Goal: Task Accomplishment & Management: Manage account settings

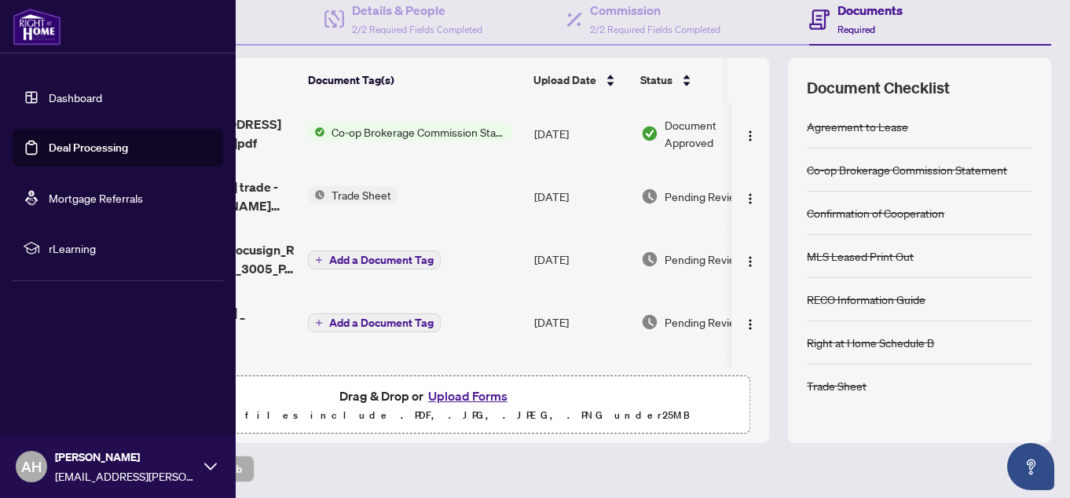
click at [49, 147] on link "Deal Processing" at bounding box center [88, 148] width 79 height 14
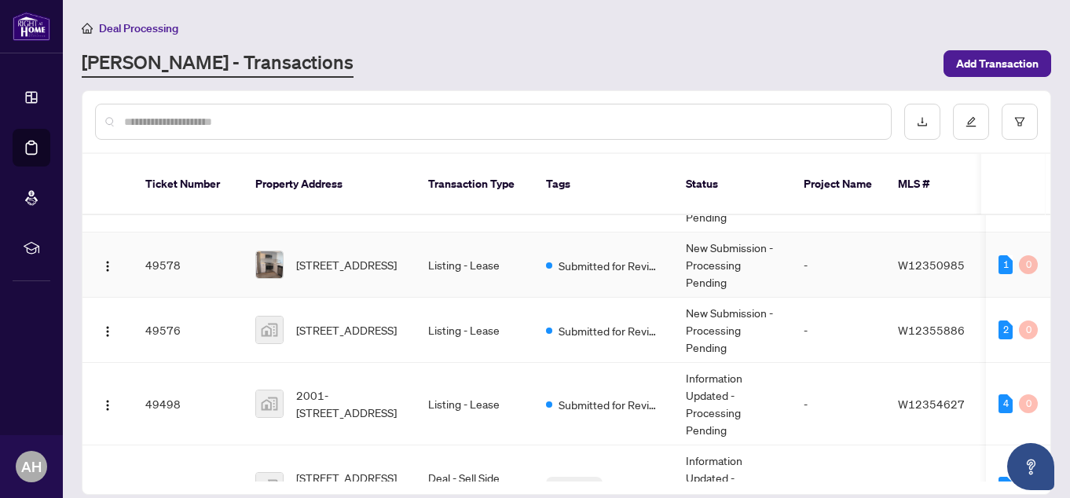
scroll to position [655, 0]
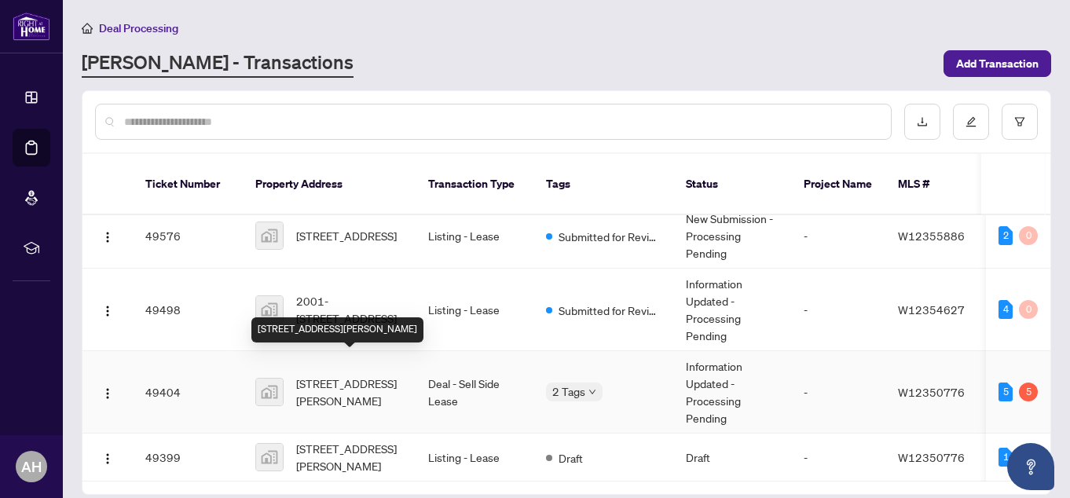
click at [382, 375] on span "[STREET_ADDRESS][PERSON_NAME]" at bounding box center [349, 392] width 107 height 35
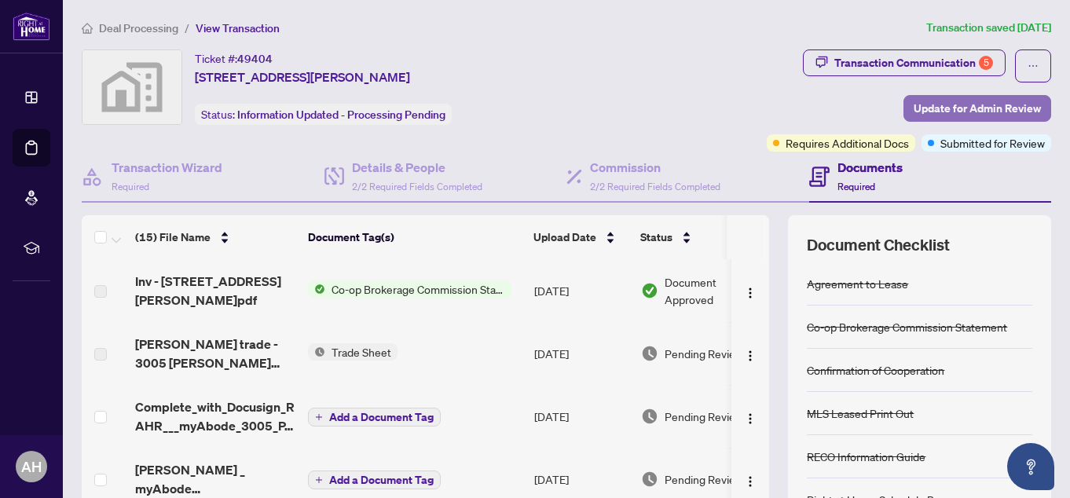
click at [931, 105] on span "Update for Admin Review" at bounding box center [976, 108] width 127 height 25
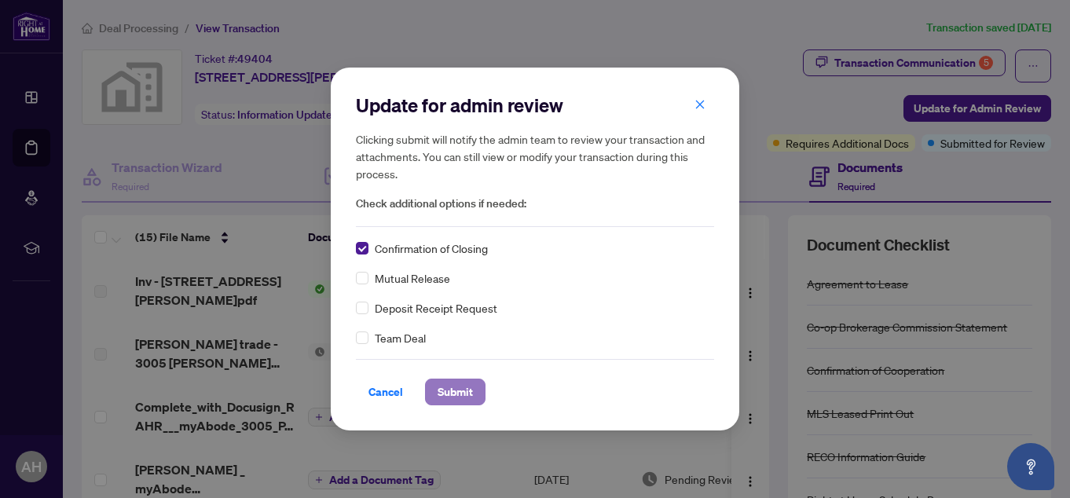
click at [453, 395] on span "Submit" at bounding box center [454, 391] width 35 height 25
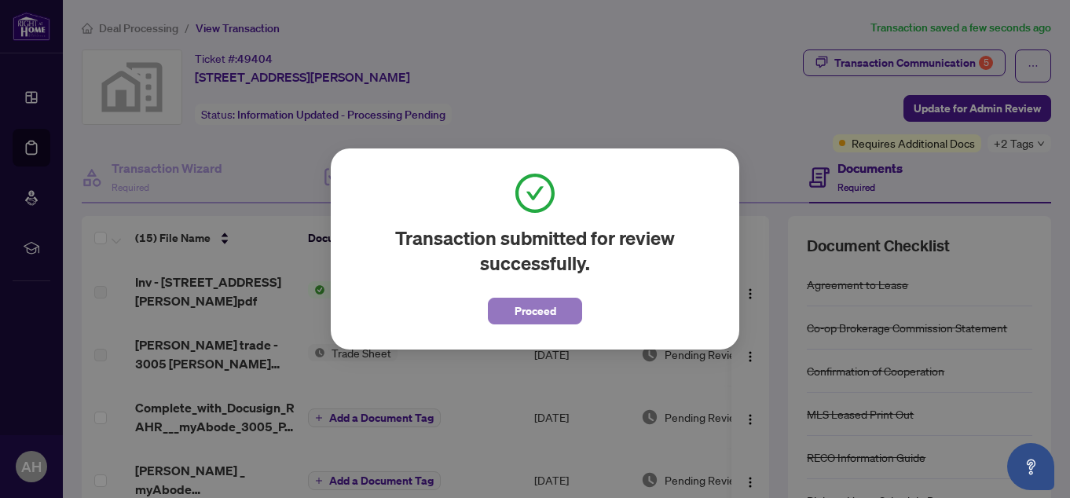
click at [525, 309] on span "Proceed" at bounding box center [535, 310] width 42 height 25
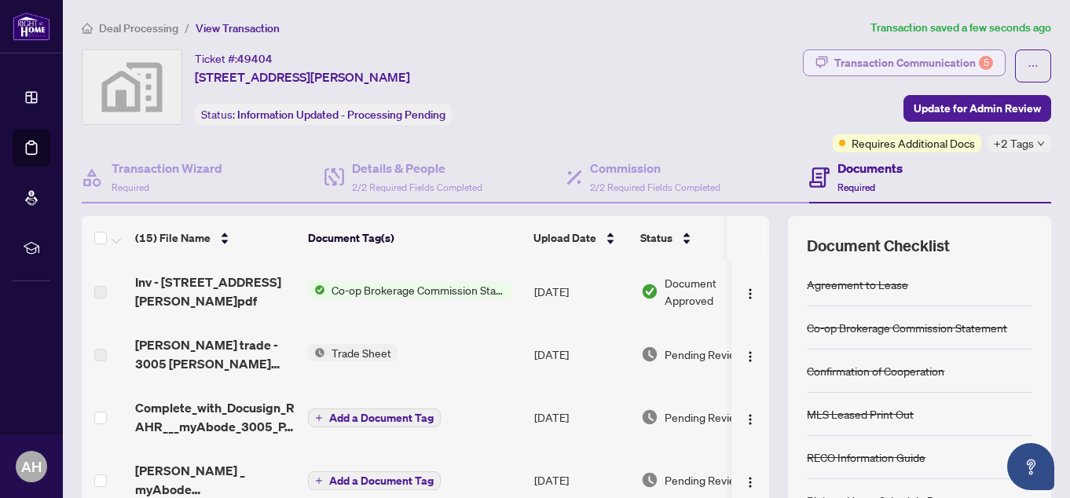
click at [876, 60] on div "Transaction Communication 5" at bounding box center [913, 62] width 159 height 25
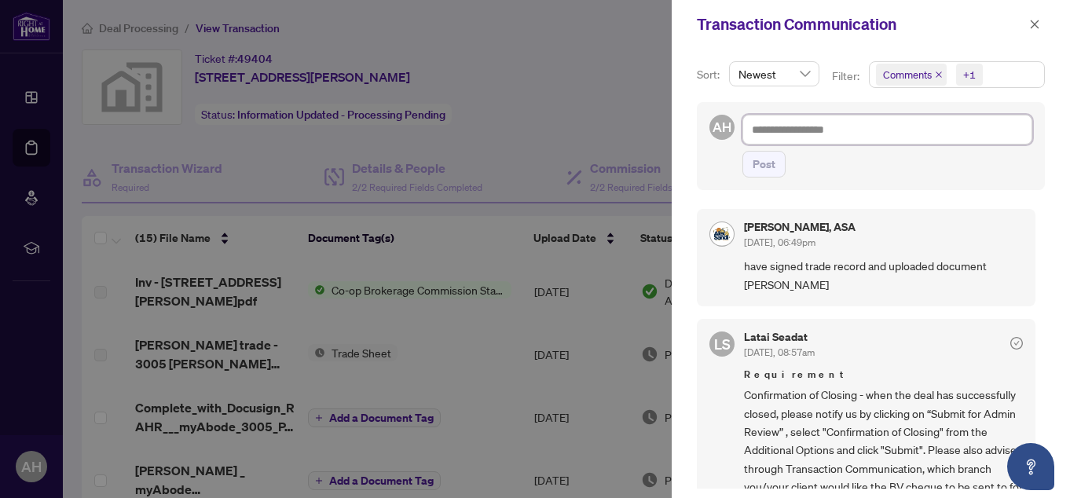
click at [813, 129] on textarea at bounding box center [887, 130] width 290 height 30
type textarea "*"
type textarea "***"
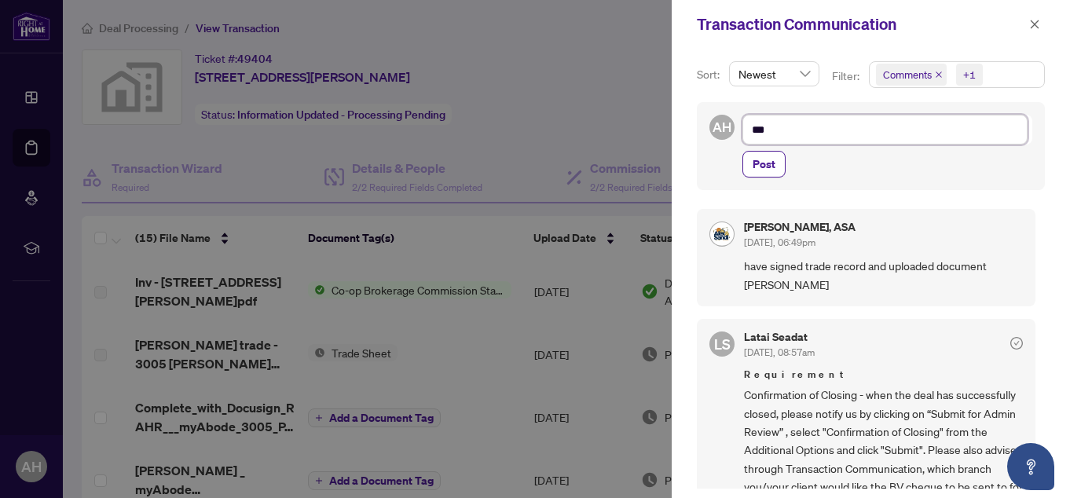
type textarea "****"
type textarea "*****"
type textarea "******"
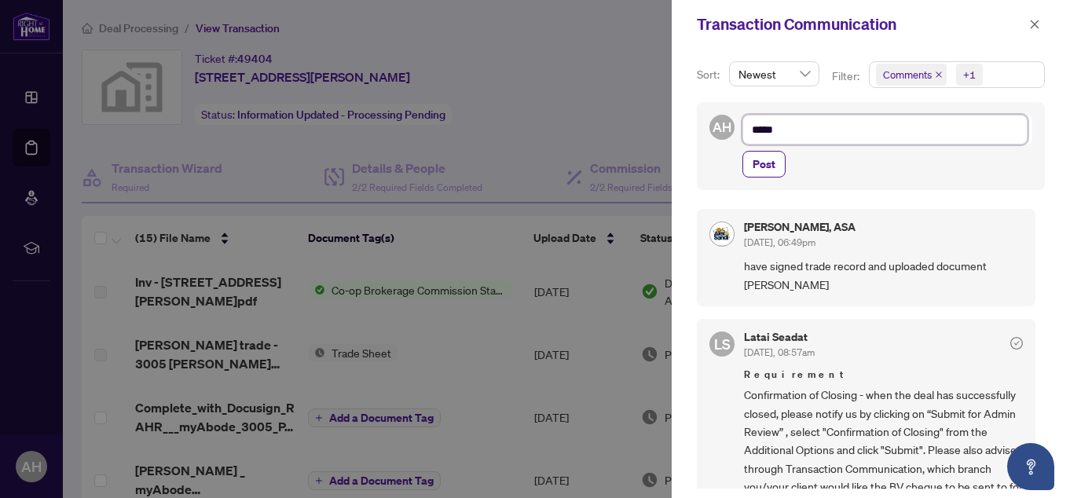
type textarea "******"
type textarea "********"
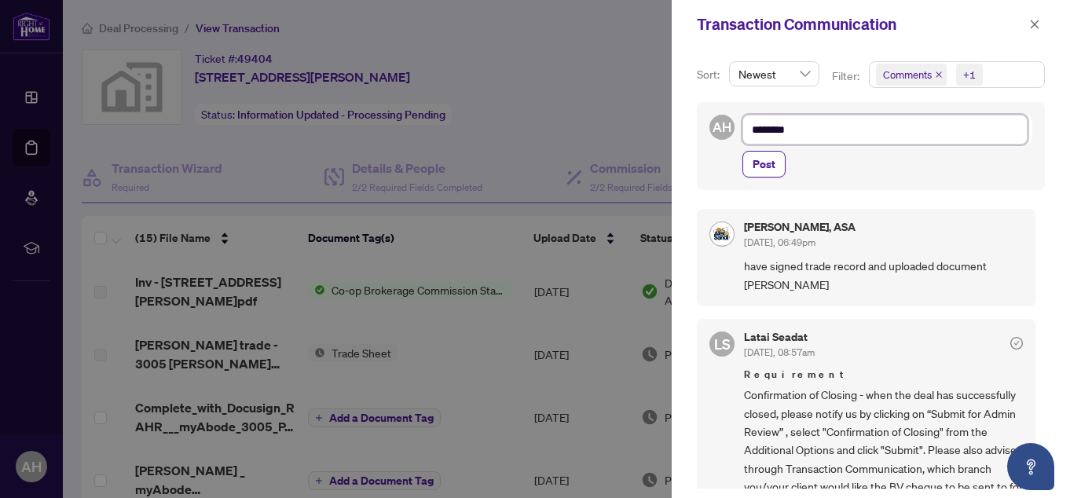
type textarea "*********"
type textarea "**********"
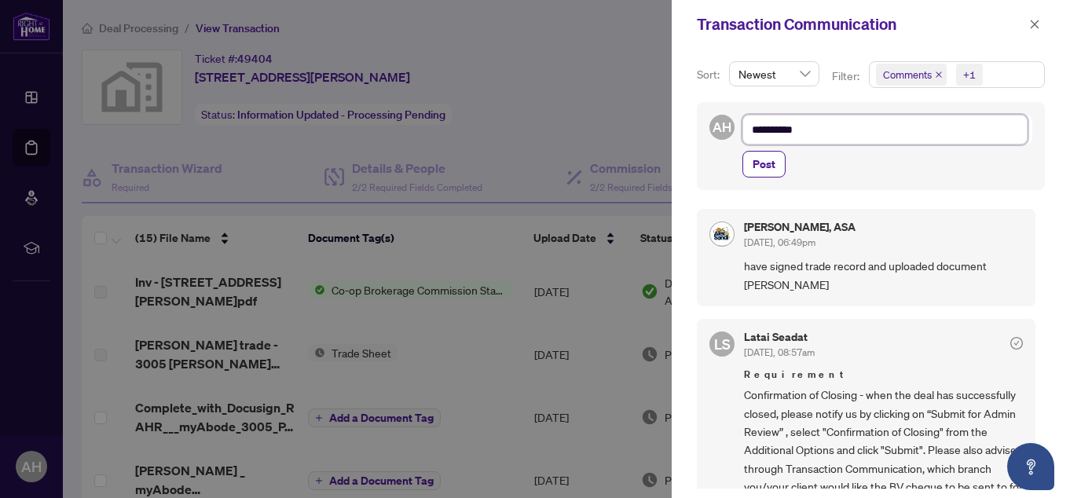
type textarea "**********"
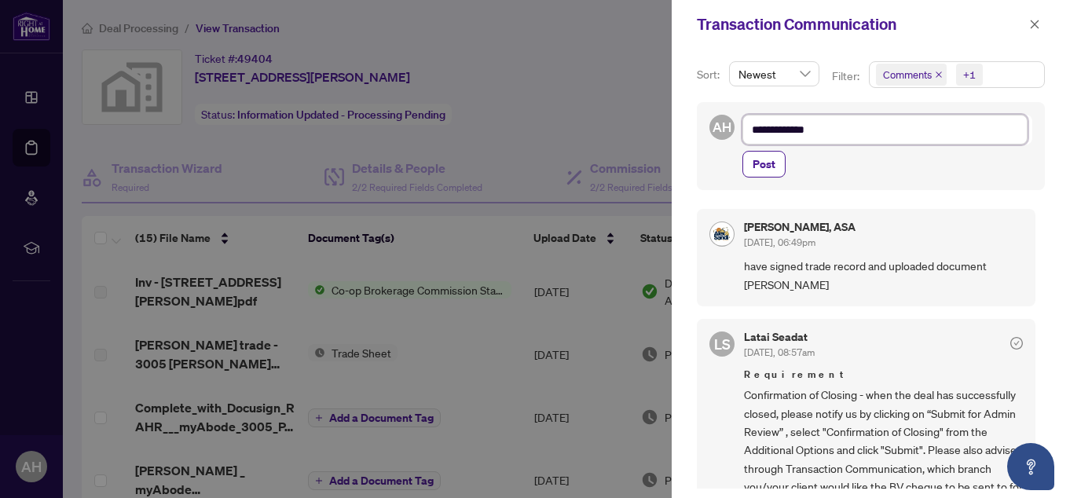
type textarea "**********"
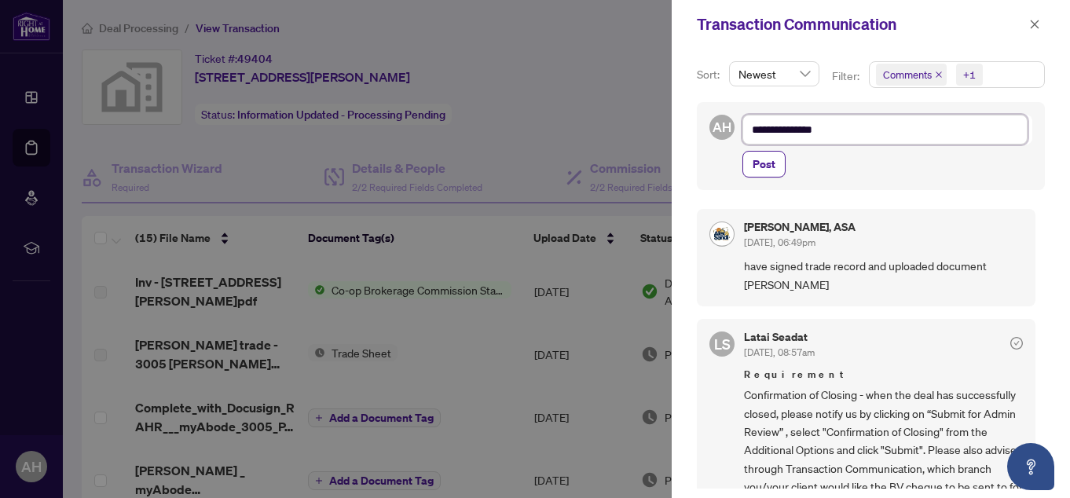
type textarea "**********"
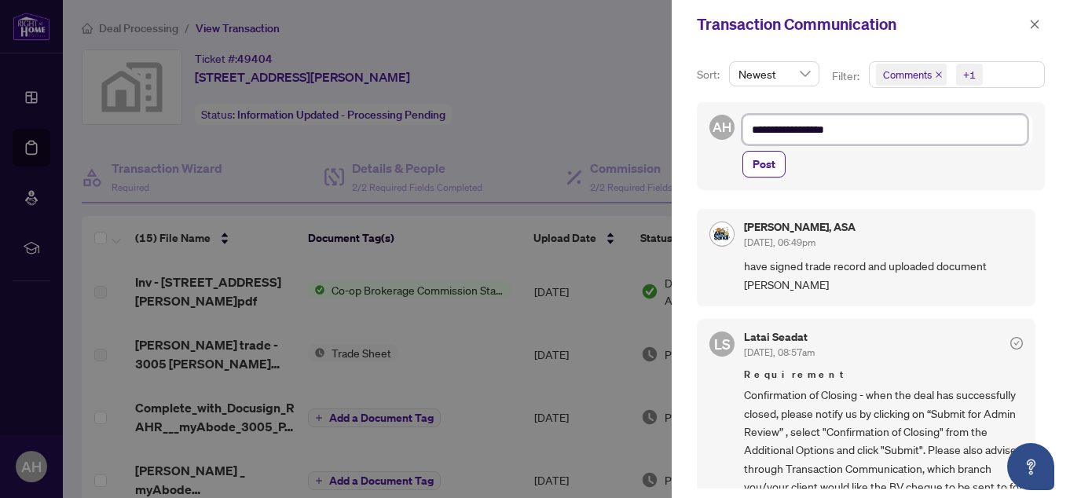
type textarea "**********"
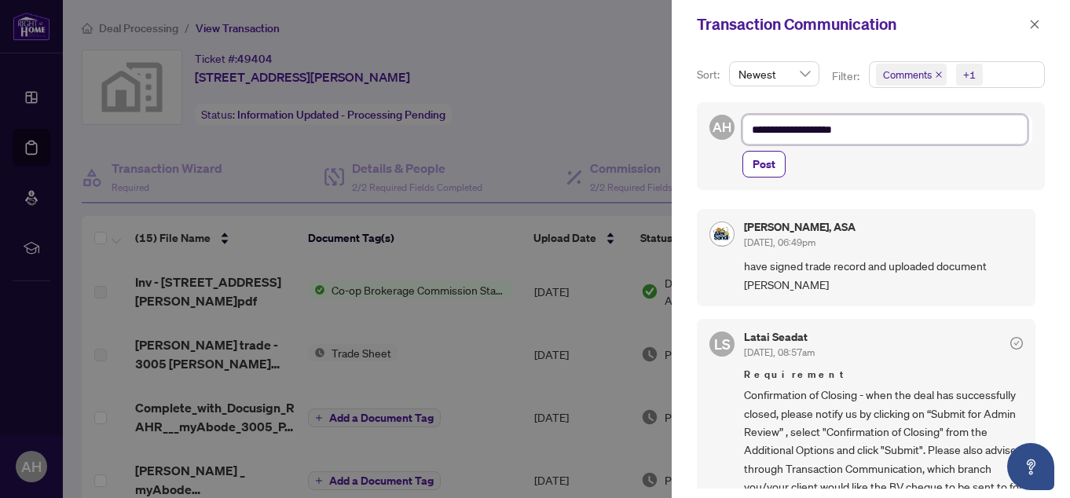
type textarea "**********"
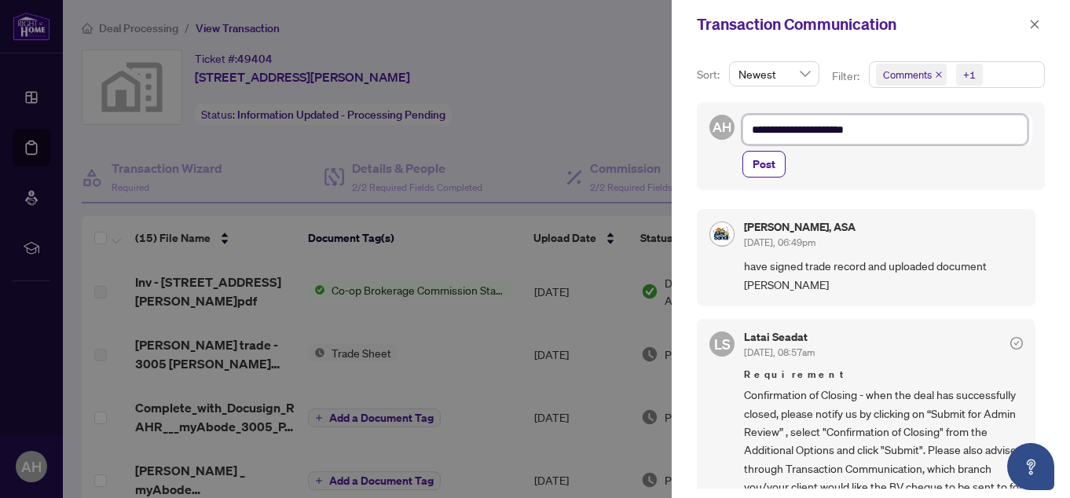
type textarea "**********"
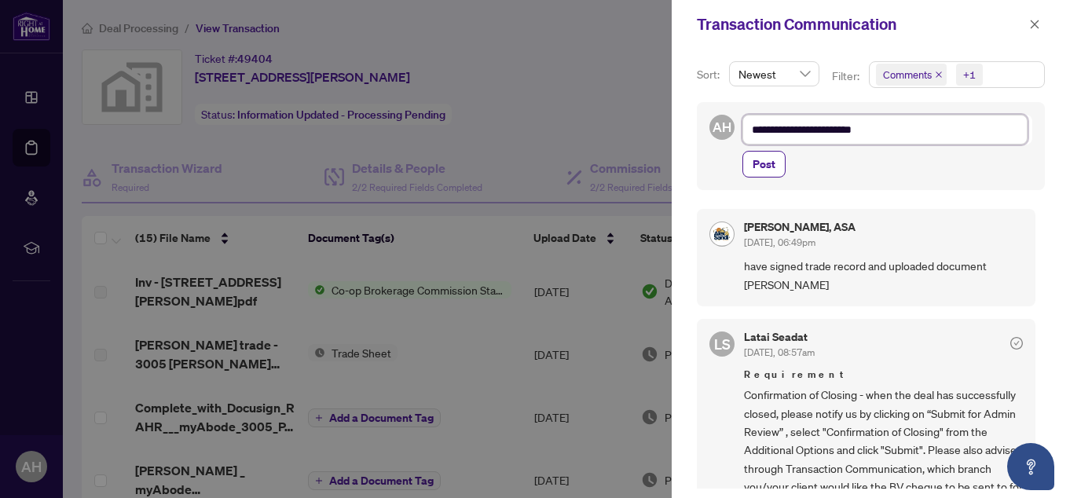
type textarea "**********"
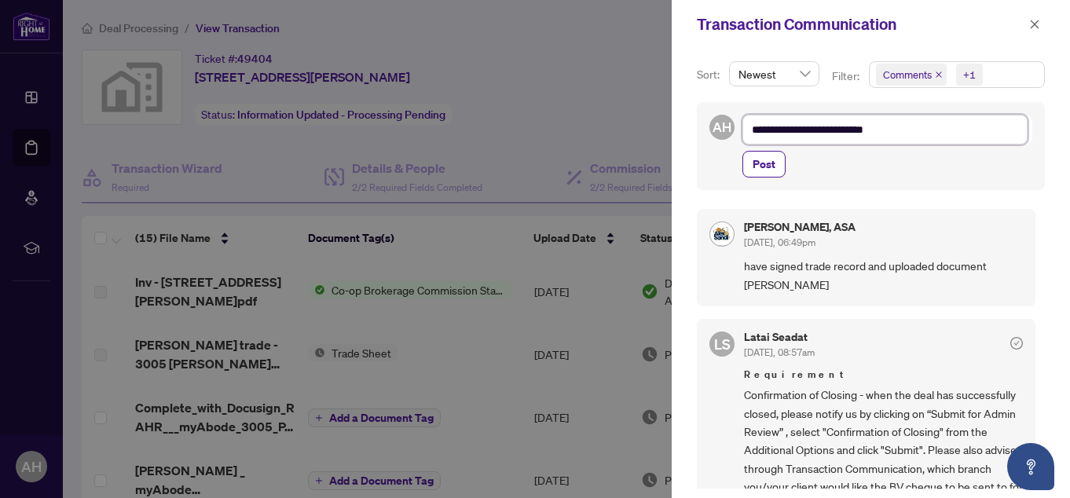
type textarea "**********"
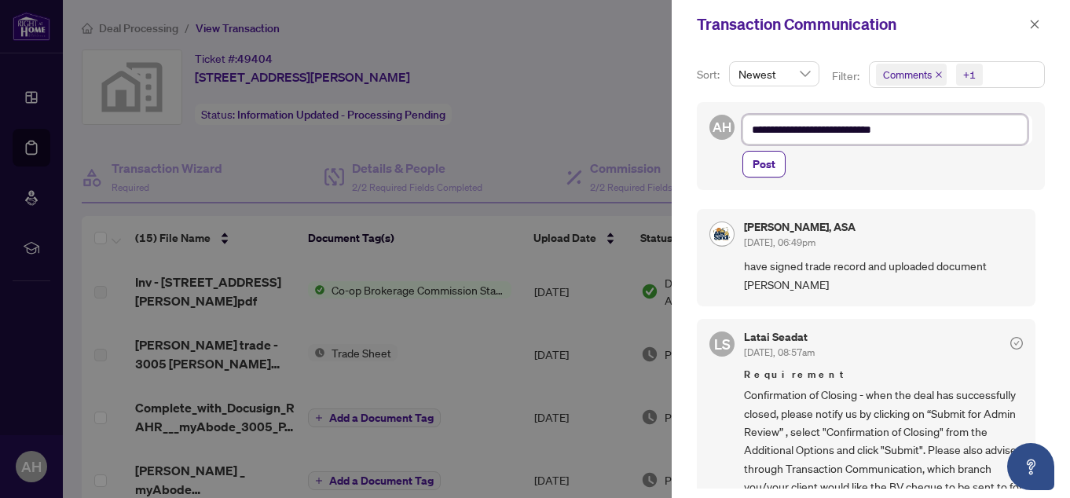
type textarea "**********"
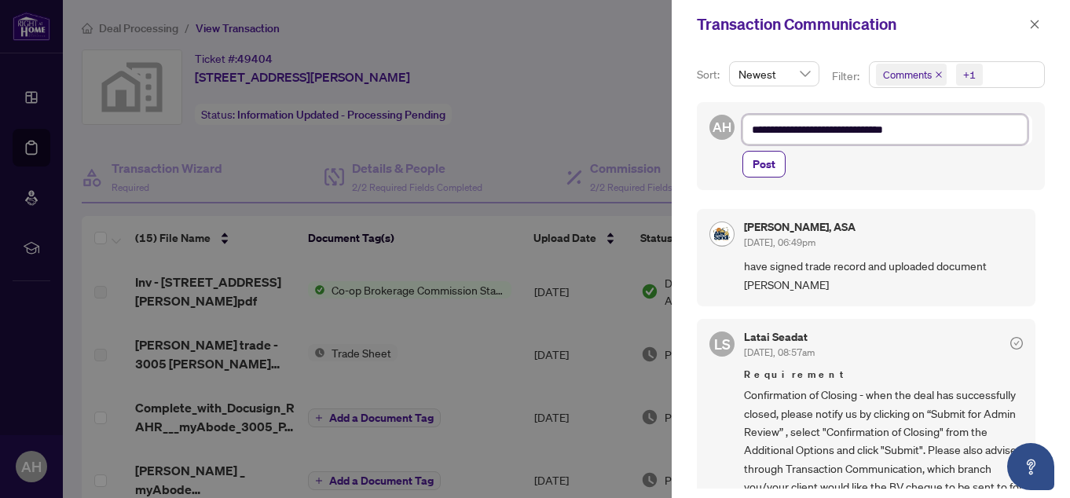
type textarea "**********"
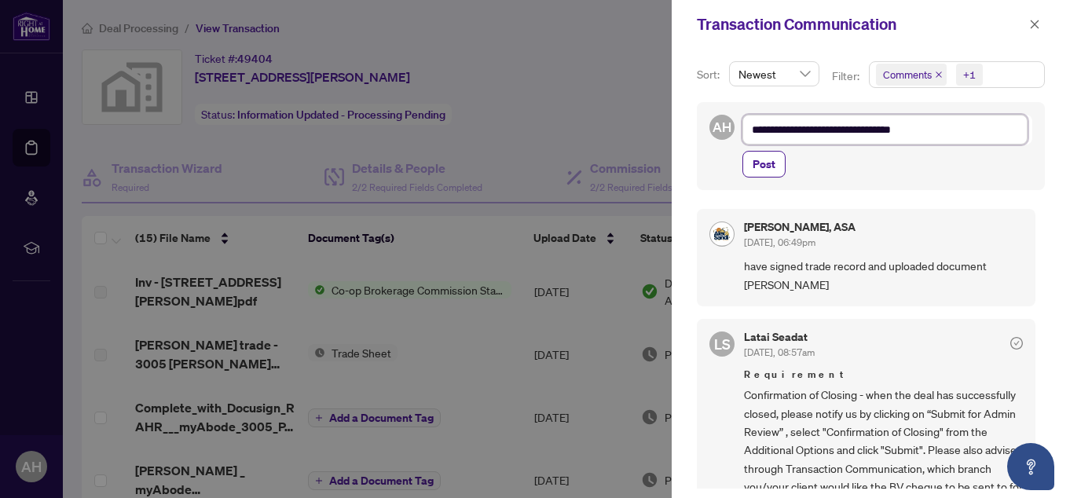
type textarea "**********"
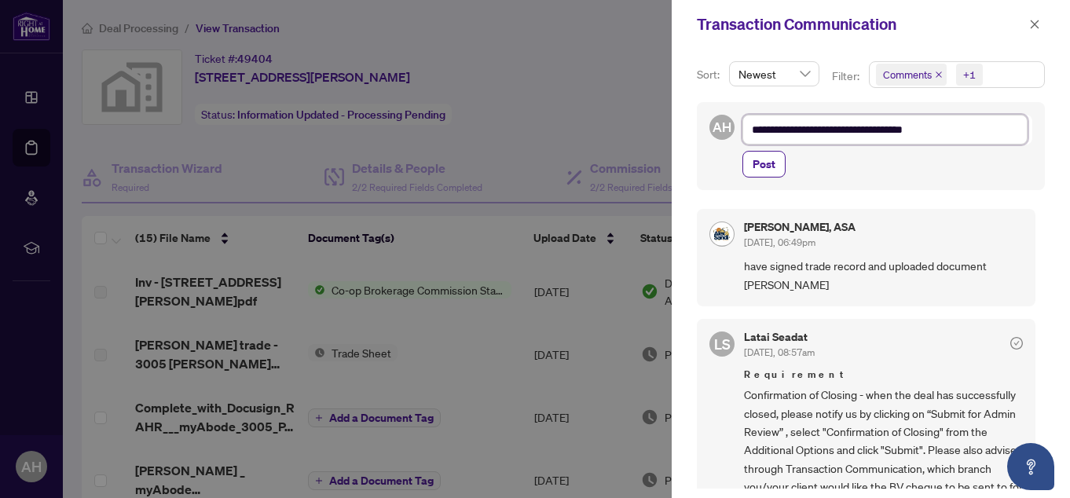
type textarea "**********"
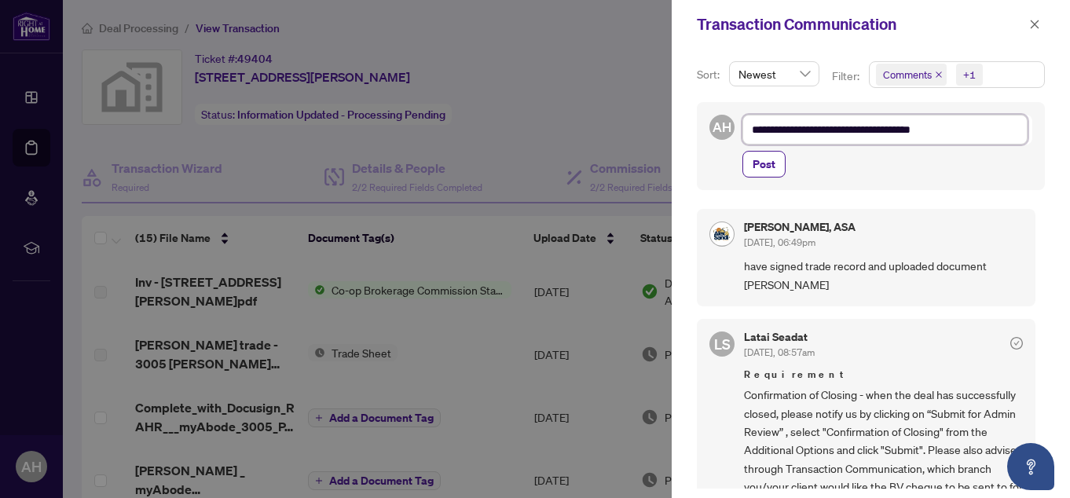
type textarea "**********"
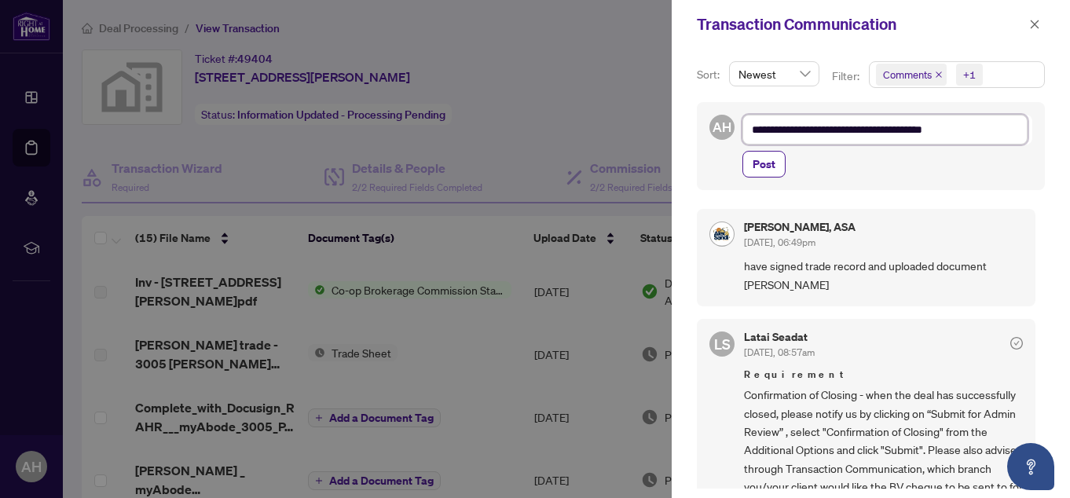
type textarea "**********"
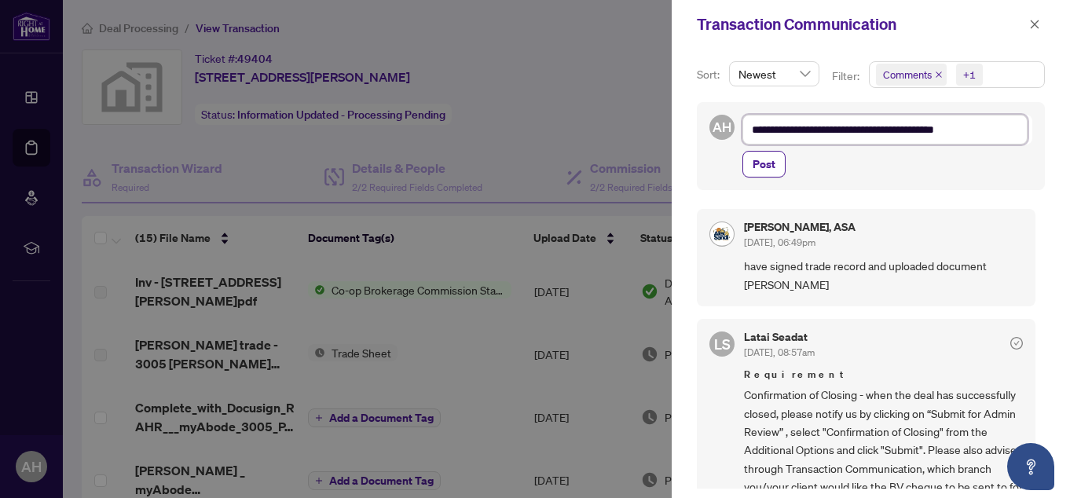
type textarea "**********"
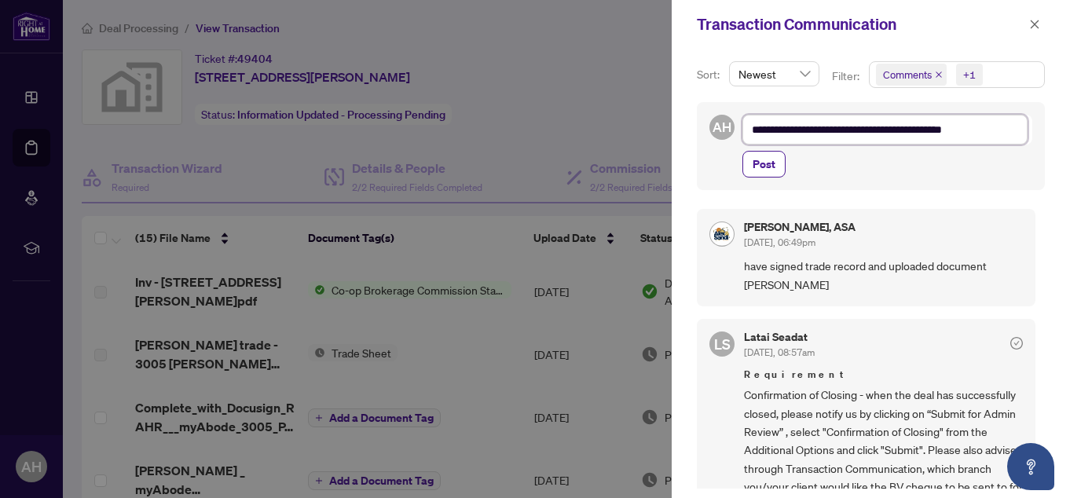
type textarea "**********"
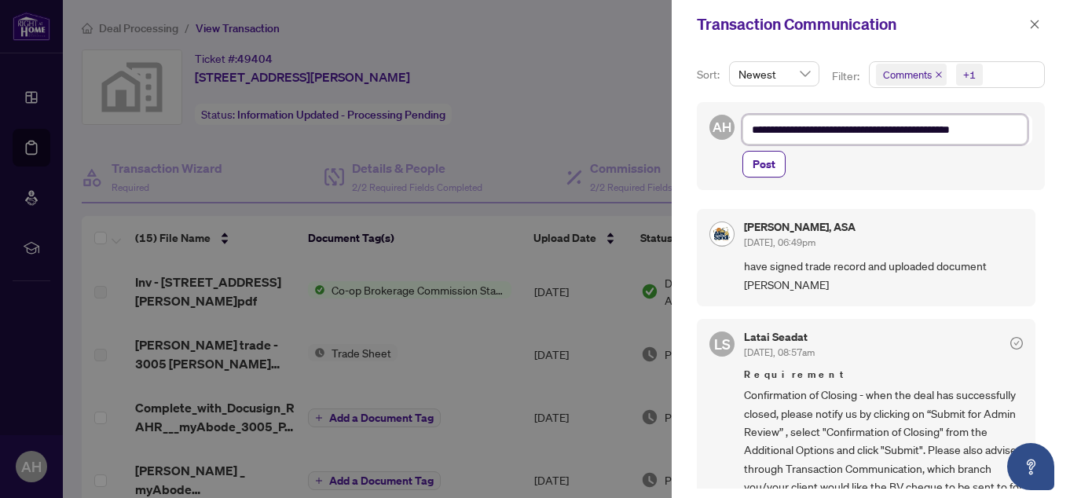
type textarea "**********"
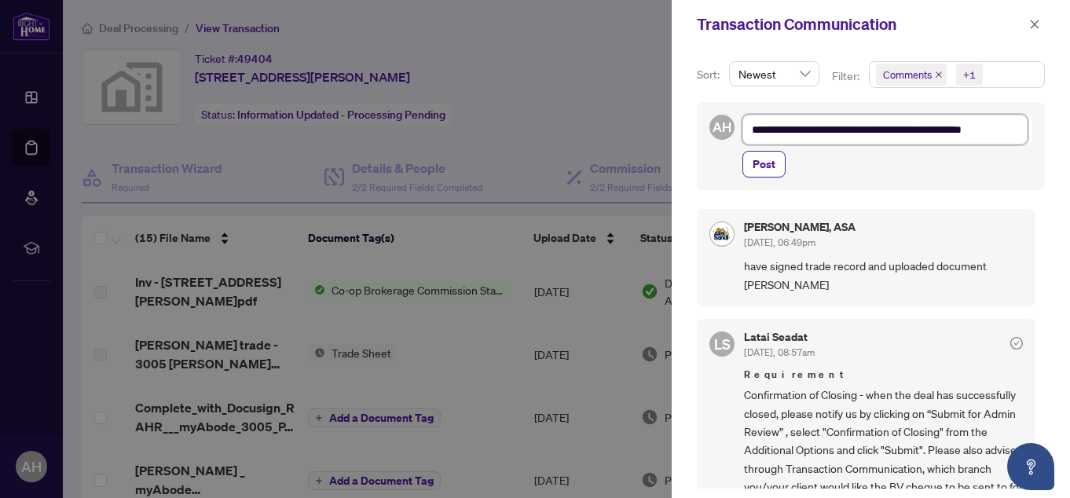
type textarea "**********"
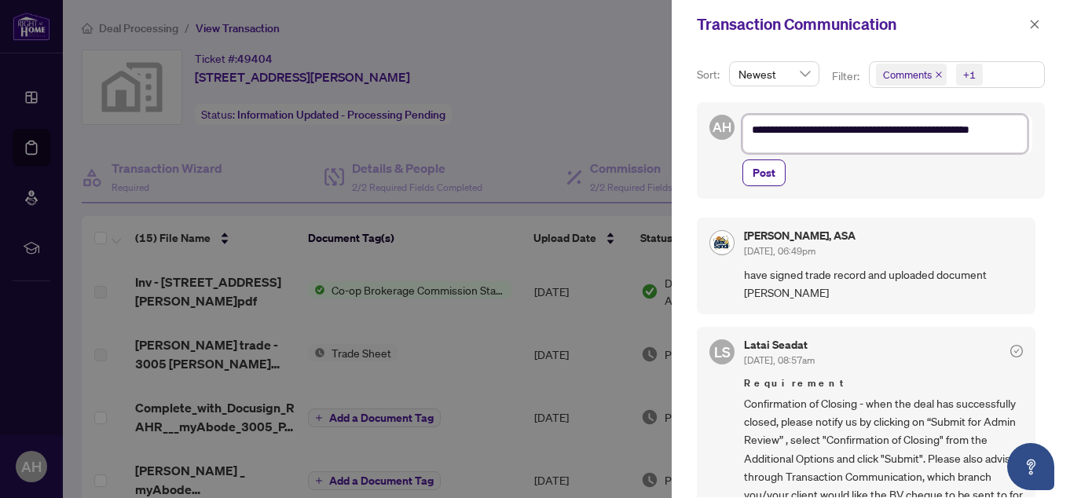
scroll to position [9, 0]
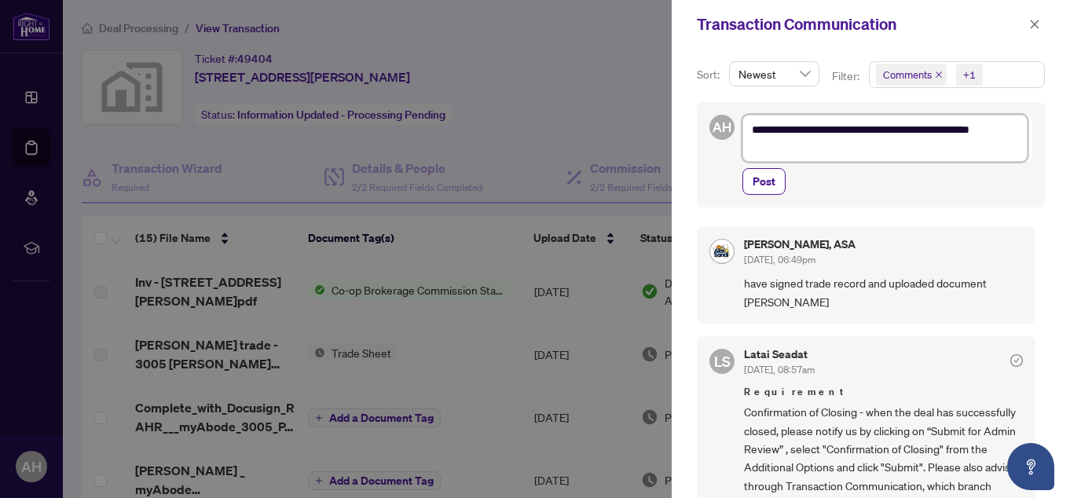
type textarea "**********"
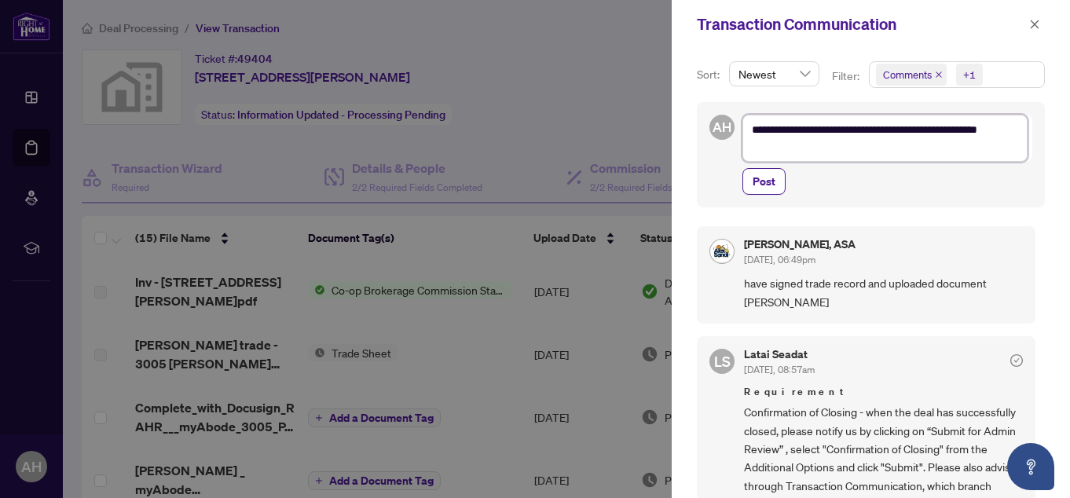
type textarea "**********"
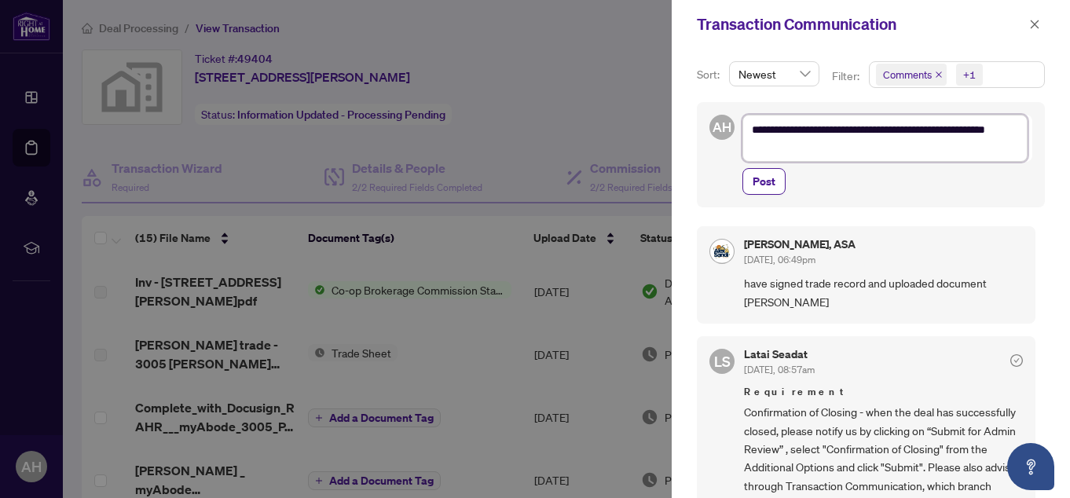
type textarea "**********"
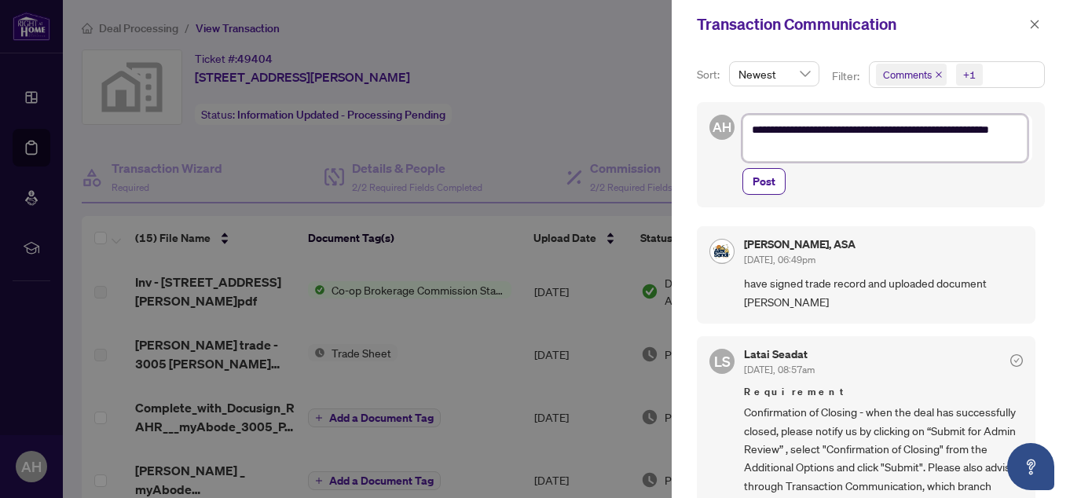
type textarea "**********"
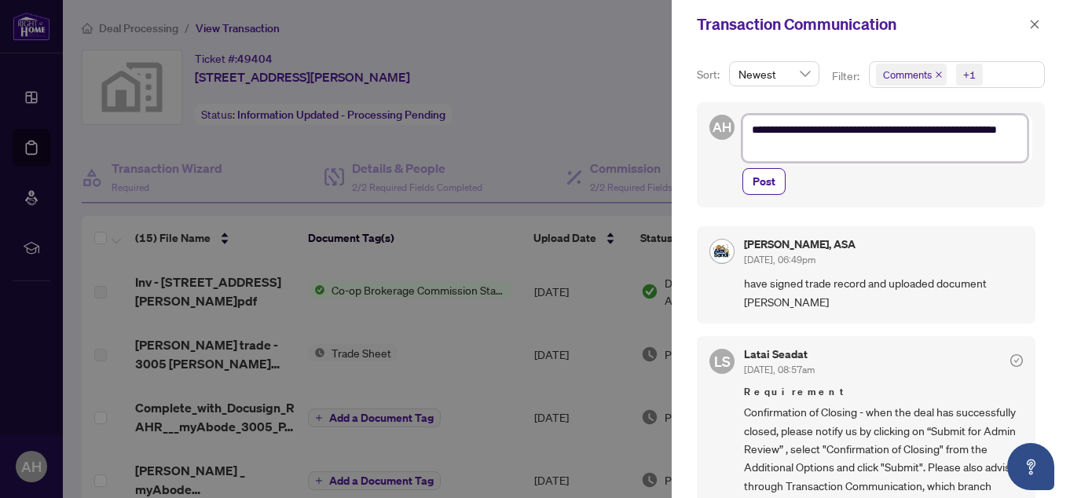
type textarea "**********"
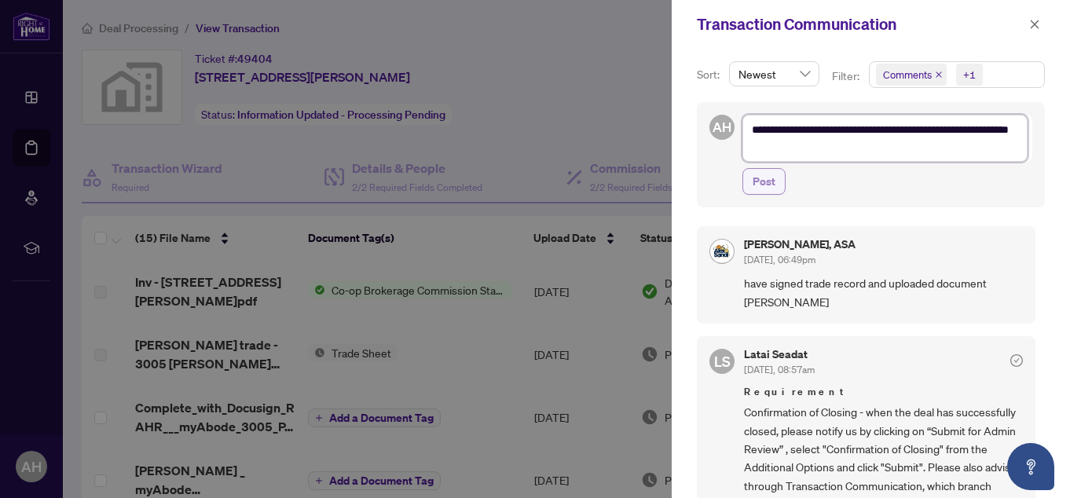
type textarea "**********"
click at [776, 180] on button "Post" at bounding box center [763, 181] width 43 height 27
type textarea "**********"
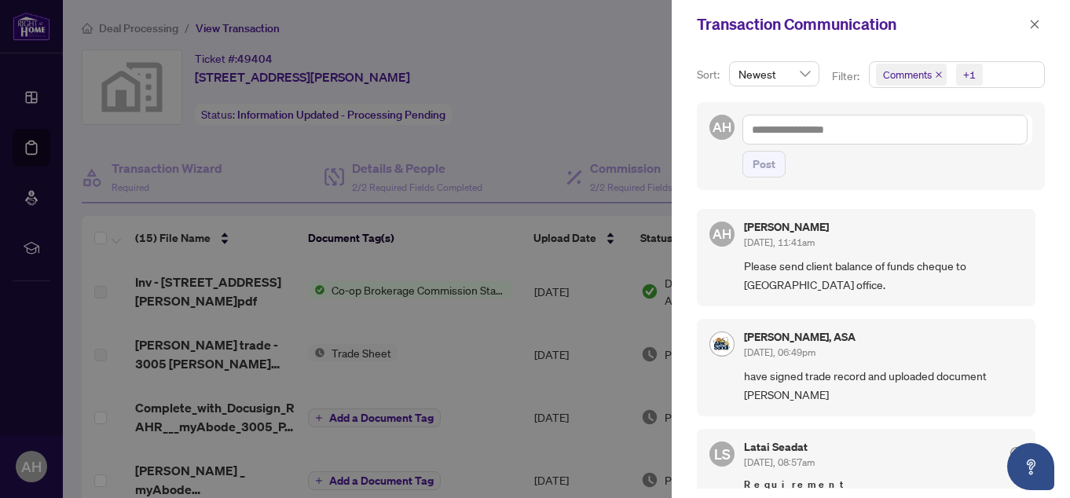
click at [535, 60] on div at bounding box center [535, 249] width 1070 height 498
click at [1035, 24] on icon "close" at bounding box center [1034, 24] width 9 height 9
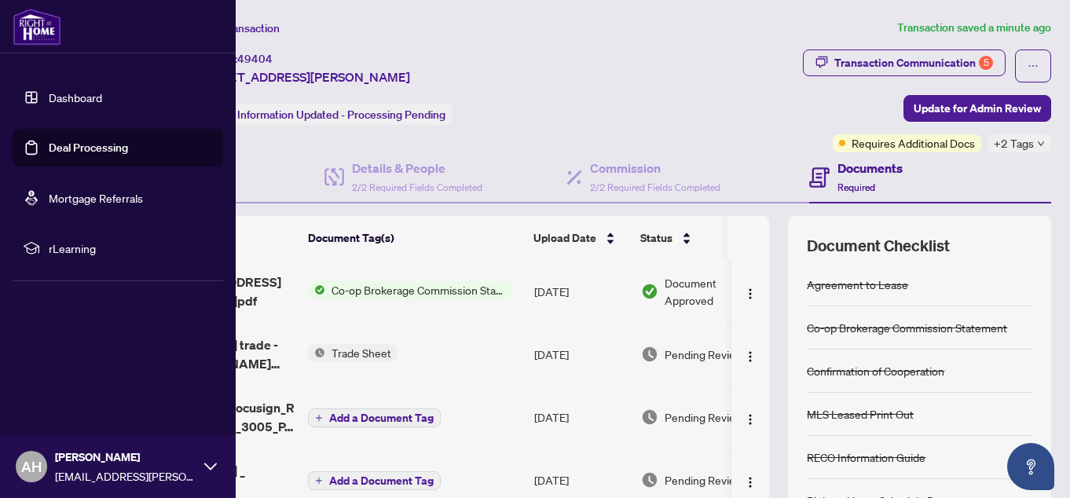
click at [84, 146] on link "Deal Processing" at bounding box center [88, 148] width 79 height 14
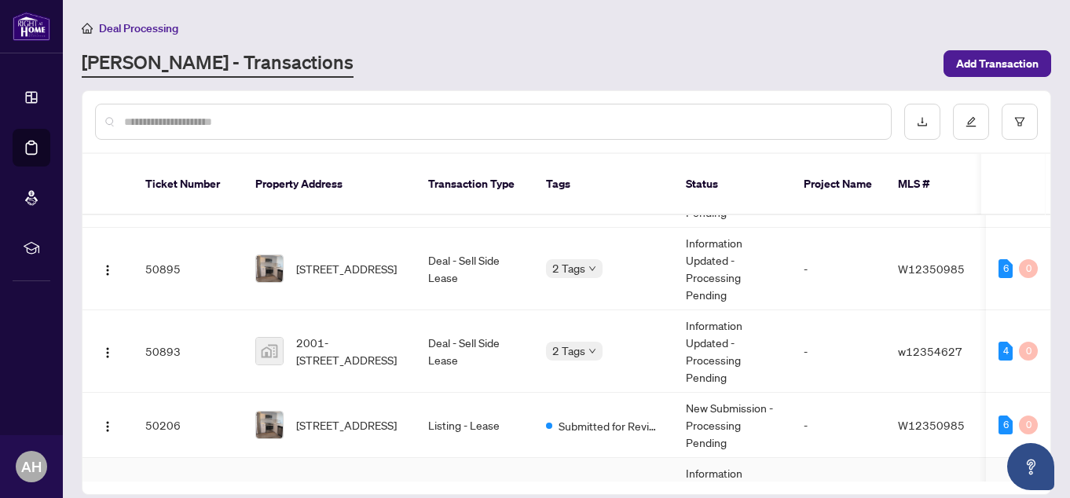
scroll to position [105, 0]
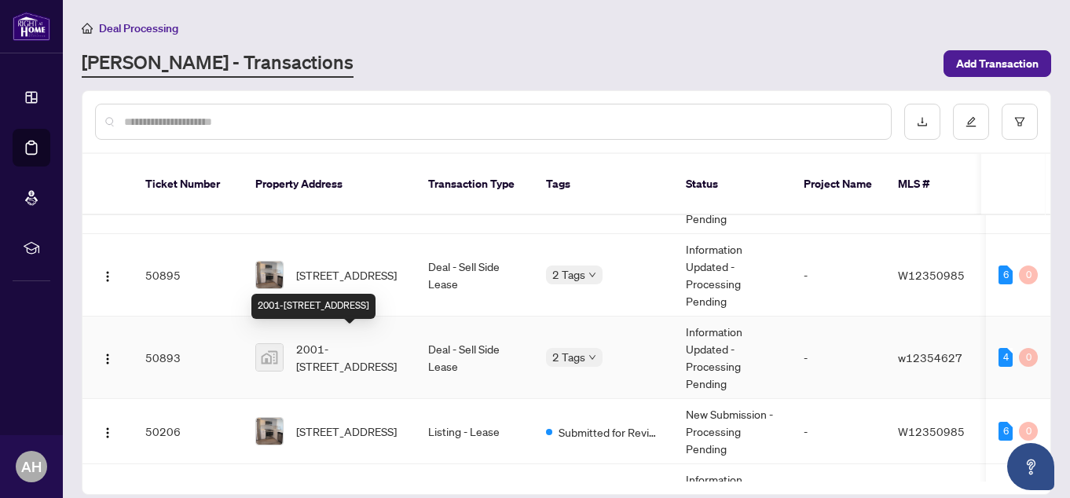
click at [375, 340] on span "2001-[STREET_ADDRESS]" at bounding box center [349, 357] width 107 height 35
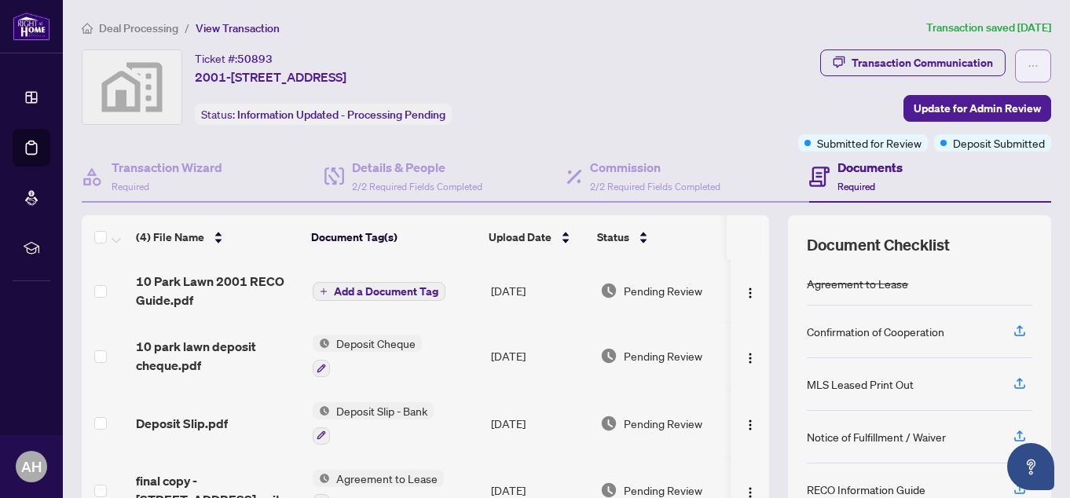
click at [1027, 68] on icon "ellipsis" at bounding box center [1032, 65] width 11 height 11
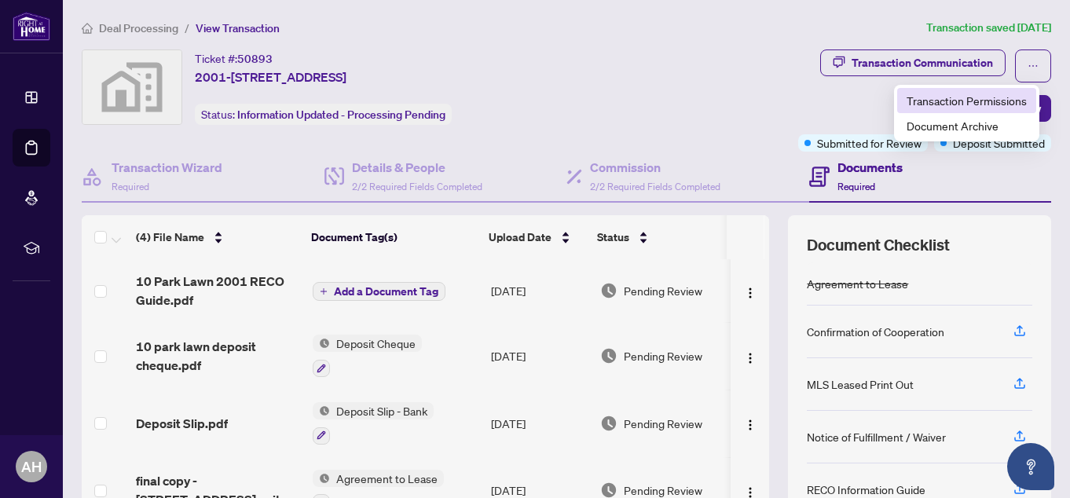
click at [995, 104] on span "Transaction Permissions" at bounding box center [966, 100] width 120 height 17
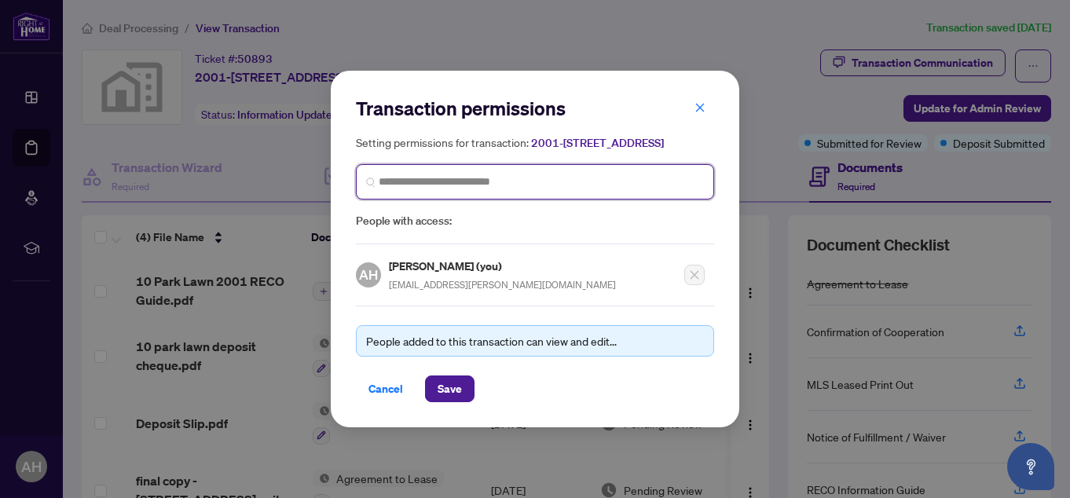
click at [547, 190] on input "search" at bounding box center [541, 182] width 325 height 16
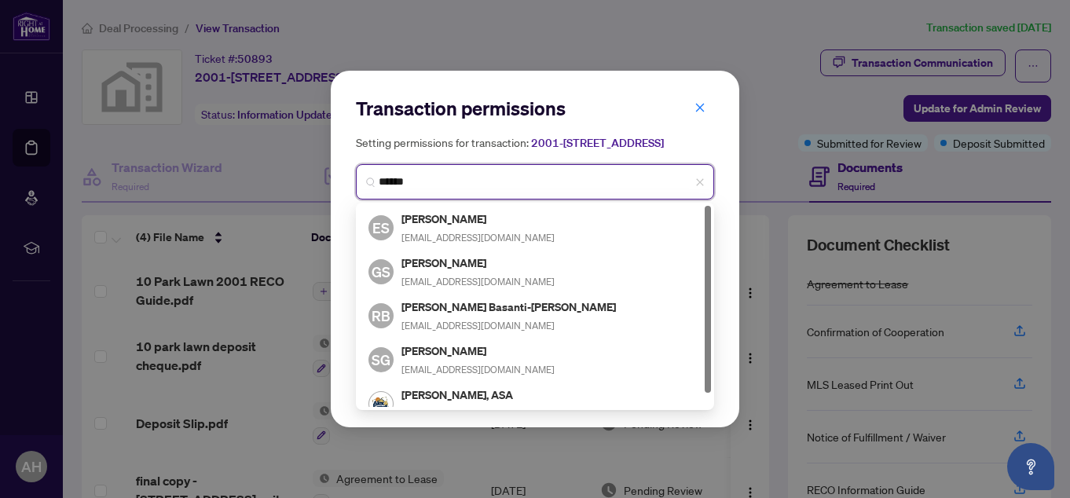
type input "*******"
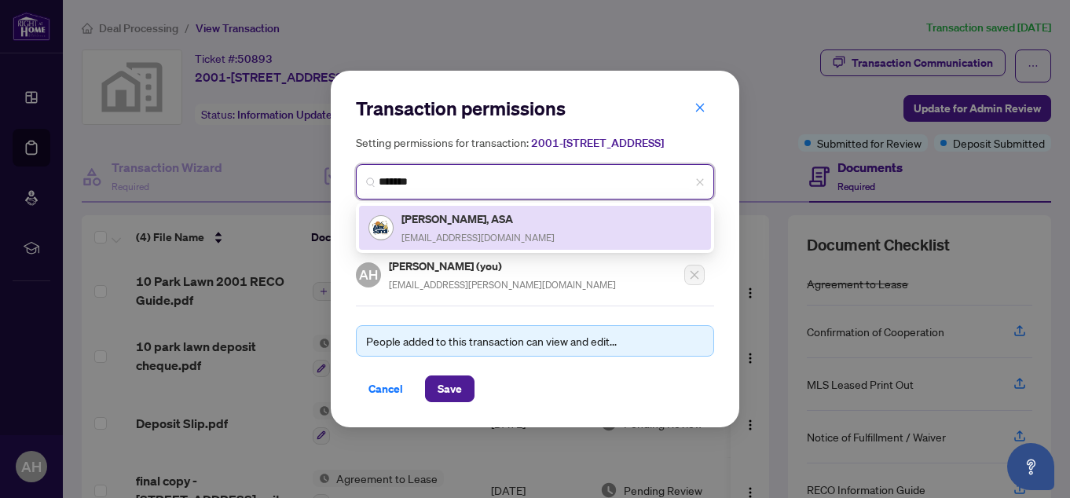
click at [493, 223] on h5 "[PERSON_NAME], ASA" at bounding box center [477, 219] width 153 height 18
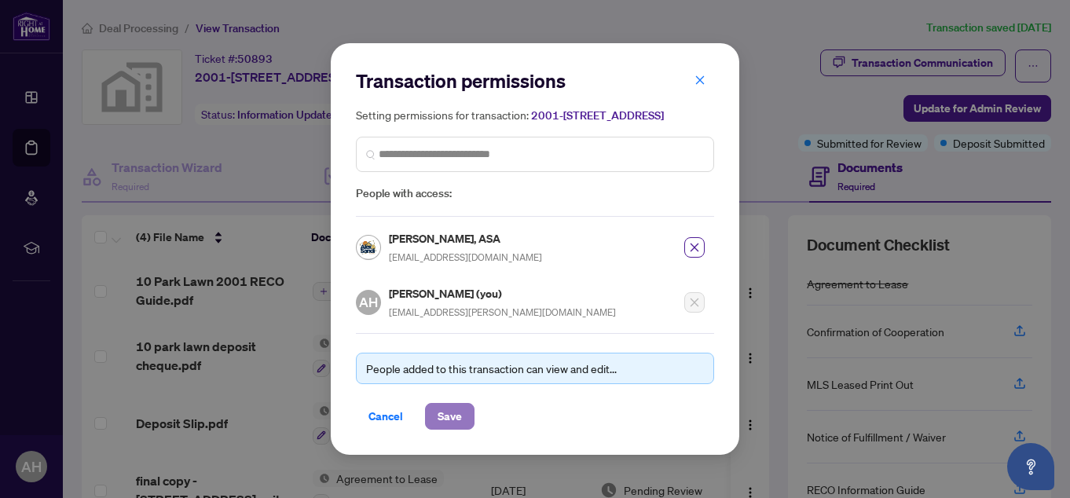
click at [457, 418] on span "Save" at bounding box center [449, 416] width 24 height 25
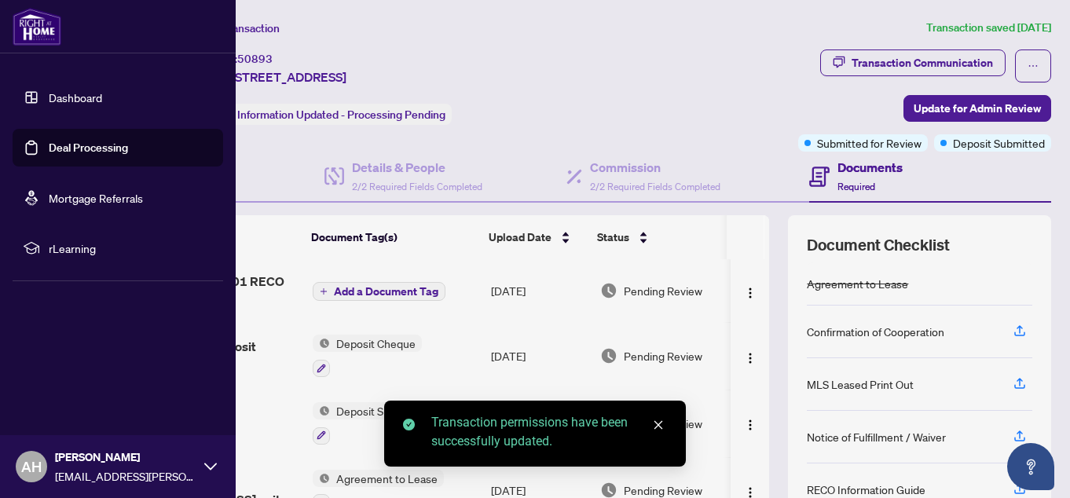
click at [51, 141] on link "Deal Processing" at bounding box center [88, 148] width 79 height 14
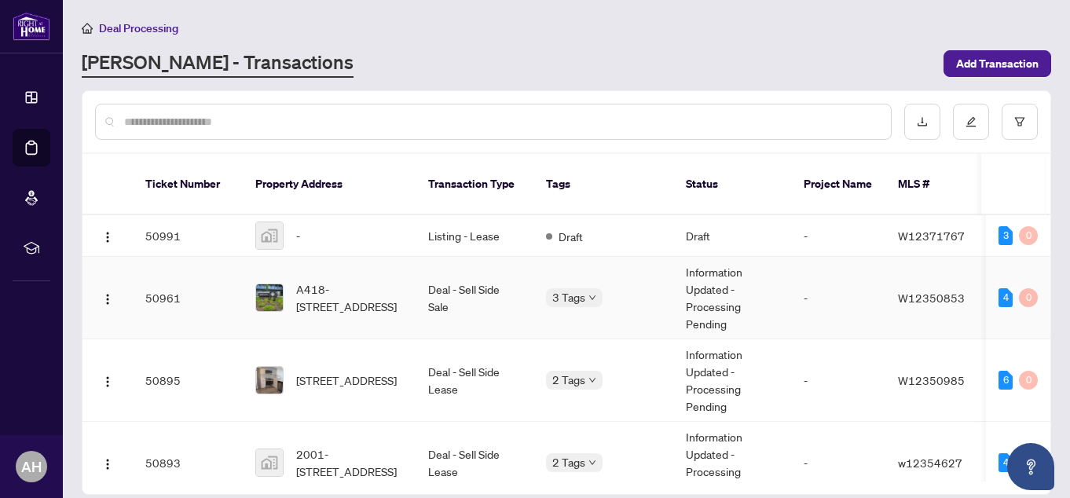
click at [447, 280] on td "Deal - Sell Side Sale" at bounding box center [474, 298] width 118 height 82
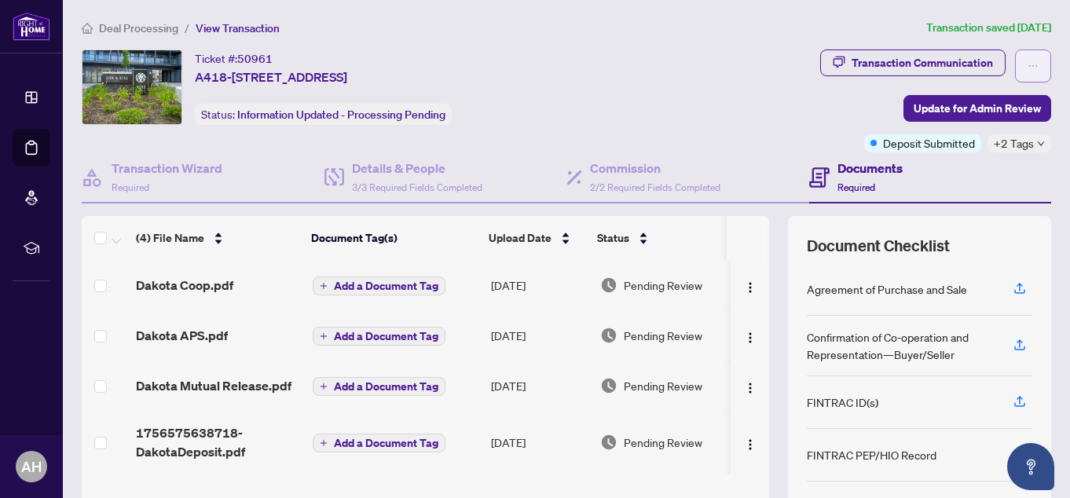
click at [1027, 67] on icon "ellipsis" at bounding box center [1032, 65] width 11 height 11
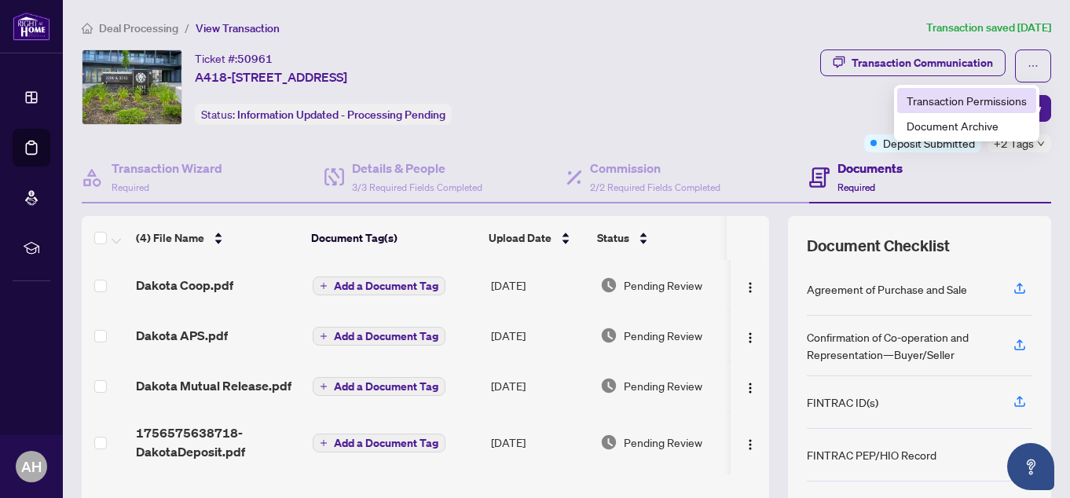
click at [990, 105] on span "Transaction Permissions" at bounding box center [966, 100] width 120 height 17
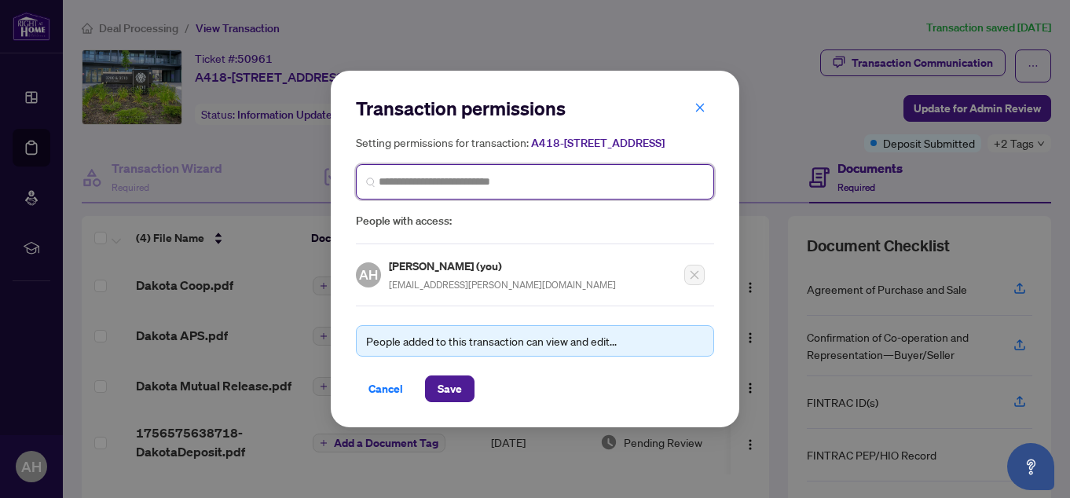
click at [430, 189] on input "search" at bounding box center [541, 182] width 325 height 16
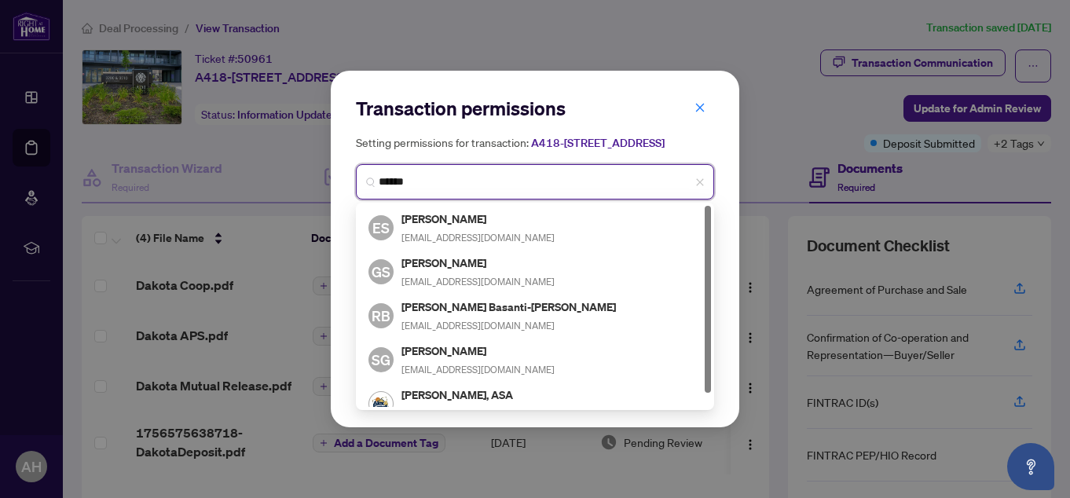
type input "*******"
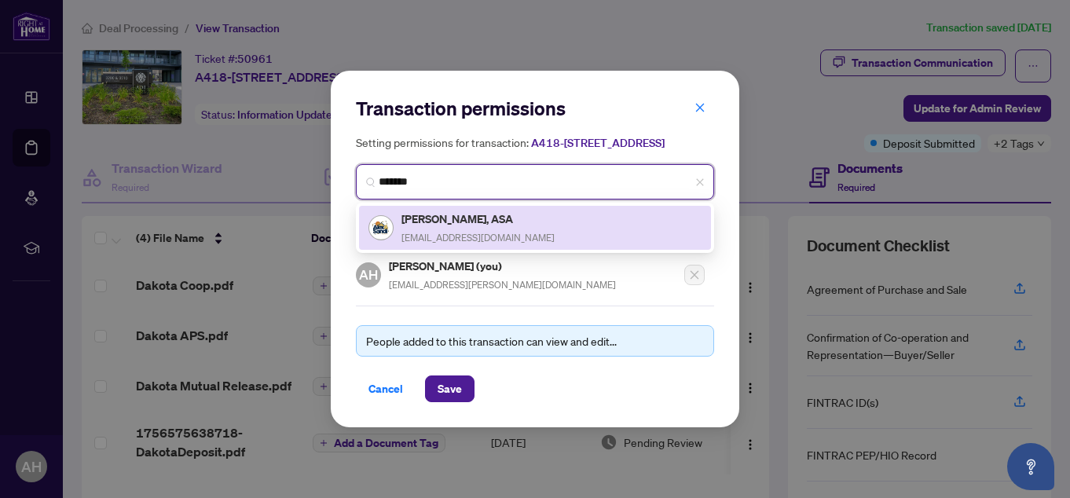
click at [454, 227] on h5 "[PERSON_NAME], ASA" at bounding box center [477, 219] width 153 height 18
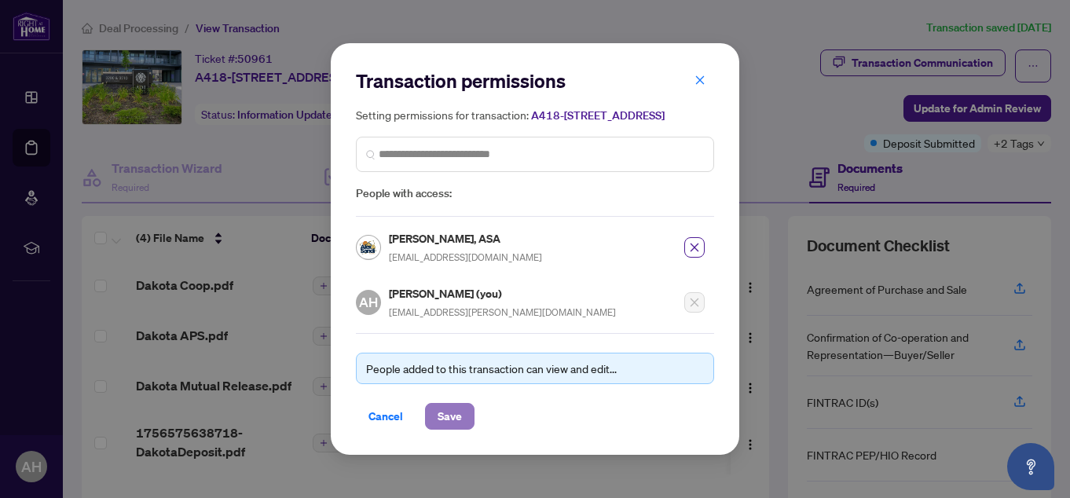
click at [452, 417] on span "Save" at bounding box center [449, 416] width 24 height 25
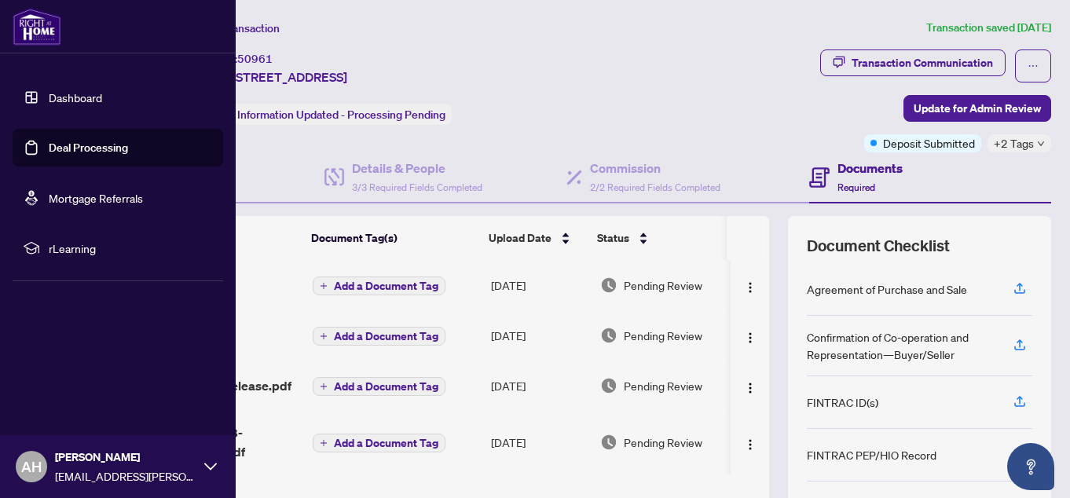
click at [49, 141] on link "Deal Processing" at bounding box center [88, 148] width 79 height 14
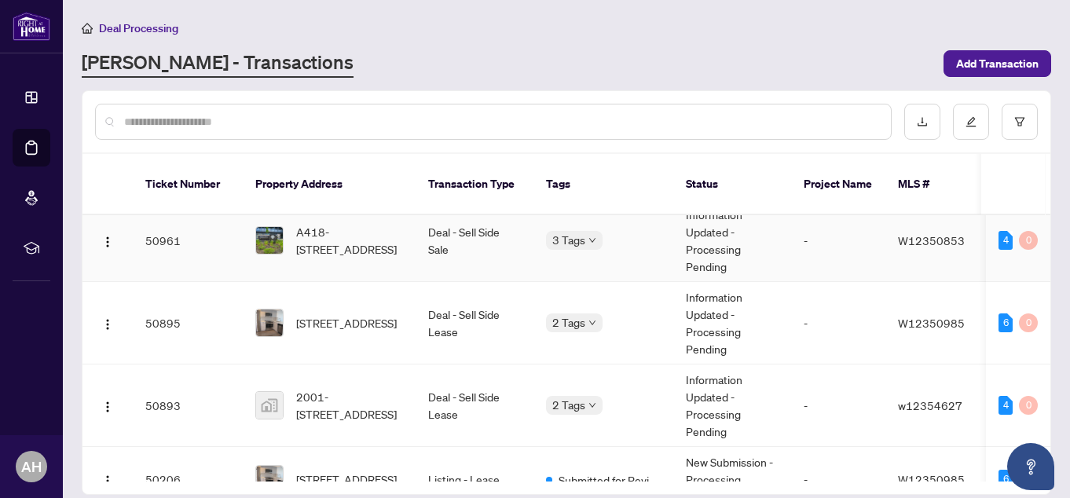
scroll to position [79, 0]
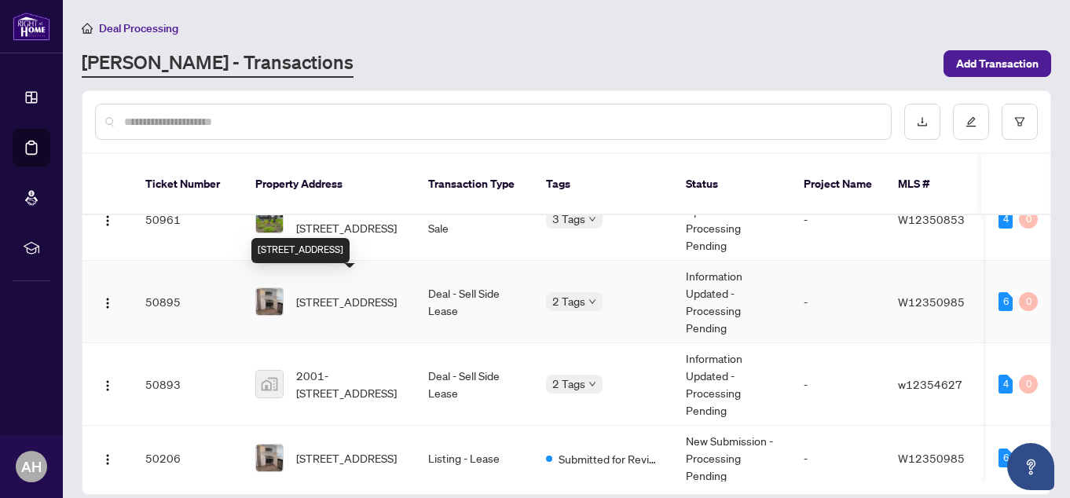
click at [335, 293] on span "[STREET_ADDRESS]" at bounding box center [346, 301] width 101 height 17
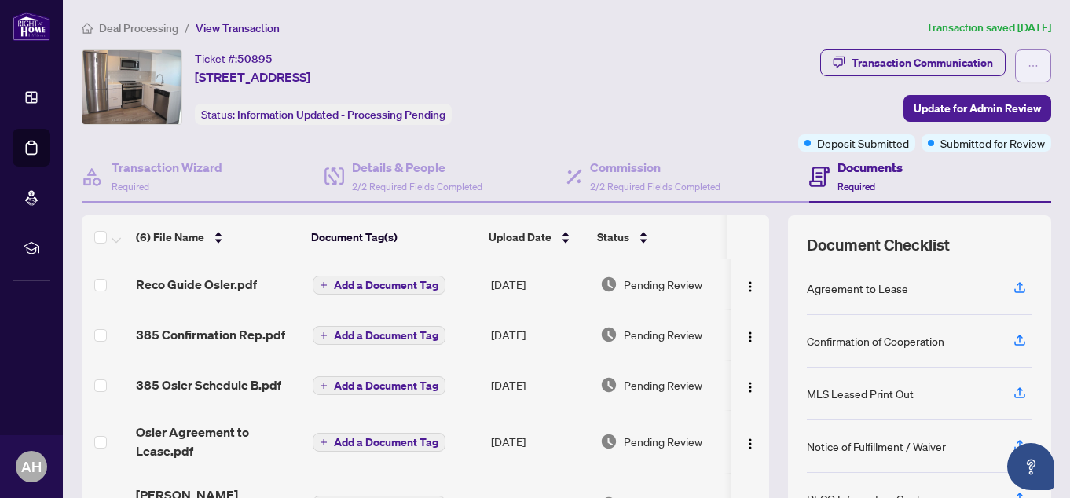
click at [1015, 63] on button "button" at bounding box center [1033, 65] width 36 height 33
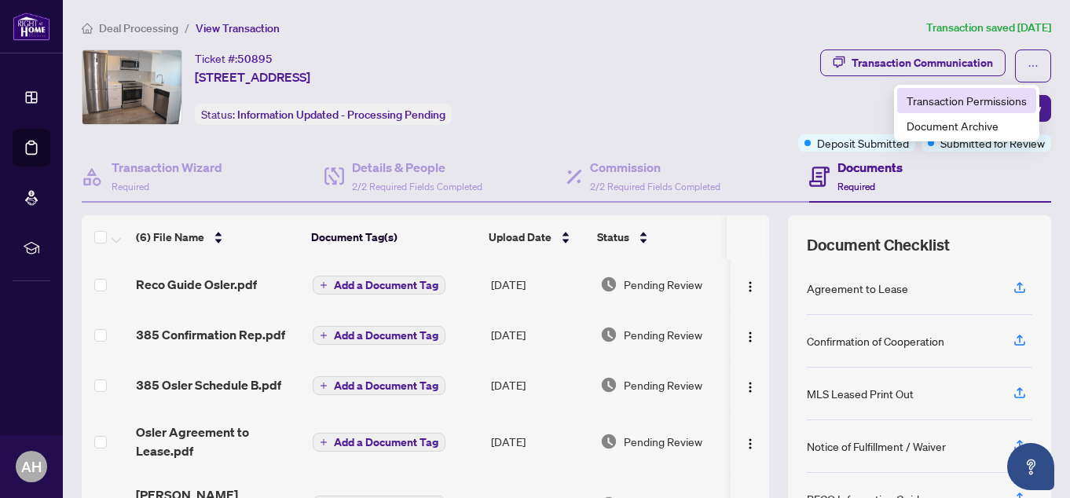
click at [1004, 101] on span "Transaction Permissions" at bounding box center [966, 100] width 120 height 17
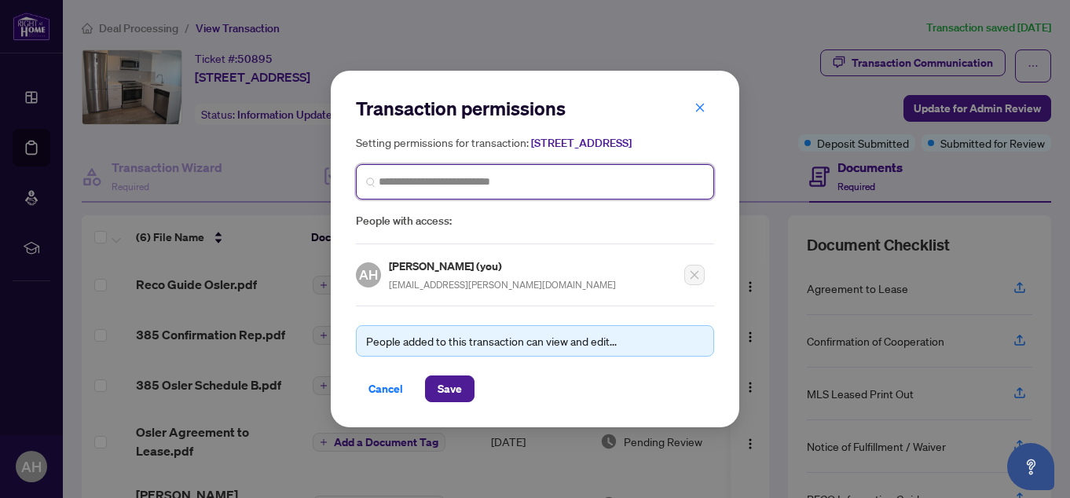
click at [404, 190] on input "search" at bounding box center [541, 182] width 325 height 16
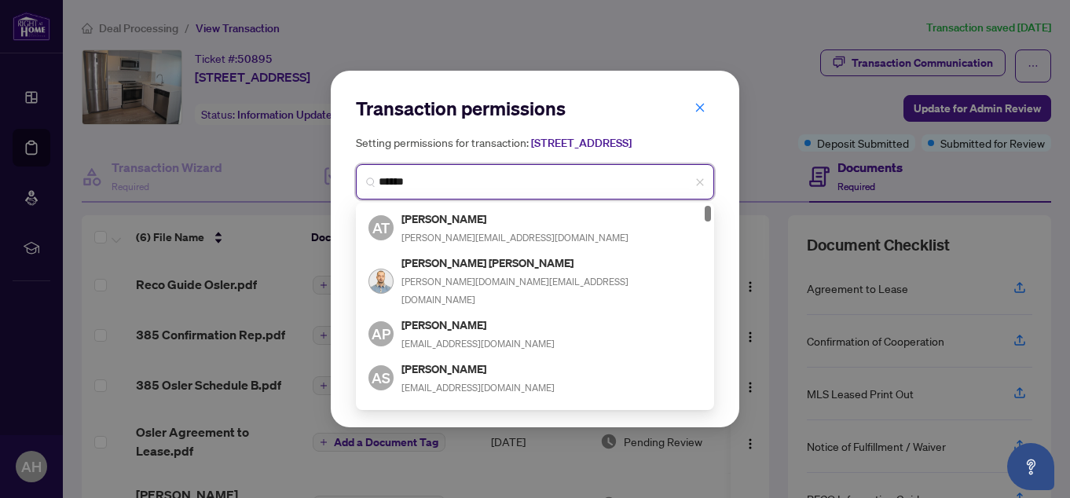
type input "*******"
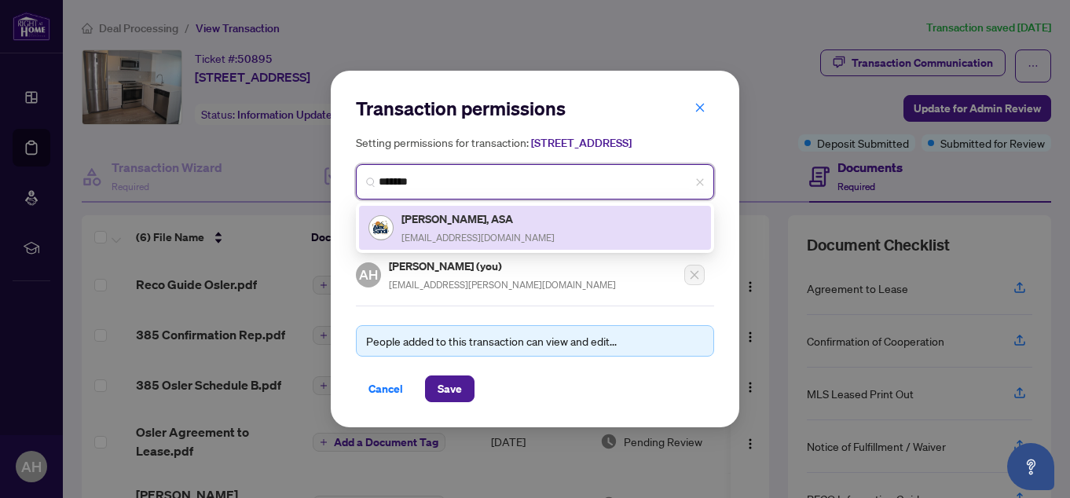
click at [495, 222] on h5 "[PERSON_NAME], ASA" at bounding box center [477, 219] width 153 height 18
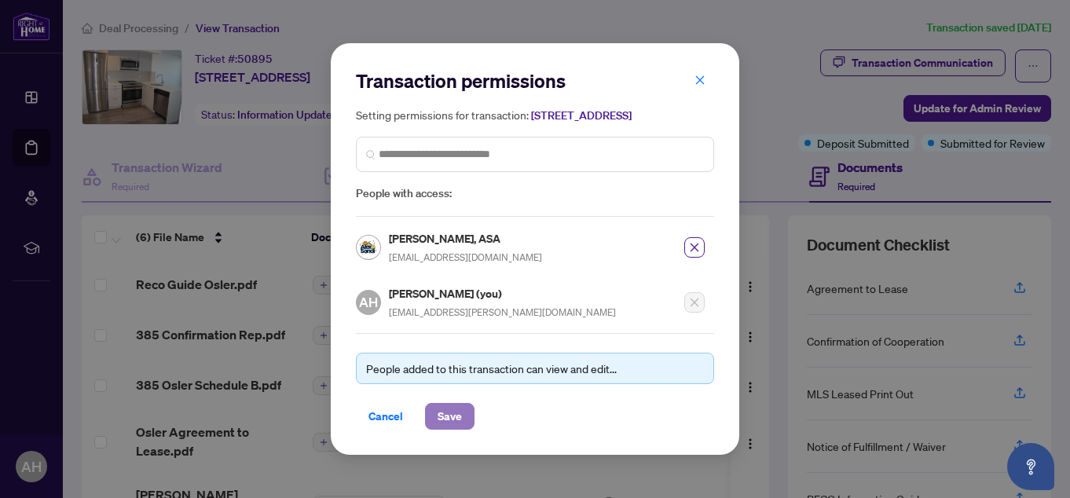
click at [448, 423] on span "Save" at bounding box center [449, 416] width 24 height 25
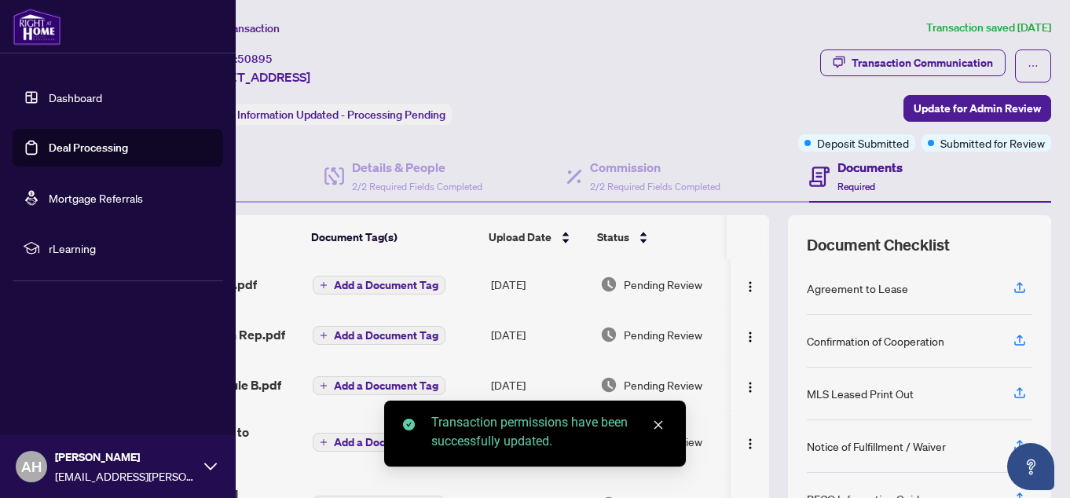
click at [58, 142] on link "Deal Processing" at bounding box center [88, 148] width 79 height 14
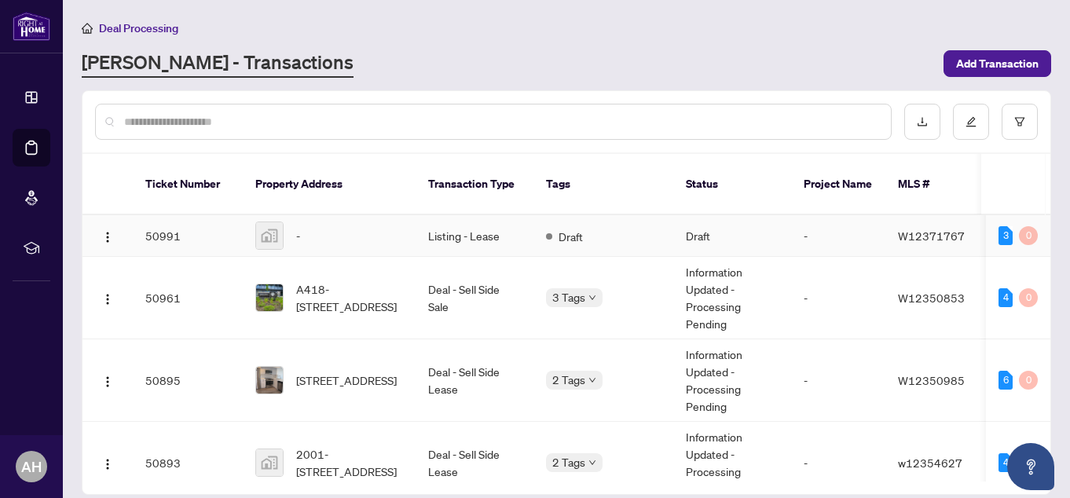
click at [489, 217] on td "Listing - Lease" at bounding box center [474, 236] width 118 height 42
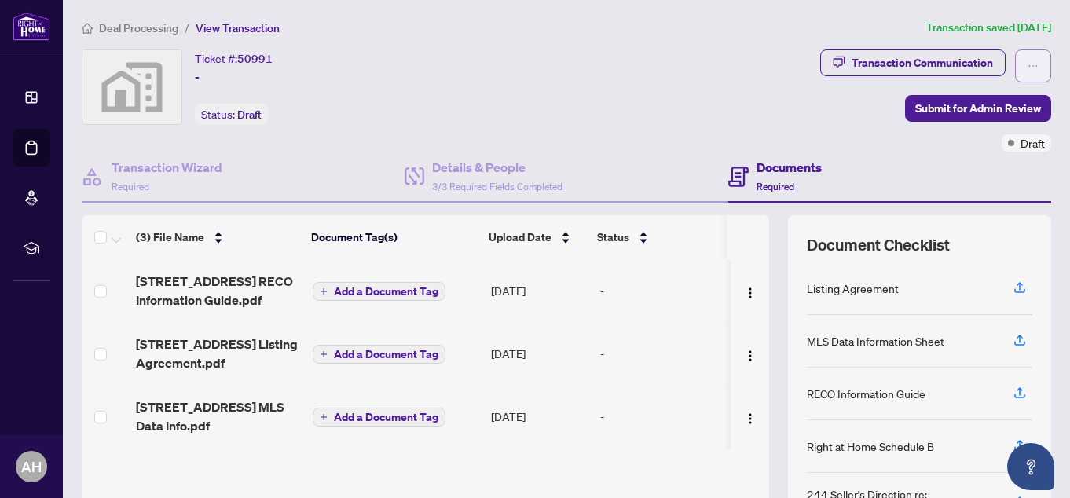
click at [1027, 63] on button "button" at bounding box center [1033, 65] width 36 height 33
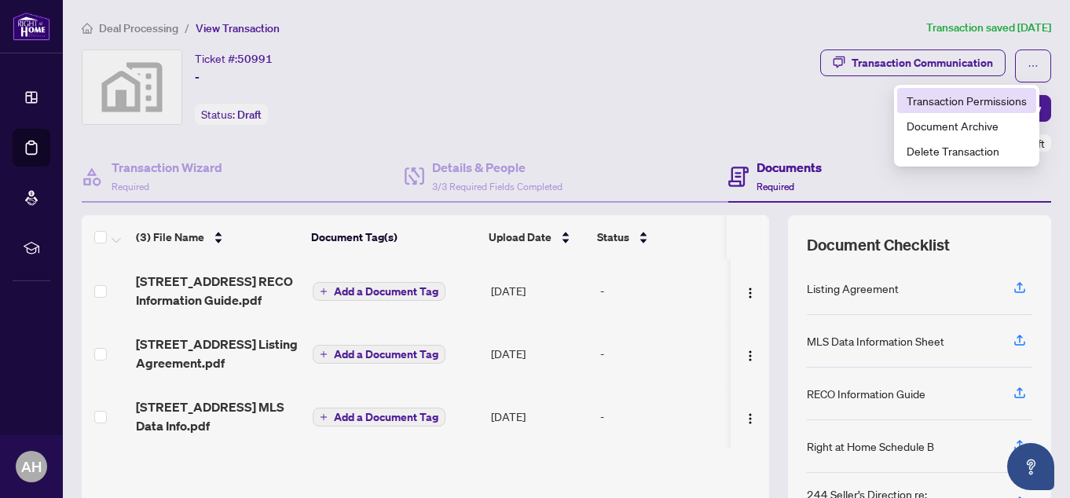
click at [1006, 96] on span "Transaction Permissions" at bounding box center [966, 100] width 120 height 17
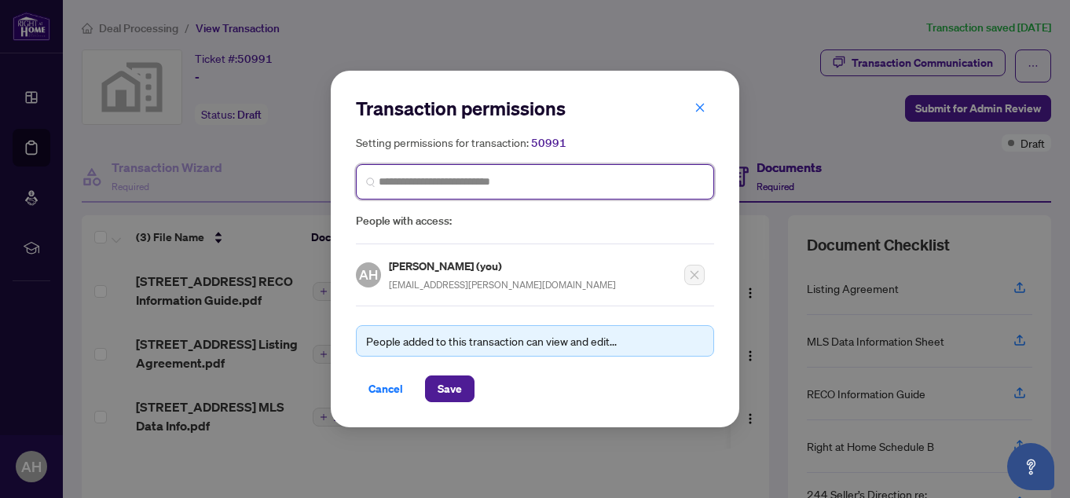
click at [576, 188] on input "search" at bounding box center [541, 182] width 325 height 16
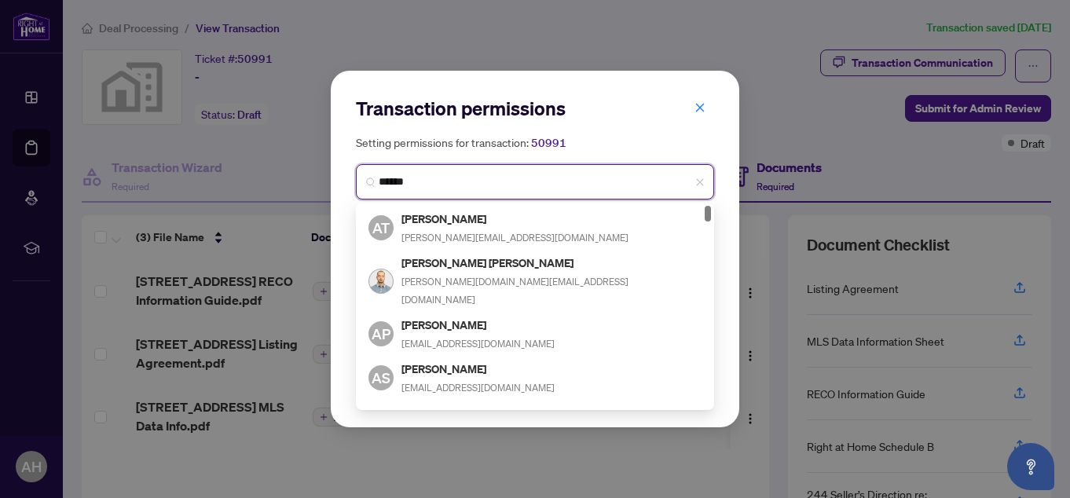
type input "*******"
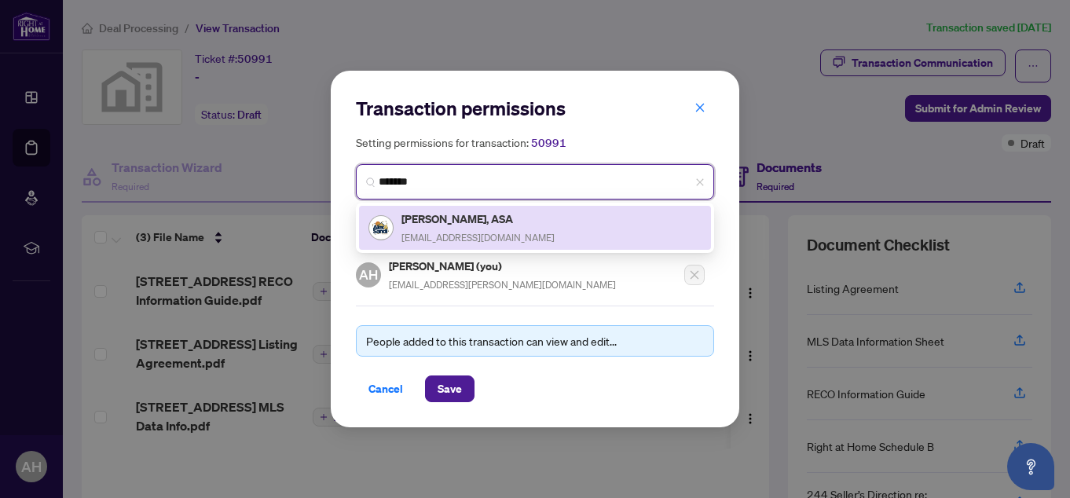
click at [477, 218] on h5 "[PERSON_NAME], ASA" at bounding box center [477, 219] width 153 height 18
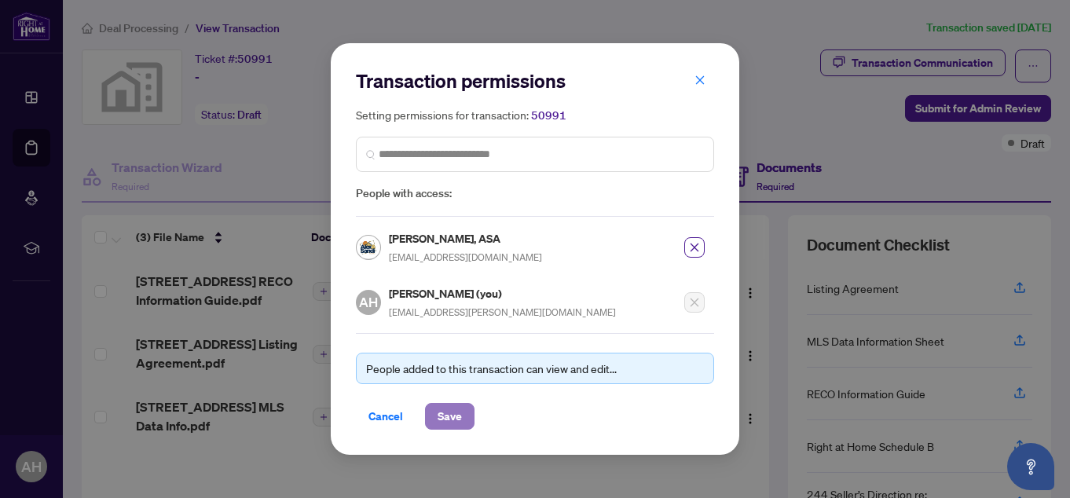
click at [448, 419] on span "Save" at bounding box center [449, 416] width 24 height 25
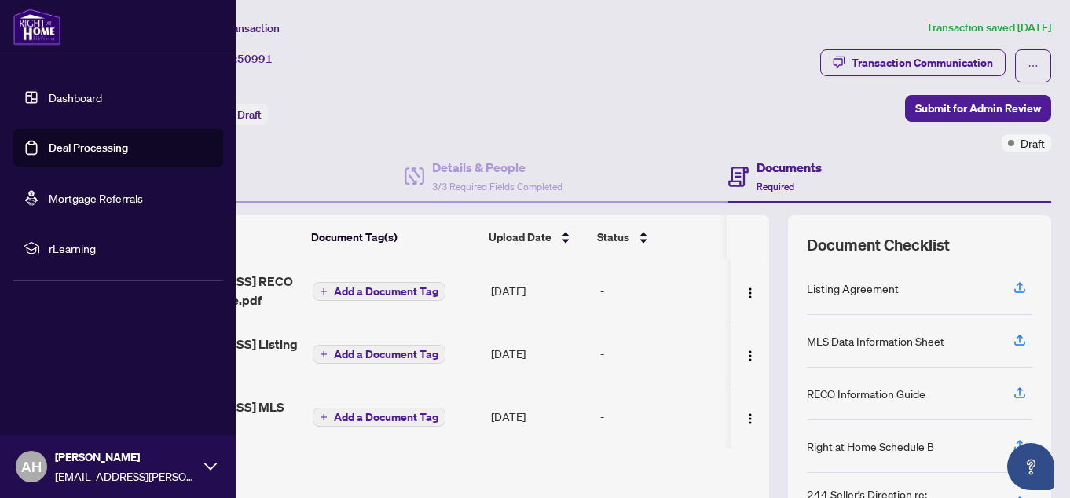
click at [60, 141] on link "Deal Processing" at bounding box center [88, 148] width 79 height 14
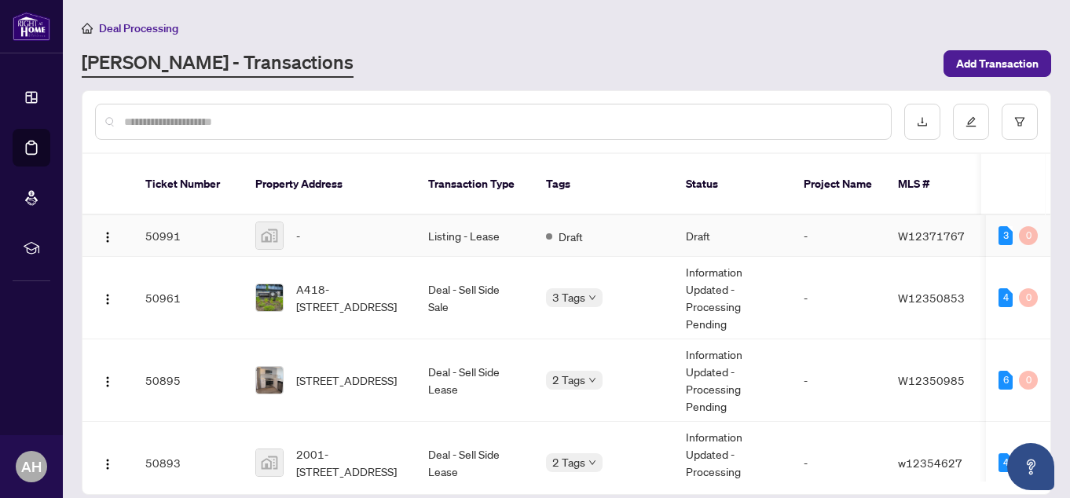
click at [488, 218] on td "Listing - Lease" at bounding box center [474, 236] width 118 height 42
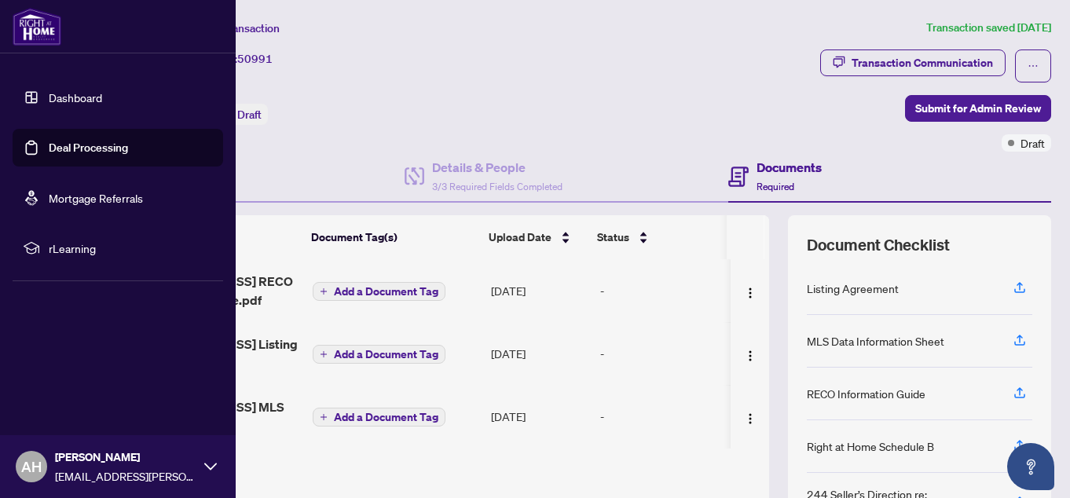
click at [67, 144] on link "Deal Processing" at bounding box center [88, 148] width 79 height 14
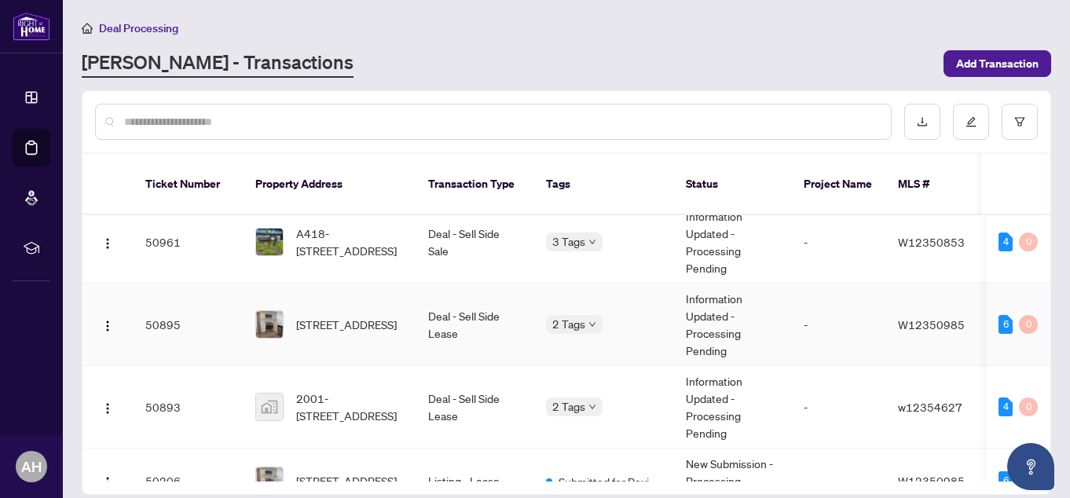
scroll to position [79, 0]
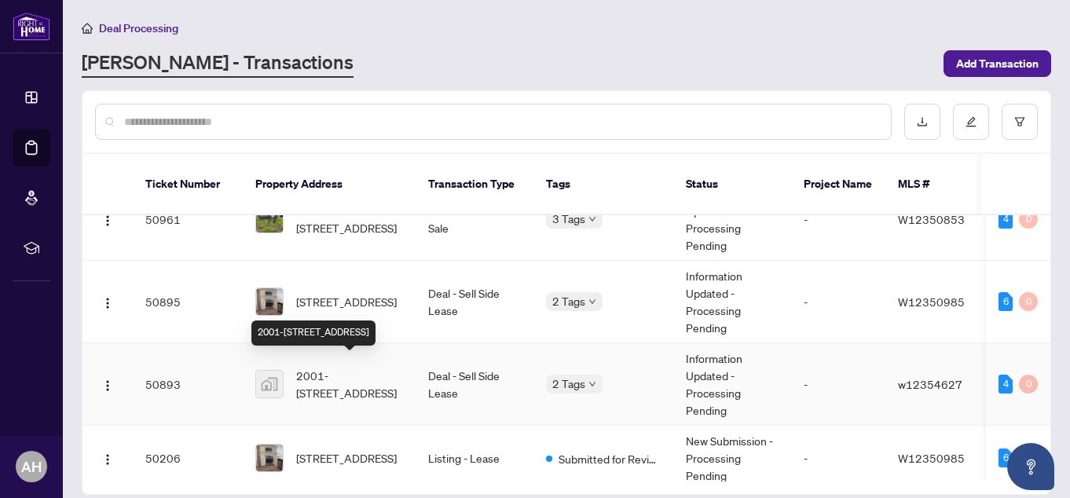
click at [360, 368] on span "2001-[STREET_ADDRESS]" at bounding box center [349, 384] width 107 height 35
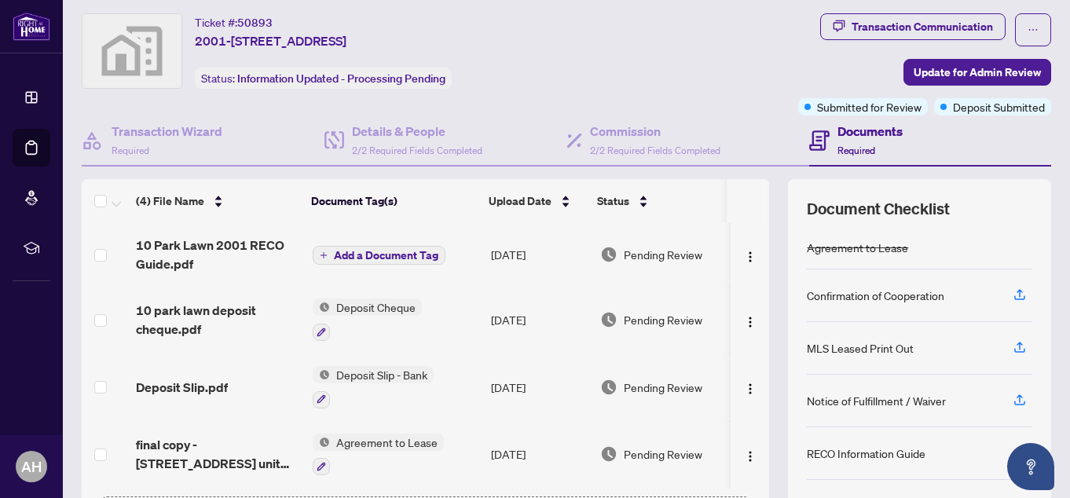
scroll to position [2, 0]
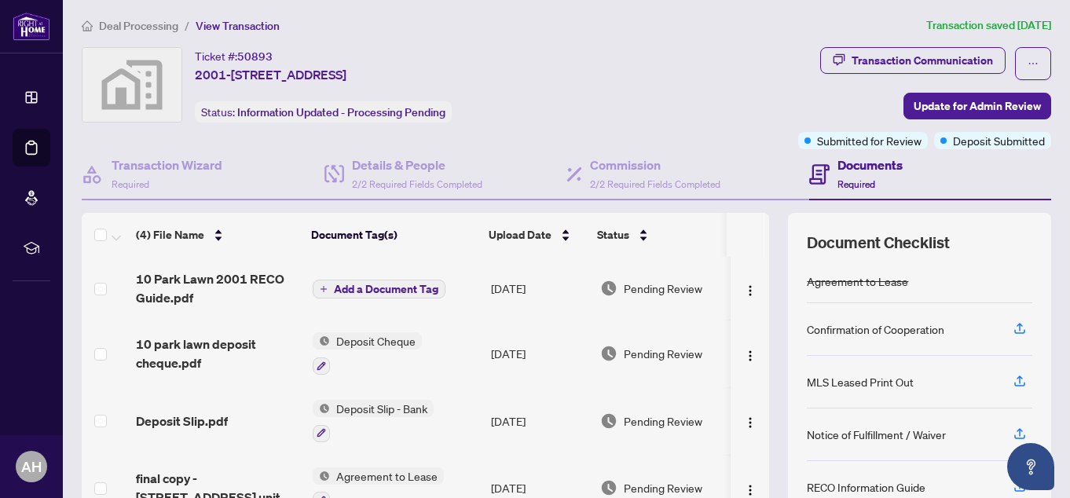
click at [868, 166] on h4 "Documents" at bounding box center [869, 164] width 65 height 19
click at [855, 161] on h4 "Documents" at bounding box center [869, 164] width 65 height 19
click at [1029, 64] on icon "ellipsis" at bounding box center [1033, 64] width 9 height 2
click at [745, 34] on div "Deal Processing / View Transaction Transaction saved 3 days ago Ticket #: 50893…" at bounding box center [566, 326] width 982 height 620
click at [837, 163] on h4 "Documents" at bounding box center [869, 164] width 65 height 19
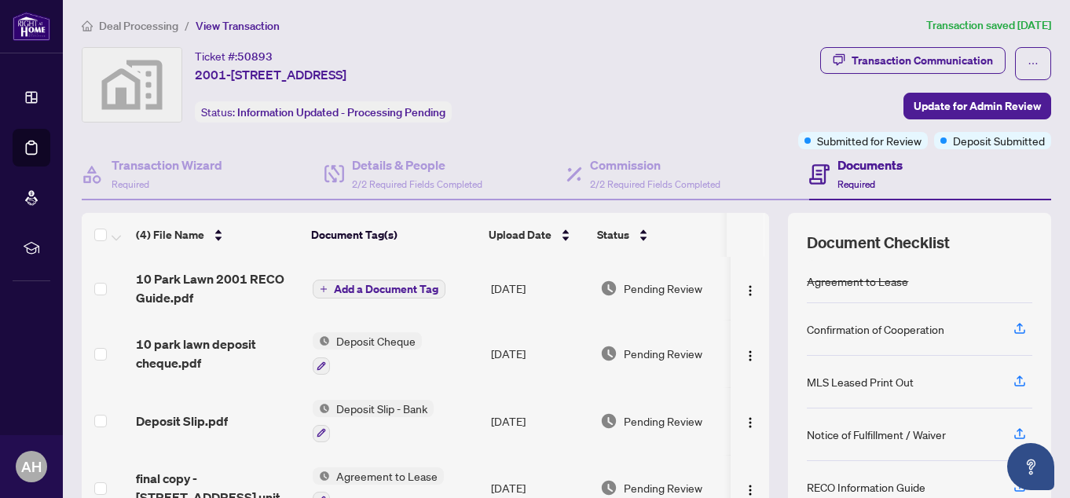
click at [837, 163] on h4 "Documents" at bounding box center [869, 164] width 65 height 19
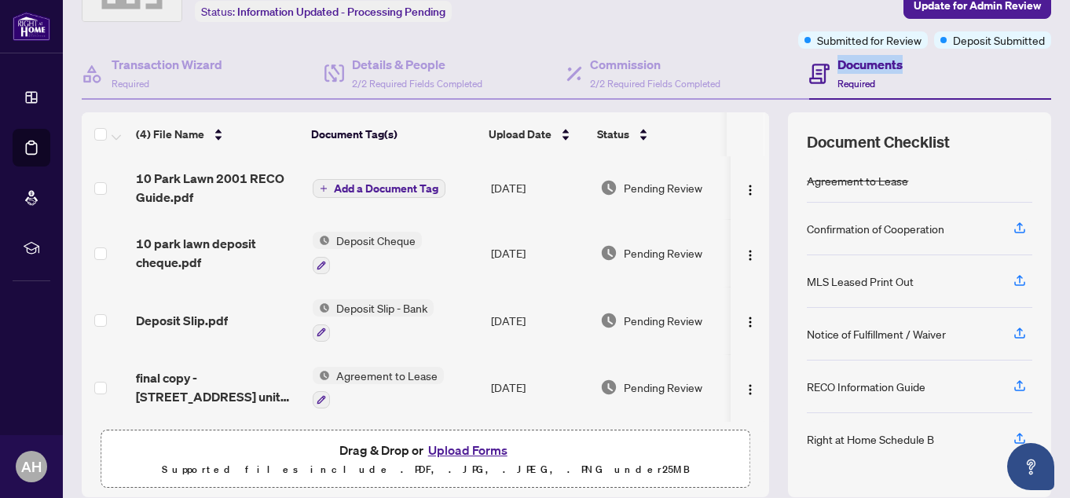
scroll to position [0, 0]
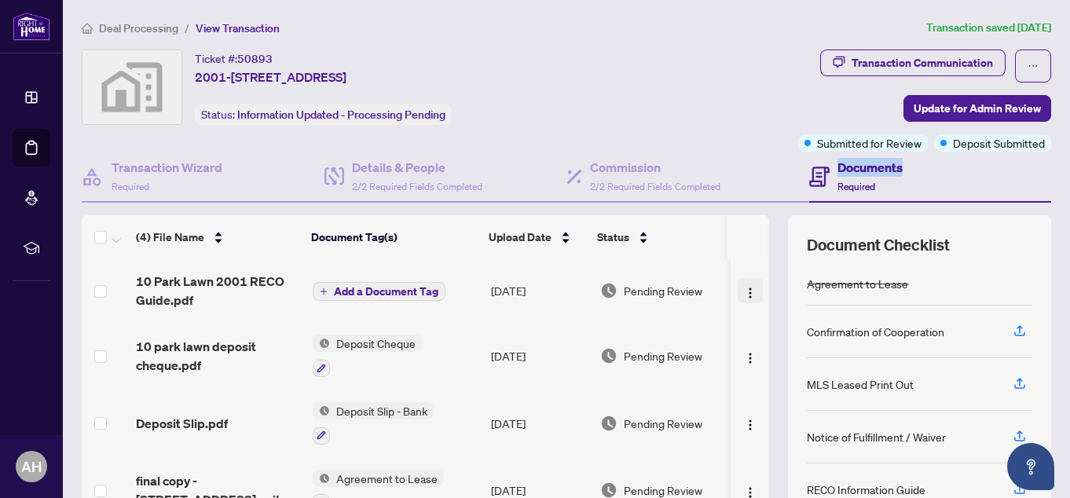
click at [744, 290] on img "button" at bounding box center [750, 293] width 13 height 13
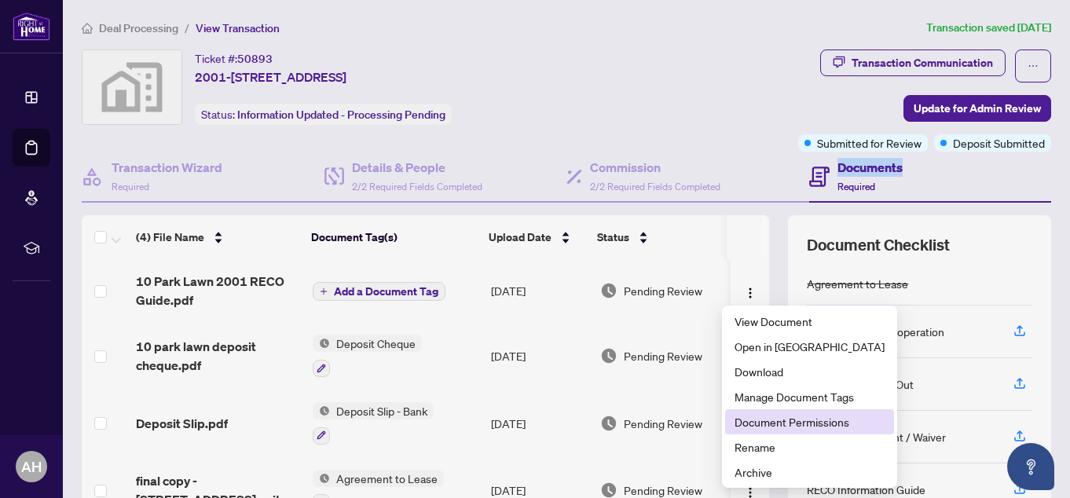
click at [755, 419] on span "Document Permissions" at bounding box center [809, 421] width 150 height 17
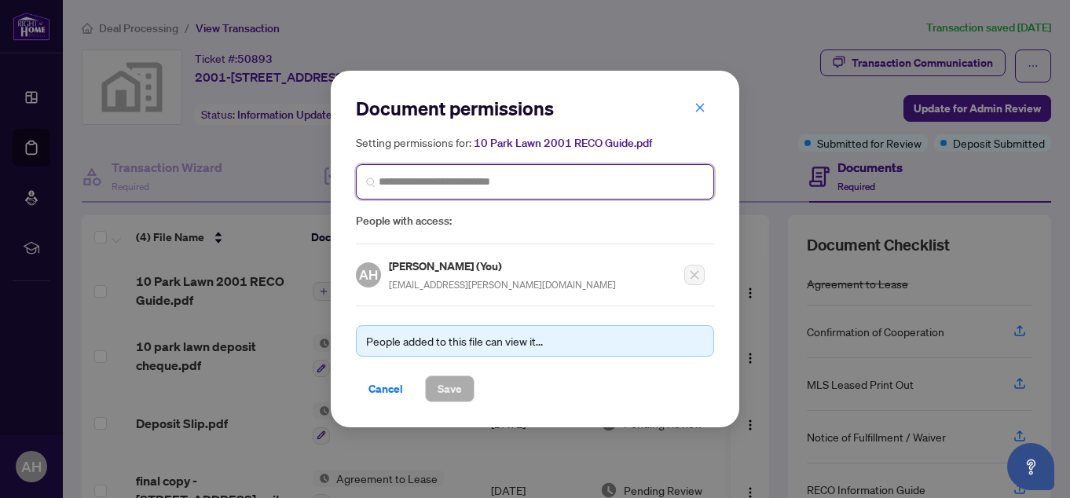
click at [452, 178] on input "search" at bounding box center [541, 182] width 325 height 16
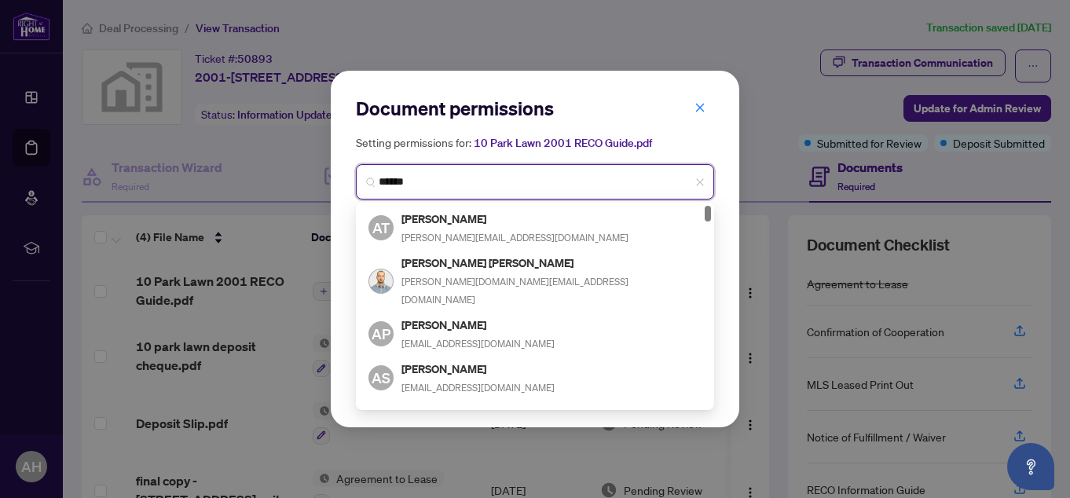
type input "*******"
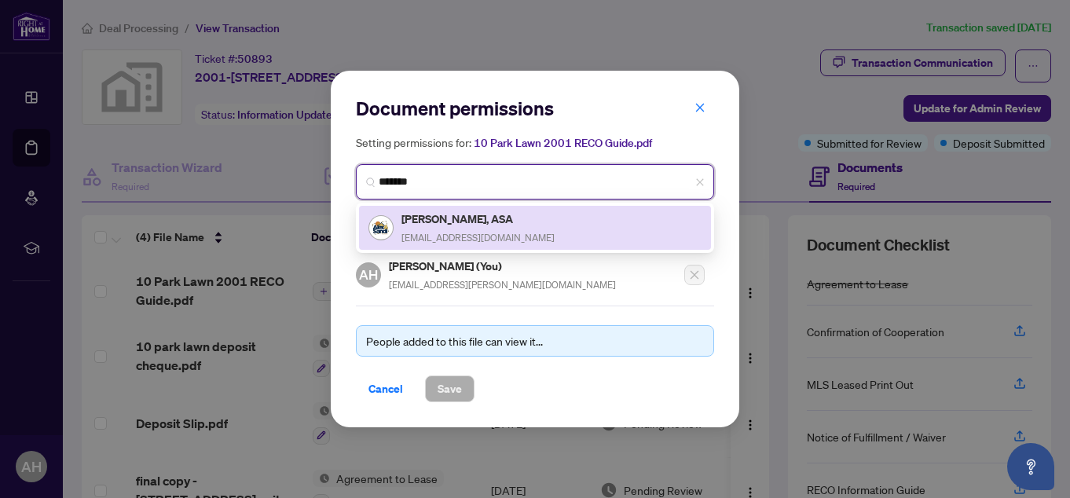
click at [463, 227] on div "[PERSON_NAME], ASA [EMAIL_ADDRESS][DOMAIN_NAME]" at bounding box center [477, 228] width 153 height 36
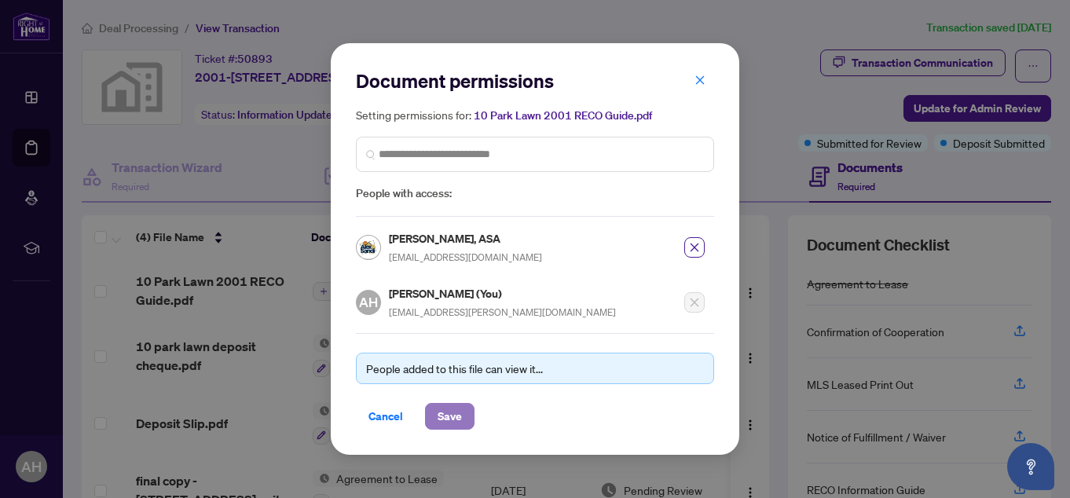
click at [463, 413] on button "Save" at bounding box center [449, 416] width 49 height 27
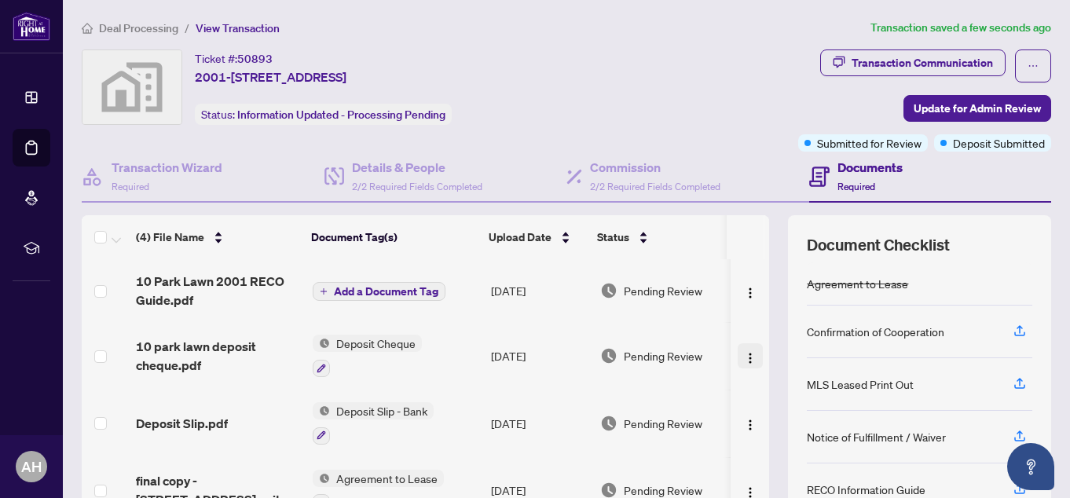
click at [744, 359] on img "button" at bounding box center [750, 358] width 13 height 13
click at [667, 71] on div "Transaction Communication Update for Admin Review Submitted for Review Deposit …" at bounding box center [839, 100] width 423 height 102
click at [750, 83] on div "Transaction Communication Update for Admin Review Submitted for Review Deposit …" at bounding box center [839, 100] width 423 height 102
click at [744, 352] on img "button" at bounding box center [750, 358] width 13 height 13
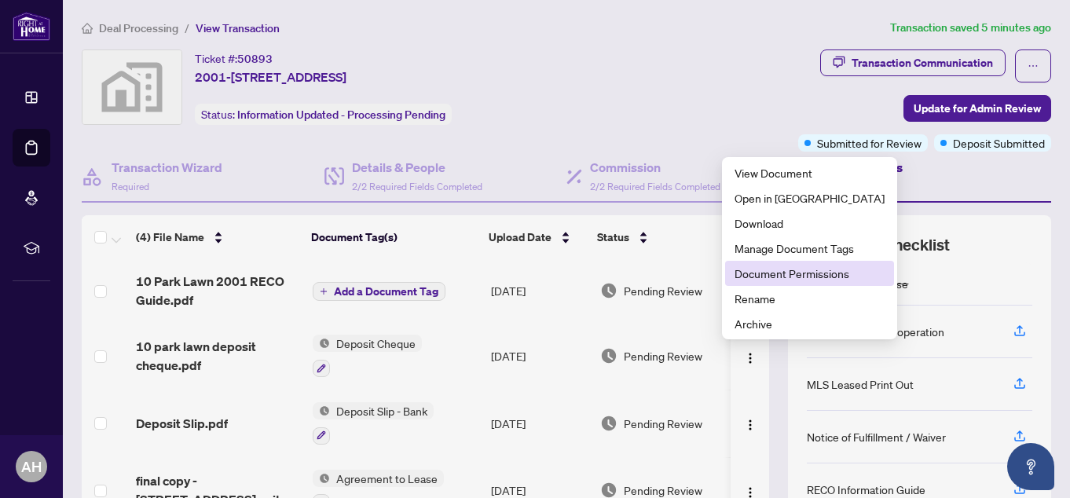
click at [769, 279] on span "Document Permissions" at bounding box center [809, 273] width 150 height 17
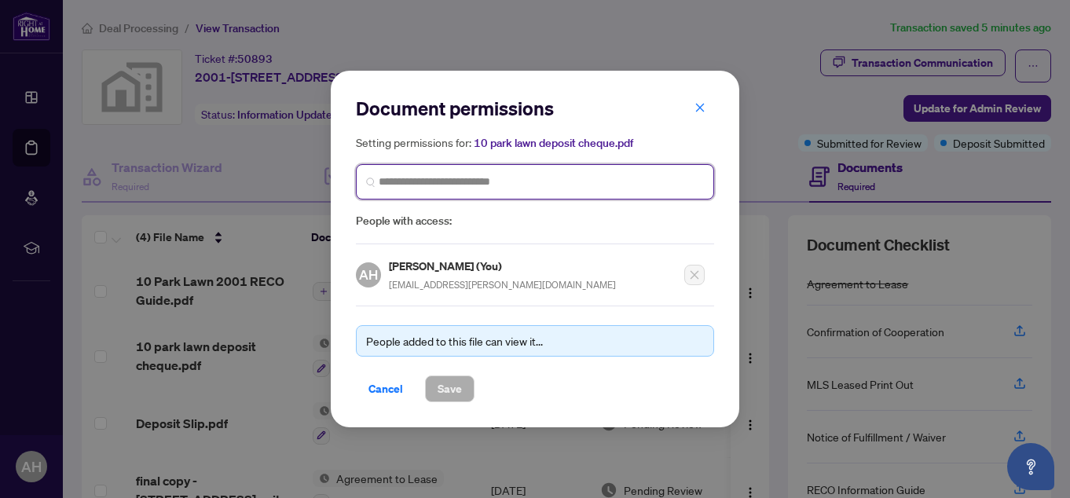
click at [585, 188] on input "search" at bounding box center [541, 182] width 325 height 16
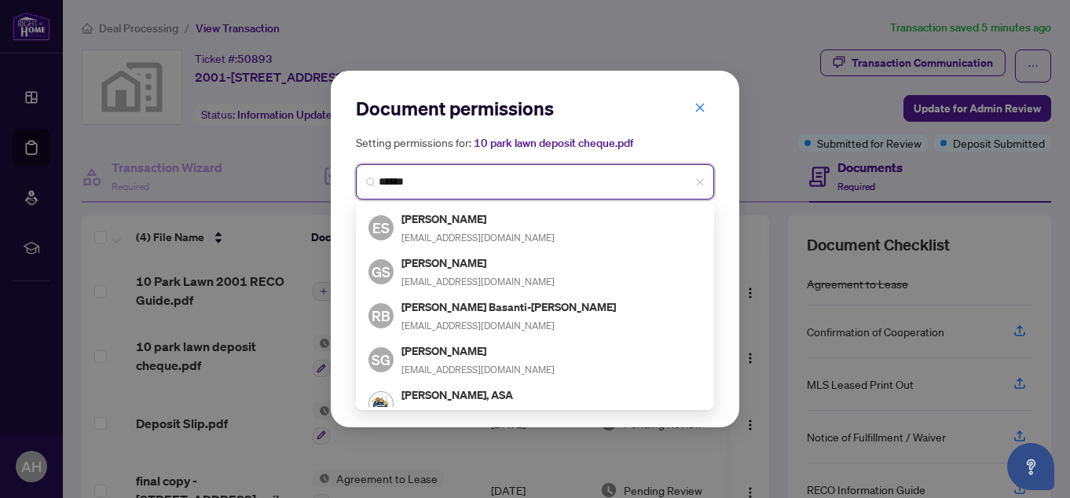
type input "*******"
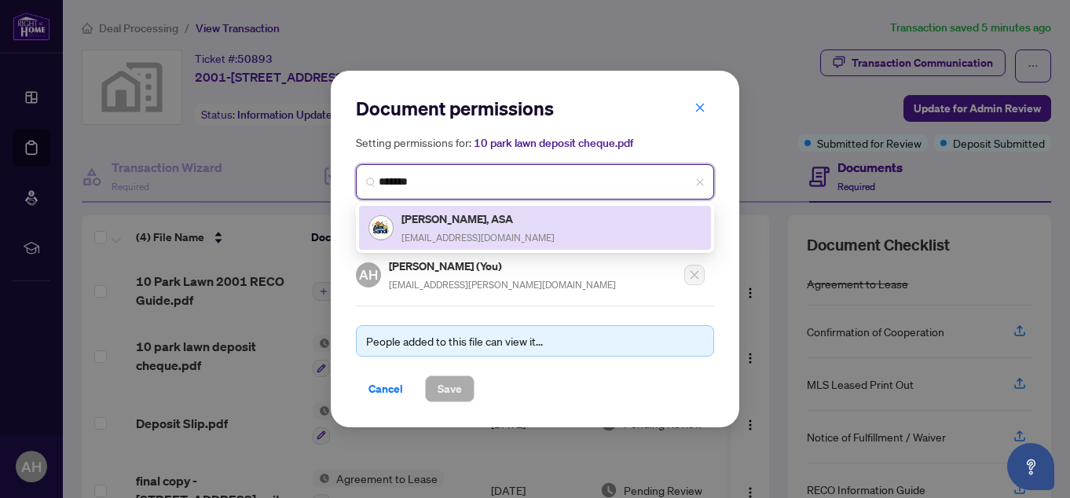
click at [491, 223] on h5 "[PERSON_NAME], ASA" at bounding box center [477, 219] width 153 height 18
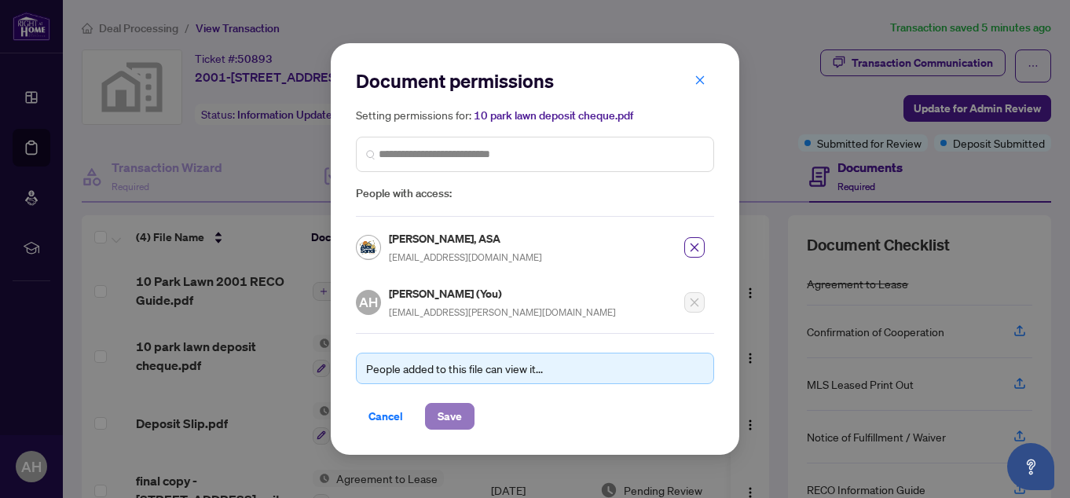
click at [451, 423] on span "Save" at bounding box center [449, 416] width 24 height 25
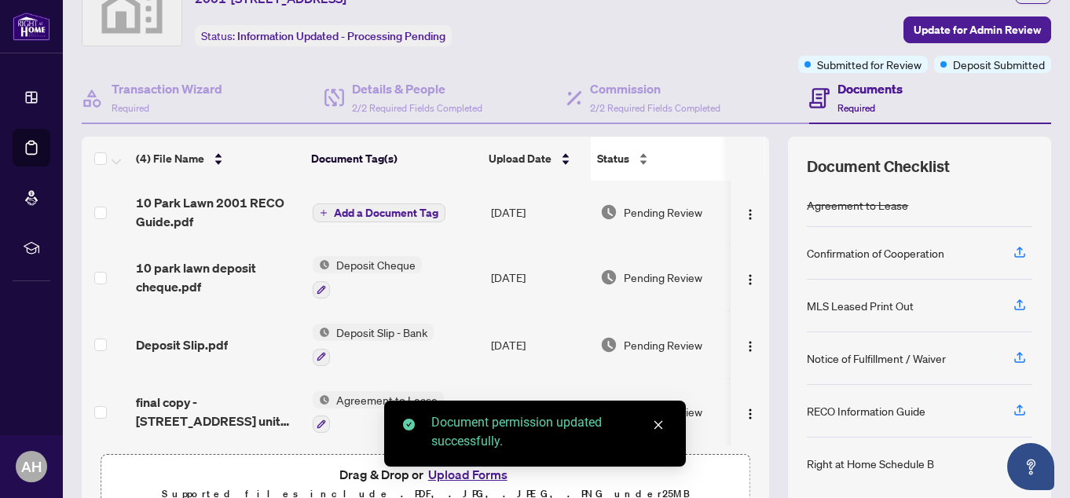
scroll to position [157, 0]
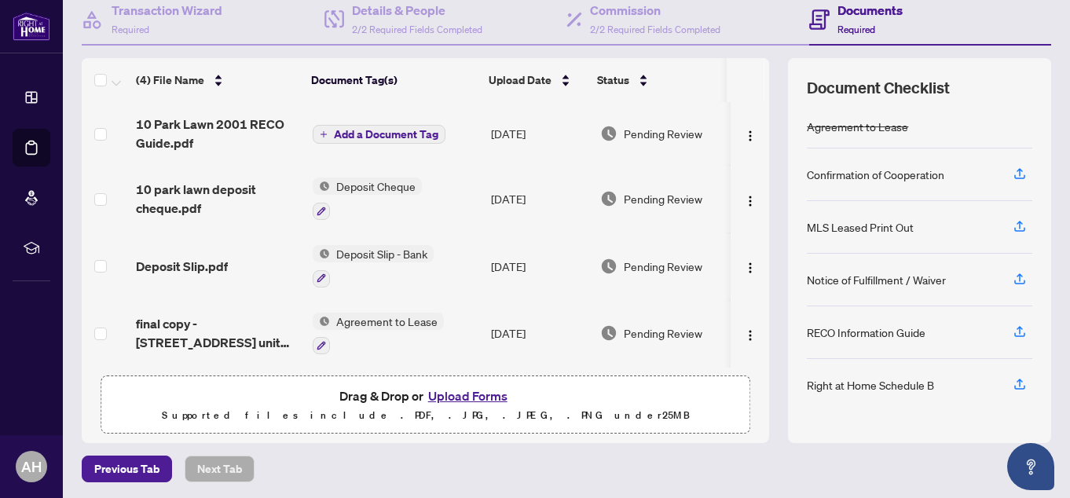
click at [660, 264] on span "Pending Review" at bounding box center [663, 266] width 79 height 17
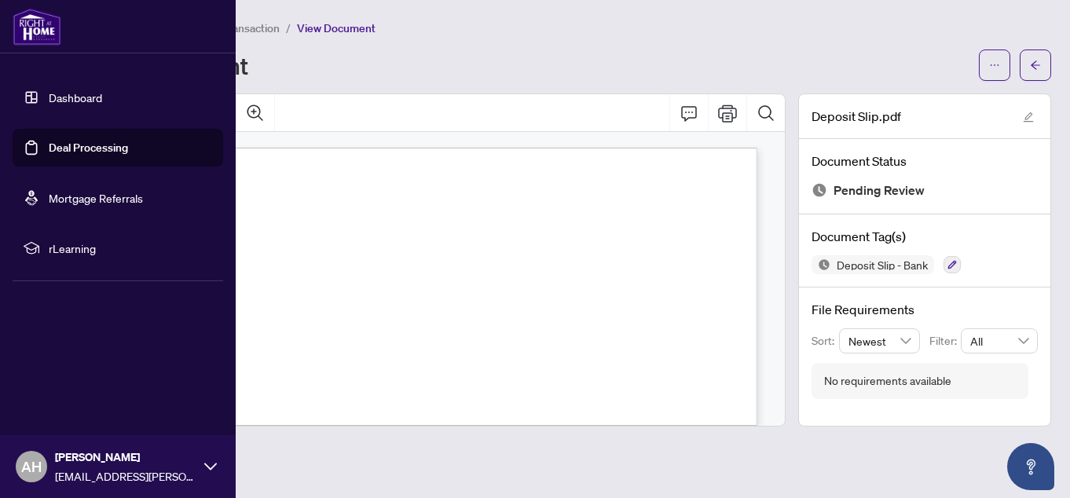
click at [49, 141] on link "Deal Processing" at bounding box center [88, 148] width 79 height 14
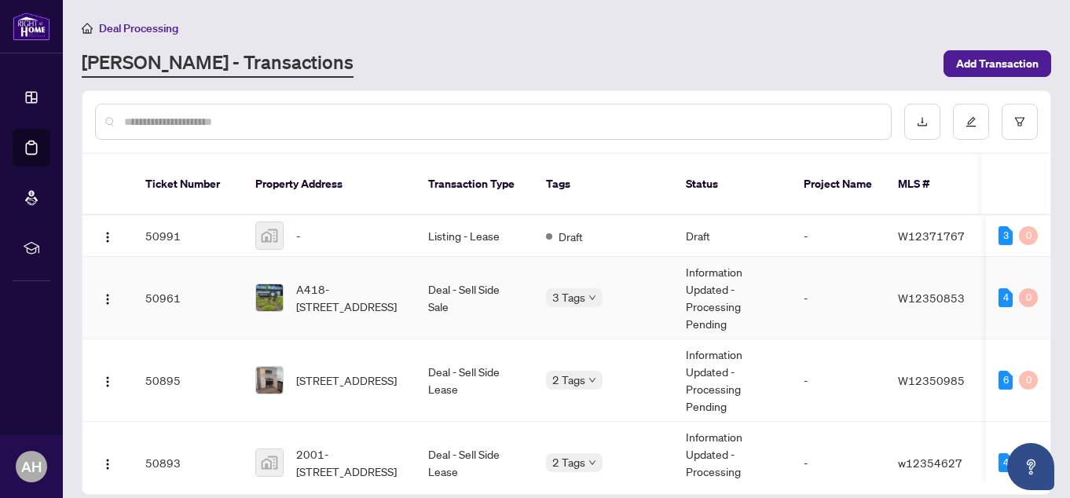
scroll to position [79, 0]
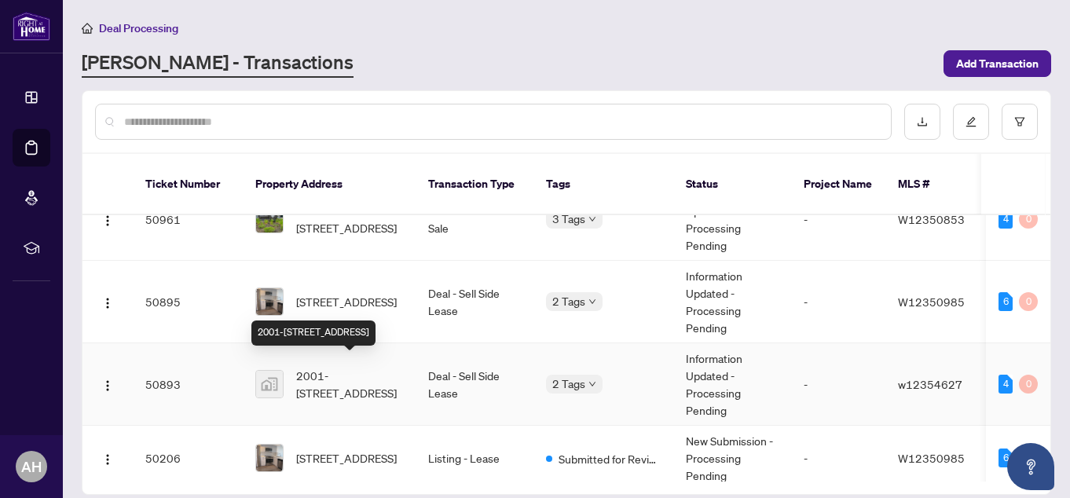
click at [392, 367] on span "2001-[STREET_ADDRESS]" at bounding box center [349, 384] width 107 height 35
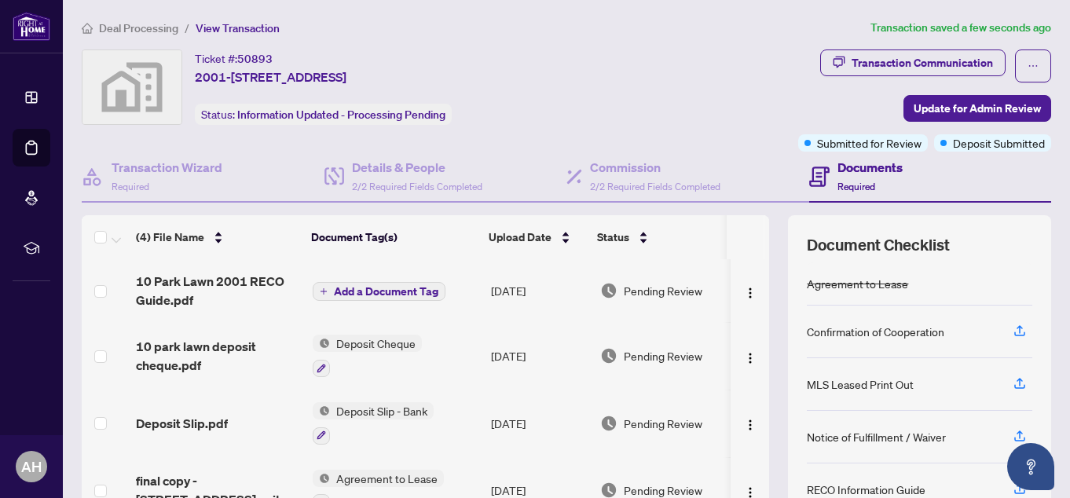
scroll to position [79, 0]
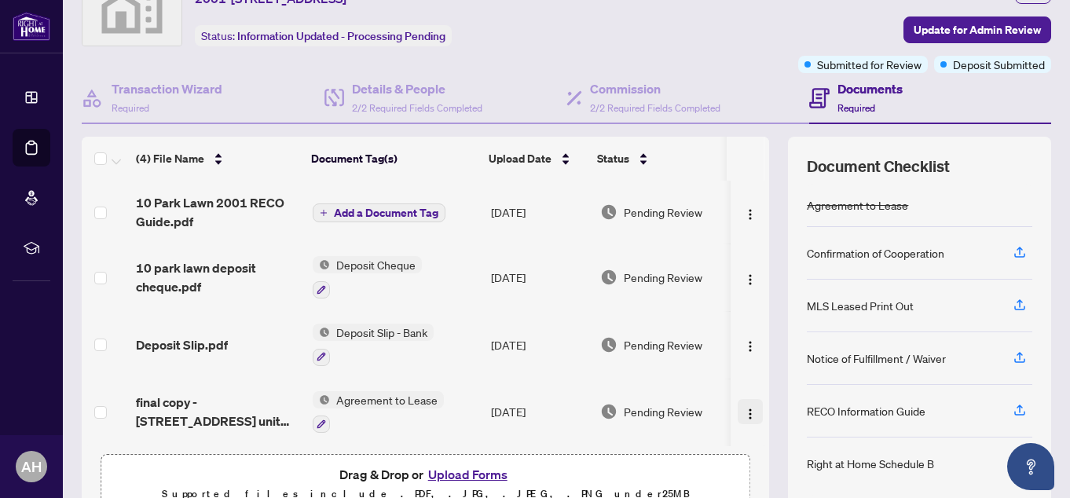
click at [744, 411] on img "button" at bounding box center [750, 414] width 13 height 13
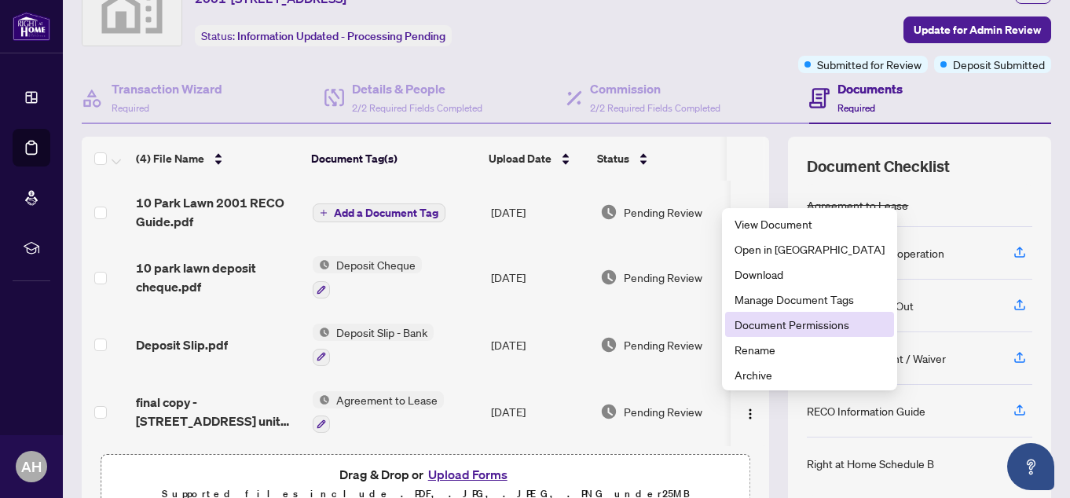
click at [799, 328] on span "Document Permissions" at bounding box center [809, 324] width 150 height 17
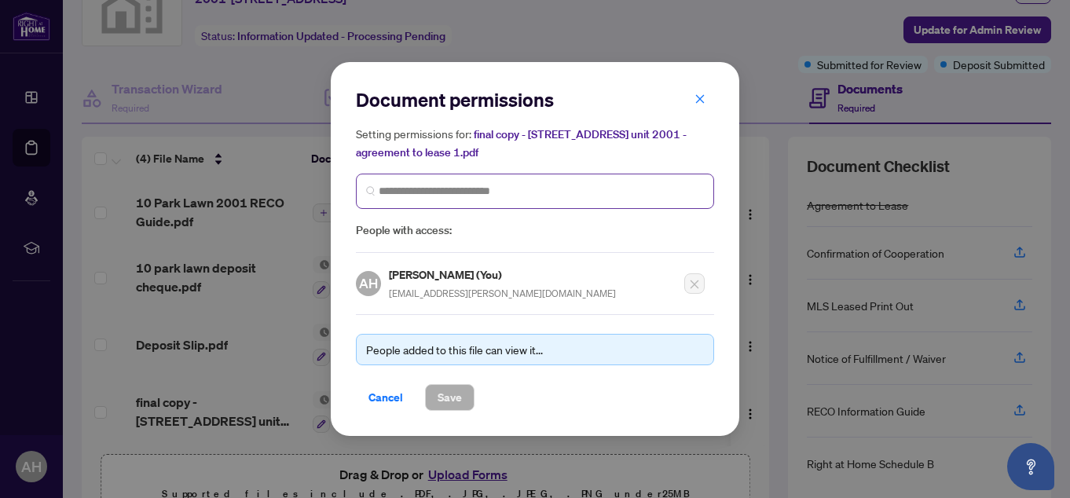
click at [470, 178] on span at bounding box center [535, 191] width 358 height 35
type input "*"
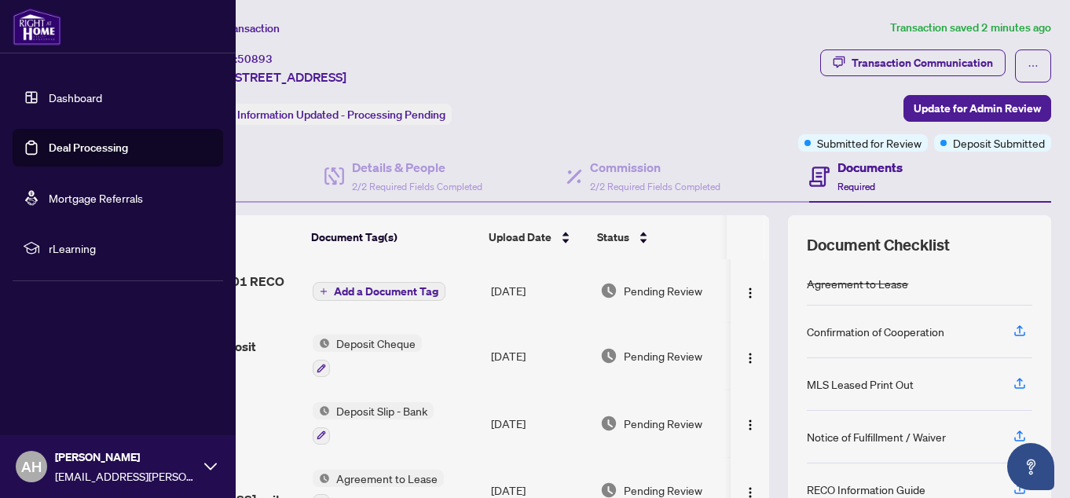
click at [60, 143] on link "Deal Processing" at bounding box center [88, 148] width 79 height 14
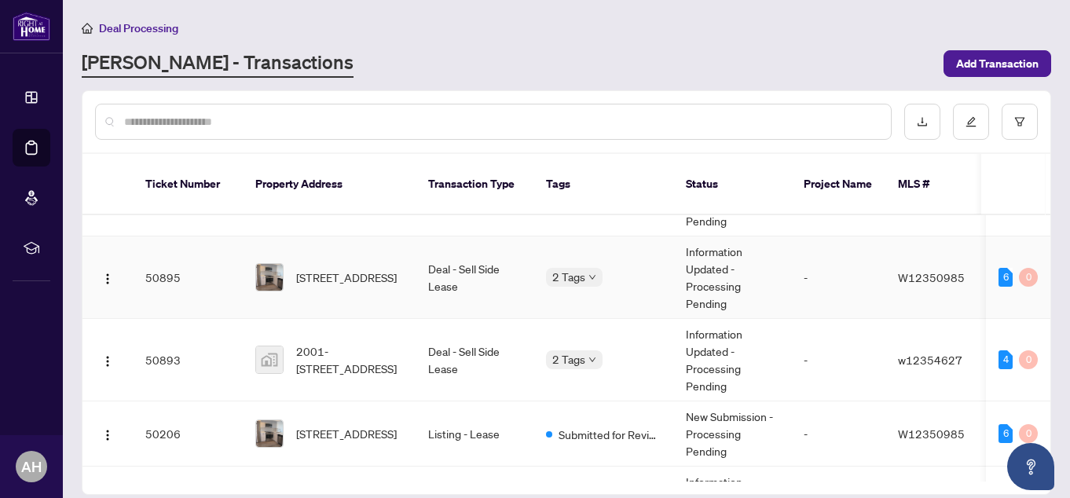
scroll to position [157, 0]
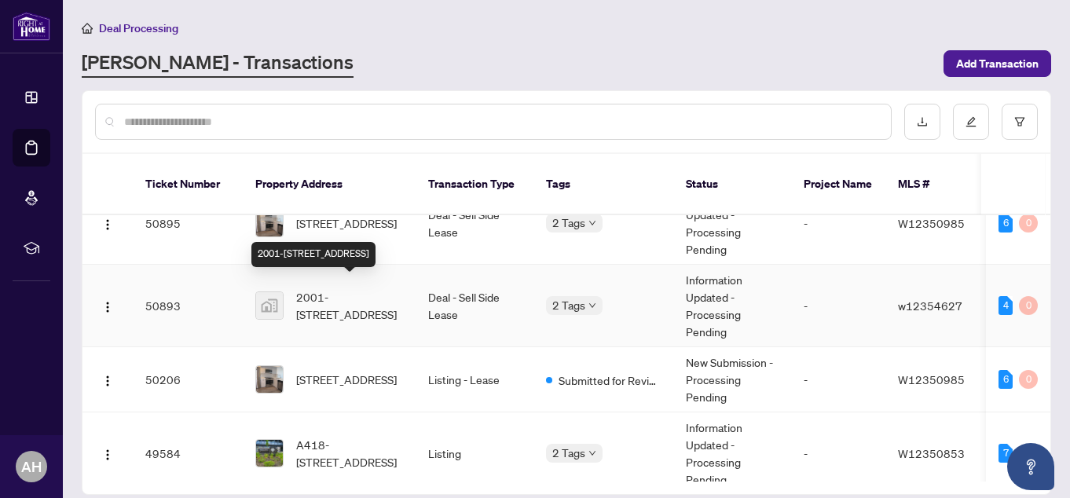
click at [367, 288] on span "2001-[STREET_ADDRESS]" at bounding box center [349, 305] width 107 height 35
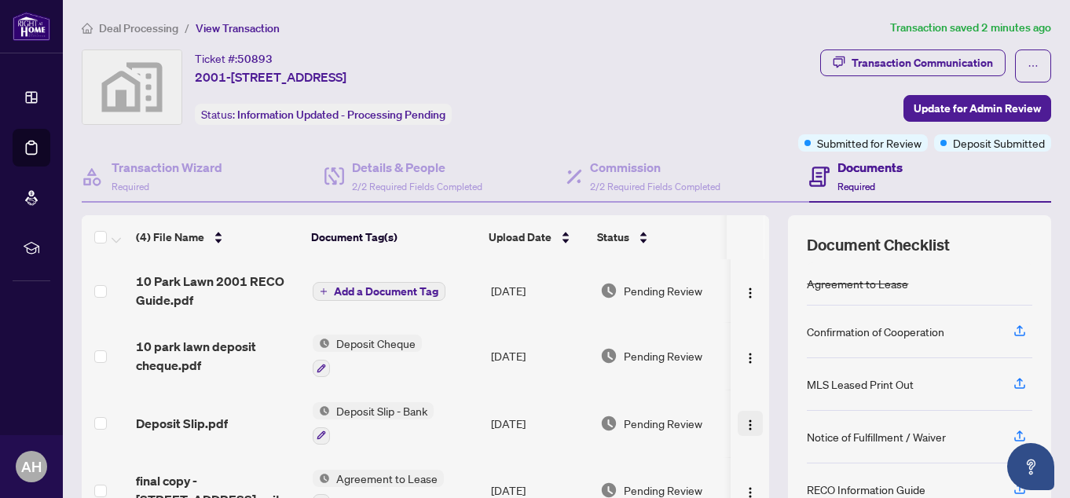
click at [744, 426] on img "button" at bounding box center [750, 425] width 13 height 13
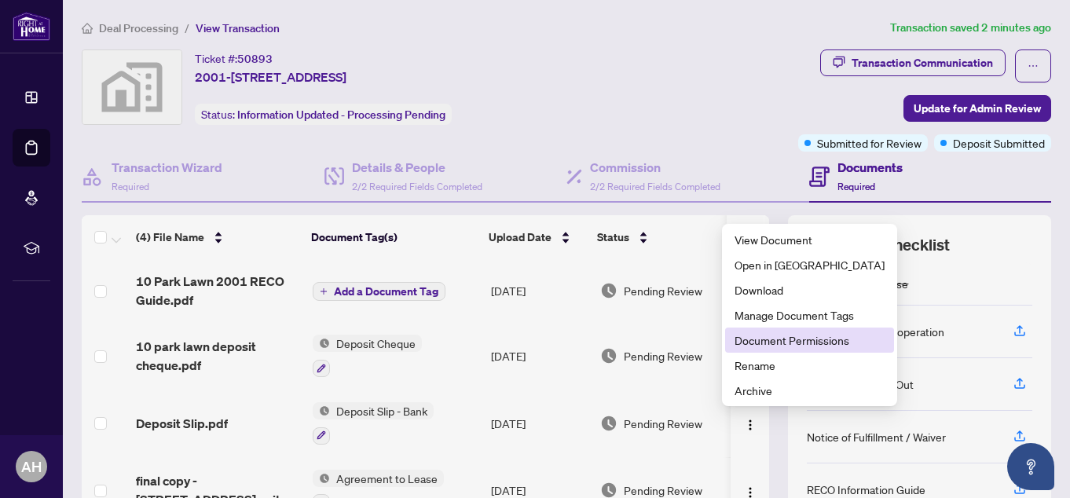
click at [767, 342] on span "Document Permissions" at bounding box center [809, 339] width 150 height 17
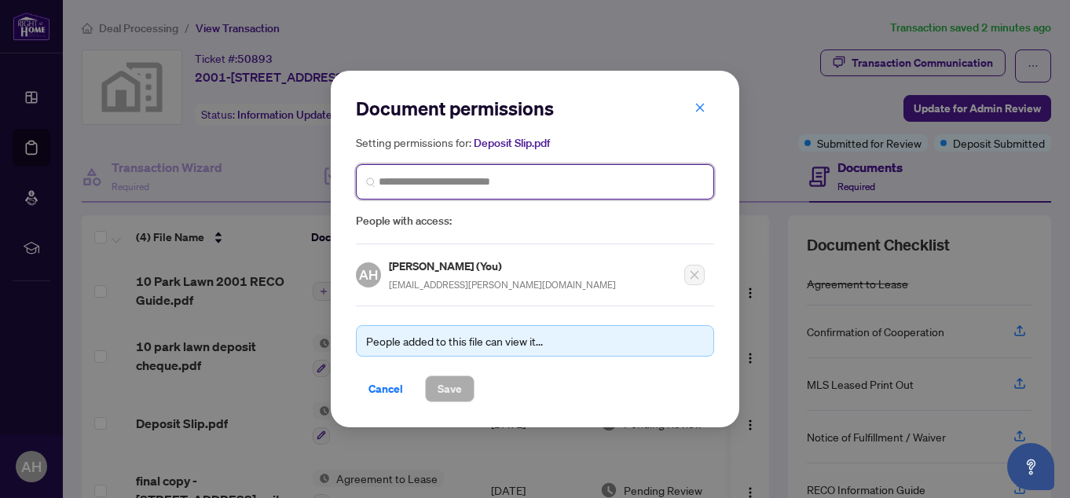
click at [470, 177] on input "search" at bounding box center [541, 182] width 325 height 16
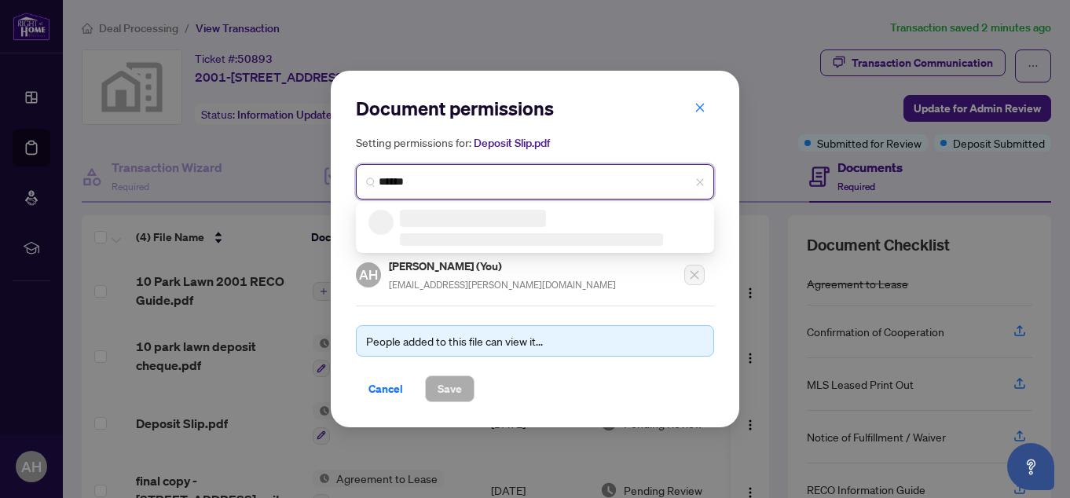
type input "*******"
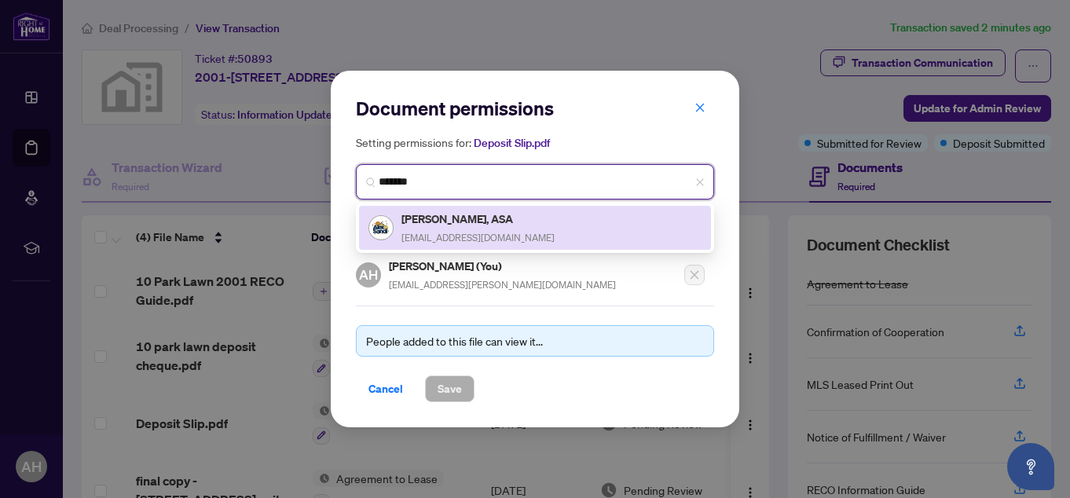
click at [466, 225] on h5 "[PERSON_NAME], ASA" at bounding box center [477, 219] width 153 height 18
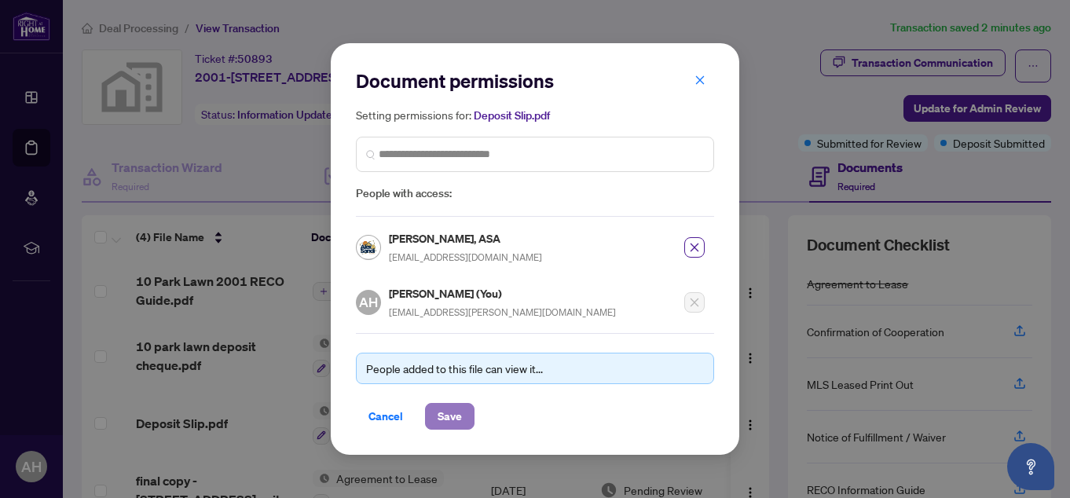
click at [448, 405] on span "Save" at bounding box center [449, 416] width 24 height 25
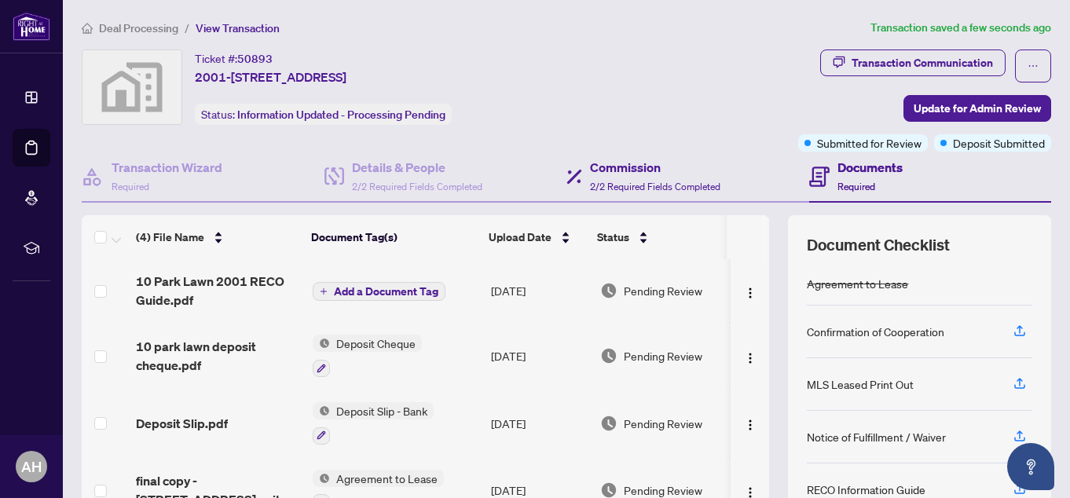
scroll to position [79, 0]
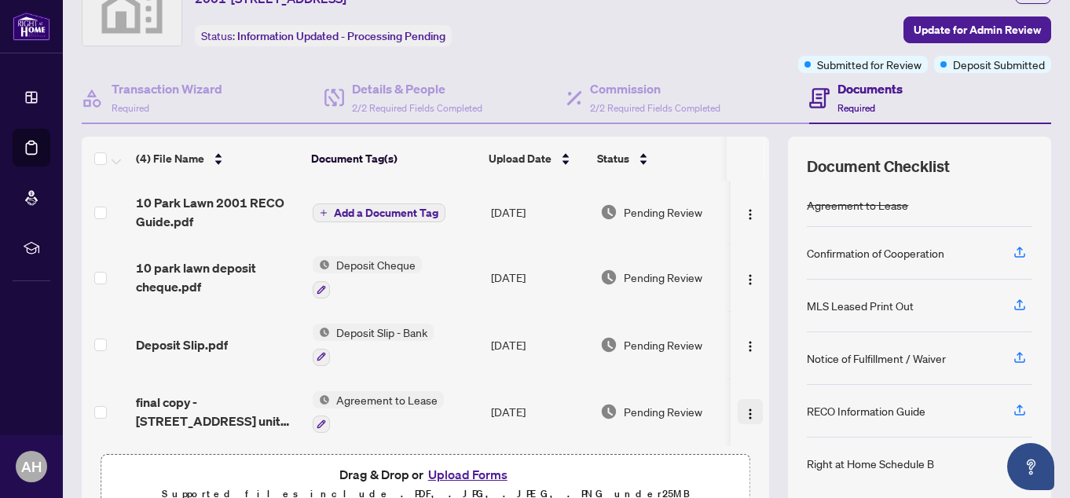
click at [744, 408] on img "button" at bounding box center [750, 414] width 13 height 13
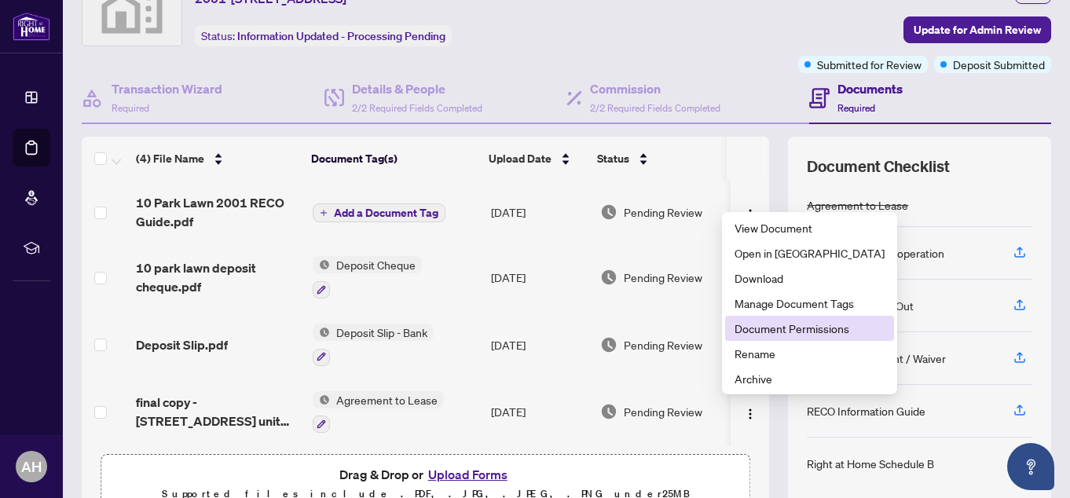
click at [765, 316] on li "Document Permissions" at bounding box center [809, 328] width 169 height 25
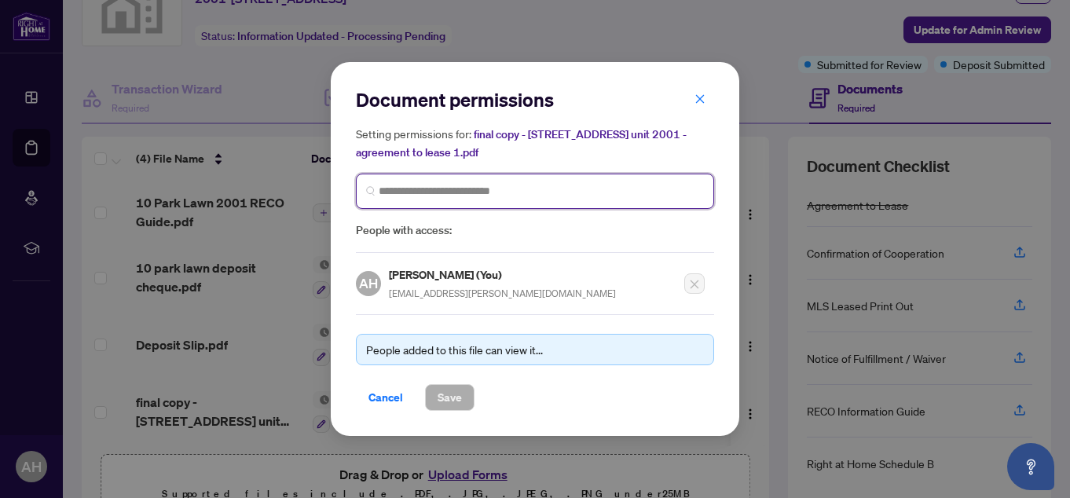
click at [477, 190] on input "search" at bounding box center [541, 191] width 325 height 16
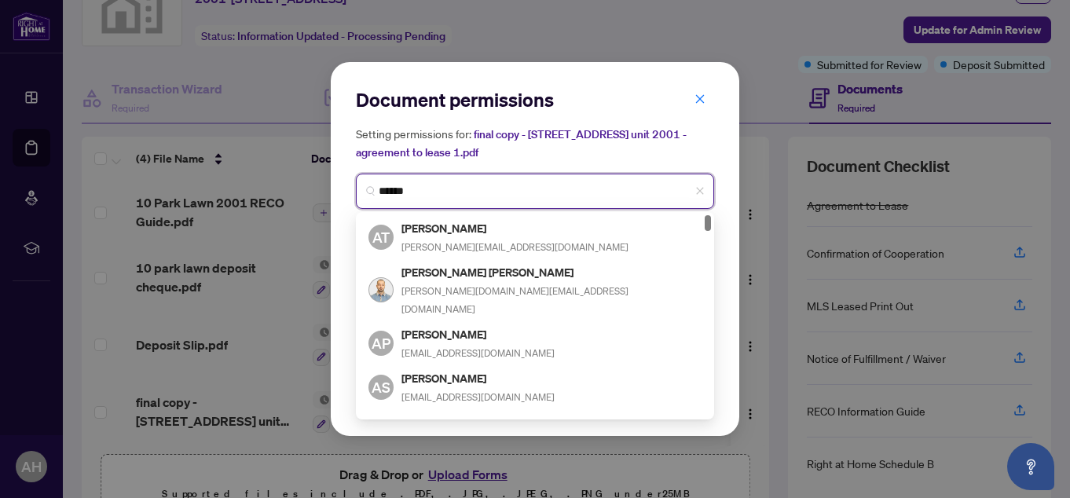
type input "*******"
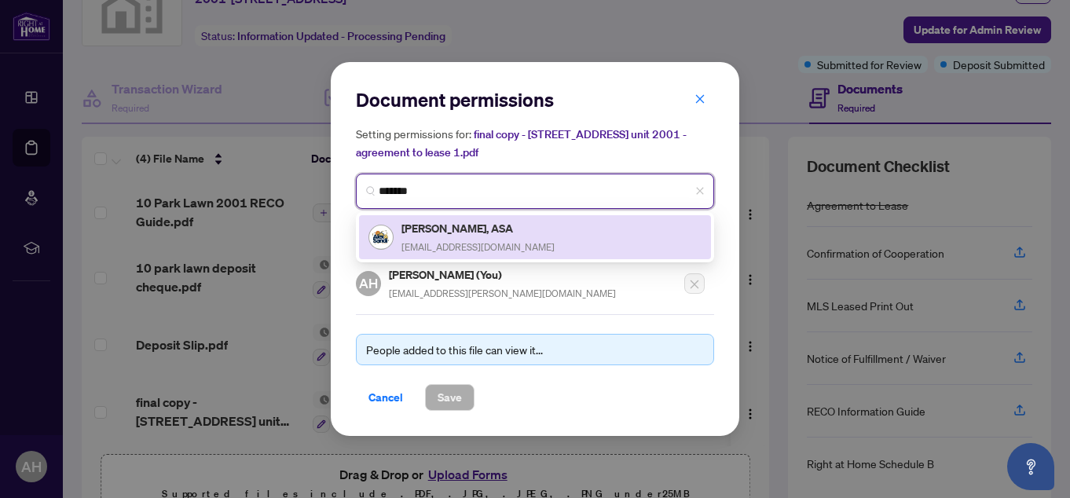
click at [474, 233] on h5 "[PERSON_NAME], ASA" at bounding box center [477, 228] width 153 height 18
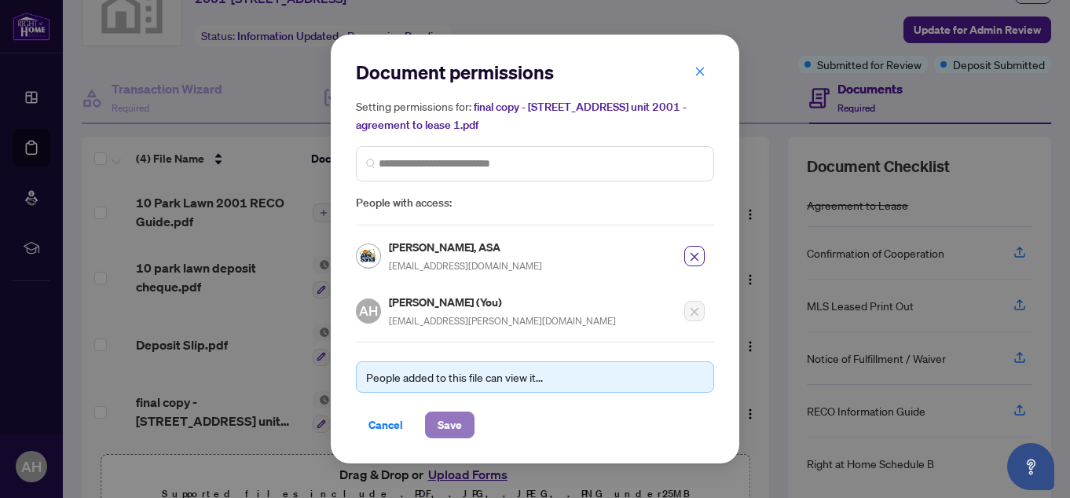
click at [454, 418] on span "Save" at bounding box center [449, 424] width 24 height 25
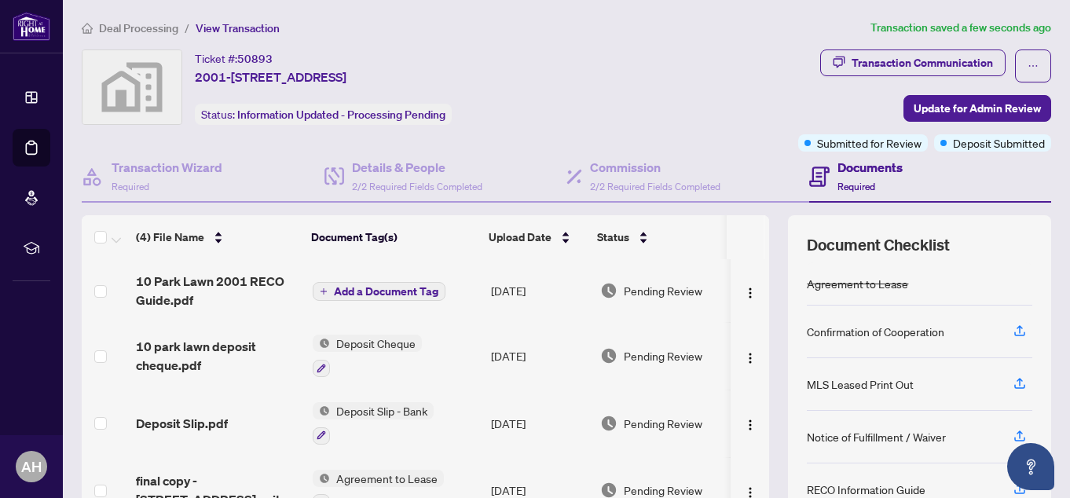
scroll to position [0, 0]
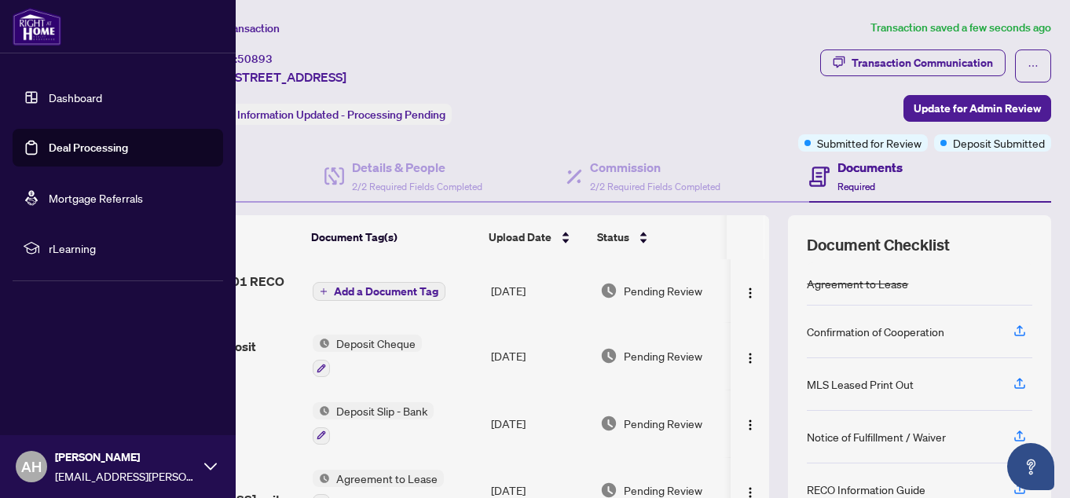
click at [64, 145] on link "Deal Processing" at bounding box center [88, 148] width 79 height 14
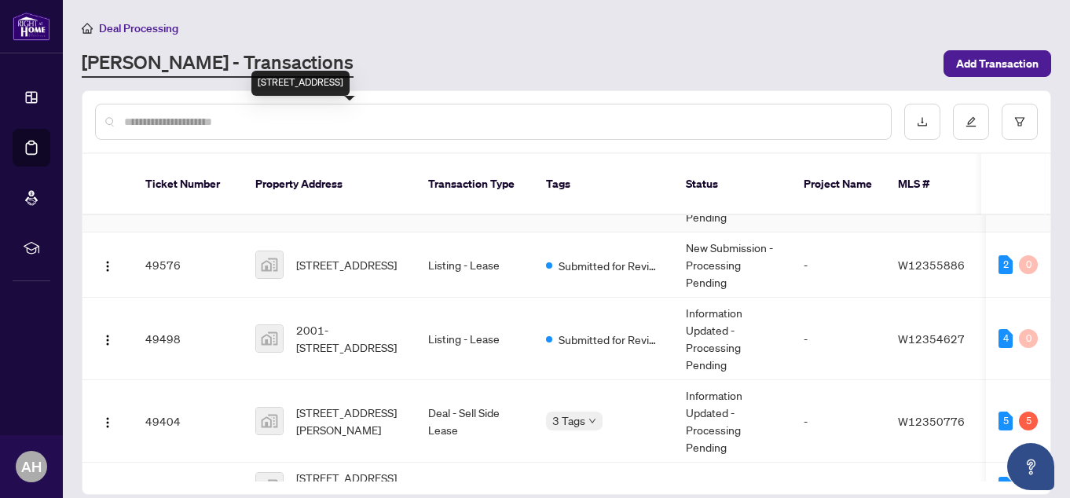
scroll to position [628, 0]
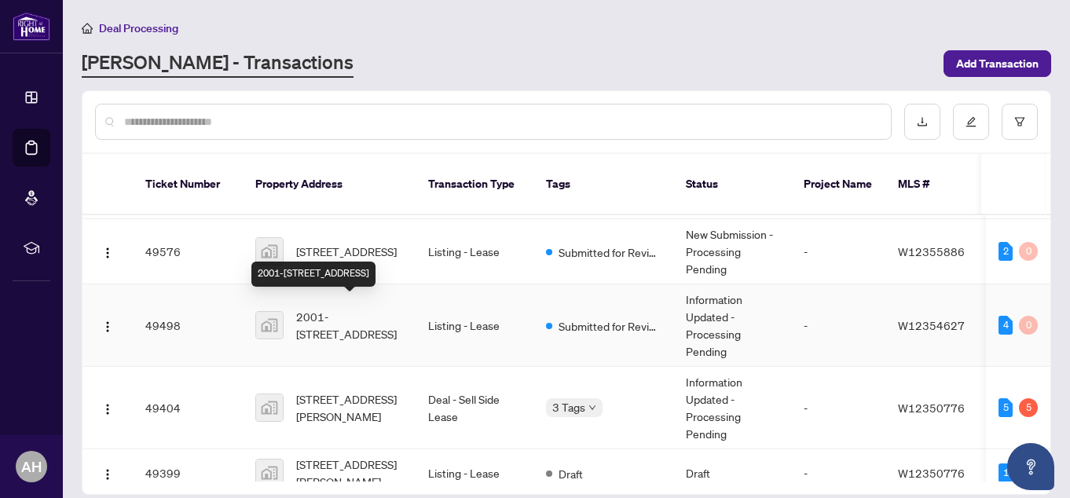
click at [361, 308] on span "2001-[STREET_ADDRESS]" at bounding box center [349, 325] width 107 height 35
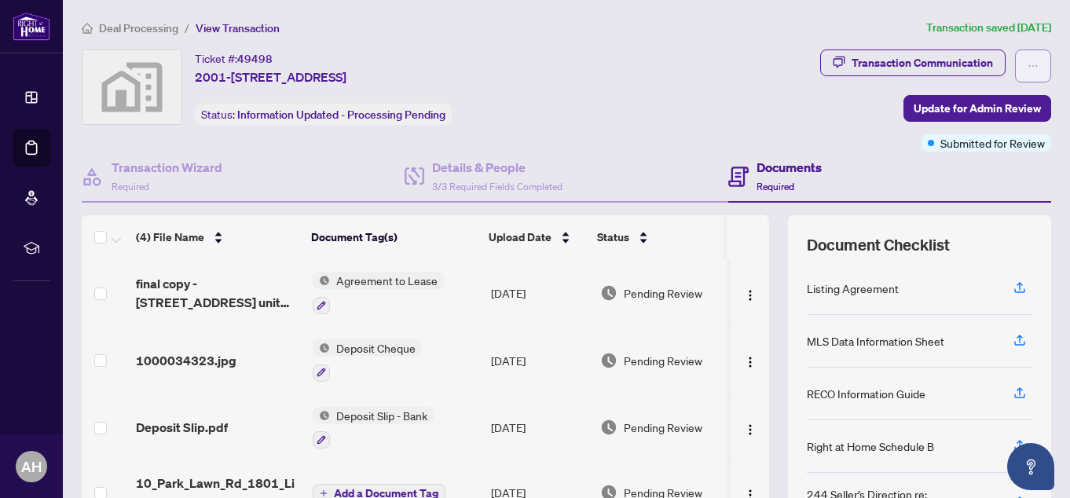
click at [1027, 67] on icon "ellipsis" at bounding box center [1032, 65] width 11 height 11
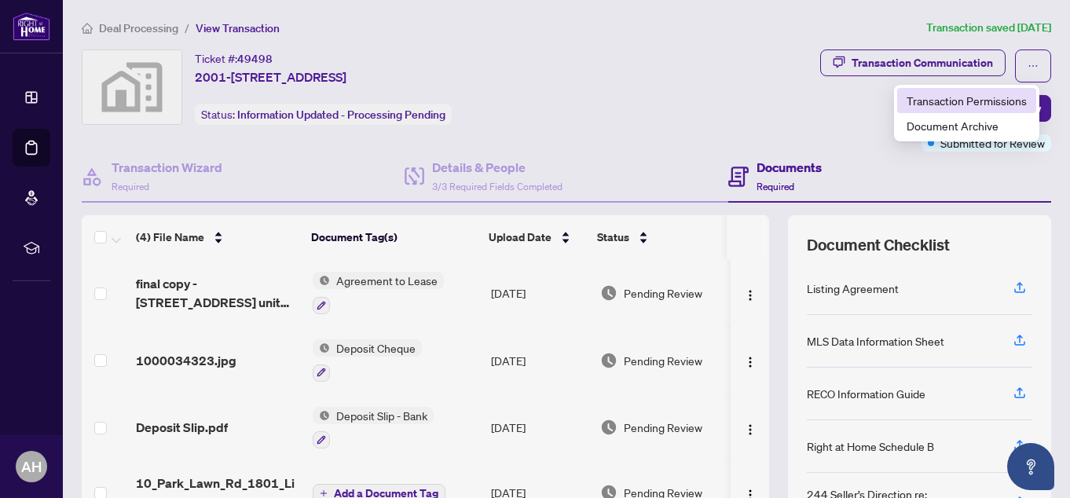
click at [997, 93] on span "Transaction Permissions" at bounding box center [966, 100] width 120 height 17
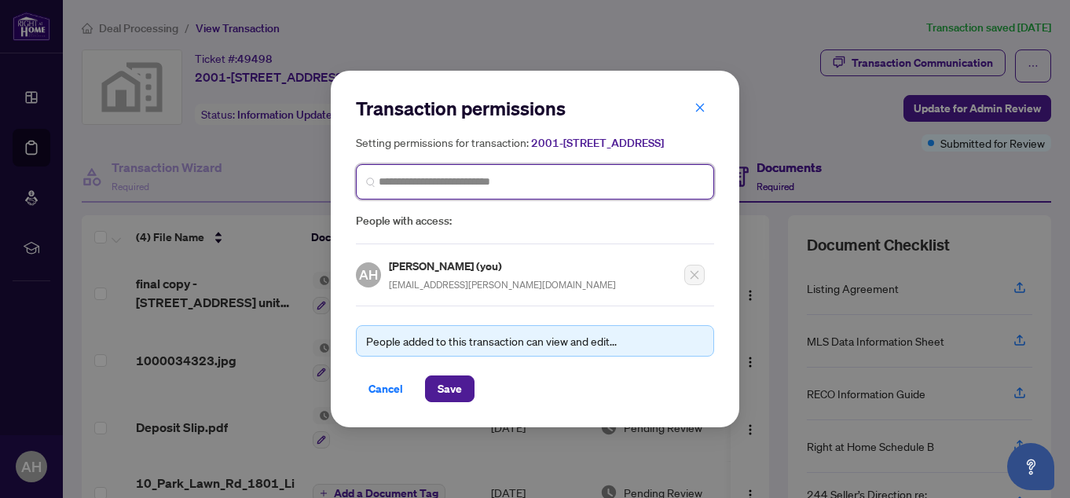
click at [493, 190] on input "search" at bounding box center [541, 182] width 325 height 16
type input "*******"
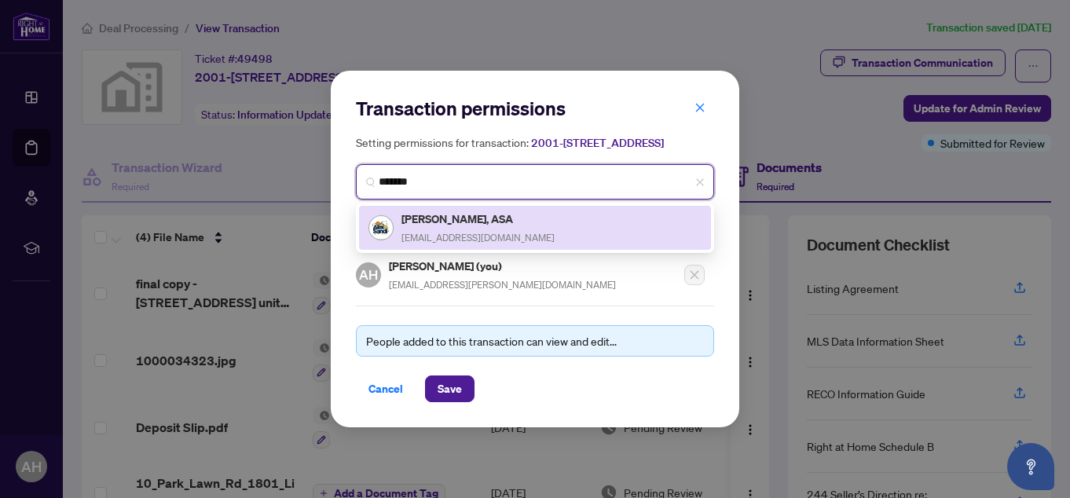
click at [472, 226] on h5 "[PERSON_NAME], ASA" at bounding box center [477, 219] width 153 height 18
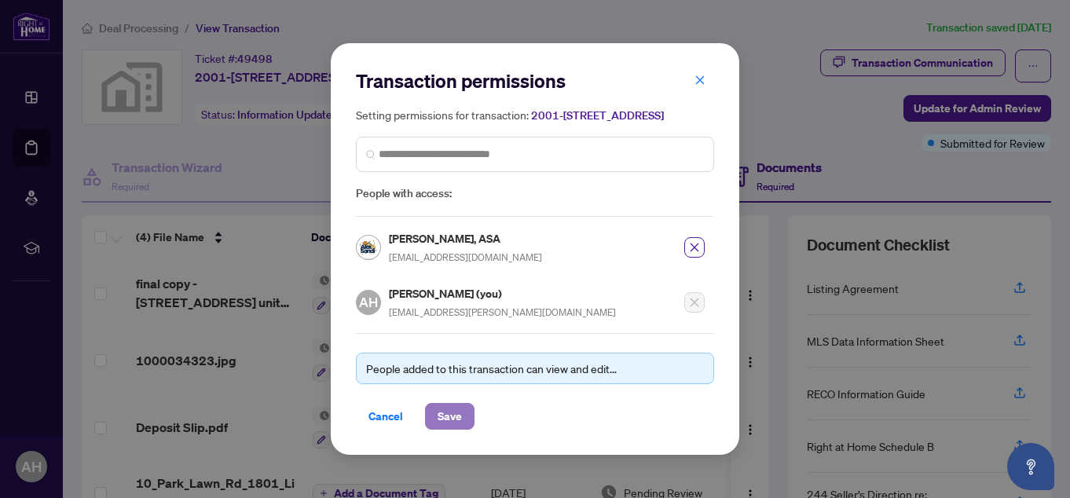
click at [449, 422] on span "Save" at bounding box center [449, 416] width 24 height 25
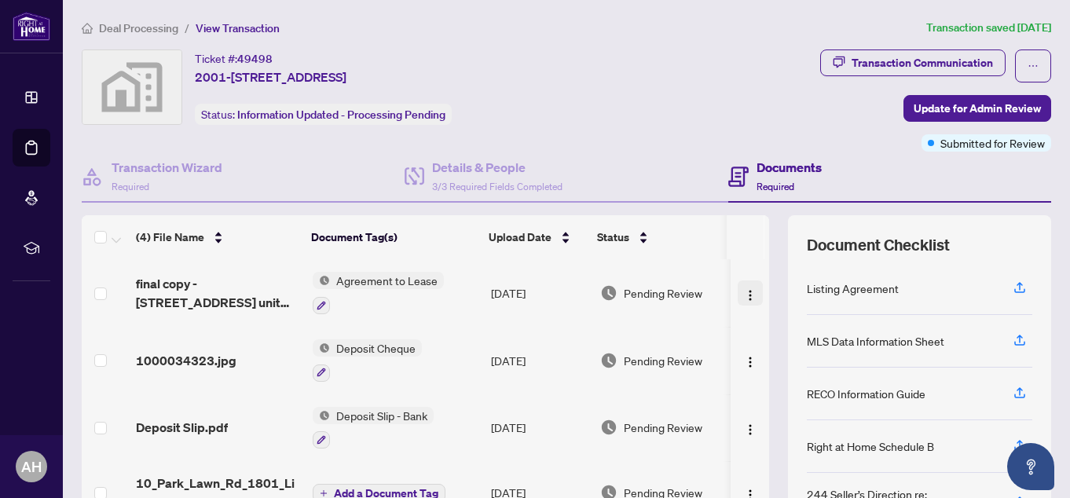
click at [744, 294] on img "button" at bounding box center [750, 295] width 13 height 13
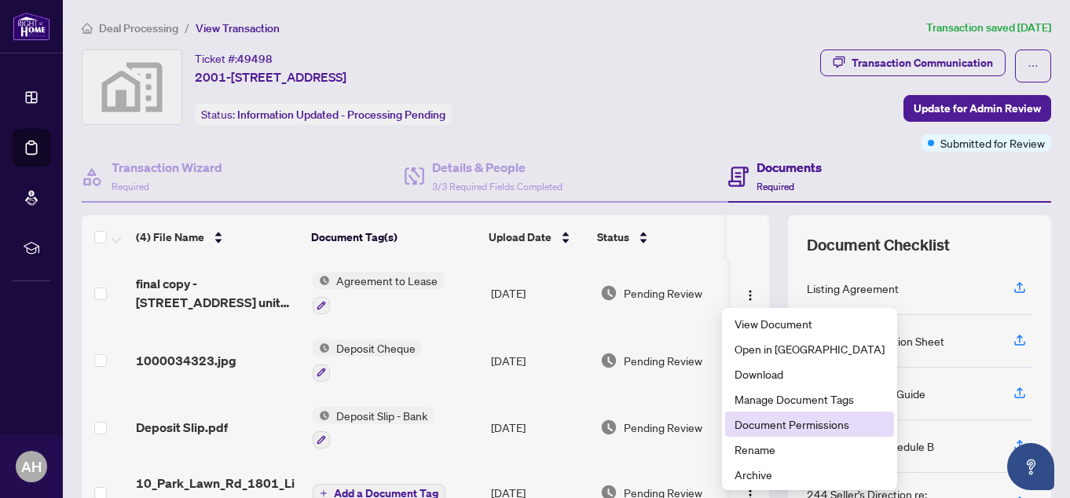
click at [758, 421] on span "Document Permissions" at bounding box center [809, 423] width 150 height 17
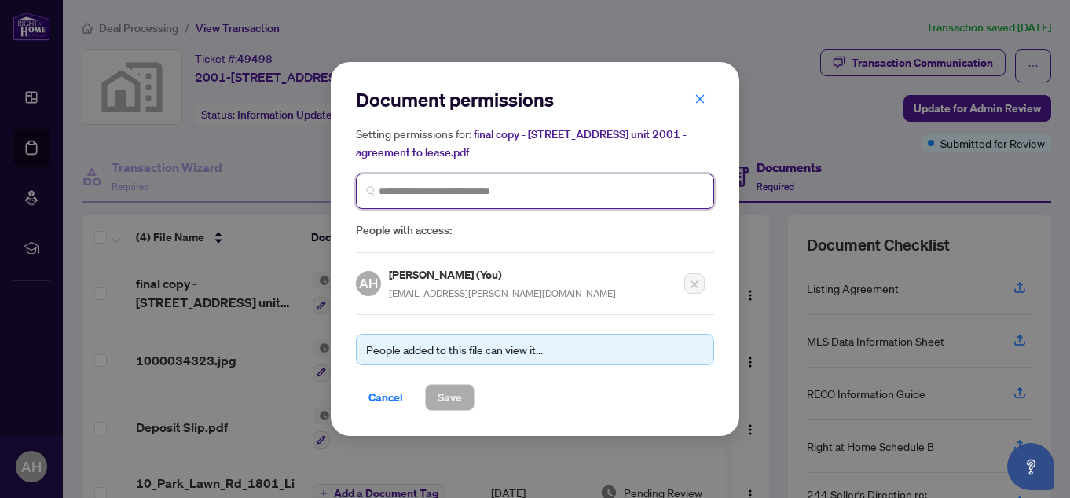
click at [591, 196] on input "search" at bounding box center [541, 191] width 325 height 16
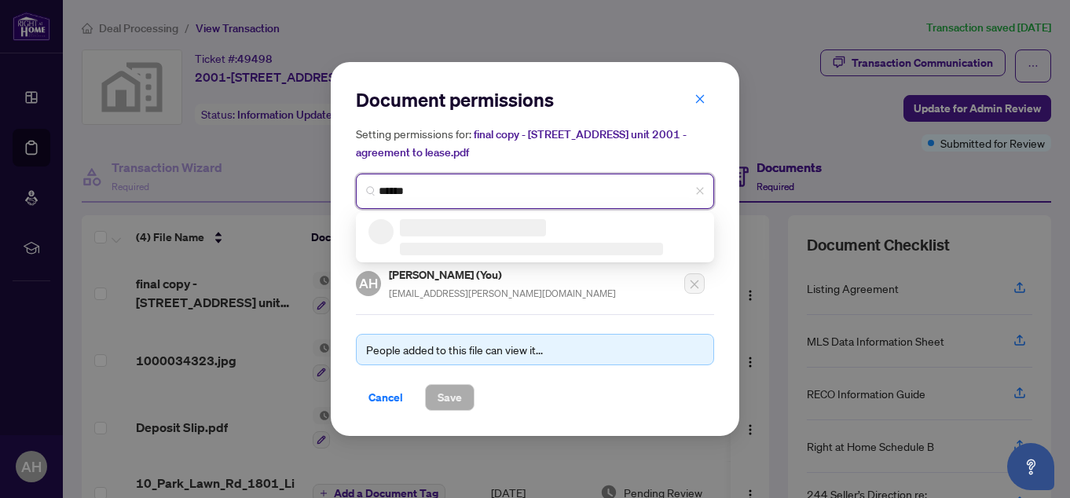
type input "*******"
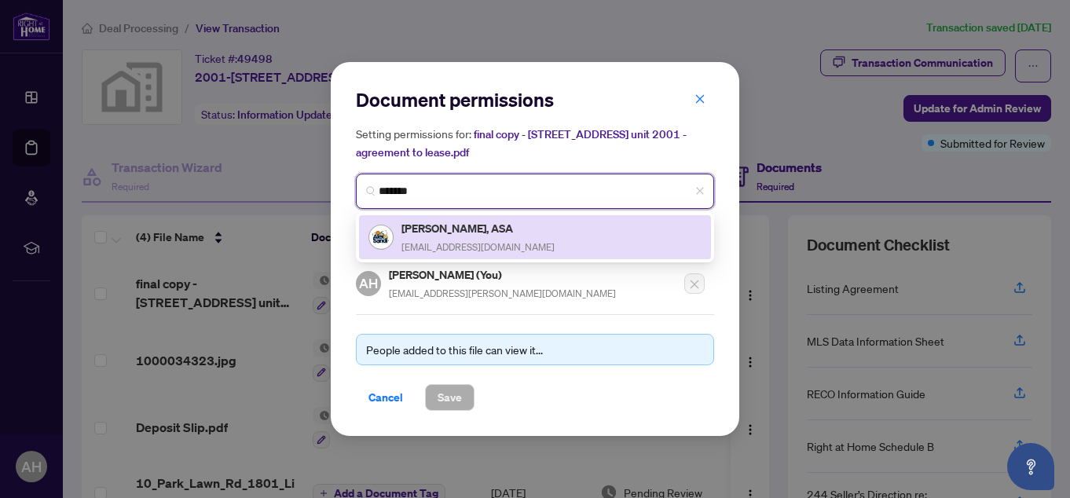
click at [507, 226] on h5 "[PERSON_NAME], ASA" at bounding box center [477, 228] width 153 height 18
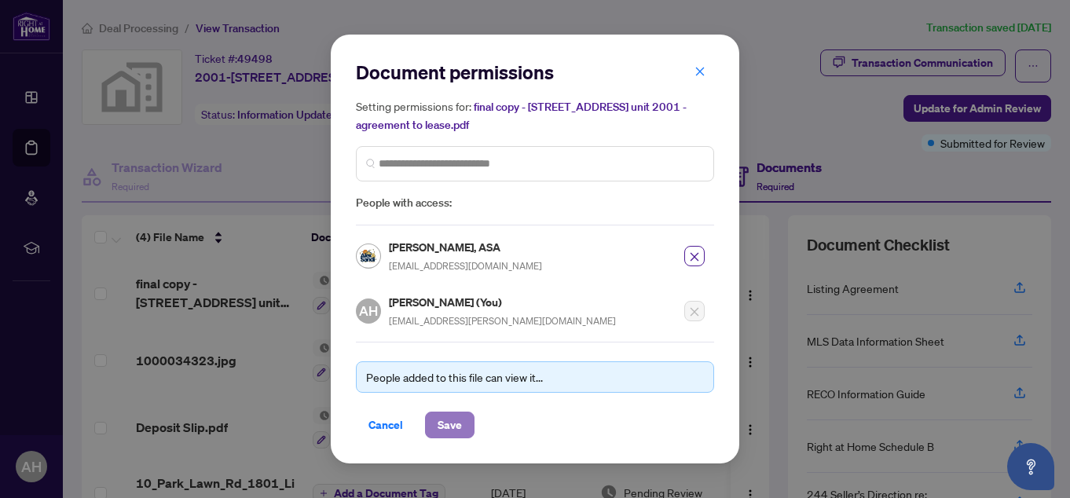
click at [455, 428] on span "Save" at bounding box center [449, 424] width 24 height 25
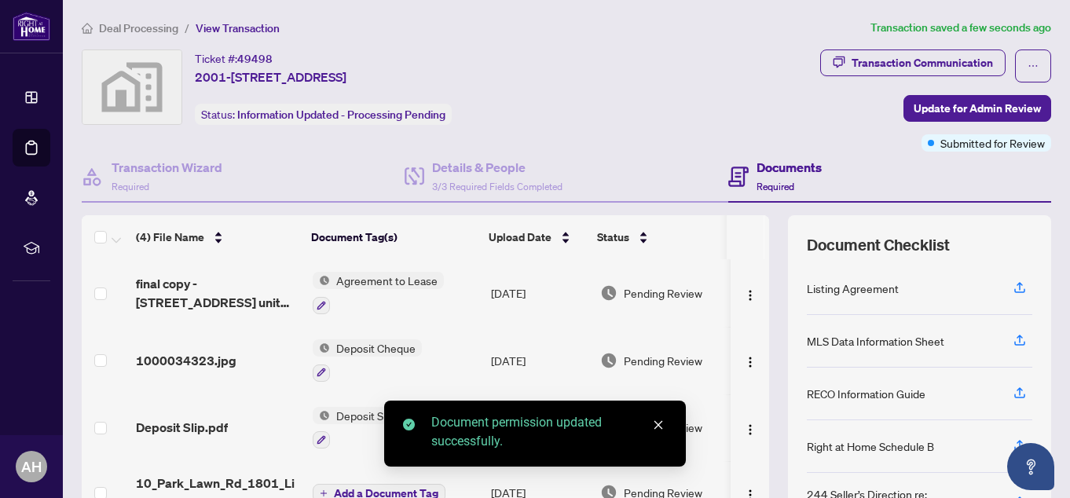
scroll to position [79, 0]
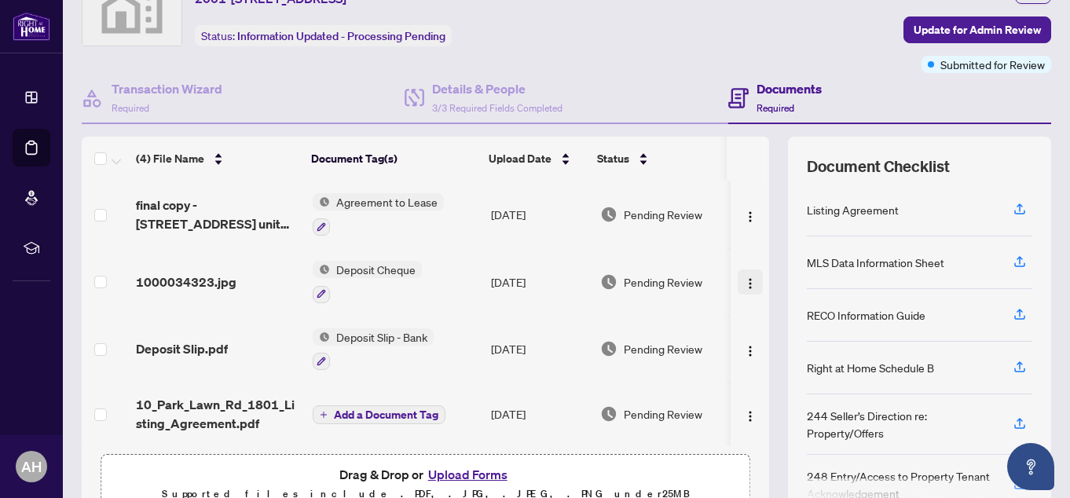
click at [744, 282] on img "button" at bounding box center [750, 283] width 13 height 13
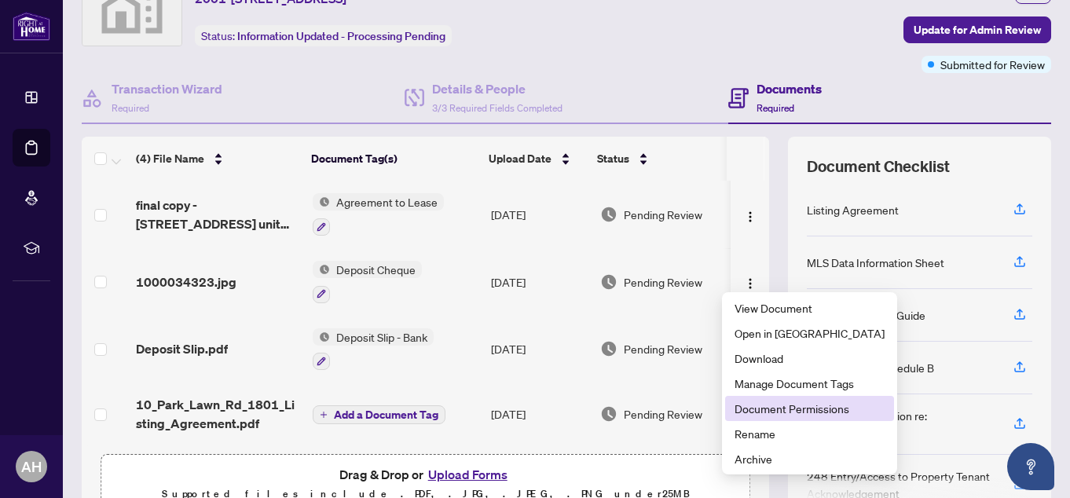
click at [788, 414] on span "Document Permissions" at bounding box center [809, 408] width 150 height 17
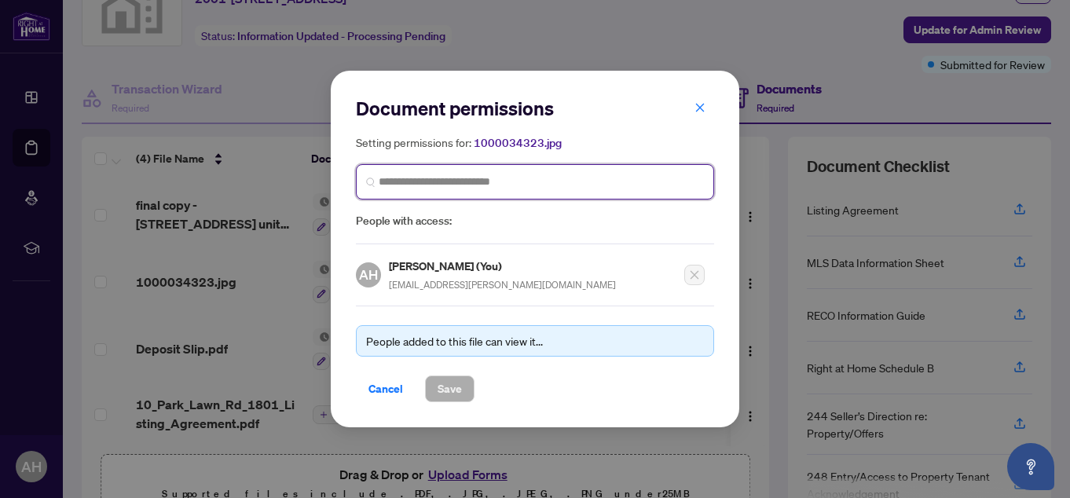
click at [563, 181] on input "search" at bounding box center [541, 182] width 325 height 16
type input "*******"
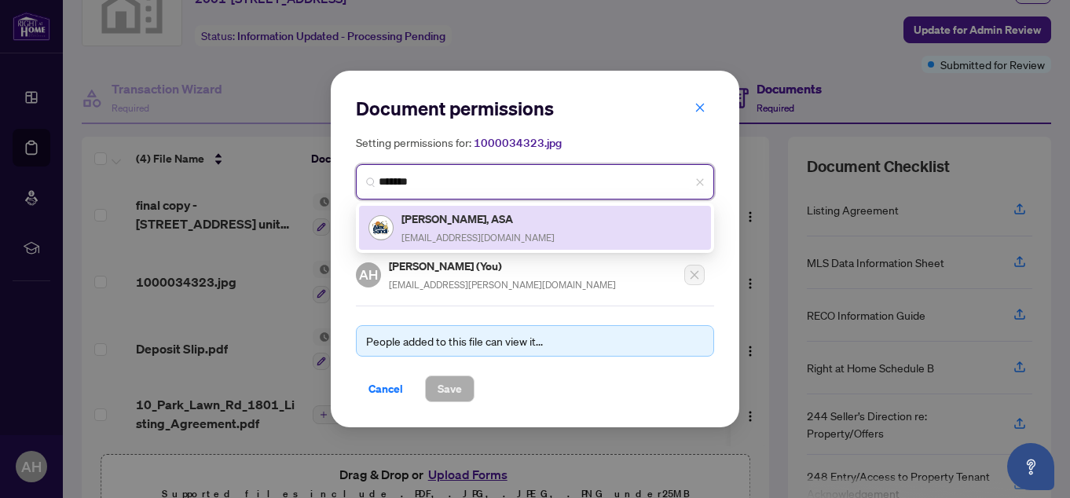
click at [507, 217] on h5 "[PERSON_NAME], ASA" at bounding box center [477, 219] width 153 height 18
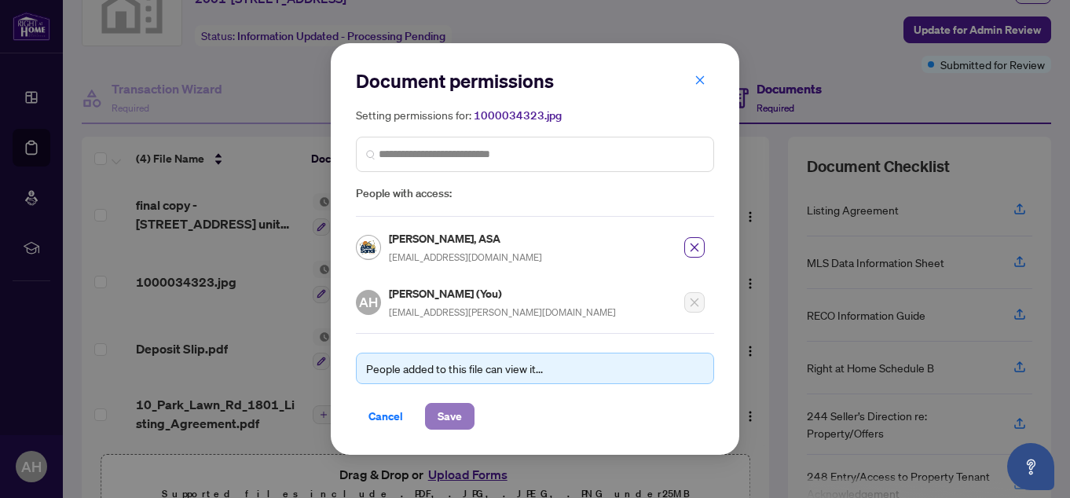
click at [452, 407] on span "Save" at bounding box center [449, 416] width 24 height 25
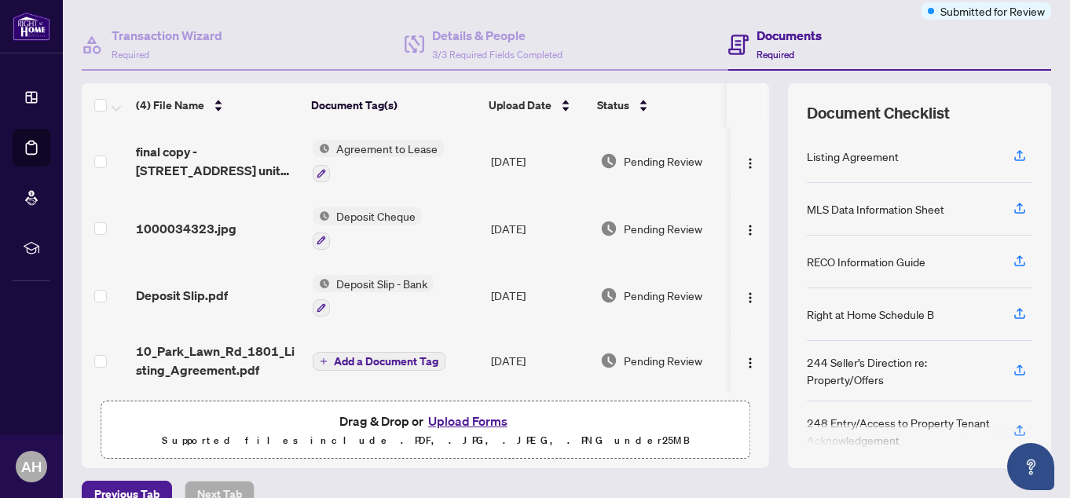
scroll to position [157, 0]
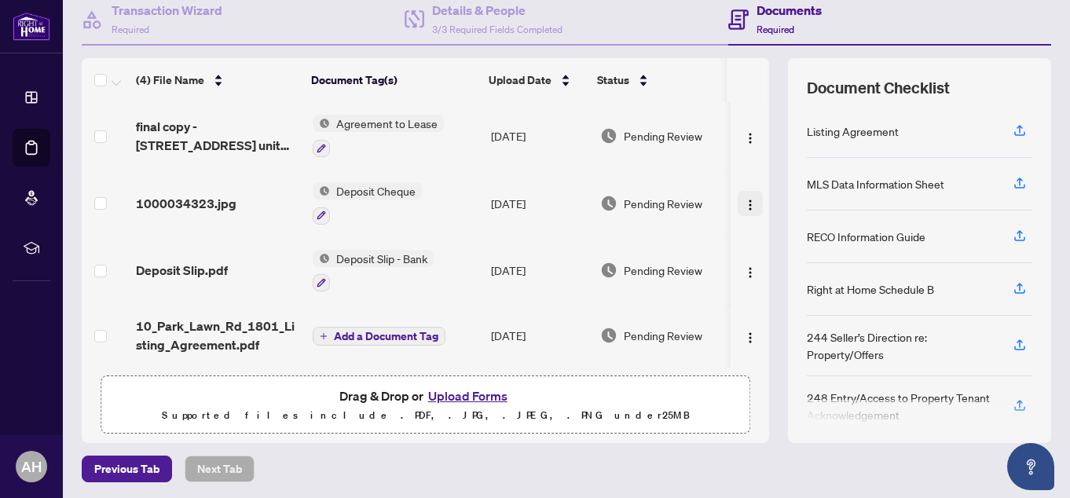
click at [744, 199] on img "button" at bounding box center [750, 205] width 13 height 13
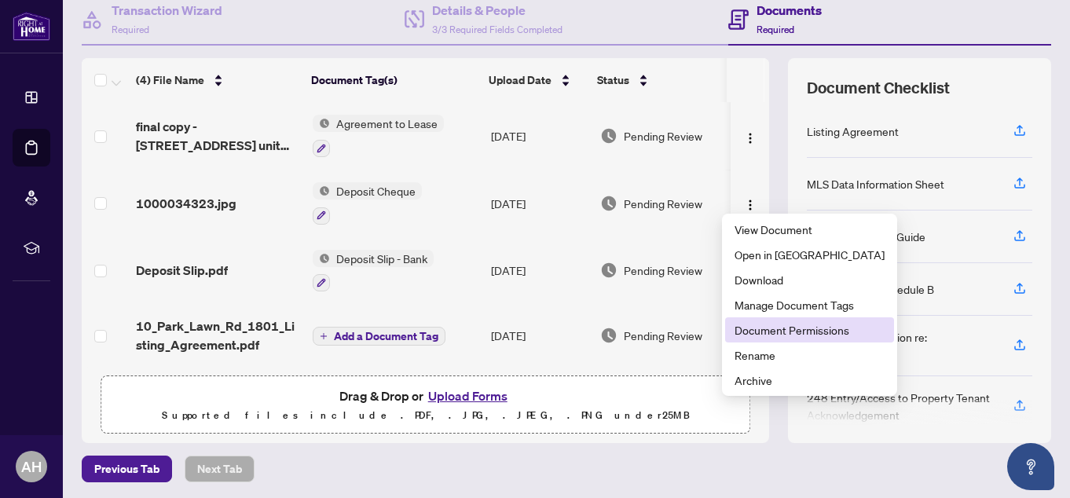
click at [766, 320] on li "Document Permissions" at bounding box center [809, 329] width 169 height 25
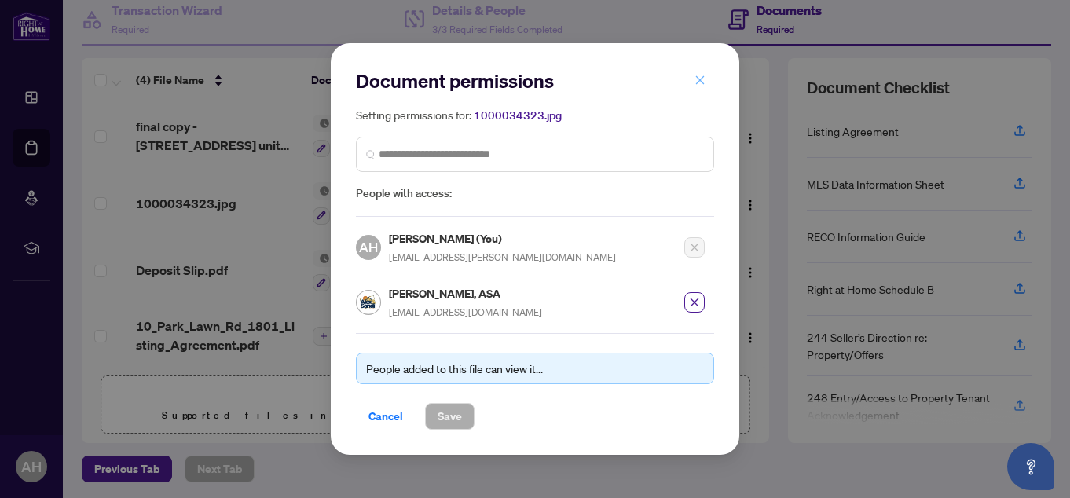
click at [704, 88] on span "button" at bounding box center [699, 80] width 11 height 25
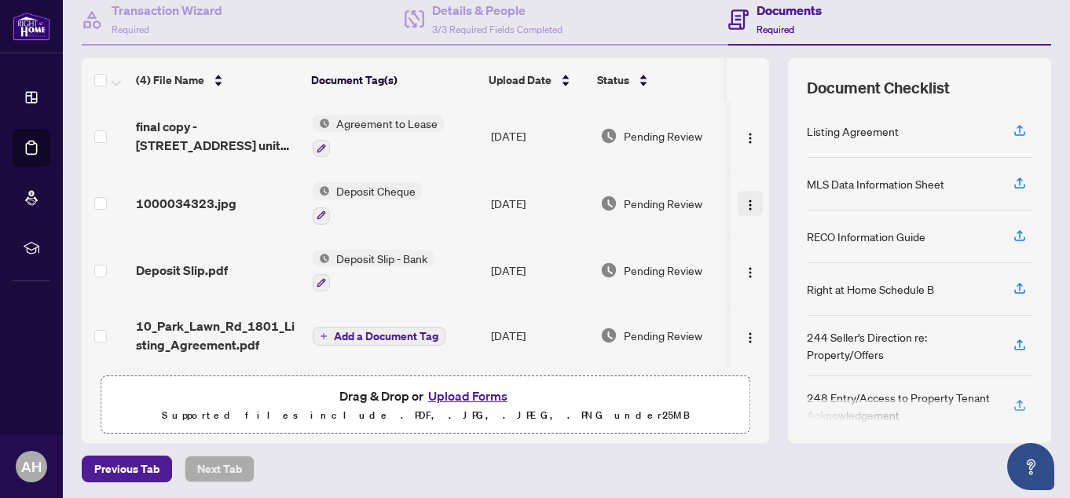
click at [744, 203] on img "button" at bounding box center [750, 205] width 13 height 13
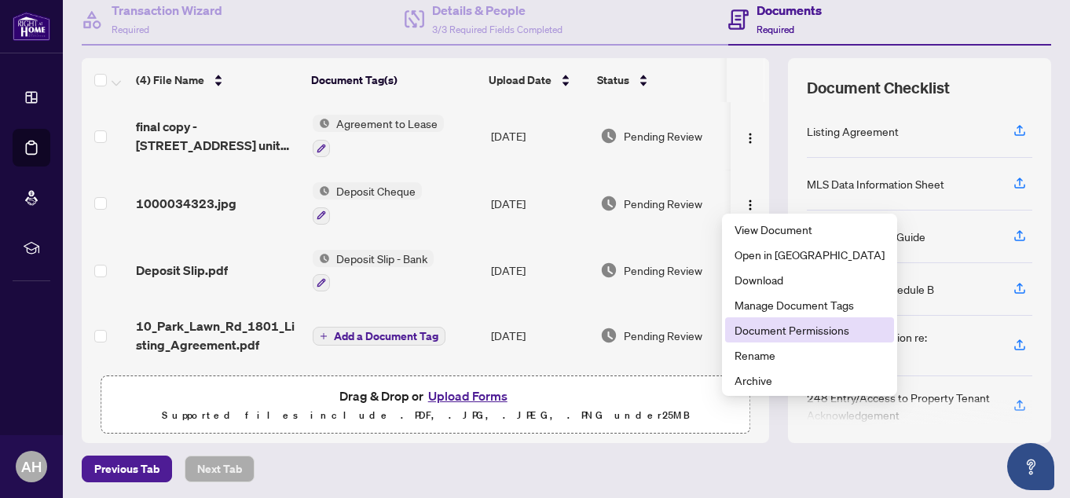
click at [759, 326] on span "Document Permissions" at bounding box center [809, 329] width 150 height 17
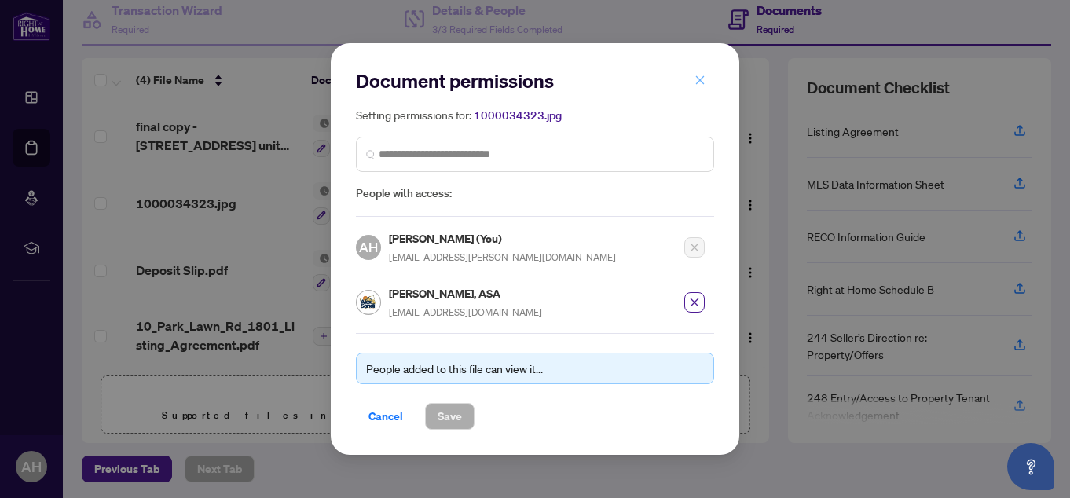
click at [704, 82] on icon "close" at bounding box center [699, 80] width 11 height 11
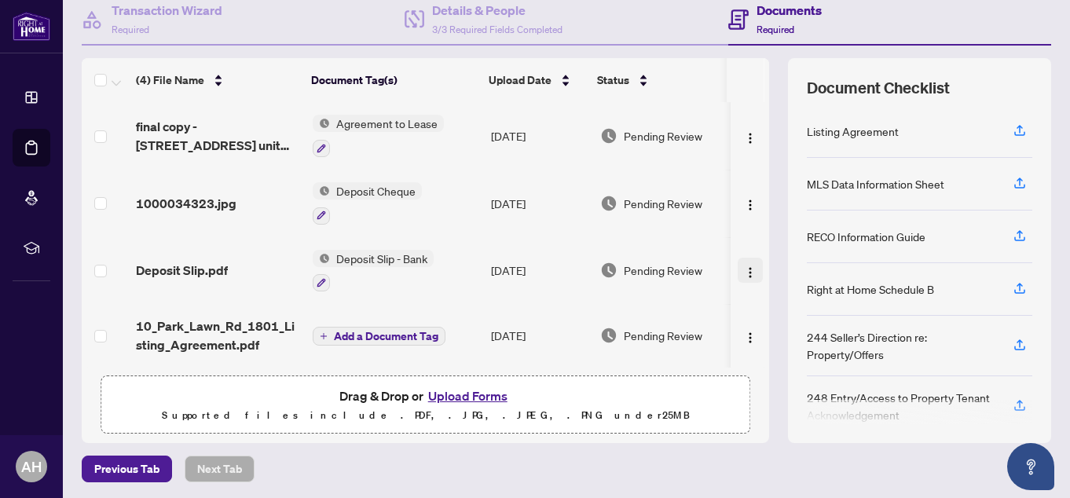
click at [744, 269] on img "button" at bounding box center [750, 272] width 13 height 13
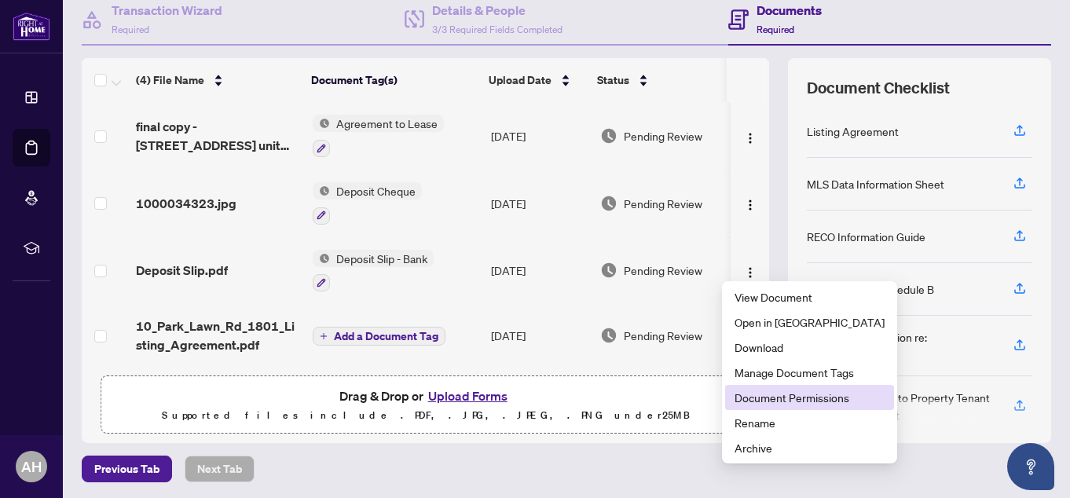
click at [792, 398] on span "Document Permissions" at bounding box center [809, 397] width 150 height 17
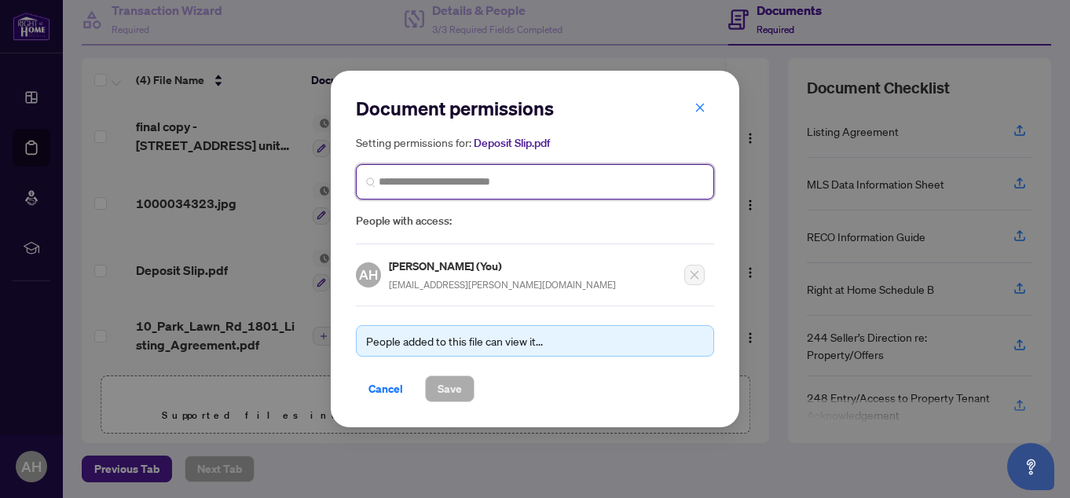
click at [565, 180] on input "search" at bounding box center [541, 182] width 325 height 16
type input "*******"
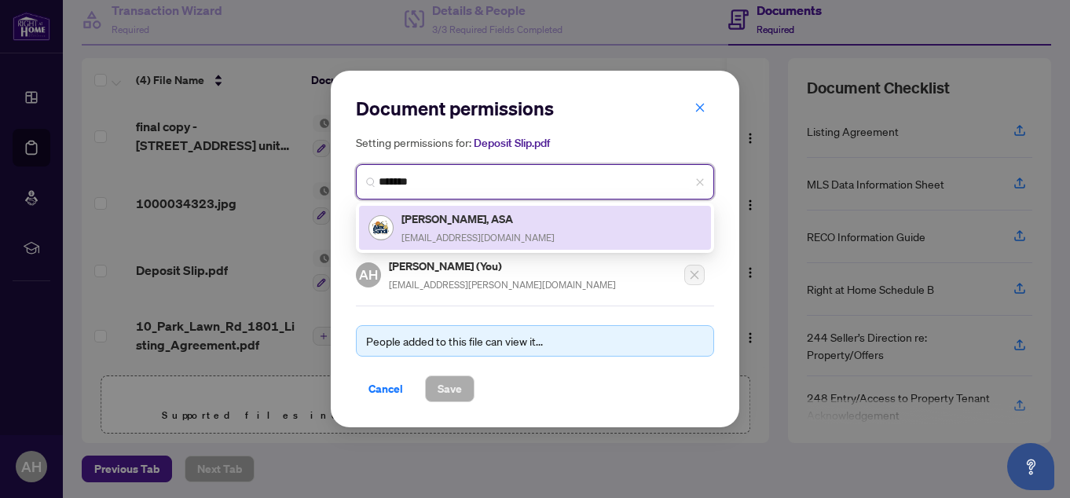
click at [474, 223] on h5 "[PERSON_NAME], ASA" at bounding box center [477, 219] width 153 height 18
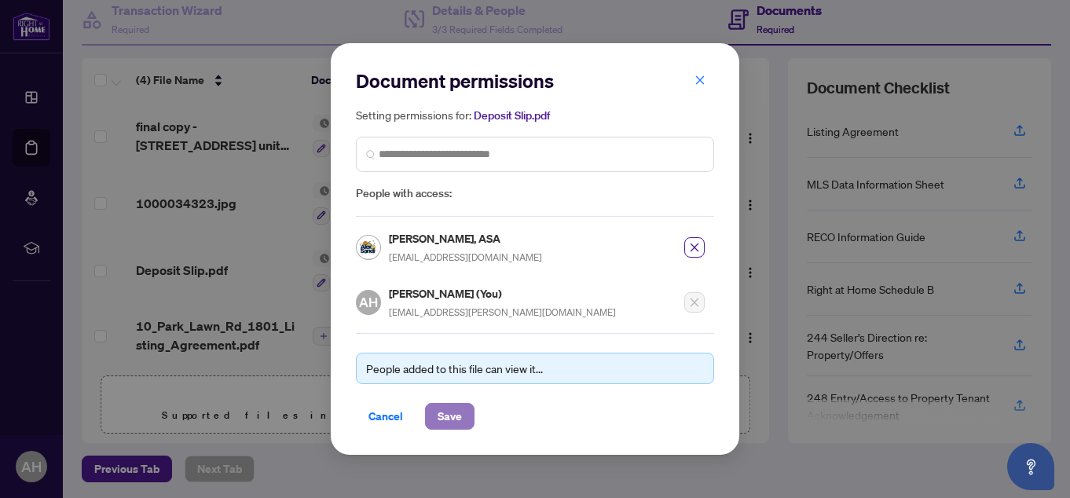
click at [454, 407] on span "Save" at bounding box center [449, 416] width 24 height 25
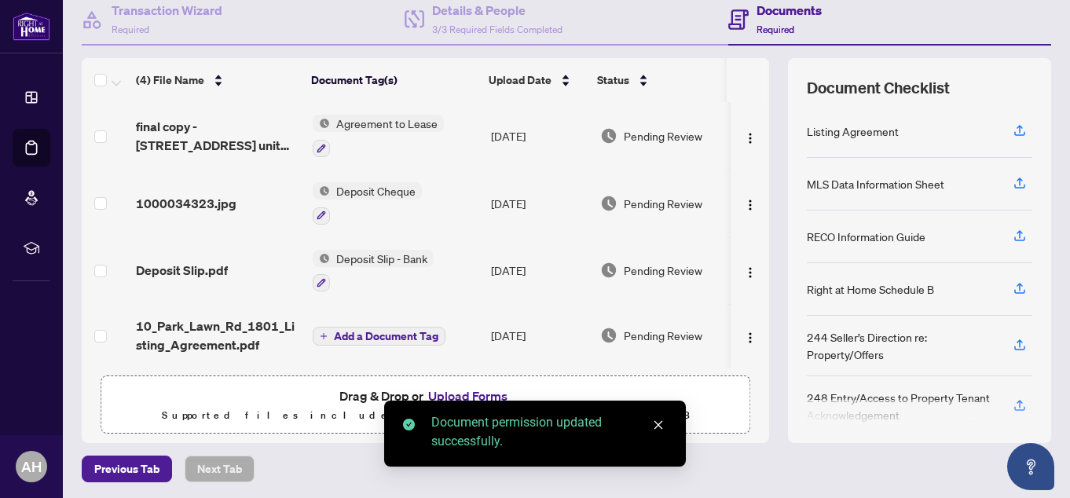
scroll to position [159, 0]
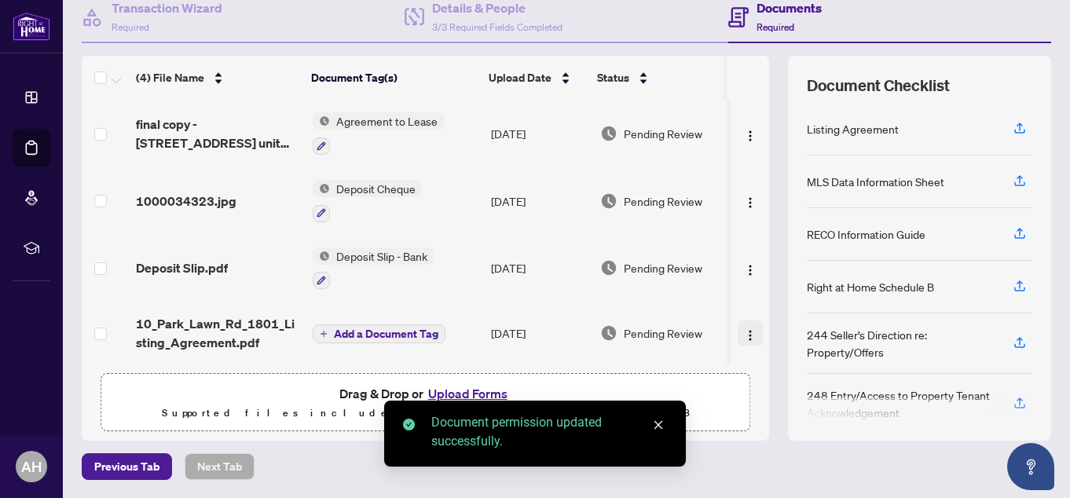
click at [744, 331] on img "button" at bounding box center [750, 335] width 13 height 13
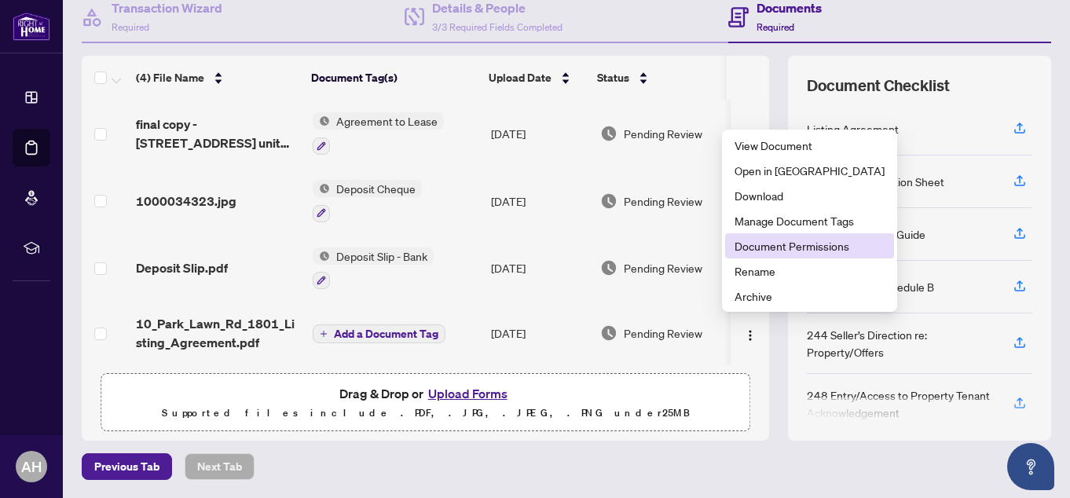
click at [782, 254] on li "Document Permissions" at bounding box center [809, 245] width 169 height 25
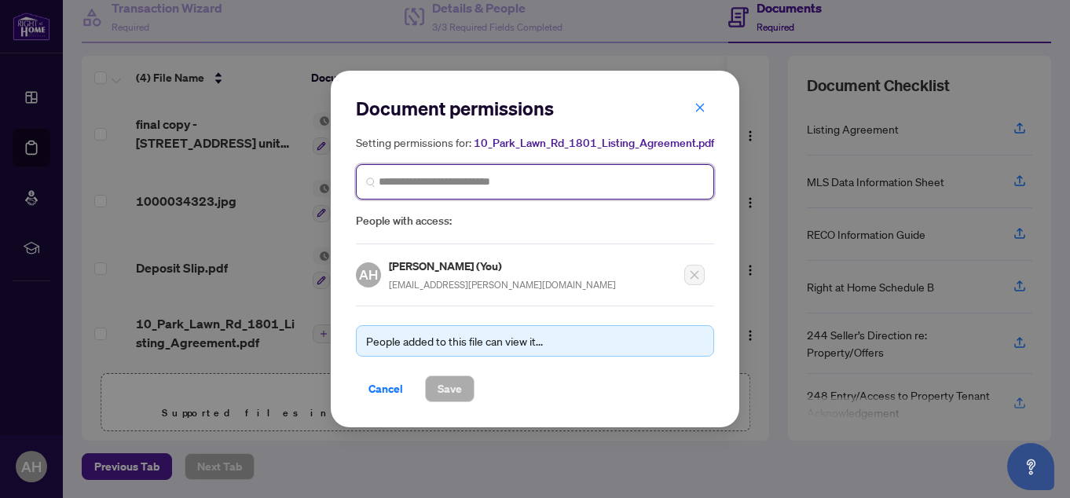
click at [507, 179] on input "search" at bounding box center [541, 182] width 325 height 16
type input "*******"
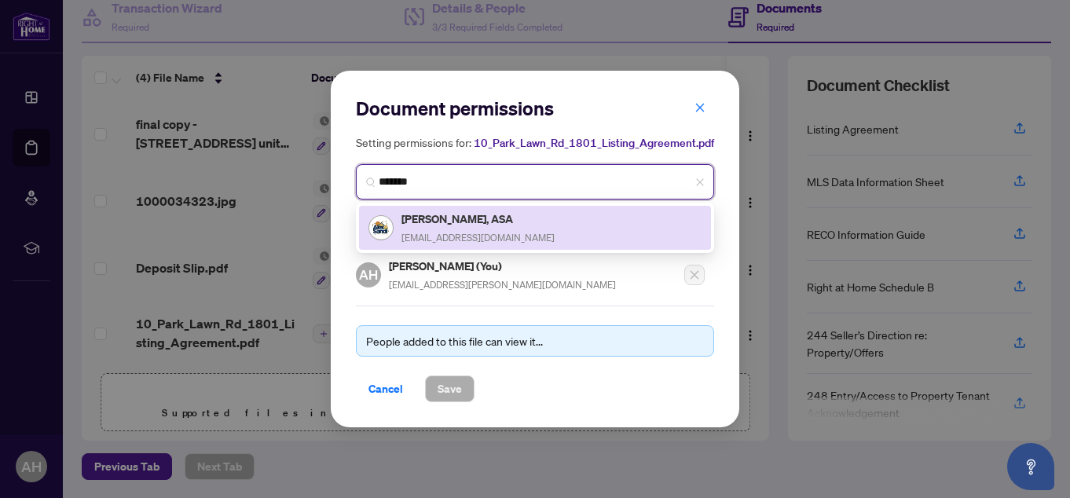
click at [461, 214] on h5 "[PERSON_NAME], ASA" at bounding box center [477, 219] width 153 height 18
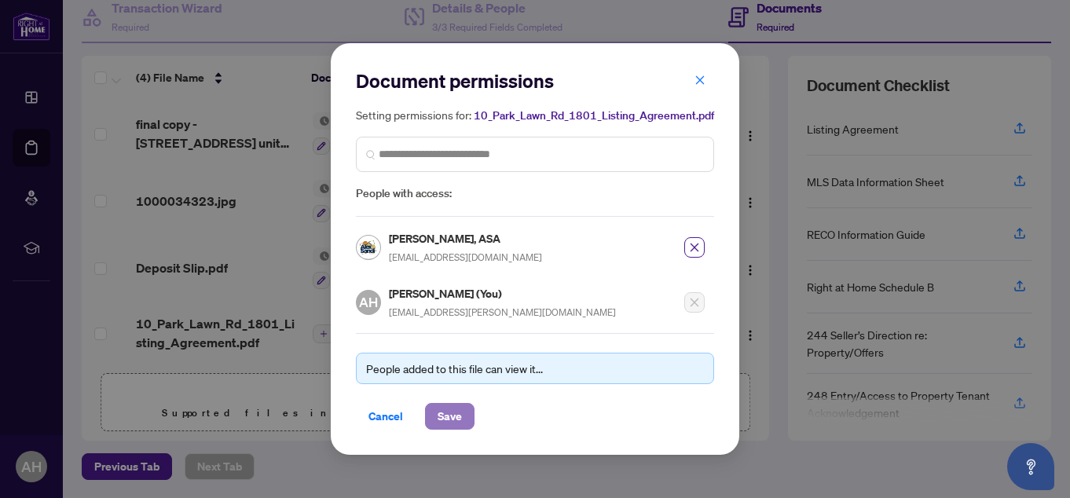
click at [457, 405] on span "Save" at bounding box center [449, 416] width 24 height 25
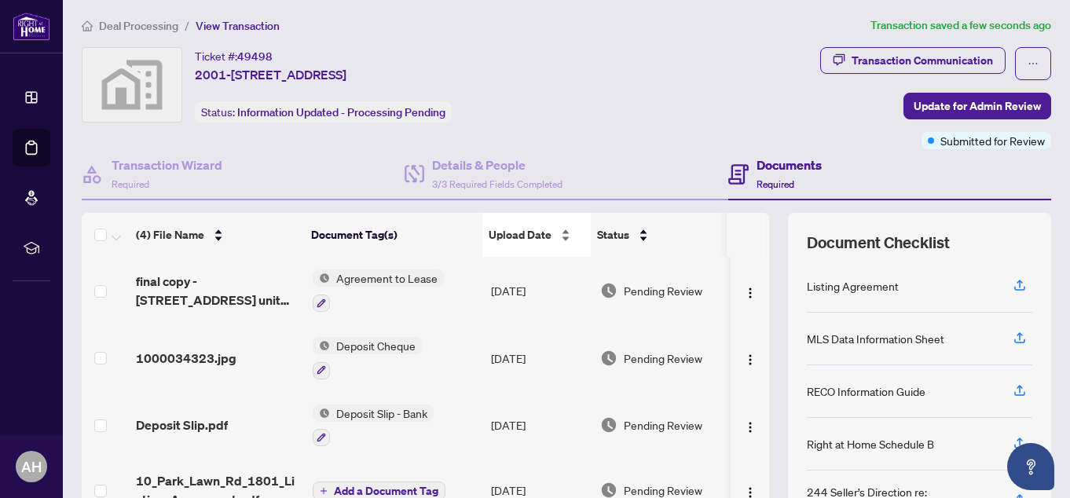
scroll to position [0, 0]
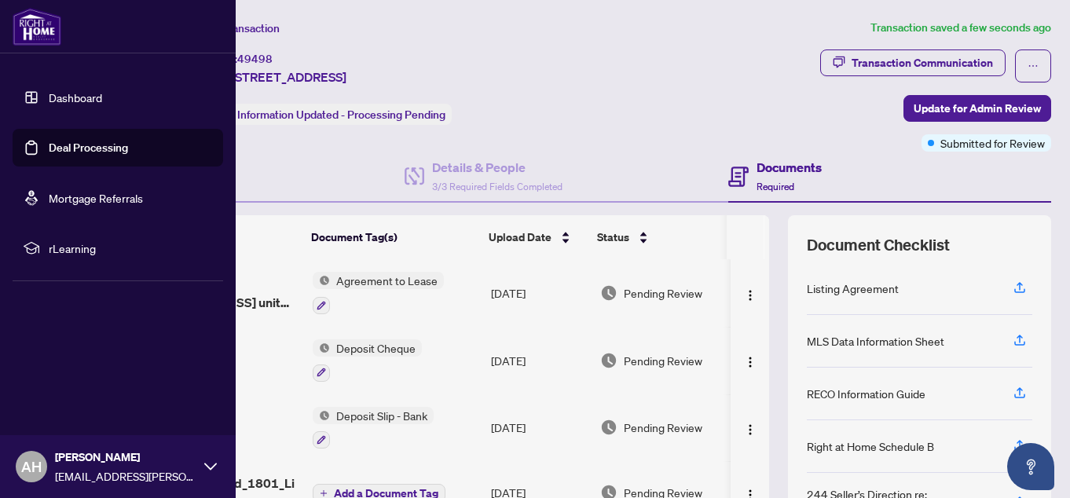
click at [95, 152] on link "Deal Processing" at bounding box center [88, 148] width 79 height 14
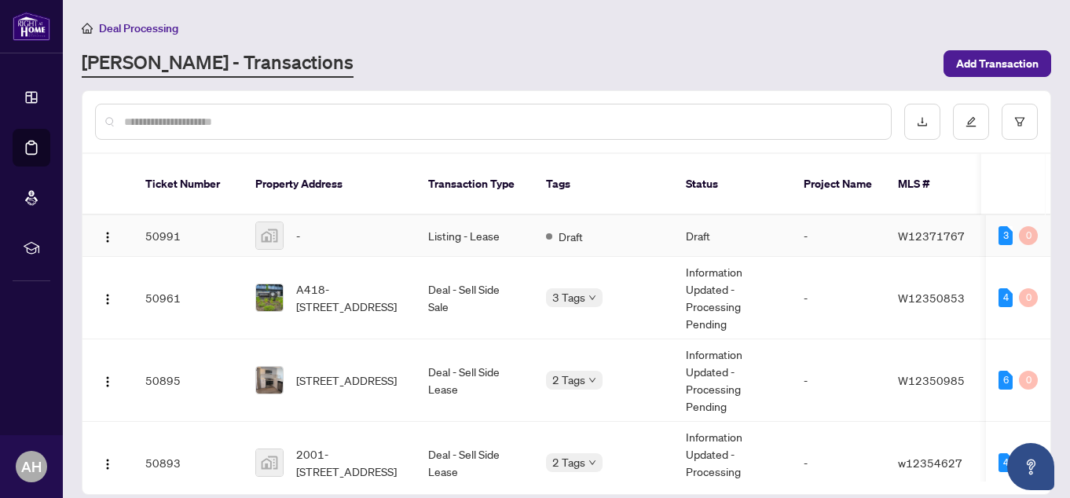
click at [482, 225] on td "Listing - Lease" at bounding box center [474, 236] width 118 height 42
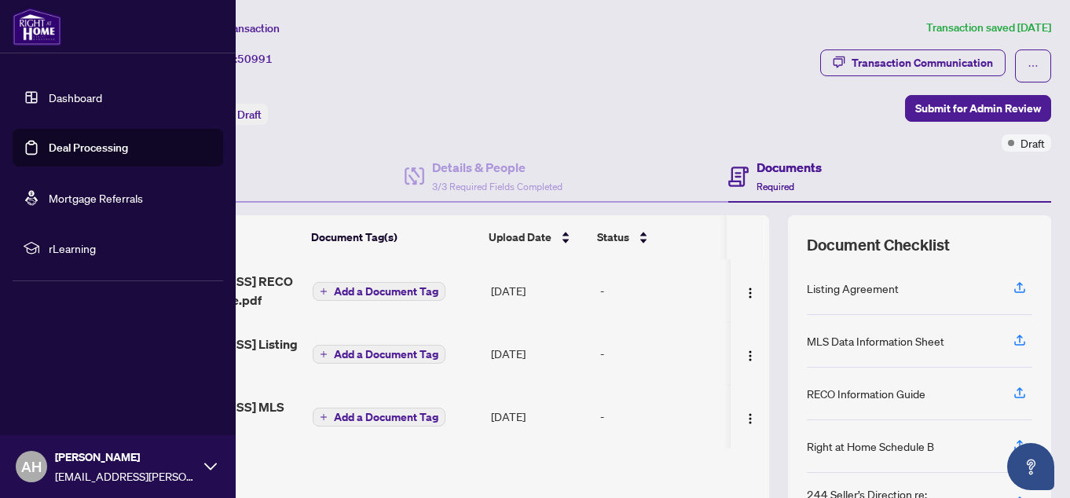
click at [71, 141] on link "Deal Processing" at bounding box center [88, 148] width 79 height 14
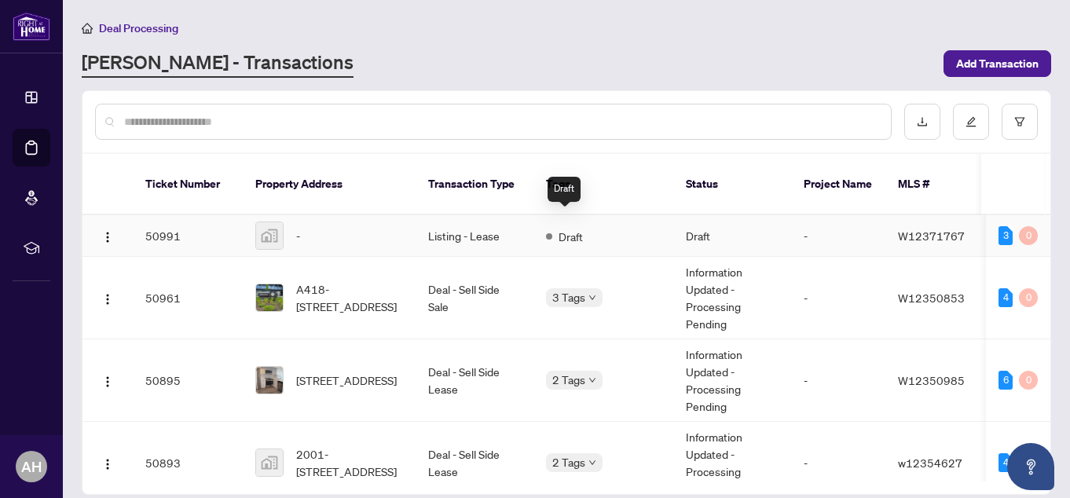
click at [557, 226] on div "Draft" at bounding box center [564, 235] width 37 height 19
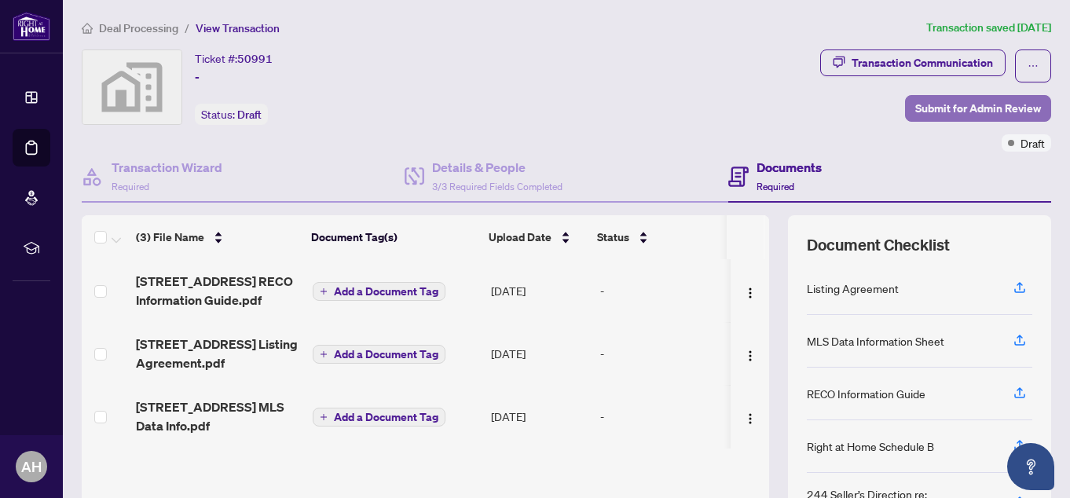
click at [966, 102] on span "Submit for Admin Review" at bounding box center [978, 108] width 126 height 25
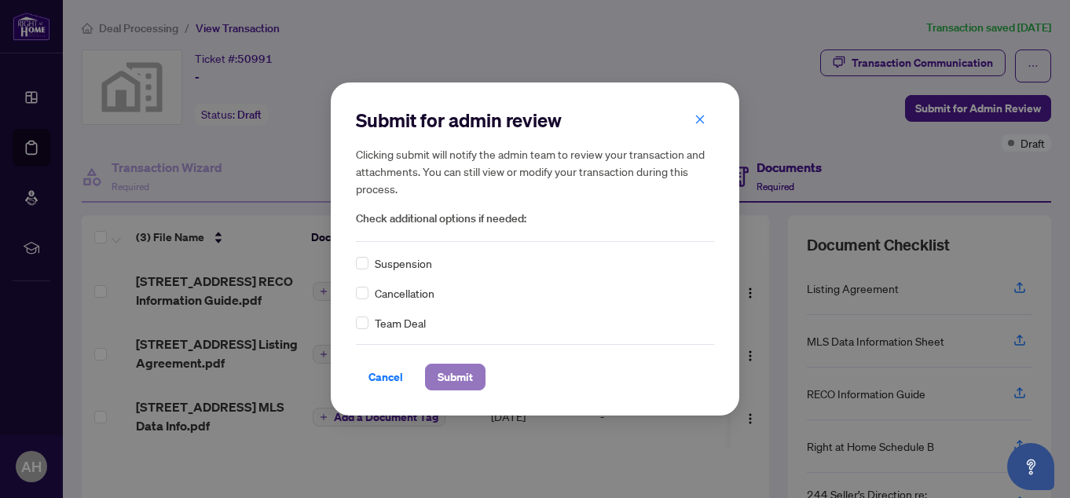
click at [466, 375] on span "Submit" at bounding box center [454, 376] width 35 height 25
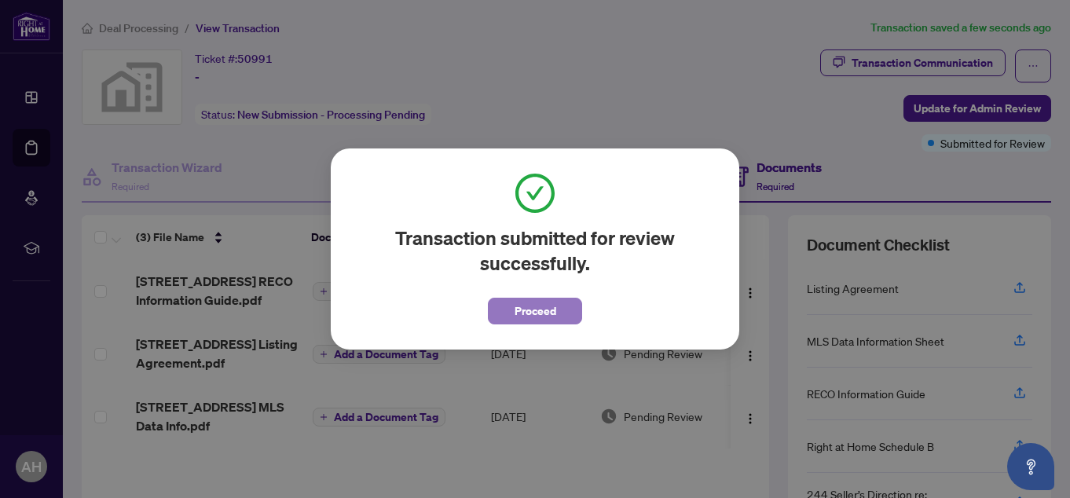
click at [553, 312] on span "Proceed" at bounding box center [535, 310] width 42 height 25
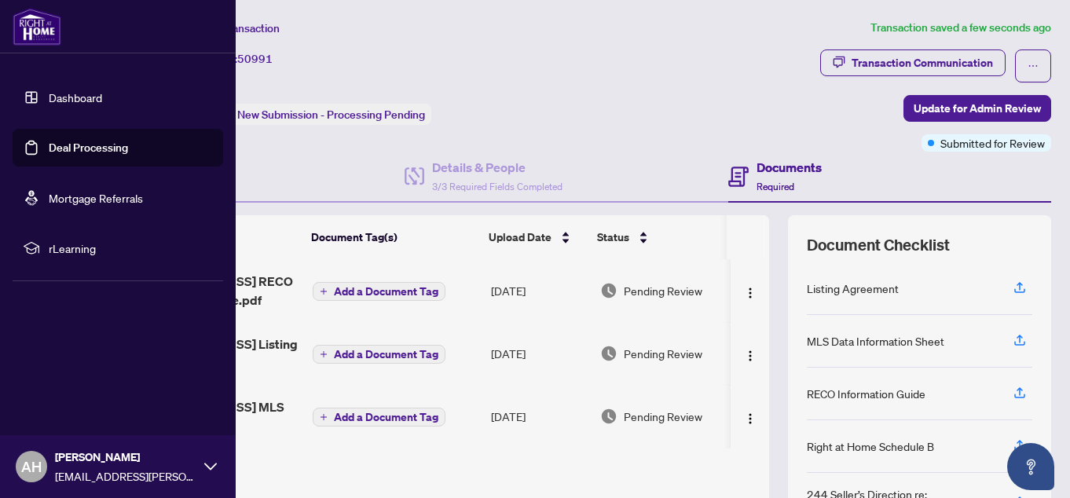
click at [75, 148] on link "Deal Processing" at bounding box center [88, 148] width 79 height 14
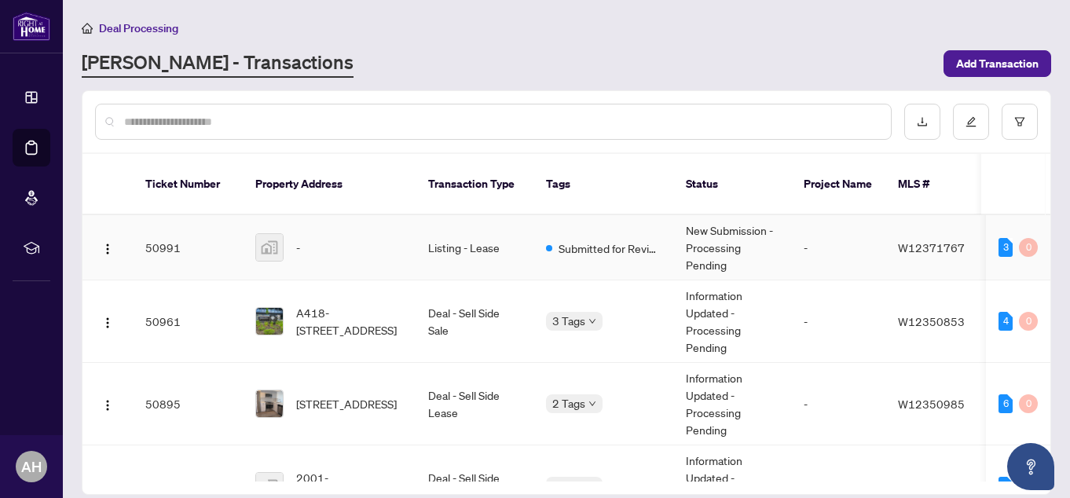
click at [707, 218] on td "New Submission - Processing Pending" at bounding box center [732, 247] width 118 height 65
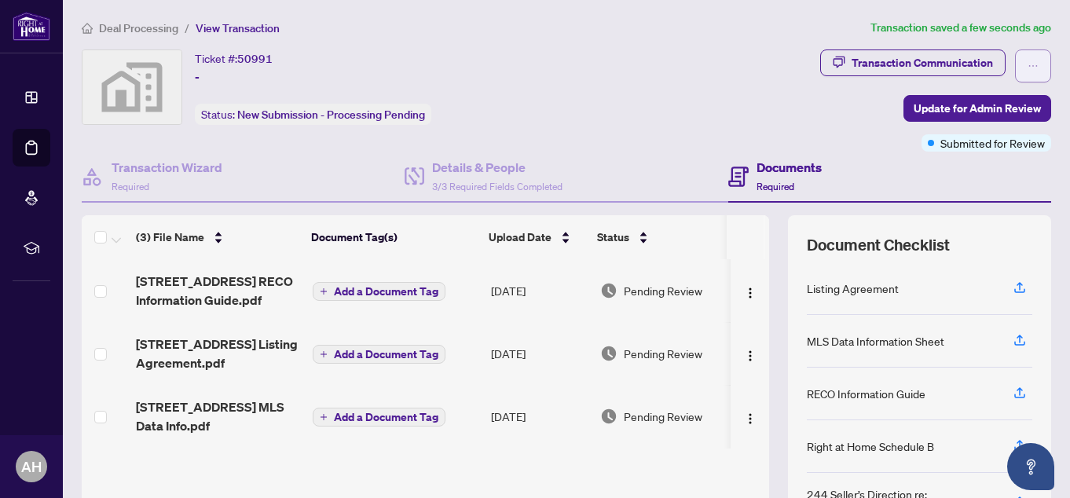
click at [1027, 68] on icon "ellipsis" at bounding box center [1032, 65] width 11 height 11
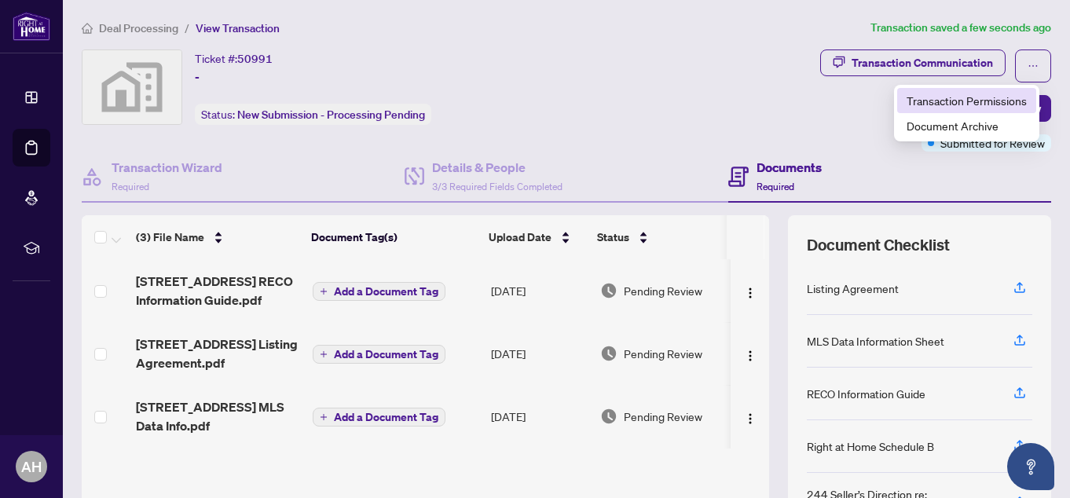
click at [957, 98] on span "Transaction Permissions" at bounding box center [966, 100] width 120 height 17
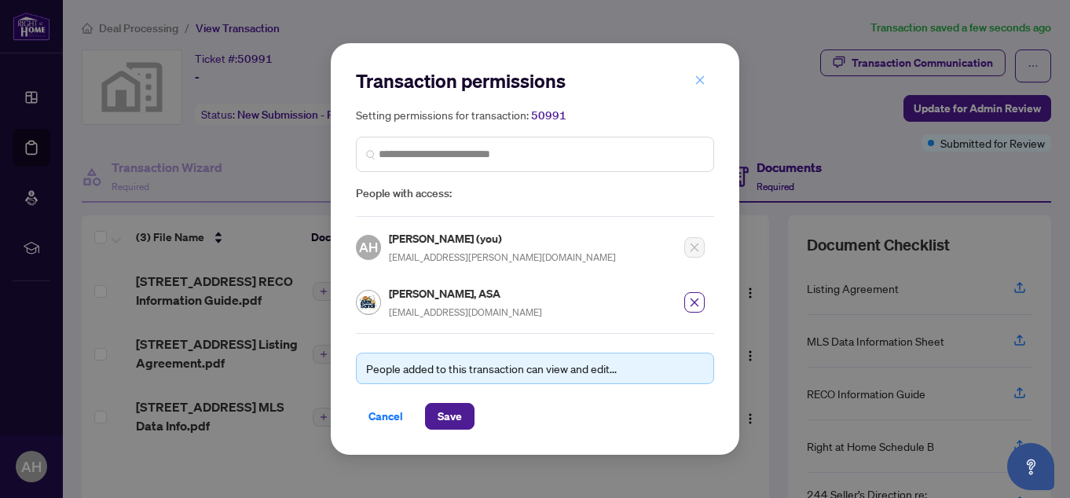
click at [699, 80] on icon "close" at bounding box center [699, 80] width 11 height 11
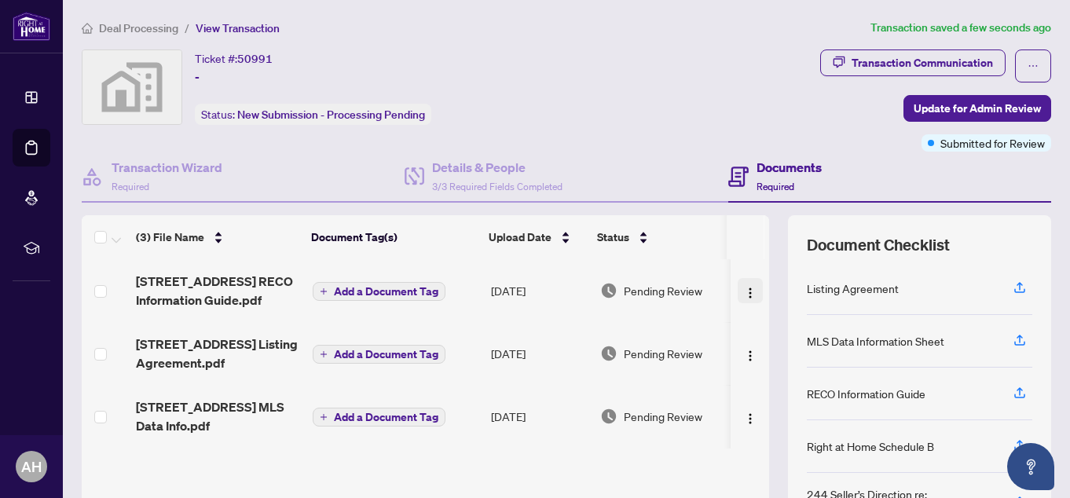
click at [744, 297] on img "button" at bounding box center [750, 293] width 13 height 13
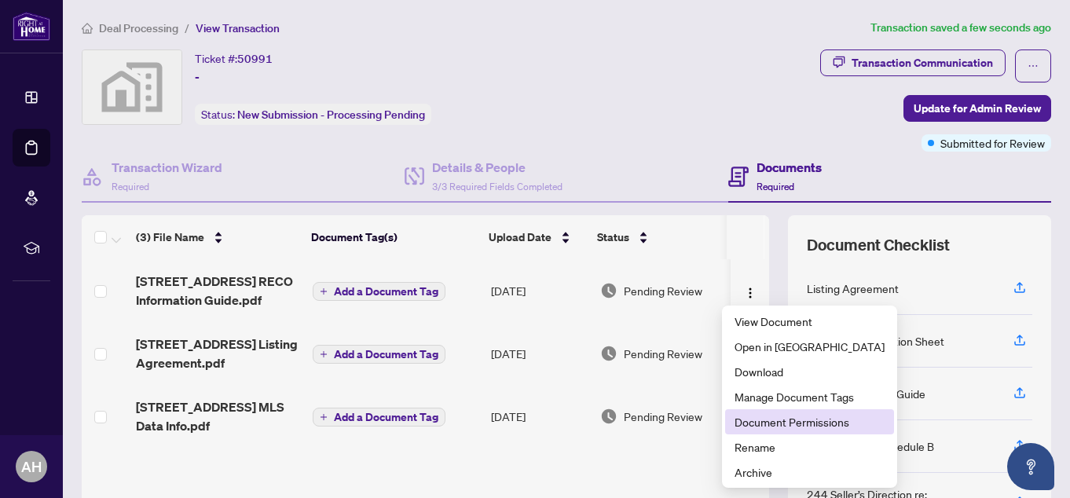
click at [763, 413] on span "Document Permissions" at bounding box center [809, 421] width 150 height 17
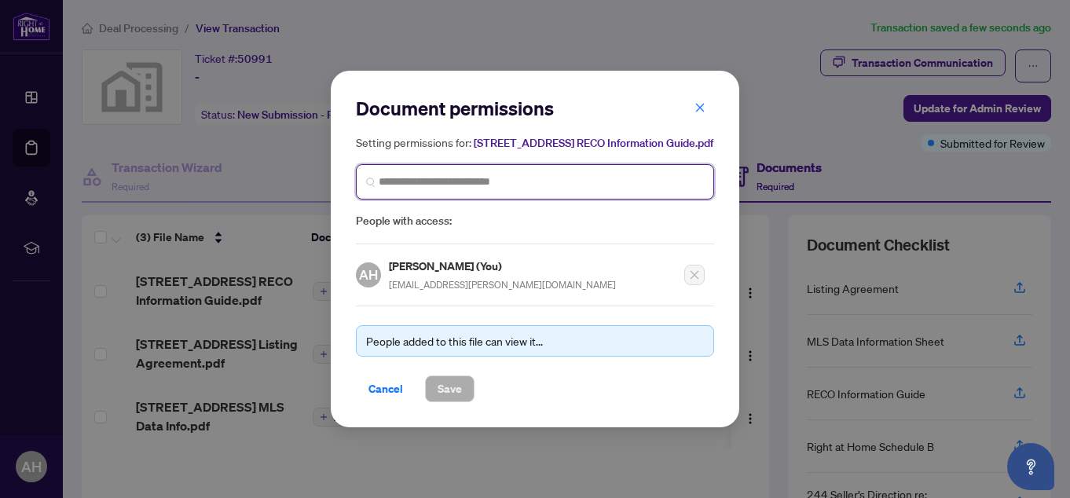
click at [542, 188] on input "search" at bounding box center [541, 182] width 325 height 16
type input "*******"
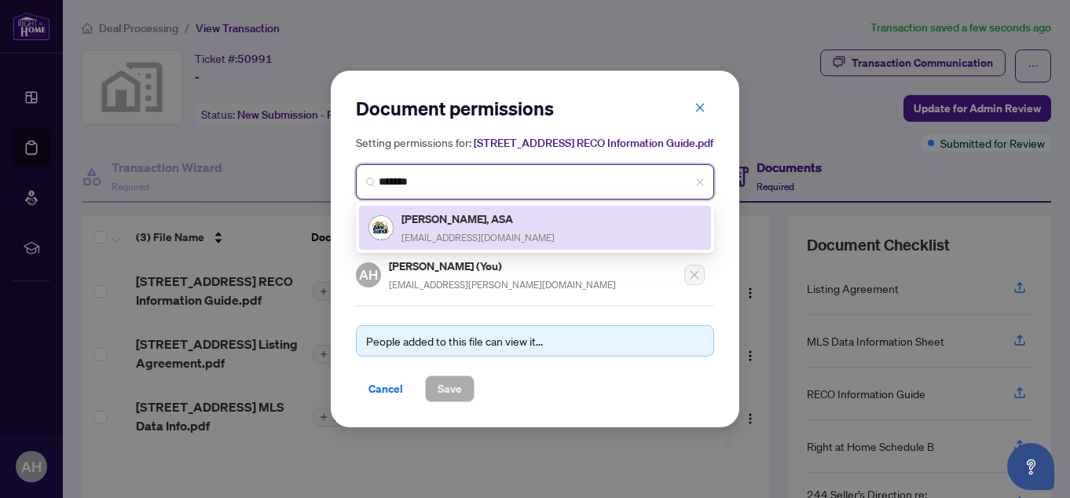
click at [488, 228] on h5 "[PERSON_NAME], ASA" at bounding box center [477, 219] width 153 height 18
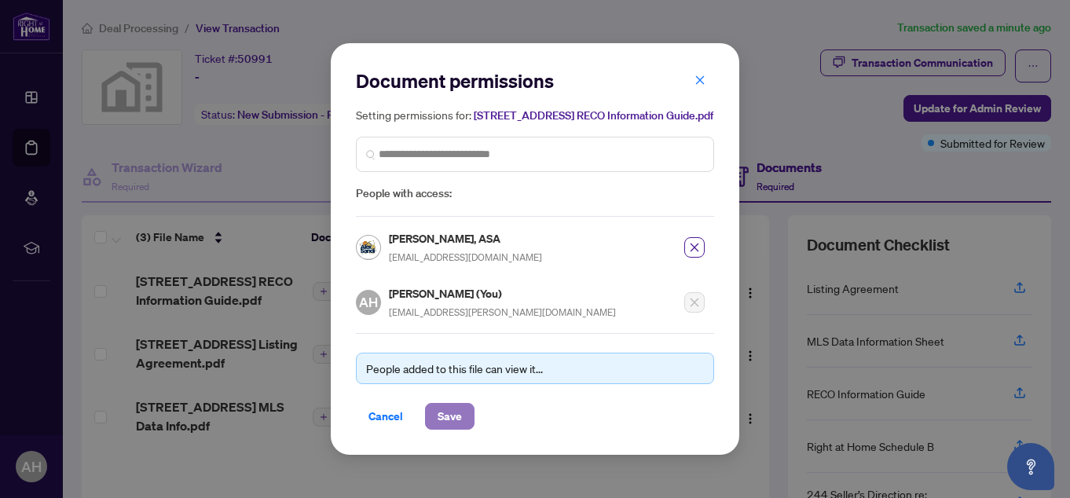
click at [441, 420] on span "Save" at bounding box center [449, 416] width 24 height 25
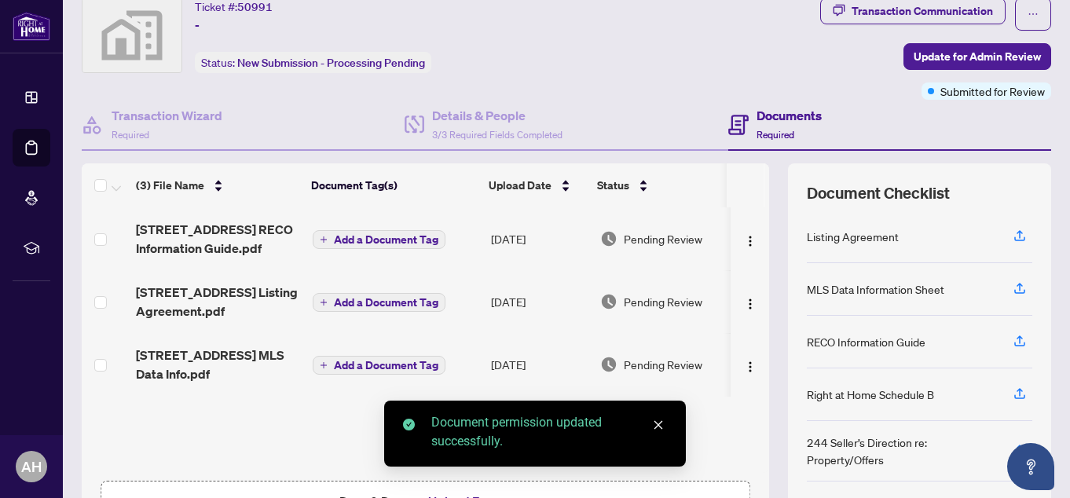
scroll to position [79, 0]
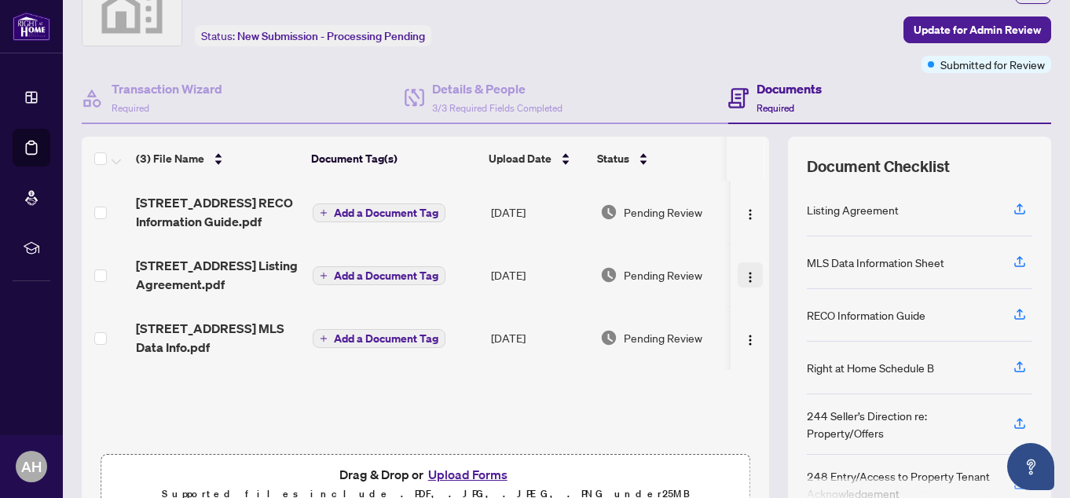
click at [744, 272] on img "button" at bounding box center [750, 277] width 13 height 13
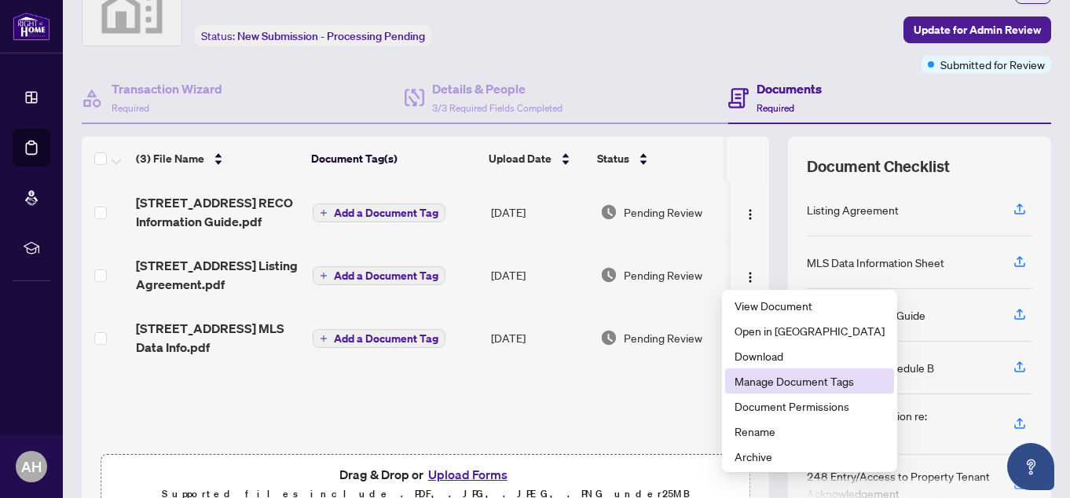
click at [766, 374] on span "Manage Document Tags" at bounding box center [809, 380] width 150 height 17
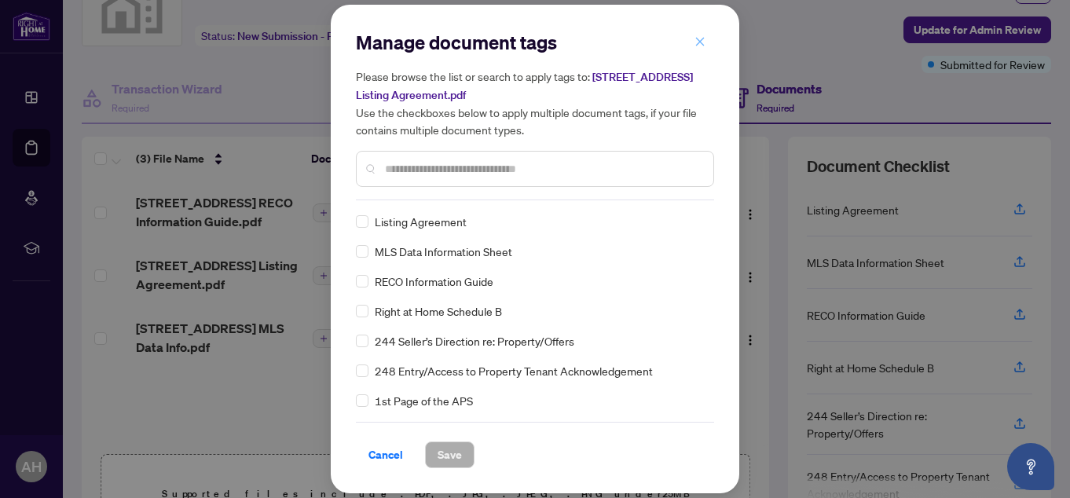
click at [700, 45] on icon "close" at bounding box center [699, 41] width 11 height 11
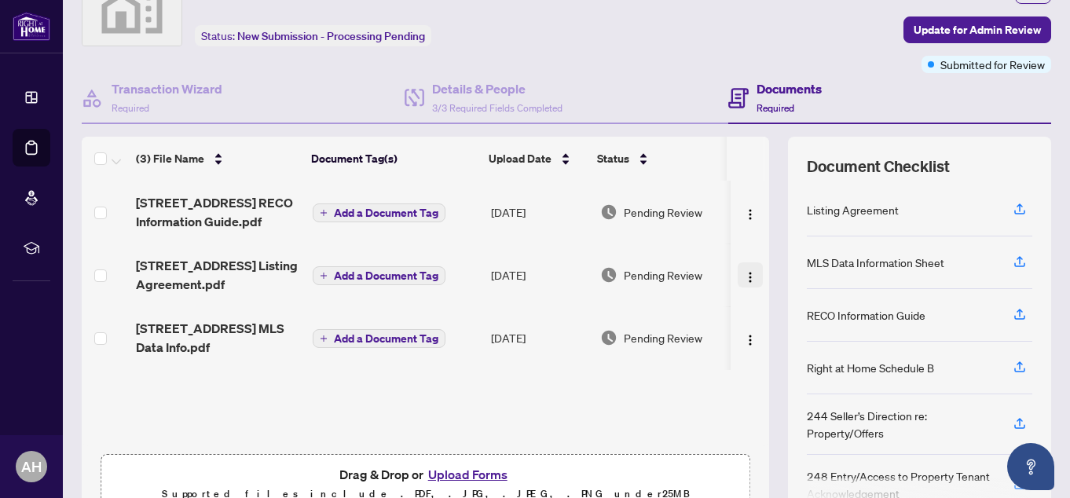
click at [744, 269] on span "button" at bounding box center [750, 274] width 13 height 17
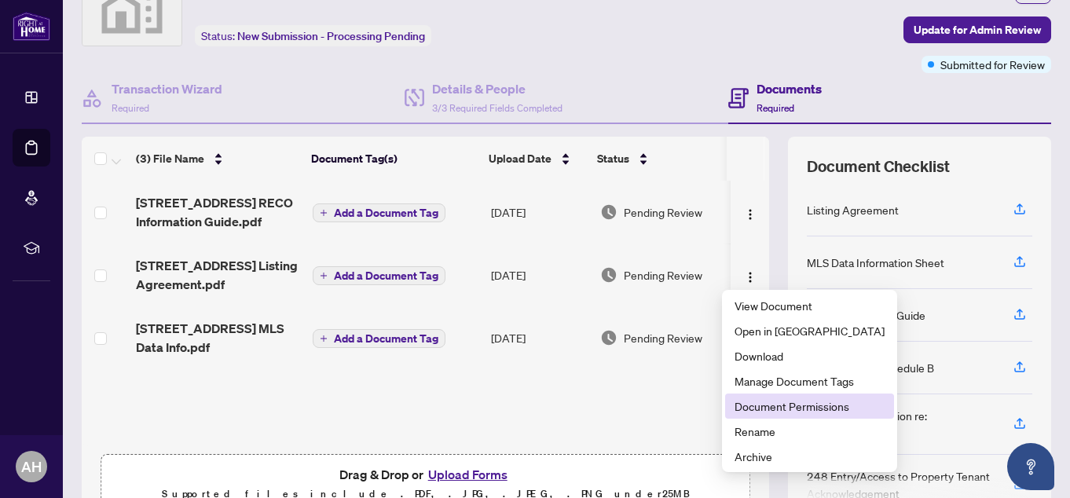
click at [747, 409] on span "Document Permissions" at bounding box center [809, 405] width 150 height 17
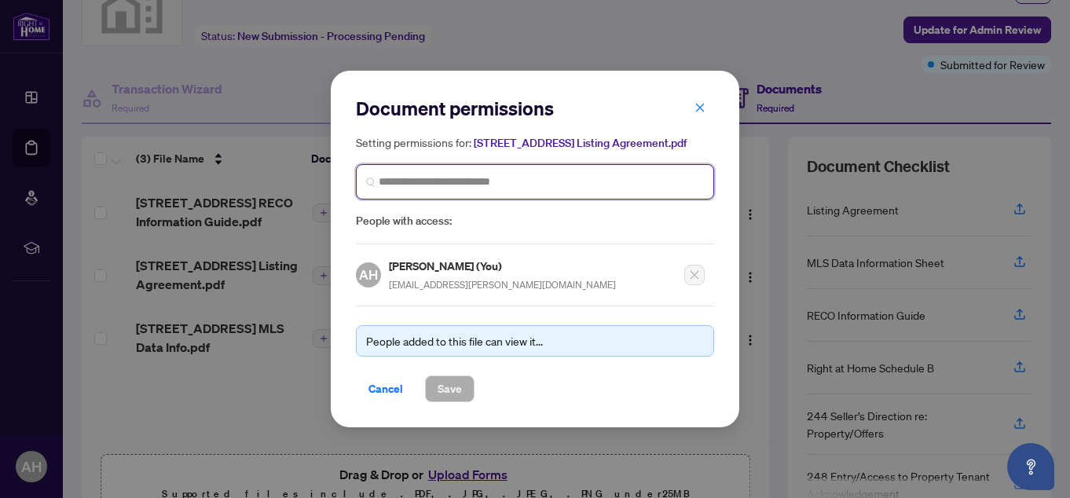
click at [547, 178] on input "search" at bounding box center [541, 182] width 325 height 16
type input "*******"
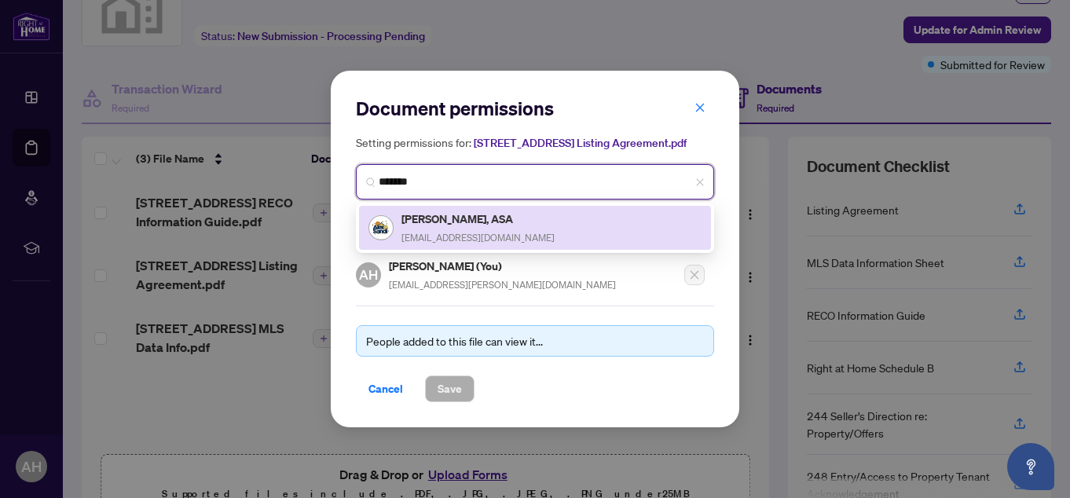
click at [436, 225] on h5 "[PERSON_NAME], ASA" at bounding box center [477, 219] width 153 height 18
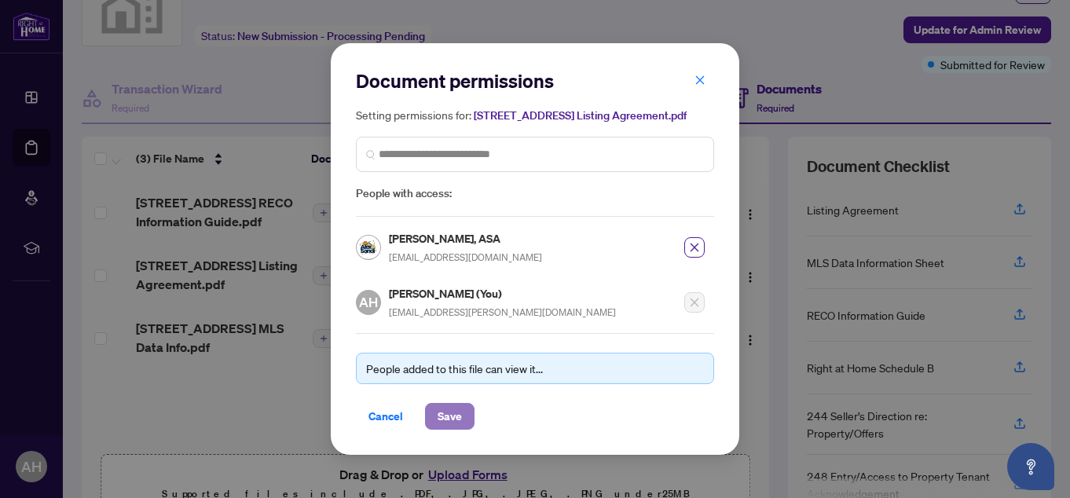
click at [453, 411] on span "Save" at bounding box center [449, 416] width 24 height 25
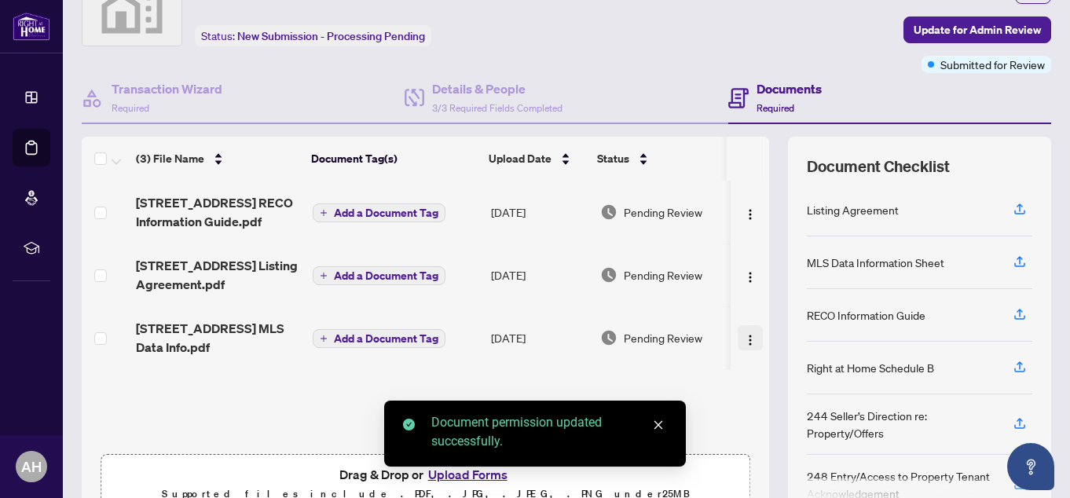
click at [744, 336] on img "button" at bounding box center [750, 340] width 13 height 13
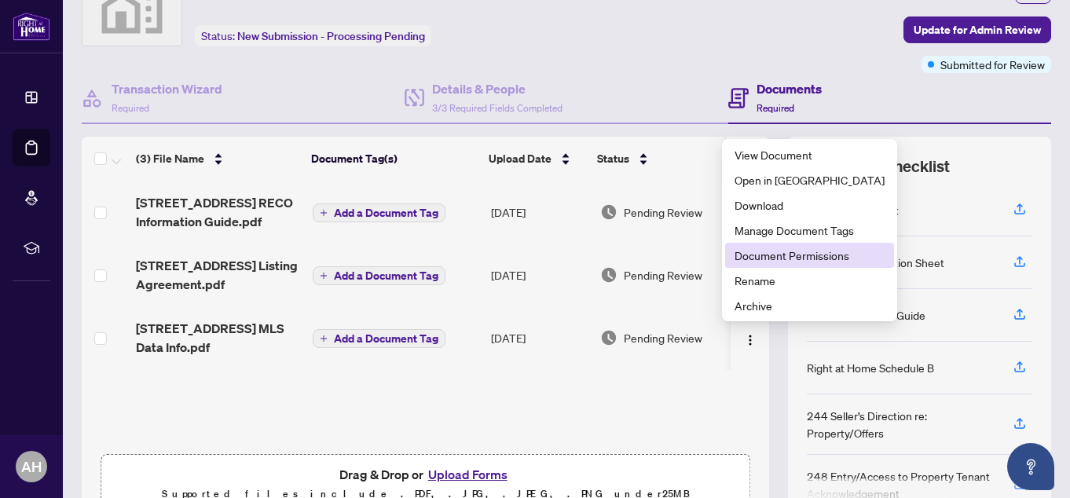
click at [794, 260] on span "Document Permissions" at bounding box center [809, 255] width 150 height 17
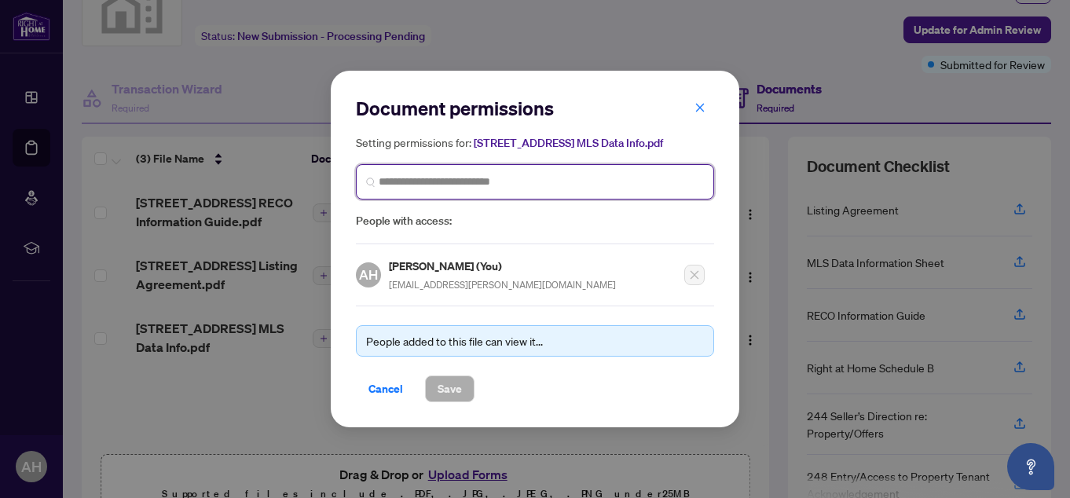
click at [464, 177] on input "search" at bounding box center [541, 182] width 325 height 16
type input "*******"
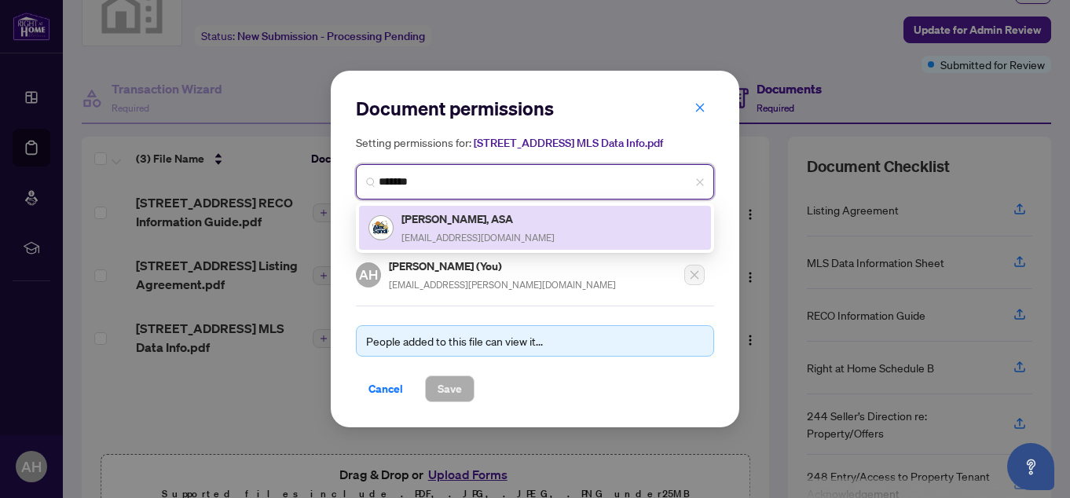
click at [476, 228] on div "[PERSON_NAME], ASA [EMAIL_ADDRESS][DOMAIN_NAME]" at bounding box center [477, 228] width 153 height 36
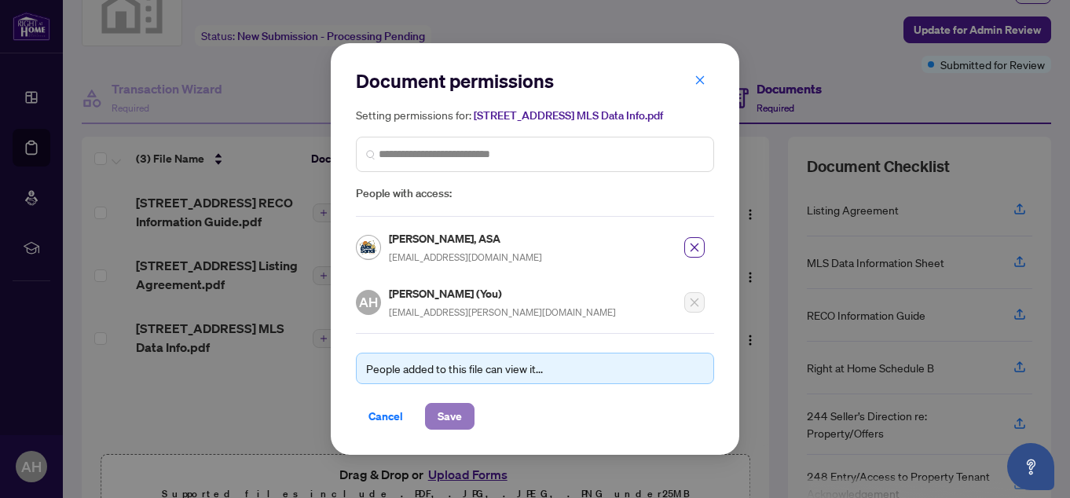
click at [458, 407] on span "Save" at bounding box center [449, 416] width 24 height 25
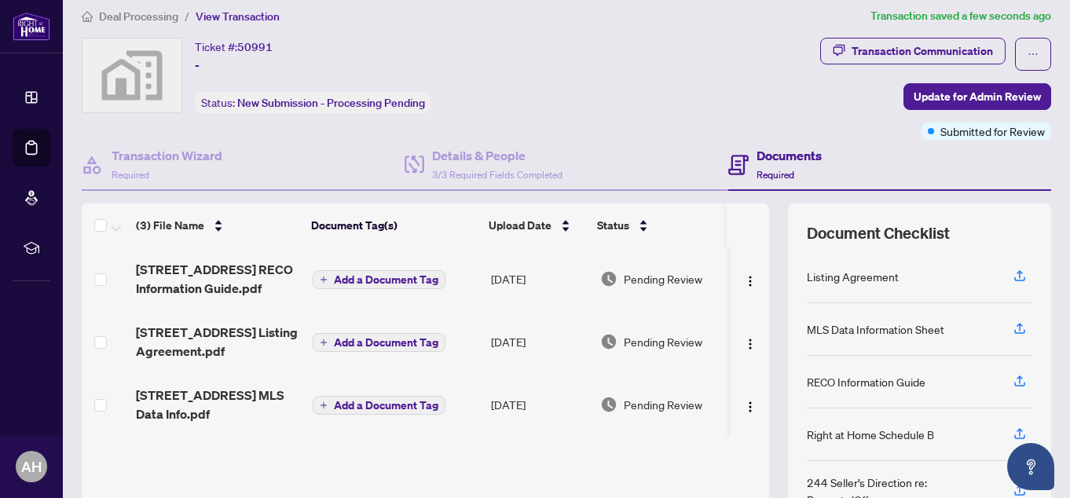
scroll to position [0, 0]
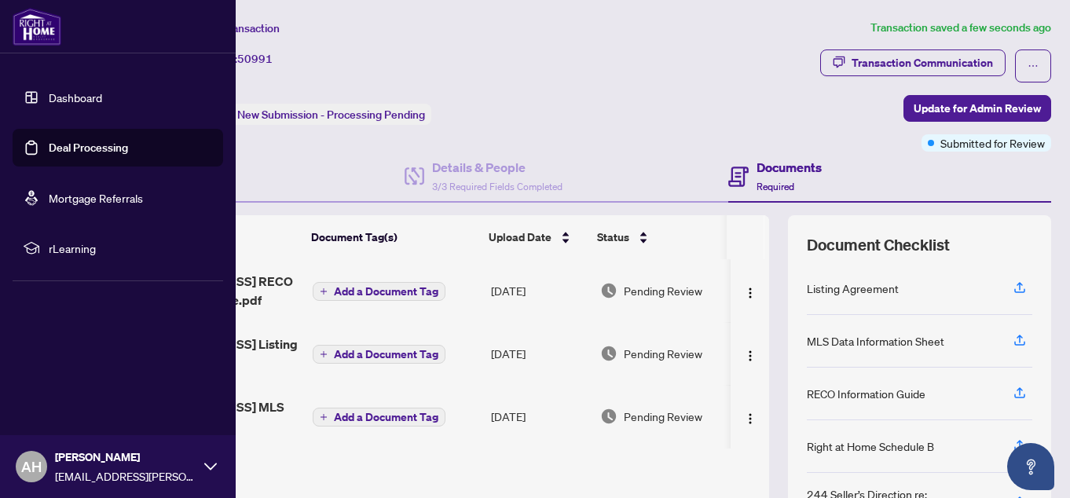
click at [57, 144] on link "Deal Processing" at bounding box center [88, 148] width 79 height 14
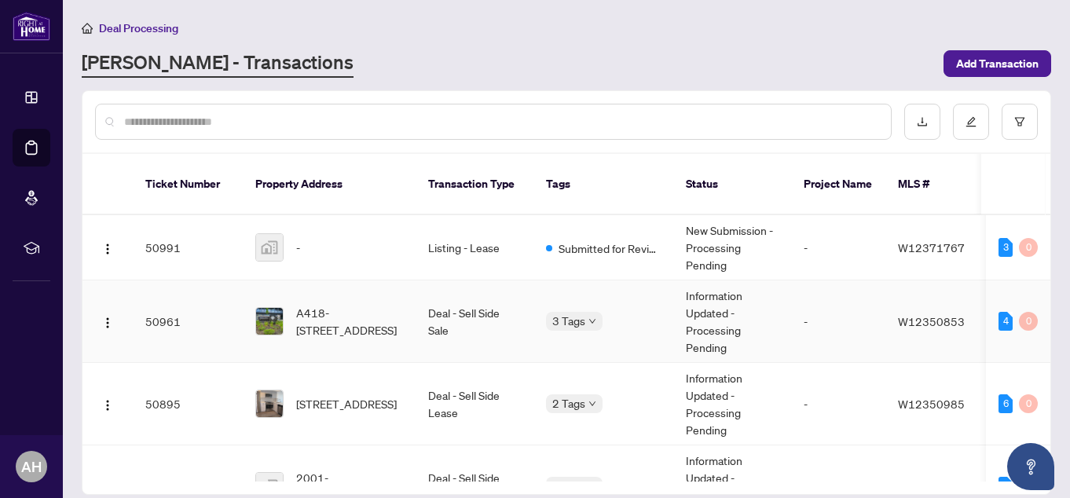
click at [466, 294] on td "Deal - Sell Side Sale" at bounding box center [474, 321] width 118 height 82
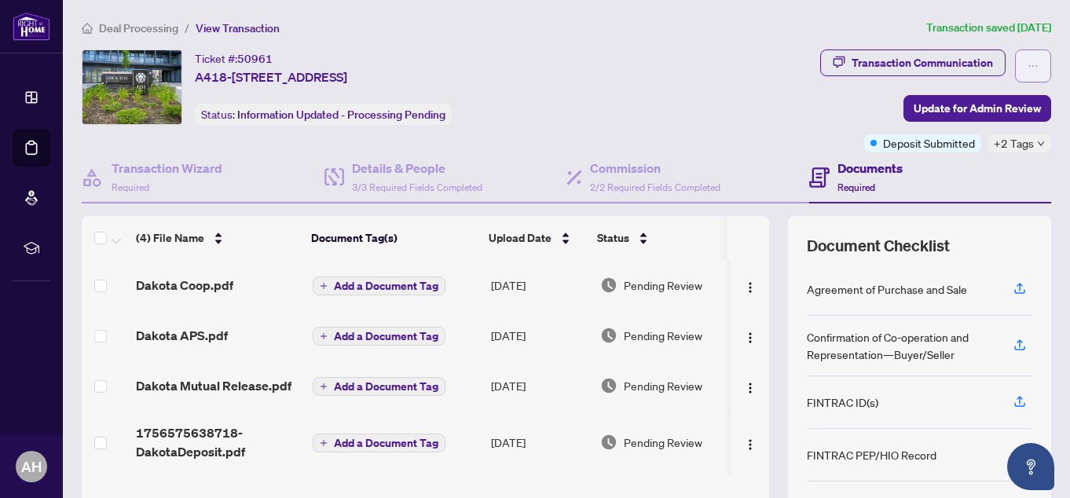
click at [1027, 67] on icon "ellipsis" at bounding box center [1032, 65] width 11 height 11
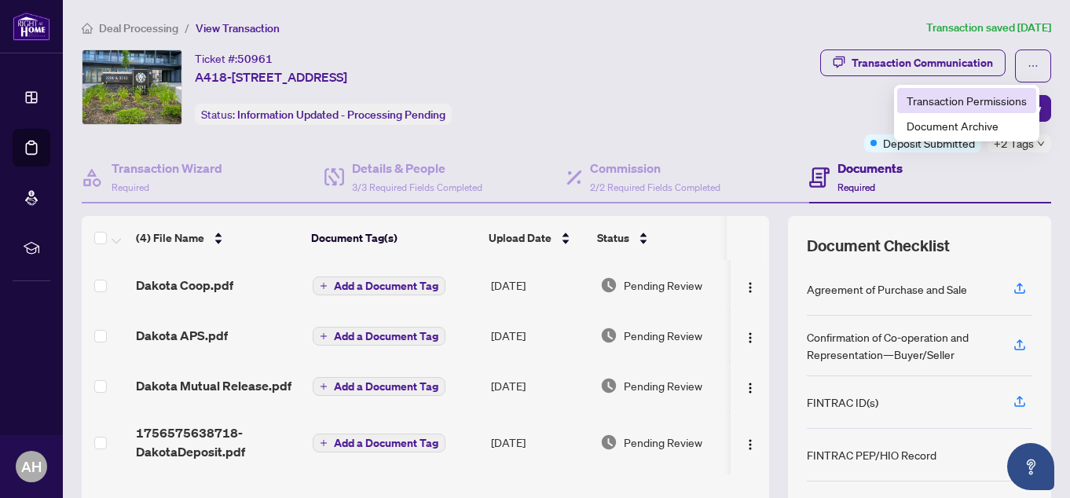
click at [971, 100] on span "Transaction Permissions" at bounding box center [966, 100] width 120 height 17
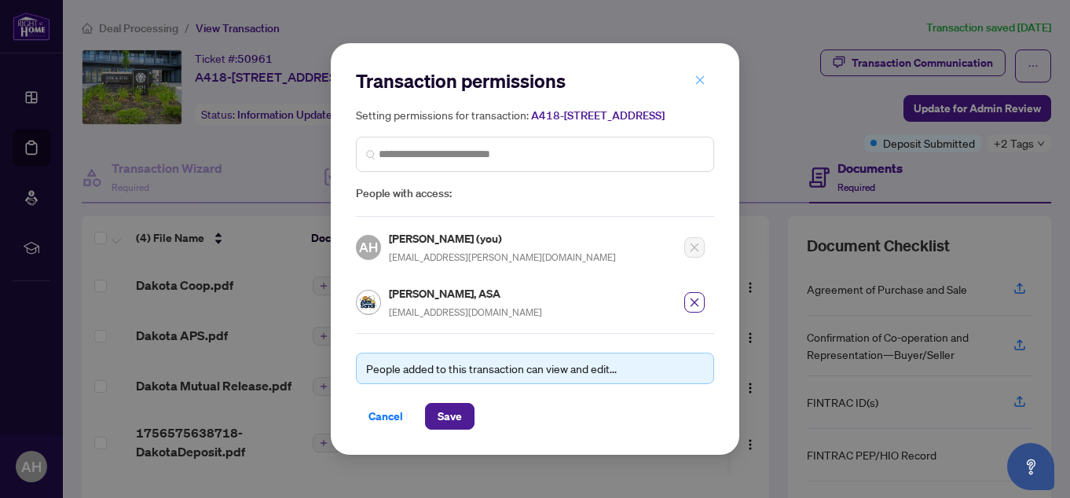
click at [693, 77] on button "button" at bounding box center [699, 80] width 31 height 27
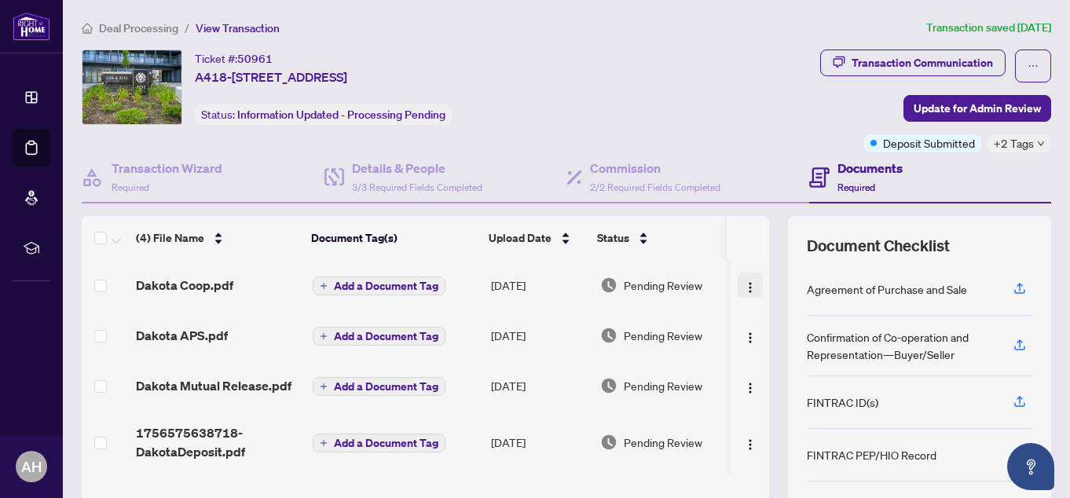
click at [744, 287] on img "button" at bounding box center [750, 287] width 13 height 13
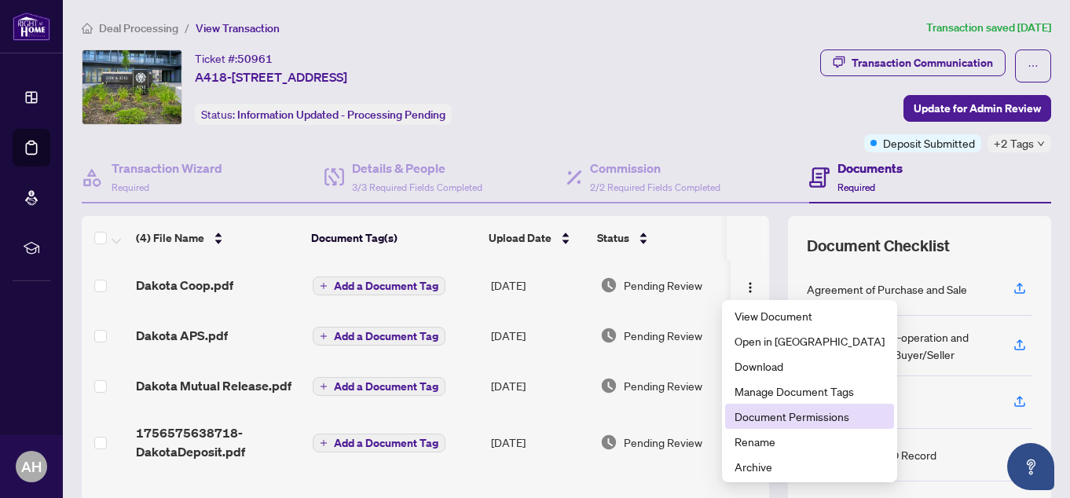
click at [774, 422] on span "Document Permissions" at bounding box center [809, 416] width 150 height 17
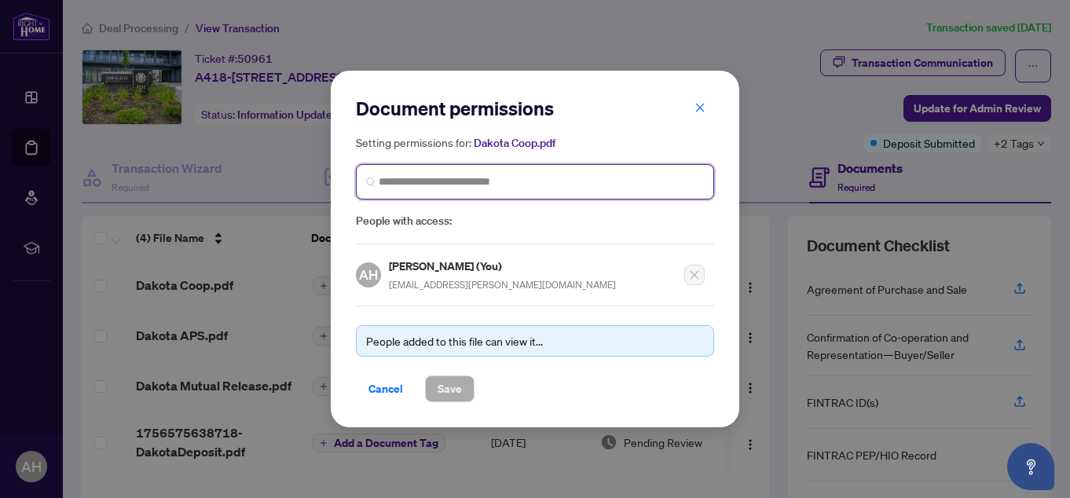
click at [532, 181] on input "search" at bounding box center [541, 182] width 325 height 16
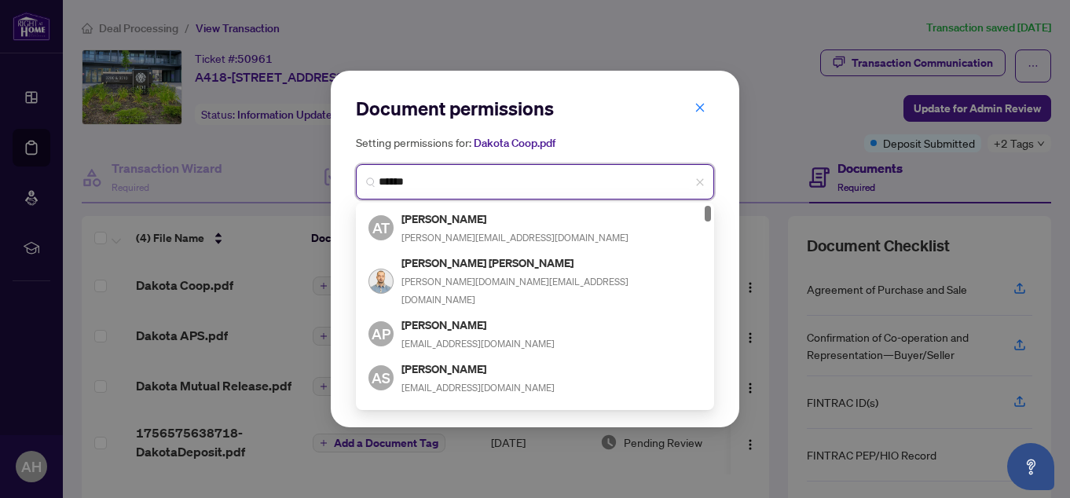
type input "*******"
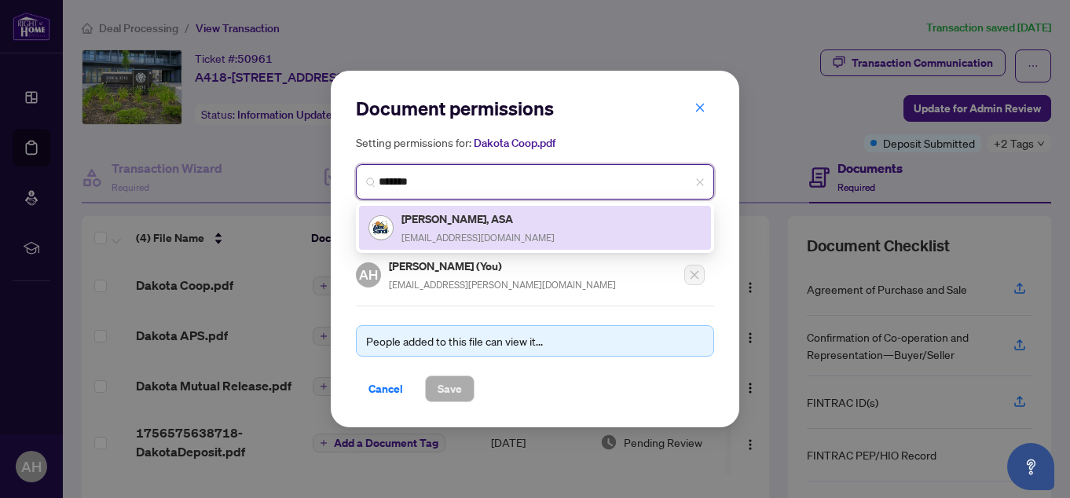
click at [498, 220] on h5 "[PERSON_NAME], ASA" at bounding box center [477, 219] width 153 height 18
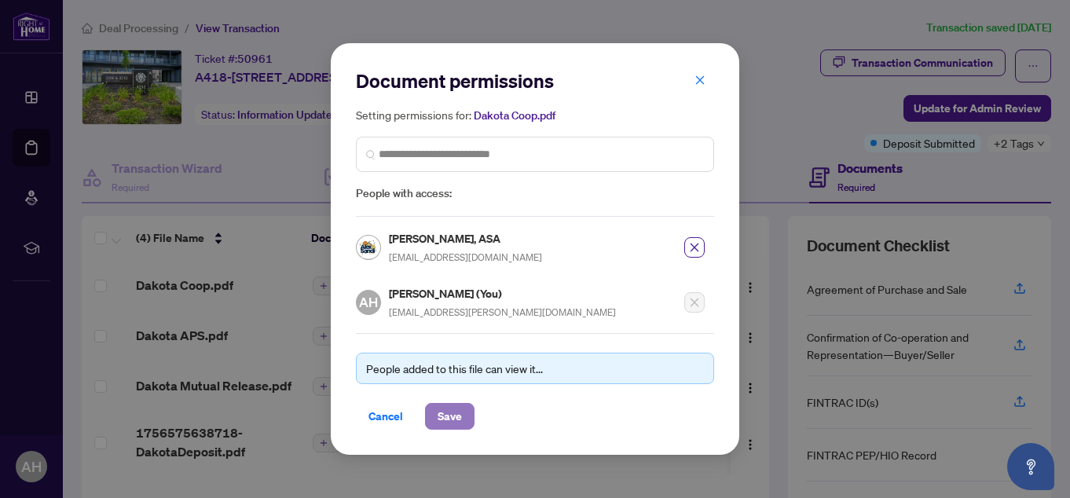
click at [452, 409] on span "Save" at bounding box center [449, 416] width 24 height 25
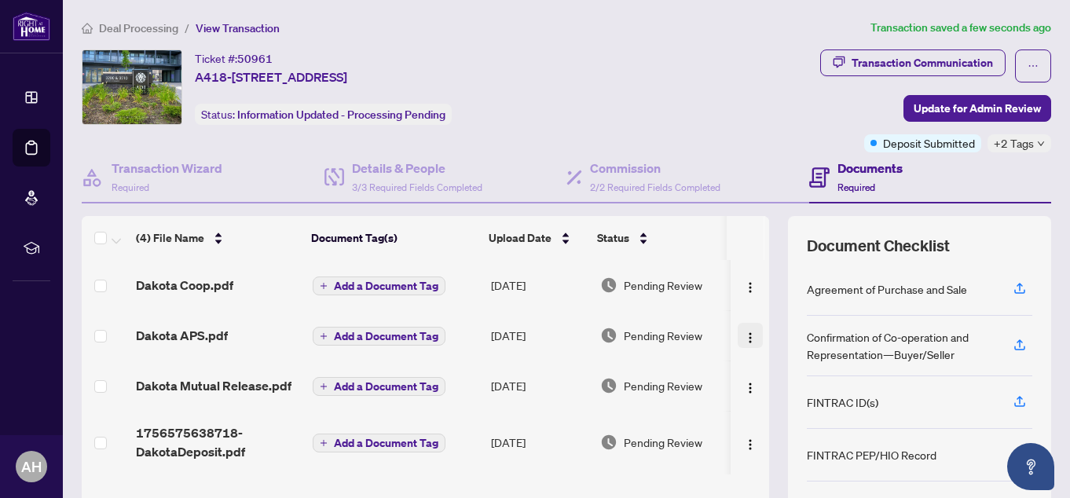
click at [744, 338] on img "button" at bounding box center [750, 337] width 13 height 13
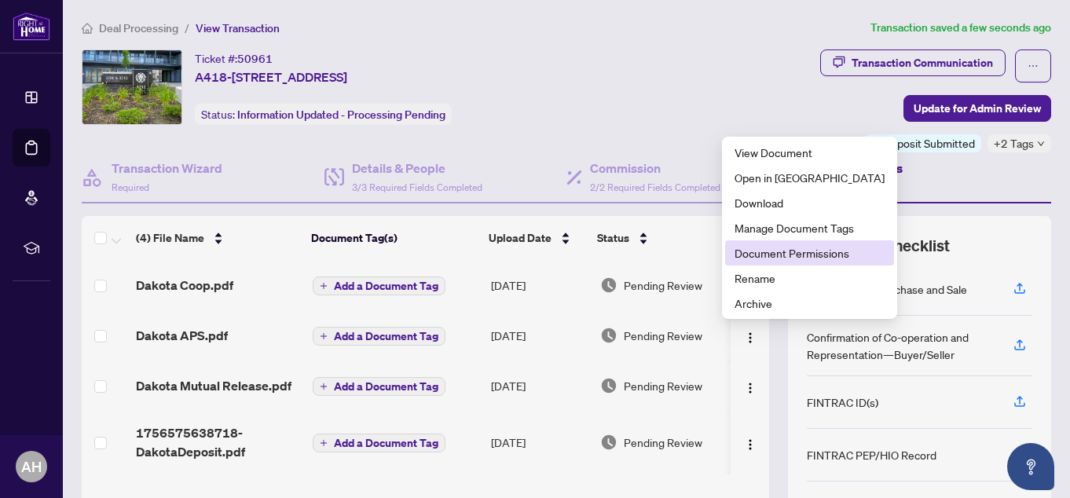
click at [769, 251] on span "Document Permissions" at bounding box center [809, 252] width 150 height 17
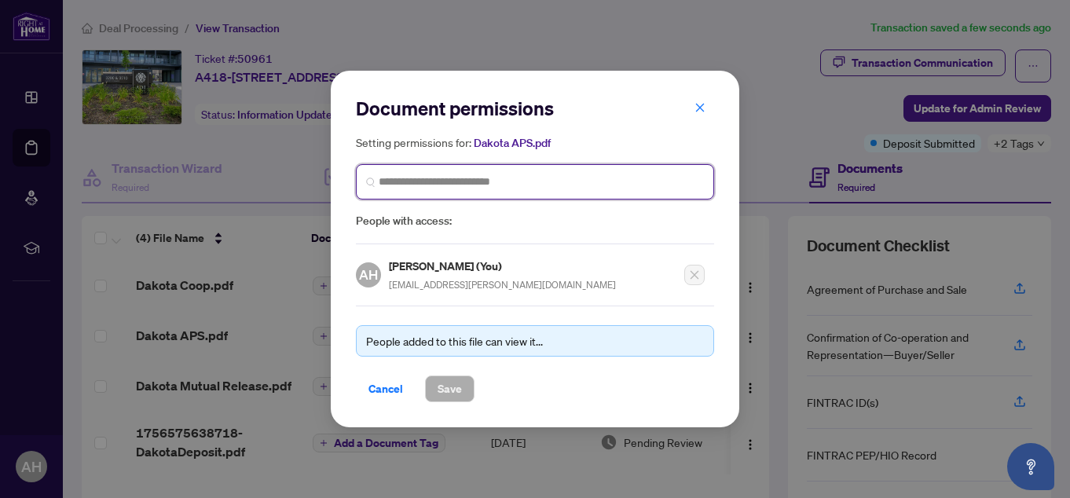
click at [466, 179] on input "search" at bounding box center [541, 182] width 325 height 16
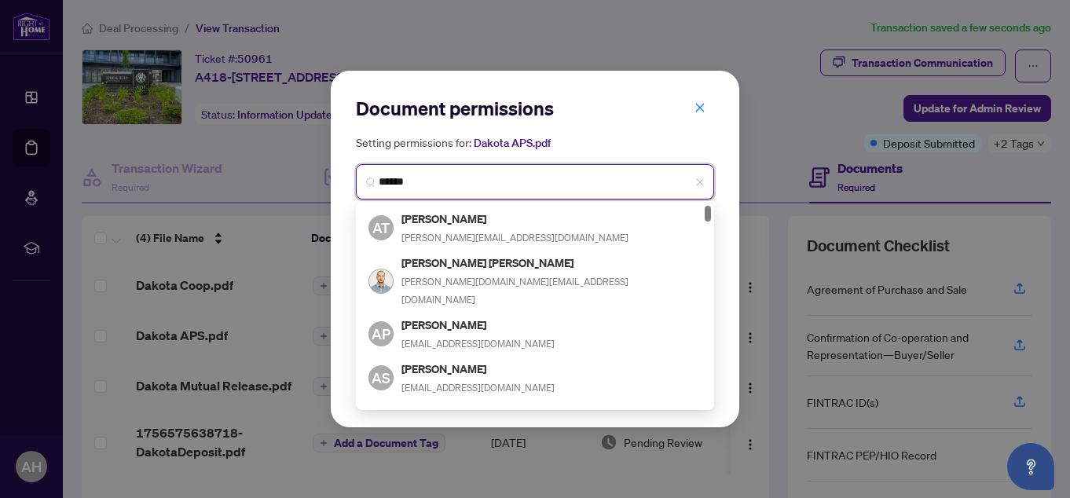
type input "*******"
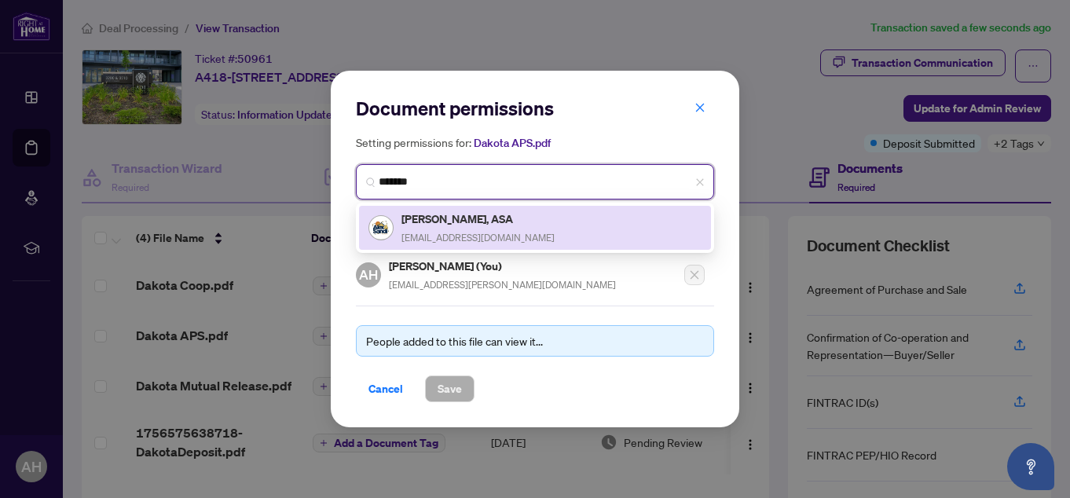
click at [466, 221] on h5 "[PERSON_NAME], ASA" at bounding box center [477, 219] width 153 height 18
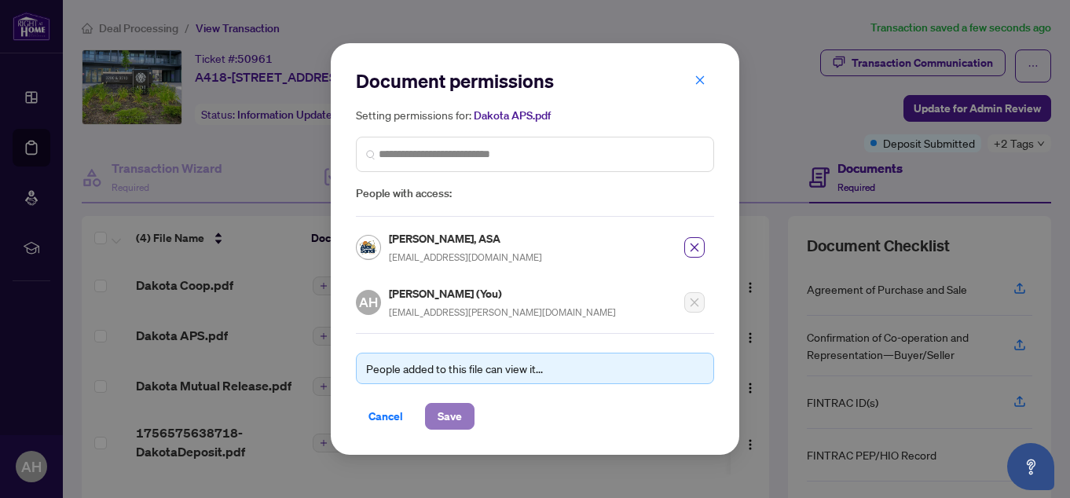
click at [453, 411] on span "Save" at bounding box center [449, 416] width 24 height 25
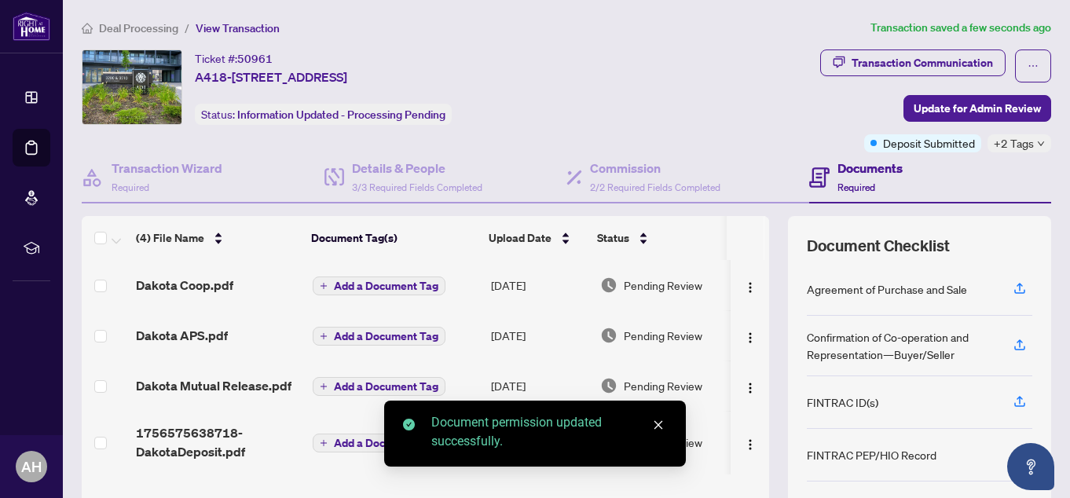
scroll to position [79, 0]
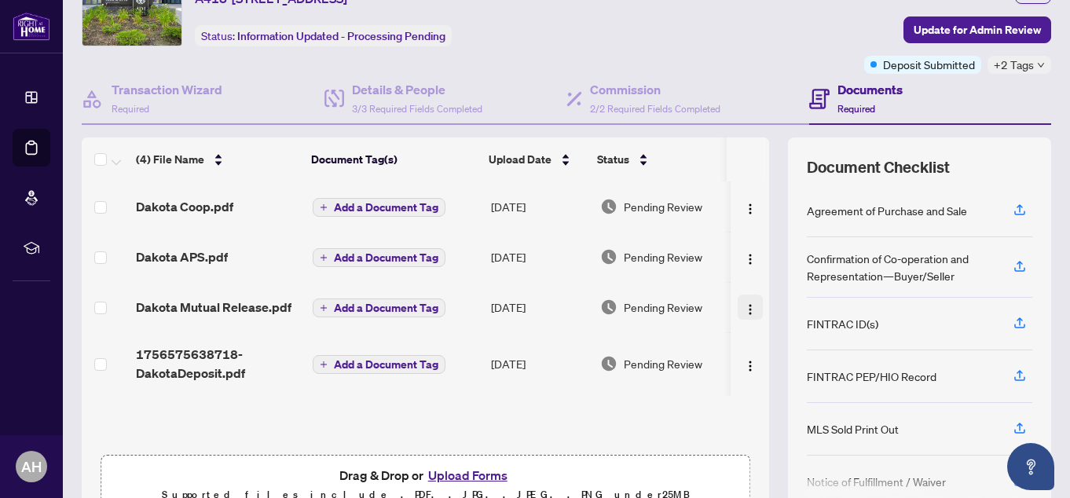
click at [744, 312] on img "button" at bounding box center [750, 309] width 13 height 13
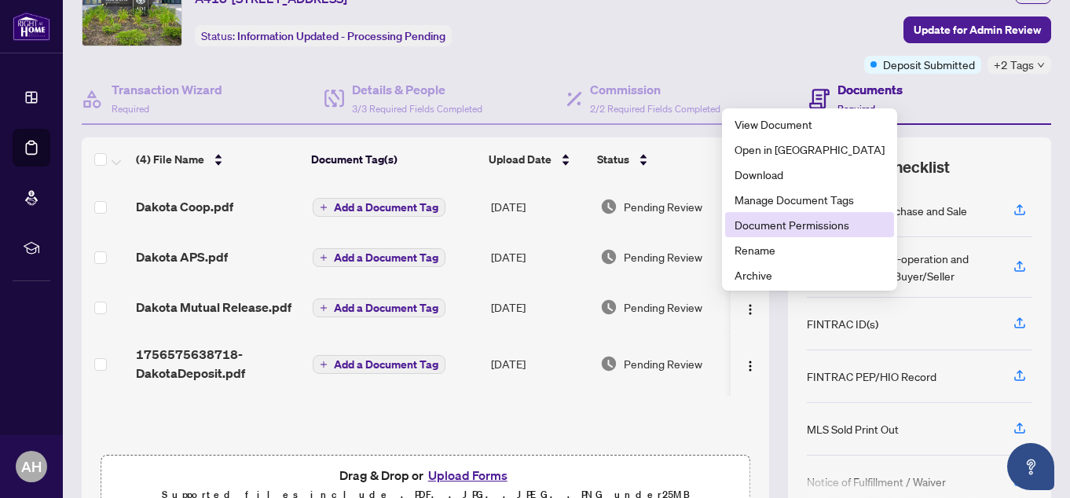
click at [787, 222] on span "Document Permissions" at bounding box center [809, 224] width 150 height 17
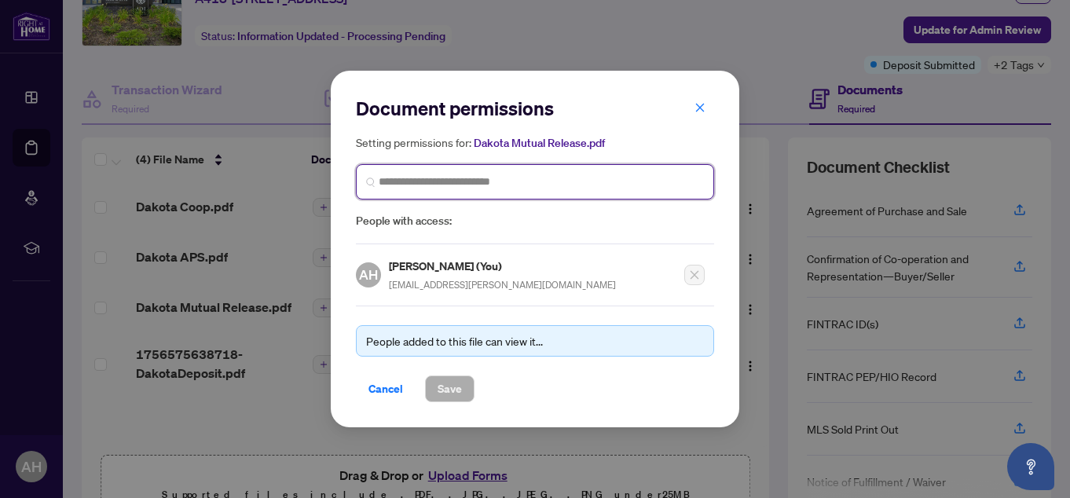
click at [573, 183] on input "search" at bounding box center [541, 182] width 325 height 16
type input "*******"
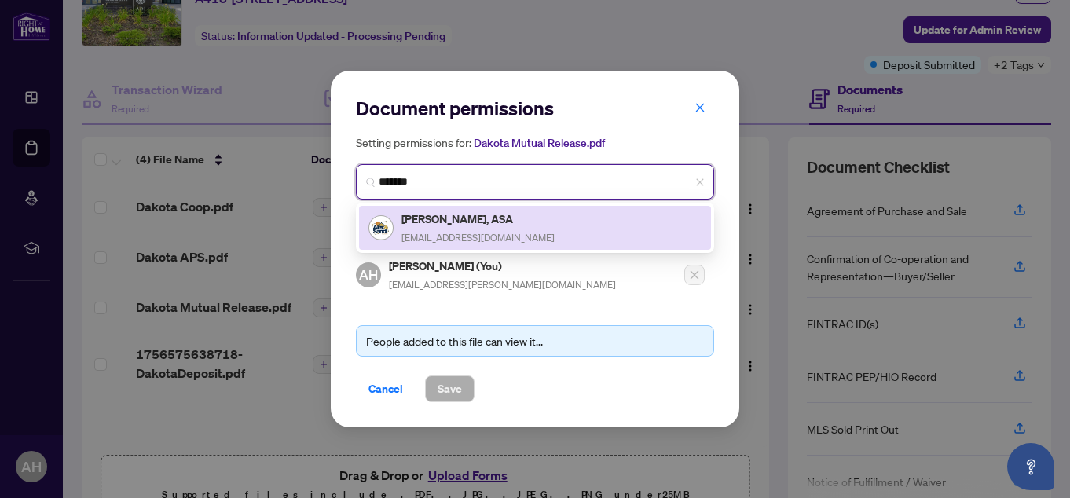
click at [494, 216] on h5 "[PERSON_NAME], ASA" at bounding box center [477, 219] width 153 height 18
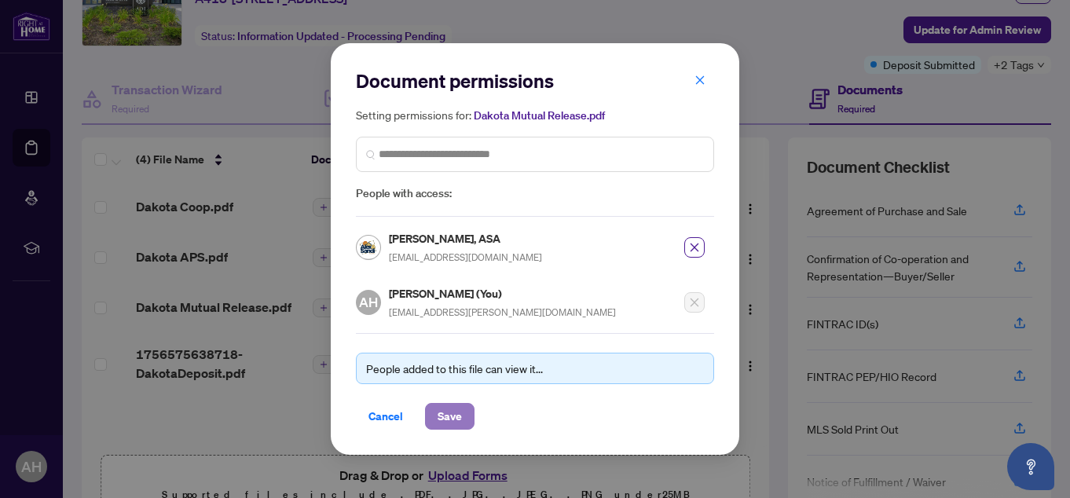
click at [455, 415] on span "Save" at bounding box center [449, 416] width 24 height 25
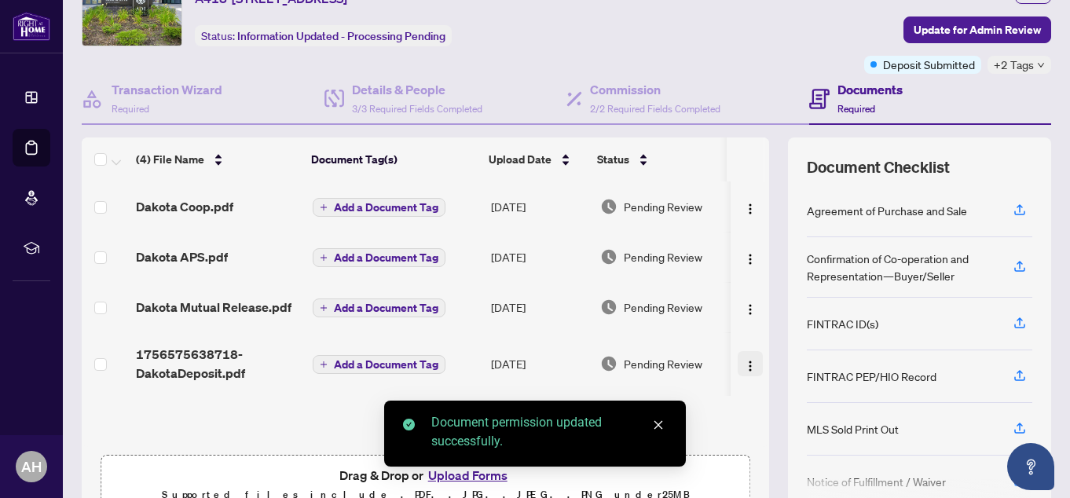
click at [744, 362] on img "button" at bounding box center [750, 366] width 13 height 13
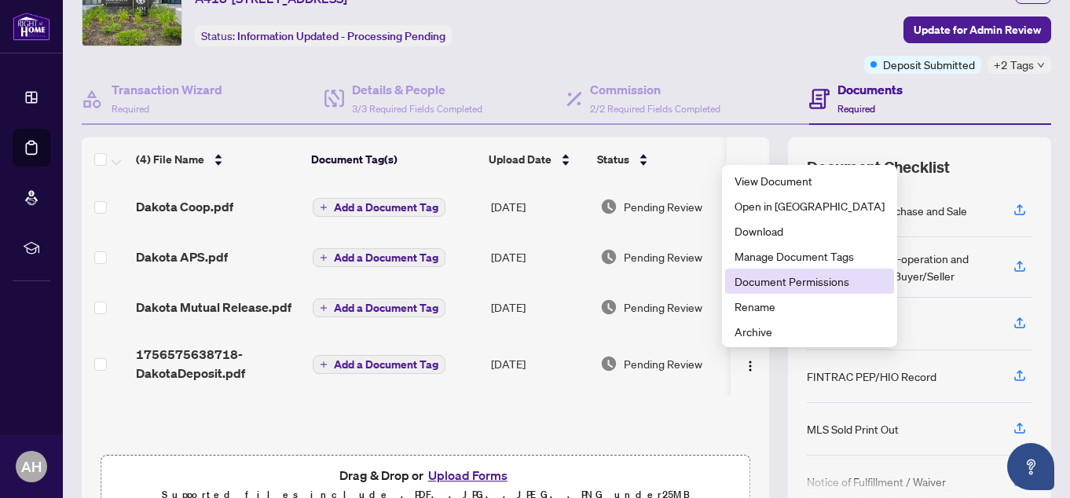
click at [790, 273] on span "Document Permissions" at bounding box center [809, 280] width 150 height 17
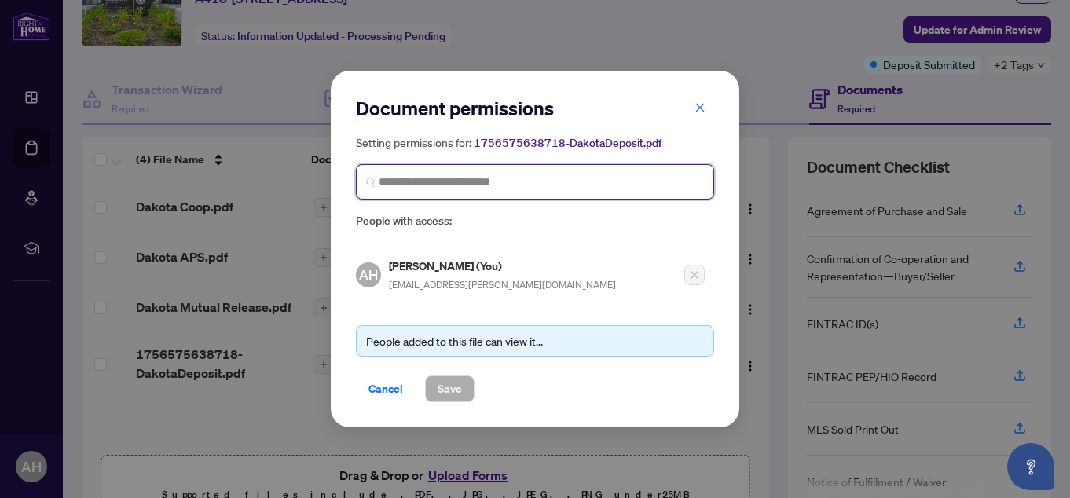
click at [553, 183] on input "search" at bounding box center [541, 182] width 325 height 16
type input "*******"
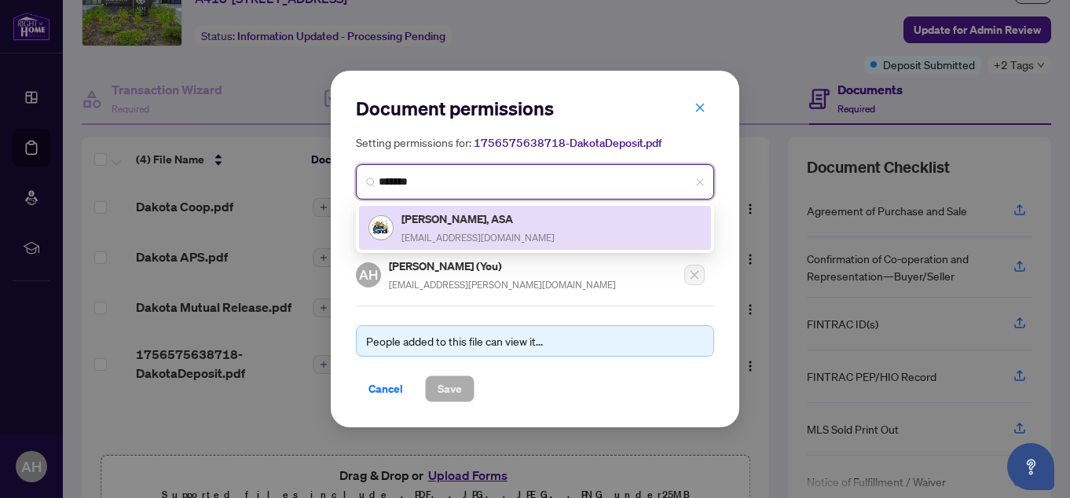
click at [476, 227] on div "[PERSON_NAME], ASA [EMAIL_ADDRESS][DOMAIN_NAME]" at bounding box center [477, 228] width 153 height 36
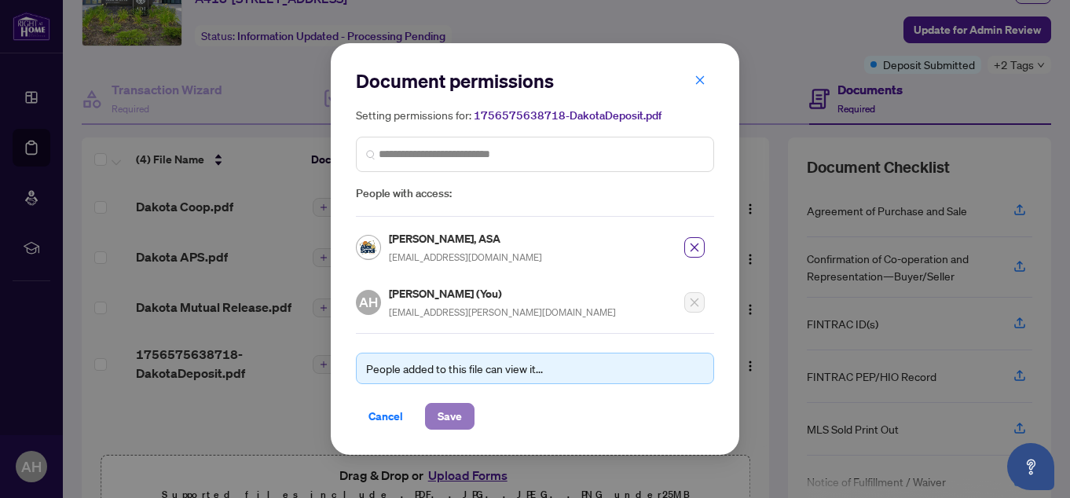
click at [464, 409] on button "Save" at bounding box center [449, 416] width 49 height 27
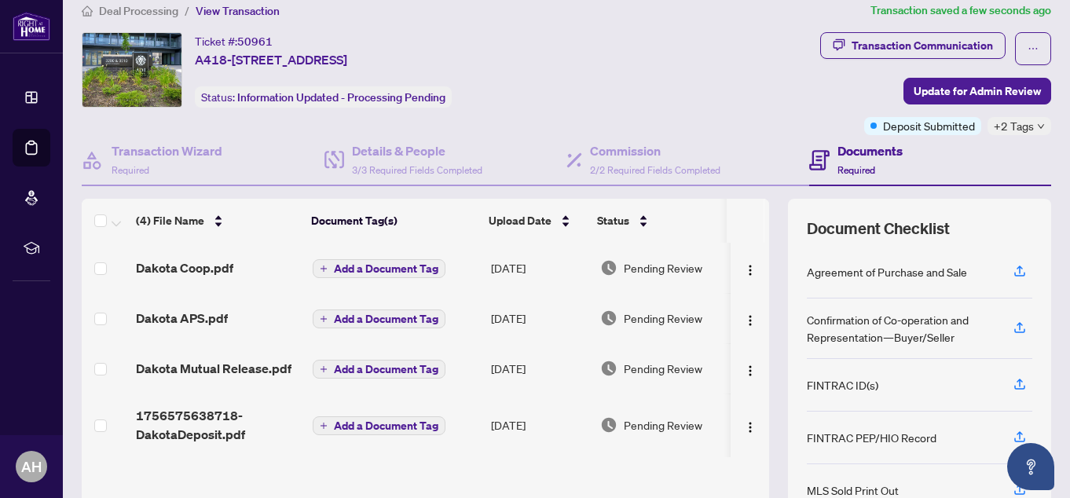
scroll to position [0, 0]
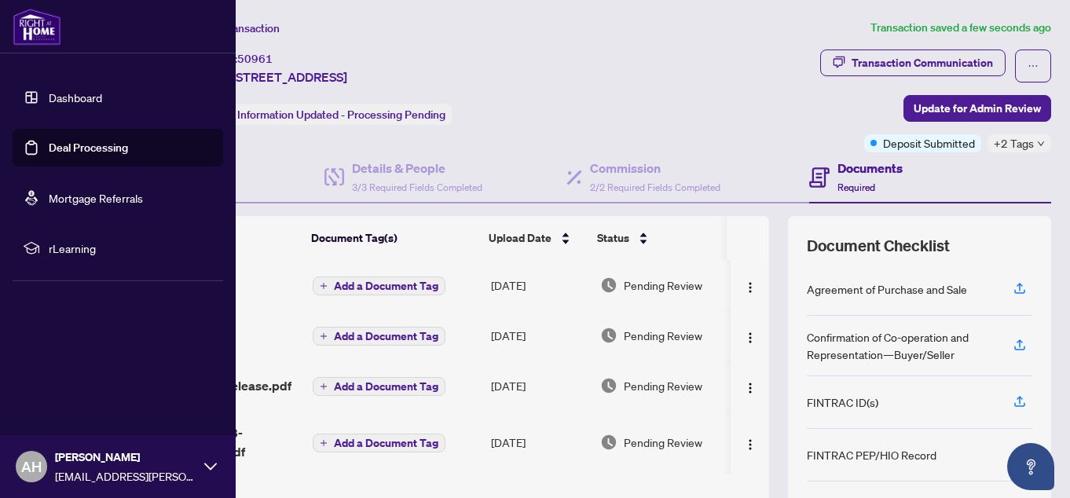
click at [108, 141] on link "Deal Processing" at bounding box center [88, 148] width 79 height 14
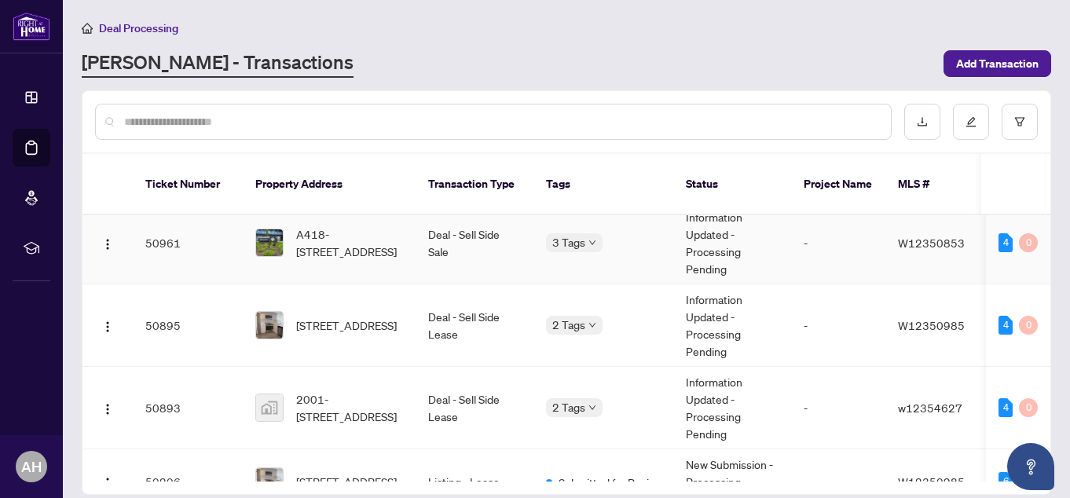
scroll to position [157, 0]
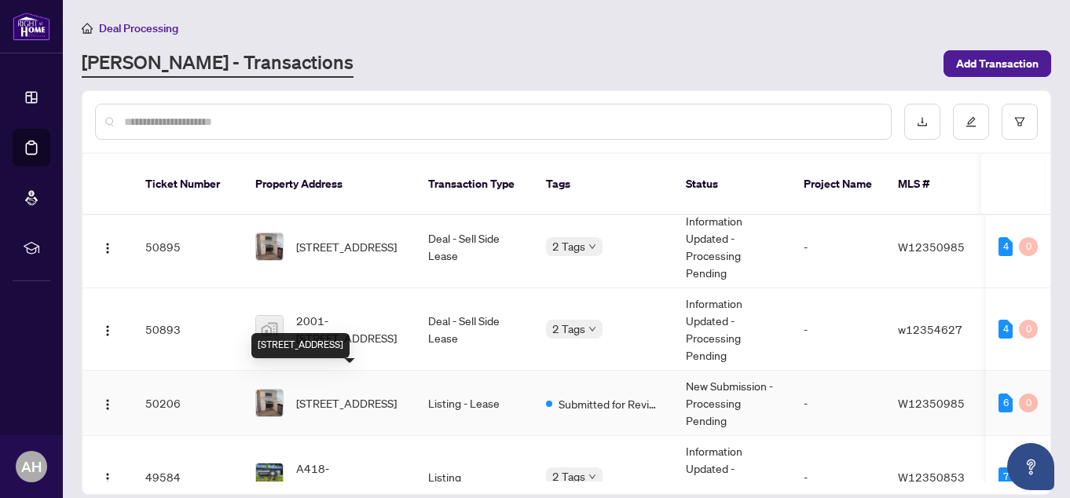
click at [335, 394] on span "[STREET_ADDRESS]" at bounding box center [346, 402] width 101 height 17
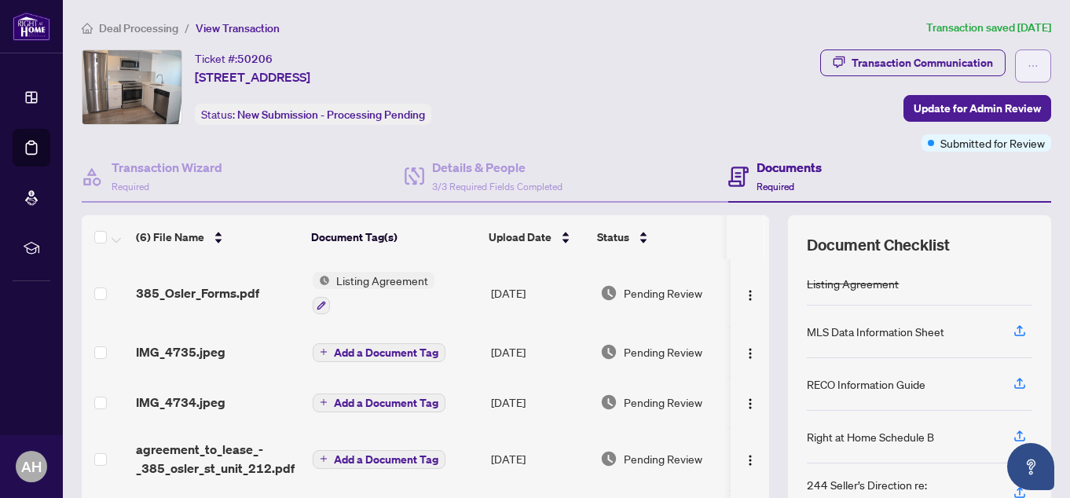
click at [1027, 63] on icon "ellipsis" at bounding box center [1032, 65] width 11 height 11
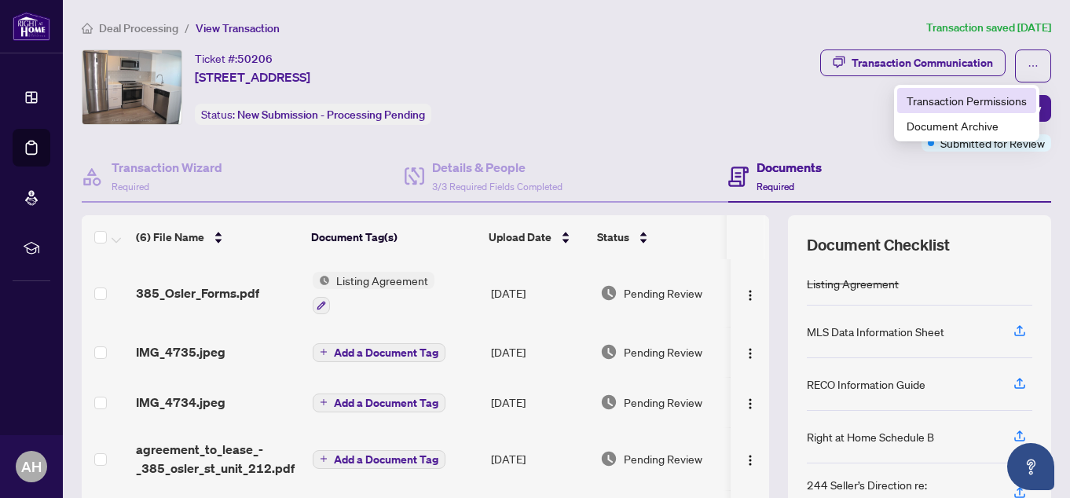
click at [995, 92] on span "Transaction Permissions" at bounding box center [966, 100] width 120 height 17
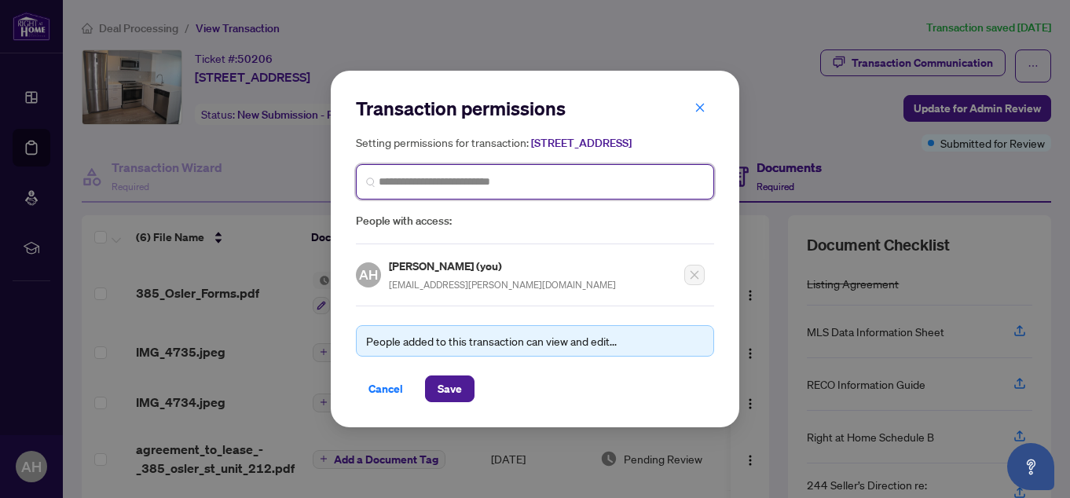
click at [527, 190] on input "search" at bounding box center [541, 182] width 325 height 16
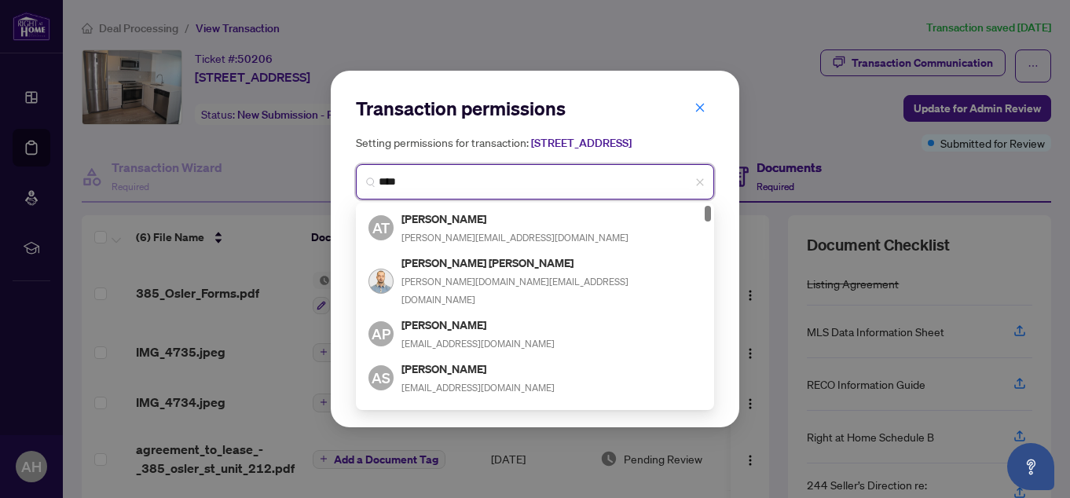
type input "*****"
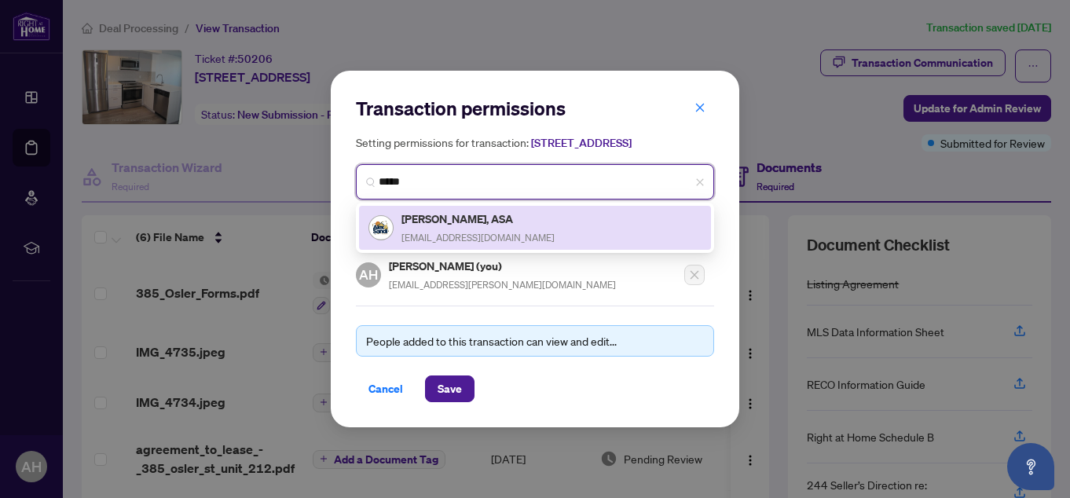
click at [472, 228] on h5 "[PERSON_NAME], ASA" at bounding box center [477, 219] width 153 height 18
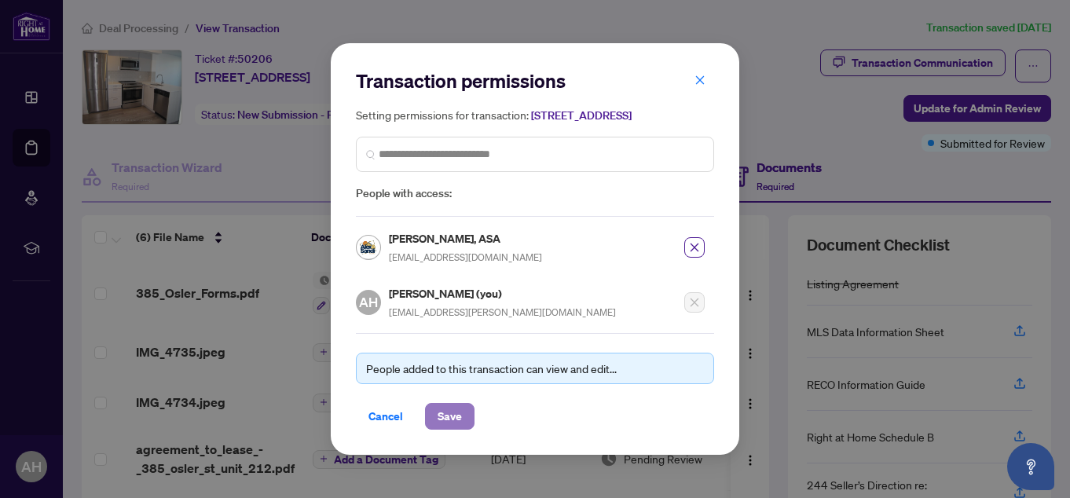
click at [452, 423] on span "Save" at bounding box center [449, 416] width 24 height 25
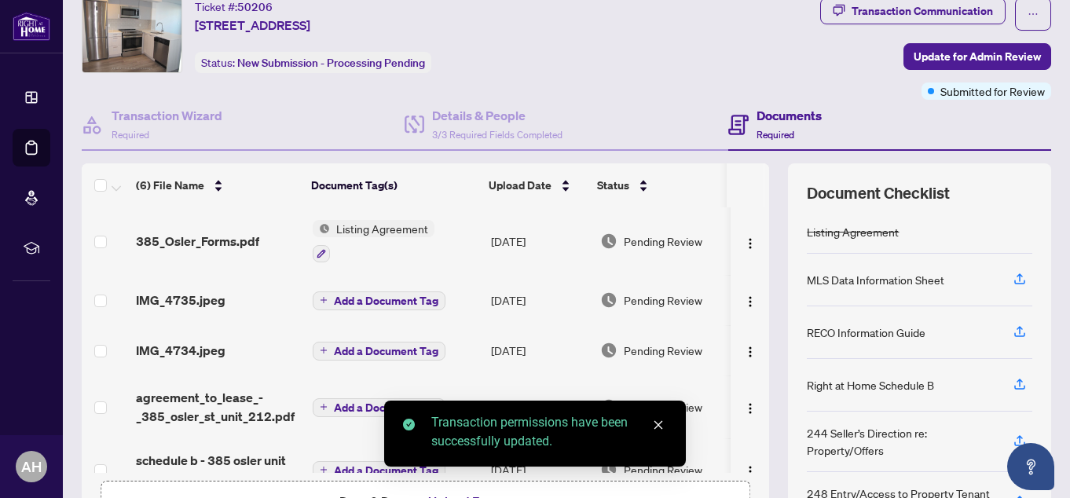
scroll to position [79, 0]
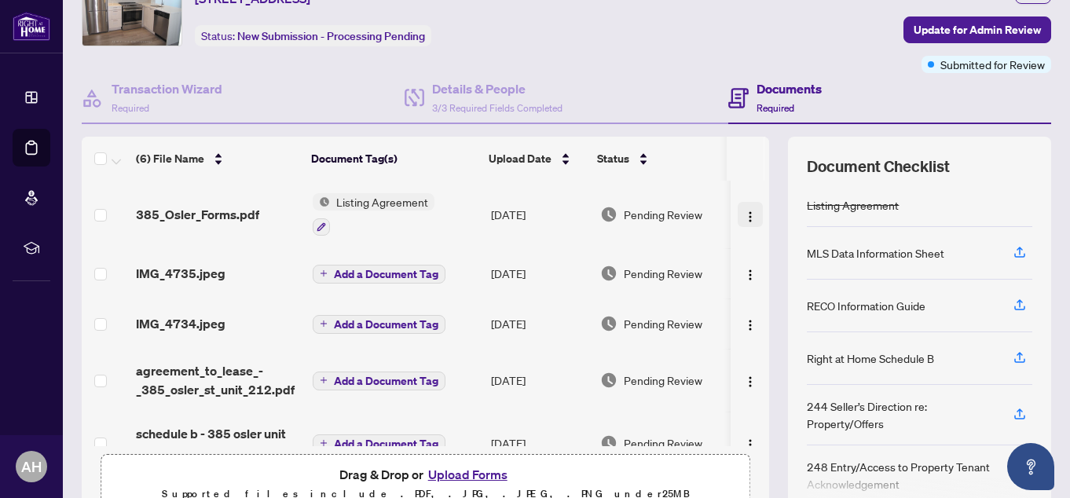
click at [744, 214] on img "button" at bounding box center [750, 216] width 13 height 13
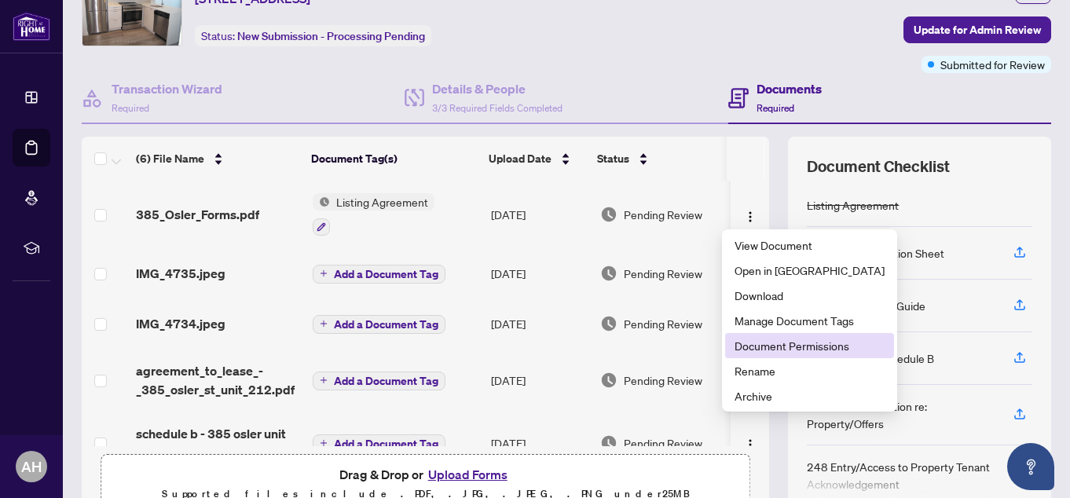
click at [767, 343] on span "Document Permissions" at bounding box center [809, 345] width 150 height 17
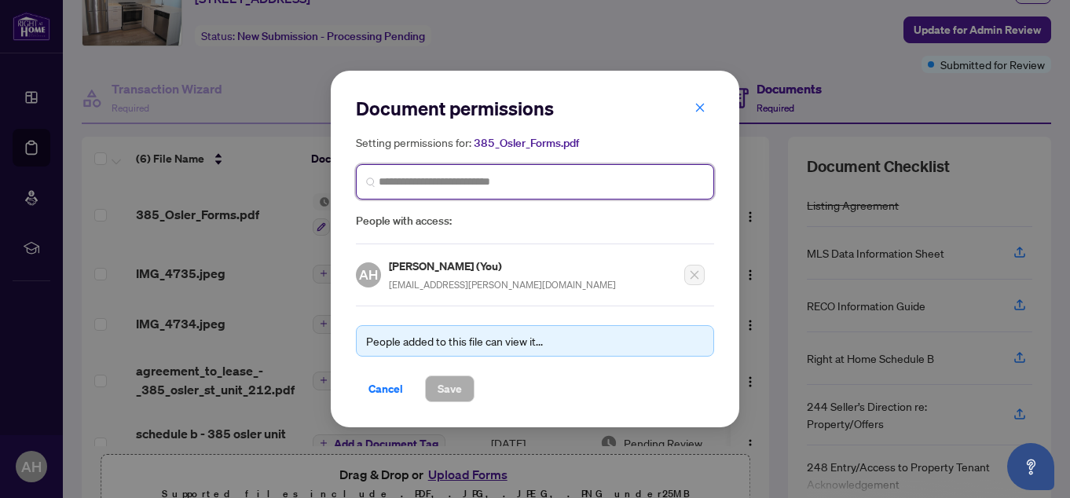
click at [546, 177] on input "search" at bounding box center [541, 182] width 325 height 16
type input "*******"
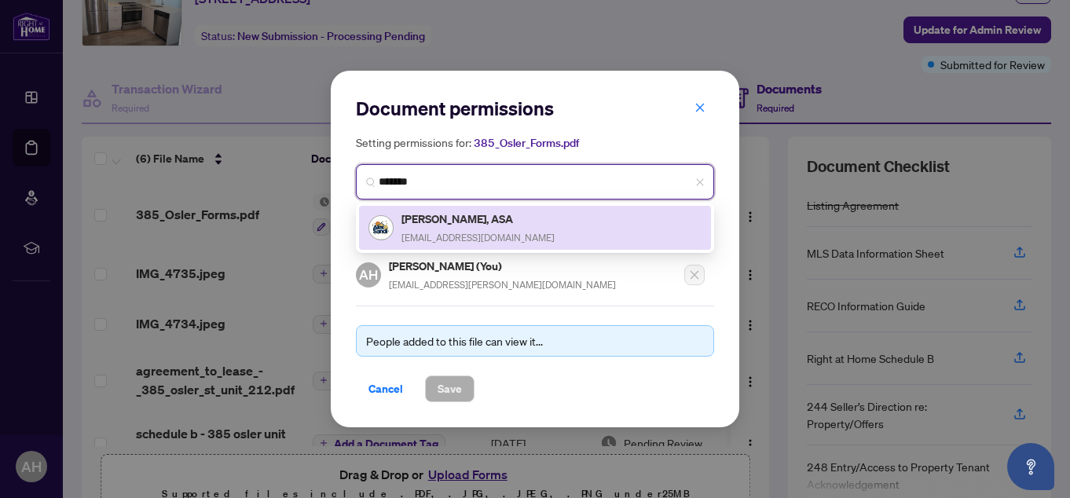
click at [474, 225] on h5 "[PERSON_NAME], ASA" at bounding box center [477, 219] width 153 height 18
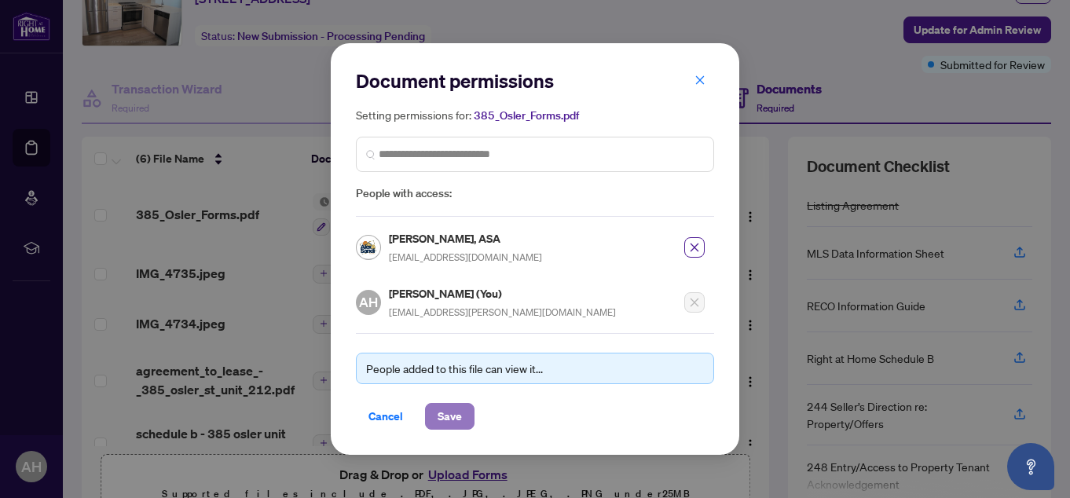
click at [453, 410] on span "Save" at bounding box center [449, 416] width 24 height 25
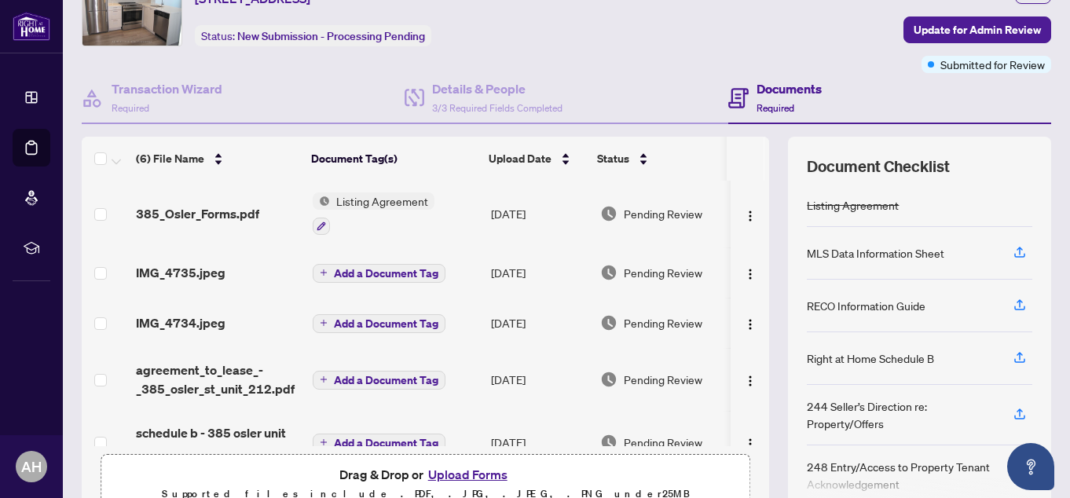
scroll to position [0, 0]
click at [744, 273] on img "button" at bounding box center [750, 275] width 13 height 13
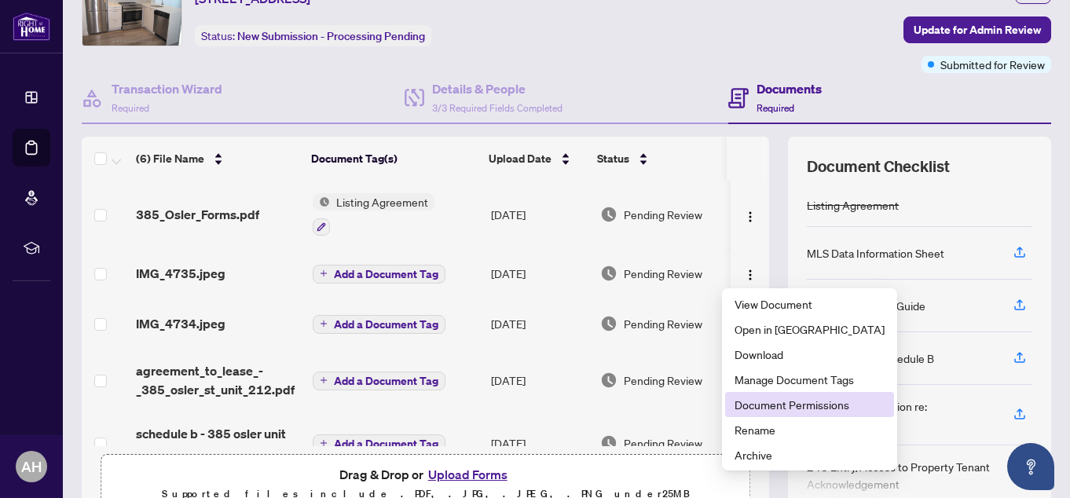
click at [763, 395] on li "Document Permissions" at bounding box center [809, 404] width 169 height 25
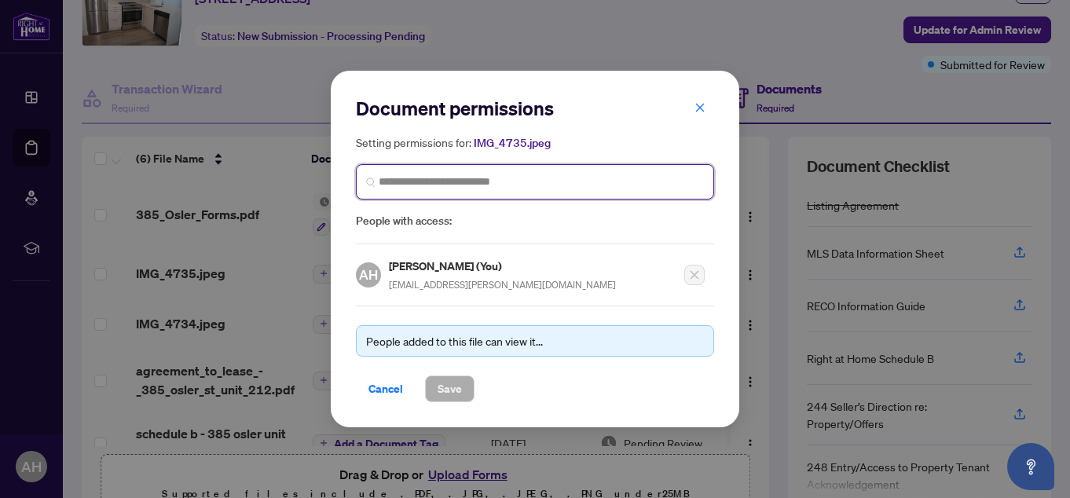
click at [490, 177] on input "search" at bounding box center [541, 182] width 325 height 16
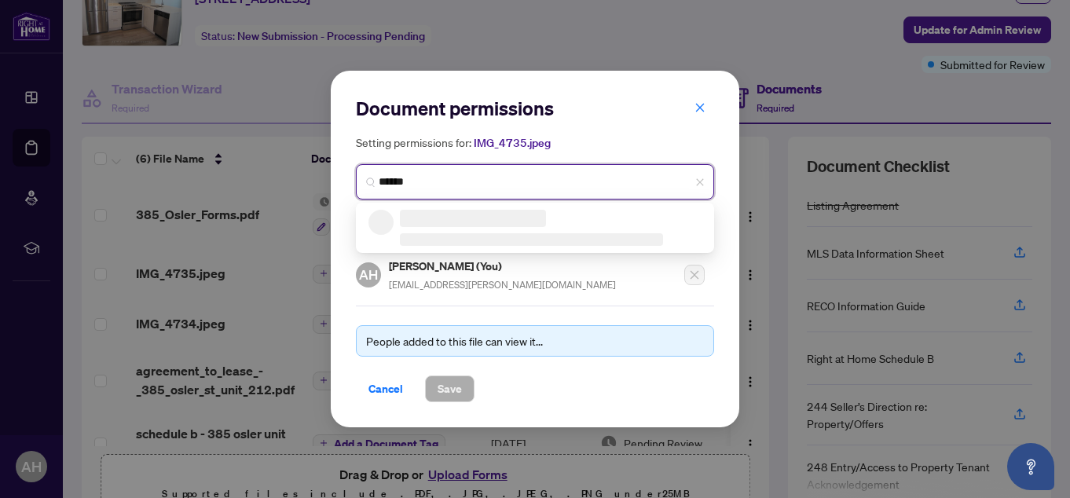
type input "*******"
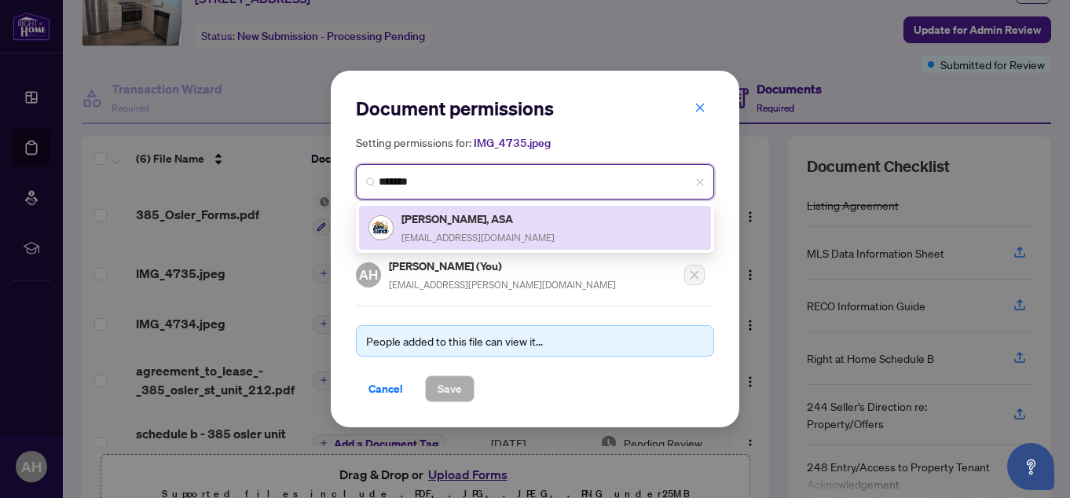
click at [433, 230] on div "[PERSON_NAME], ASA [EMAIL_ADDRESS][DOMAIN_NAME]" at bounding box center [477, 228] width 153 height 36
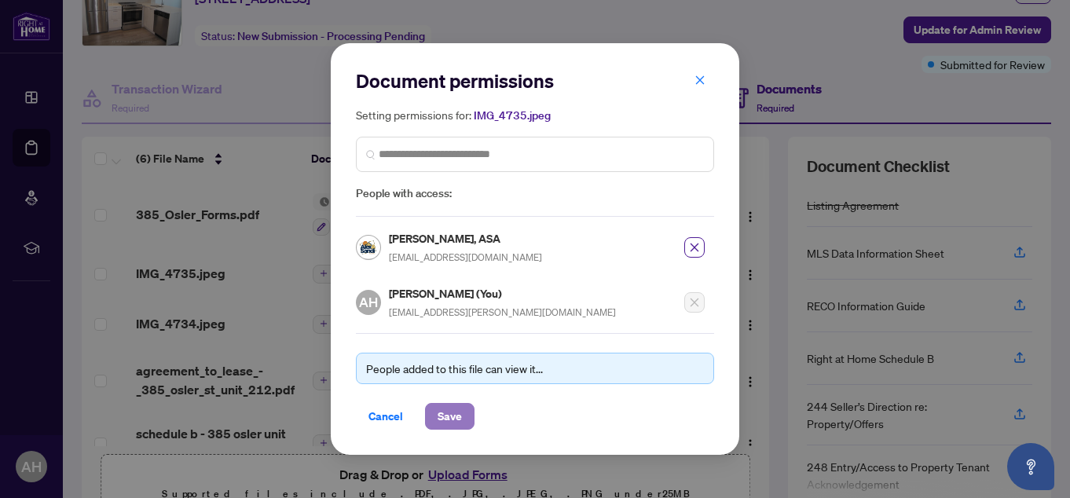
click at [446, 419] on span "Save" at bounding box center [449, 416] width 24 height 25
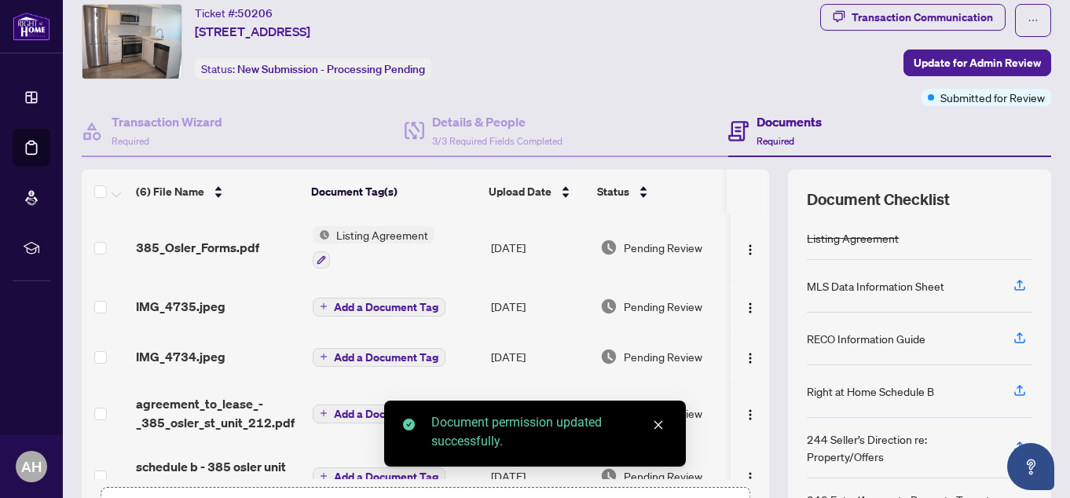
scroll to position [79, 0]
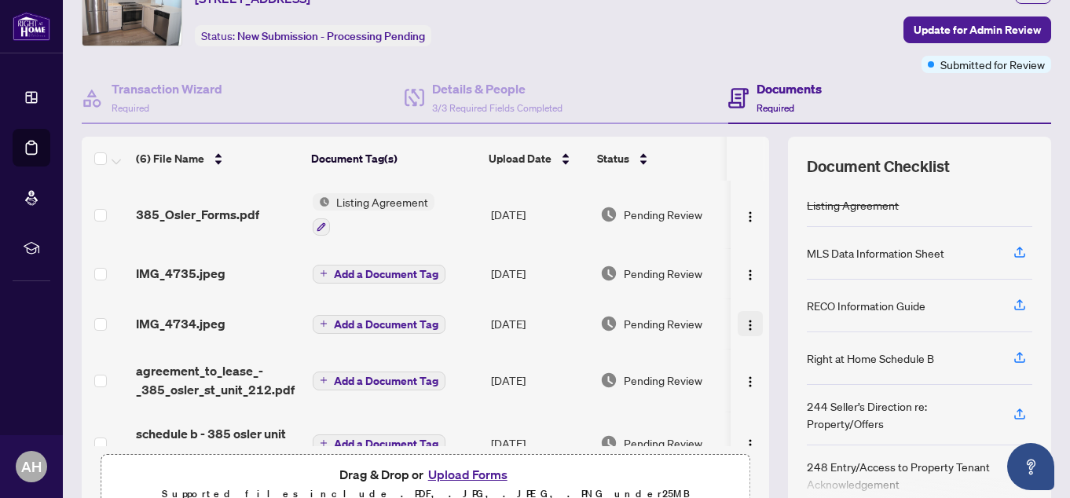
click at [744, 324] on img "button" at bounding box center [750, 325] width 13 height 13
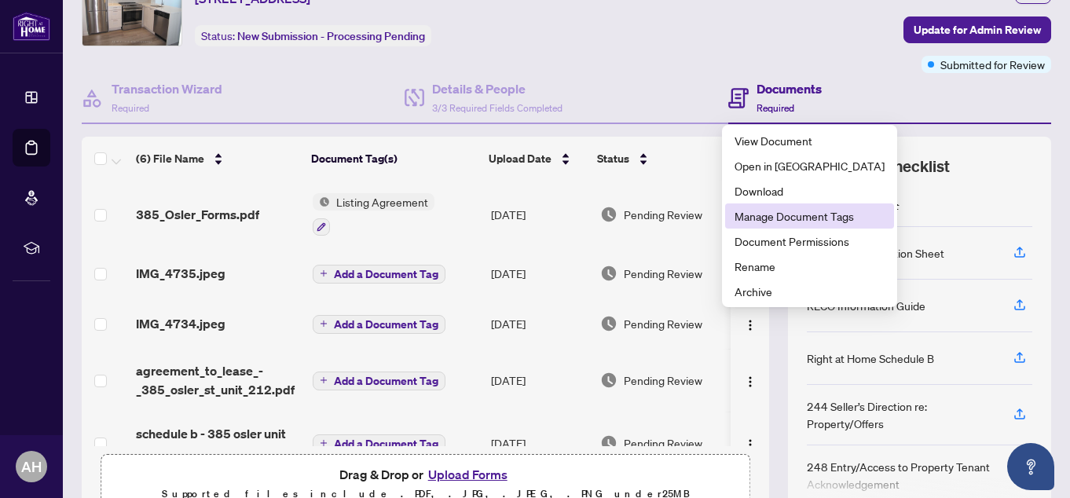
click at [781, 215] on span "Manage Document Tags" at bounding box center [809, 215] width 150 height 17
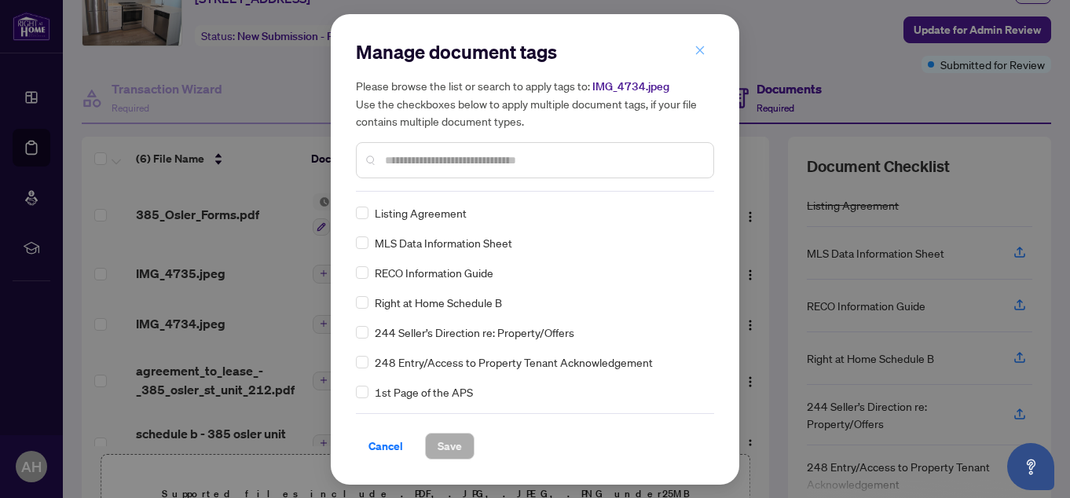
click at [694, 52] on icon "close" at bounding box center [699, 50] width 11 height 11
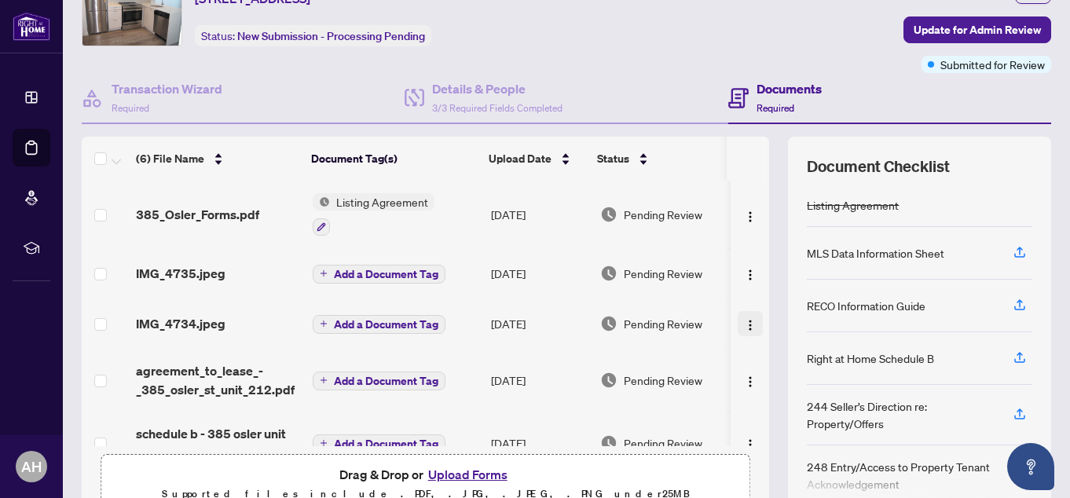
click at [744, 327] on img "button" at bounding box center [750, 325] width 13 height 13
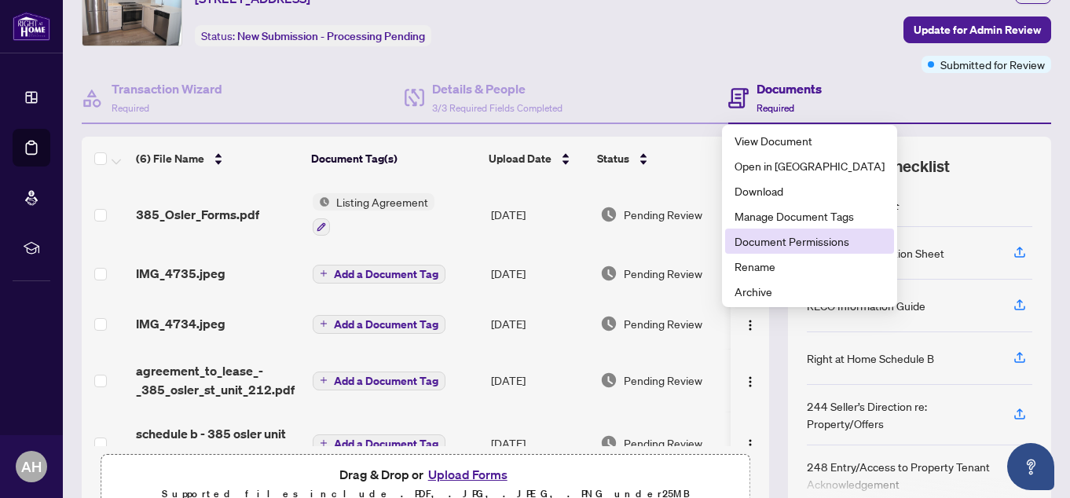
click at [785, 242] on span "Document Permissions" at bounding box center [809, 240] width 150 height 17
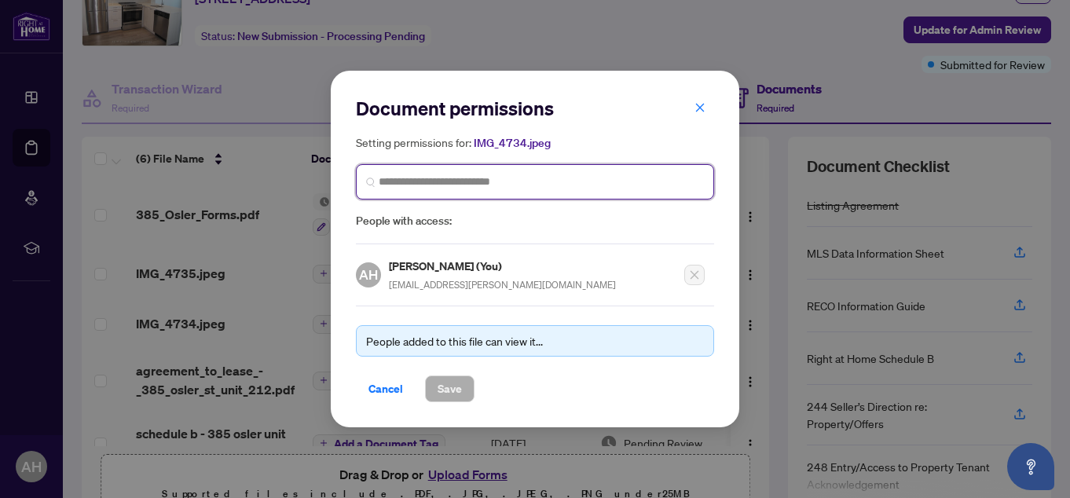
click at [502, 178] on input "search" at bounding box center [541, 182] width 325 height 16
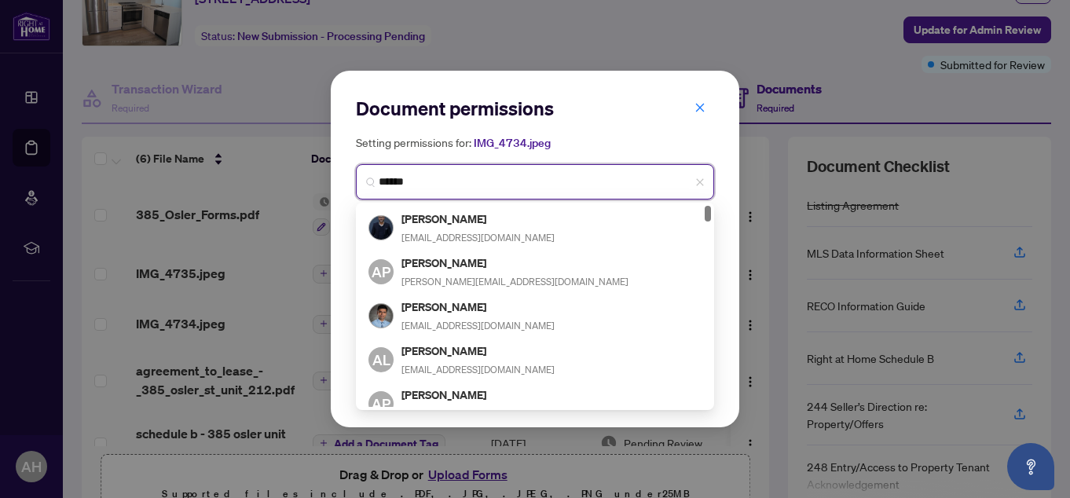
type input "*******"
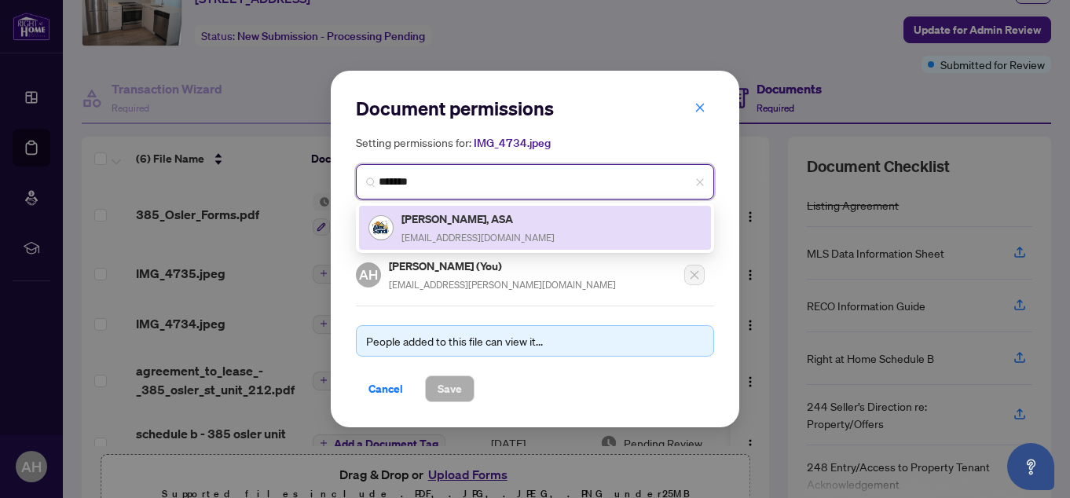
click at [448, 222] on h5 "[PERSON_NAME], ASA" at bounding box center [477, 219] width 153 height 18
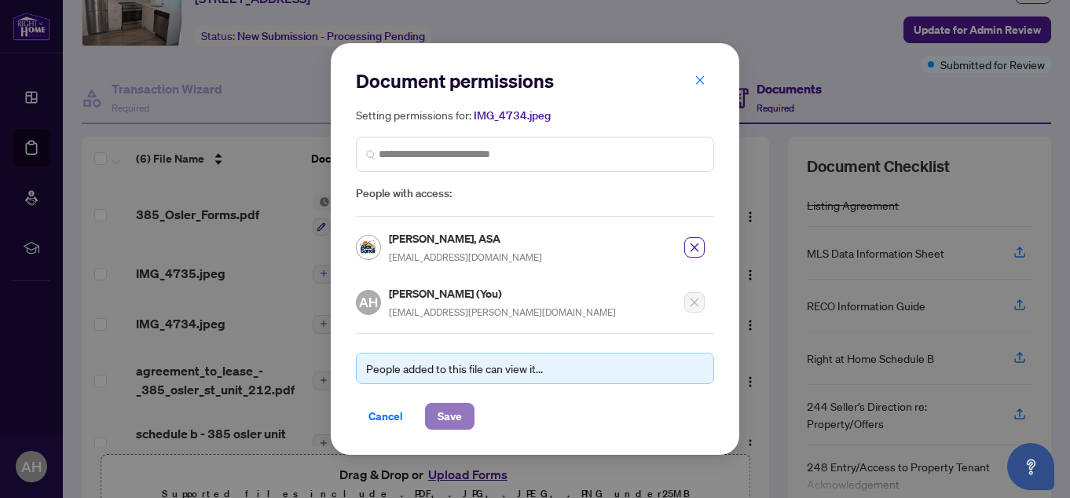
click at [466, 408] on button "Save" at bounding box center [449, 416] width 49 height 27
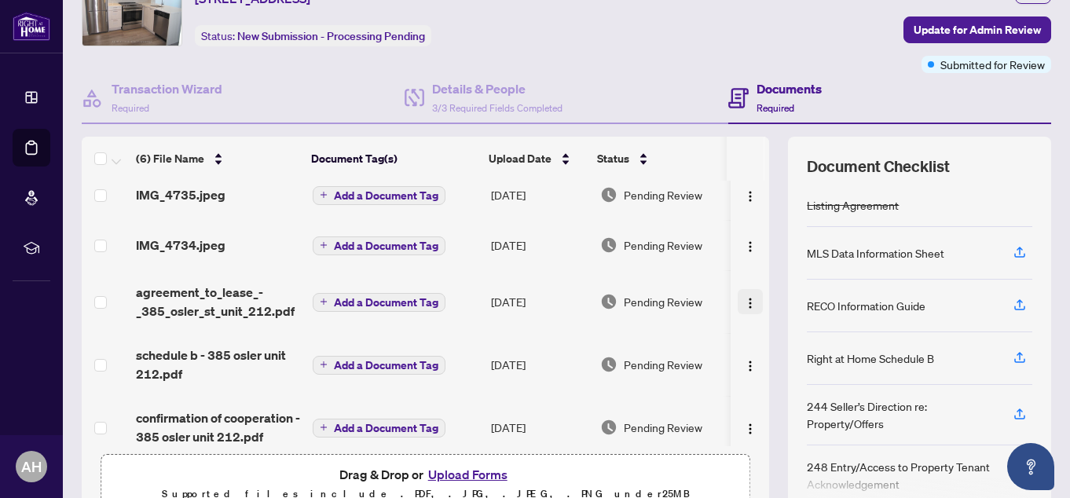
click at [744, 299] on img "button" at bounding box center [750, 303] width 13 height 13
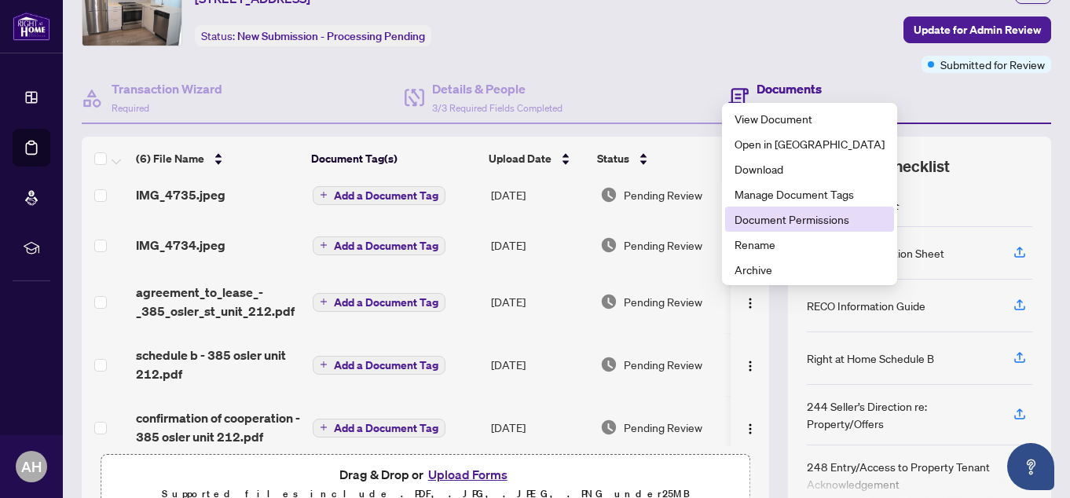
click at [777, 225] on span "Document Permissions" at bounding box center [809, 218] width 150 height 17
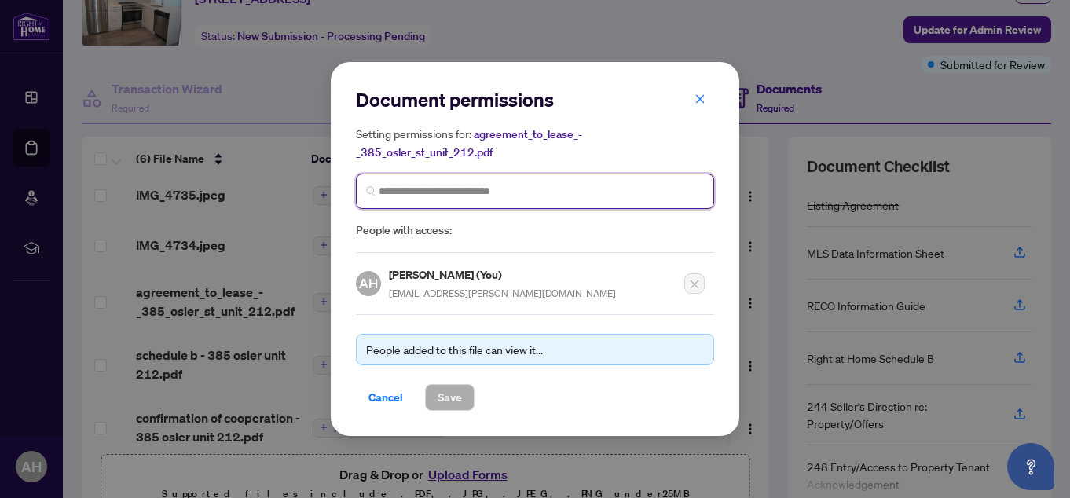
click at [530, 187] on input "search" at bounding box center [541, 191] width 325 height 16
type input "*******"
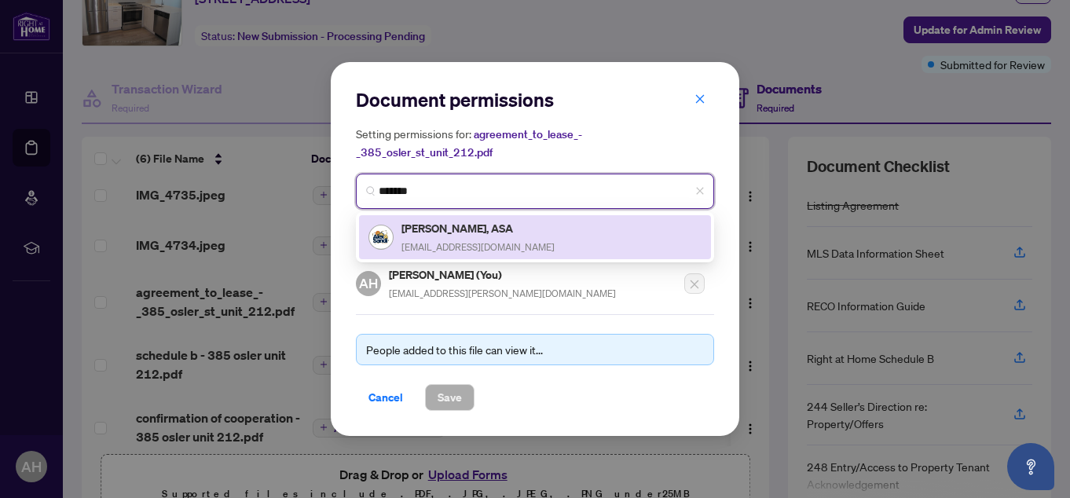
click at [485, 235] on h5 "[PERSON_NAME], ASA" at bounding box center [477, 228] width 153 height 18
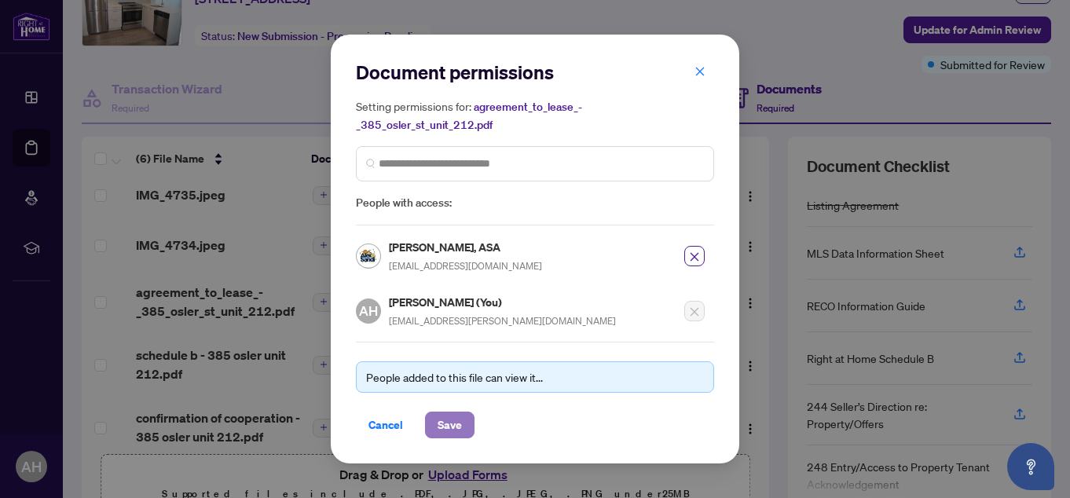
click at [449, 426] on span "Save" at bounding box center [449, 424] width 24 height 25
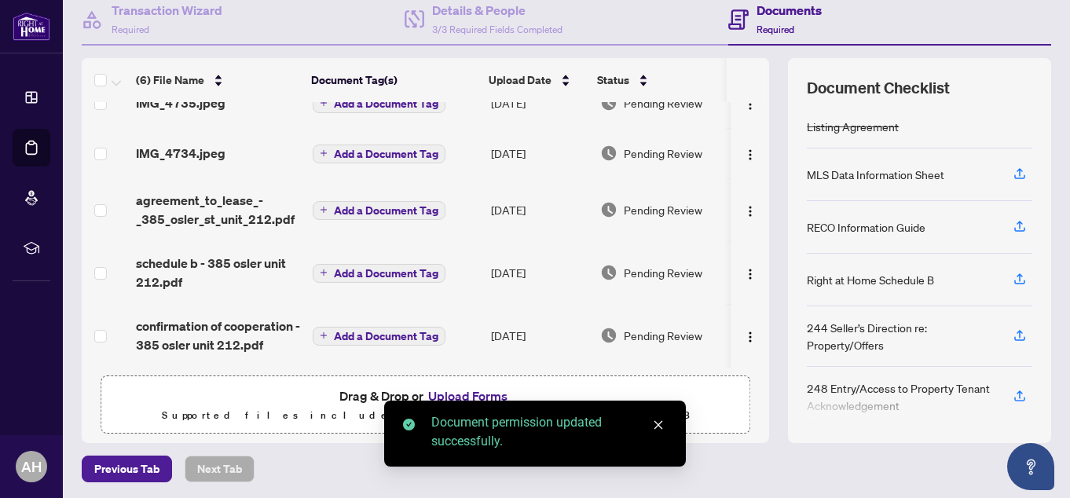
scroll to position [159, 0]
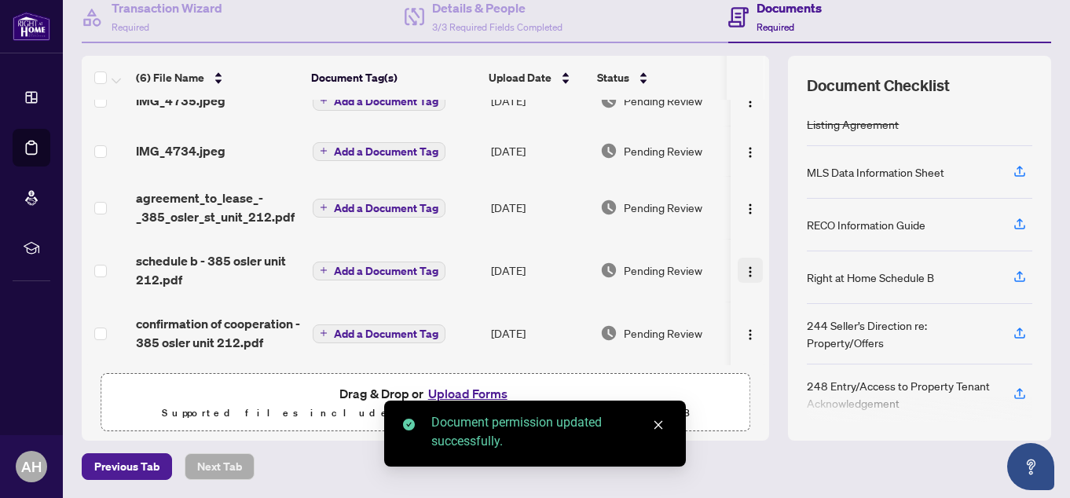
click at [744, 270] on img "button" at bounding box center [750, 271] width 13 height 13
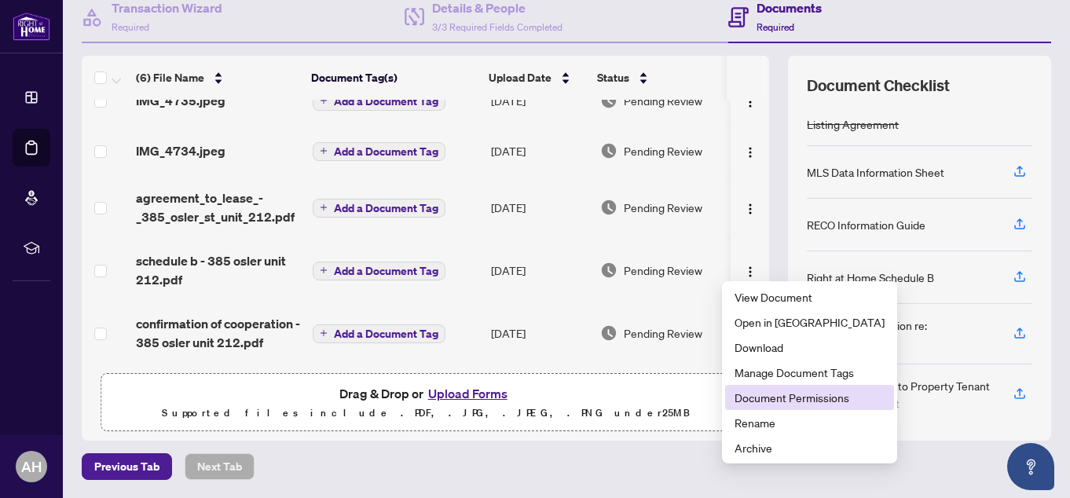
click at [754, 396] on span "Document Permissions" at bounding box center [809, 397] width 150 height 17
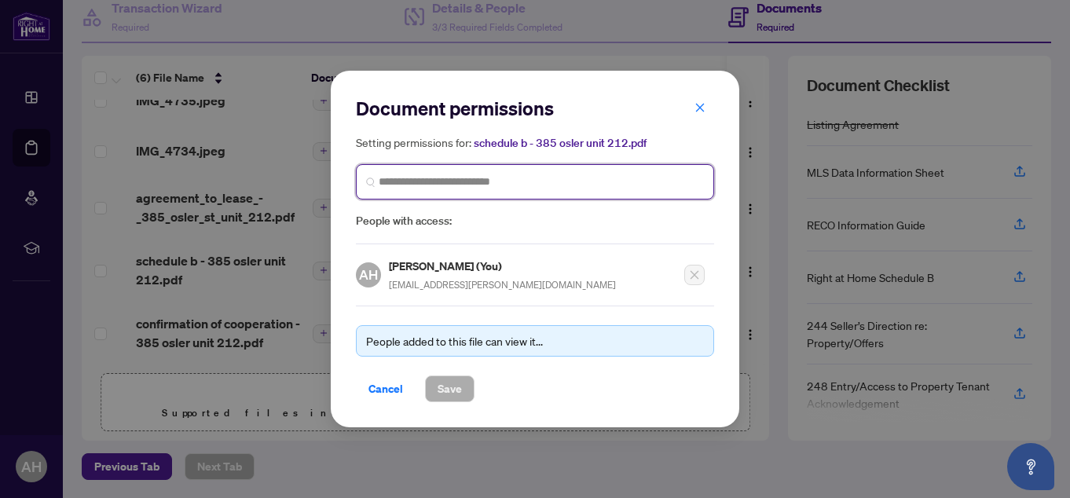
click at [571, 180] on input "search" at bounding box center [541, 182] width 325 height 16
type input "*******"
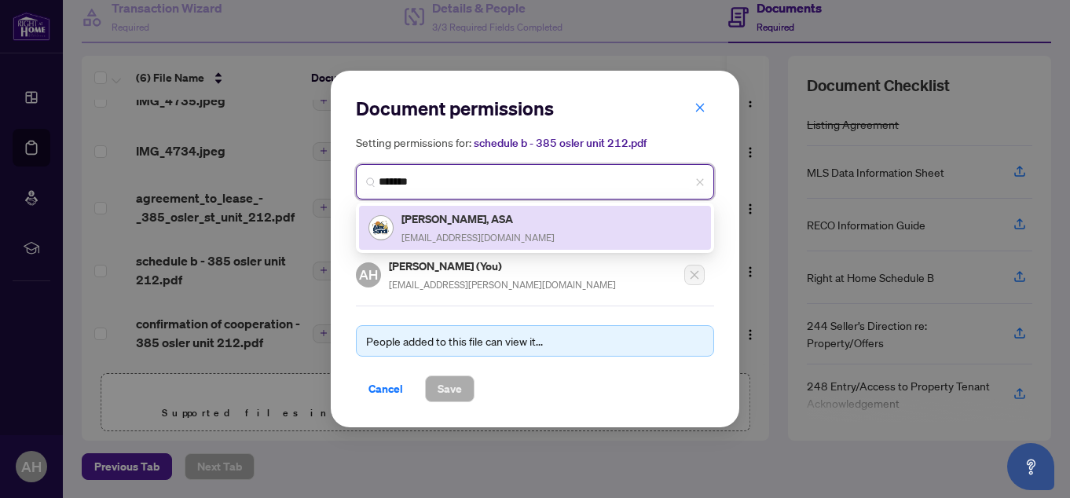
click at [440, 225] on h5 "[PERSON_NAME], ASA" at bounding box center [477, 219] width 153 height 18
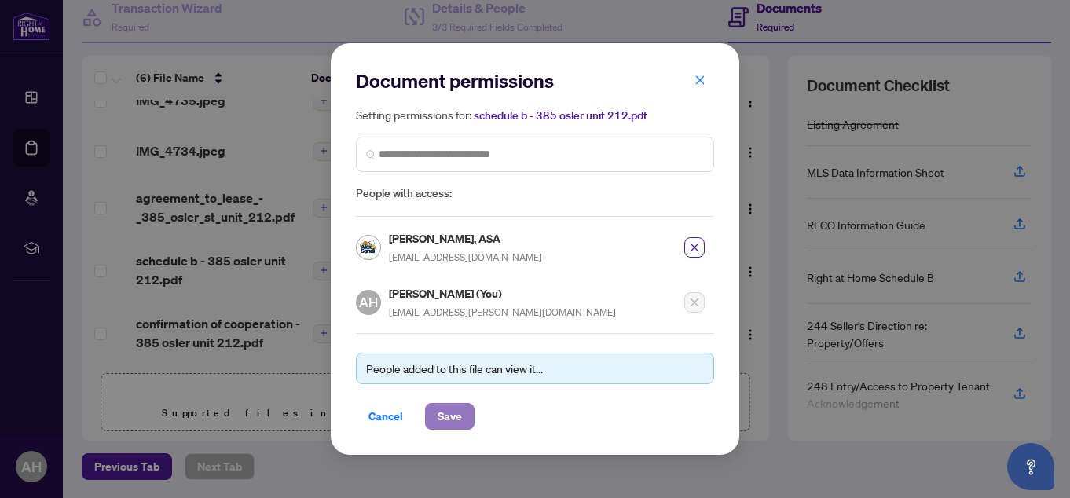
click at [452, 410] on span "Save" at bounding box center [449, 416] width 24 height 25
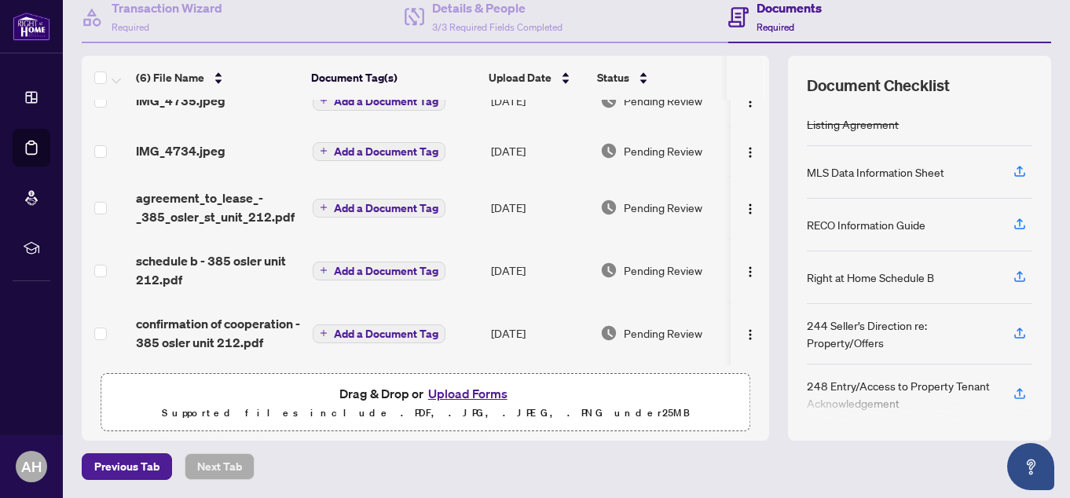
click at [660, 330] on span "Pending Review" at bounding box center [663, 332] width 79 height 17
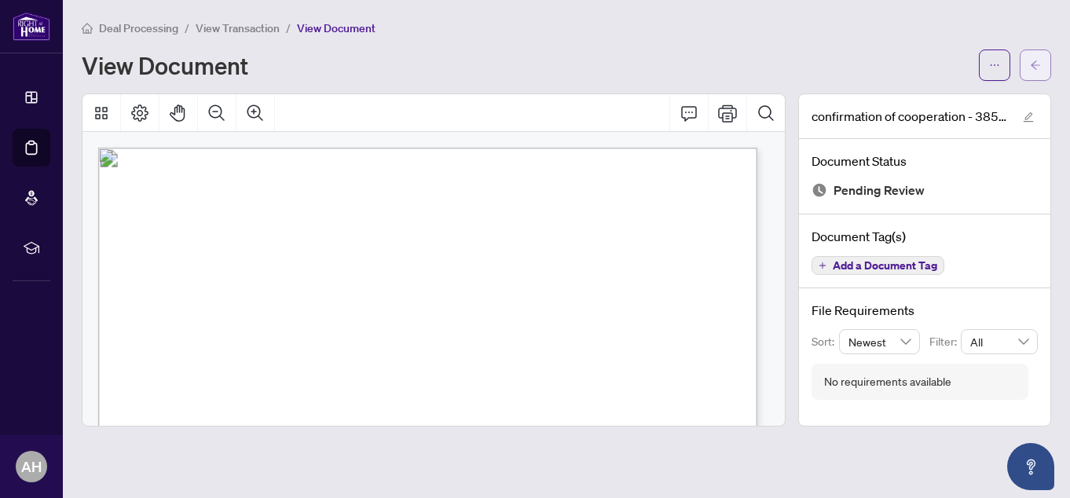
click at [1039, 56] on span "button" at bounding box center [1035, 65] width 11 height 25
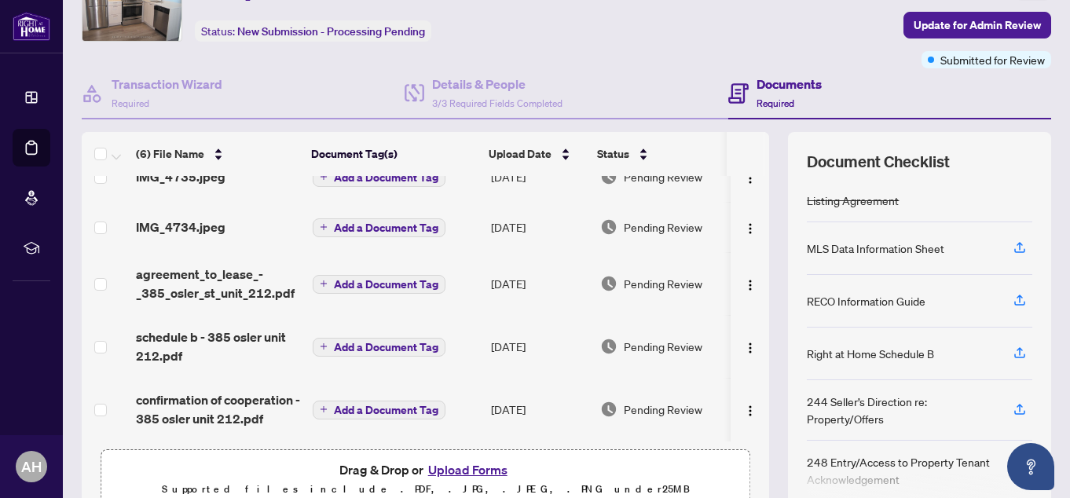
scroll to position [157, 0]
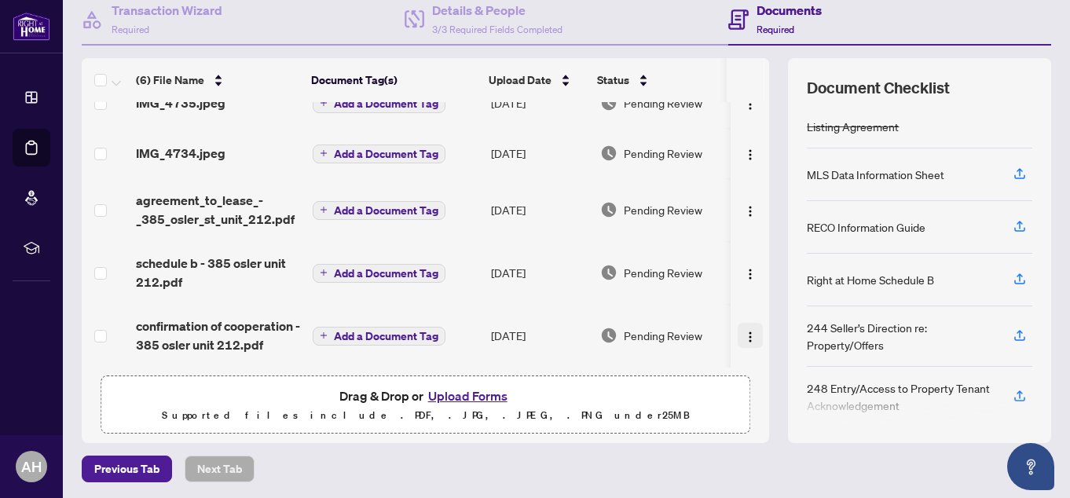
click at [744, 331] on img "button" at bounding box center [750, 337] width 13 height 13
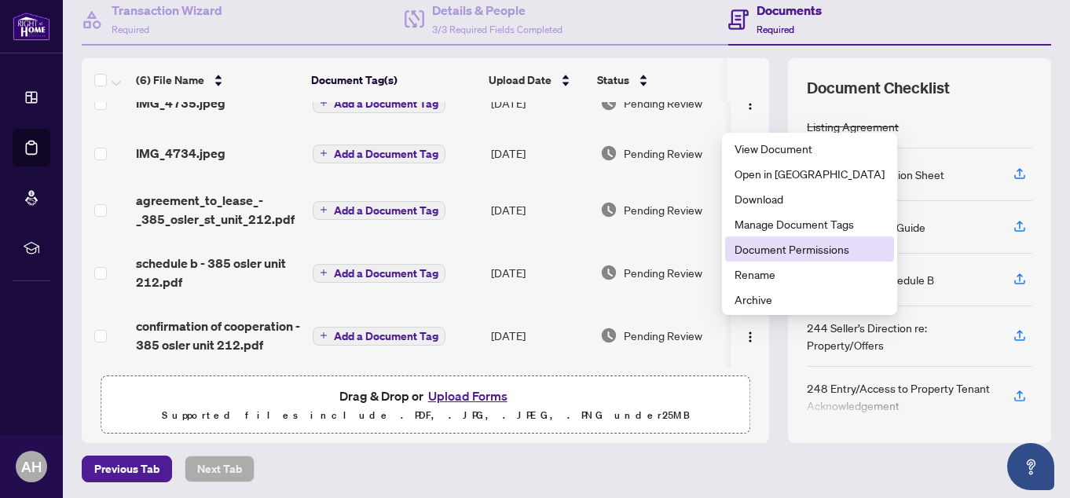
click at [762, 240] on li "Document Permissions" at bounding box center [809, 248] width 169 height 25
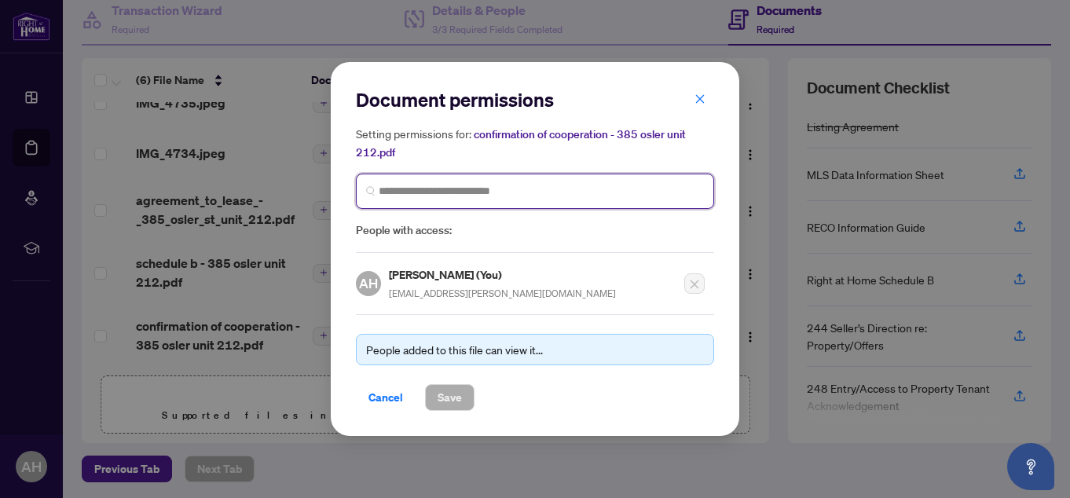
click at [500, 190] on input "search" at bounding box center [541, 191] width 325 height 16
type input "*******"
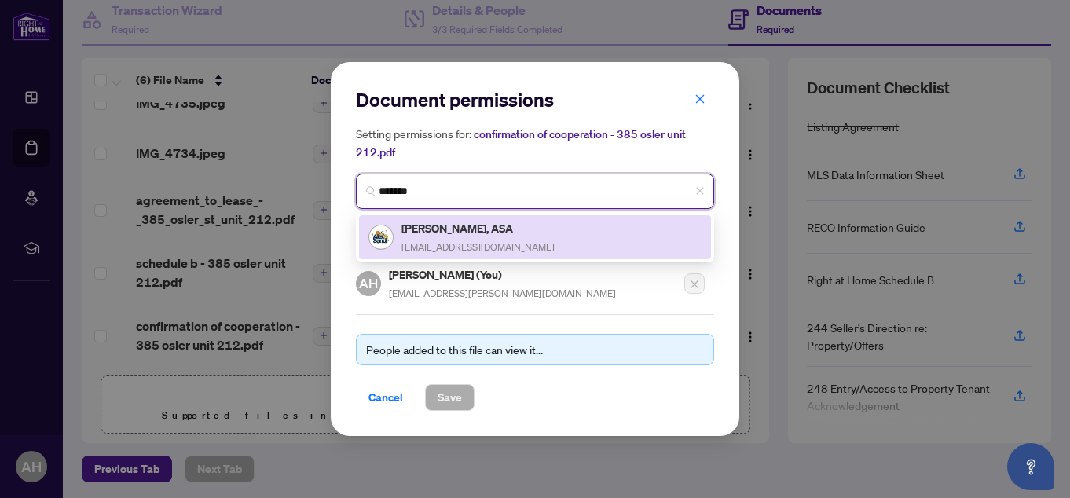
click at [471, 221] on h5 "[PERSON_NAME], ASA" at bounding box center [477, 228] width 153 height 18
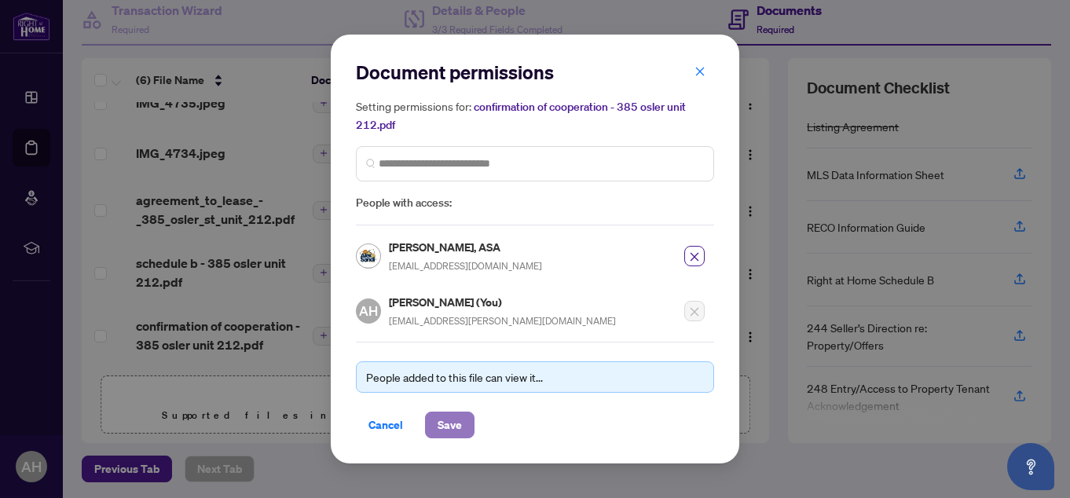
click at [460, 427] on span "Save" at bounding box center [449, 424] width 24 height 25
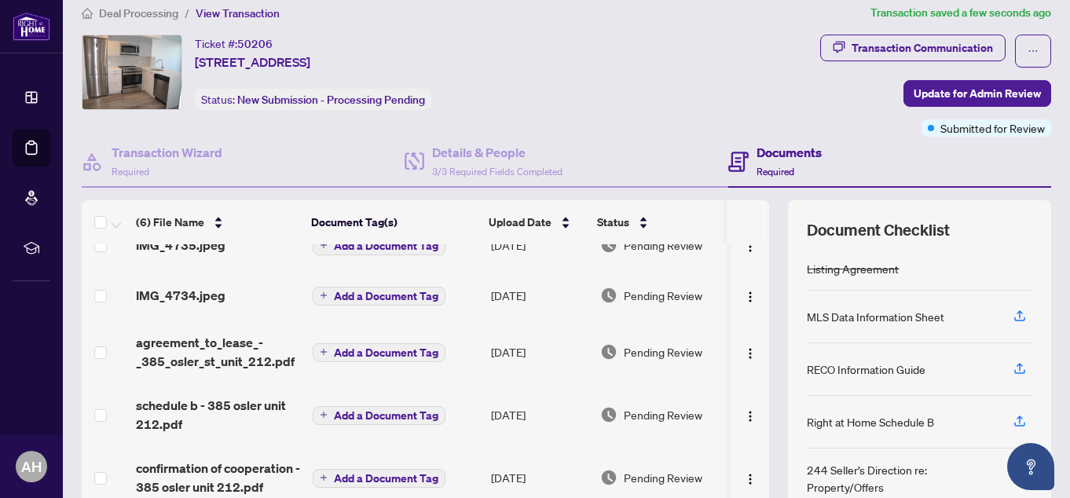
scroll to position [0, 0]
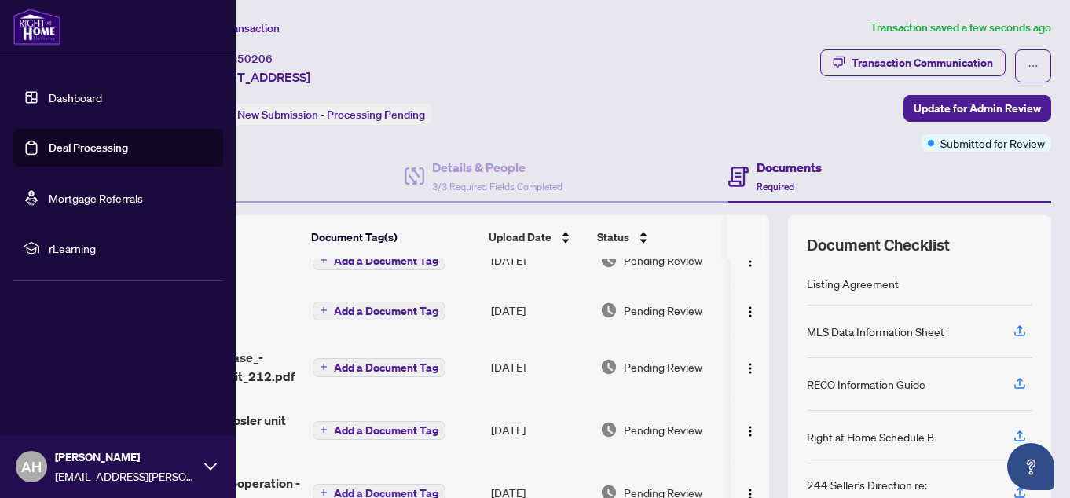
click at [89, 141] on link "Deal Processing" at bounding box center [88, 148] width 79 height 14
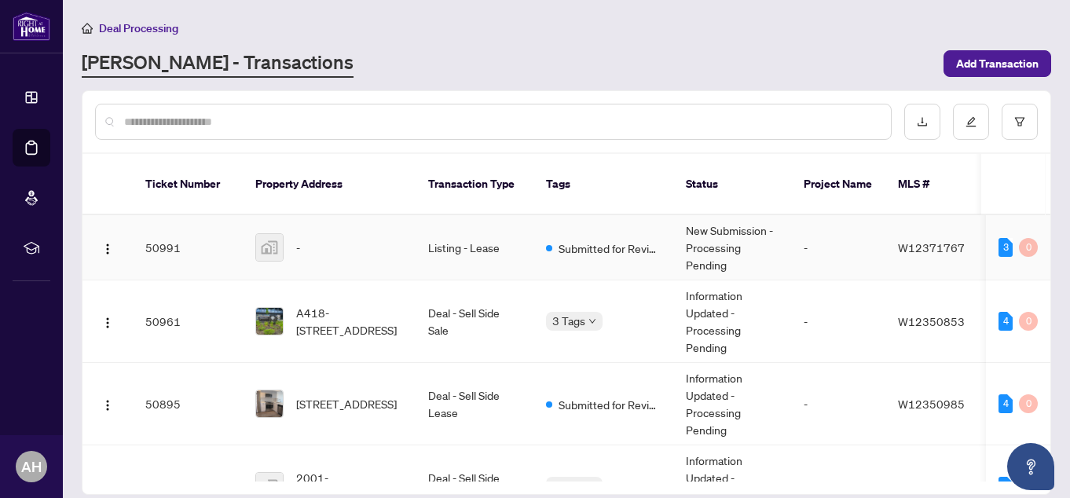
click at [487, 226] on td "Listing - Lease" at bounding box center [474, 247] width 118 height 65
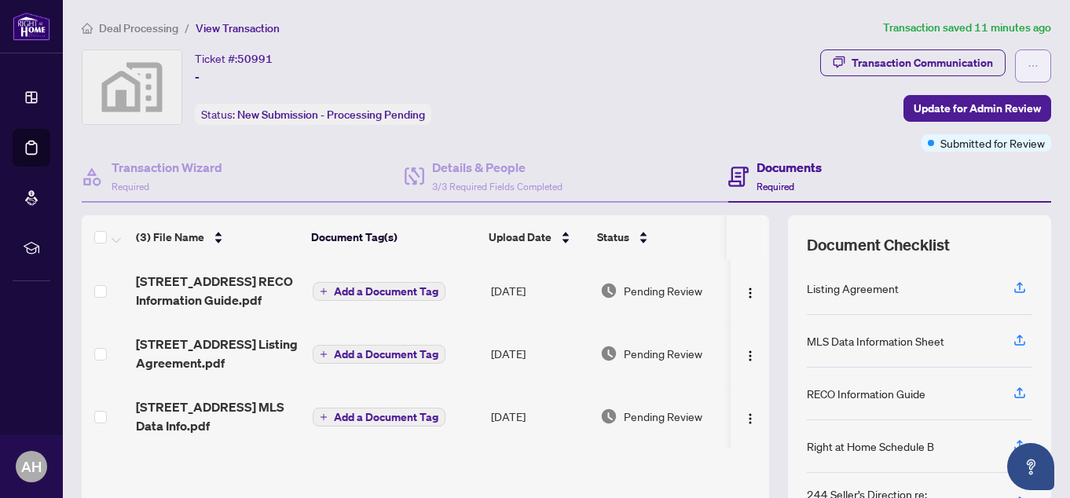
click at [1027, 63] on icon "ellipsis" at bounding box center [1032, 65] width 11 height 11
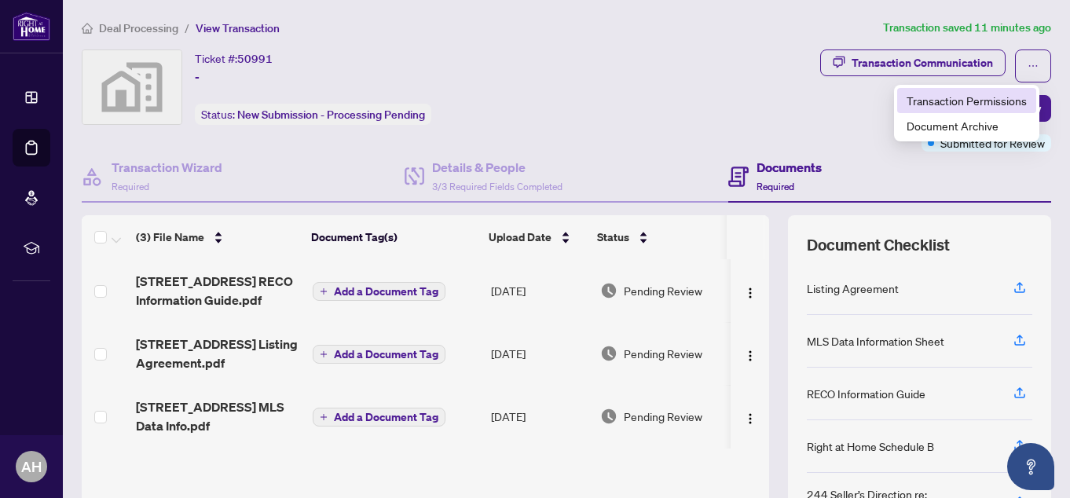
click at [1008, 98] on span "Transaction Permissions" at bounding box center [966, 100] width 120 height 17
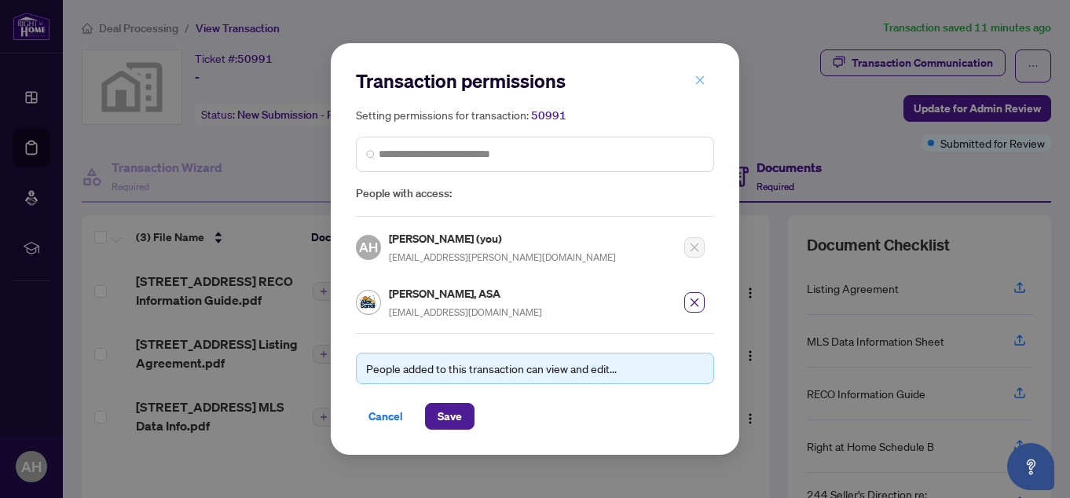
click at [693, 79] on button "button" at bounding box center [699, 80] width 31 height 27
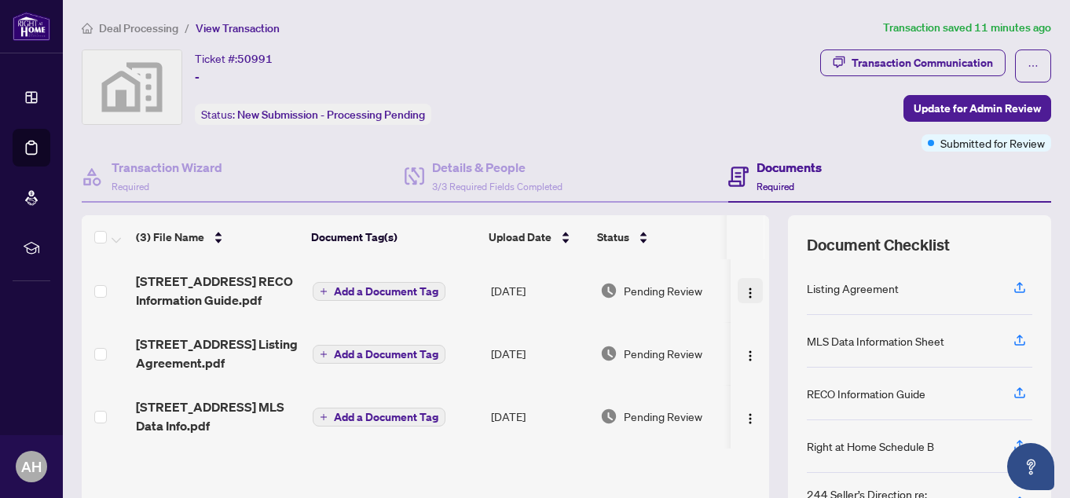
click at [744, 290] on img "button" at bounding box center [750, 293] width 13 height 13
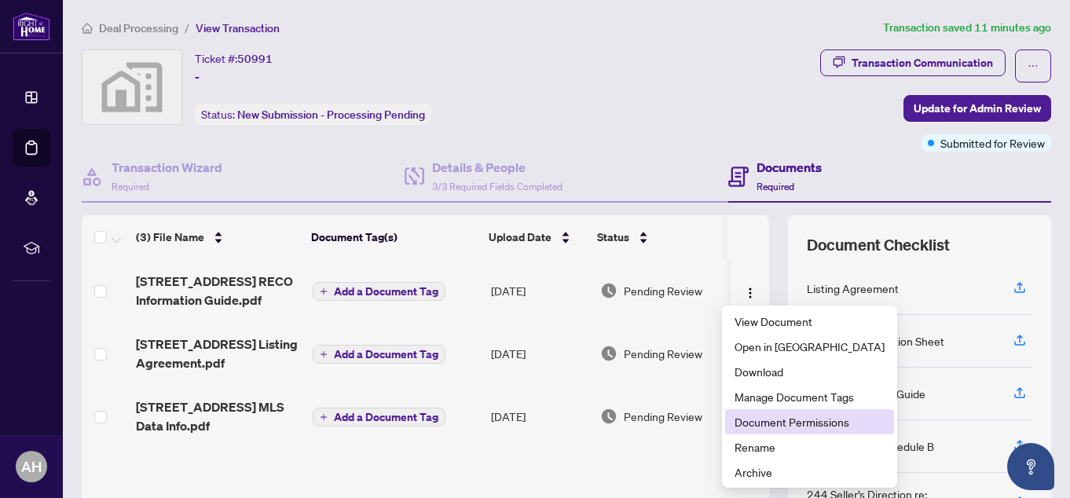
click at [801, 430] on span "Document Permissions" at bounding box center [809, 421] width 150 height 17
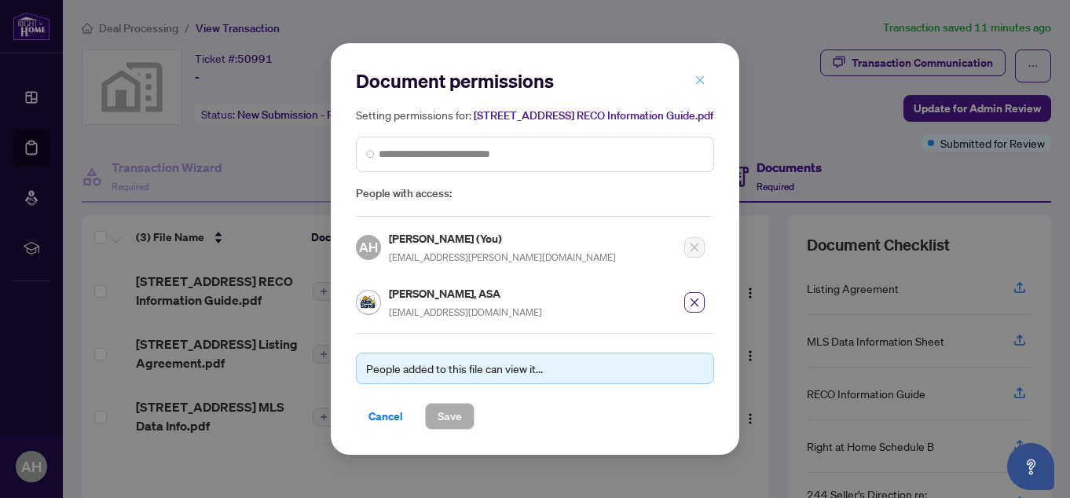
click at [692, 76] on button "button" at bounding box center [699, 80] width 31 height 27
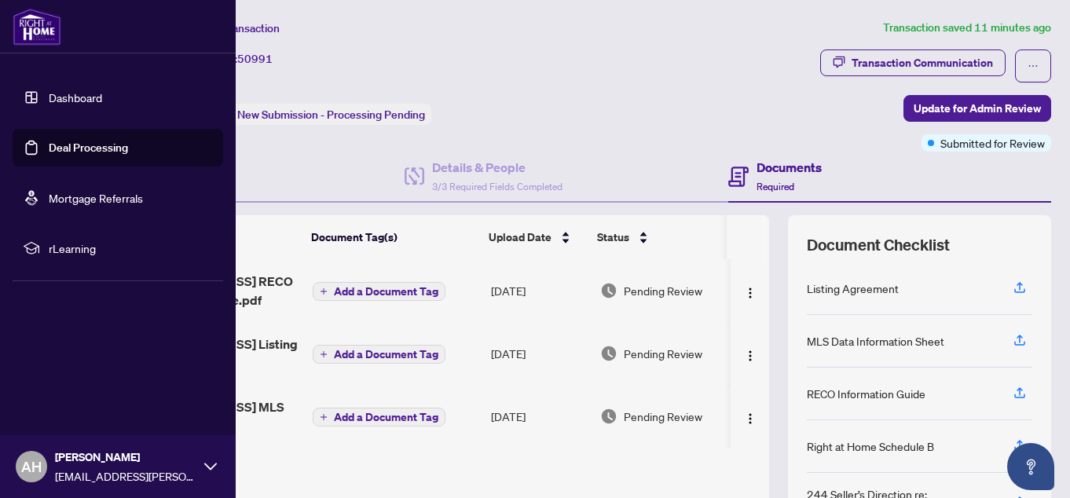
click at [58, 141] on link "Deal Processing" at bounding box center [88, 148] width 79 height 14
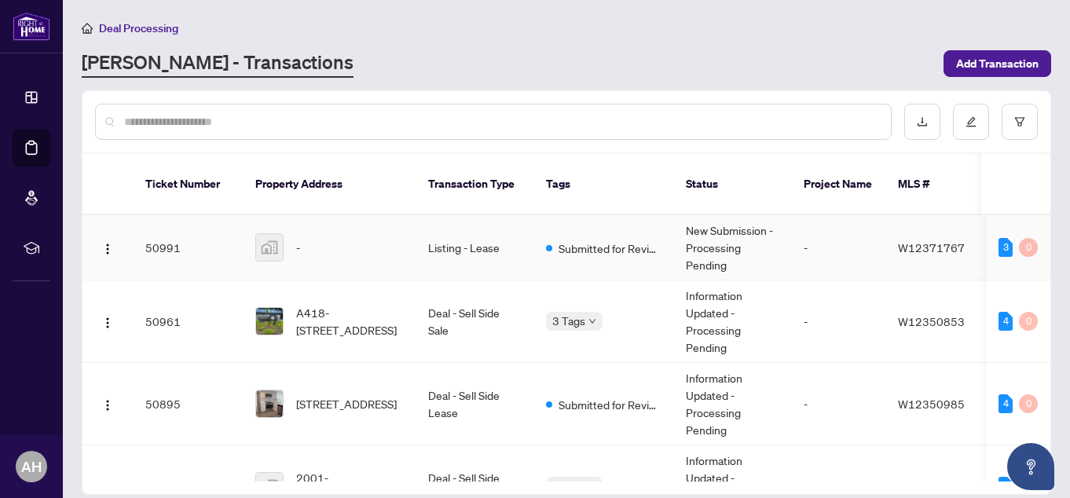
click at [301, 233] on div "-" at bounding box center [329, 247] width 148 height 28
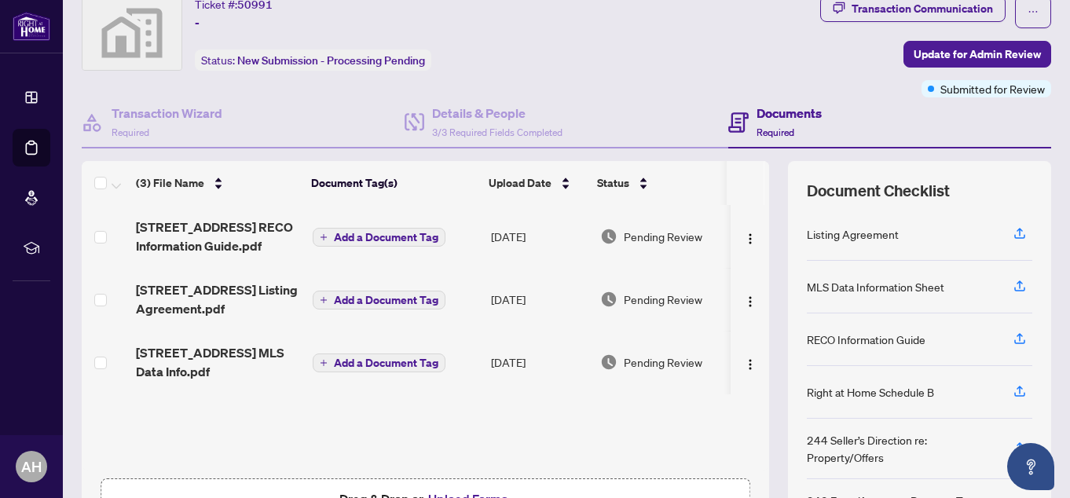
scroll to position [79, 0]
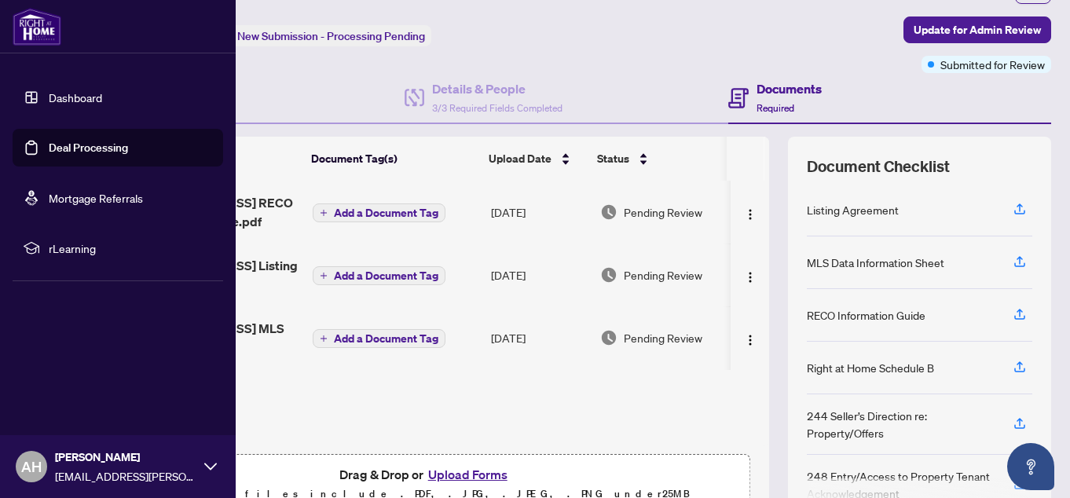
click at [49, 145] on link "Deal Processing" at bounding box center [88, 148] width 79 height 14
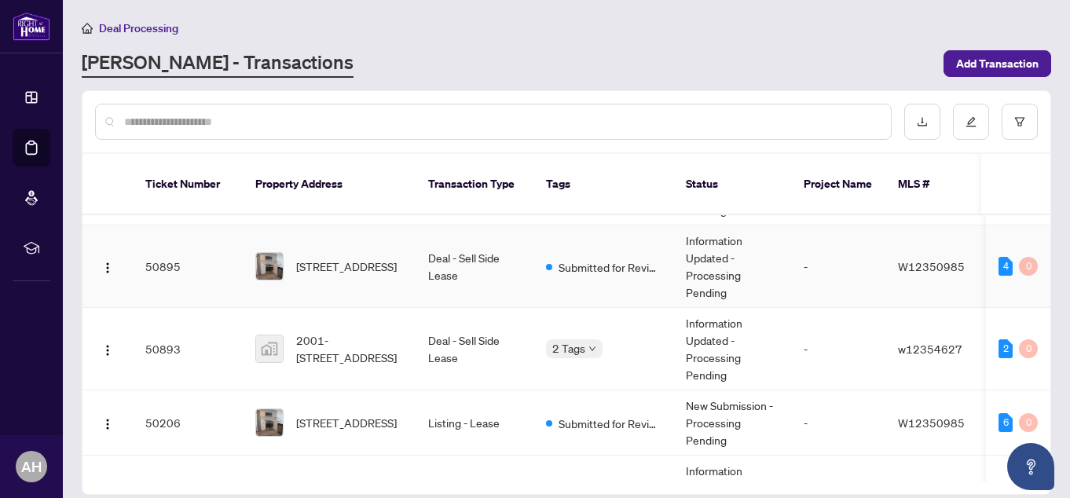
scroll to position [157, 0]
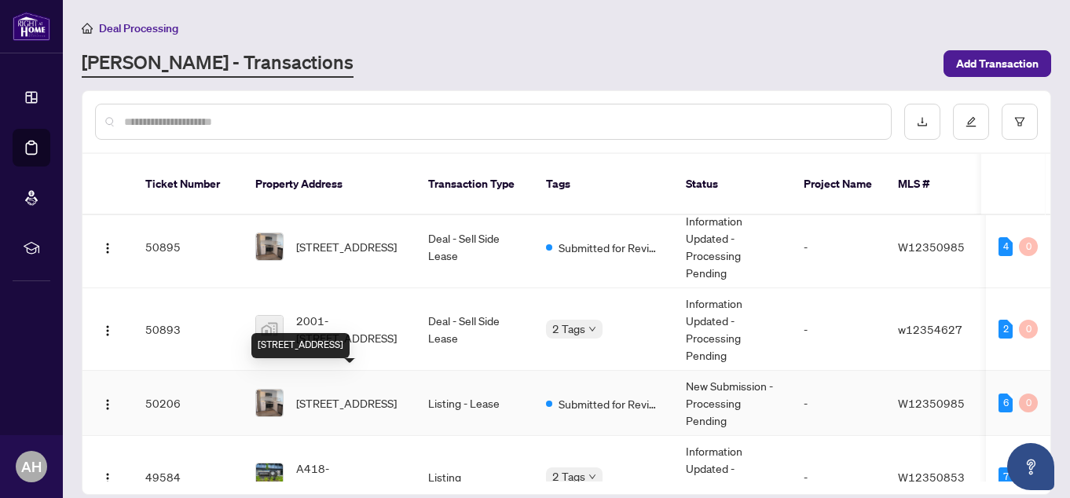
click at [349, 394] on span "[STREET_ADDRESS]" at bounding box center [346, 402] width 101 height 17
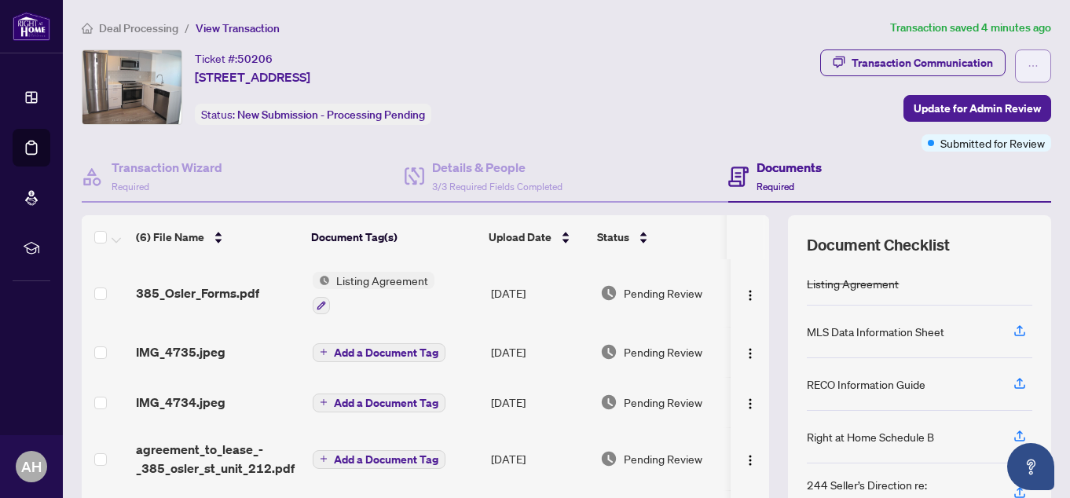
click at [1027, 75] on span "button" at bounding box center [1032, 65] width 11 height 25
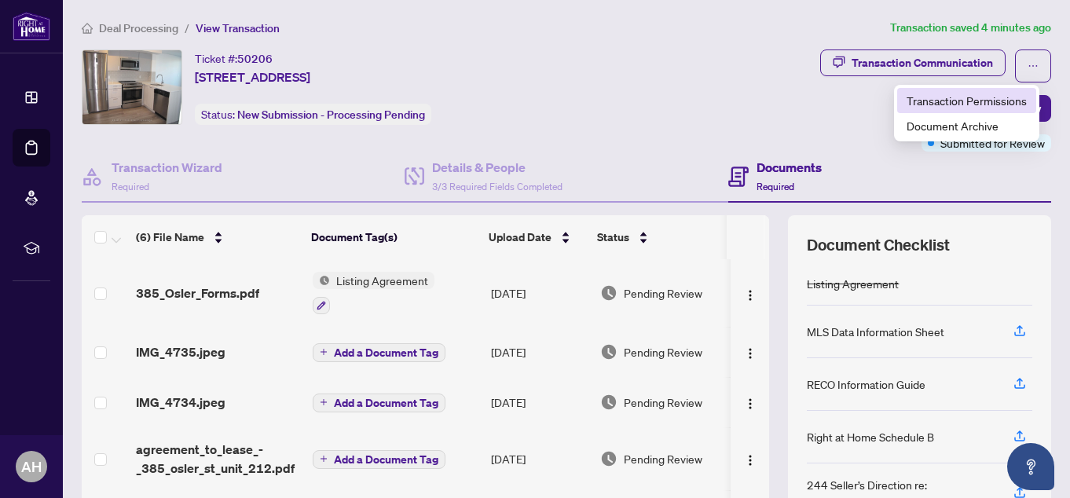
click at [978, 89] on li "Transaction Permissions" at bounding box center [966, 100] width 139 height 25
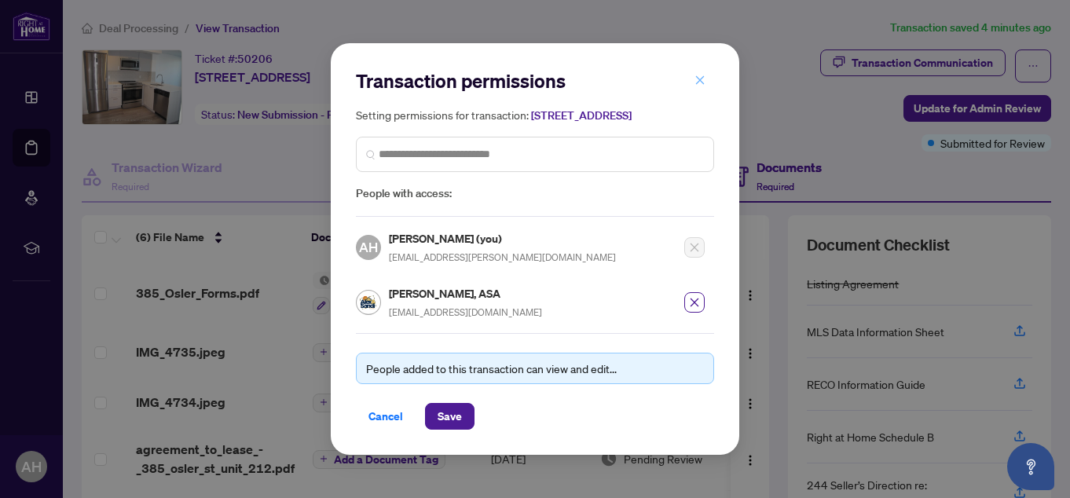
click at [705, 74] on button "button" at bounding box center [699, 80] width 31 height 27
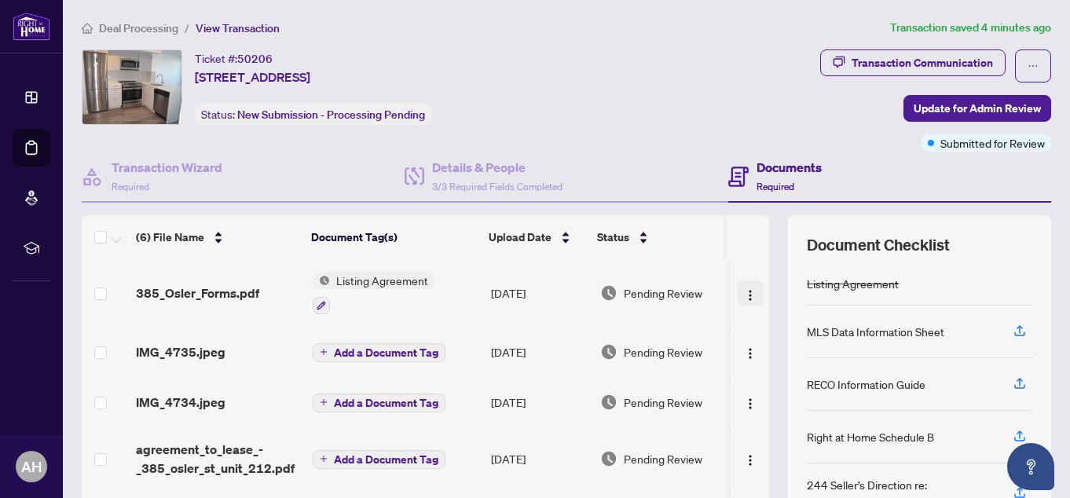
click at [744, 294] on img "button" at bounding box center [750, 295] width 13 height 13
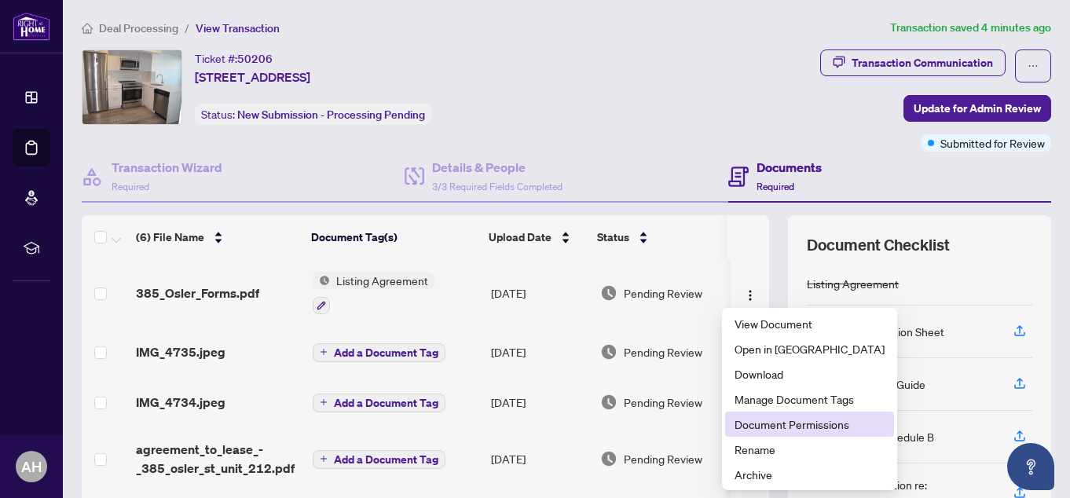
click at [778, 426] on span "Document Permissions" at bounding box center [809, 423] width 150 height 17
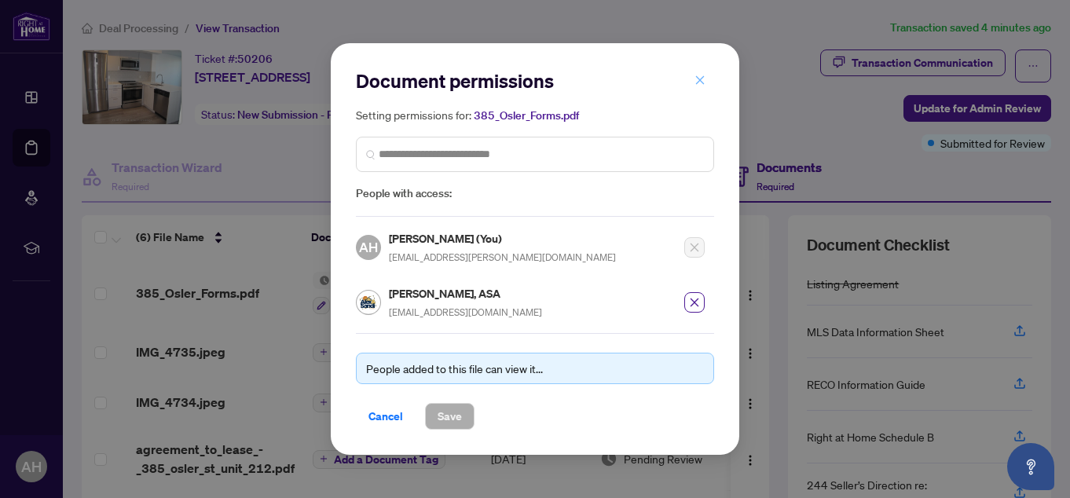
click at [702, 82] on icon "close" at bounding box center [699, 80] width 11 height 11
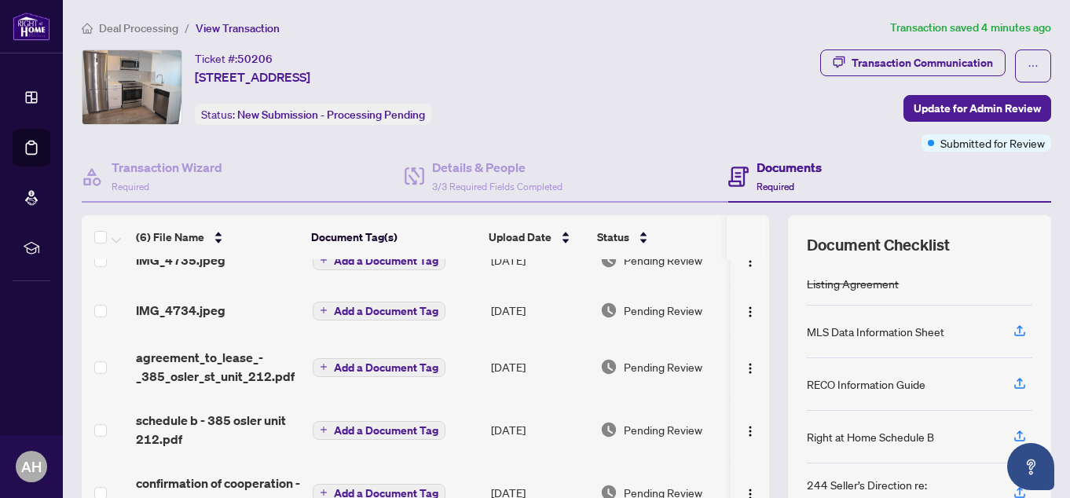
scroll to position [96, 0]
click at [744, 302] on span "button" at bounding box center [750, 310] width 13 height 17
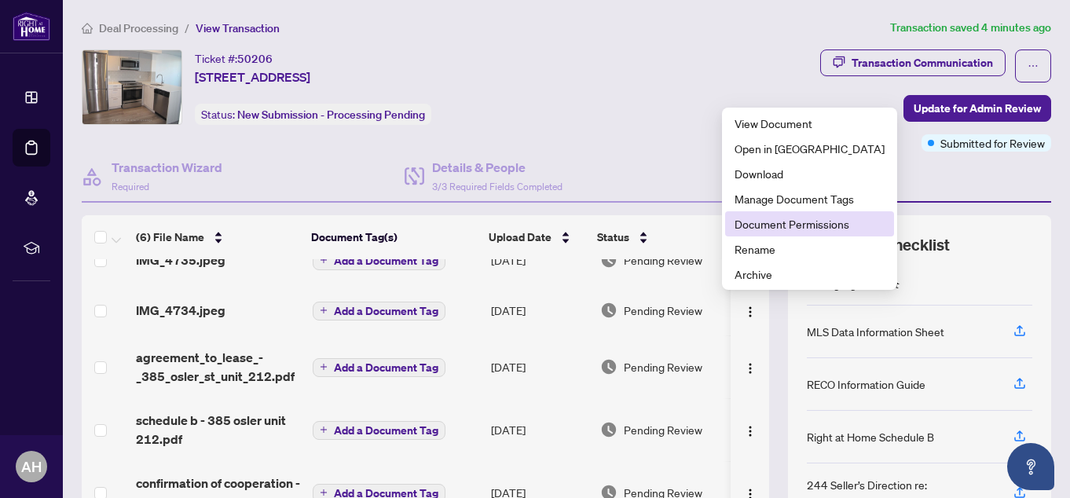
click at [777, 218] on span "Document Permissions" at bounding box center [809, 223] width 150 height 17
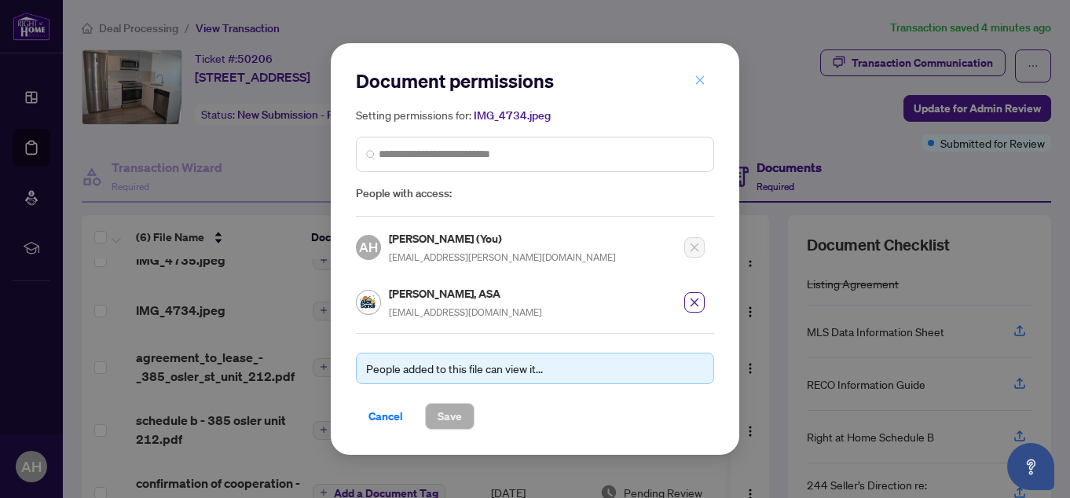
click at [700, 86] on icon "close" at bounding box center [699, 80] width 11 height 11
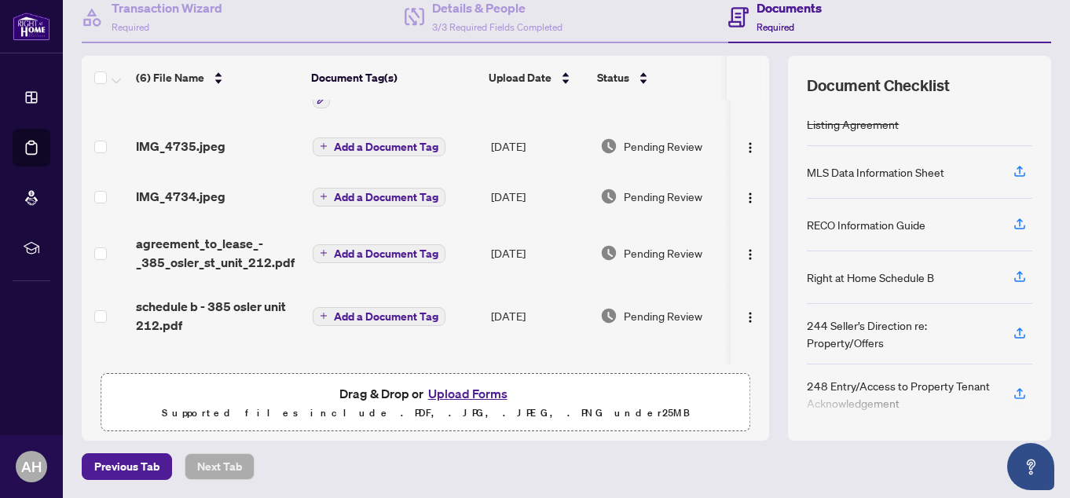
scroll to position [0, 0]
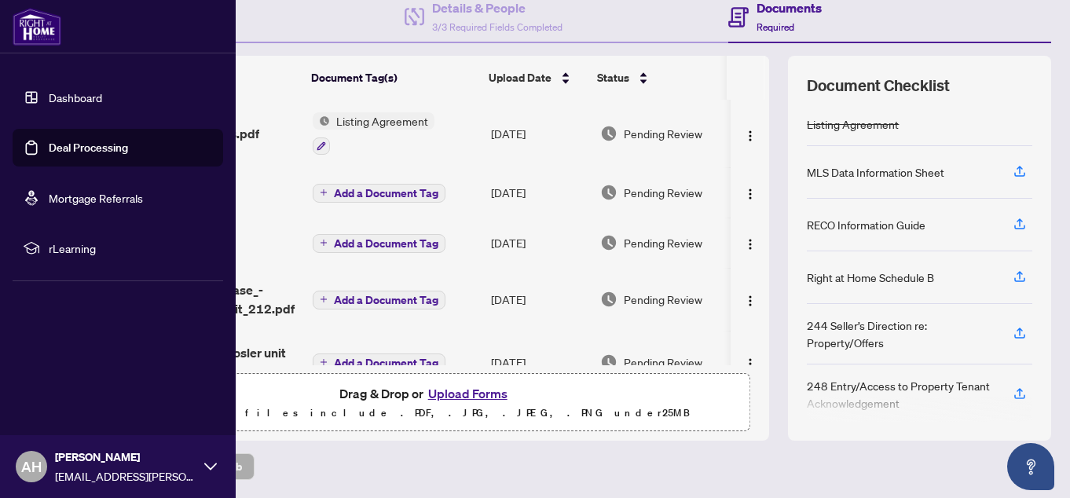
click at [55, 147] on link "Deal Processing" at bounding box center [88, 148] width 79 height 14
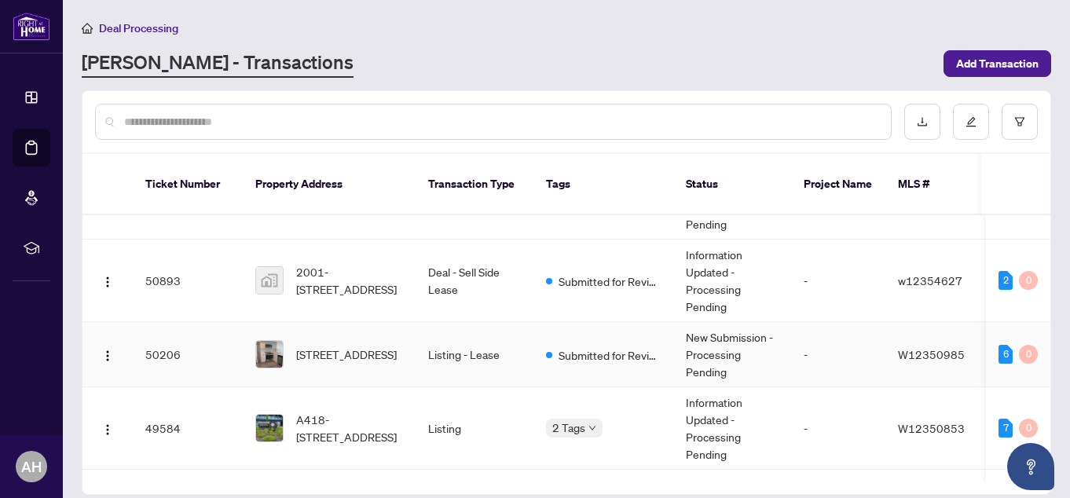
scroll to position [236, 0]
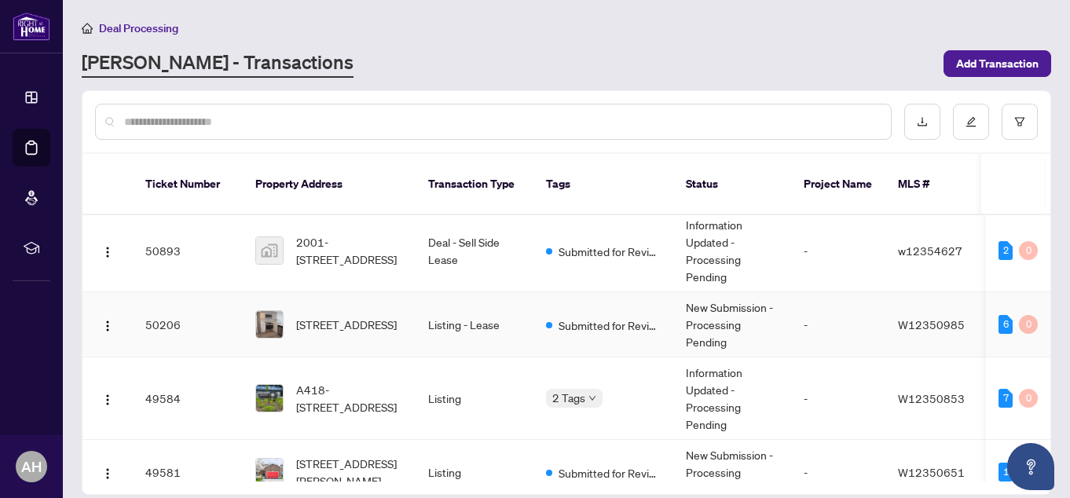
click at [496, 308] on td "Listing - Lease" at bounding box center [474, 324] width 118 height 65
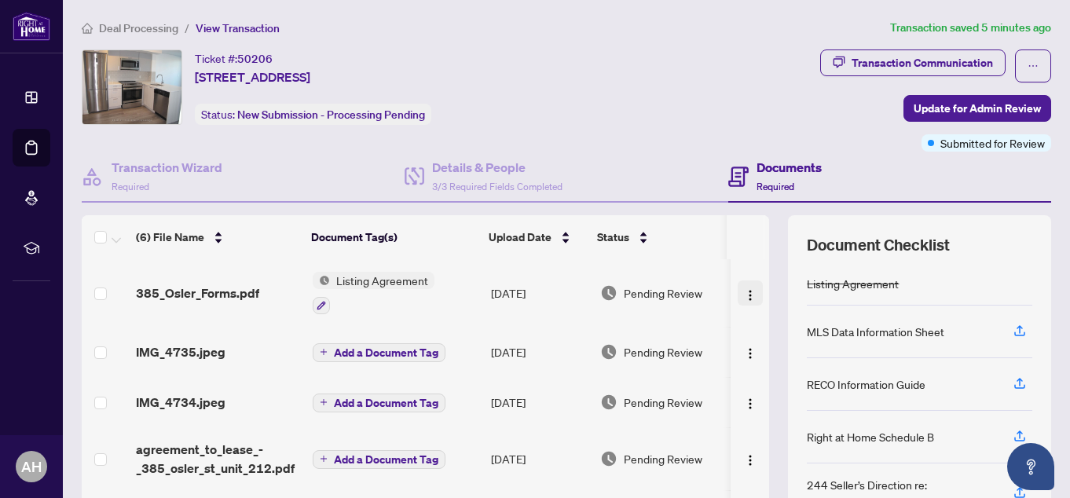
click at [744, 292] on img "button" at bounding box center [750, 295] width 13 height 13
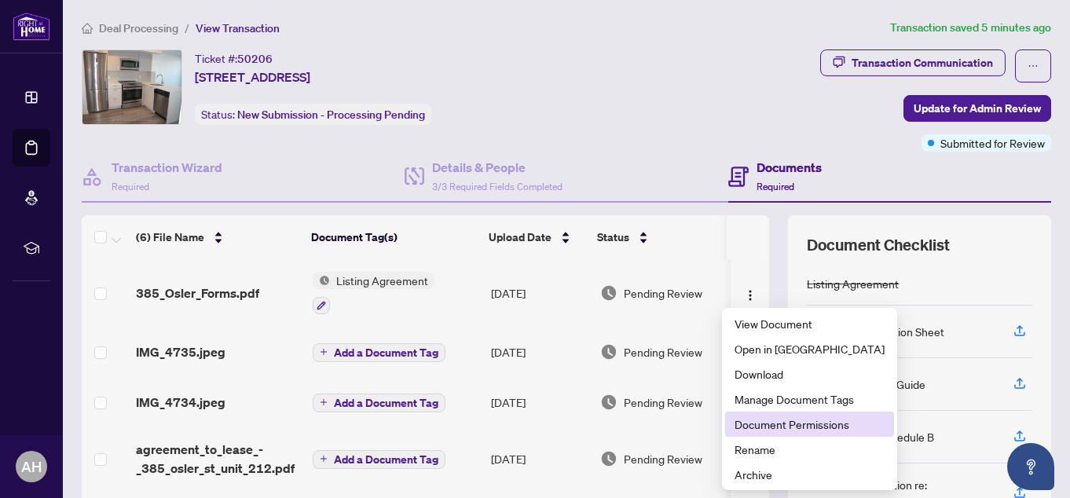
click at [752, 426] on span "Document Permissions" at bounding box center [809, 423] width 150 height 17
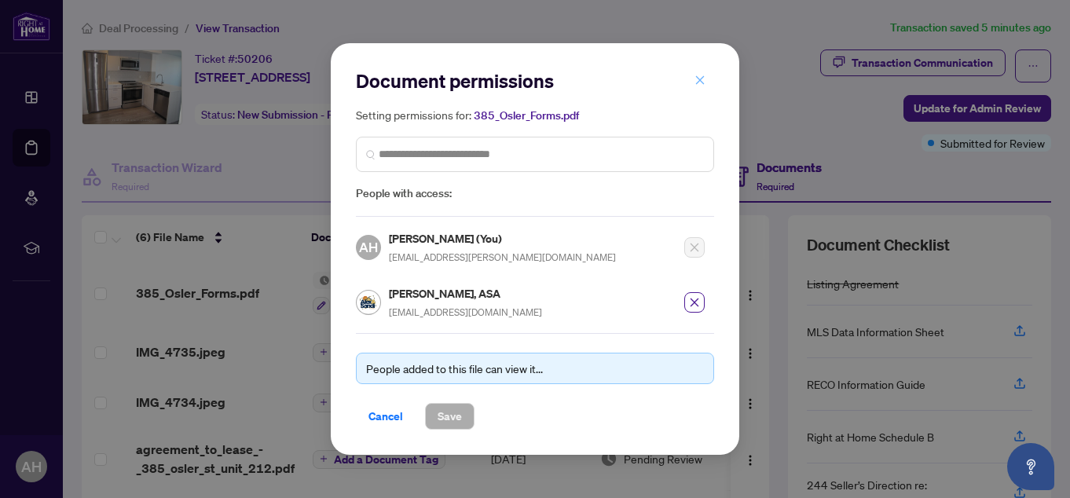
click at [703, 82] on icon "close" at bounding box center [699, 80] width 11 height 11
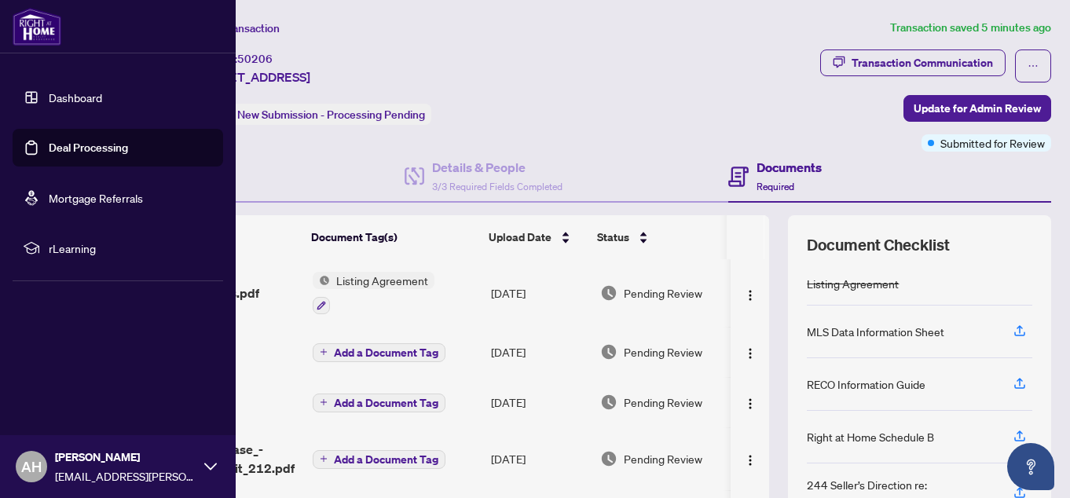
click at [52, 147] on link "Deal Processing" at bounding box center [88, 148] width 79 height 14
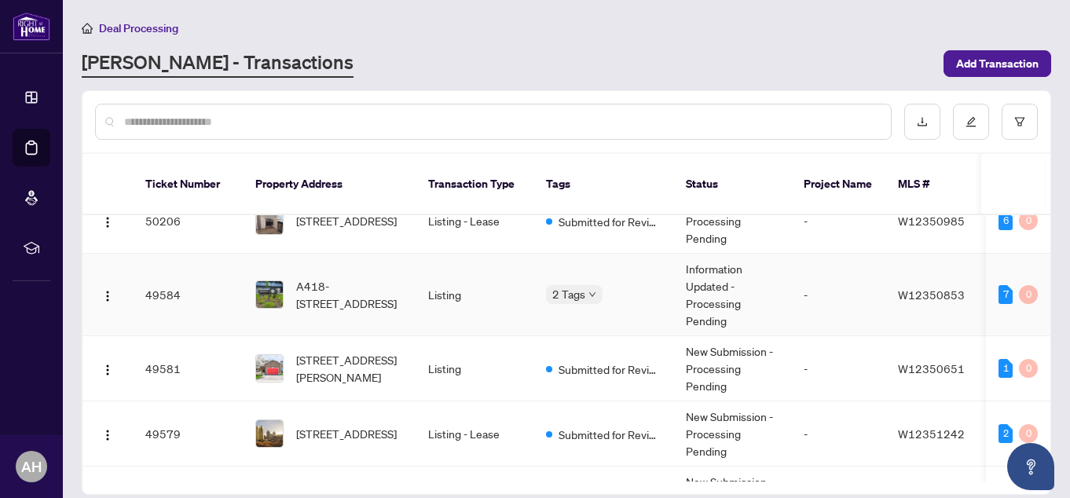
scroll to position [314, 0]
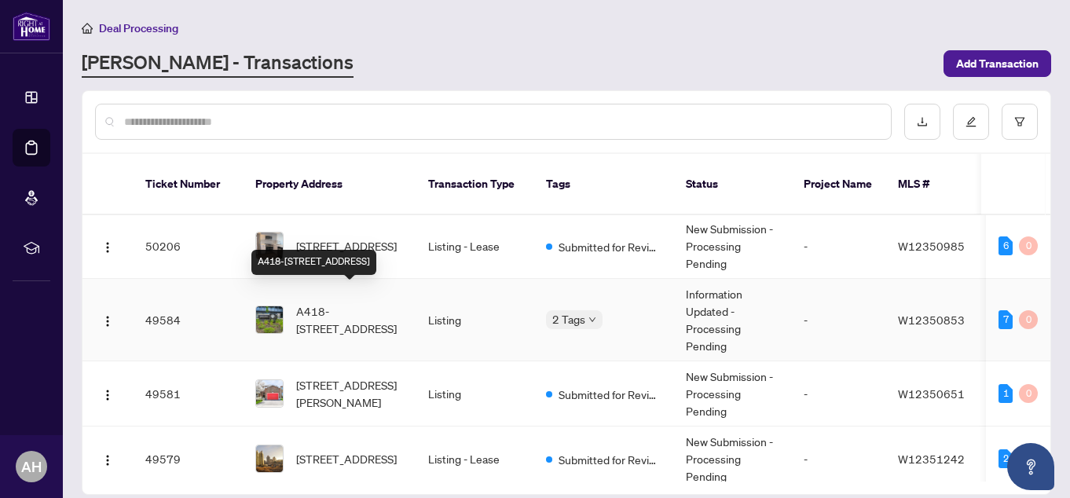
click at [392, 302] on span "A418-[STREET_ADDRESS]" at bounding box center [349, 319] width 107 height 35
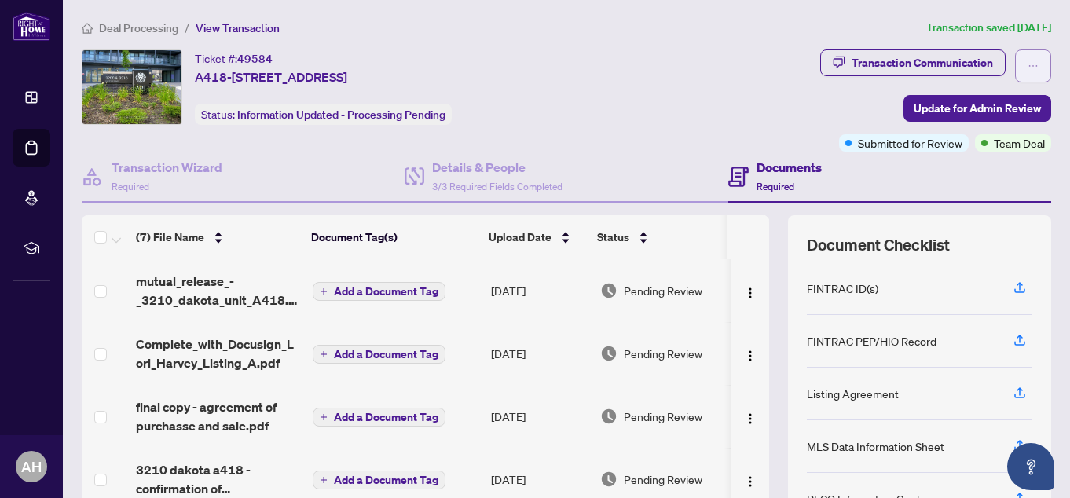
click at [1015, 59] on button "button" at bounding box center [1033, 65] width 36 height 33
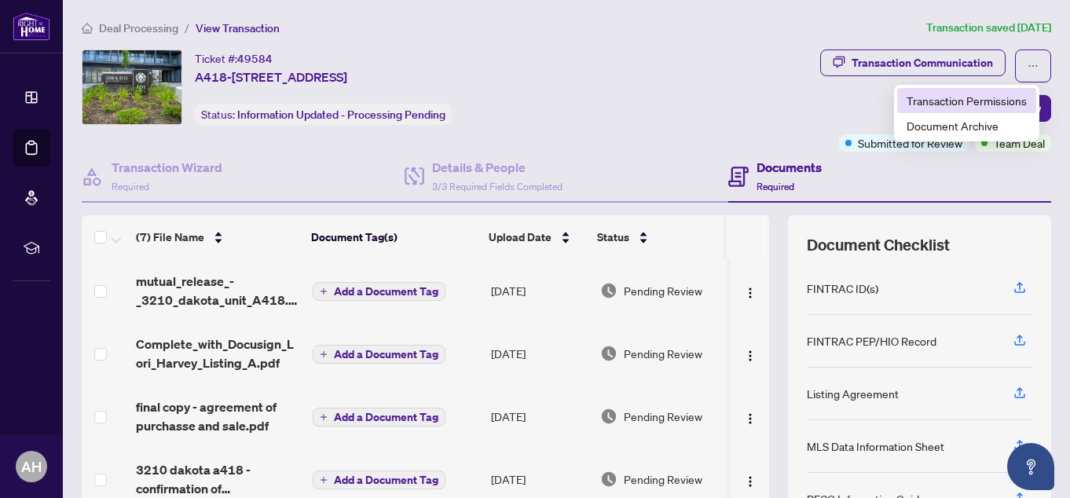
click at [997, 100] on span "Transaction Permissions" at bounding box center [966, 100] width 120 height 17
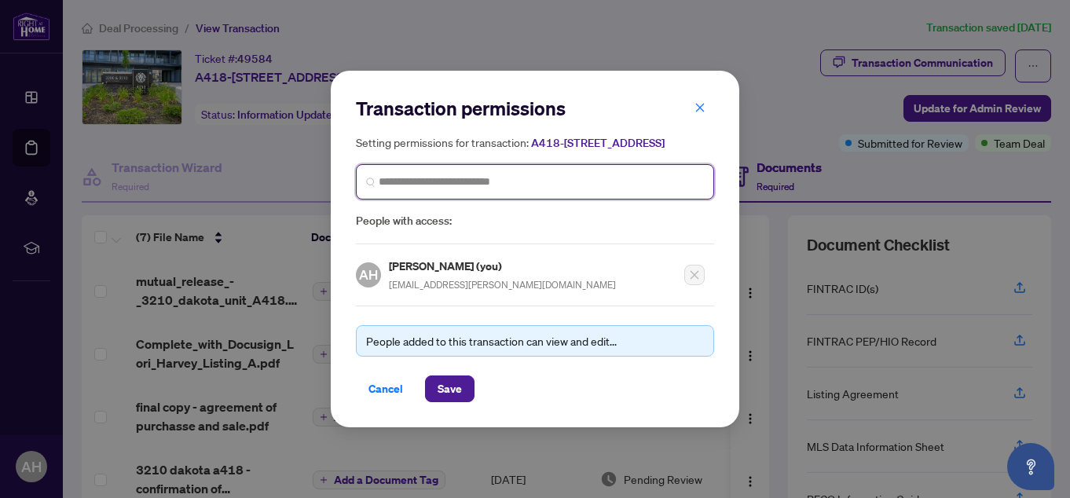
click at [569, 185] on input "search" at bounding box center [541, 182] width 325 height 16
type input "*******"
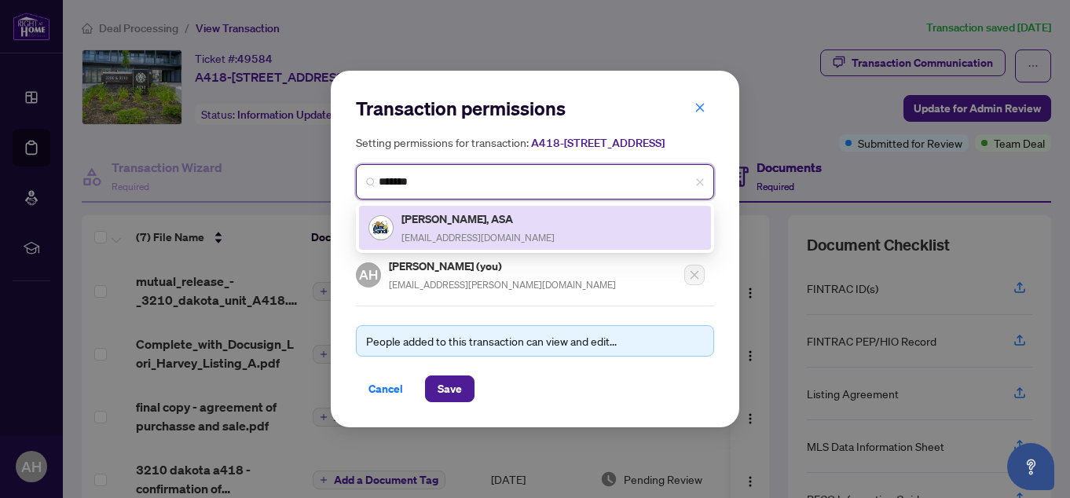
click at [496, 228] on h5 "[PERSON_NAME], ASA" at bounding box center [477, 219] width 153 height 18
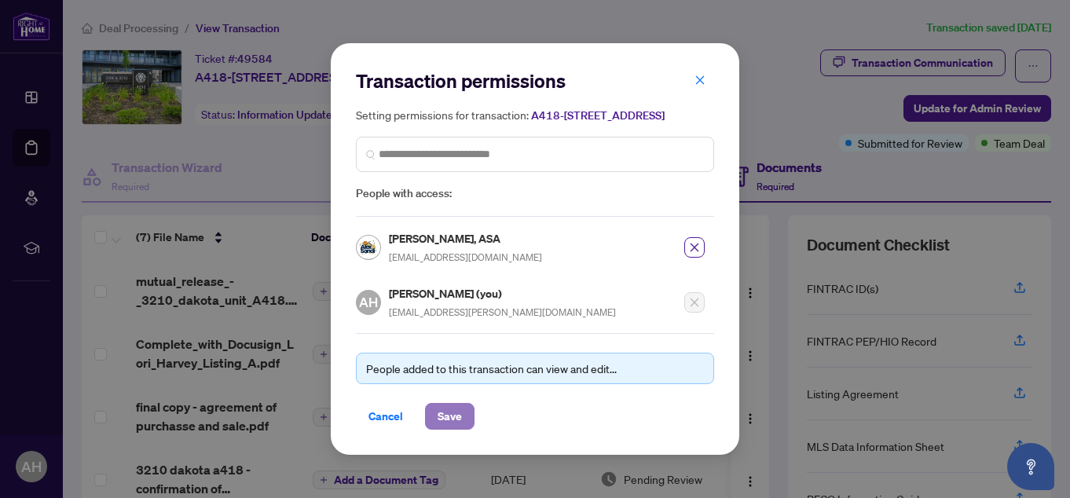
click at [455, 414] on span "Save" at bounding box center [449, 416] width 24 height 25
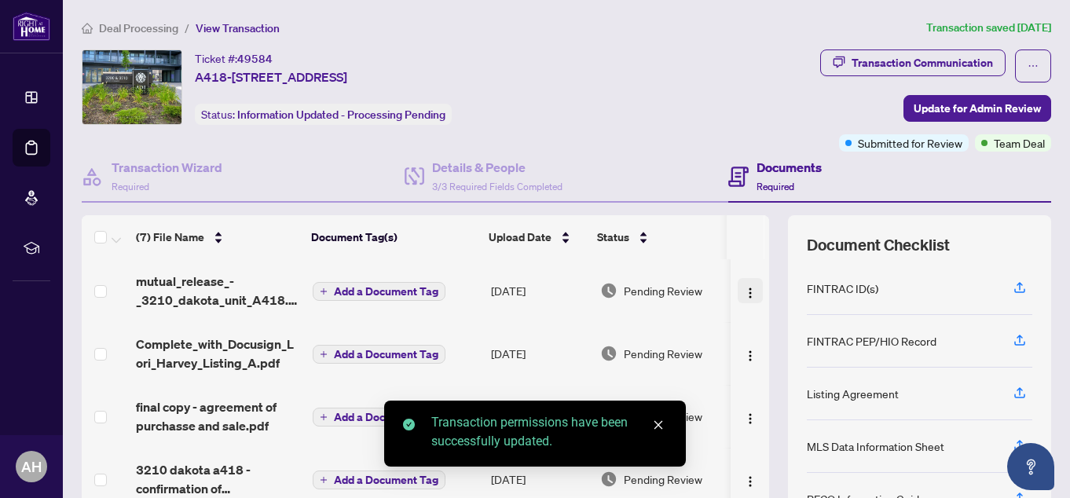
click at [744, 296] on img "button" at bounding box center [750, 293] width 13 height 13
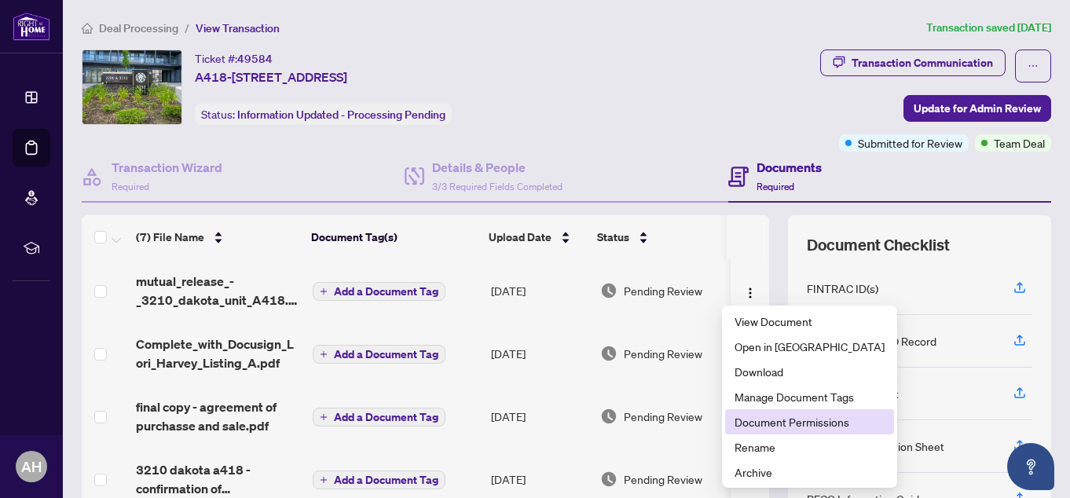
click at [761, 424] on span "Document Permissions" at bounding box center [809, 421] width 150 height 17
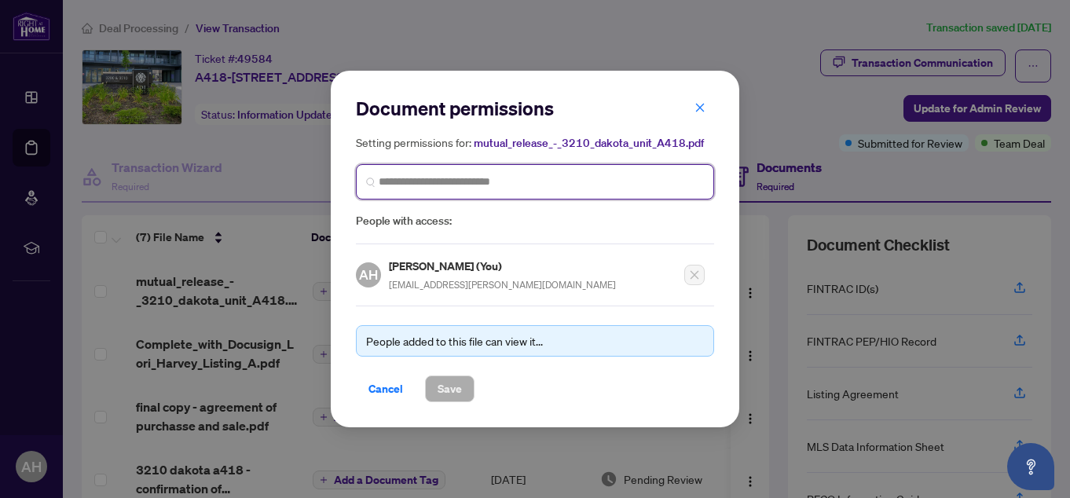
click at [512, 180] on input "search" at bounding box center [541, 182] width 325 height 16
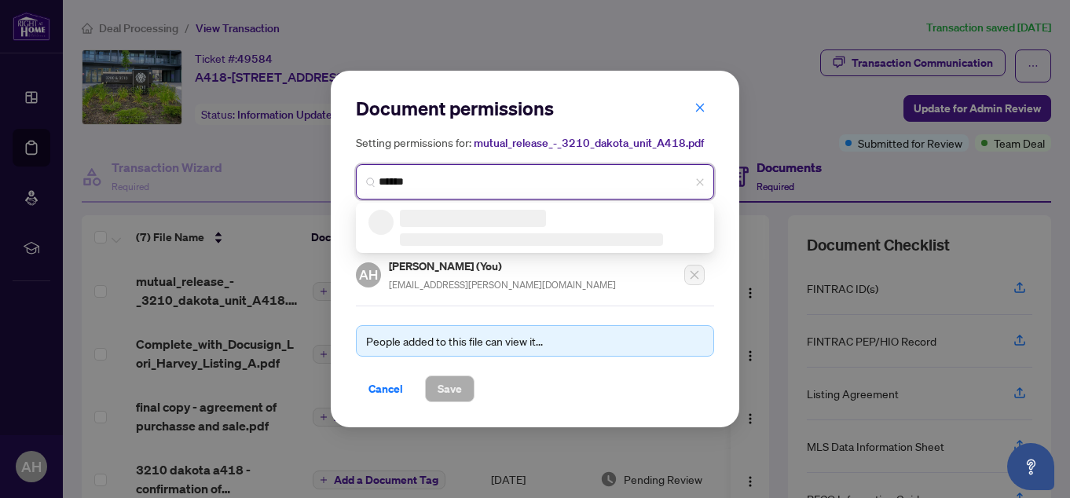
type input "*******"
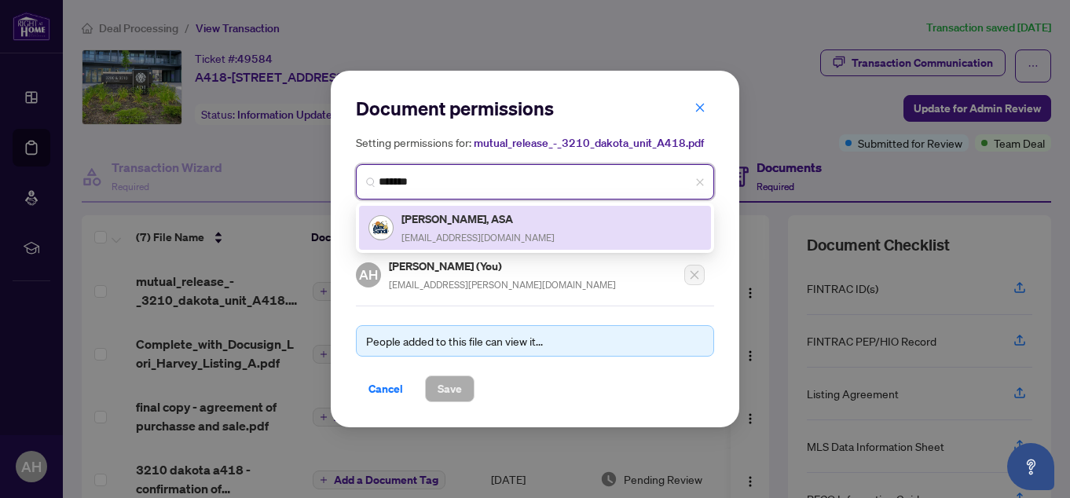
click at [461, 220] on h5 "[PERSON_NAME], ASA" at bounding box center [477, 219] width 153 height 18
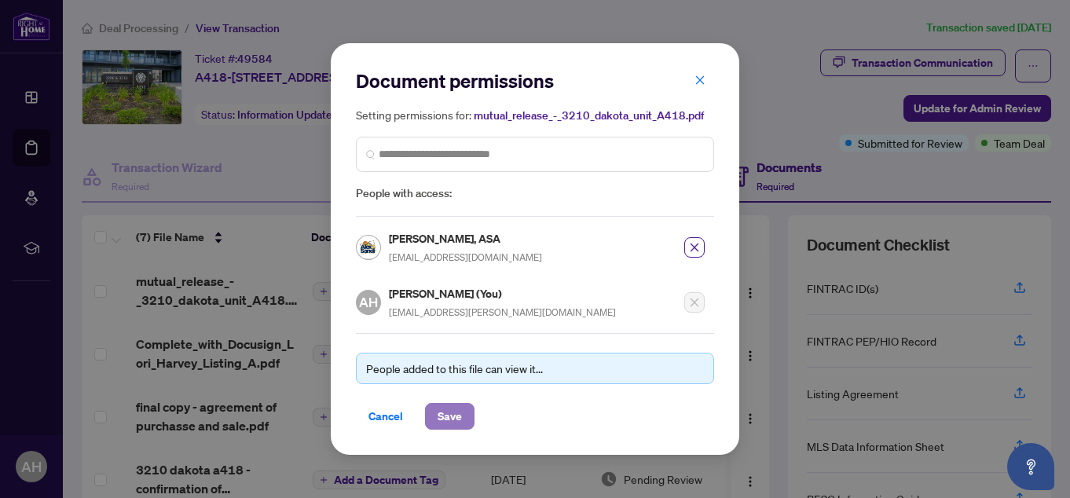
click at [454, 404] on span "Save" at bounding box center [449, 416] width 24 height 25
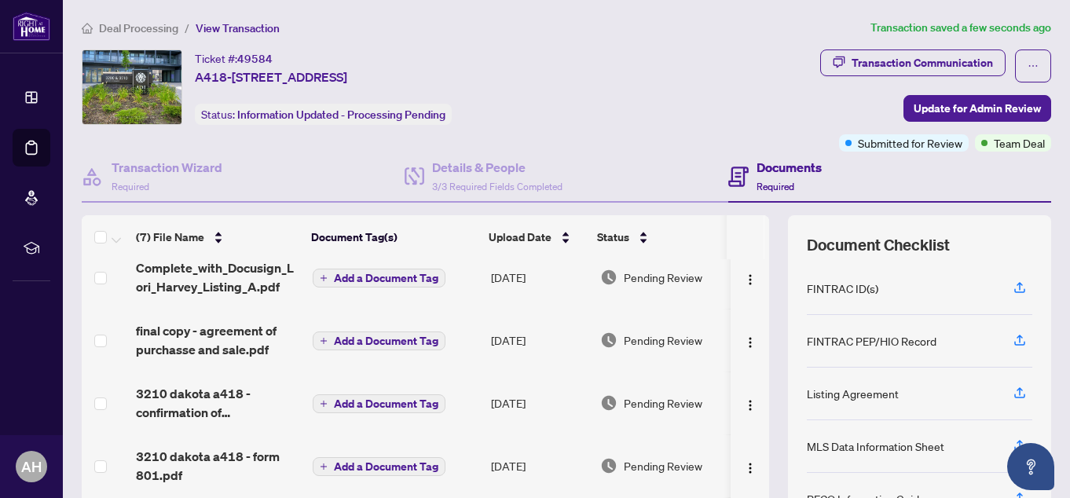
scroll to position [79, 0]
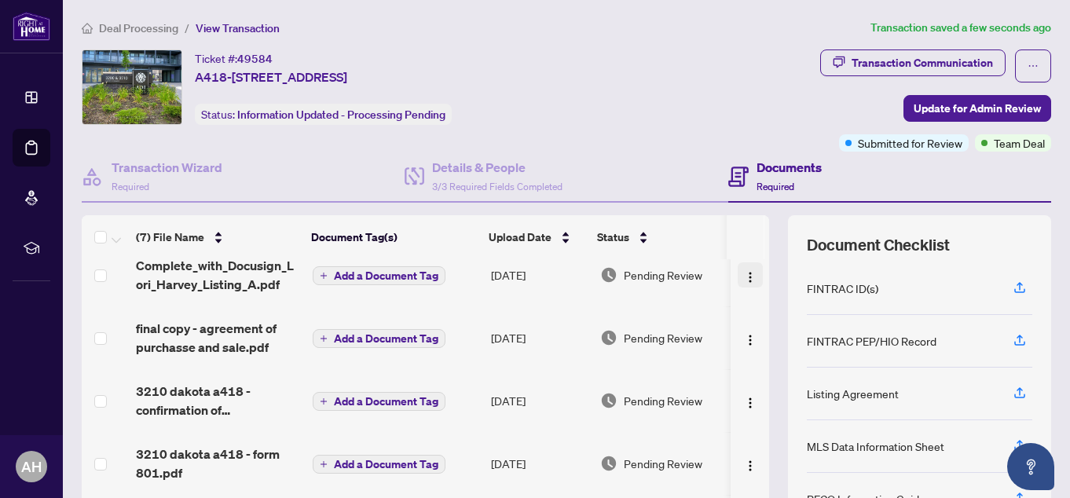
click at [744, 269] on span "button" at bounding box center [750, 274] width 13 height 17
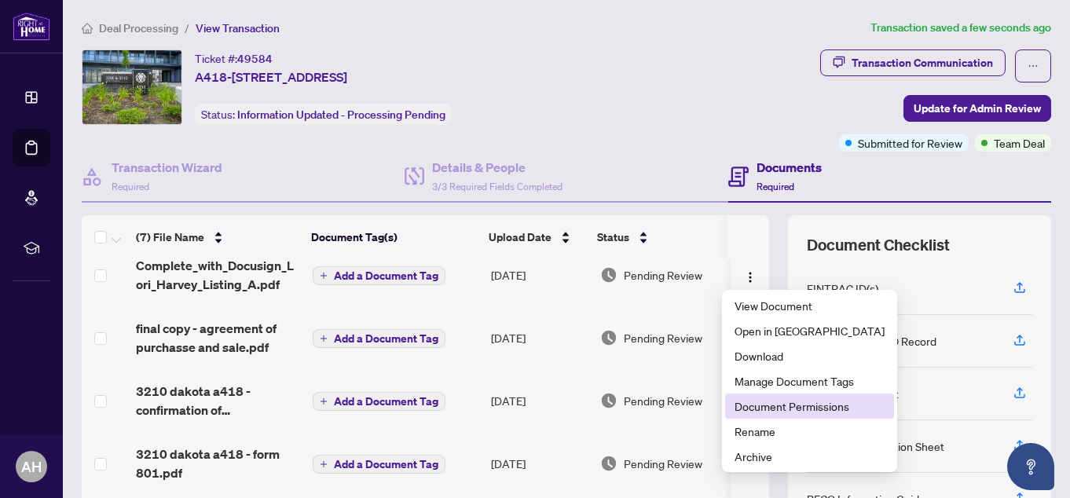
click at [778, 397] on span "Document Permissions" at bounding box center [809, 405] width 150 height 17
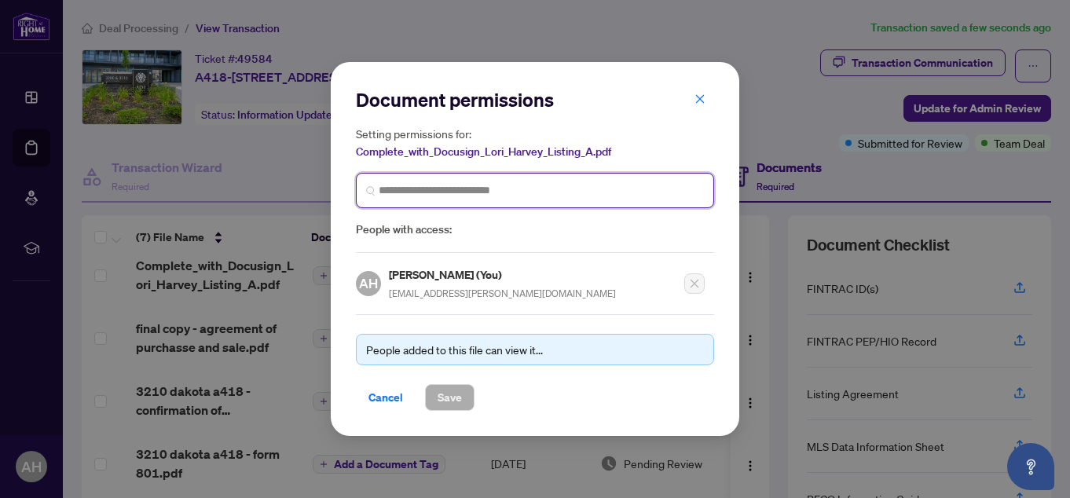
click at [620, 193] on input "search" at bounding box center [541, 190] width 325 height 16
type input "*******"
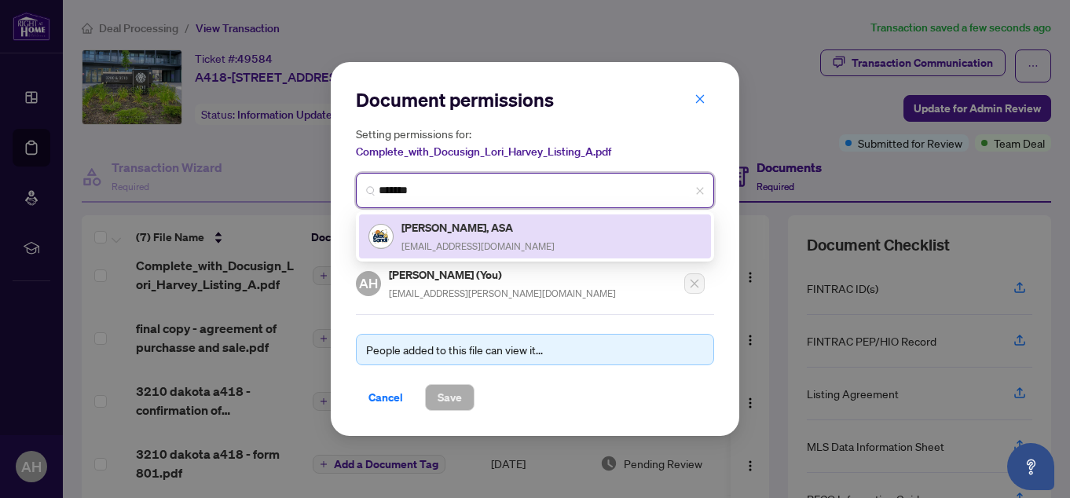
click at [485, 238] on div "[PERSON_NAME], ASA [EMAIL_ADDRESS][DOMAIN_NAME]" at bounding box center [477, 236] width 153 height 36
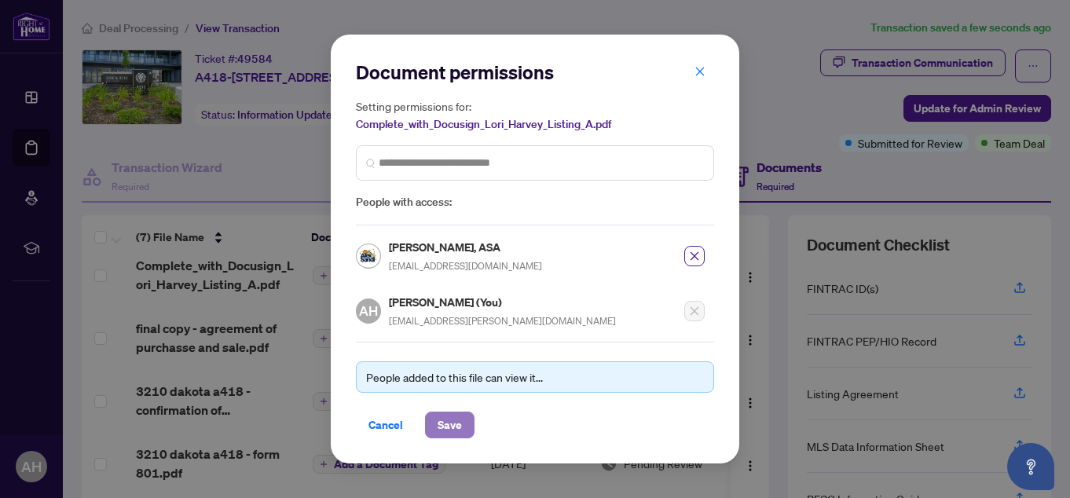
click at [457, 427] on span "Save" at bounding box center [449, 424] width 24 height 25
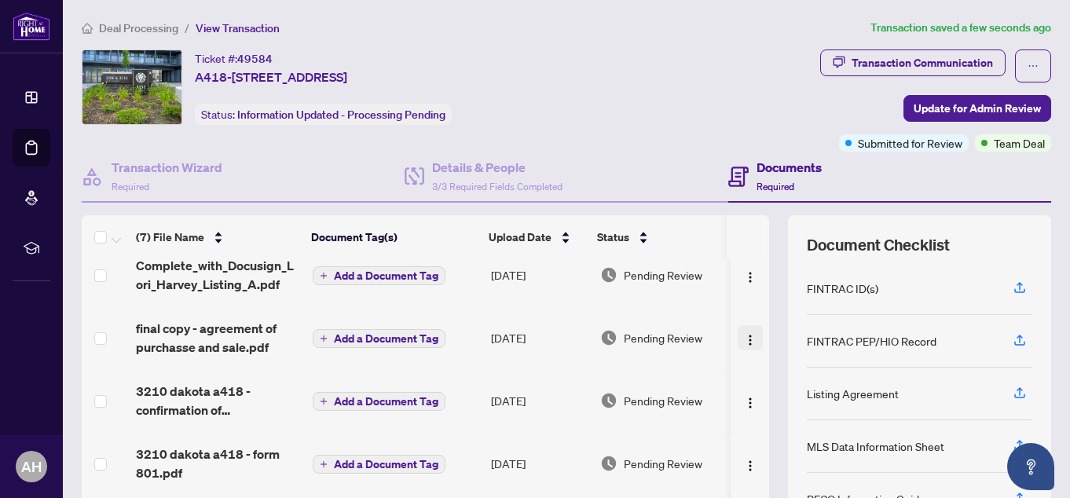
click at [744, 341] on img "button" at bounding box center [750, 340] width 13 height 13
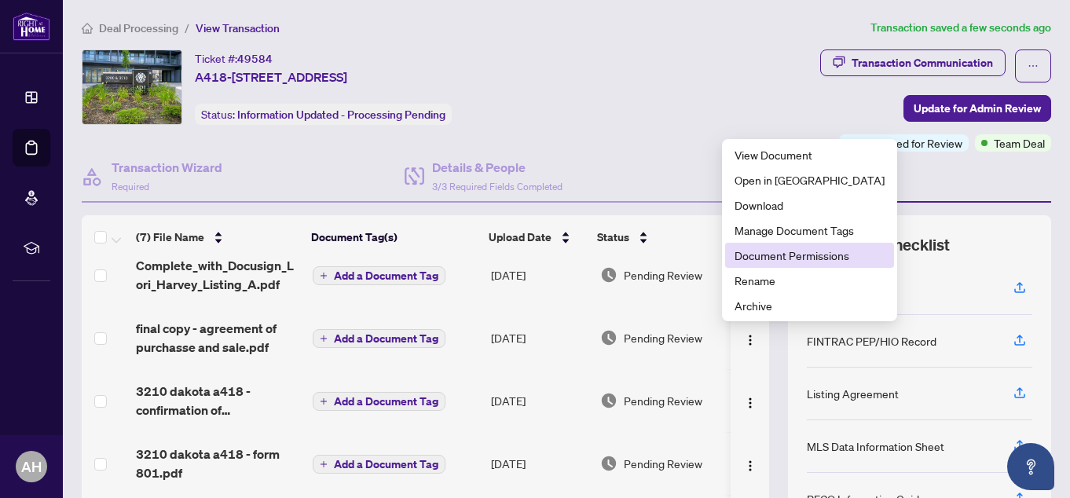
click at [765, 258] on span "Document Permissions" at bounding box center [809, 255] width 150 height 17
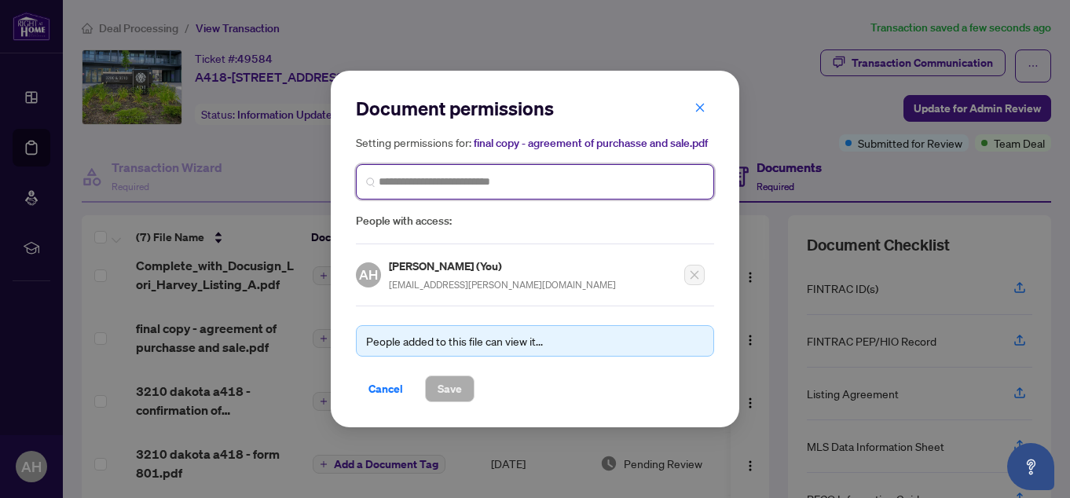
click at [528, 181] on input "search" at bounding box center [541, 182] width 325 height 16
type input "*******"
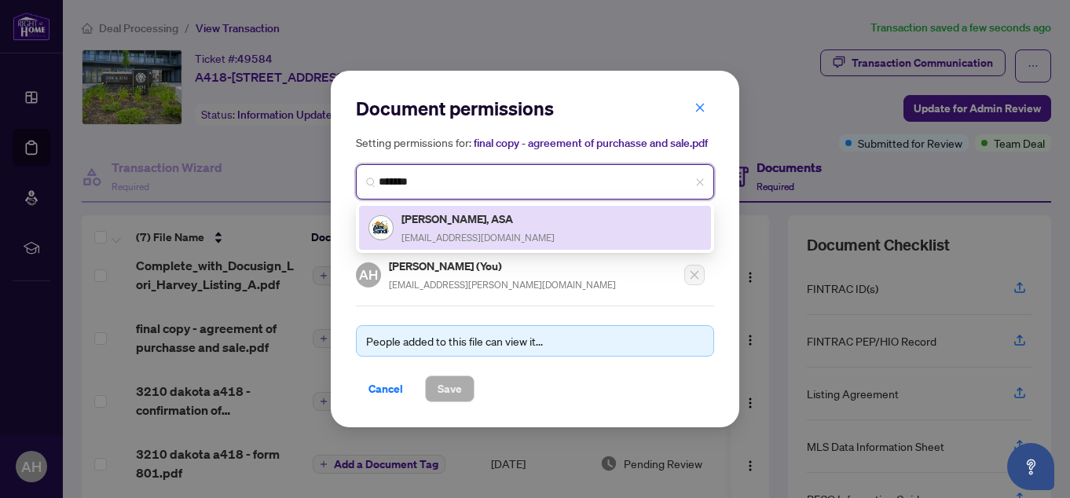
click at [463, 217] on h5 "[PERSON_NAME], ASA" at bounding box center [477, 219] width 153 height 18
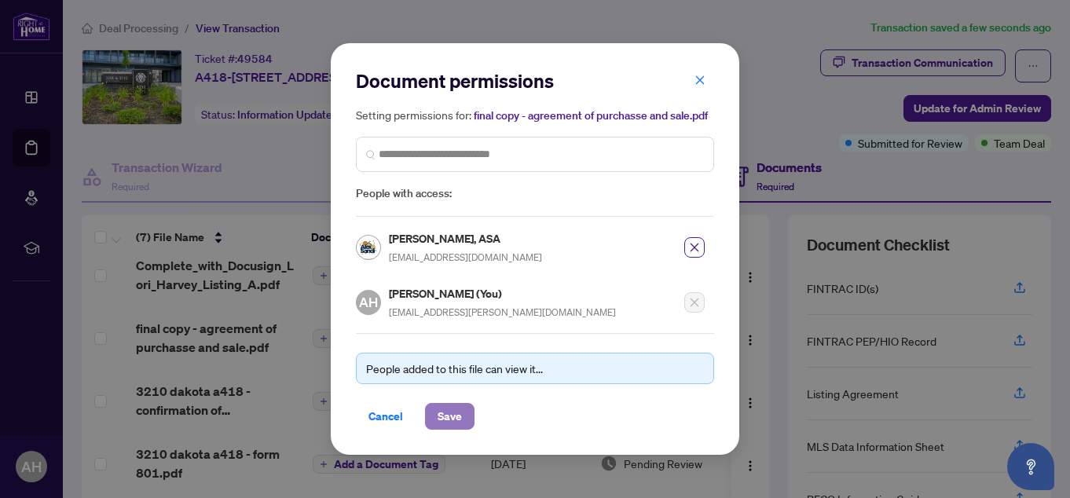
click at [452, 410] on span "Save" at bounding box center [449, 416] width 24 height 25
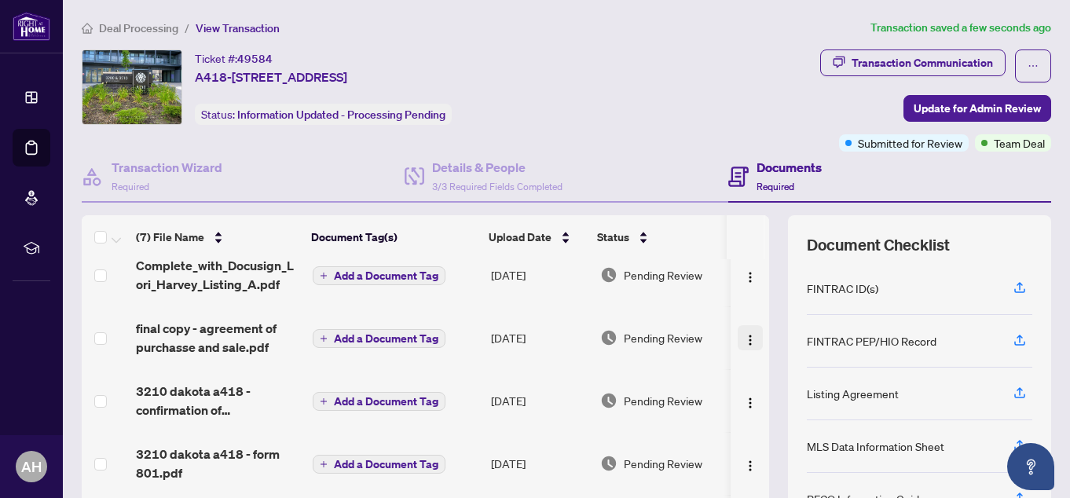
click at [744, 334] on img "button" at bounding box center [750, 340] width 13 height 13
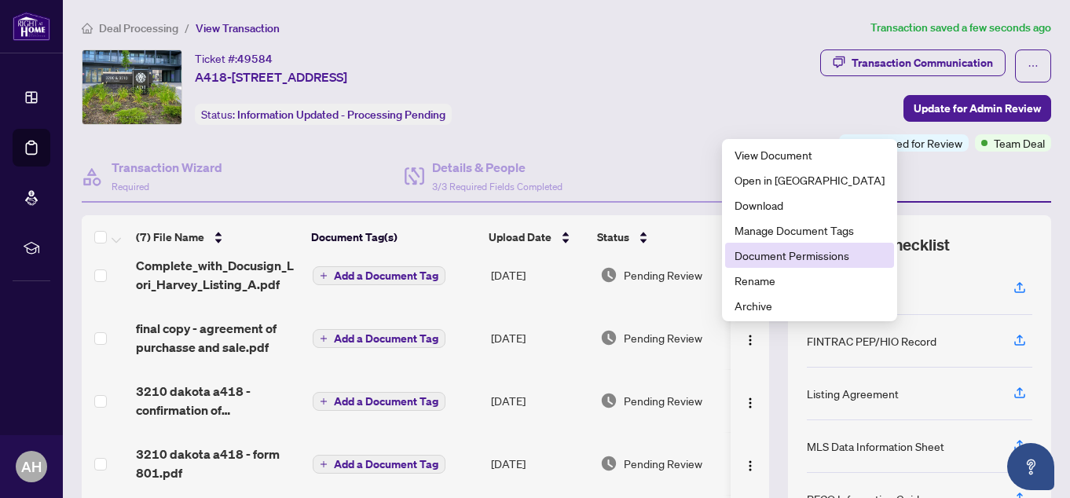
click at [772, 254] on span "Document Permissions" at bounding box center [809, 255] width 150 height 17
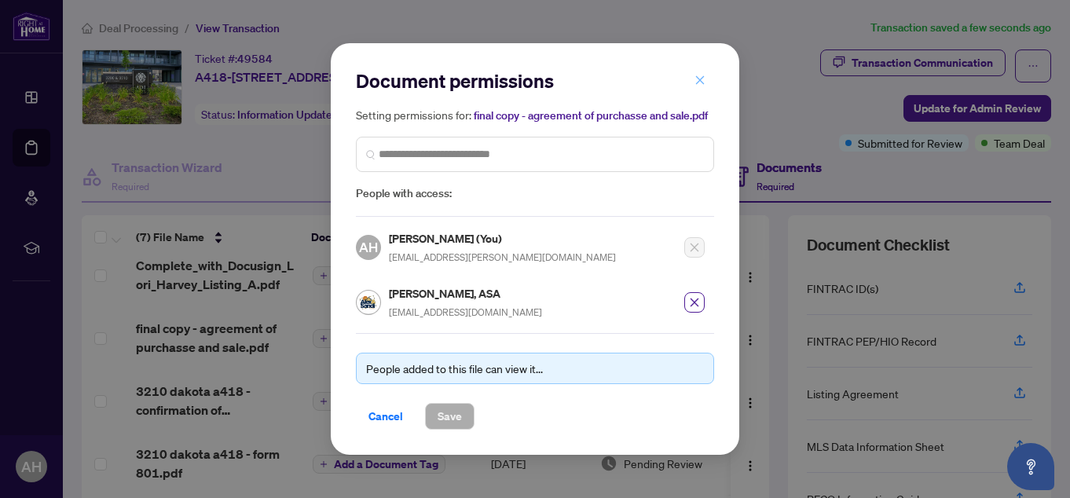
click at [700, 81] on icon "close" at bounding box center [699, 80] width 11 height 11
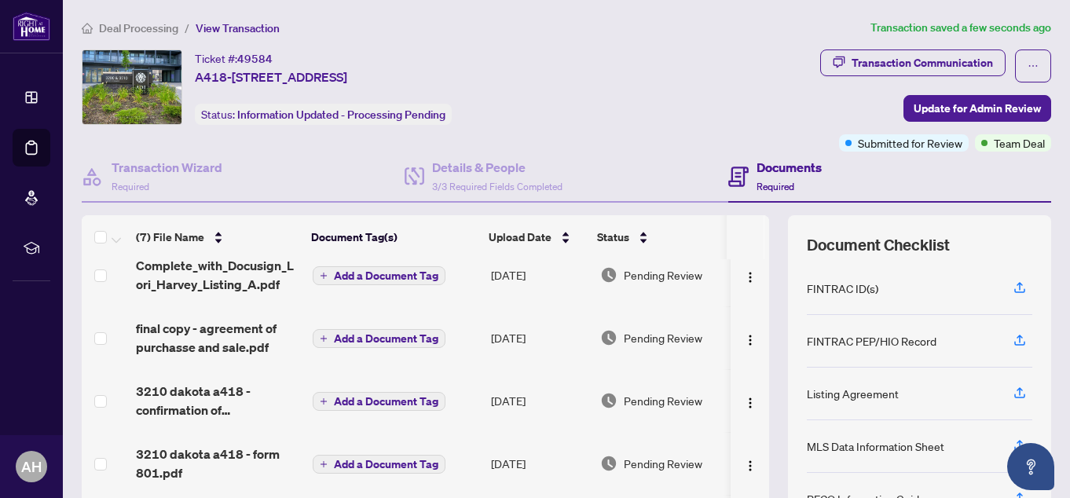
scroll to position [157, 0]
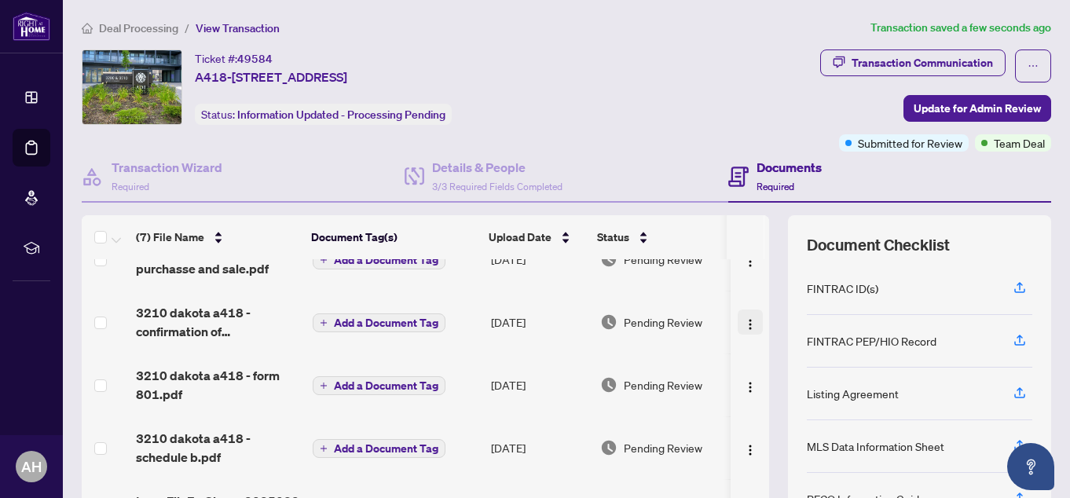
click at [744, 324] on img "button" at bounding box center [750, 324] width 13 height 13
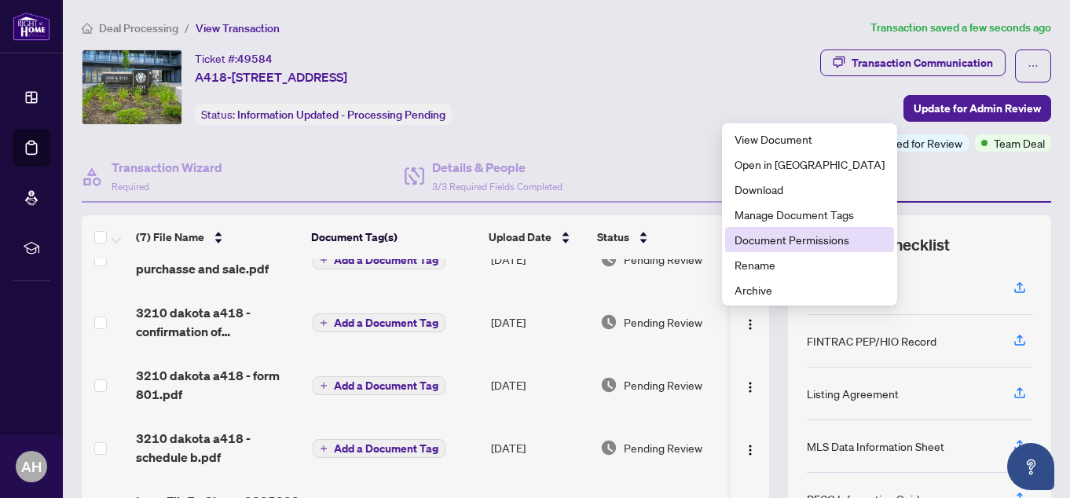
click at [772, 242] on span "Document Permissions" at bounding box center [809, 239] width 150 height 17
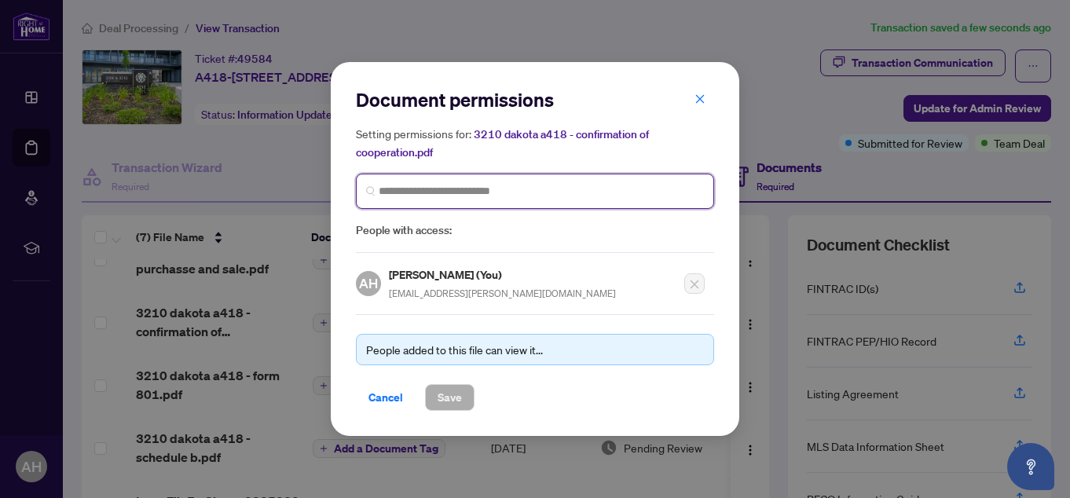
click at [567, 194] on input "search" at bounding box center [541, 191] width 325 height 16
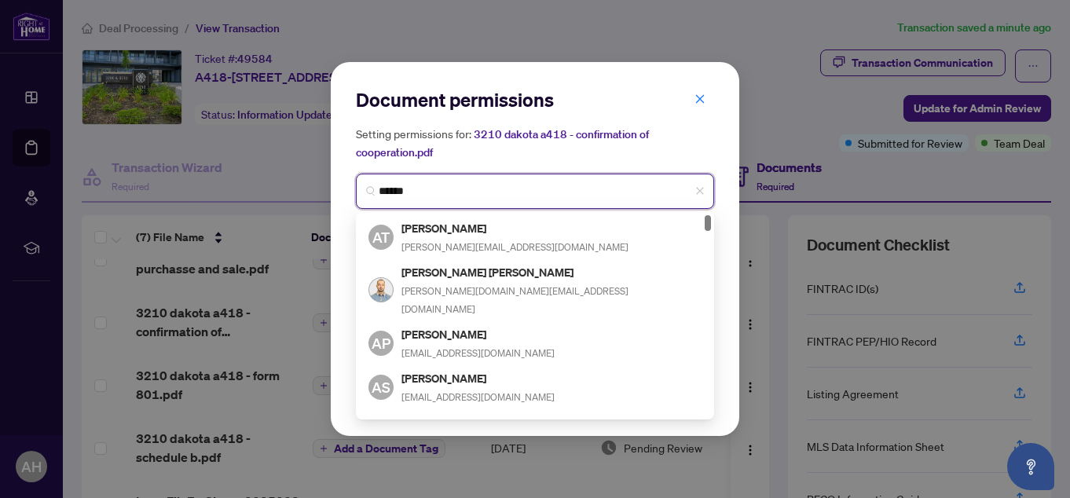
type input "*******"
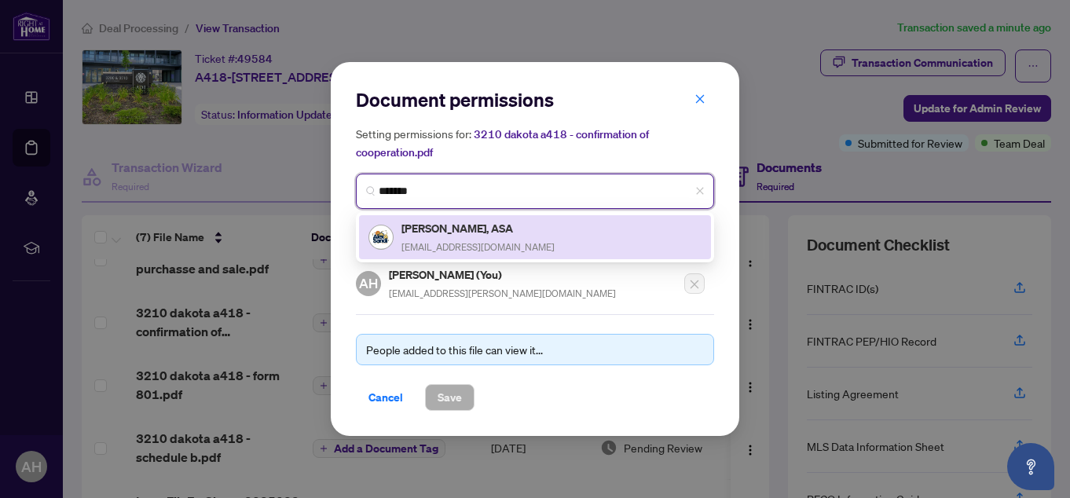
click at [458, 236] on div "[PERSON_NAME], ASA [EMAIL_ADDRESS][DOMAIN_NAME]" at bounding box center [477, 237] width 153 height 36
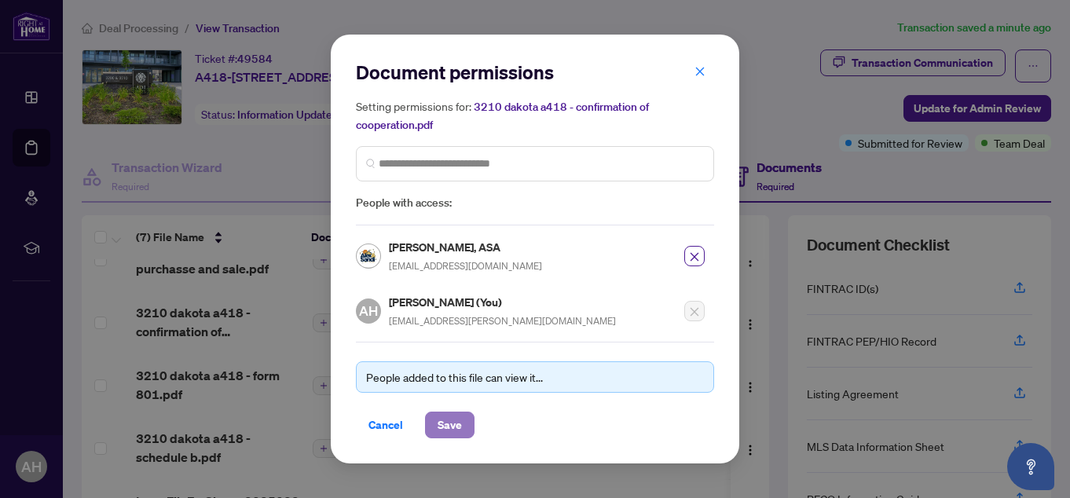
click at [441, 419] on span "Save" at bounding box center [449, 424] width 24 height 25
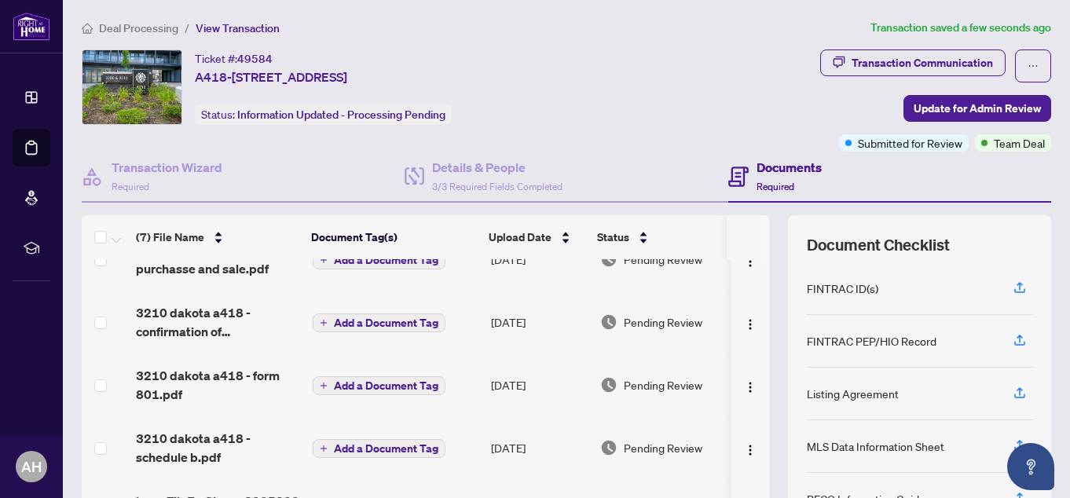
scroll to position [180, 0]
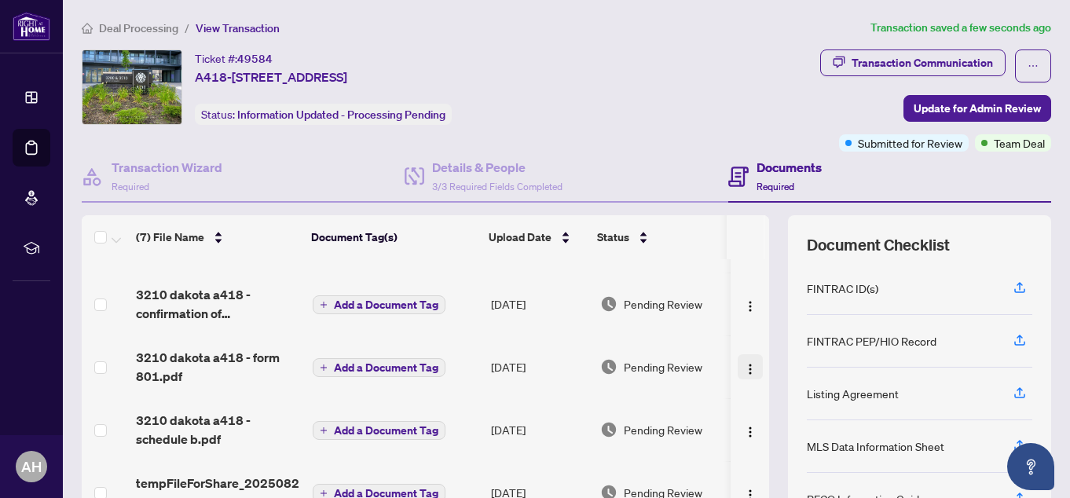
click at [744, 363] on img "button" at bounding box center [750, 369] width 13 height 13
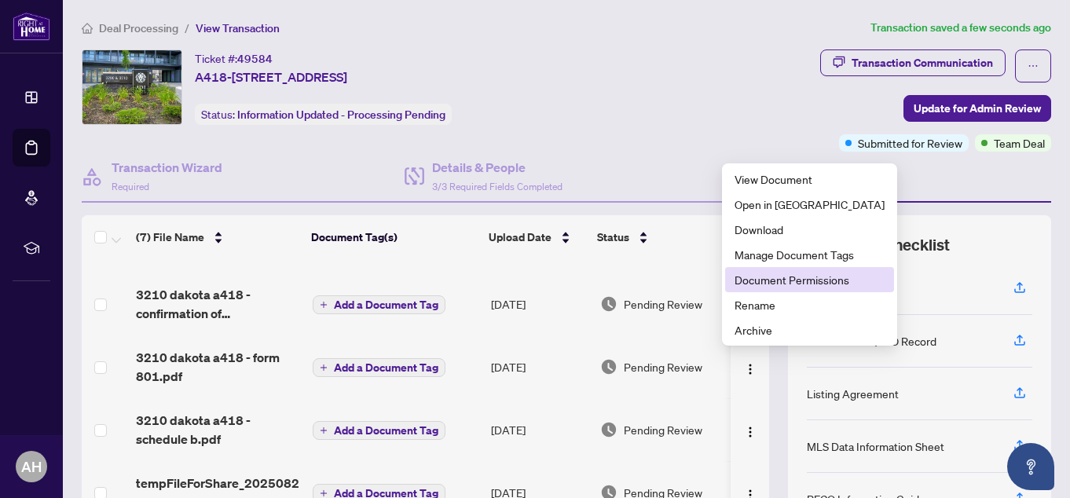
click at [783, 284] on span "Document Permissions" at bounding box center [809, 279] width 150 height 17
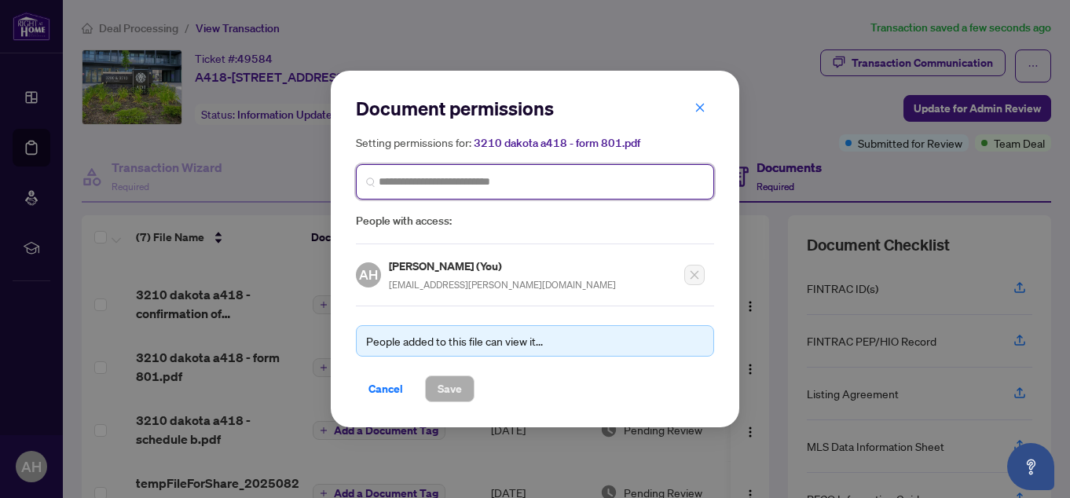
click at [532, 181] on input "search" at bounding box center [541, 182] width 325 height 16
type input "*******"
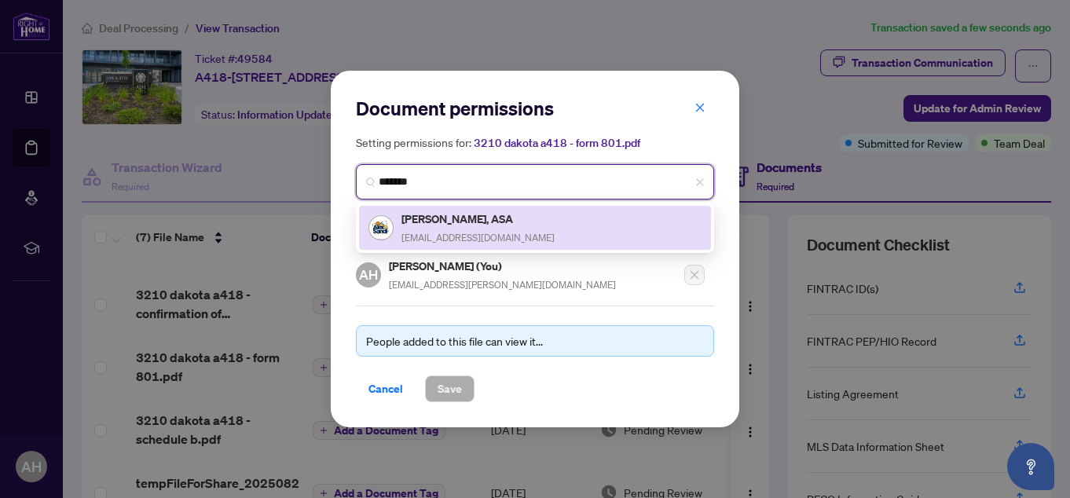
click at [476, 226] on h5 "[PERSON_NAME], ASA" at bounding box center [477, 219] width 153 height 18
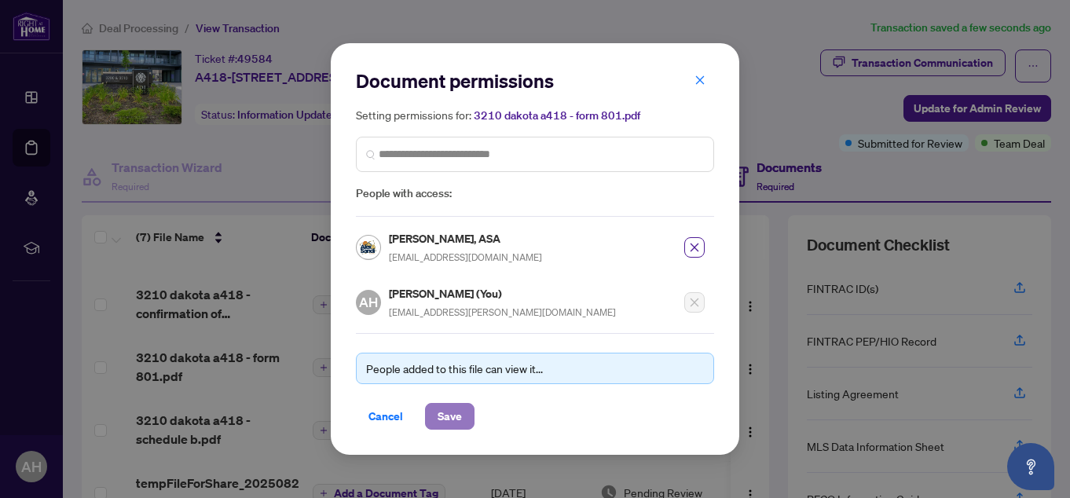
click at [448, 408] on span "Save" at bounding box center [449, 416] width 24 height 25
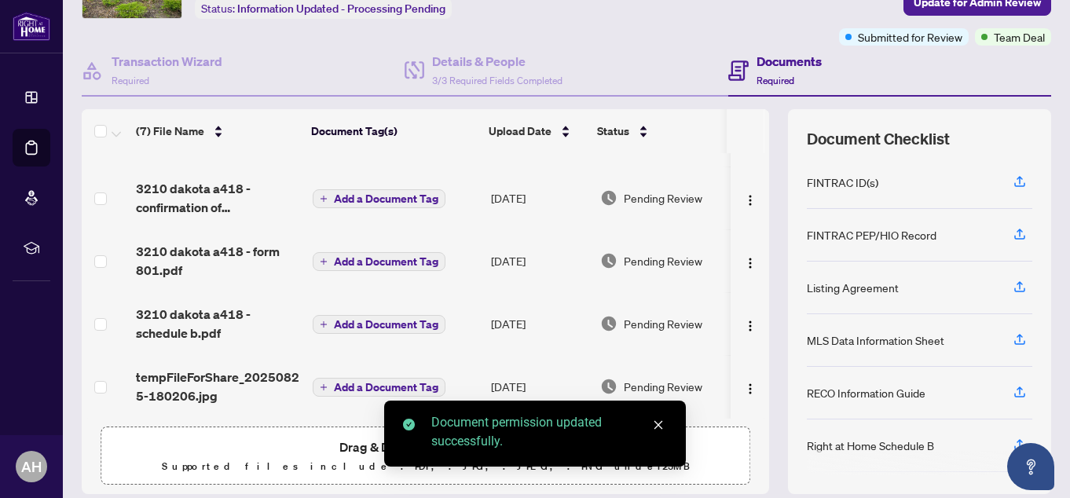
scroll to position [157, 0]
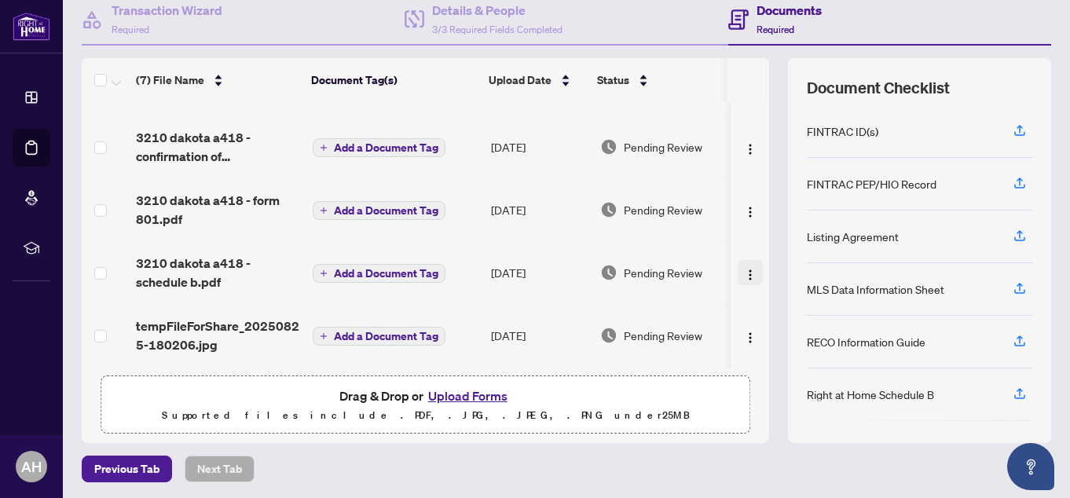
click at [744, 269] on img "button" at bounding box center [750, 275] width 13 height 13
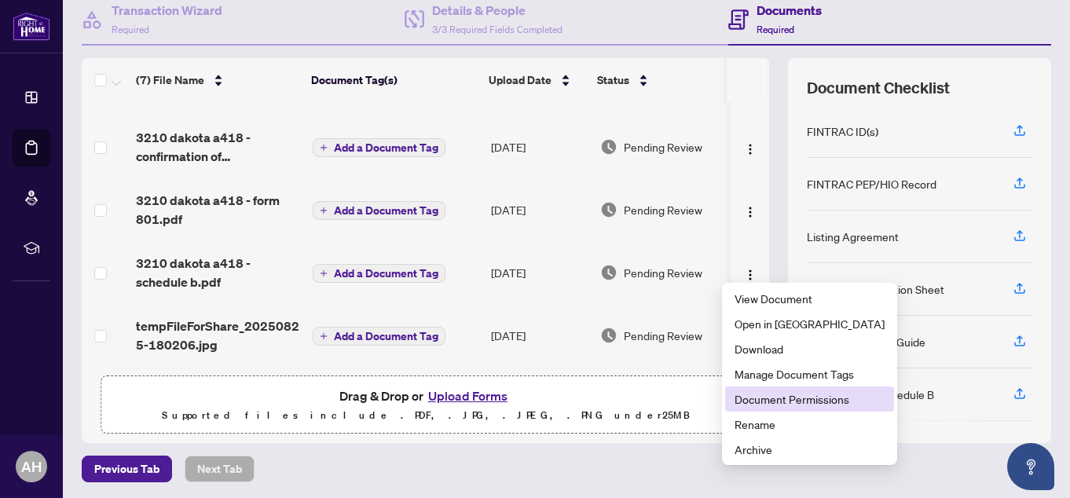
click at [766, 397] on span "Document Permissions" at bounding box center [809, 398] width 150 height 17
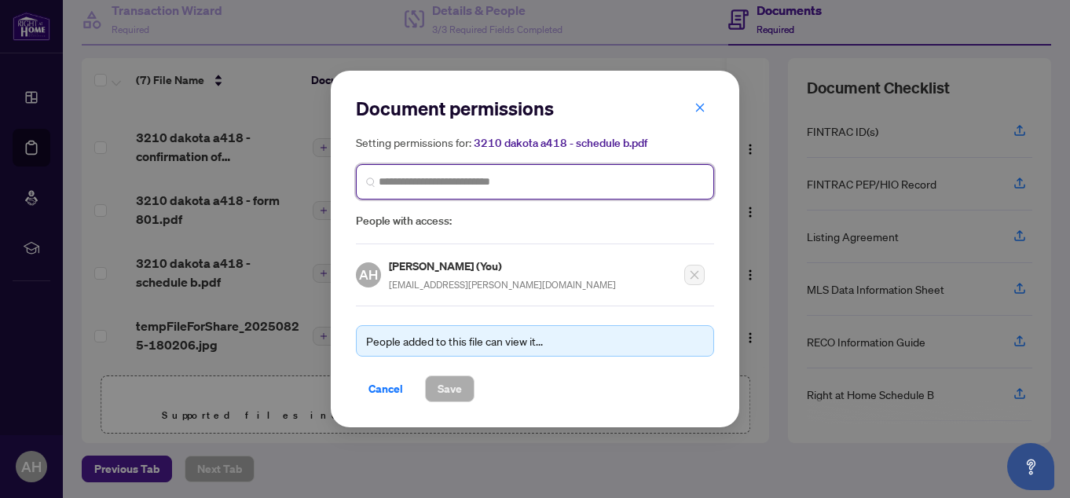
click at [509, 174] on input "search" at bounding box center [541, 182] width 325 height 16
type input "*******"
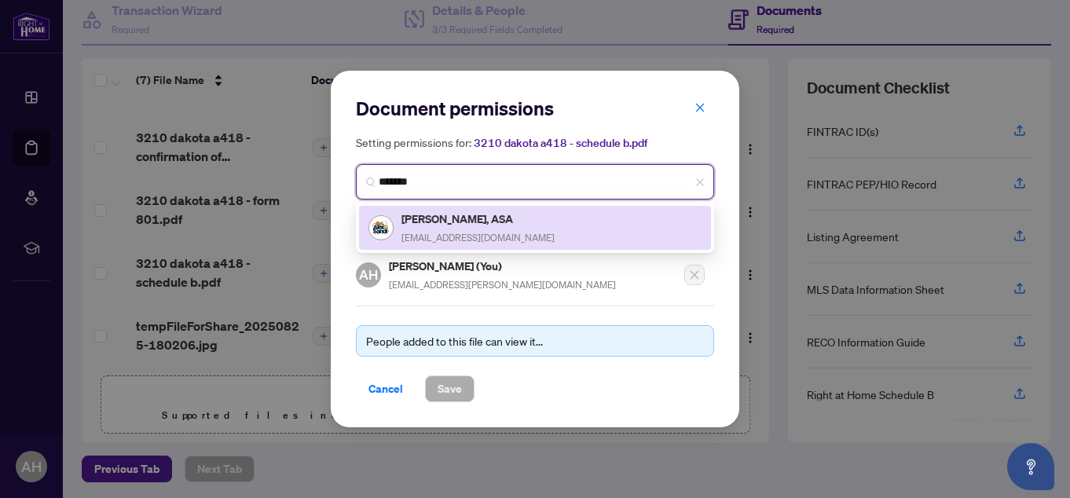
click at [492, 212] on h5 "[PERSON_NAME], ASA" at bounding box center [477, 219] width 153 height 18
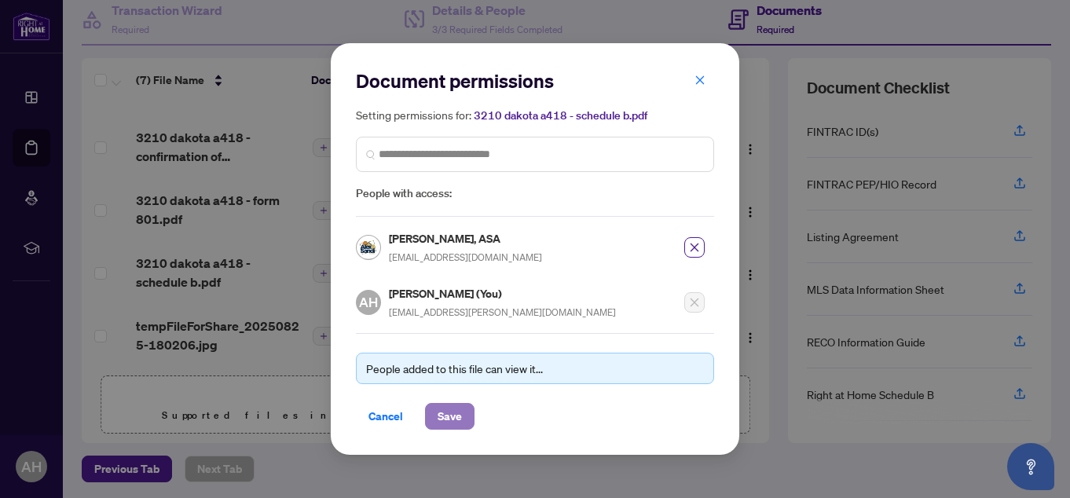
click at [453, 404] on span "Save" at bounding box center [449, 416] width 24 height 25
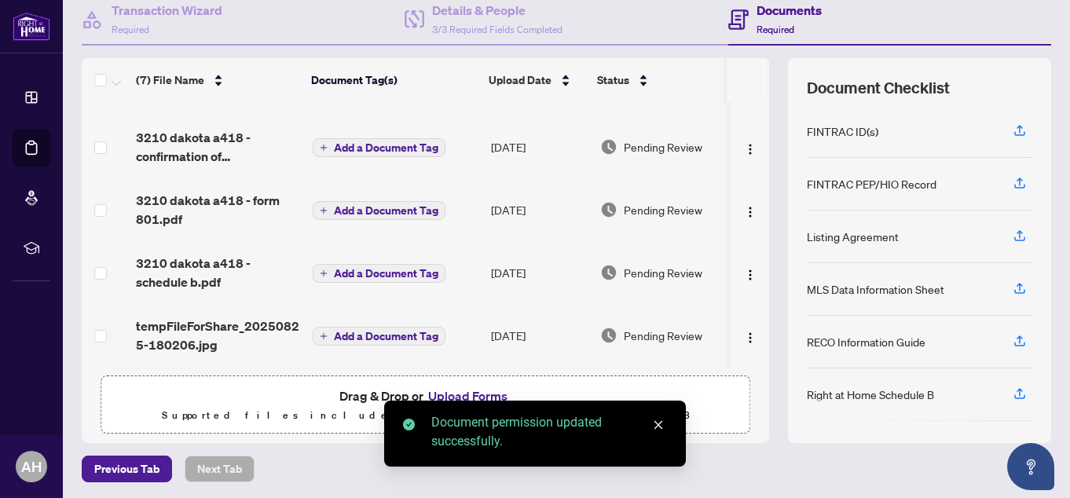
scroll to position [159, 0]
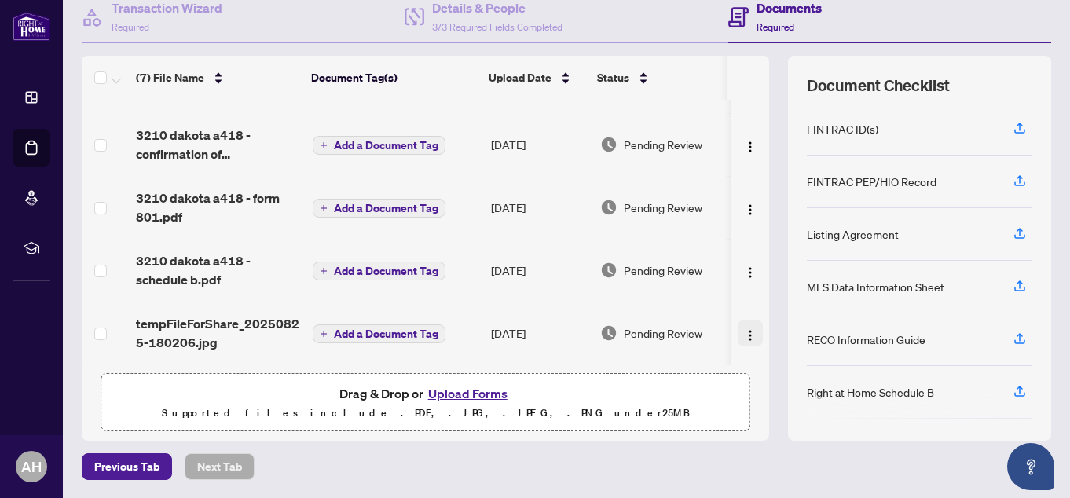
click at [744, 329] on img "button" at bounding box center [750, 335] width 13 height 13
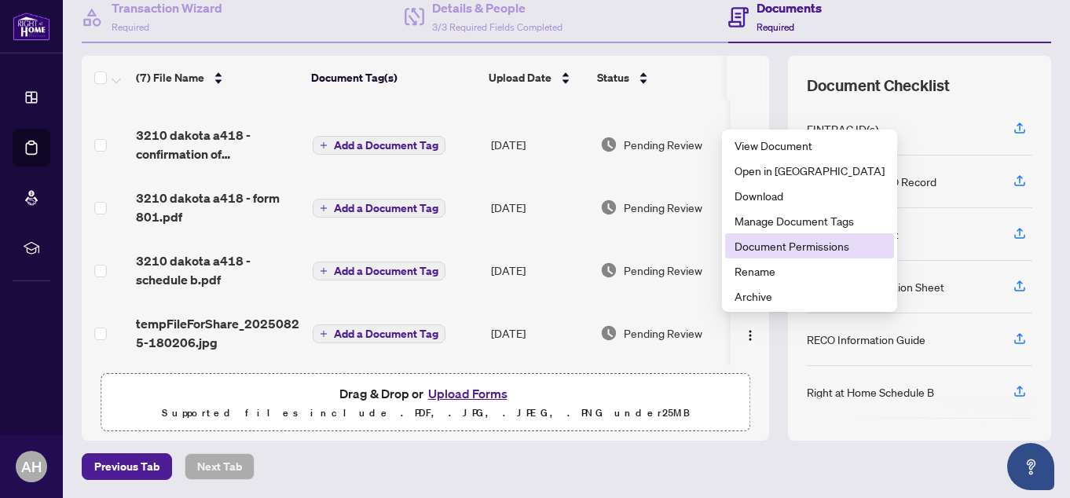
click at [774, 247] on span "Document Permissions" at bounding box center [809, 245] width 150 height 17
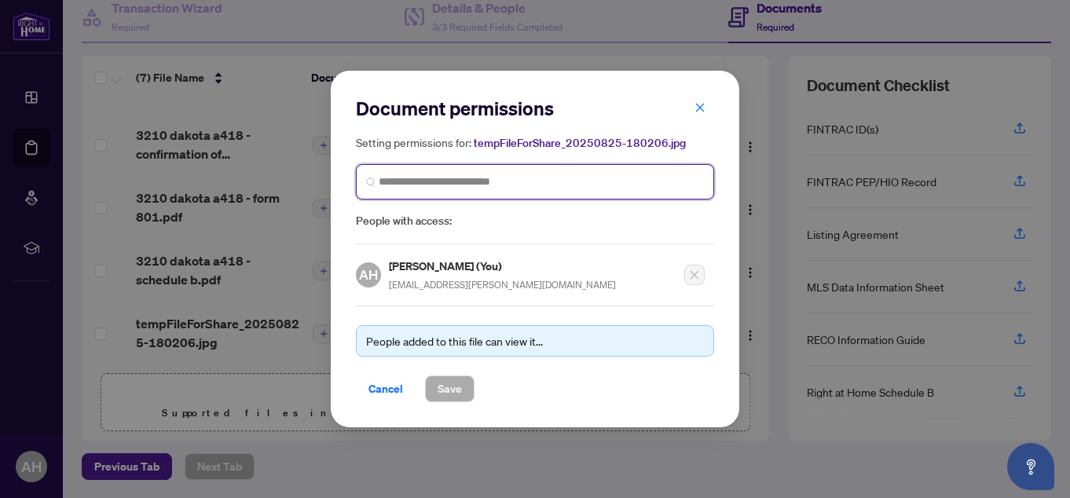
click at [559, 177] on input "search" at bounding box center [541, 182] width 325 height 16
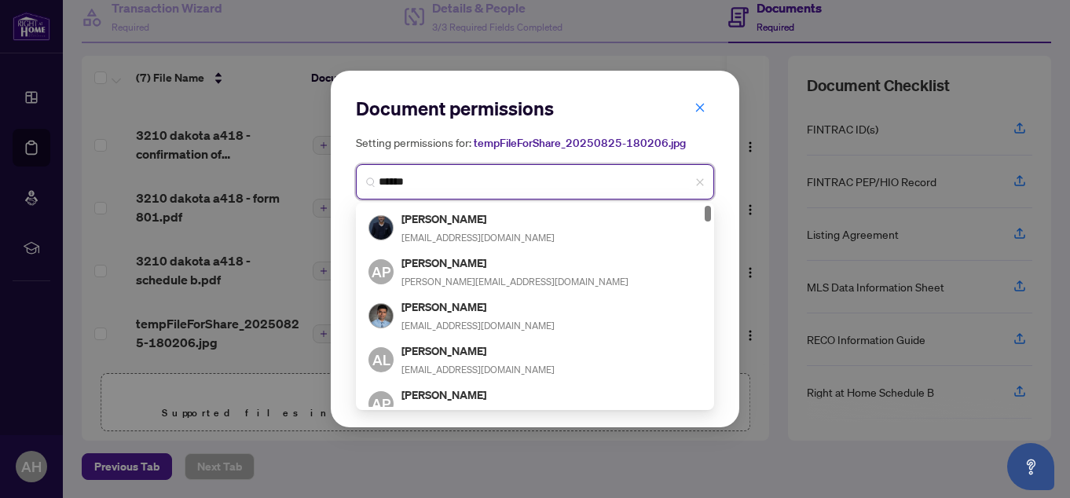
type input "*******"
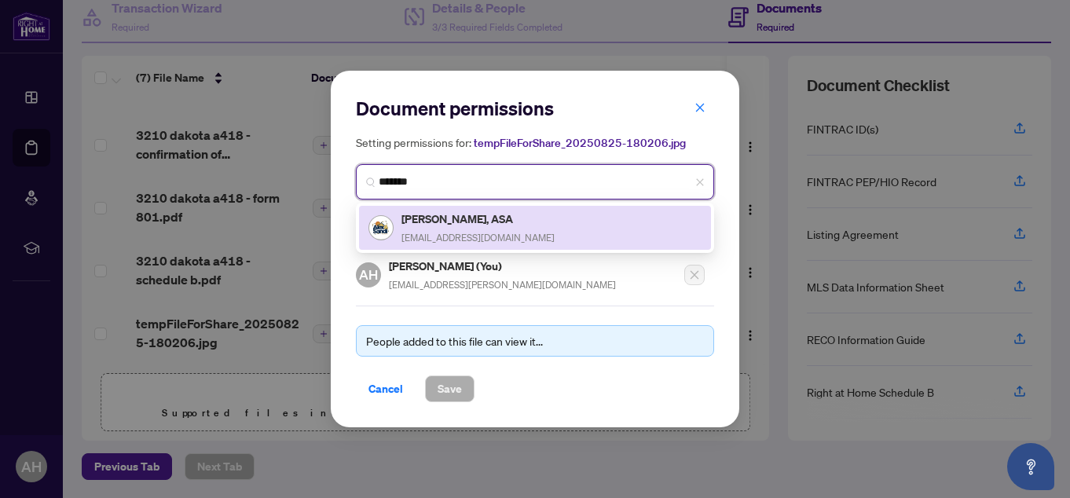
click at [468, 216] on h5 "[PERSON_NAME], ASA" at bounding box center [477, 219] width 153 height 18
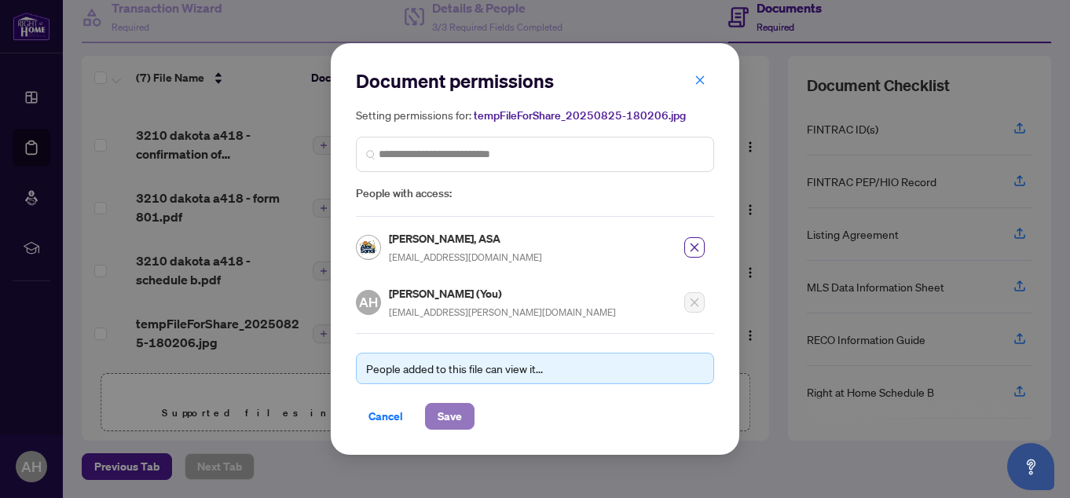
click at [455, 416] on span "Save" at bounding box center [449, 416] width 24 height 25
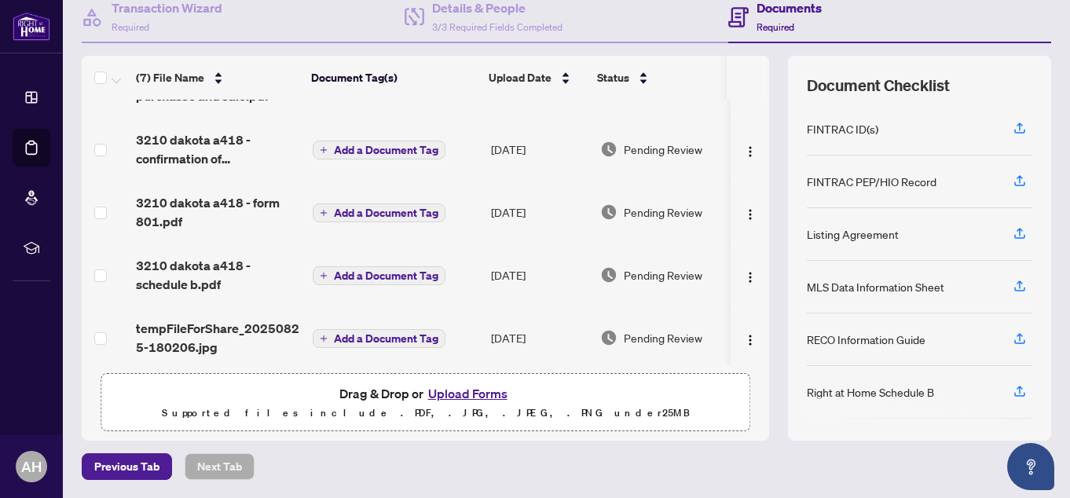
scroll to position [180, 0]
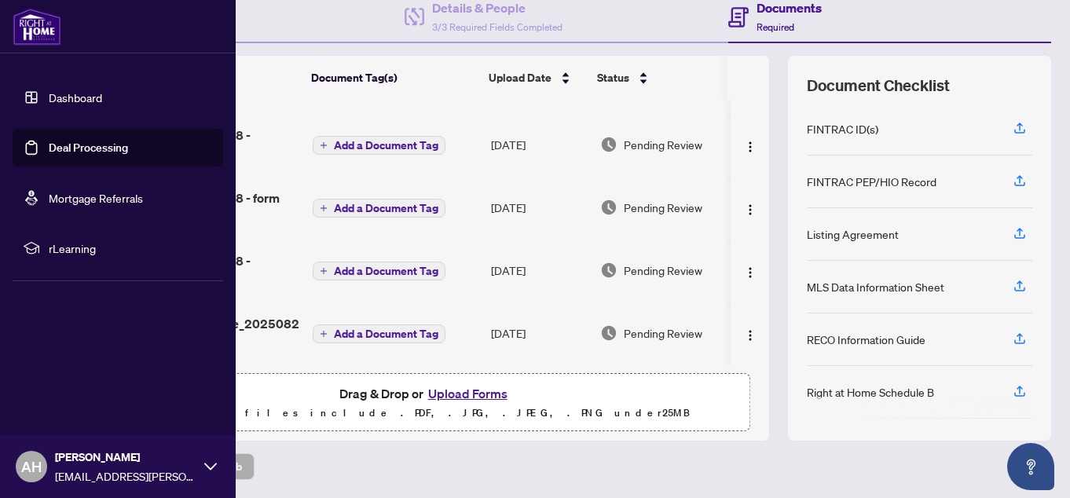
click at [57, 141] on link "Deal Processing" at bounding box center [88, 148] width 79 height 14
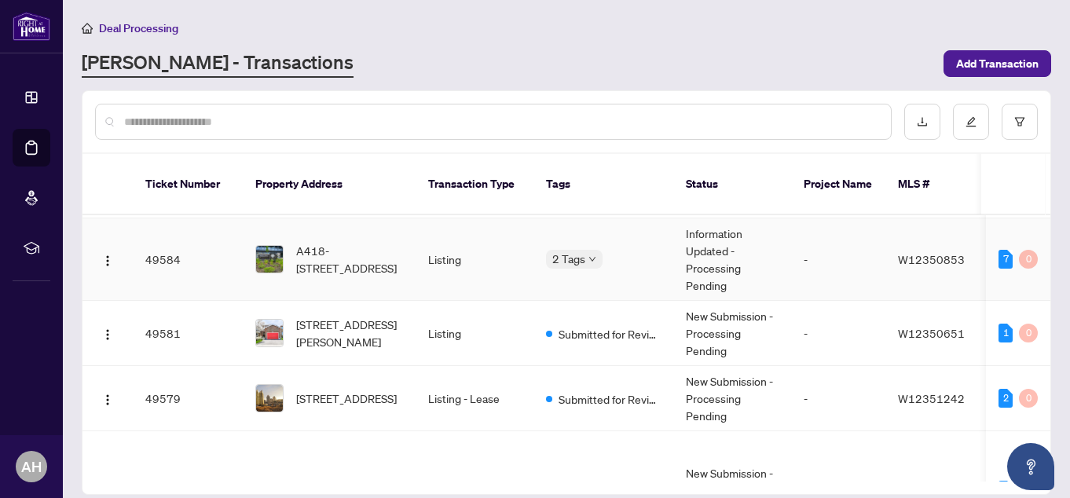
scroll to position [393, 0]
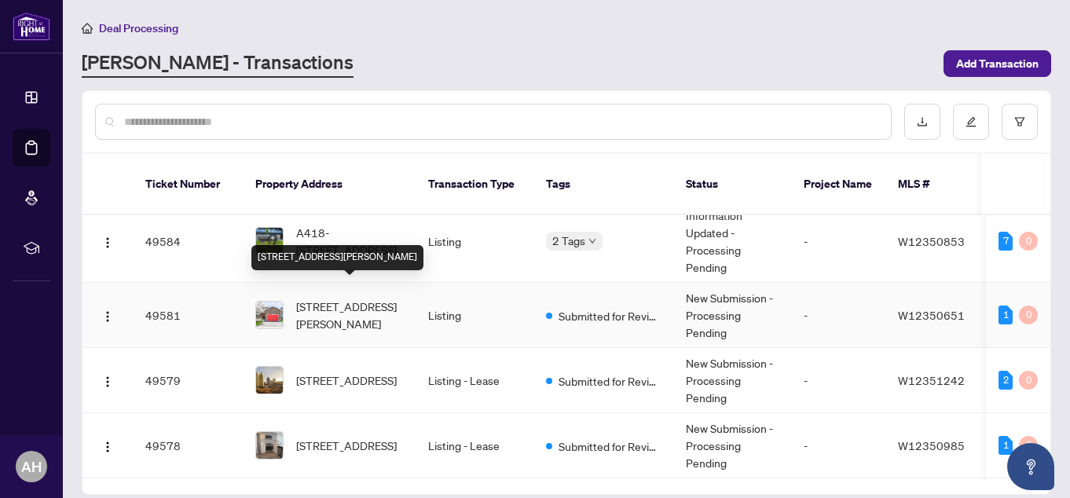
click at [367, 298] on span "[STREET_ADDRESS][PERSON_NAME]" at bounding box center [349, 315] width 107 height 35
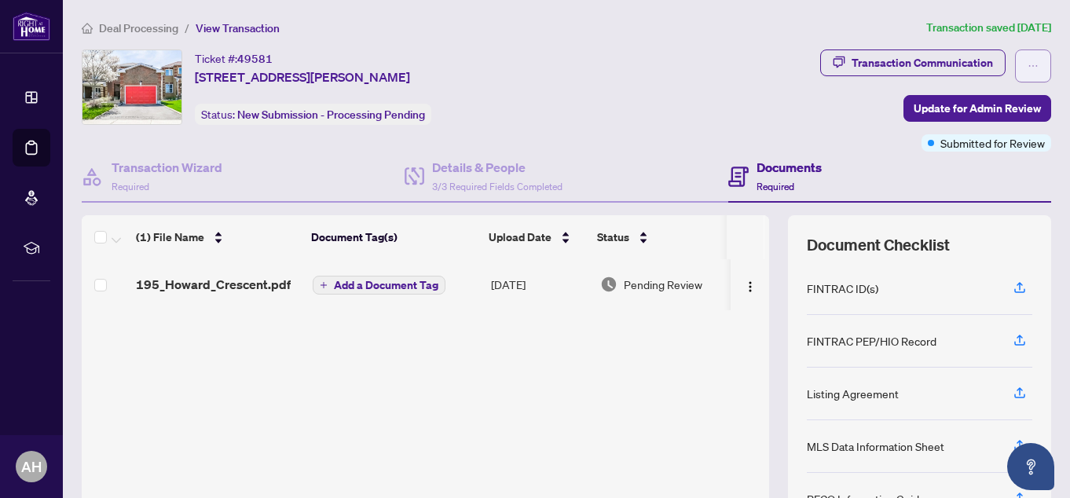
click at [1027, 53] on span "button" at bounding box center [1032, 65] width 11 height 25
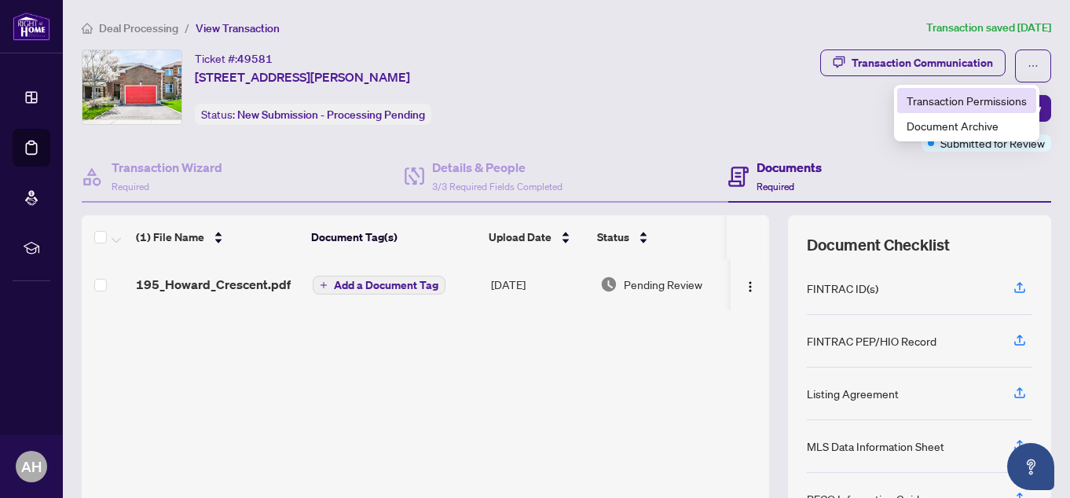
click at [994, 102] on span "Transaction Permissions" at bounding box center [966, 100] width 120 height 17
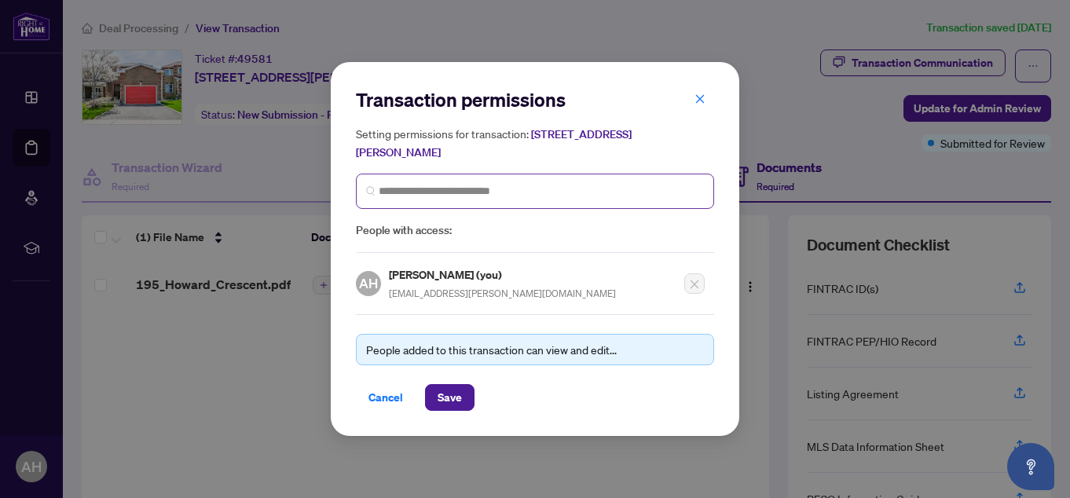
click at [493, 181] on span at bounding box center [535, 191] width 358 height 35
type input "*******"
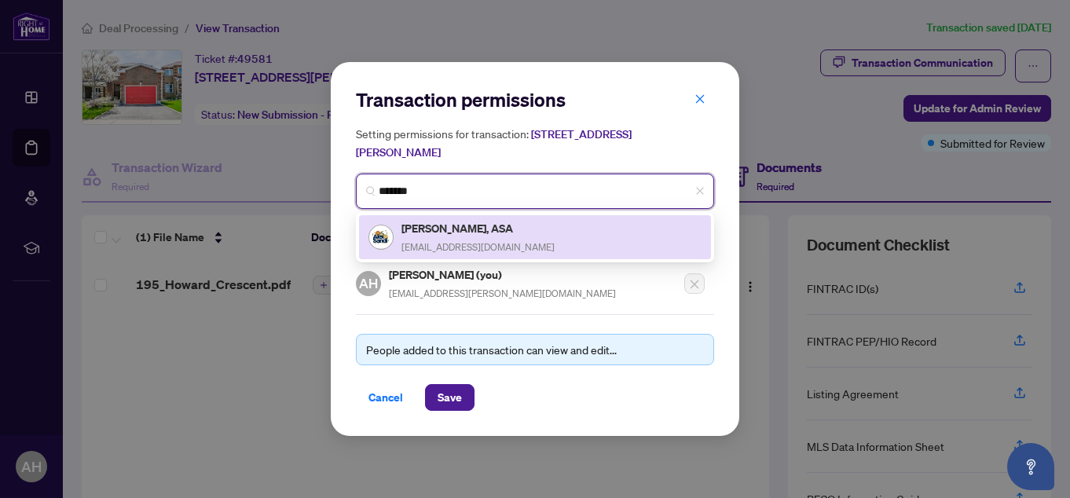
click at [451, 227] on h5 "[PERSON_NAME], ASA" at bounding box center [477, 228] width 153 height 18
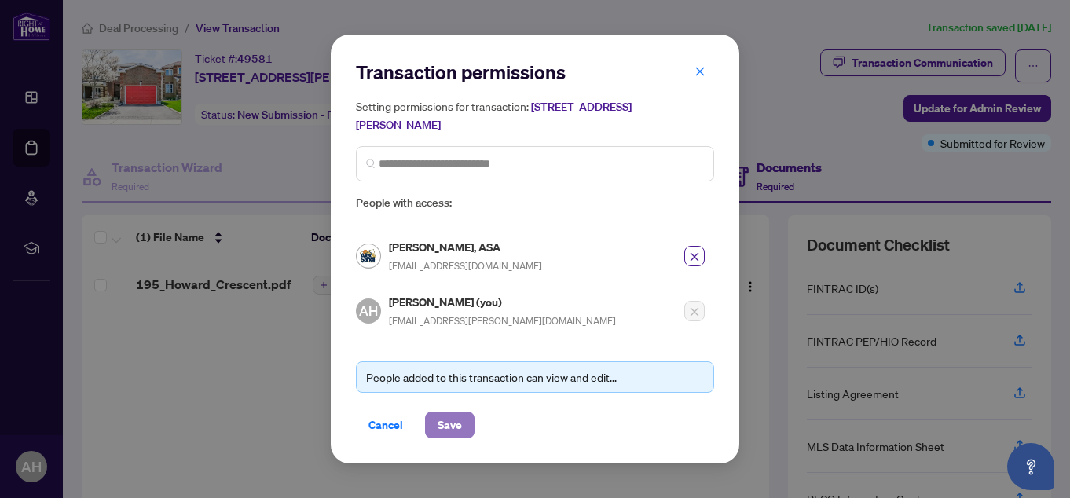
click at [455, 426] on span "Save" at bounding box center [449, 424] width 24 height 25
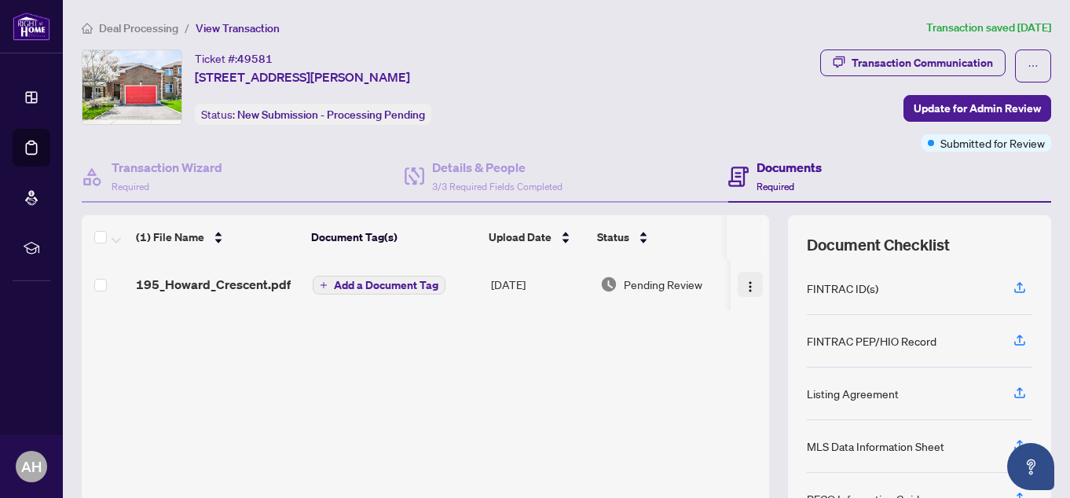
click at [744, 283] on img "button" at bounding box center [750, 286] width 13 height 13
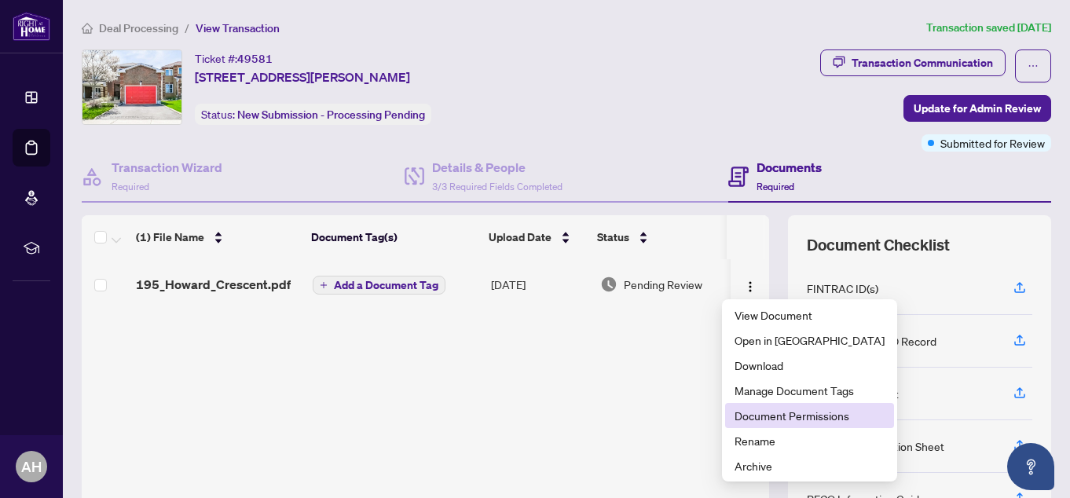
click at [761, 413] on span "Document Permissions" at bounding box center [809, 415] width 150 height 17
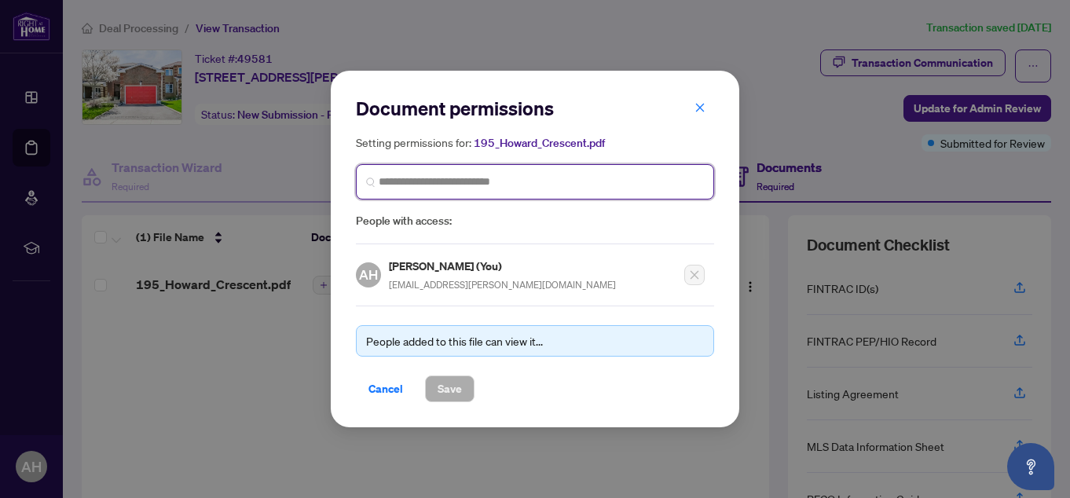
click at [619, 186] on input "search" at bounding box center [541, 182] width 325 height 16
type input "*******"
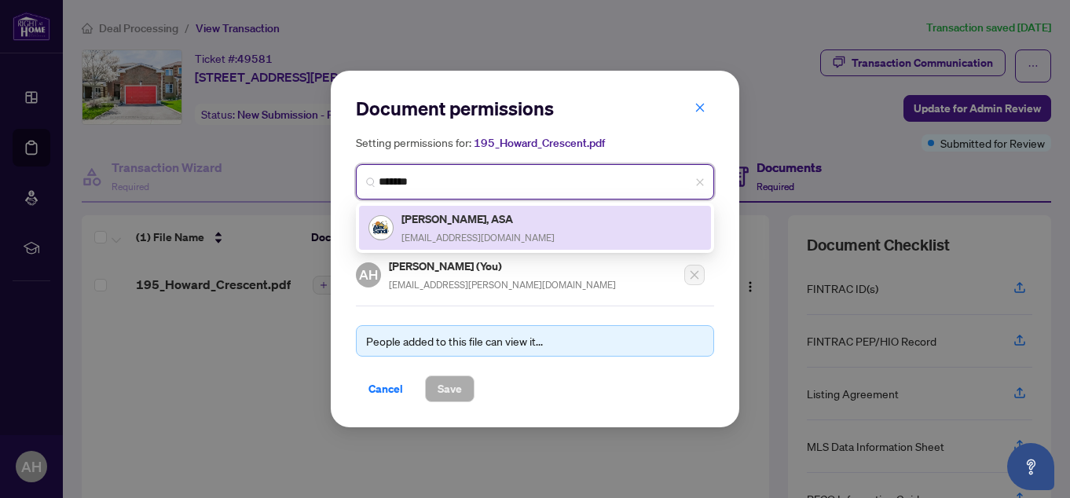
click at [479, 222] on h5 "[PERSON_NAME], ASA" at bounding box center [477, 219] width 153 height 18
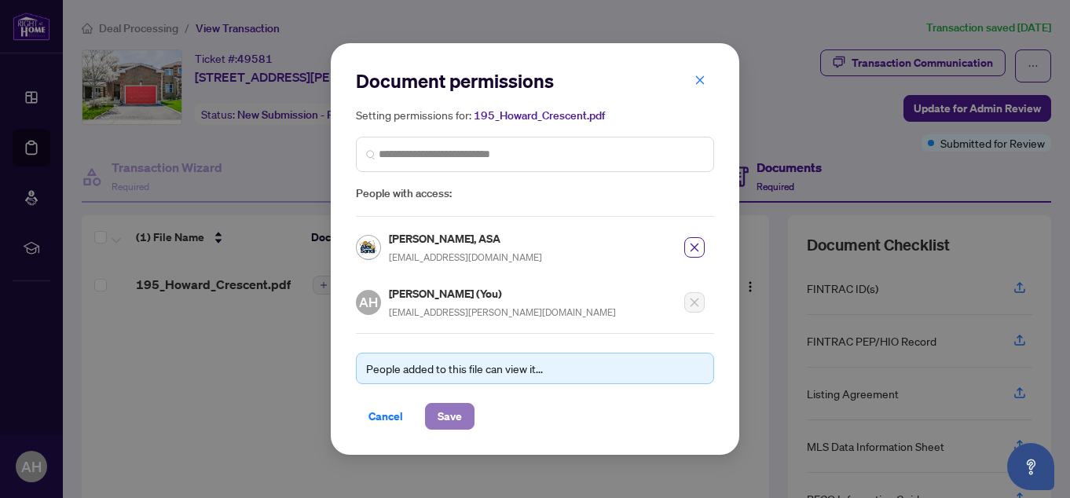
click at [463, 422] on button "Save" at bounding box center [449, 416] width 49 height 27
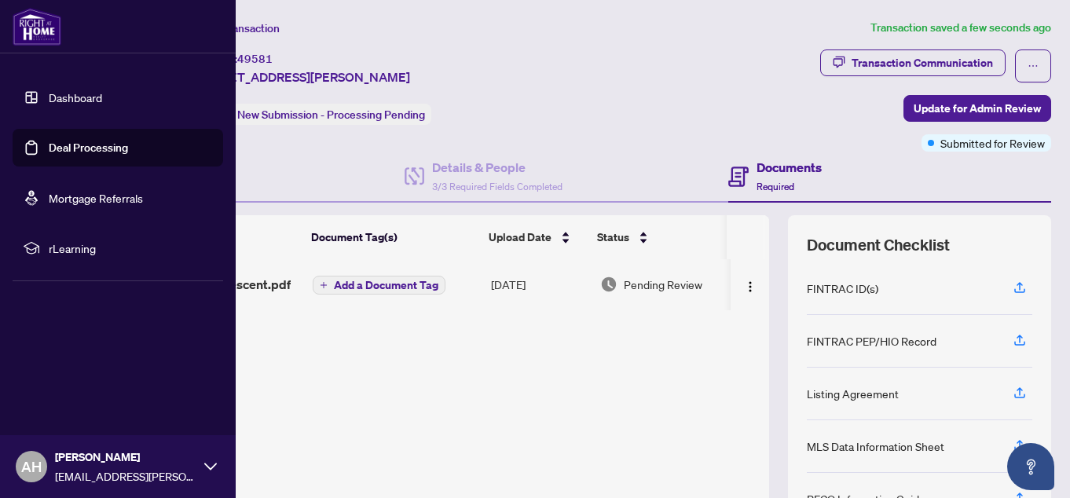
click at [75, 148] on link "Deal Processing" at bounding box center [88, 148] width 79 height 14
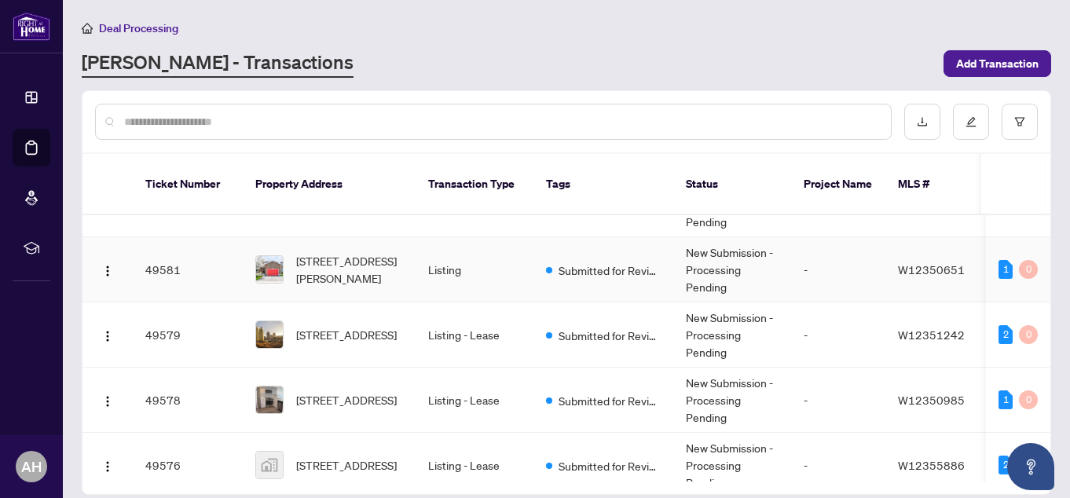
scroll to position [471, 0]
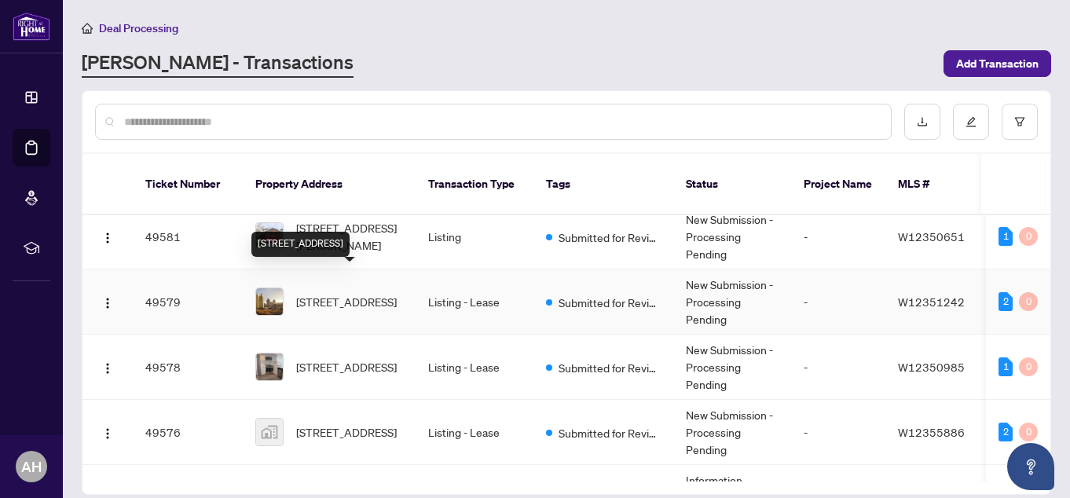
click at [316, 293] on span "[STREET_ADDRESS]" at bounding box center [346, 301] width 101 height 17
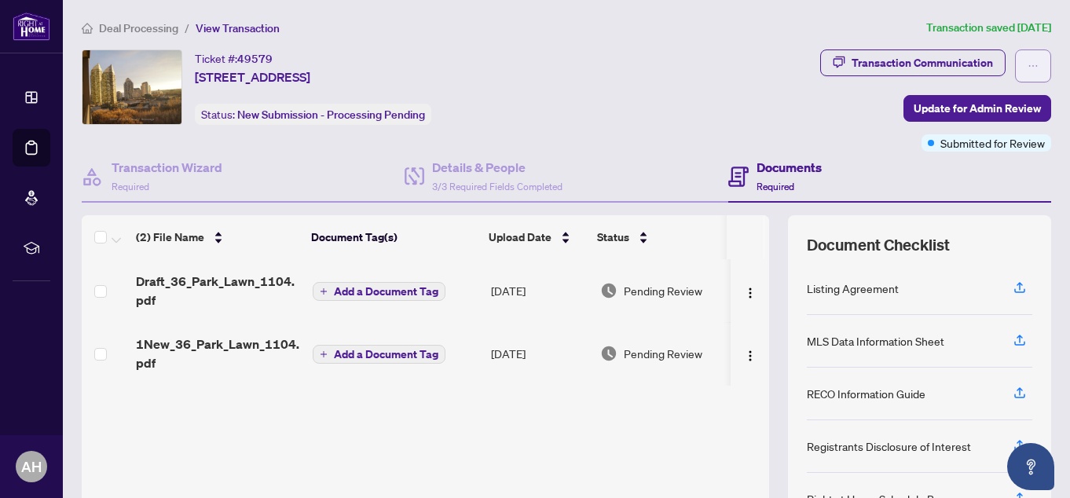
click at [1015, 69] on button "button" at bounding box center [1033, 65] width 36 height 33
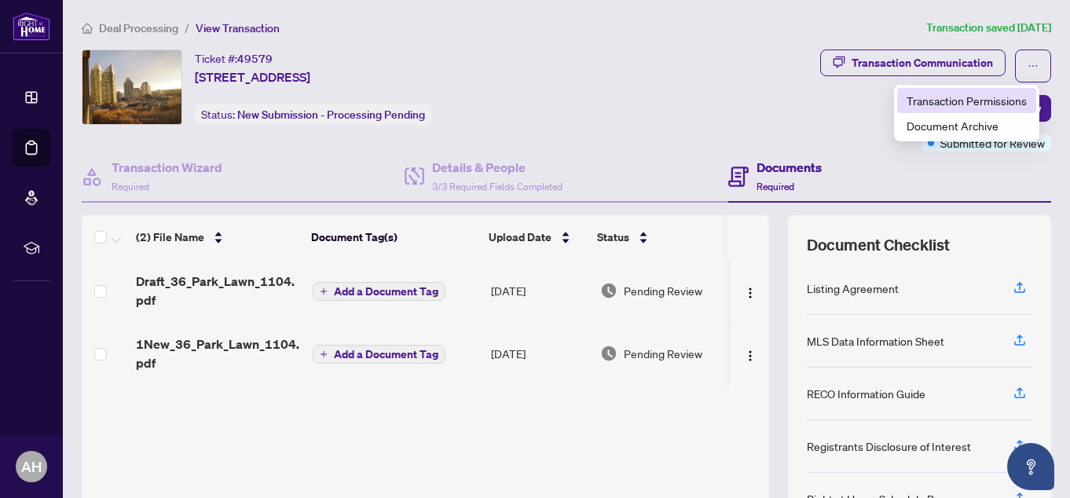
click at [990, 93] on span "Transaction Permissions" at bounding box center [966, 100] width 120 height 17
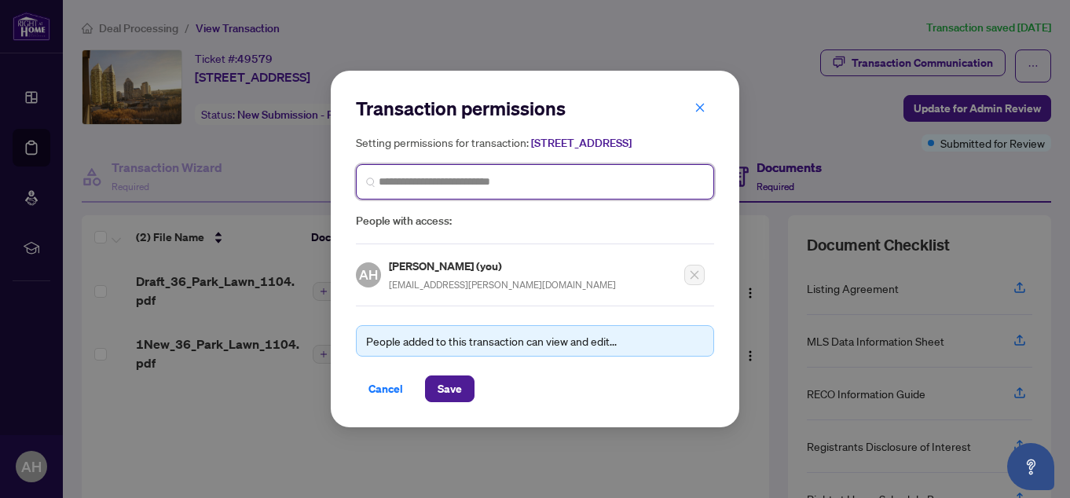
click at [561, 190] on input "search" at bounding box center [541, 182] width 325 height 16
type input "*******"
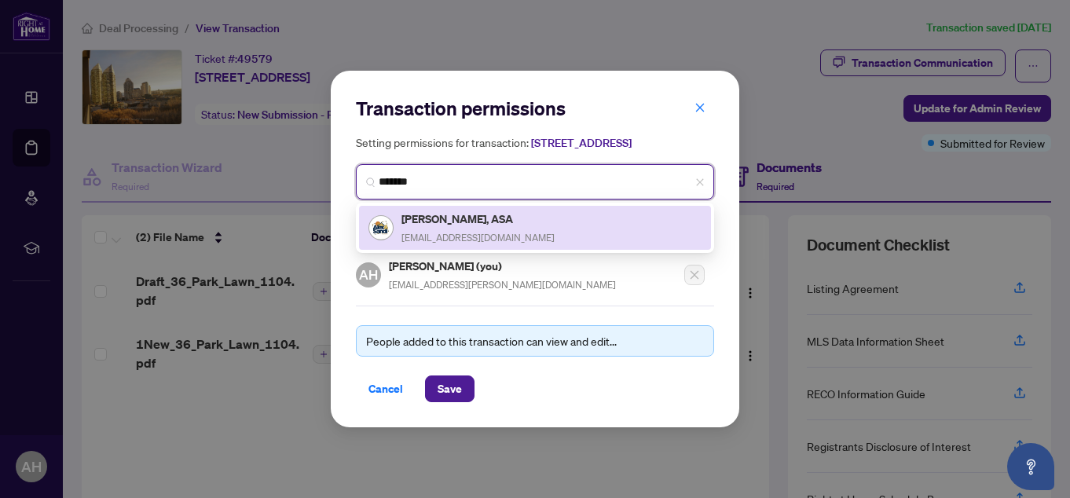
click at [469, 226] on h5 "[PERSON_NAME], ASA" at bounding box center [477, 219] width 153 height 18
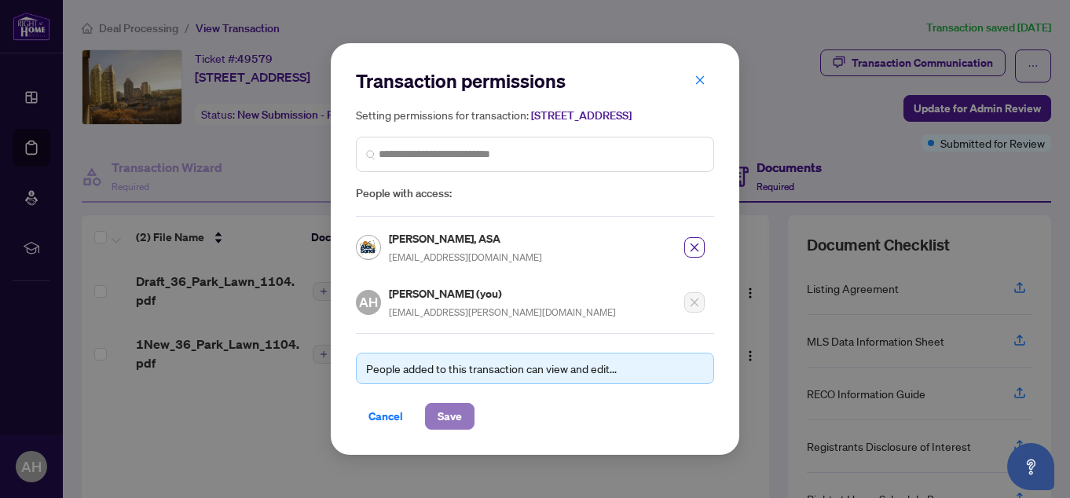
click at [442, 417] on span "Save" at bounding box center [449, 416] width 24 height 25
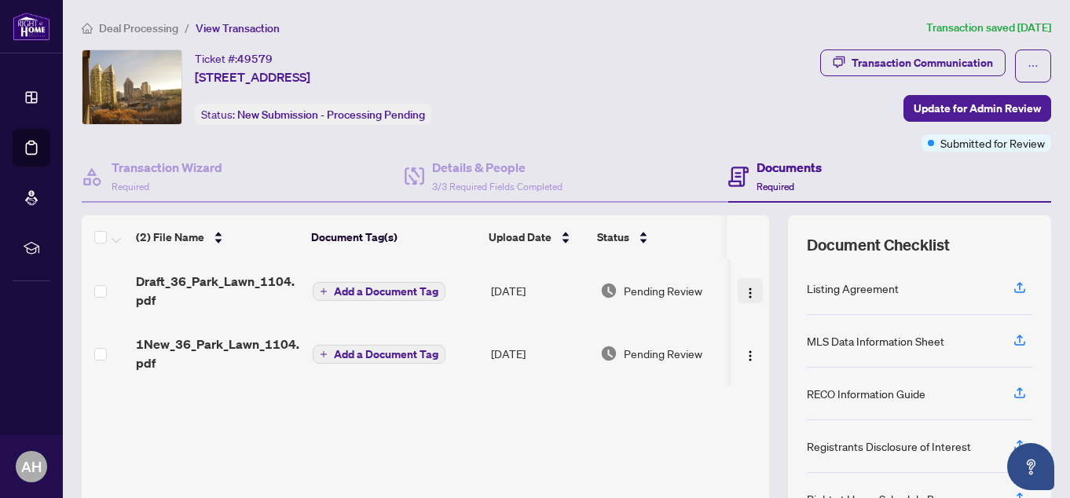
click at [744, 295] on img "button" at bounding box center [750, 293] width 13 height 13
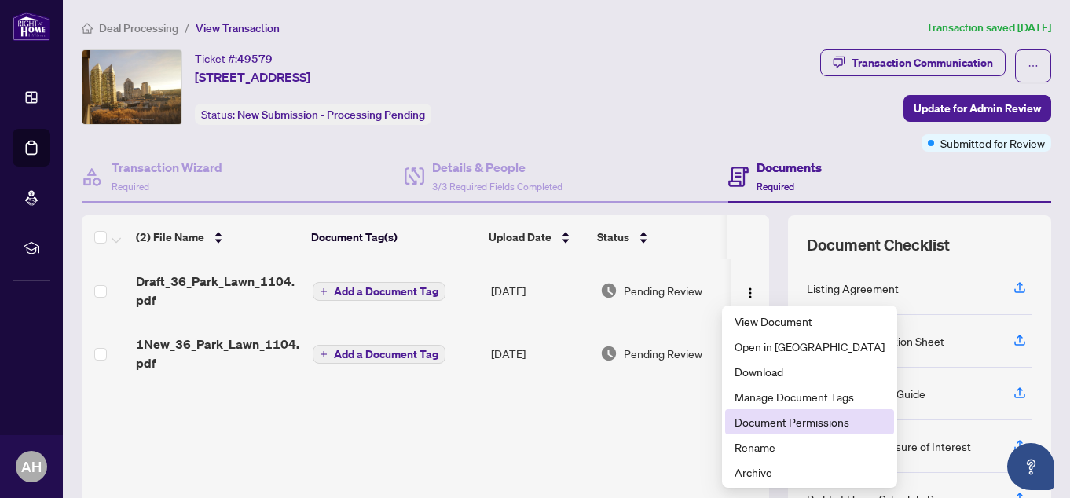
click at [760, 415] on span "Document Permissions" at bounding box center [809, 421] width 150 height 17
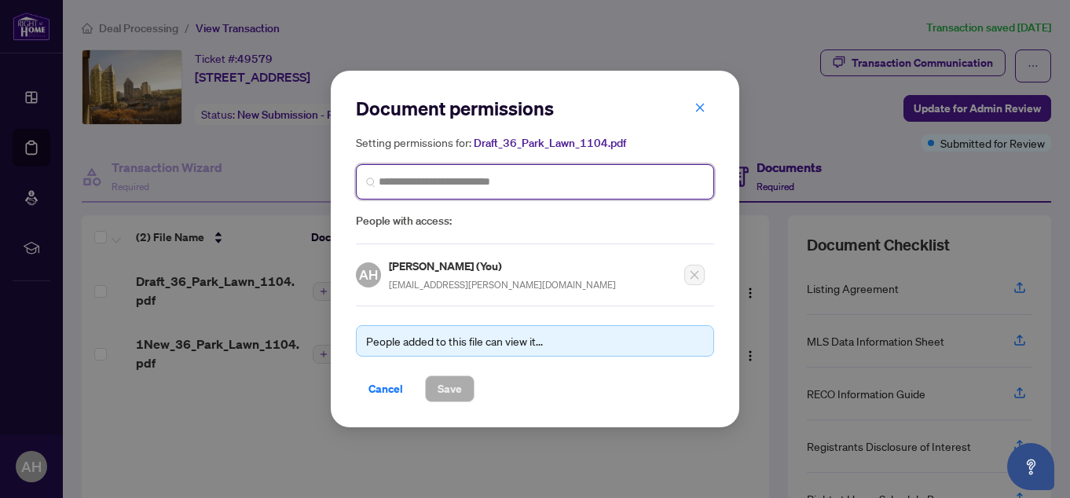
click at [585, 185] on input "search" at bounding box center [541, 182] width 325 height 16
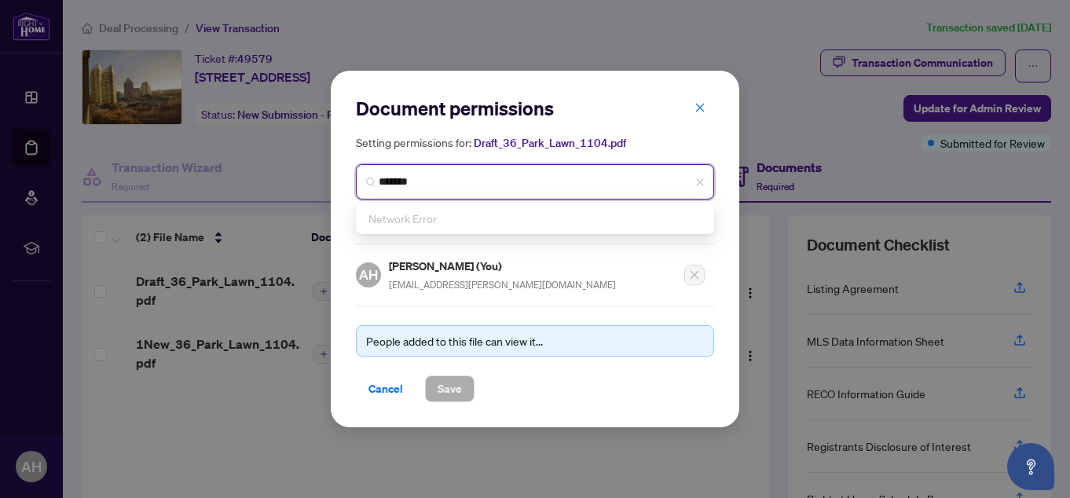
click at [494, 177] on input "*******" at bounding box center [541, 182] width 325 height 16
type input "*"
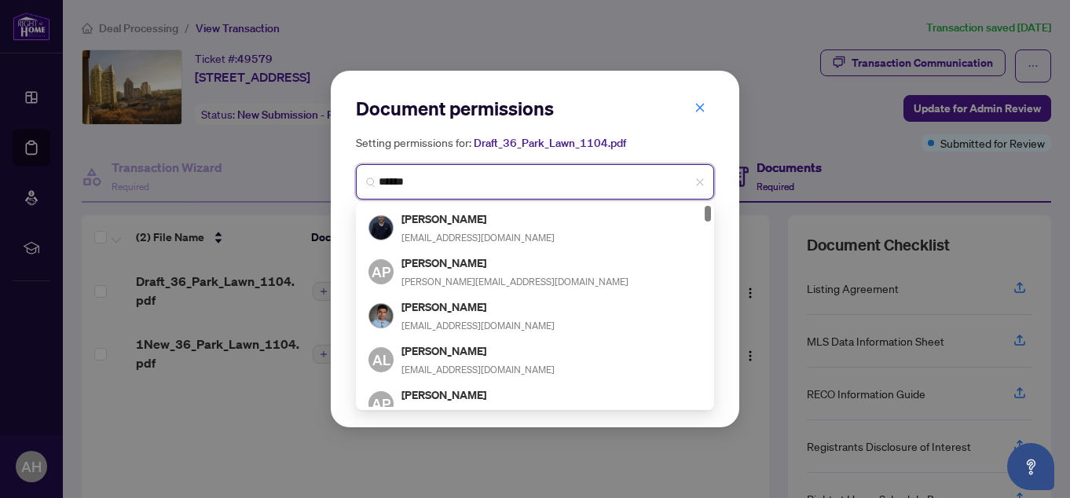
type input "*******"
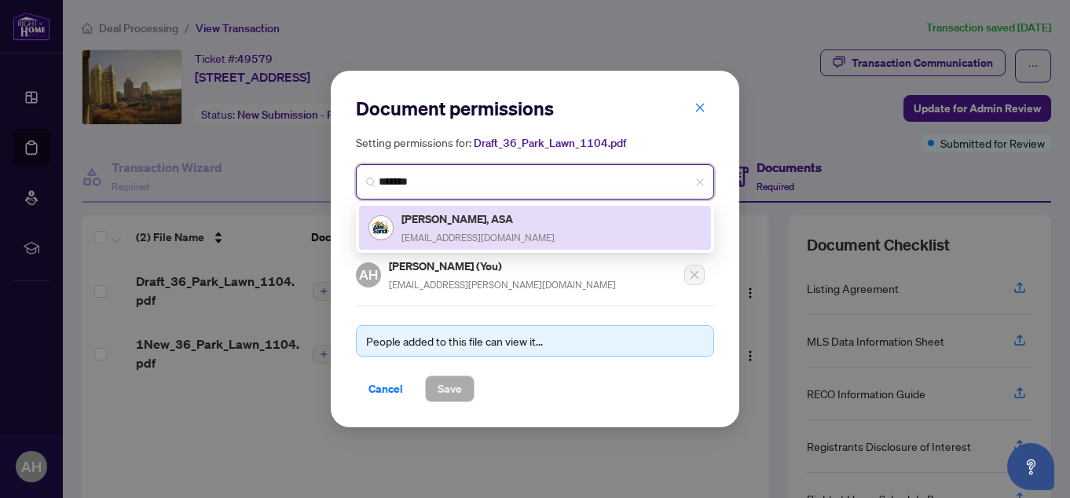
click at [469, 212] on h5 "[PERSON_NAME], ASA" at bounding box center [477, 219] width 153 height 18
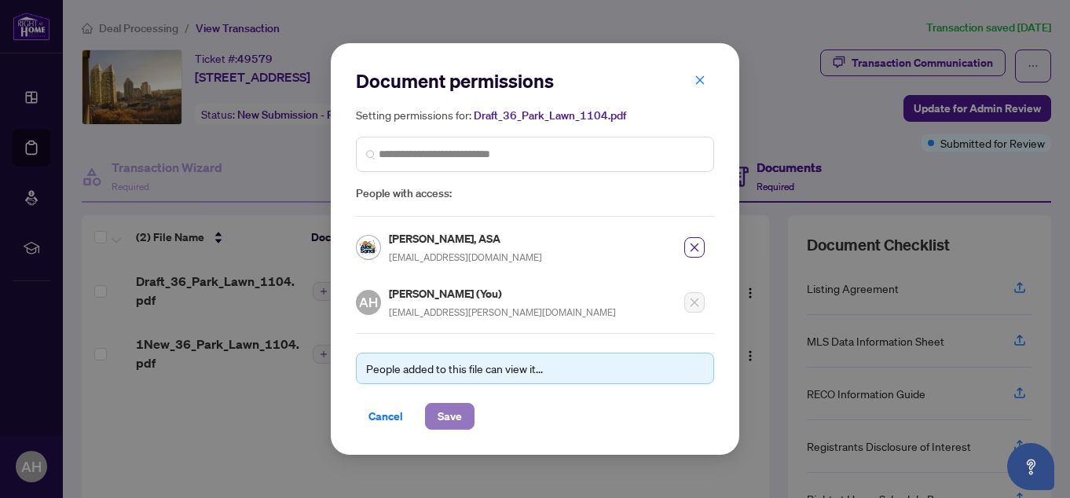
click at [439, 411] on span "Save" at bounding box center [449, 416] width 24 height 25
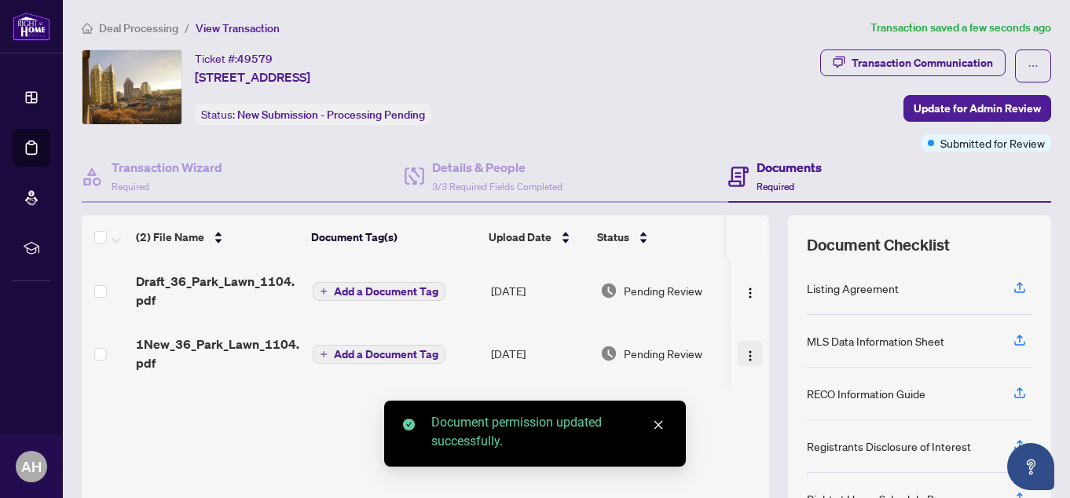
click at [744, 354] on img "button" at bounding box center [750, 355] width 13 height 13
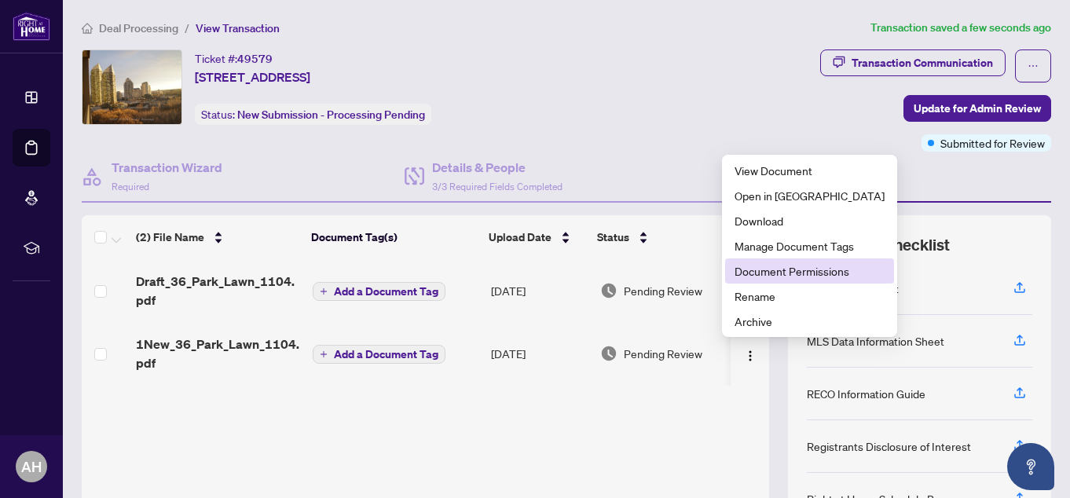
click at [759, 271] on span "Document Permissions" at bounding box center [809, 270] width 150 height 17
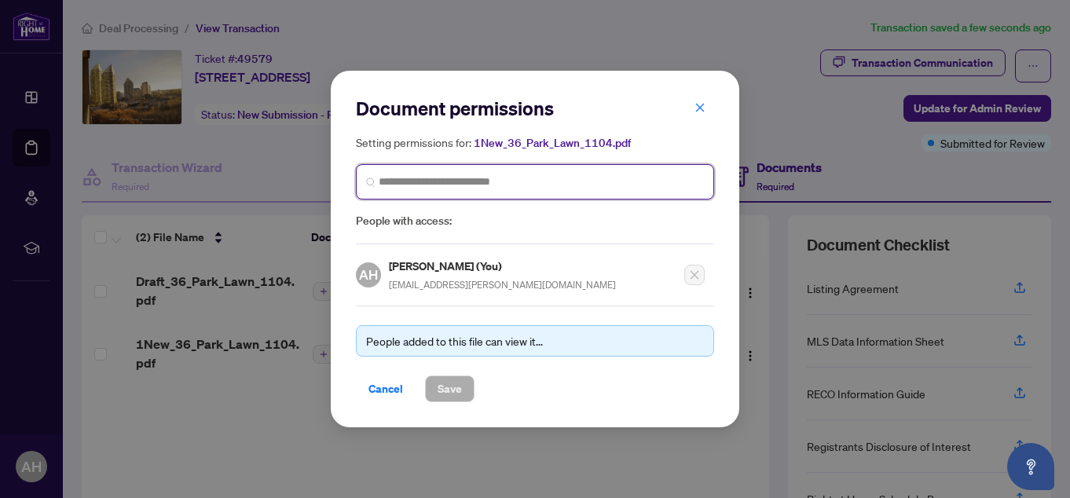
click at [473, 181] on input "search" at bounding box center [541, 182] width 325 height 16
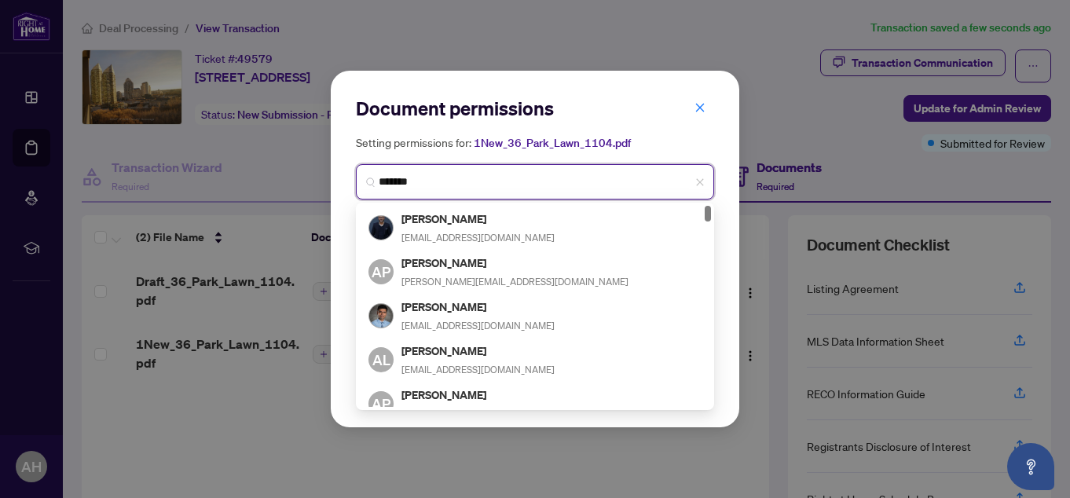
type input "*******"
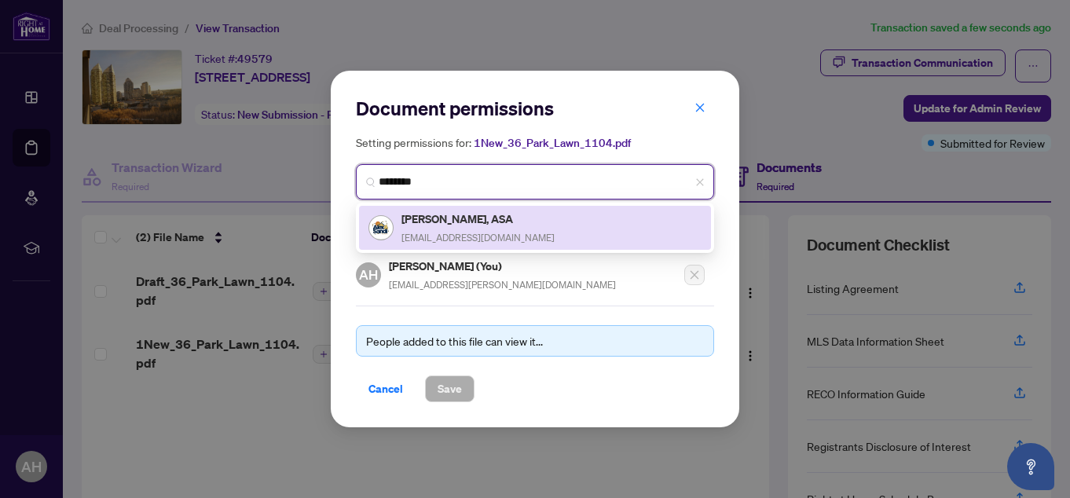
click at [463, 228] on div "[PERSON_NAME], ASA [EMAIL_ADDRESS][DOMAIN_NAME]" at bounding box center [477, 228] width 153 height 36
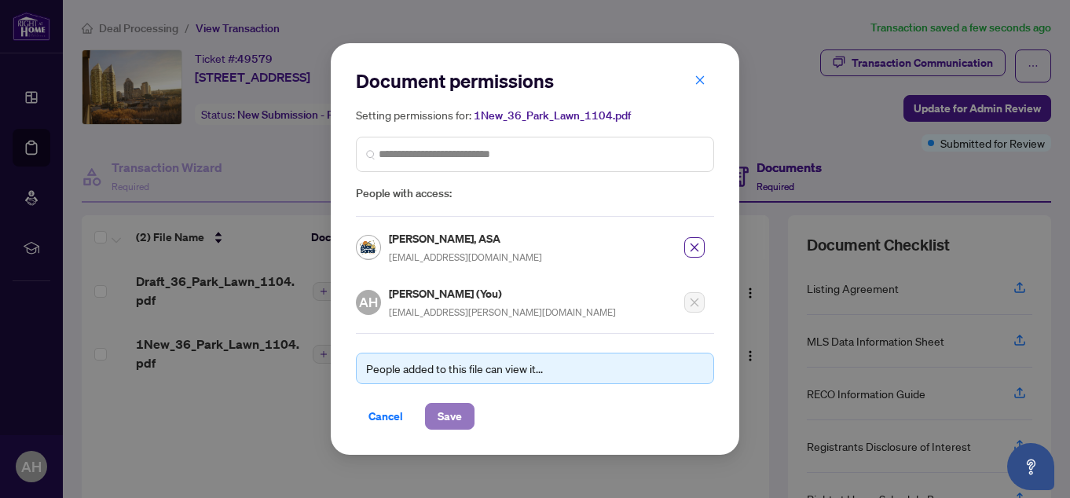
click at [446, 408] on span "Save" at bounding box center [449, 416] width 24 height 25
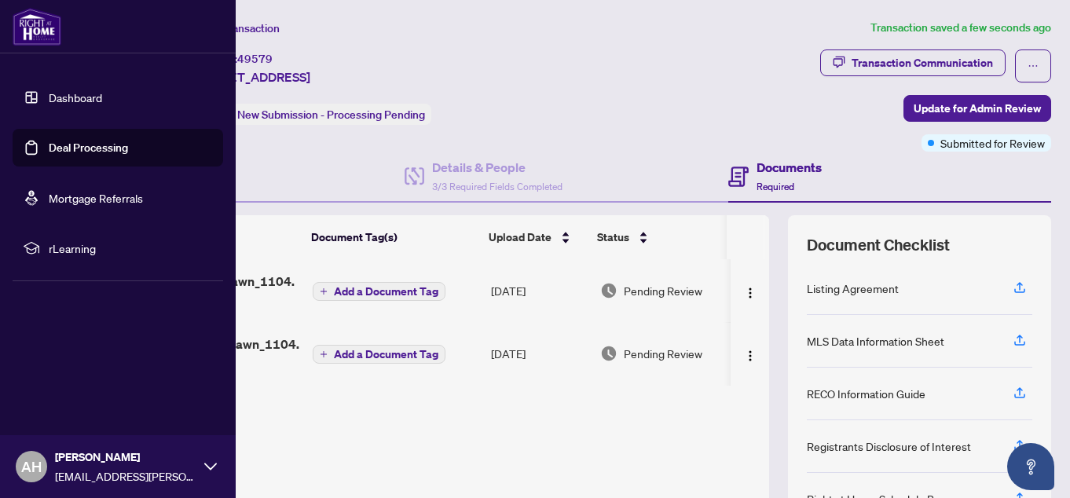
click at [80, 149] on link "Deal Processing" at bounding box center [88, 148] width 79 height 14
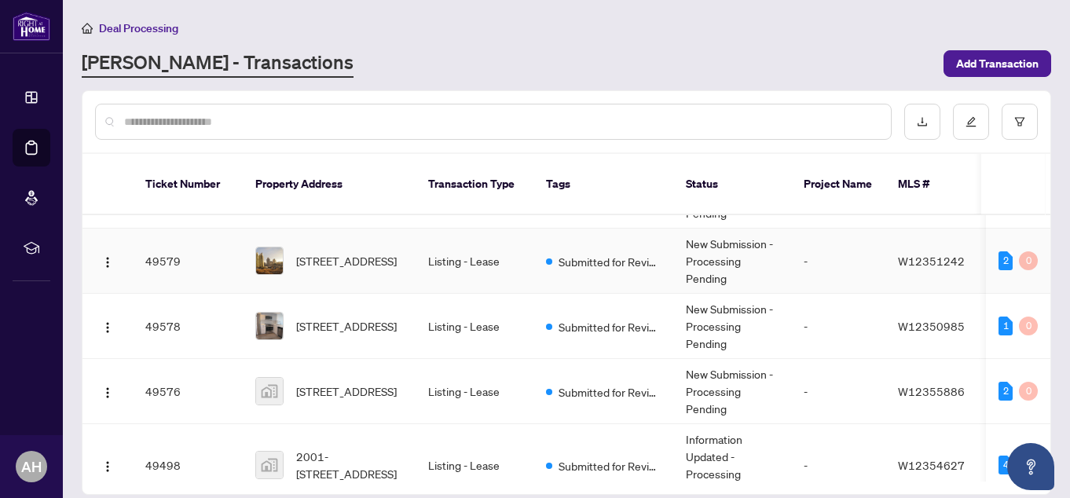
scroll to position [550, 0]
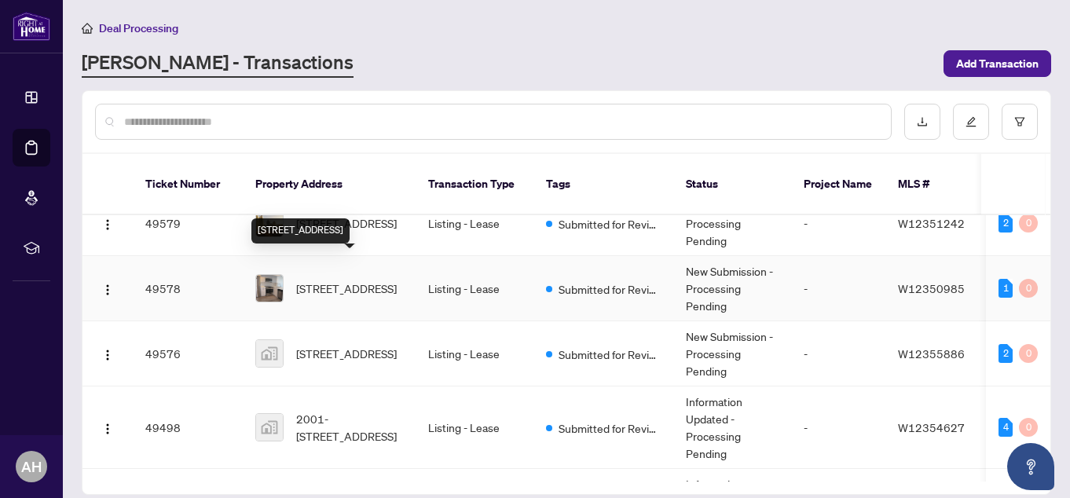
click at [365, 280] on span "[STREET_ADDRESS]" at bounding box center [346, 288] width 101 height 17
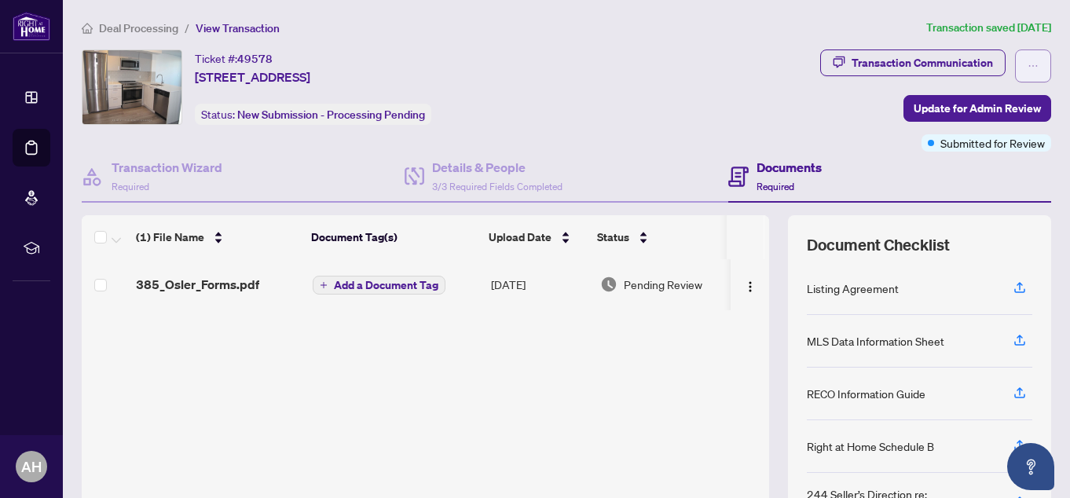
click at [1015, 68] on button "button" at bounding box center [1033, 65] width 36 height 33
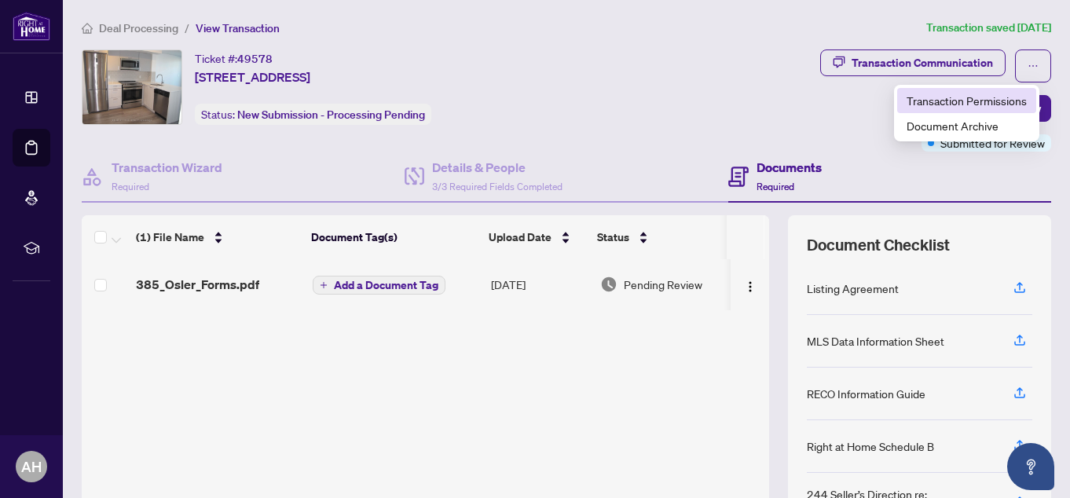
click at [997, 96] on span "Transaction Permissions" at bounding box center [966, 100] width 120 height 17
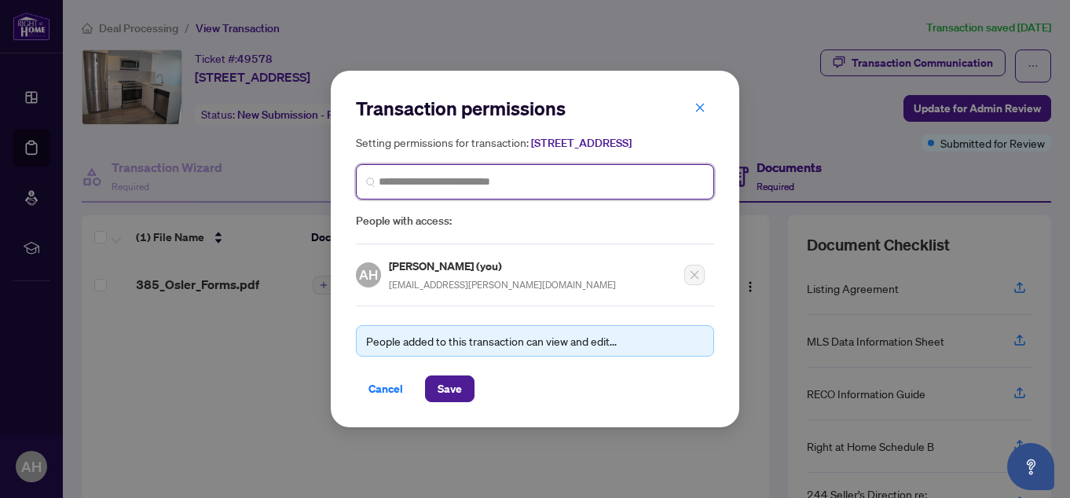
click at [613, 187] on input "search" at bounding box center [541, 182] width 325 height 16
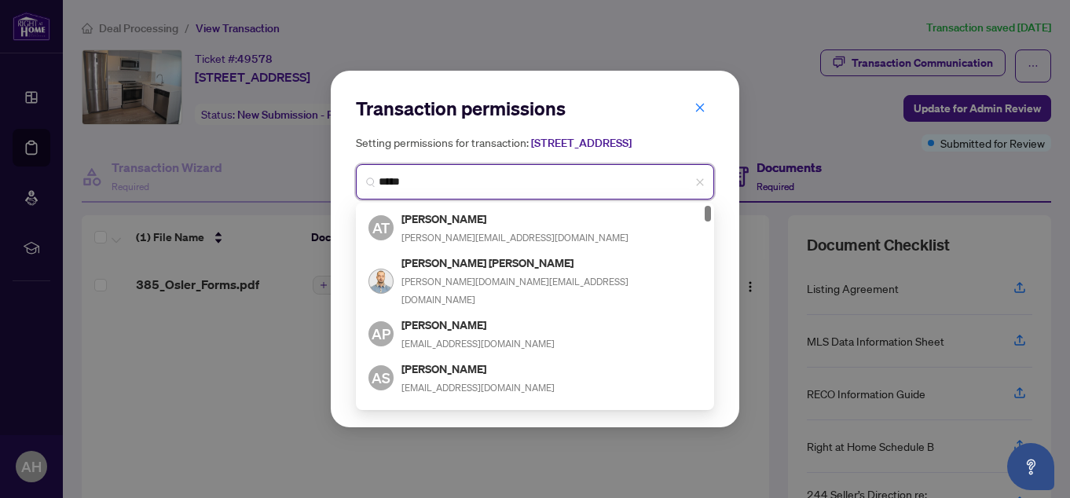
type input "******"
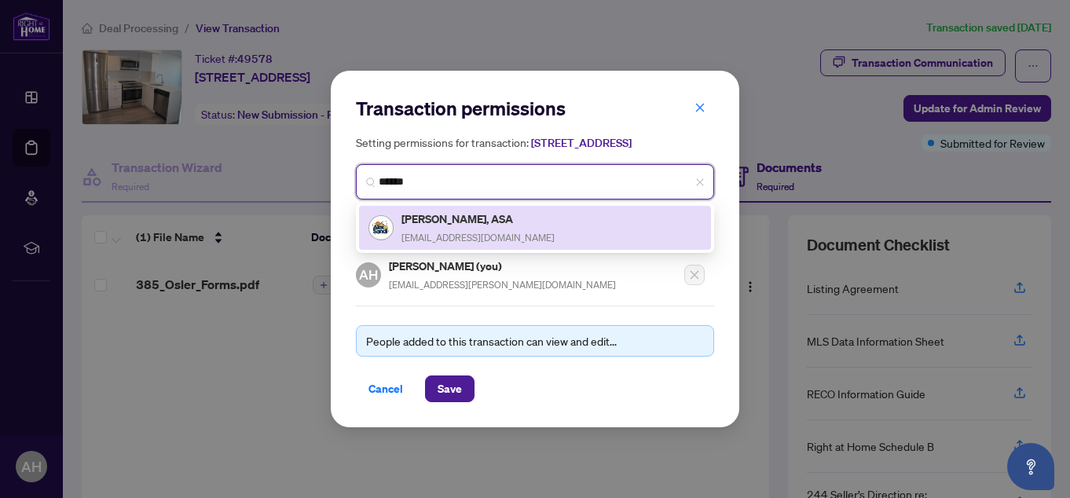
click at [481, 228] on h5 "[PERSON_NAME], ASA" at bounding box center [477, 219] width 153 height 18
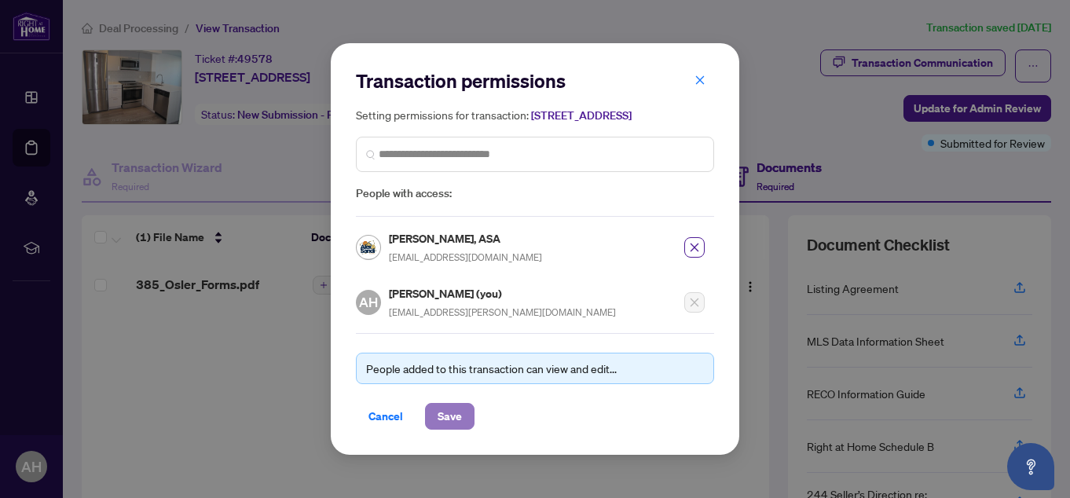
click at [444, 419] on span "Save" at bounding box center [449, 416] width 24 height 25
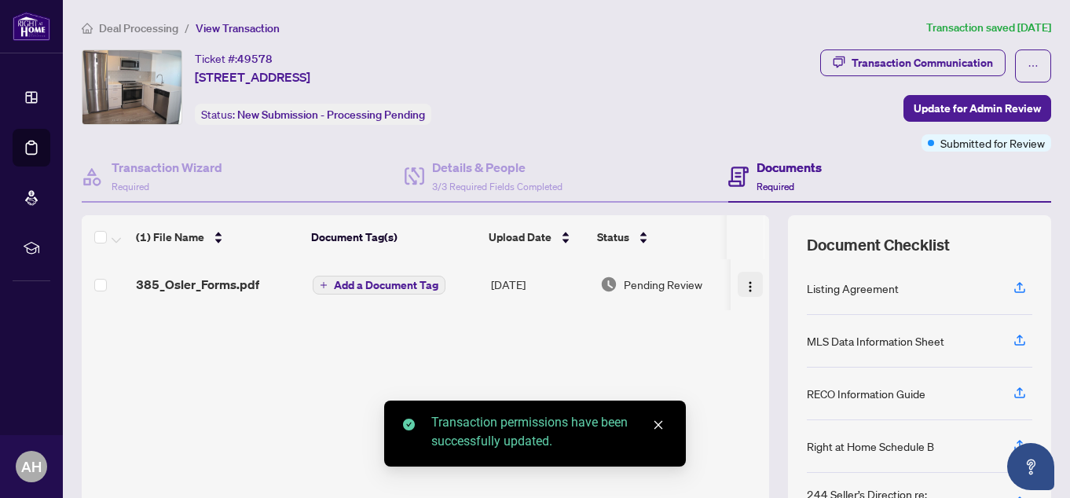
click at [744, 291] on img "button" at bounding box center [750, 286] width 13 height 13
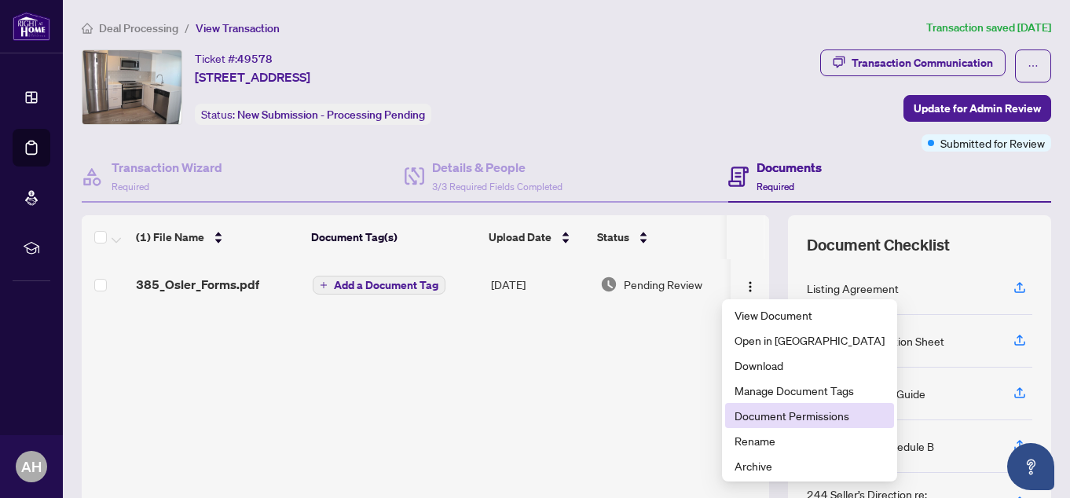
click at [756, 412] on span "Document Permissions" at bounding box center [809, 415] width 150 height 17
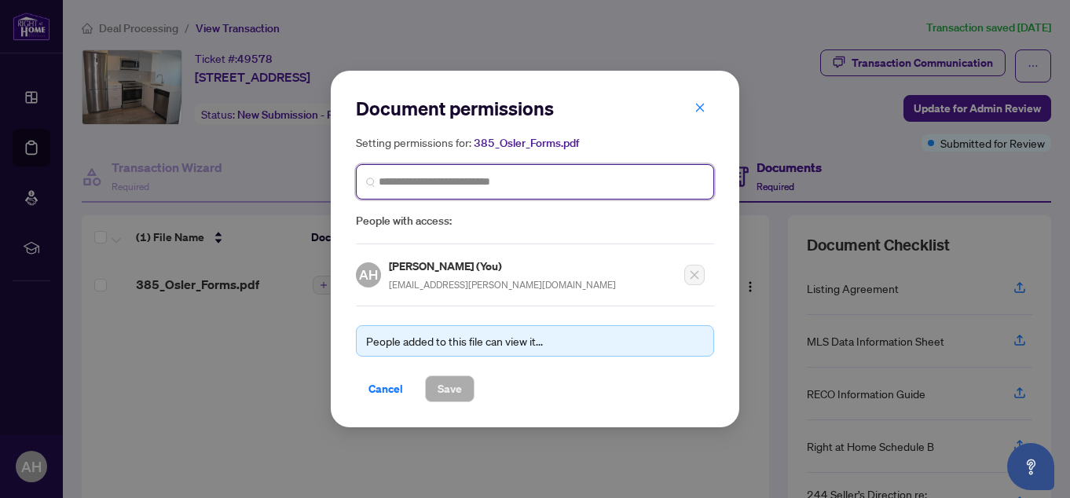
click at [576, 180] on input "search" at bounding box center [541, 182] width 325 height 16
type input "*******"
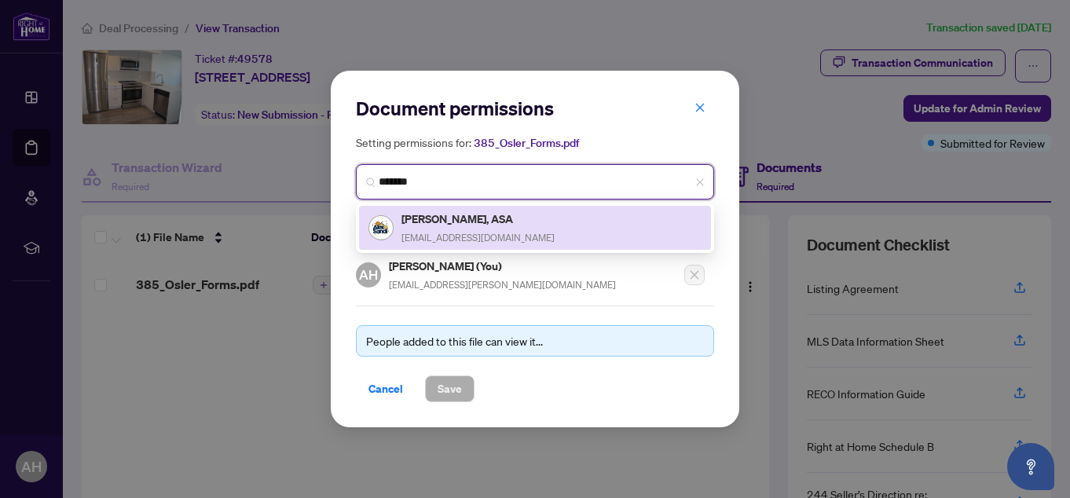
click at [488, 230] on div "[PERSON_NAME], ASA [EMAIL_ADDRESS][DOMAIN_NAME]" at bounding box center [477, 228] width 153 height 36
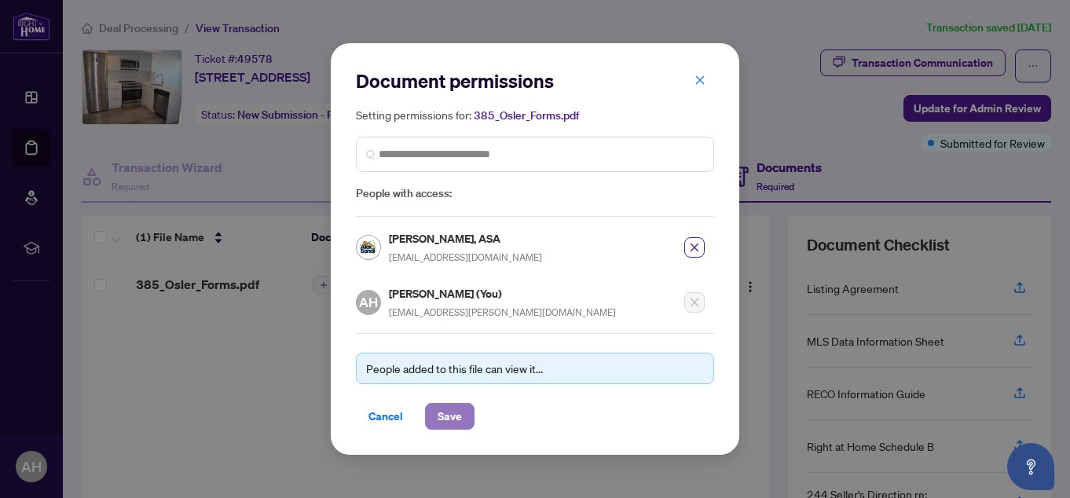
click at [447, 410] on span "Save" at bounding box center [449, 416] width 24 height 25
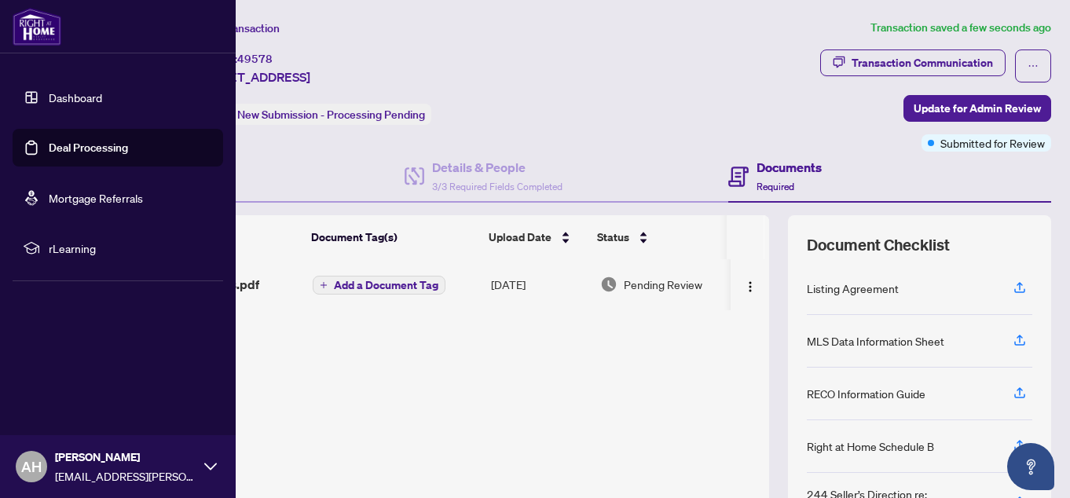
click at [49, 141] on link "Deal Processing" at bounding box center [88, 148] width 79 height 14
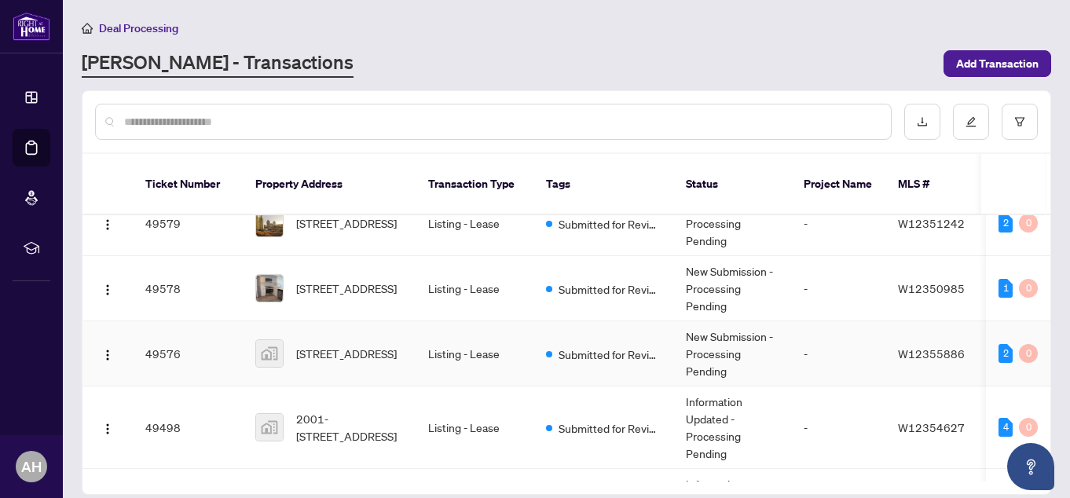
scroll to position [628, 0]
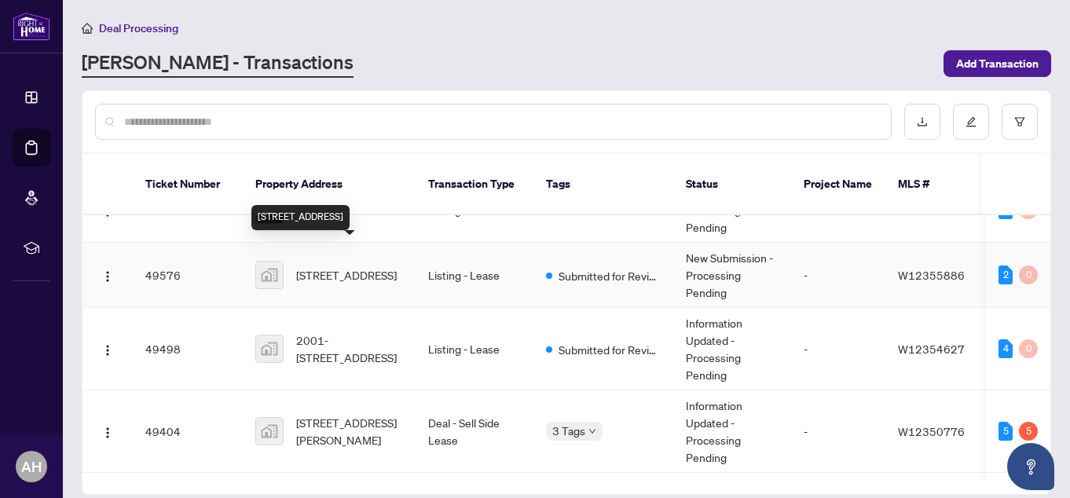
click at [340, 266] on span "[STREET_ADDRESS]" at bounding box center [346, 274] width 101 height 17
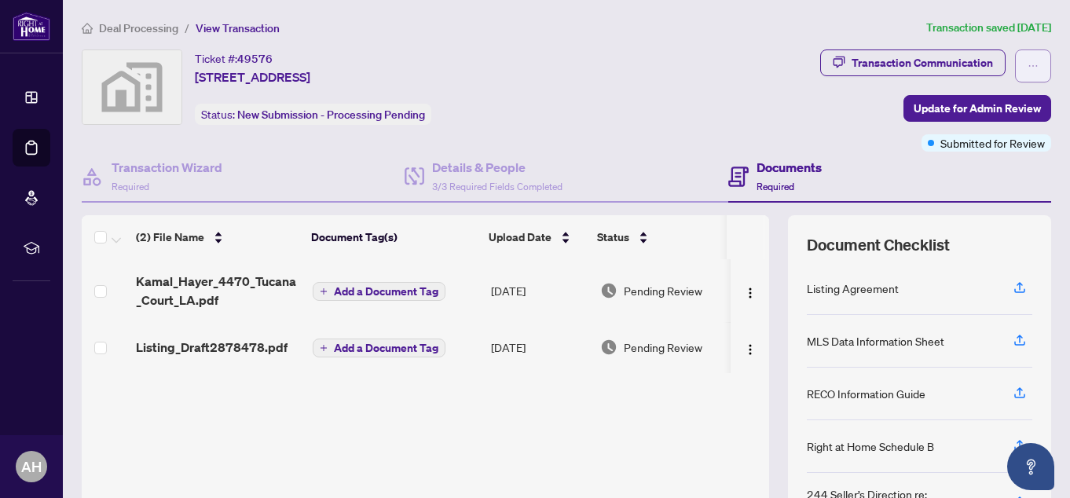
click at [1027, 58] on span "button" at bounding box center [1032, 65] width 11 height 25
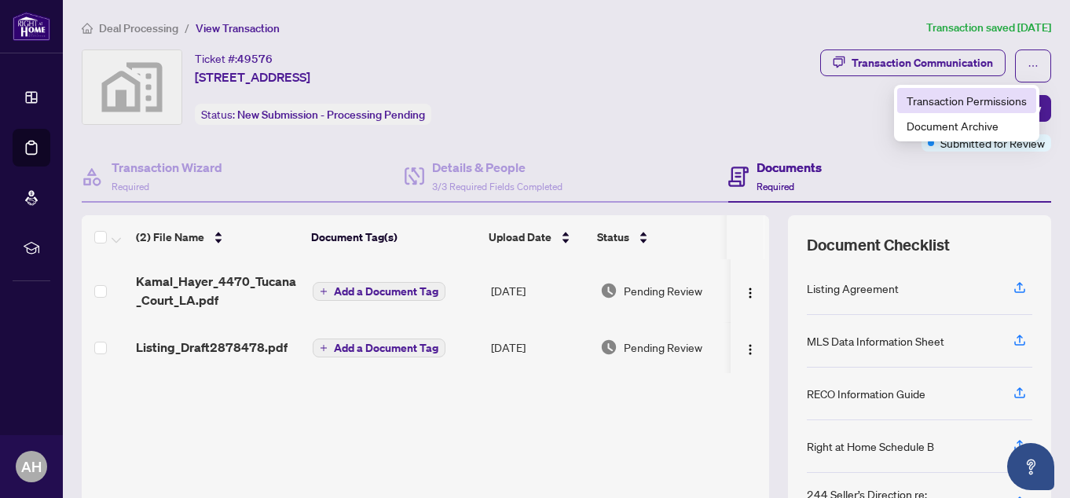
click at [973, 106] on span "Transaction Permissions" at bounding box center [966, 100] width 120 height 17
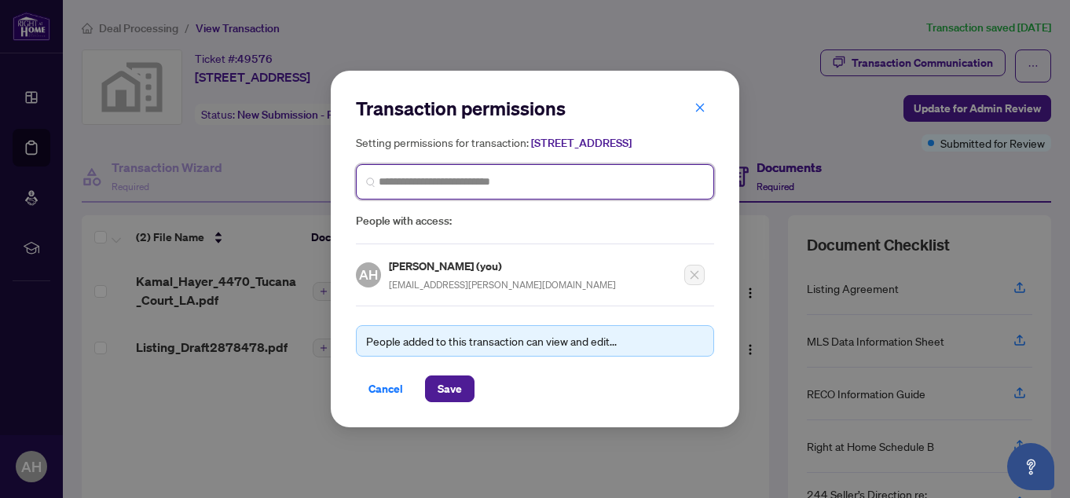
click at [538, 185] on input "search" at bounding box center [541, 182] width 325 height 16
type input "*******"
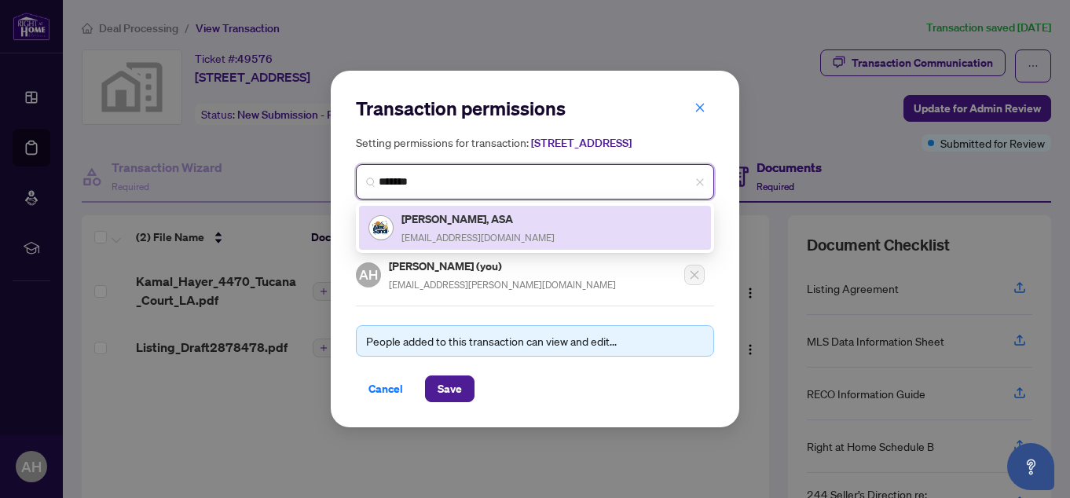
click at [499, 228] on h5 "[PERSON_NAME], ASA" at bounding box center [477, 219] width 153 height 18
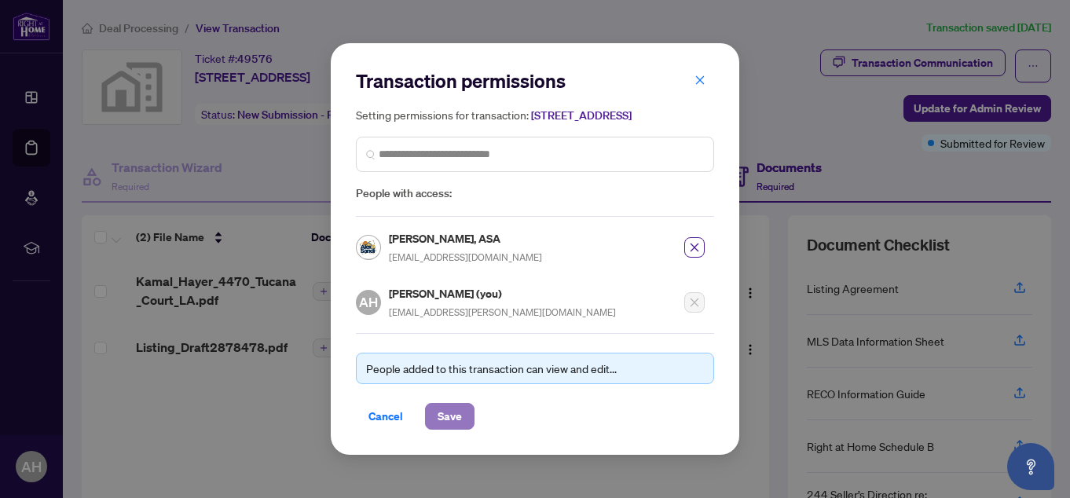
click at [461, 415] on span "Save" at bounding box center [449, 416] width 24 height 25
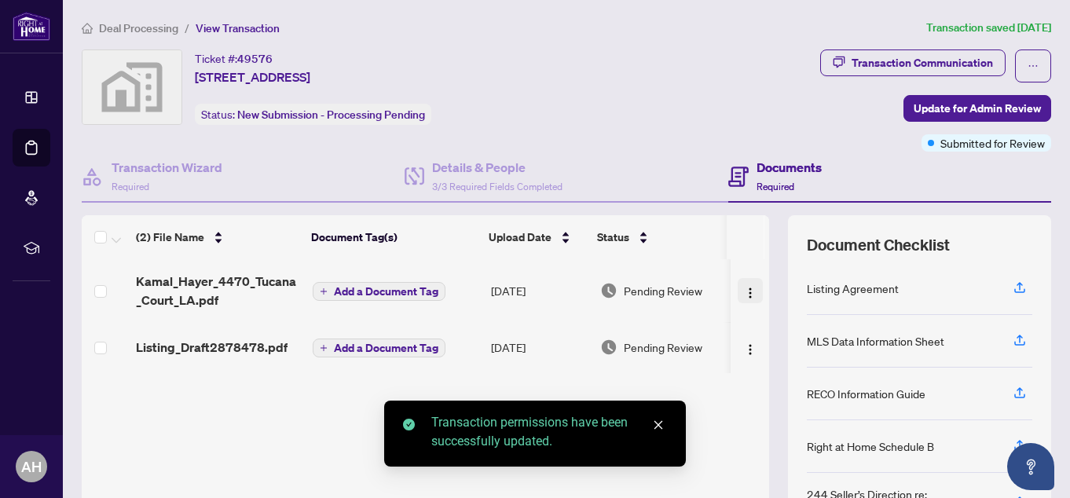
click at [744, 290] on img "button" at bounding box center [750, 293] width 13 height 13
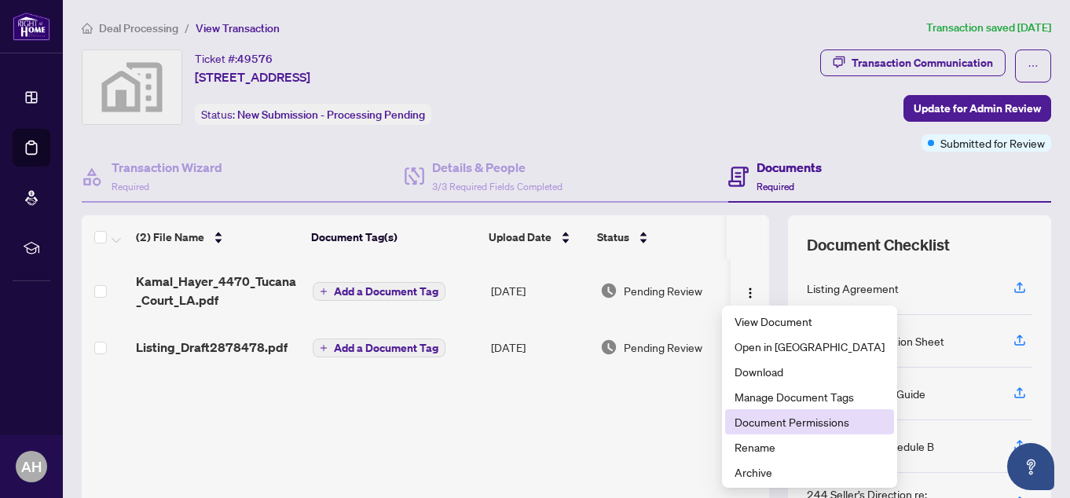
click at [761, 423] on span "Document Permissions" at bounding box center [809, 421] width 150 height 17
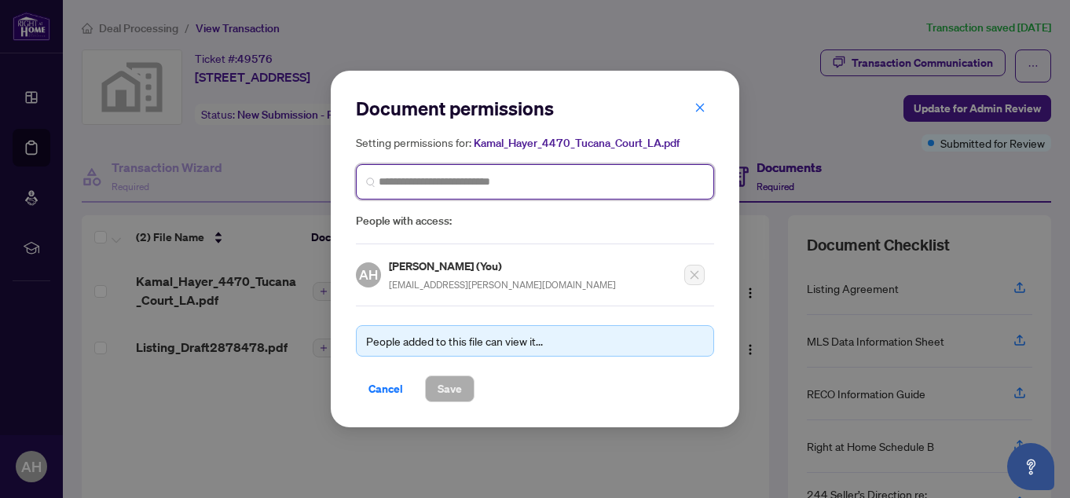
click at [539, 182] on input "search" at bounding box center [541, 182] width 325 height 16
type input "*******"
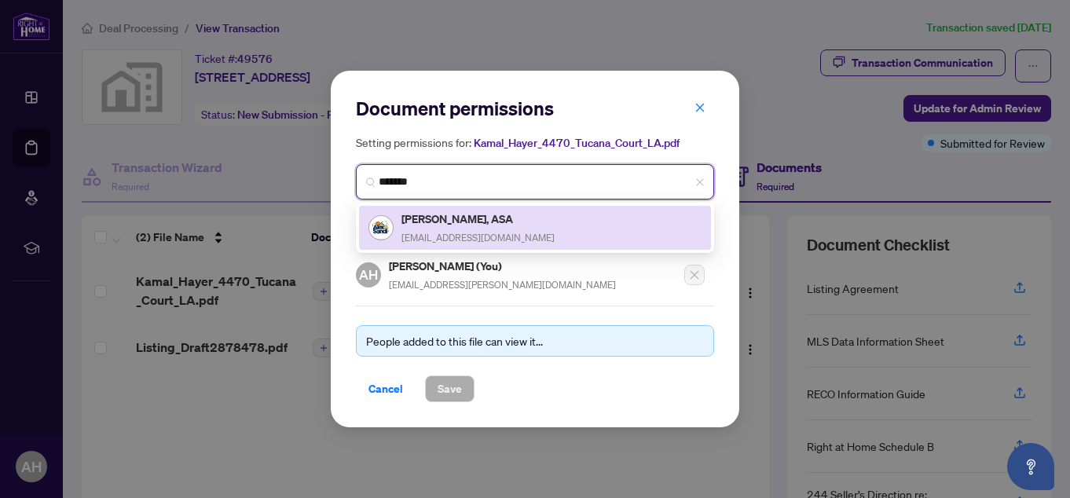
click at [477, 232] on span "[EMAIL_ADDRESS][DOMAIN_NAME]" at bounding box center [477, 238] width 153 height 12
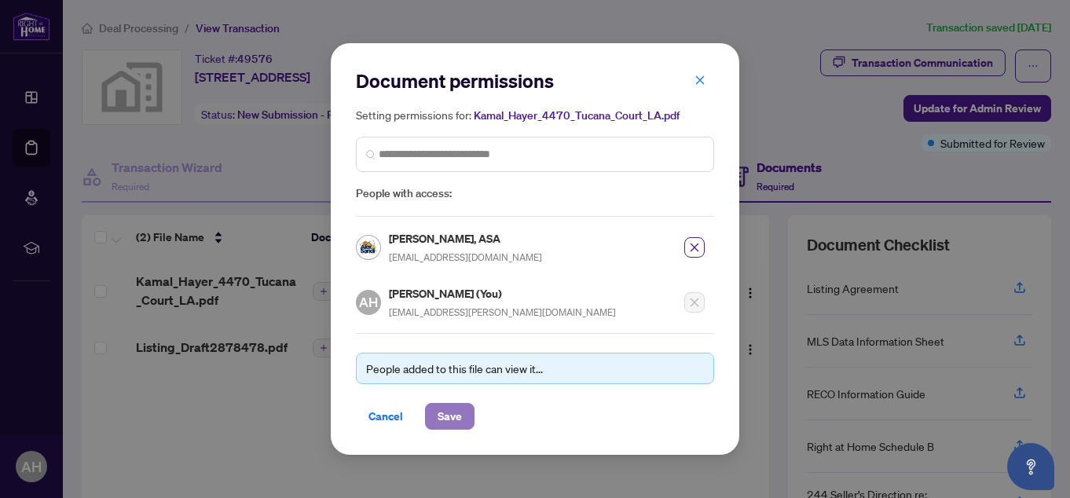
click at [445, 418] on span "Save" at bounding box center [449, 416] width 24 height 25
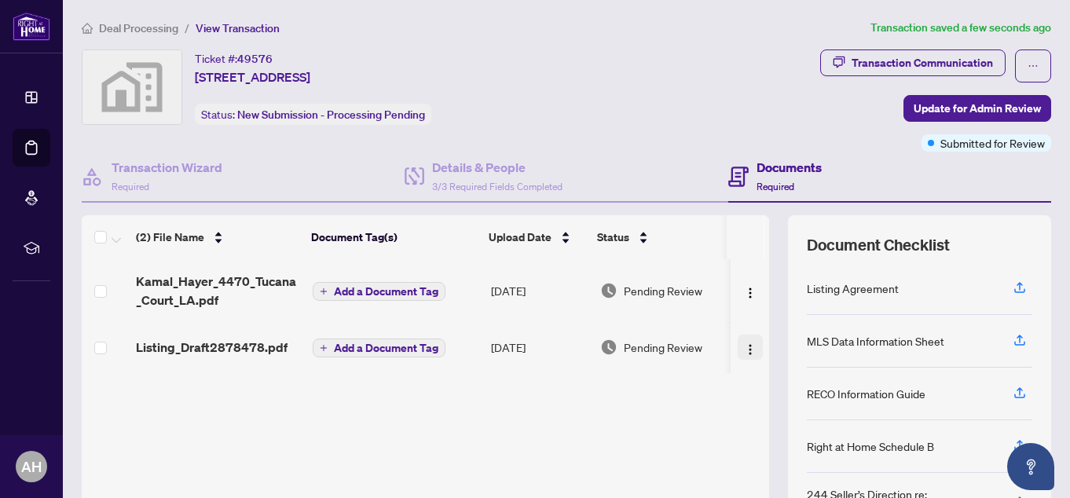
click at [744, 350] on img "button" at bounding box center [750, 349] width 13 height 13
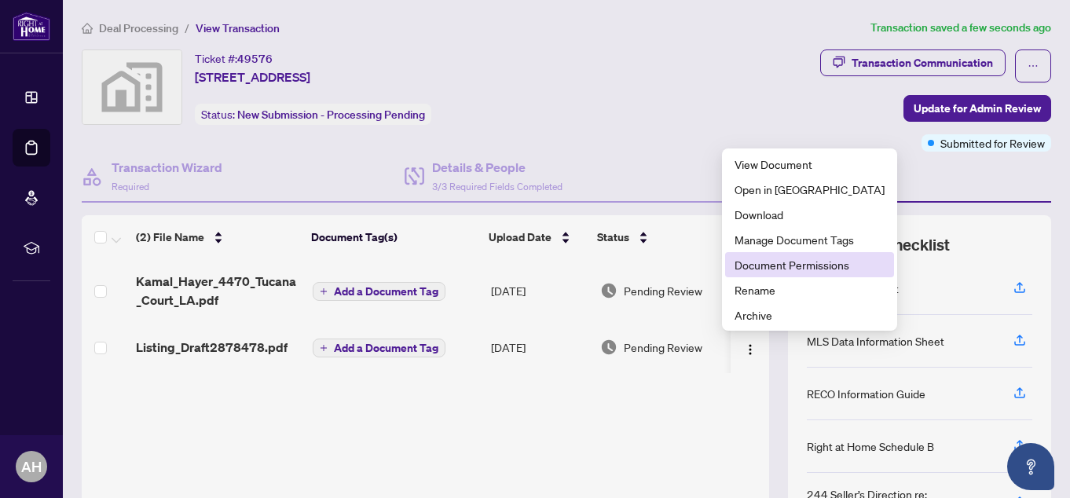
click at [770, 268] on span "Document Permissions" at bounding box center [809, 264] width 150 height 17
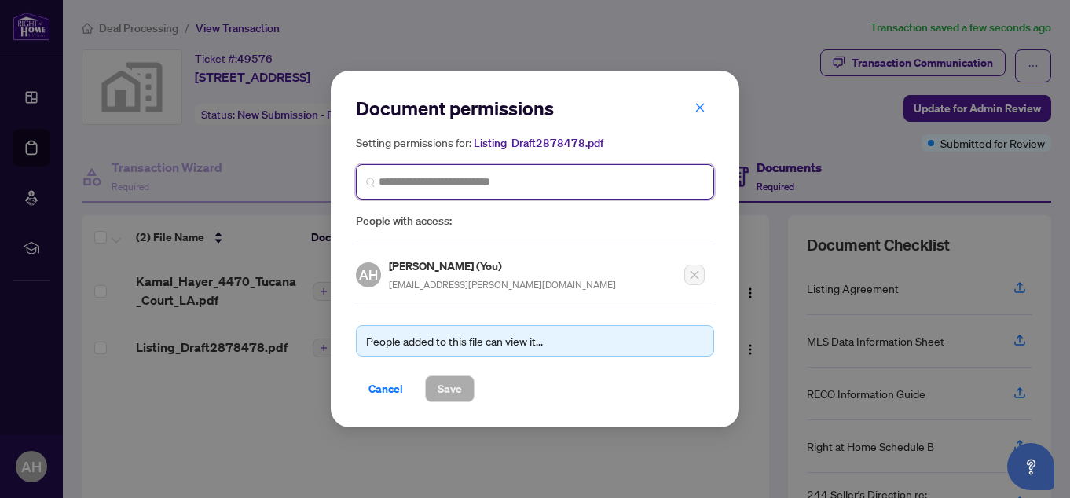
click at [485, 188] on input "search" at bounding box center [541, 182] width 325 height 16
type input "*******"
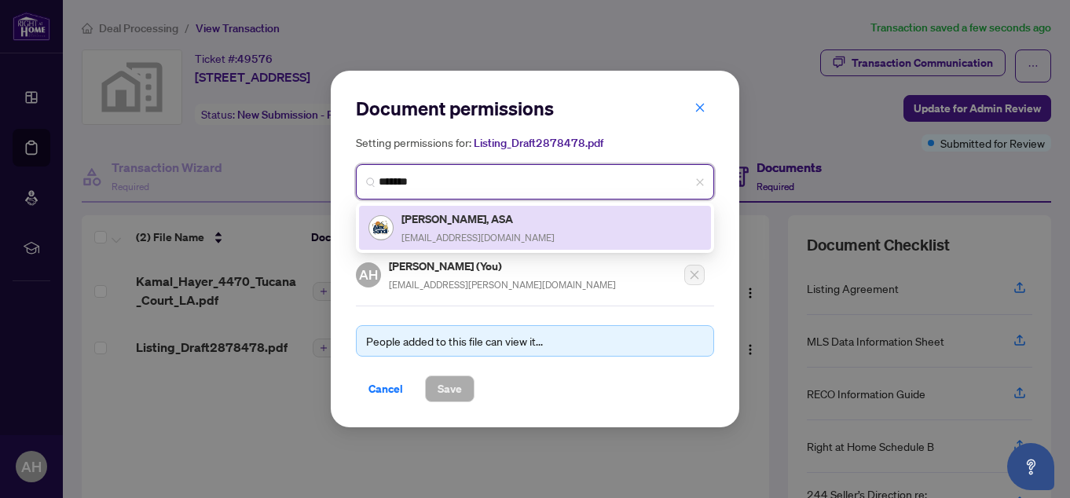
click at [481, 215] on h5 "[PERSON_NAME], ASA" at bounding box center [477, 219] width 153 height 18
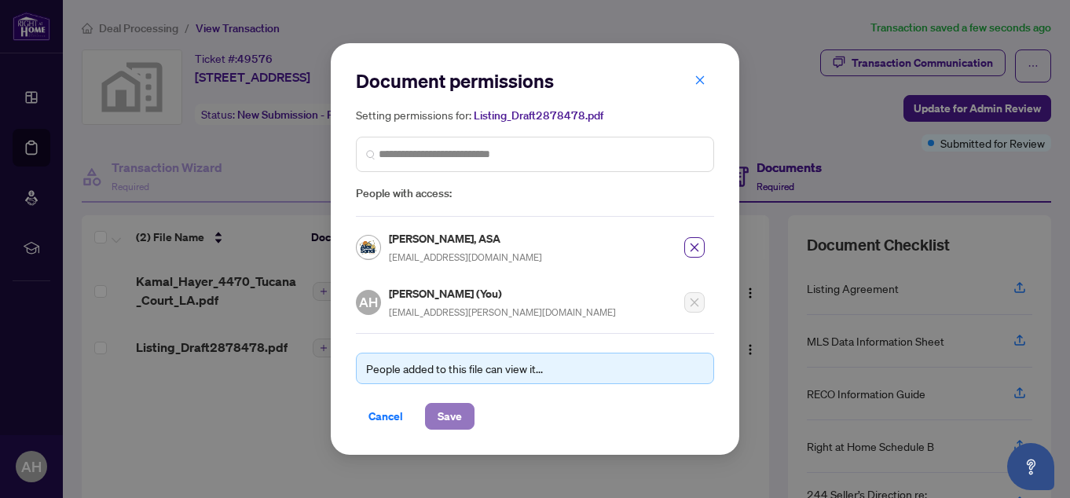
click at [444, 408] on span "Save" at bounding box center [449, 416] width 24 height 25
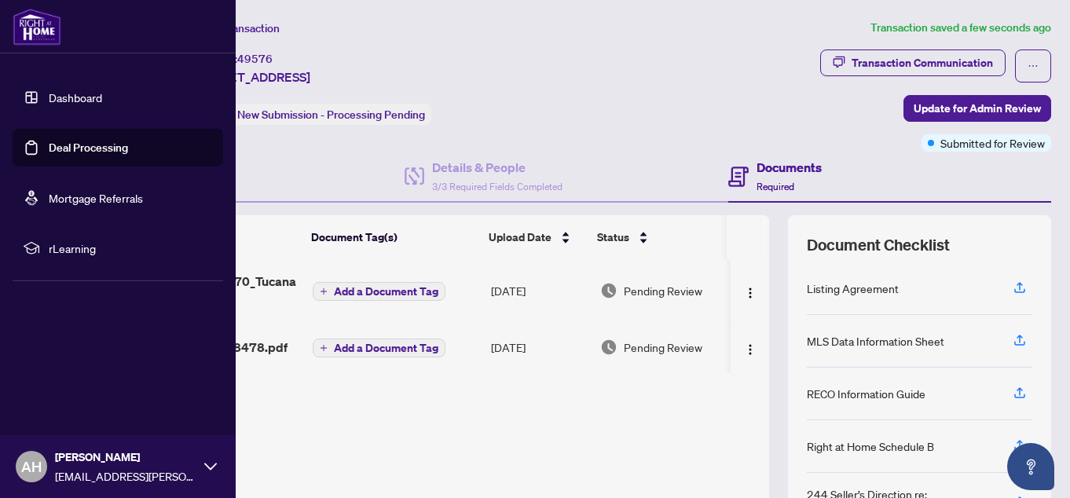
click at [96, 148] on link "Deal Processing" at bounding box center [88, 148] width 79 height 14
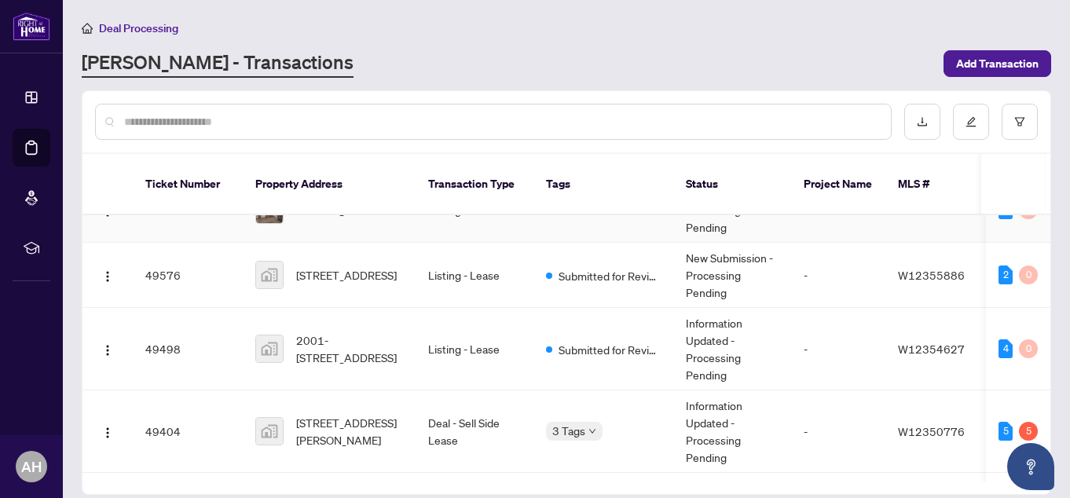
scroll to position [672, 0]
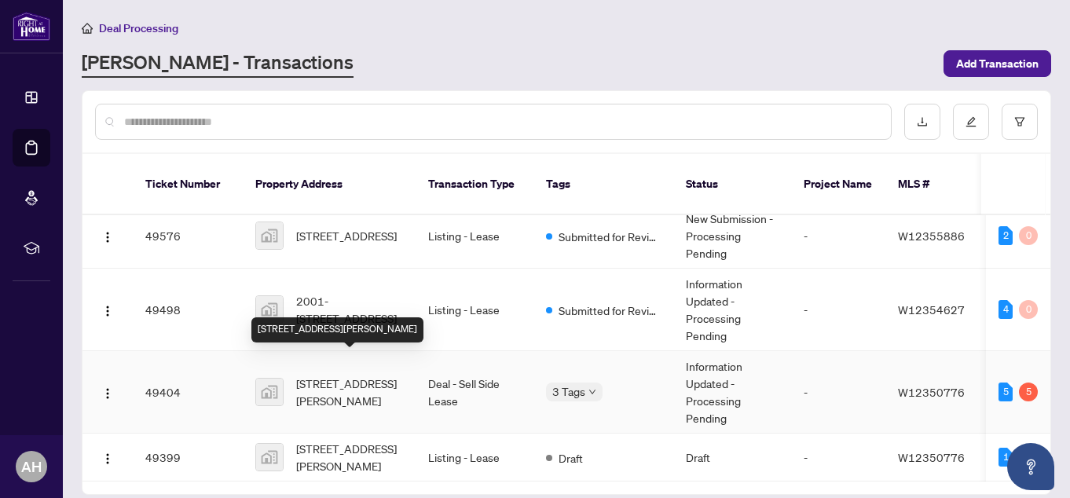
click at [330, 375] on span "[STREET_ADDRESS][PERSON_NAME]" at bounding box center [349, 392] width 107 height 35
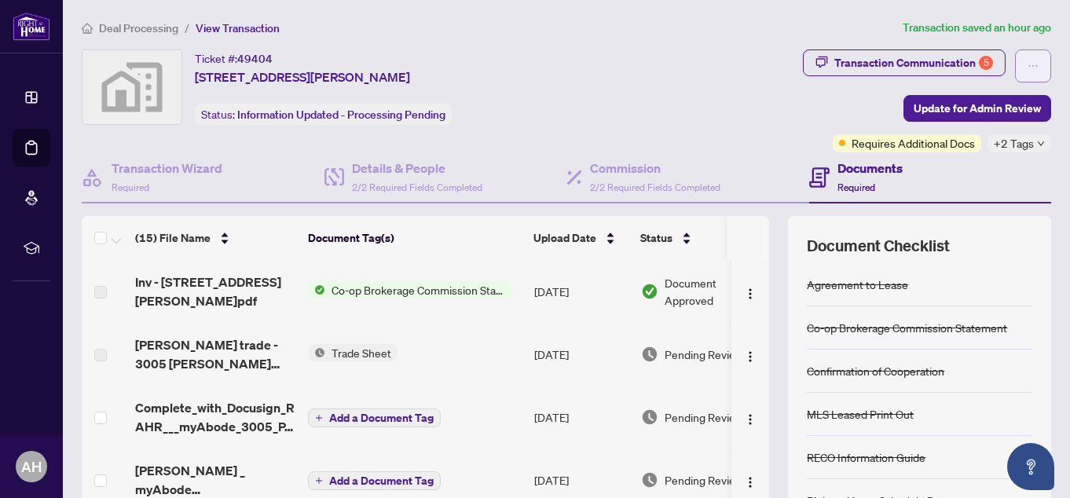
click at [1027, 60] on icon "ellipsis" at bounding box center [1032, 65] width 11 height 11
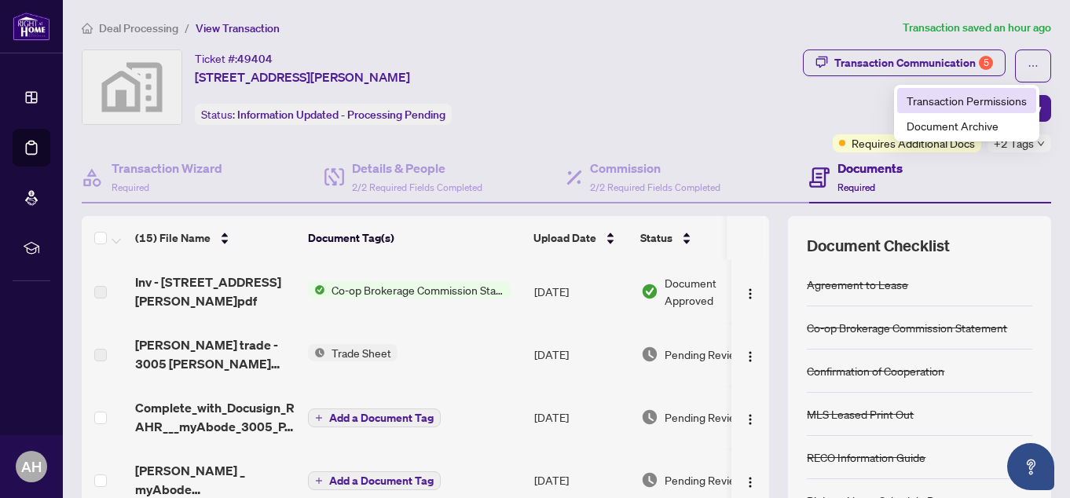
click at [1009, 100] on span "Transaction Permissions" at bounding box center [966, 100] width 120 height 17
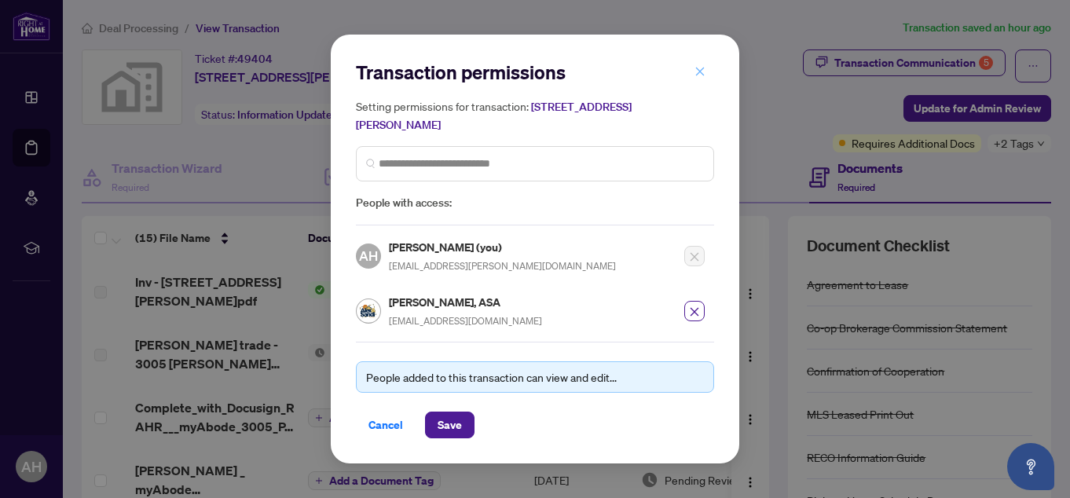
click at [696, 77] on icon "close" at bounding box center [699, 71] width 11 height 11
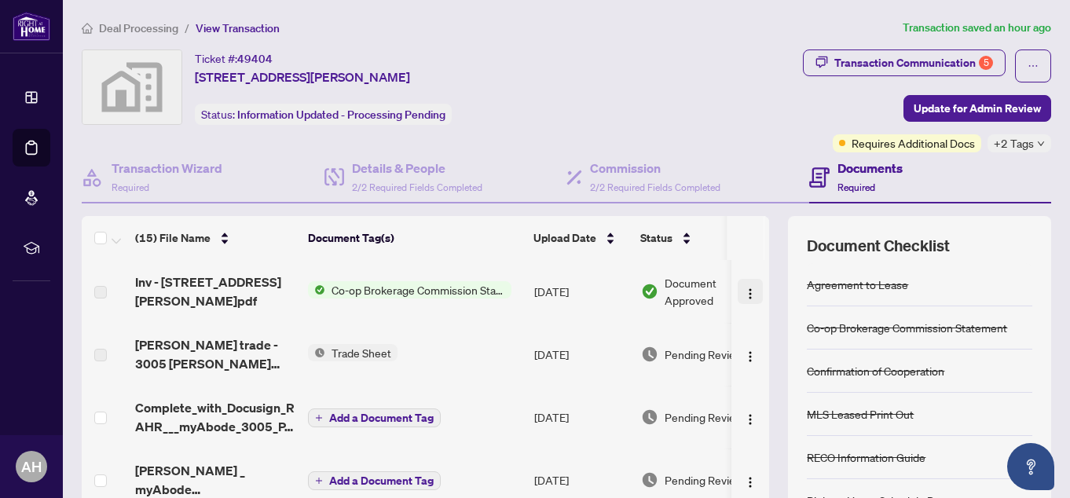
click at [744, 291] on img "button" at bounding box center [750, 293] width 13 height 13
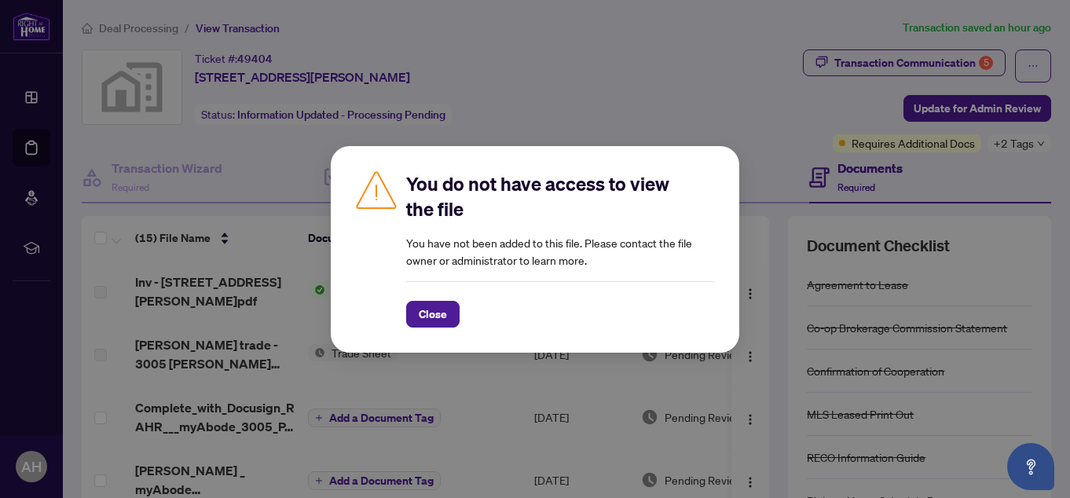
click at [591, 93] on div "You do not have access to view the file You have not been added to this file. P…" at bounding box center [535, 249] width 1070 height 498
click at [451, 312] on button "Close" at bounding box center [432, 314] width 53 height 27
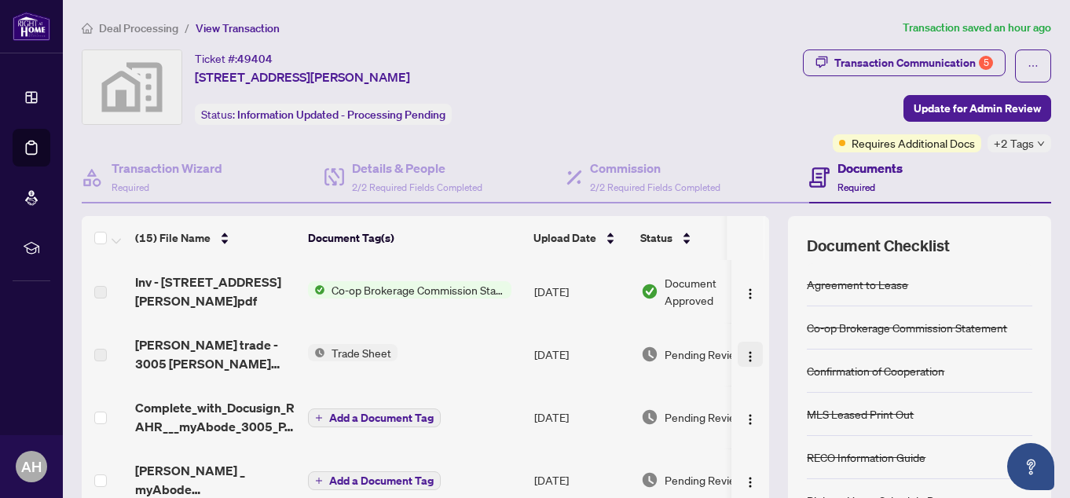
click at [744, 360] on img "button" at bounding box center [750, 356] width 13 height 13
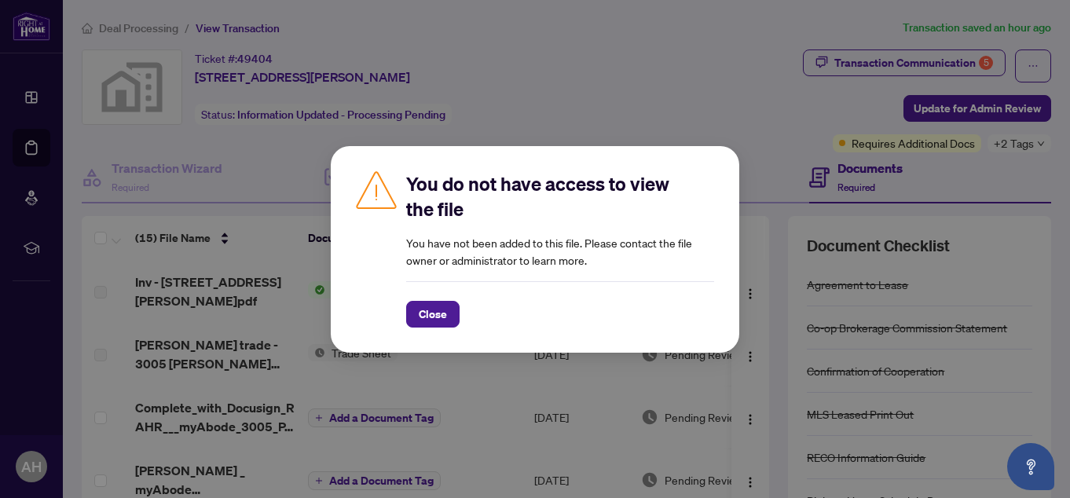
click at [715, 58] on div "You do not have access to view the file You have not been added to this file. P…" at bounding box center [535, 249] width 1070 height 498
click at [426, 315] on span "Close" at bounding box center [433, 314] width 28 height 25
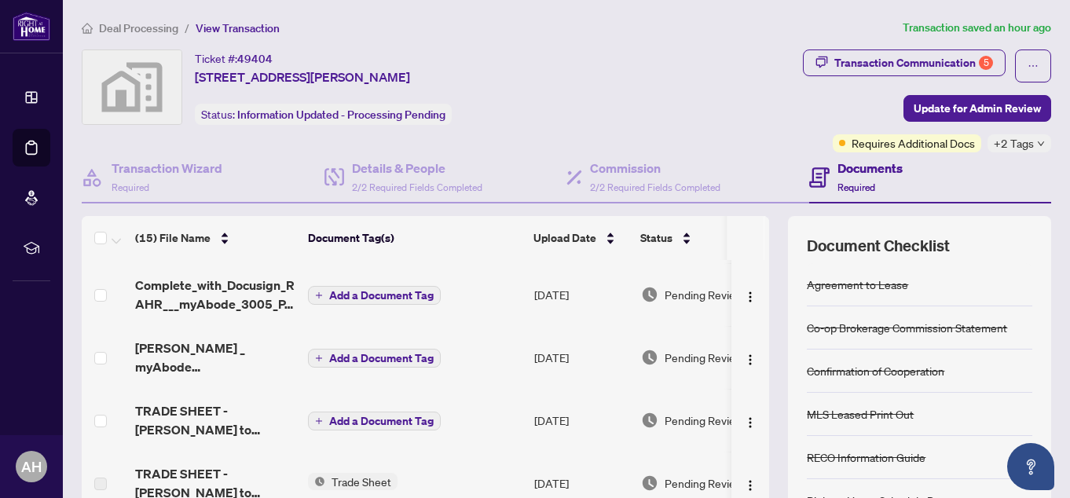
scroll to position [157, 0]
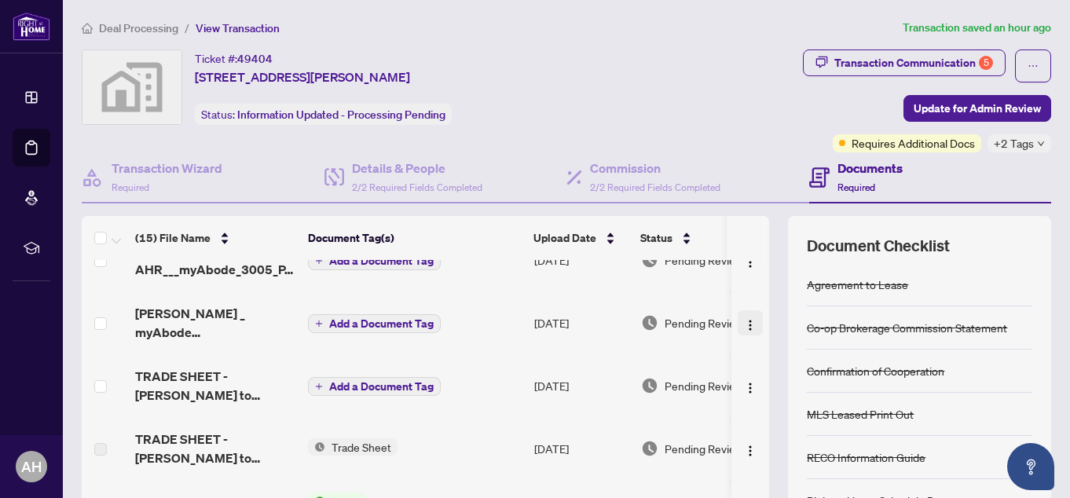
click at [744, 321] on img "button" at bounding box center [750, 325] width 13 height 13
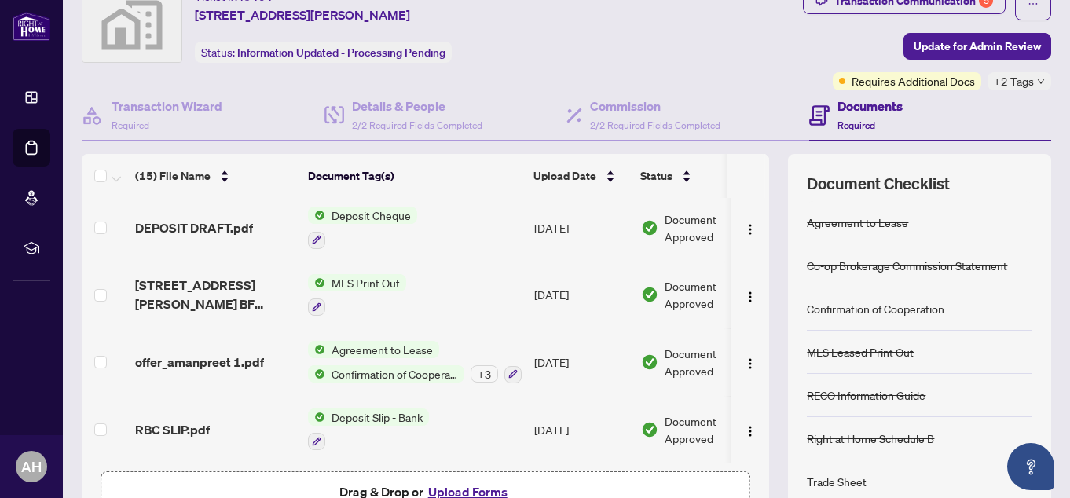
scroll to position [79, 0]
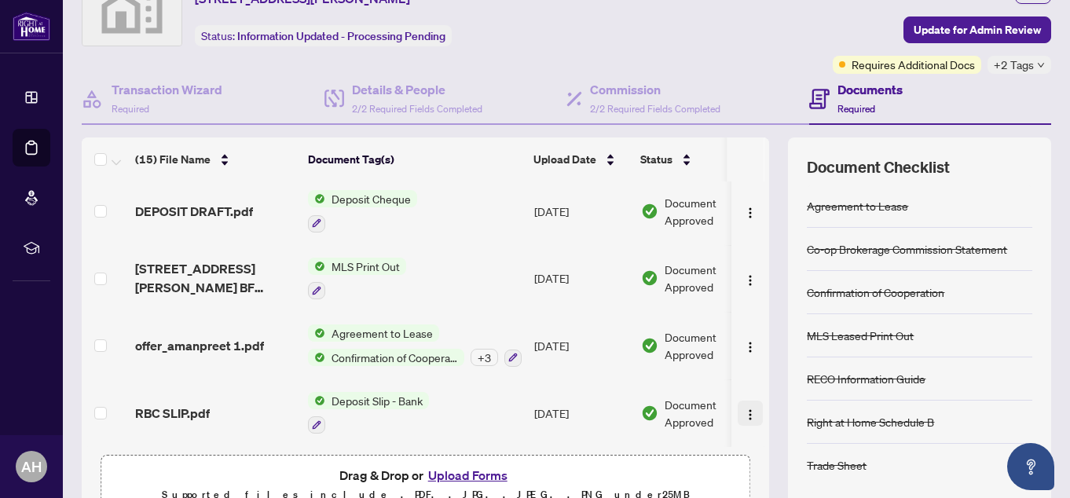
click at [744, 410] on img "button" at bounding box center [750, 414] width 13 height 13
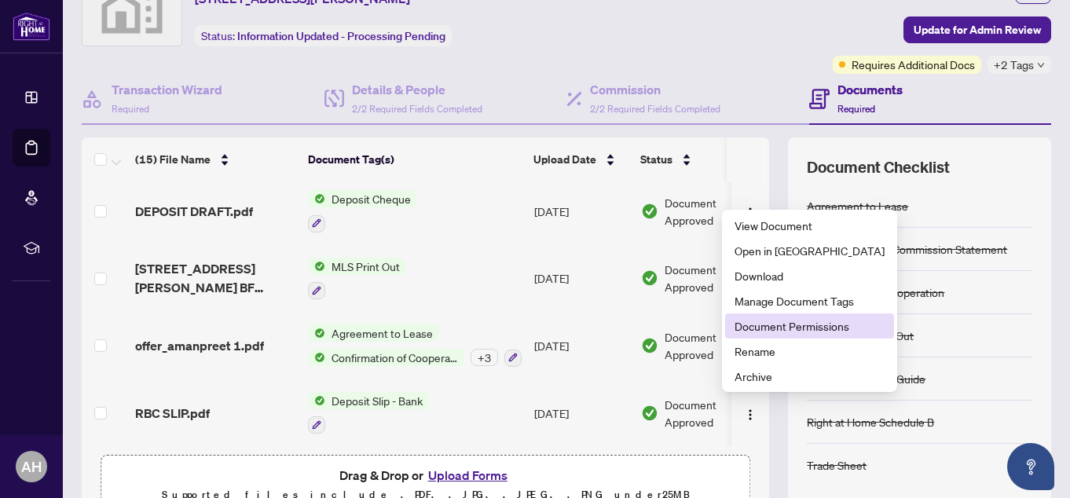
click at [756, 326] on span "Document Permissions" at bounding box center [809, 325] width 150 height 17
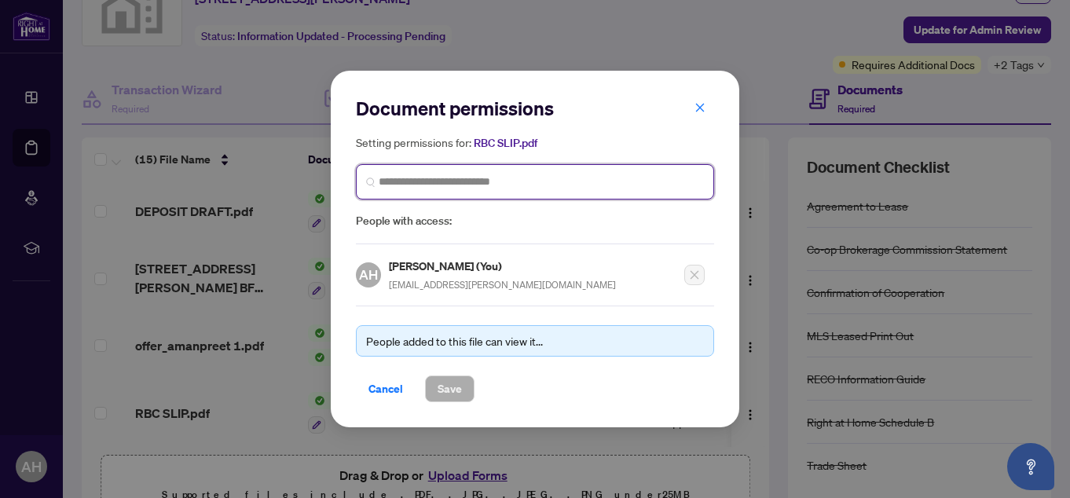
click at [551, 183] on input "search" at bounding box center [541, 182] width 325 height 16
type input "*******"
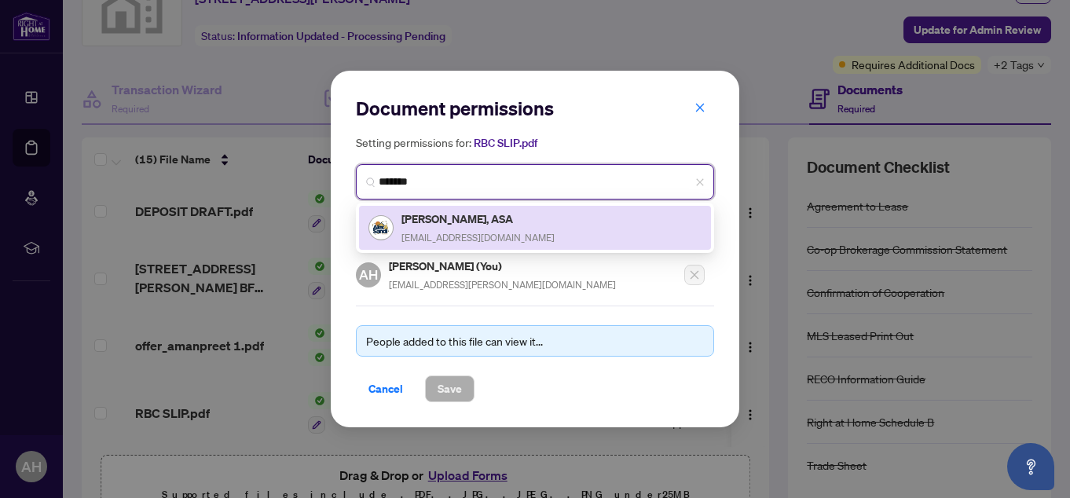
click at [505, 218] on h5 "[PERSON_NAME], ASA" at bounding box center [477, 219] width 153 height 18
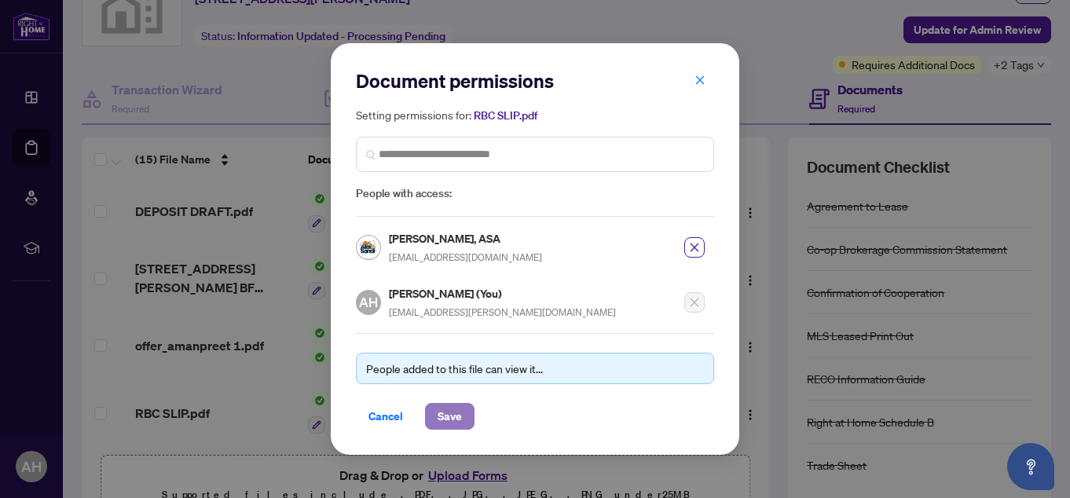
click at [456, 416] on span "Save" at bounding box center [449, 416] width 24 height 25
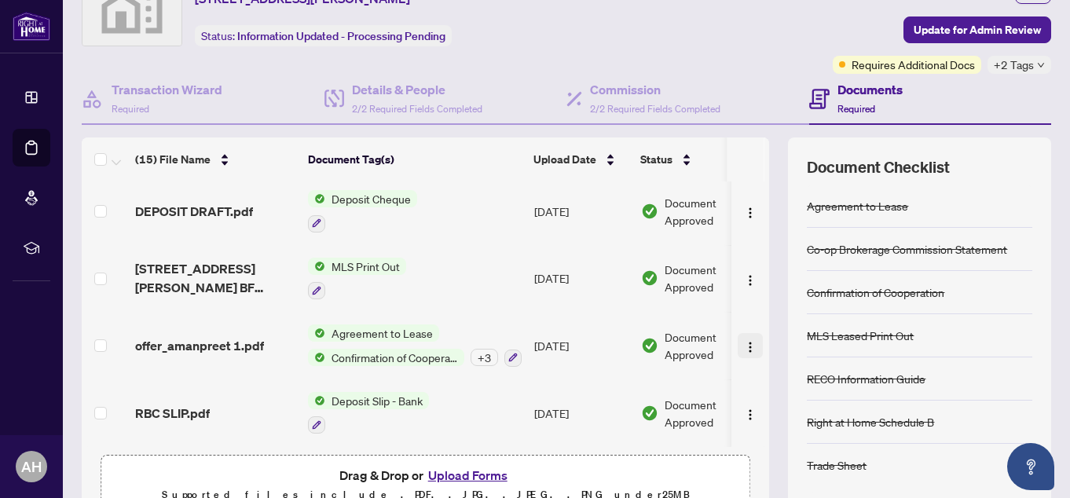
click at [744, 341] on img "button" at bounding box center [750, 347] width 13 height 13
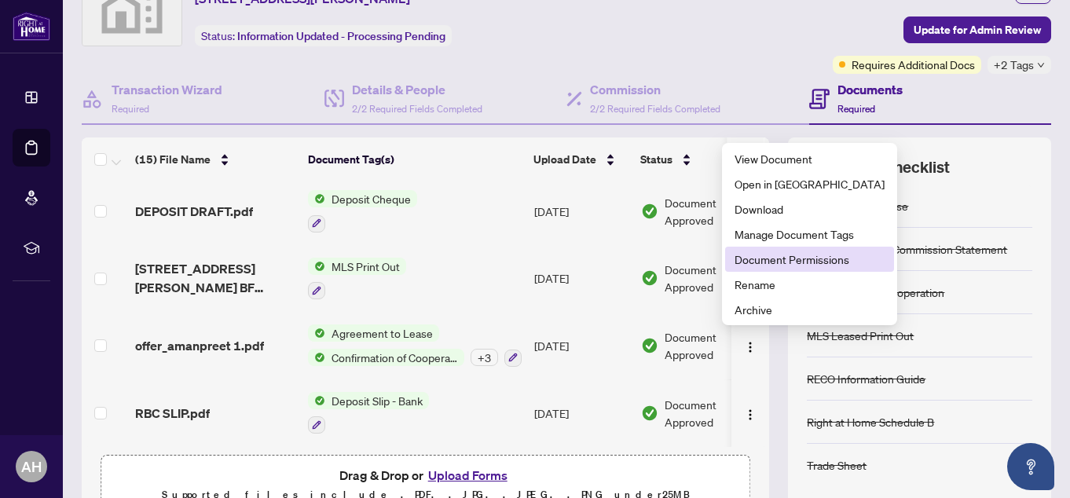
click at [755, 258] on span "Document Permissions" at bounding box center [809, 259] width 150 height 17
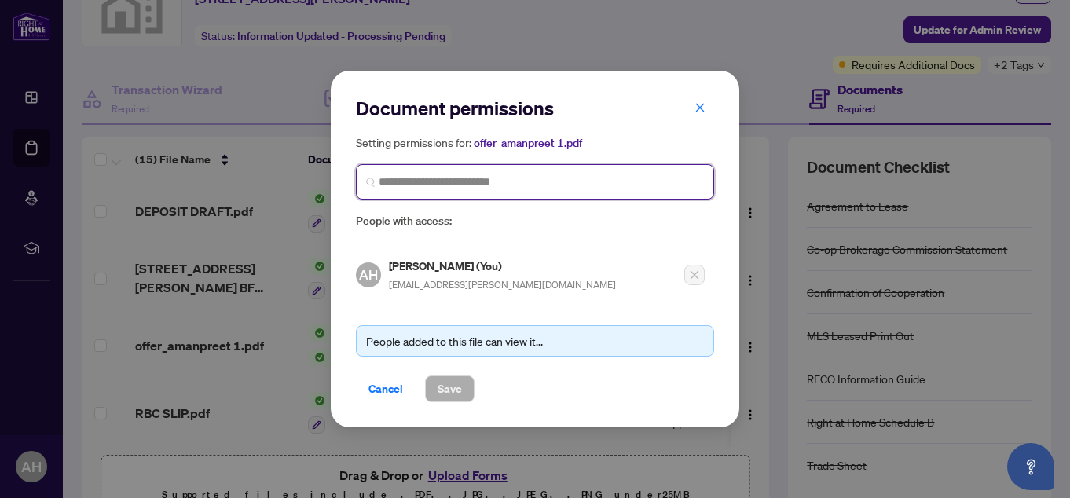
click at [467, 174] on input "search" at bounding box center [541, 182] width 325 height 16
type input "******"
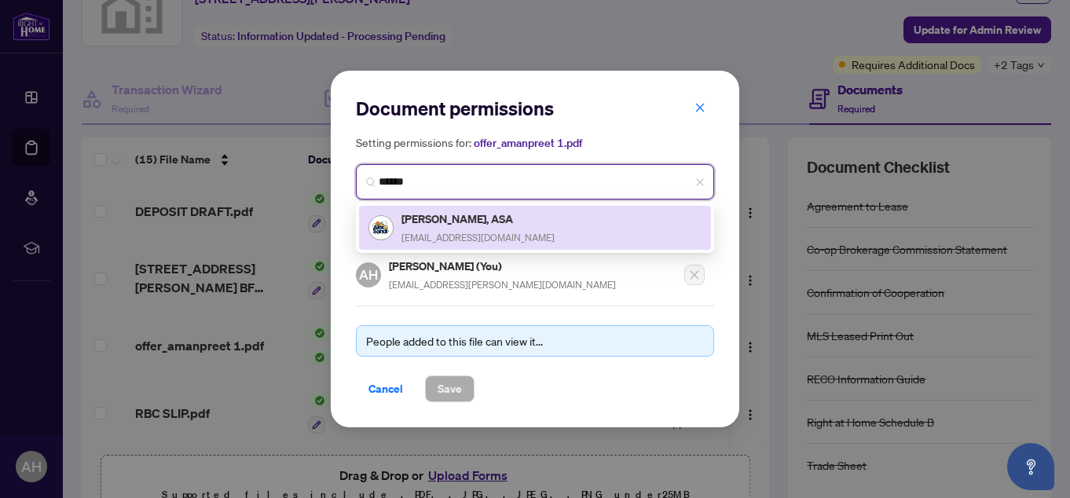
click at [479, 225] on h5 "[PERSON_NAME], ASA" at bounding box center [477, 219] width 153 height 18
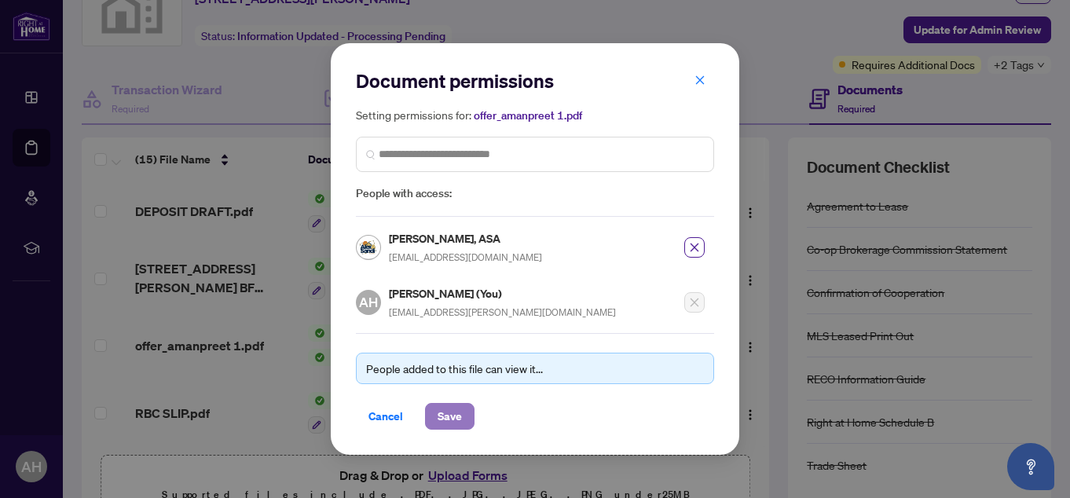
click at [462, 413] on button "Save" at bounding box center [449, 416] width 49 height 27
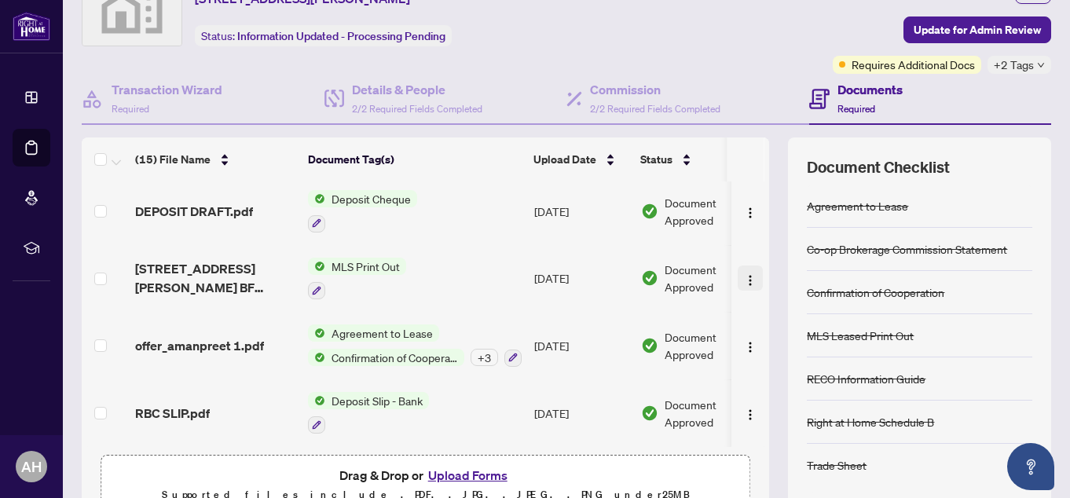
click at [744, 276] on img "button" at bounding box center [750, 280] width 13 height 13
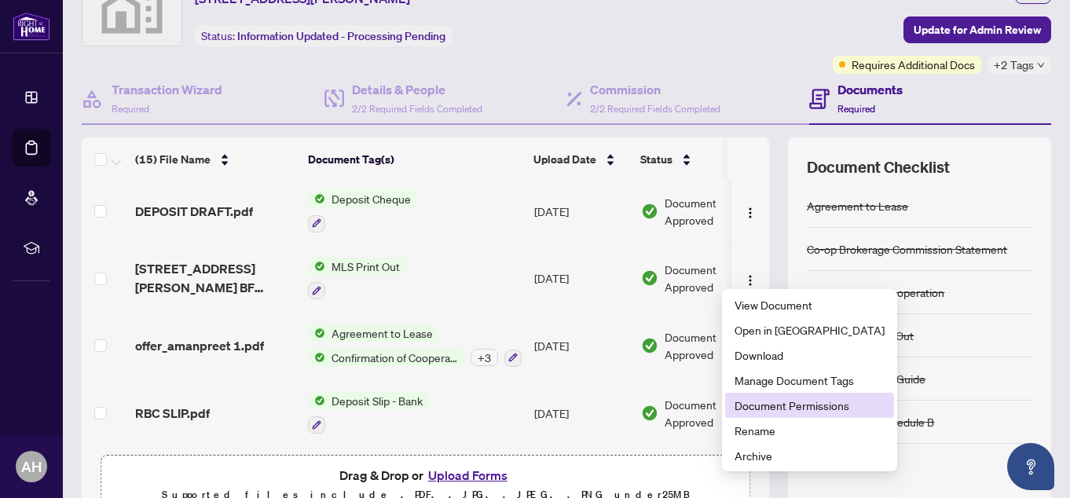
click at [779, 407] on span "Document Permissions" at bounding box center [809, 405] width 150 height 17
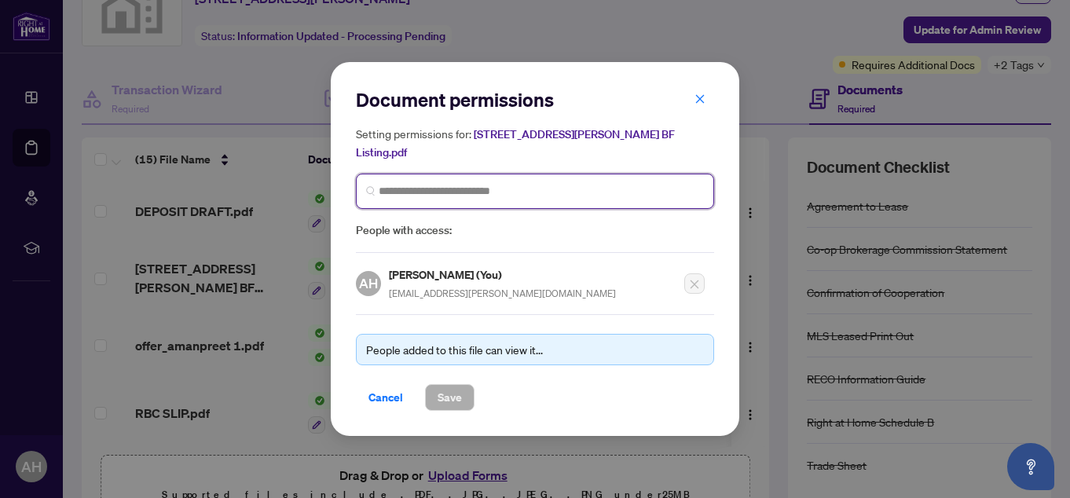
click at [506, 183] on input "search" at bounding box center [541, 191] width 325 height 16
type input "*******"
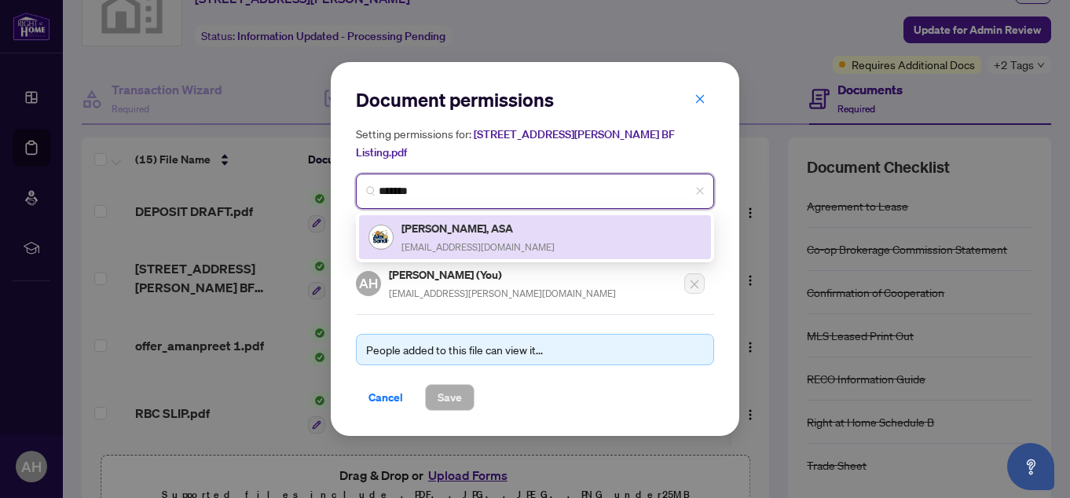
click at [455, 219] on h5 "[PERSON_NAME], ASA" at bounding box center [477, 228] width 153 height 18
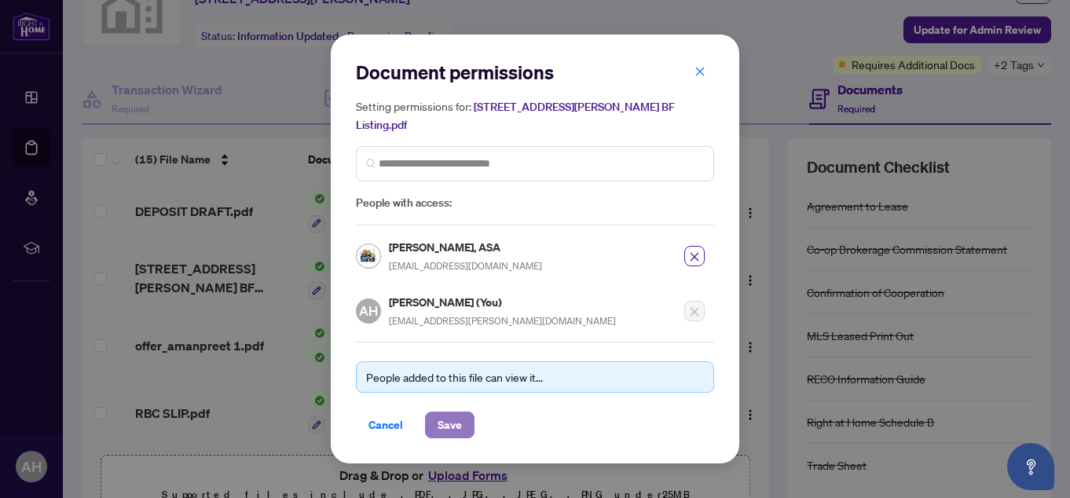
click at [444, 412] on span "Save" at bounding box center [449, 424] width 24 height 25
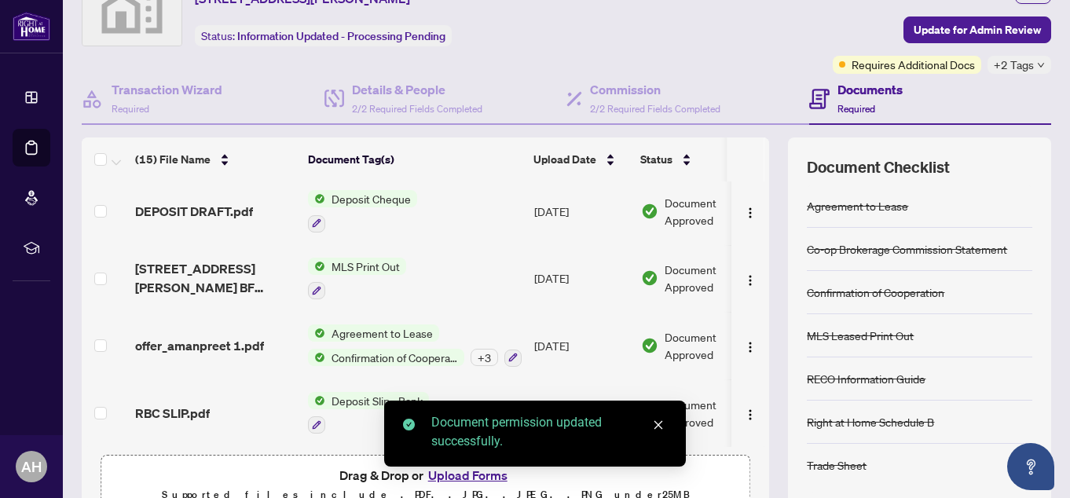
scroll to position [634, 0]
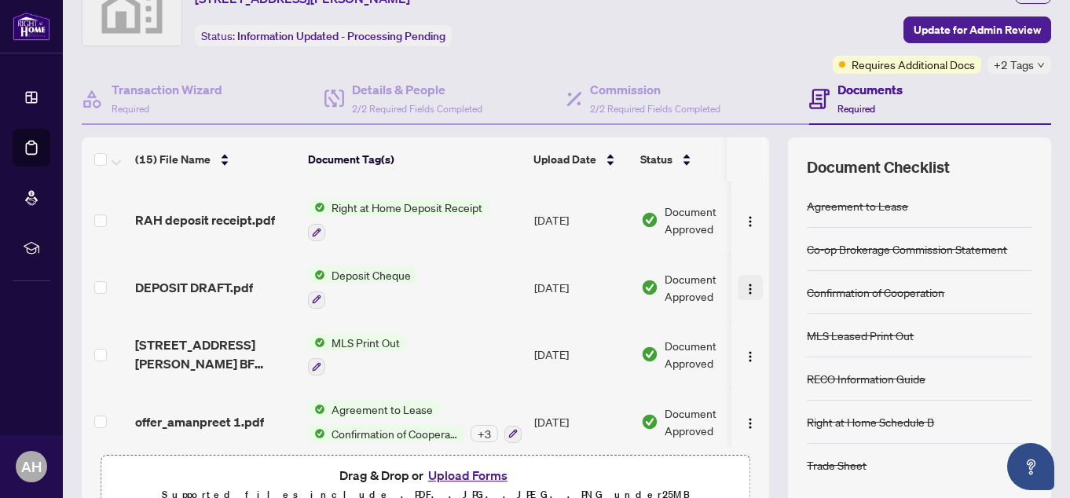
click at [744, 289] on img "button" at bounding box center [750, 289] width 13 height 13
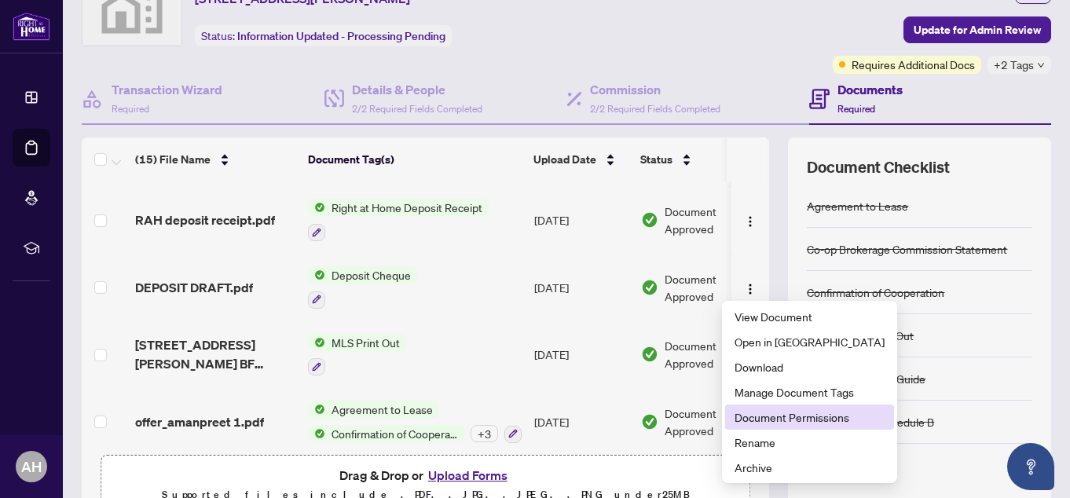
click at [751, 415] on span "Document Permissions" at bounding box center [809, 416] width 150 height 17
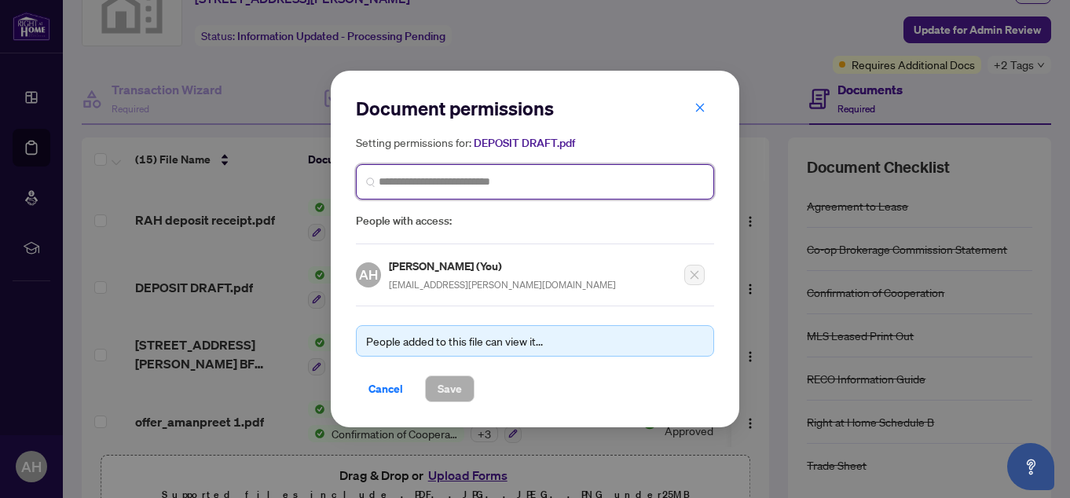
click at [539, 182] on input "search" at bounding box center [541, 182] width 325 height 16
type input "*******"
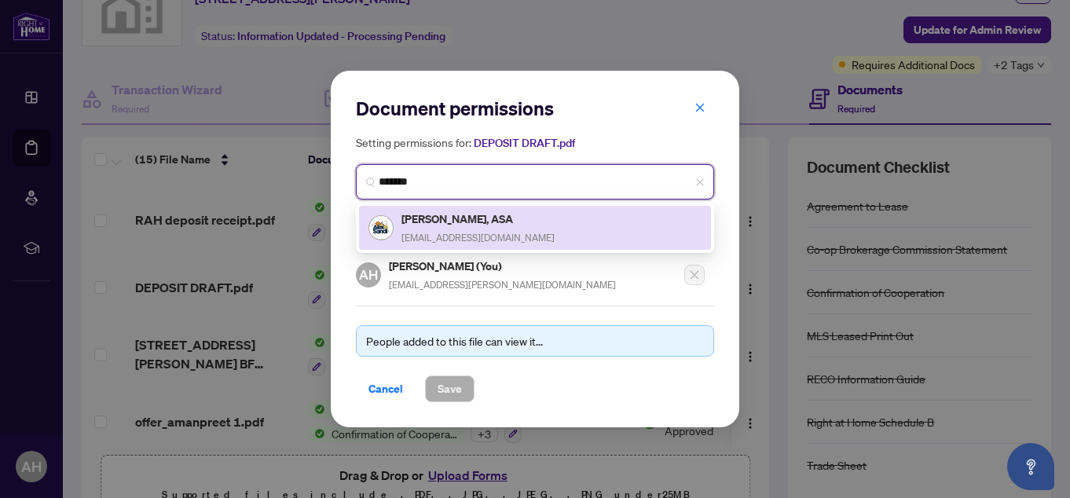
click at [485, 218] on h5 "[PERSON_NAME], ASA" at bounding box center [477, 219] width 153 height 18
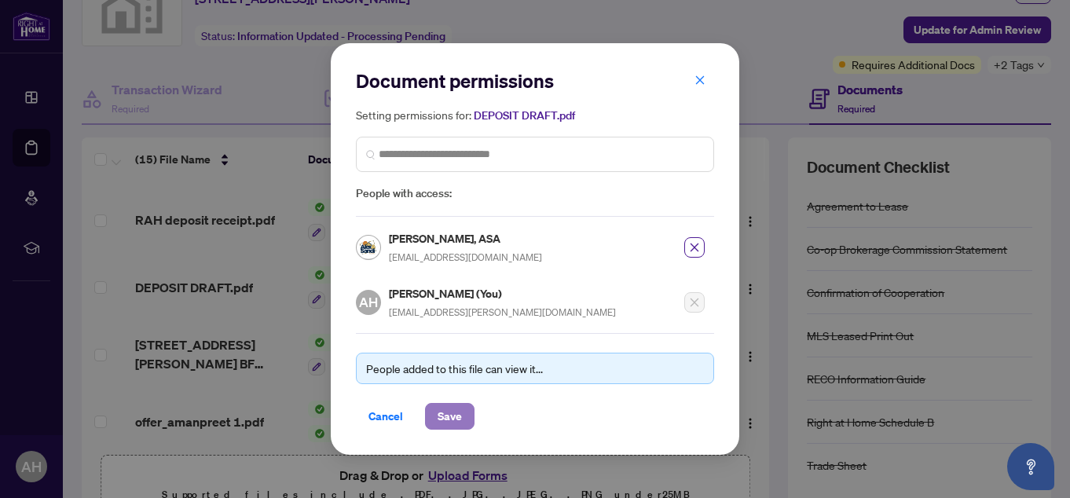
click at [436, 412] on button "Save" at bounding box center [449, 416] width 49 height 27
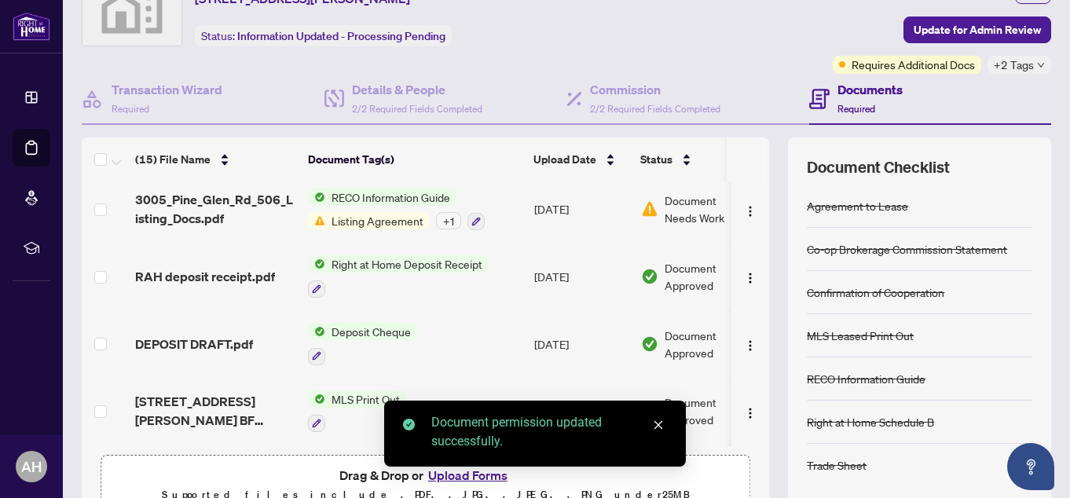
scroll to position [555, 0]
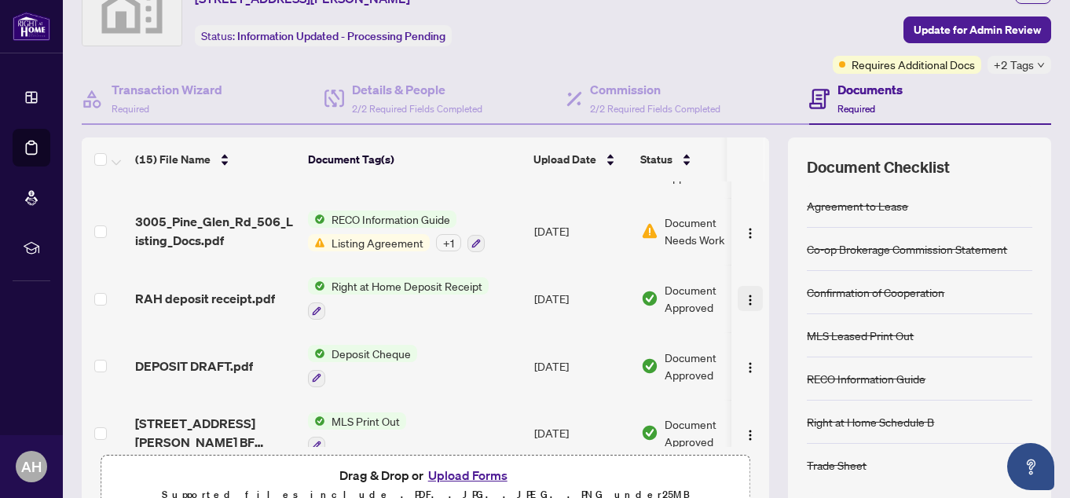
click at [744, 300] on img "button" at bounding box center [750, 300] width 13 height 13
click at [487, 311] on div at bounding box center [398, 310] width 181 height 19
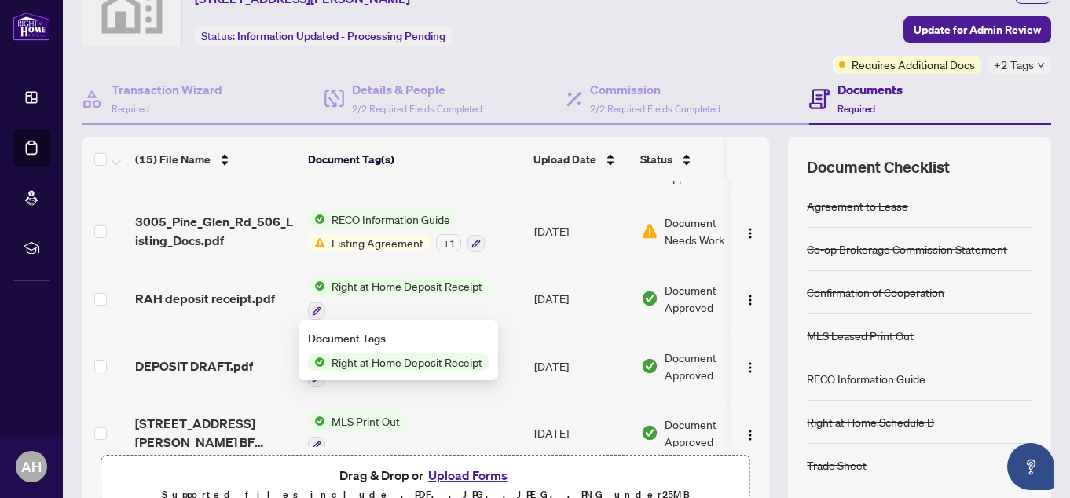
click at [569, 313] on td "[DATE]" at bounding box center [581, 299] width 107 height 68
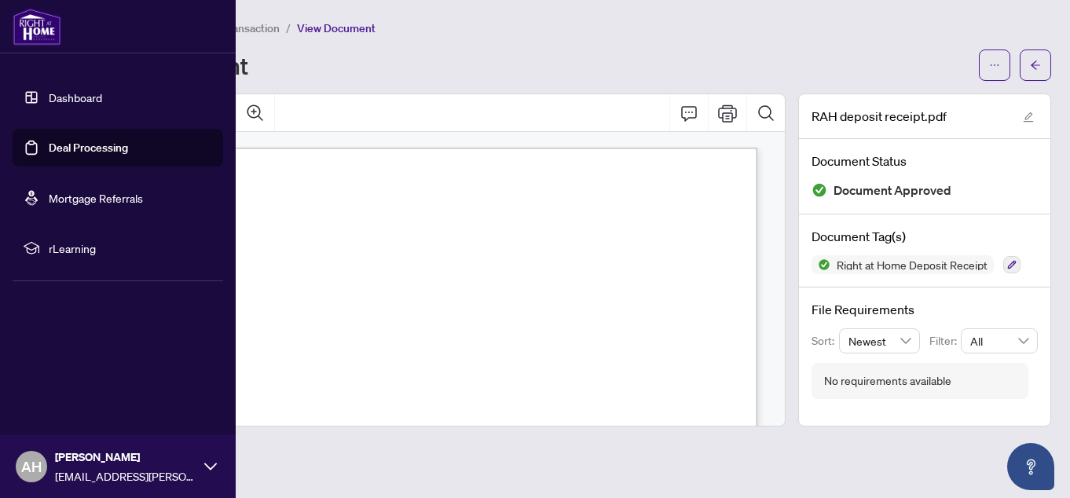
click at [64, 143] on link "Deal Processing" at bounding box center [88, 148] width 79 height 14
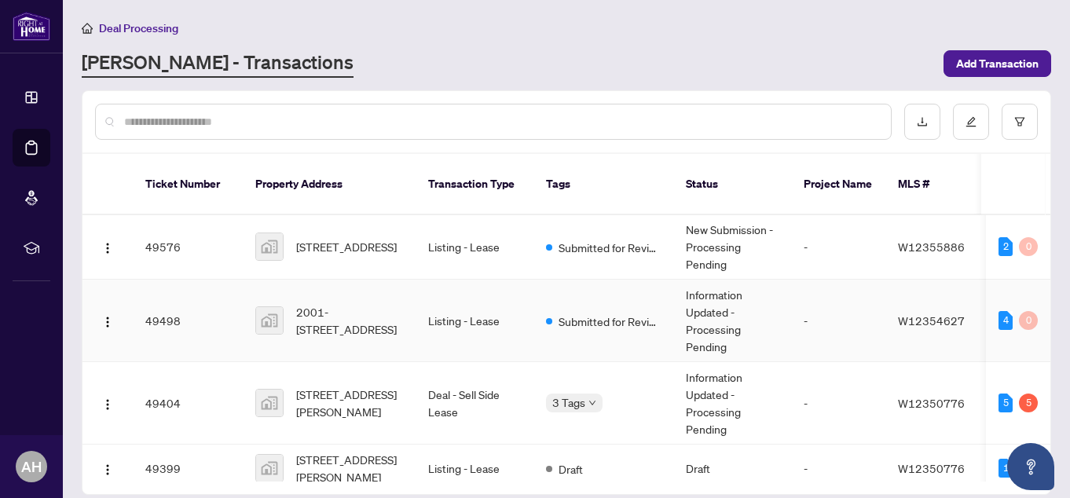
scroll to position [672, 0]
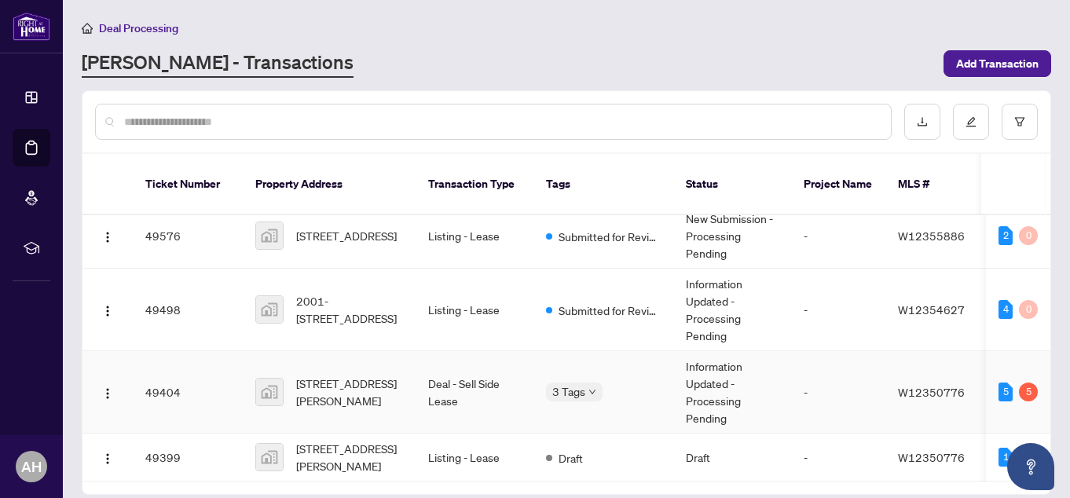
click at [485, 364] on td "Deal - Sell Side Lease" at bounding box center [474, 392] width 118 height 82
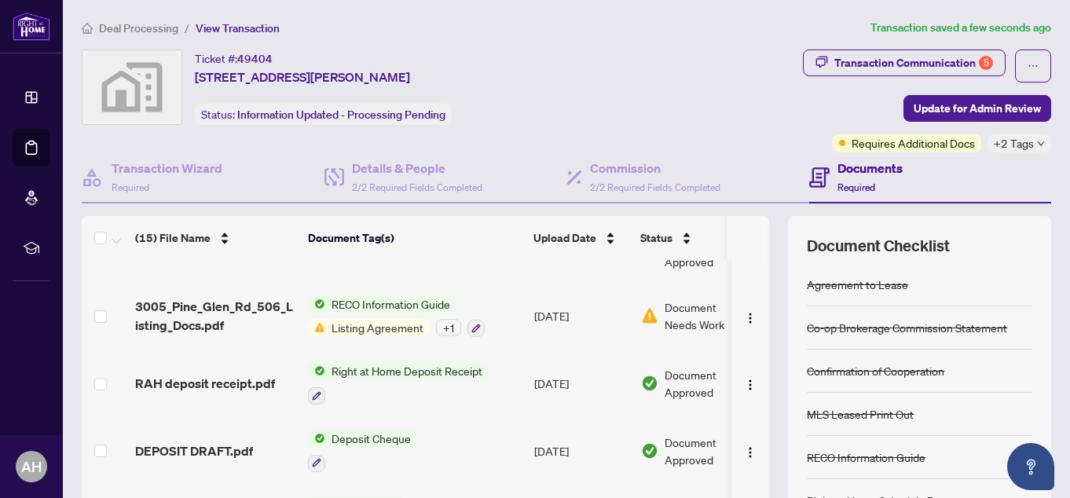
scroll to position [550, 0]
click at [376, 319] on span "Listing Agreement" at bounding box center [377, 326] width 104 height 17
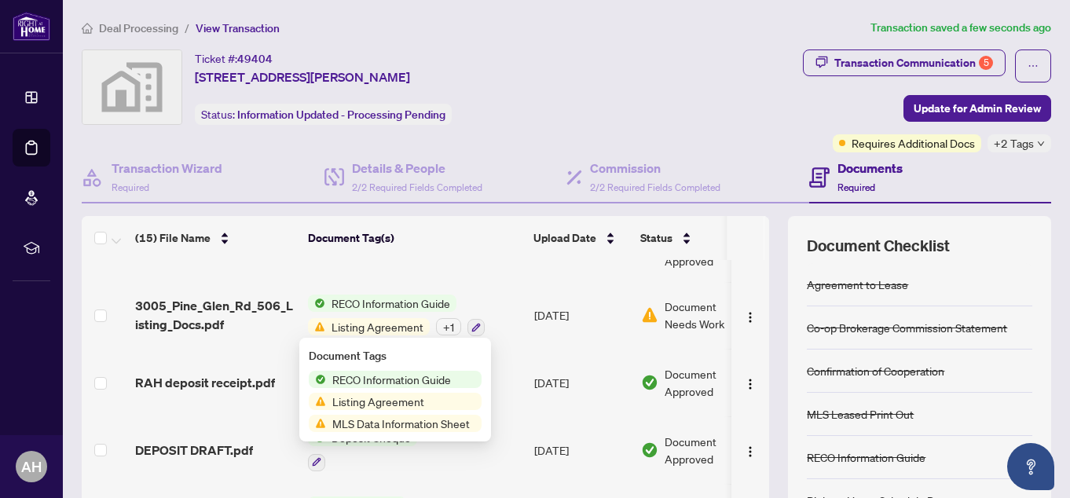
click at [496, 436] on td "Deposit Cheque" at bounding box center [415, 450] width 226 height 68
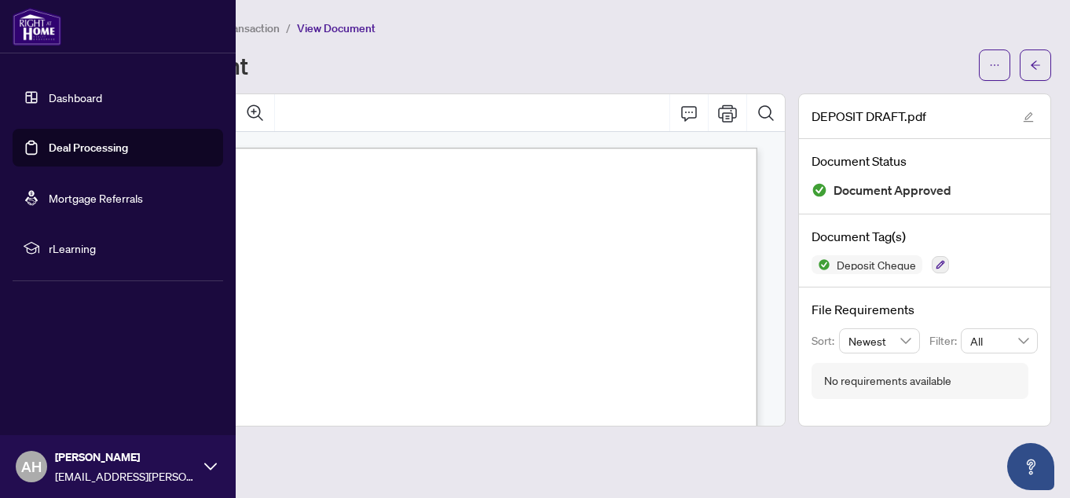
click at [52, 149] on link "Deal Processing" at bounding box center [88, 148] width 79 height 14
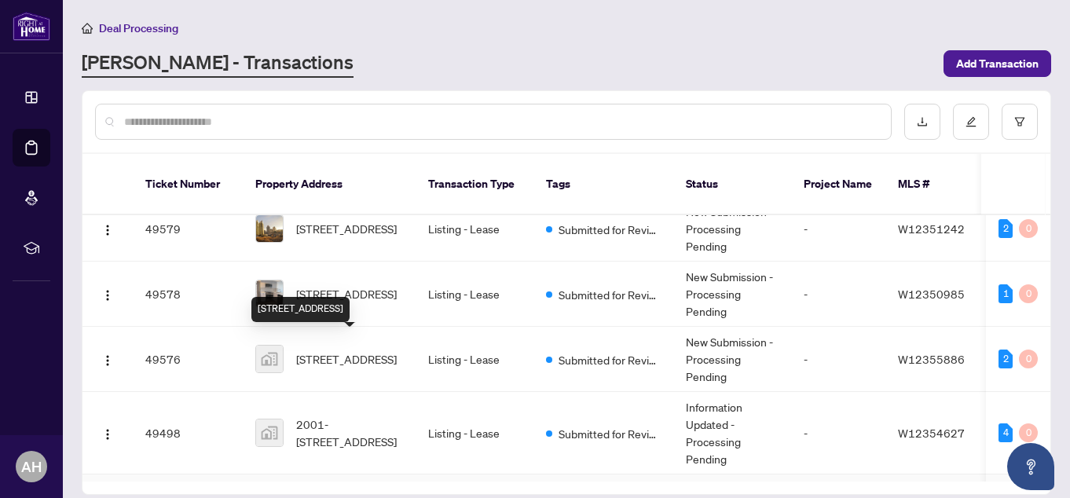
scroll to position [672, 0]
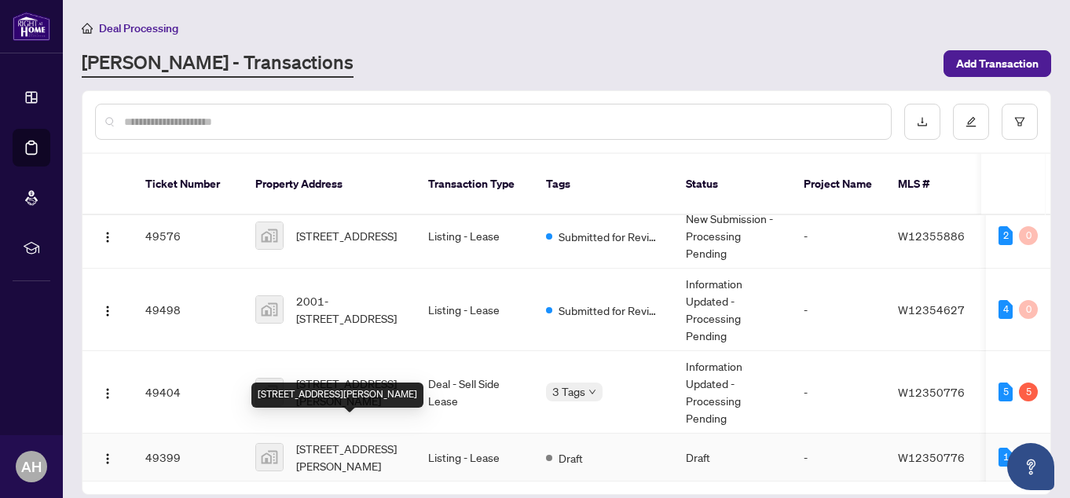
click at [366, 440] on span "[STREET_ADDRESS][PERSON_NAME]" at bounding box center [349, 457] width 107 height 35
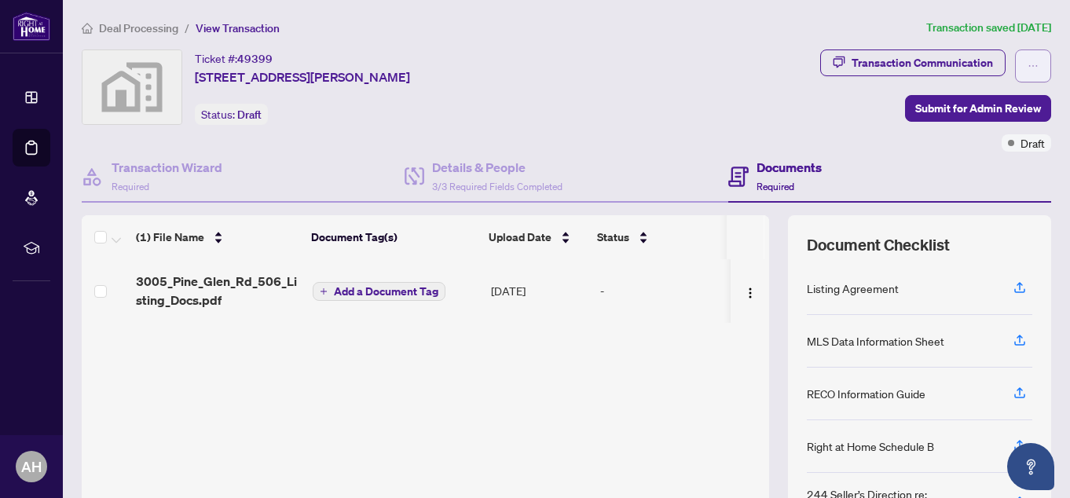
click at [1027, 59] on span "button" at bounding box center [1032, 65] width 11 height 25
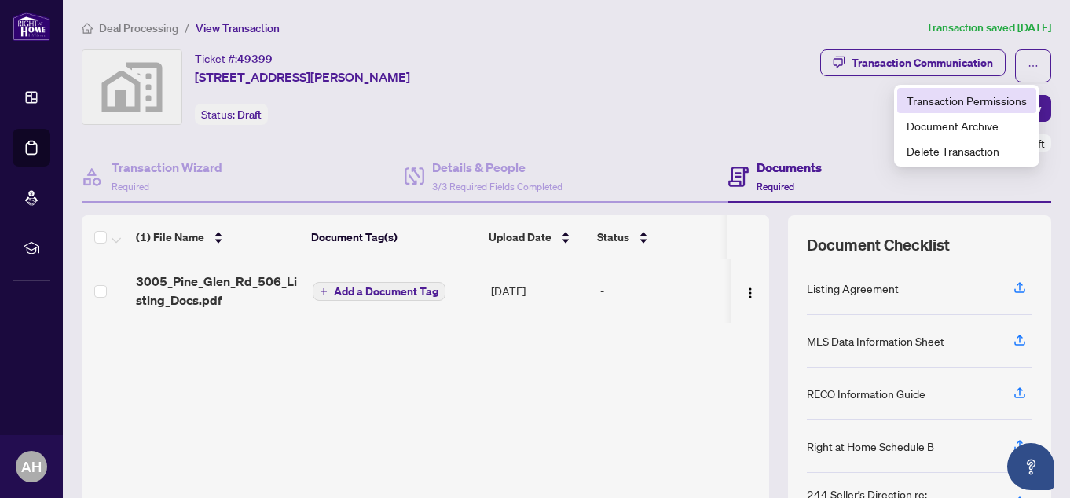
click at [987, 103] on span "Transaction Permissions" at bounding box center [966, 100] width 120 height 17
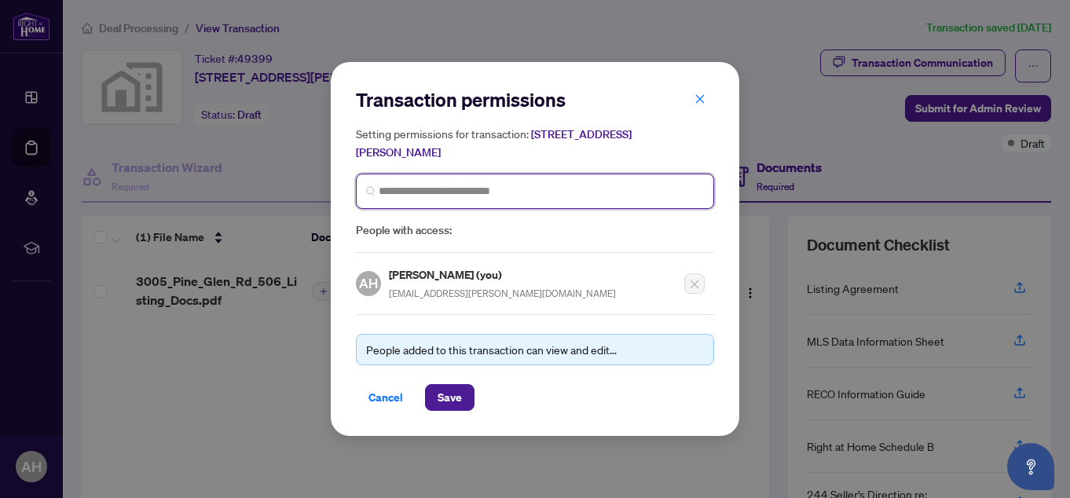
click at [500, 189] on input "search" at bounding box center [541, 191] width 325 height 16
type input "******"
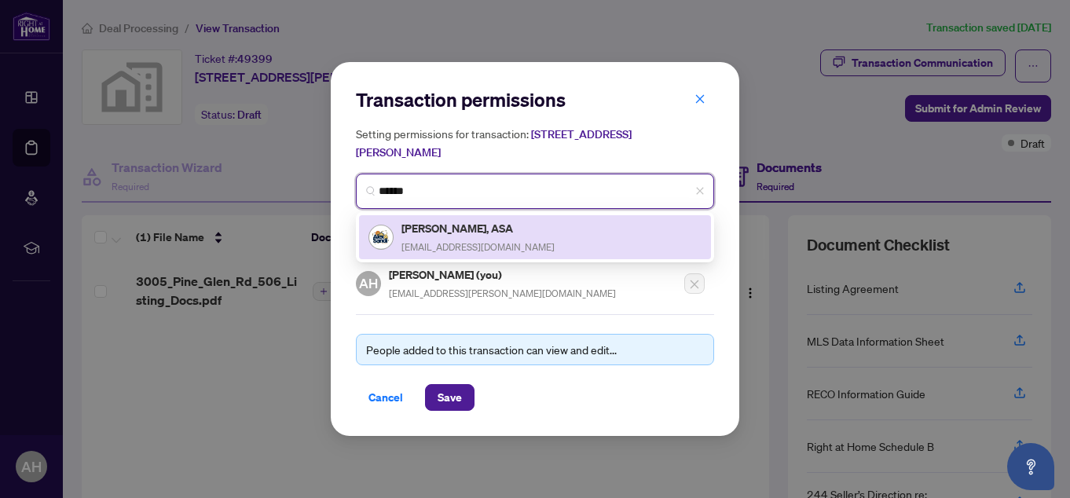
click at [472, 234] on h5 "[PERSON_NAME], ASA" at bounding box center [477, 228] width 153 height 18
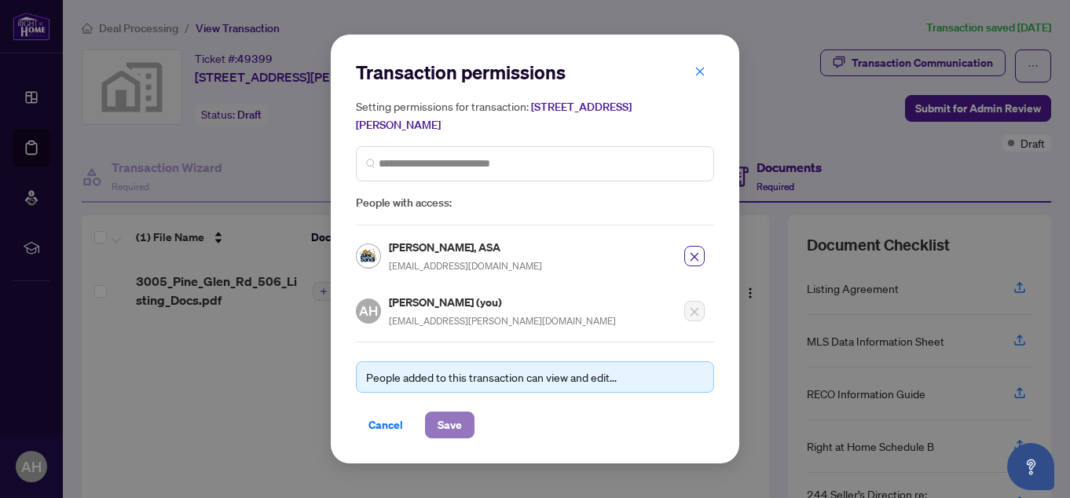
click at [453, 433] on span "Save" at bounding box center [449, 424] width 24 height 25
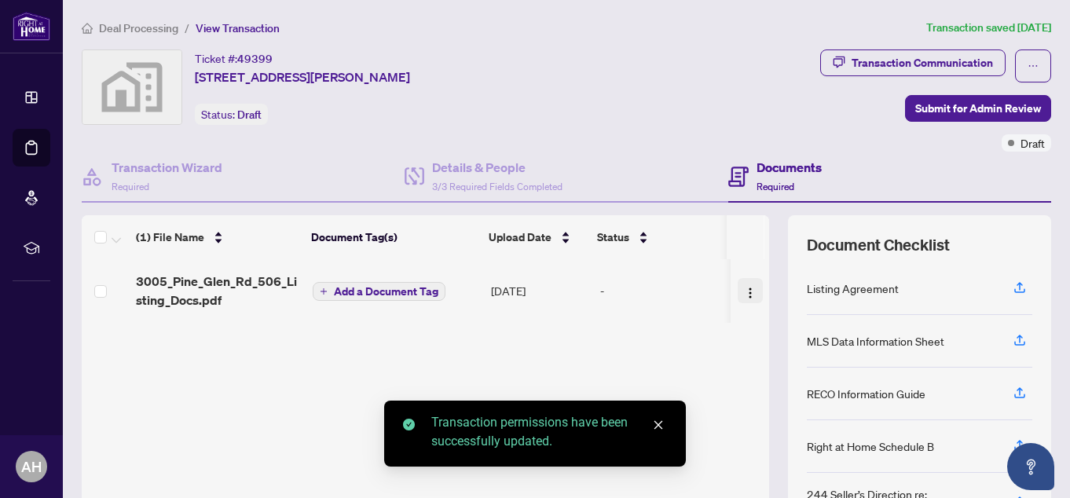
click at [744, 291] on img "button" at bounding box center [750, 293] width 13 height 13
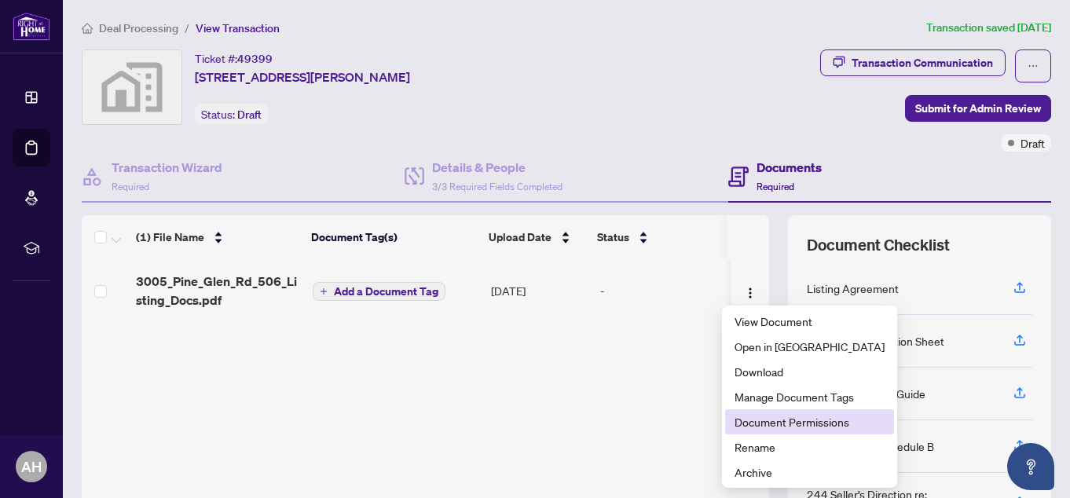
click at [741, 415] on span "Document Permissions" at bounding box center [809, 421] width 150 height 17
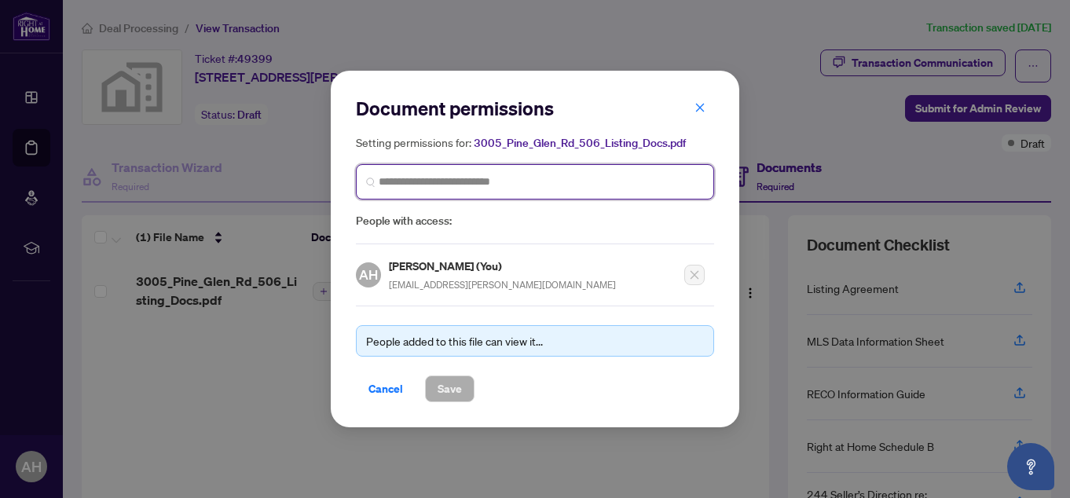
click at [507, 182] on input "search" at bounding box center [541, 182] width 325 height 16
type input "*******"
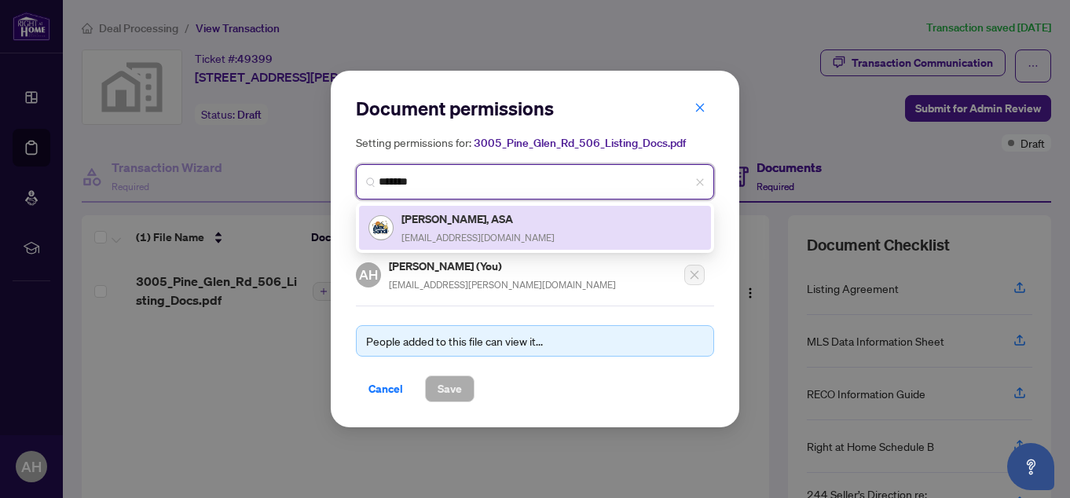
click at [496, 225] on h5 "[PERSON_NAME], ASA" at bounding box center [477, 219] width 153 height 18
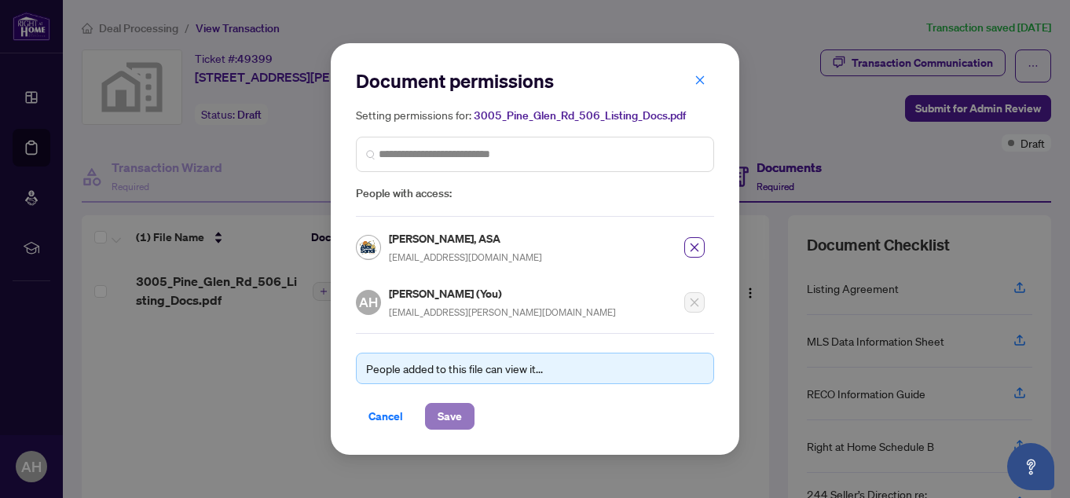
click at [451, 418] on span "Save" at bounding box center [449, 416] width 24 height 25
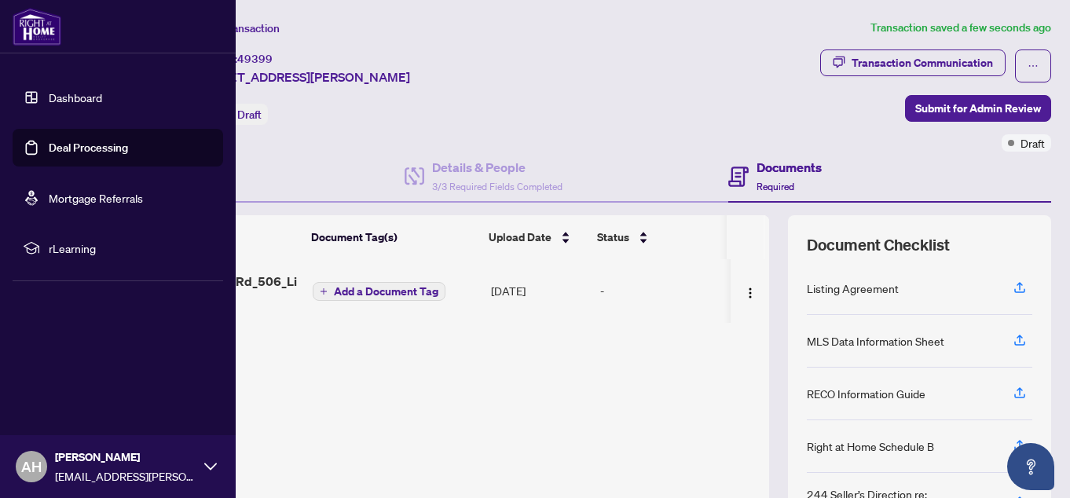
click at [80, 151] on link "Deal Processing" at bounding box center [88, 148] width 79 height 14
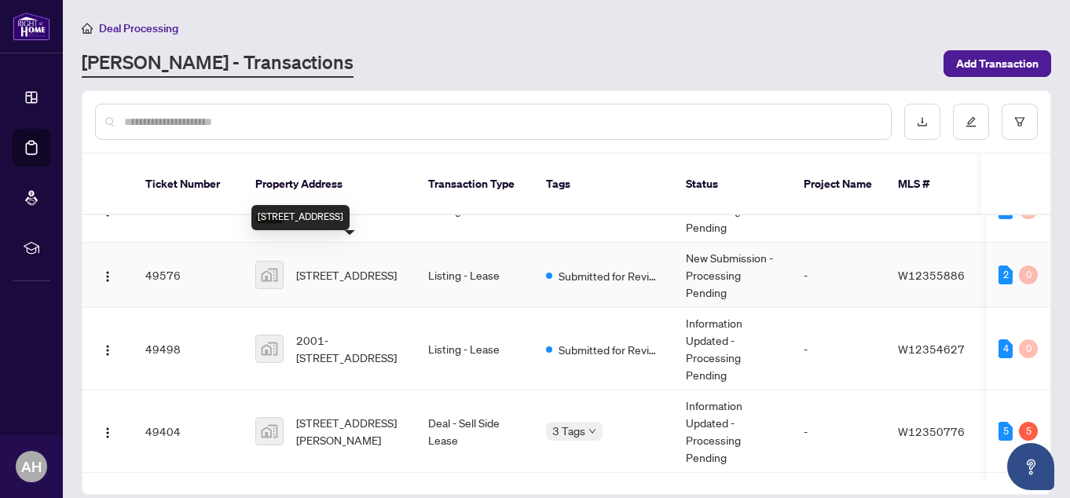
scroll to position [672, 0]
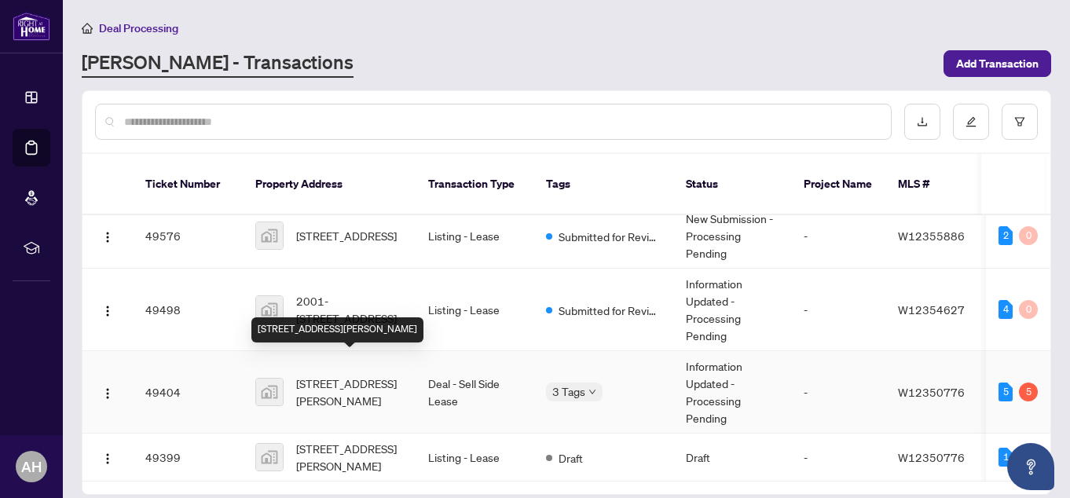
click at [385, 375] on span "[STREET_ADDRESS][PERSON_NAME]" at bounding box center [349, 392] width 107 height 35
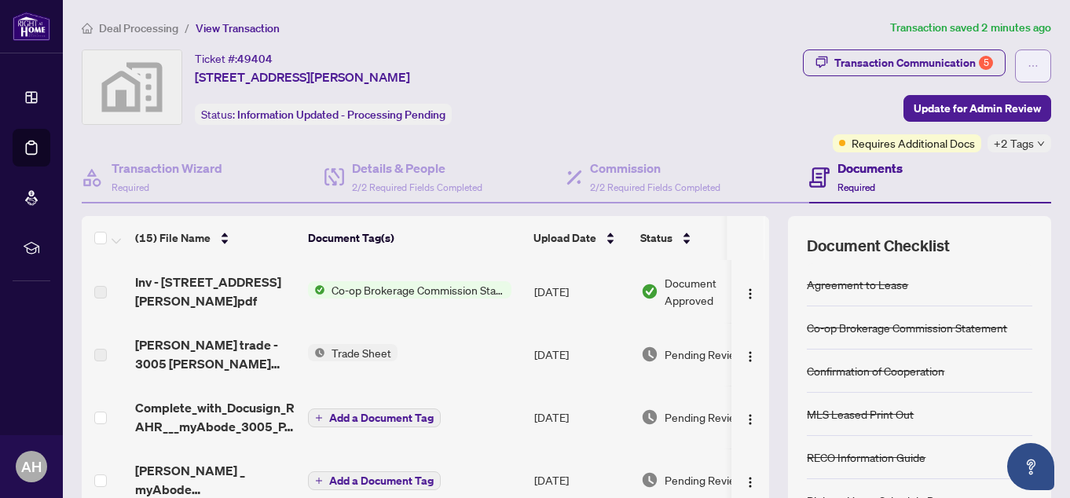
click at [1026, 60] on button "button" at bounding box center [1033, 65] width 36 height 33
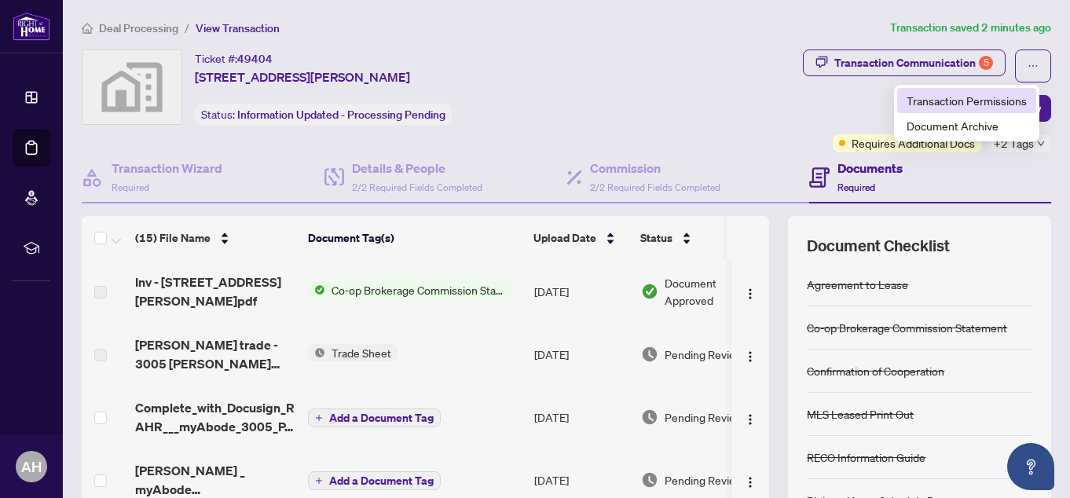
click at [1003, 102] on span "Transaction Permissions" at bounding box center [966, 100] width 120 height 17
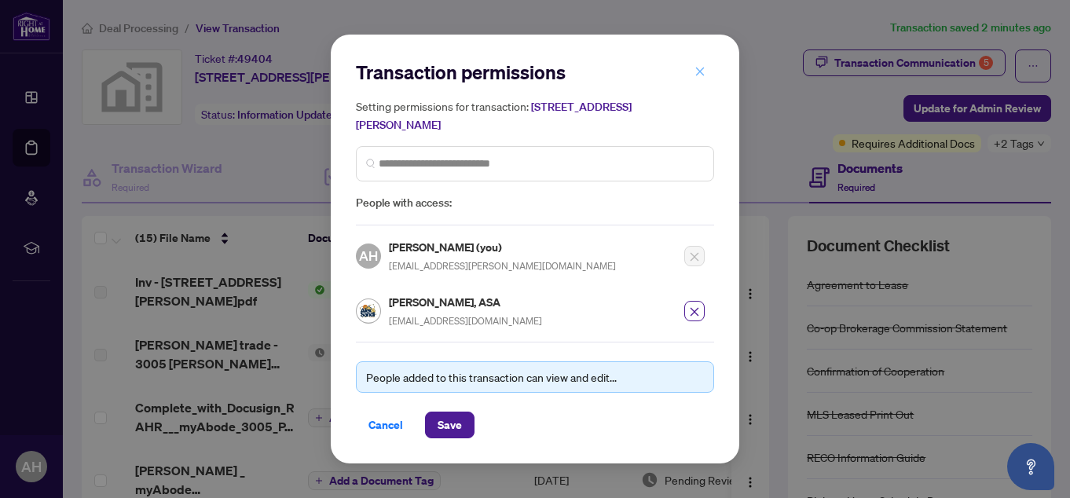
click at [698, 75] on icon "close" at bounding box center [700, 71] width 9 height 9
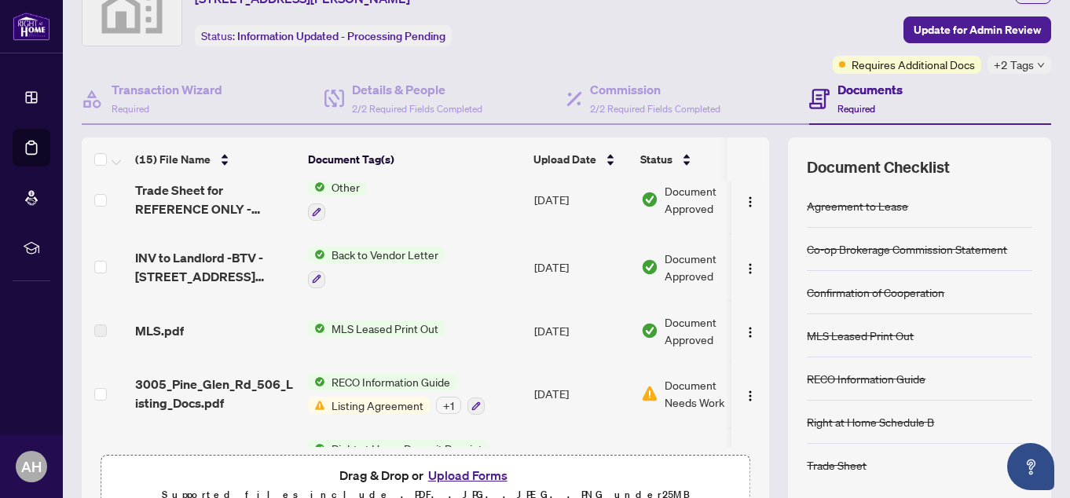
scroll to position [314, 0]
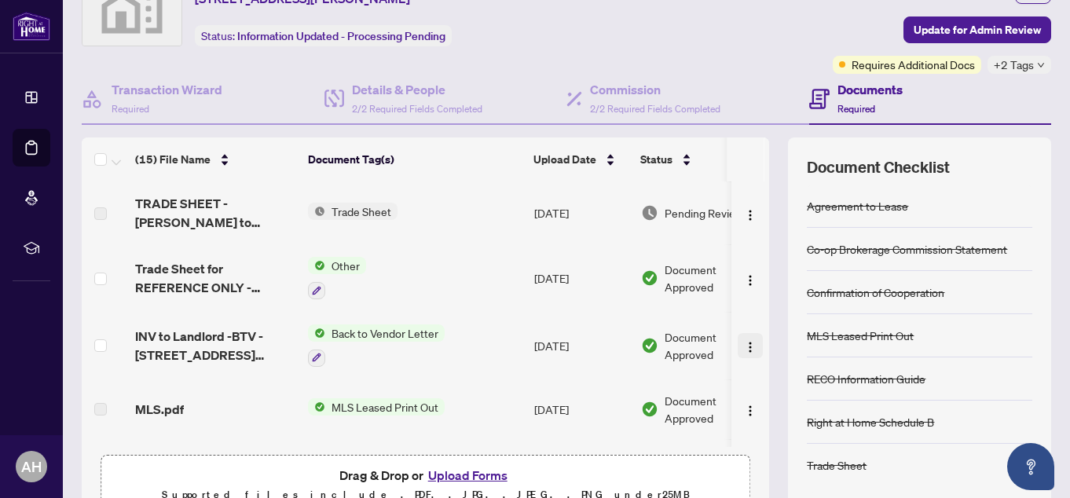
click at [744, 349] on img "button" at bounding box center [750, 347] width 13 height 13
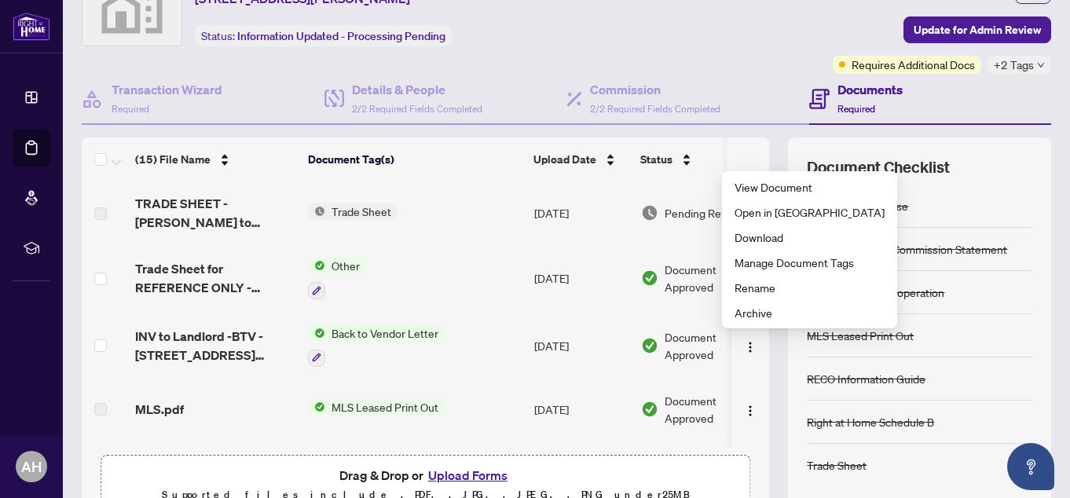
click at [455, 360] on td "Back to Vendor Letter" at bounding box center [415, 346] width 226 height 68
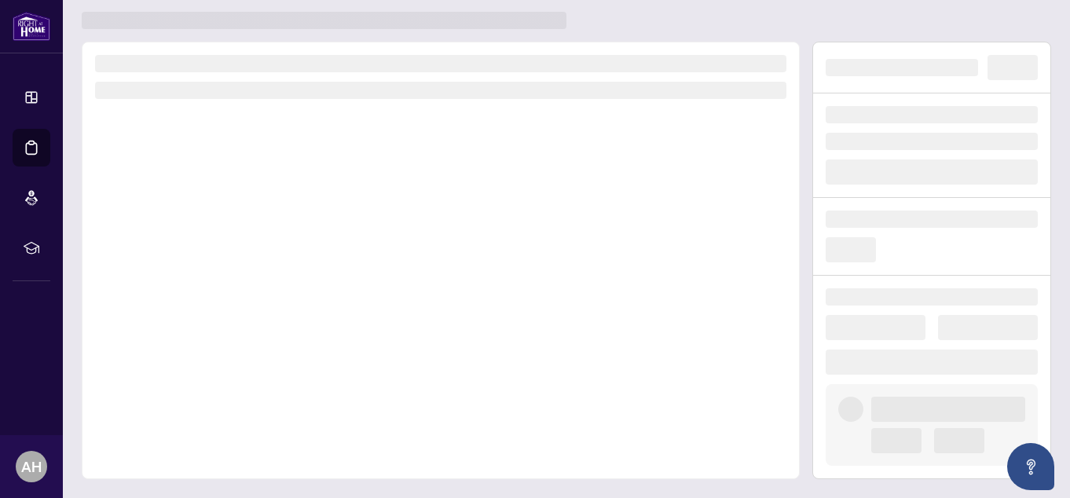
scroll to position [37, 0]
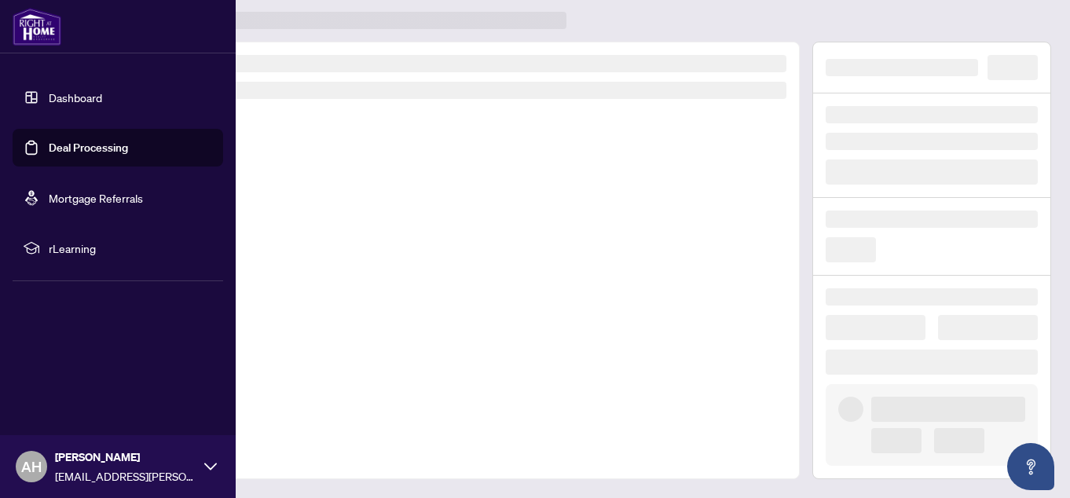
click at [86, 145] on link "Deal Processing" at bounding box center [88, 148] width 79 height 14
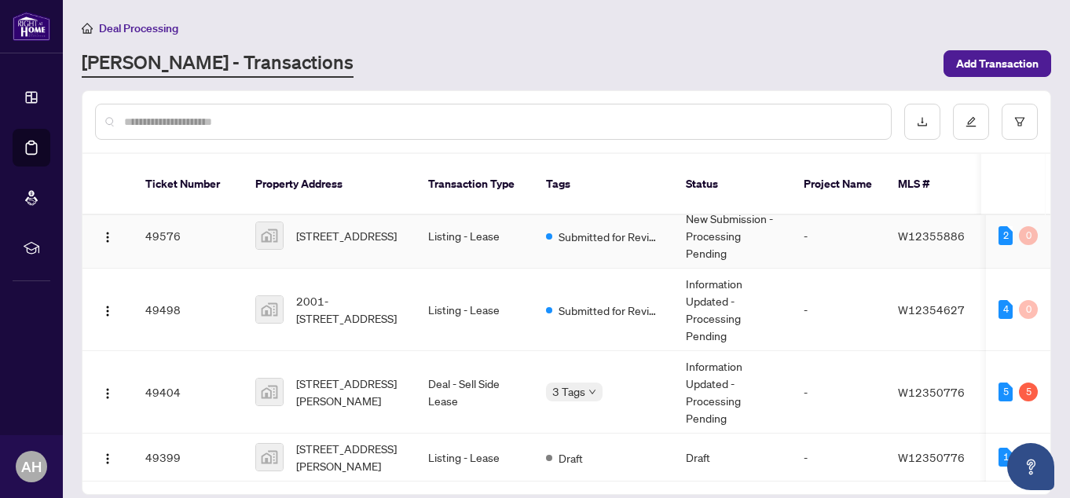
scroll to position [672, 0]
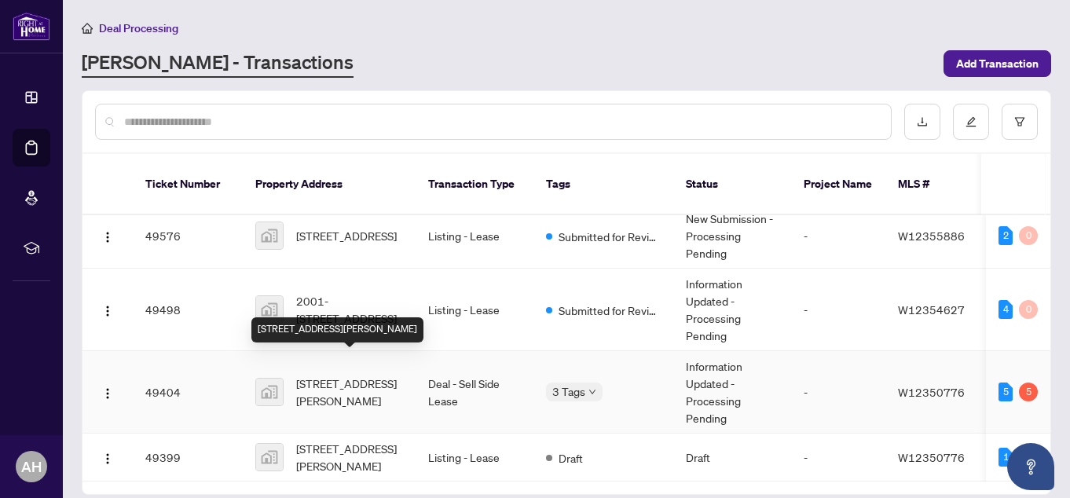
click at [348, 375] on span "[STREET_ADDRESS][PERSON_NAME]" at bounding box center [349, 392] width 107 height 35
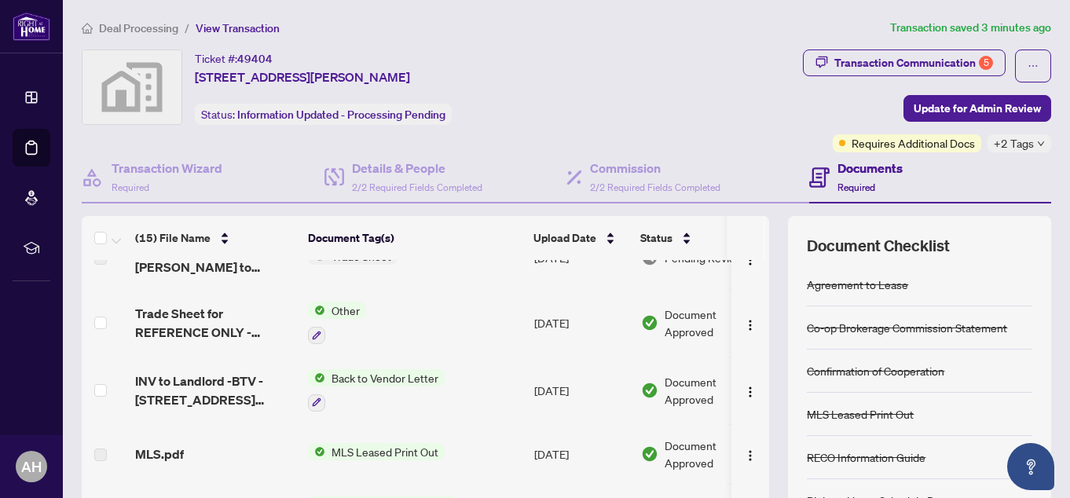
scroll to position [314, 0]
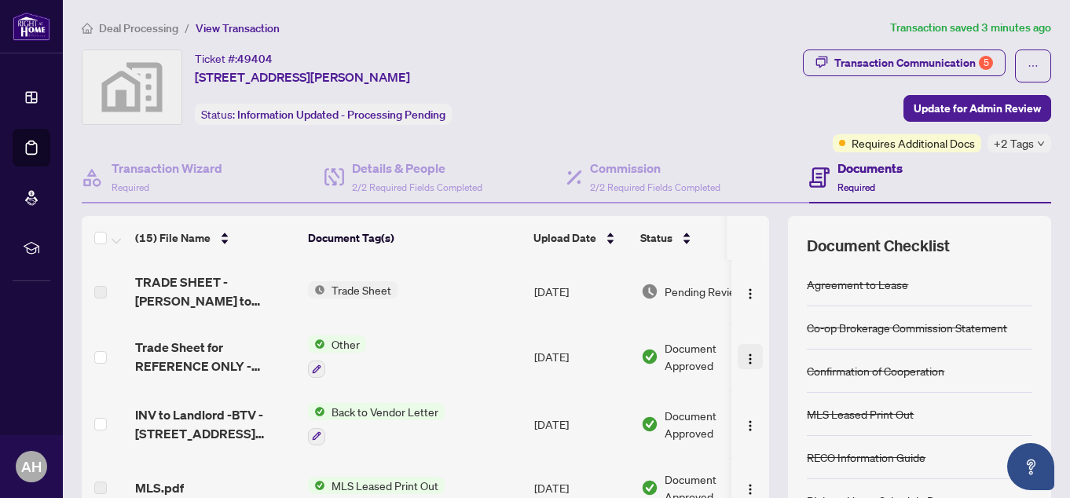
click at [744, 361] on img "button" at bounding box center [750, 359] width 13 height 13
click at [1012, 264] on div "Agreement to Lease" at bounding box center [918, 284] width 225 height 43
click at [744, 294] on img "button" at bounding box center [750, 293] width 13 height 13
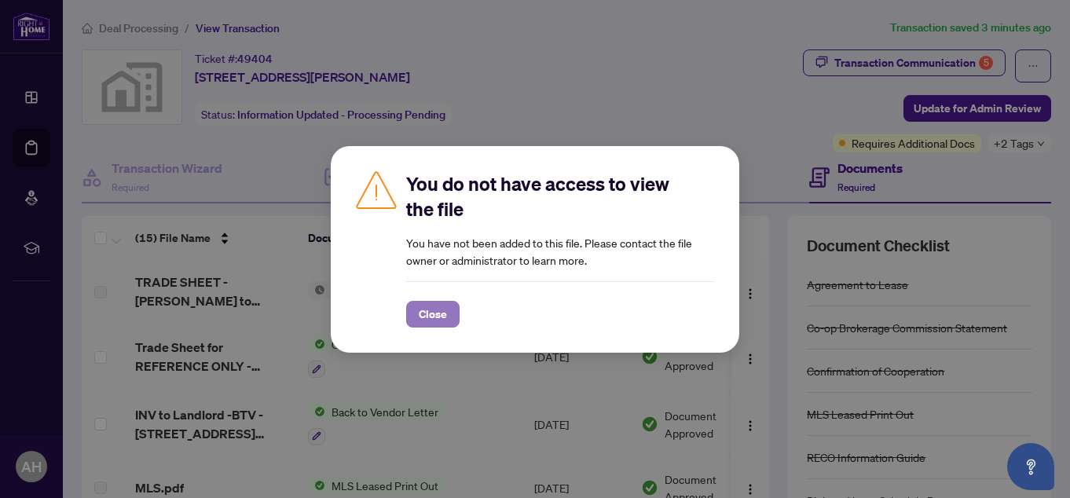
click at [444, 318] on span "Close" at bounding box center [433, 314] width 28 height 25
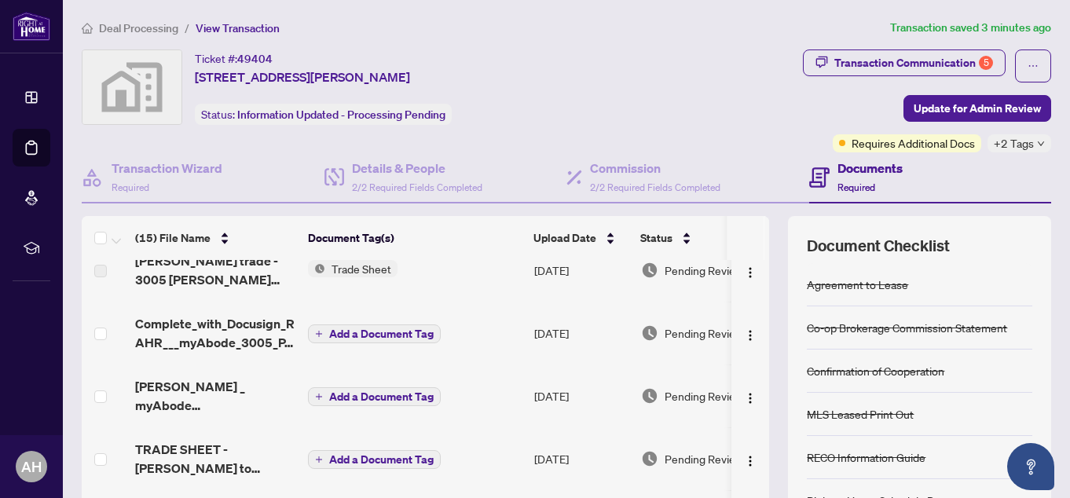
scroll to position [0, 0]
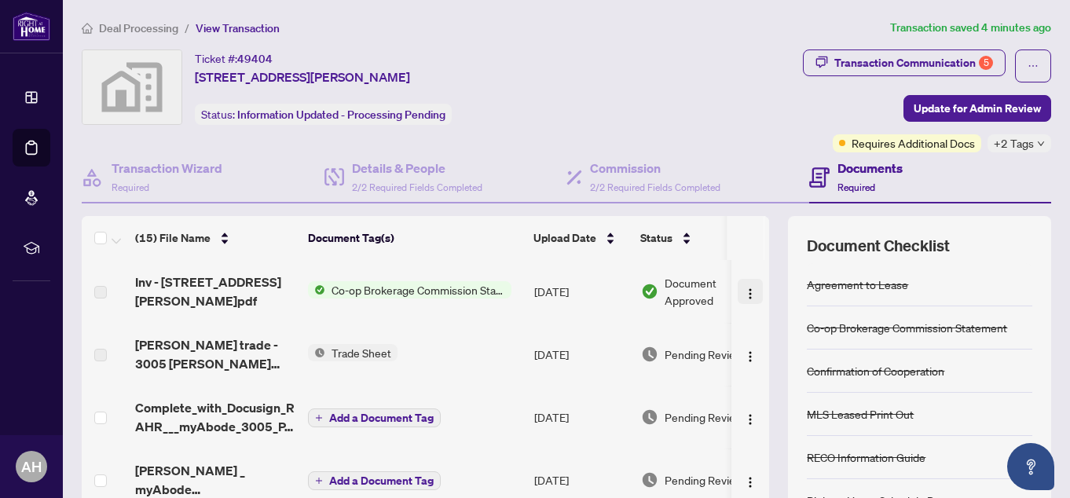
click at [744, 294] on img "button" at bounding box center [750, 293] width 13 height 13
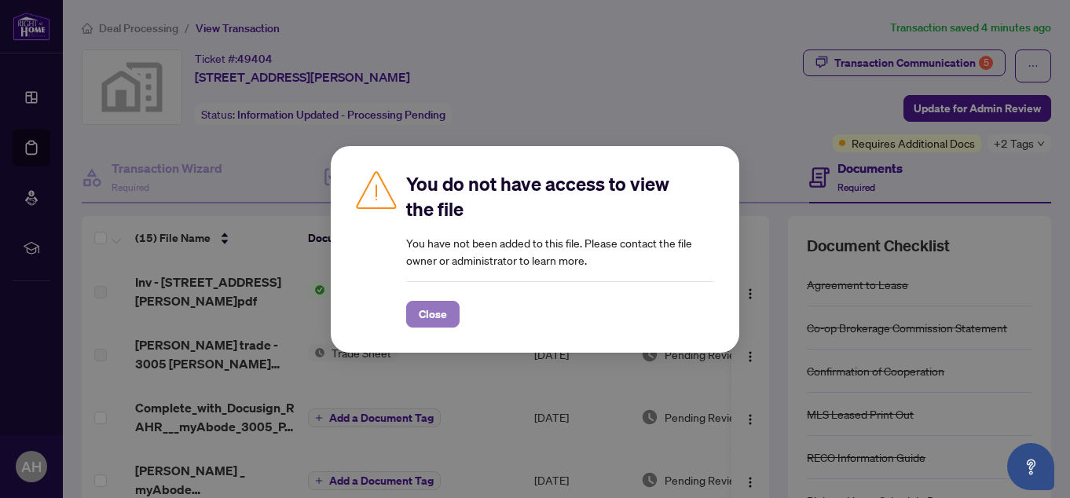
click at [455, 317] on button "Close" at bounding box center [432, 314] width 53 height 27
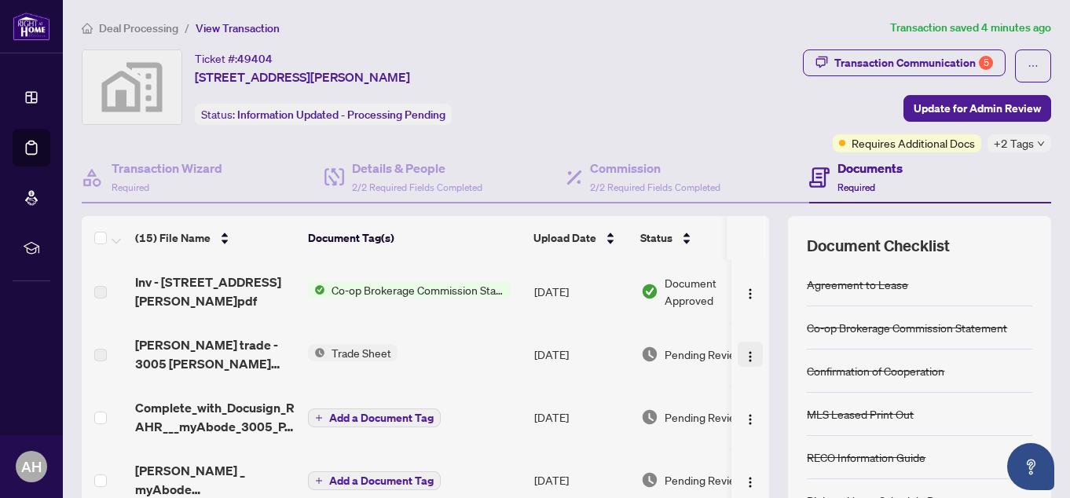
click at [744, 357] on img "button" at bounding box center [750, 356] width 13 height 13
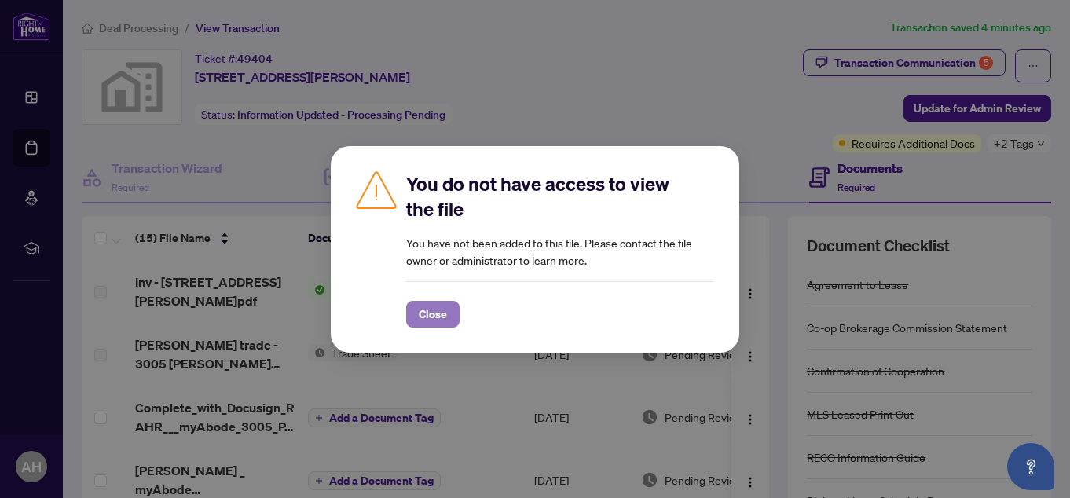
click at [421, 317] on span "Close" at bounding box center [433, 314] width 28 height 25
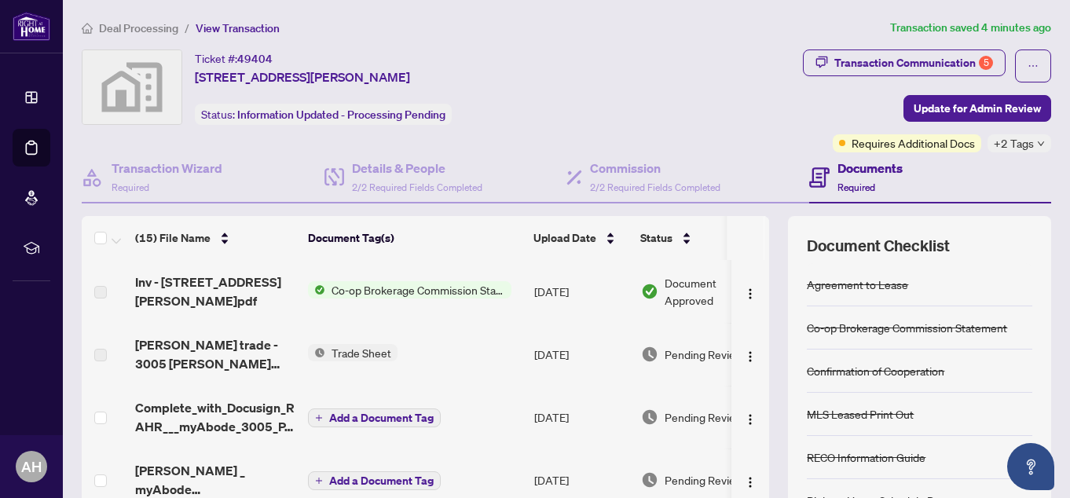
scroll to position [79, 0]
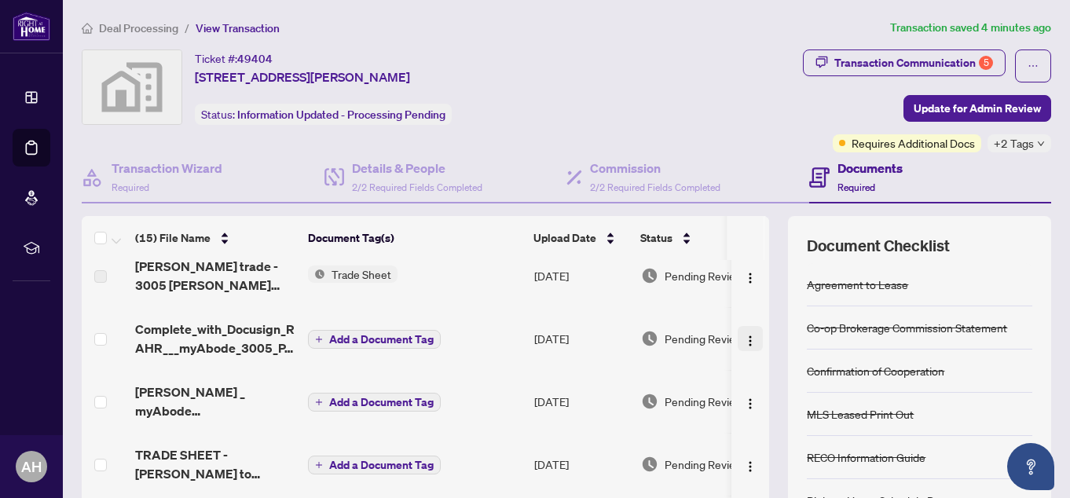
click at [744, 346] on span "button" at bounding box center [750, 338] width 13 height 17
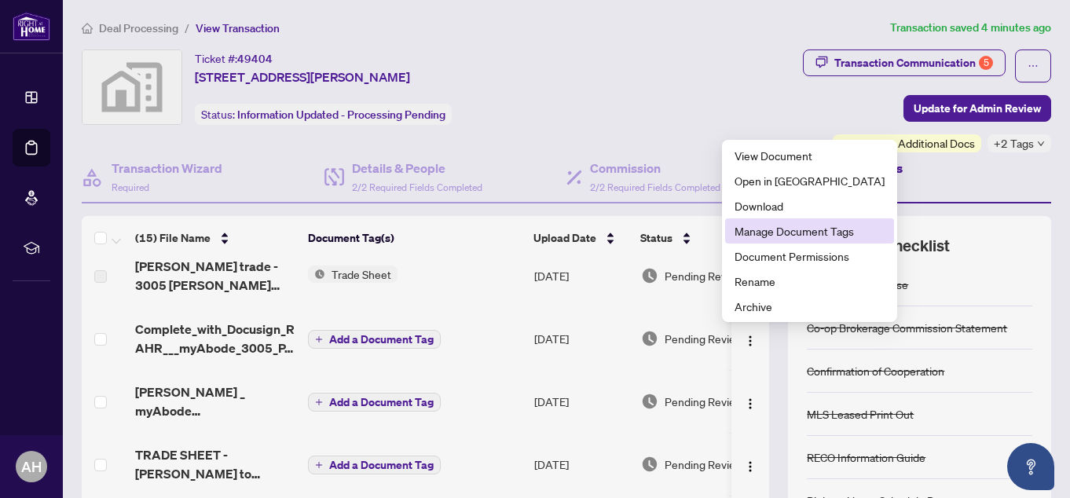
click at [770, 239] on span "Manage Document Tags" at bounding box center [809, 230] width 150 height 17
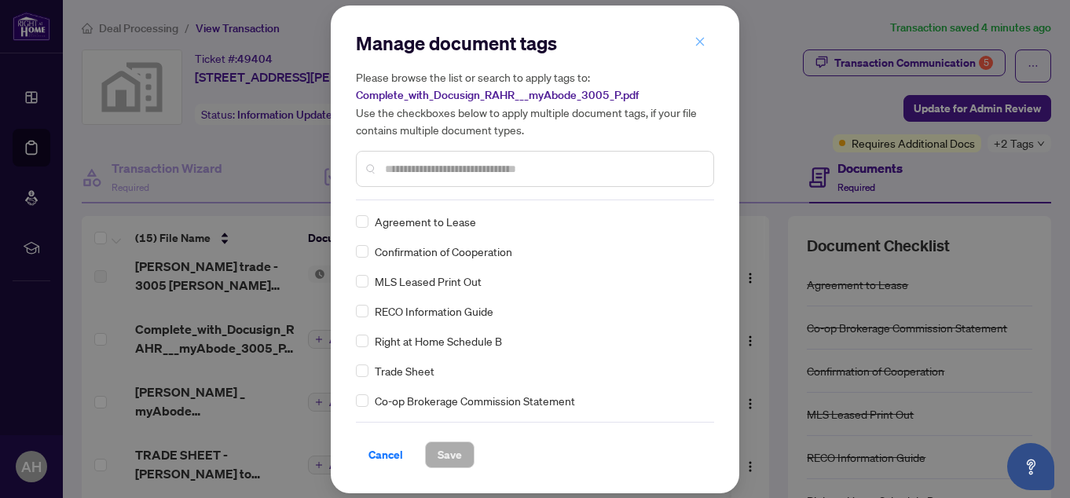
click at [698, 46] on icon "close" at bounding box center [699, 41] width 11 height 11
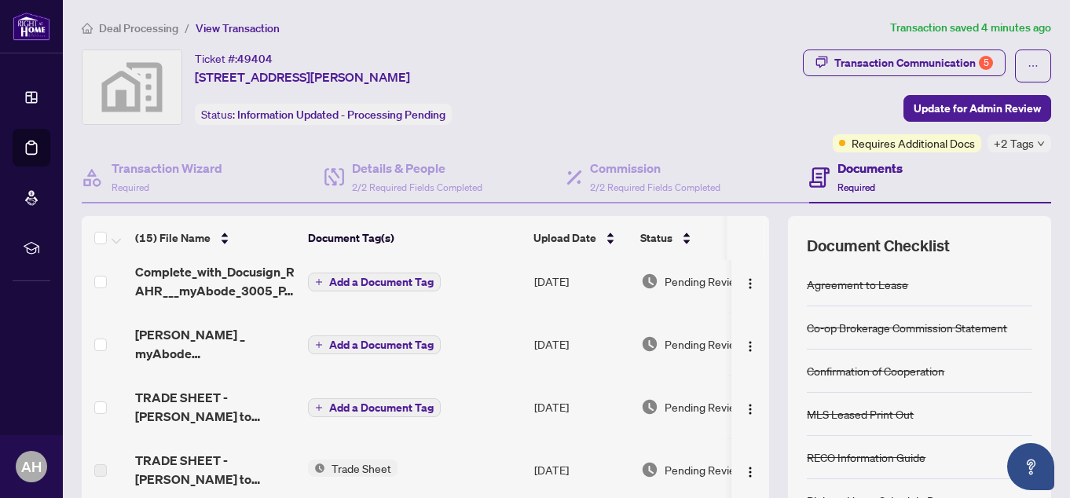
scroll to position [157, 0]
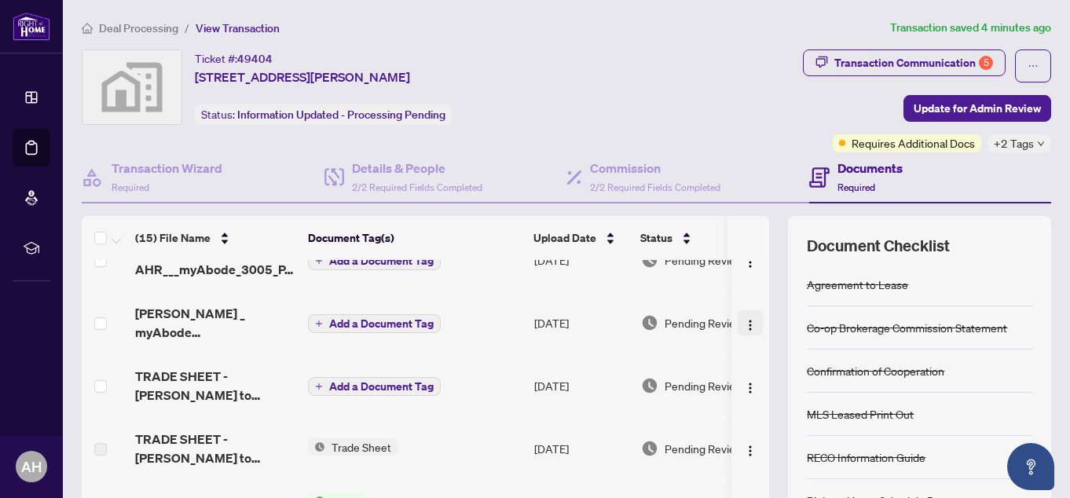
click at [744, 321] on img "button" at bounding box center [750, 325] width 13 height 13
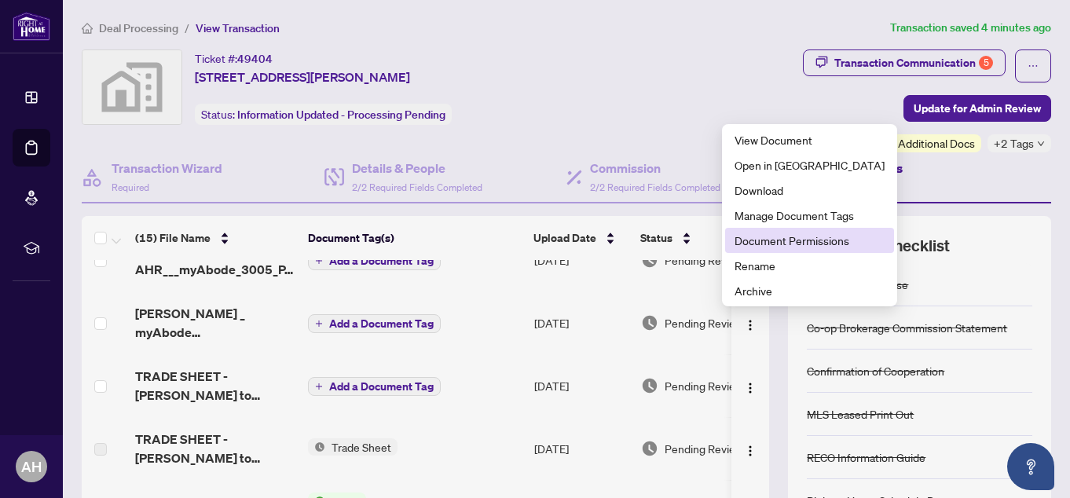
click at [766, 240] on span "Document Permissions" at bounding box center [809, 240] width 150 height 17
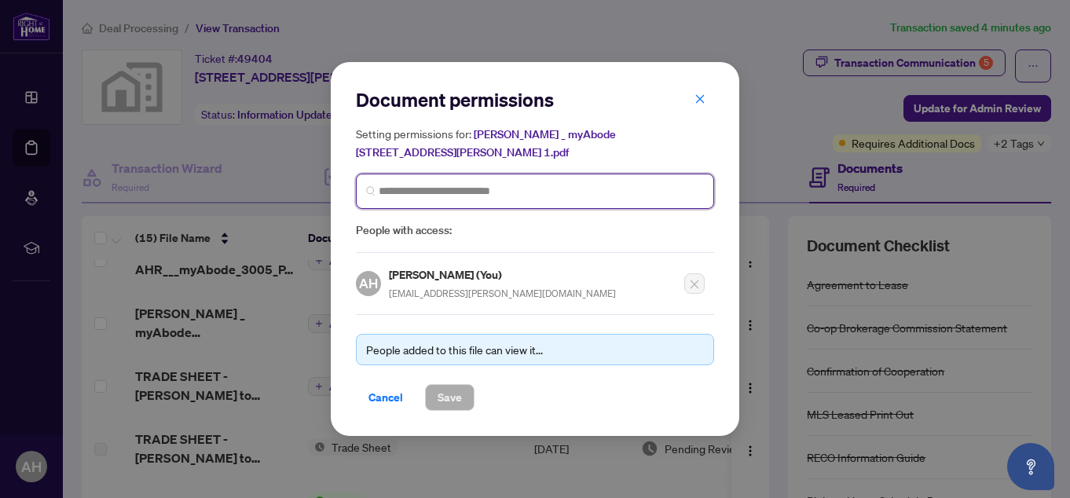
click at [536, 183] on input "search" at bounding box center [541, 191] width 325 height 16
type input "*******"
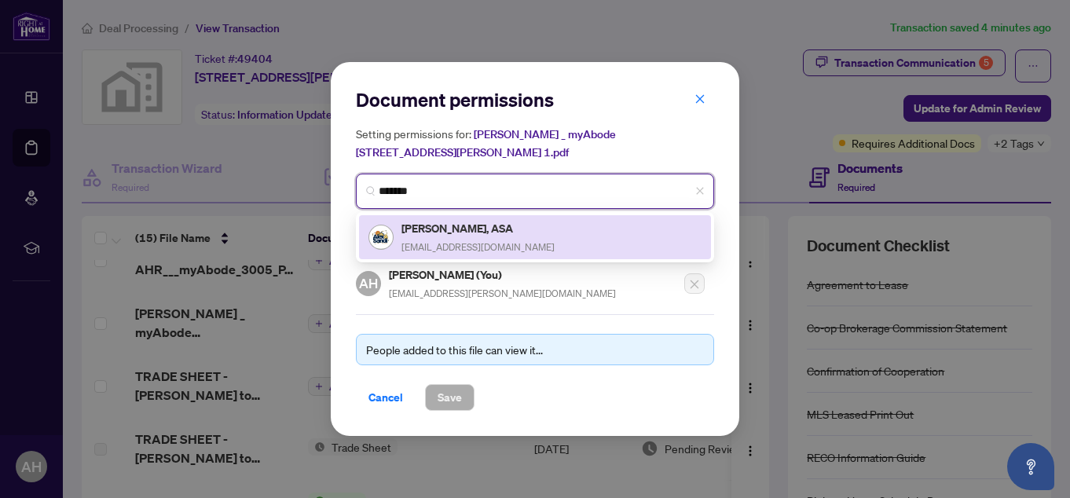
click at [477, 225] on h5 "[PERSON_NAME], ASA" at bounding box center [477, 228] width 153 height 18
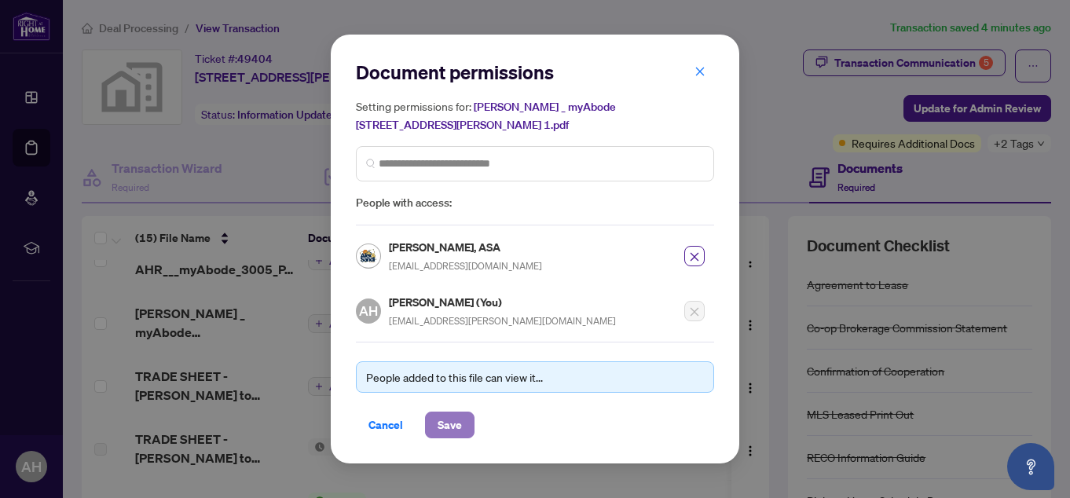
click at [456, 421] on span "Save" at bounding box center [449, 424] width 24 height 25
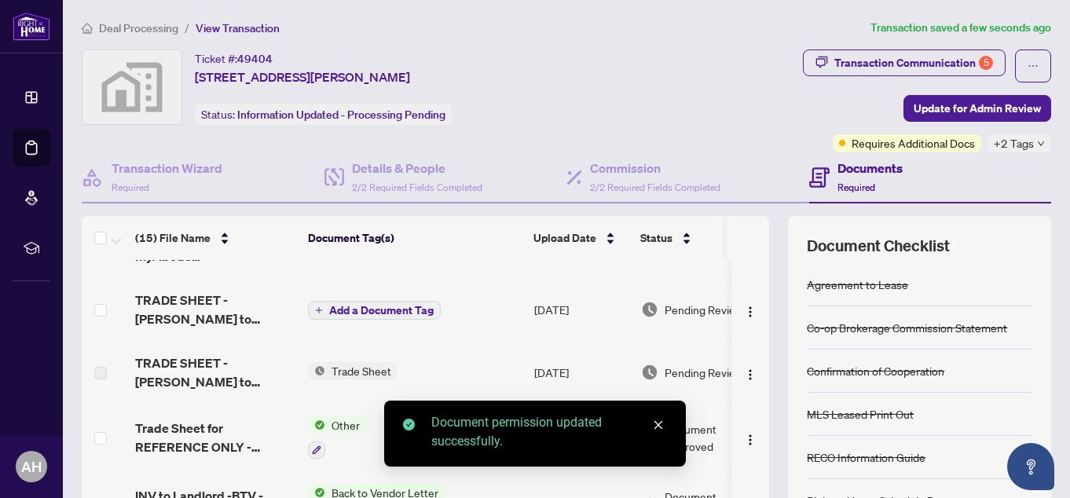
scroll to position [236, 0]
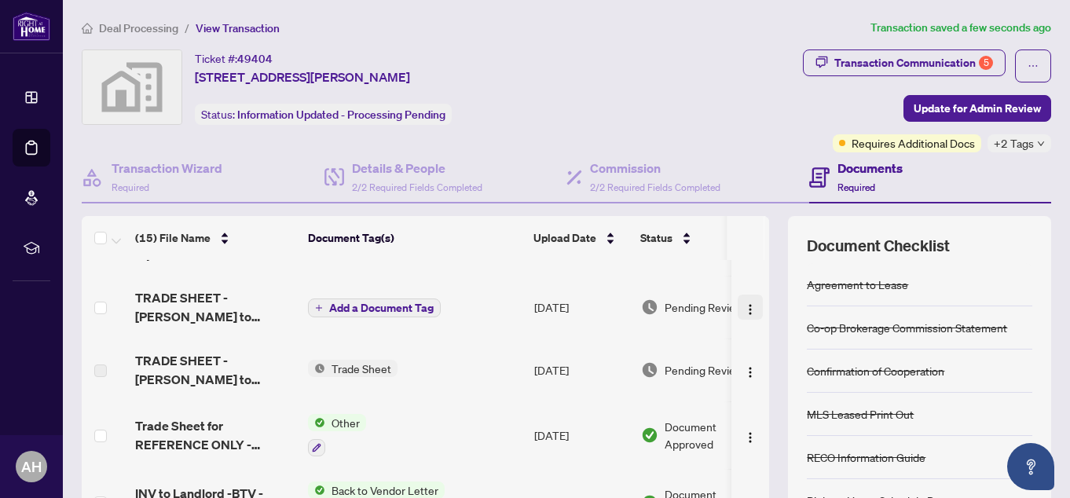
click at [744, 303] on img "button" at bounding box center [750, 309] width 13 height 13
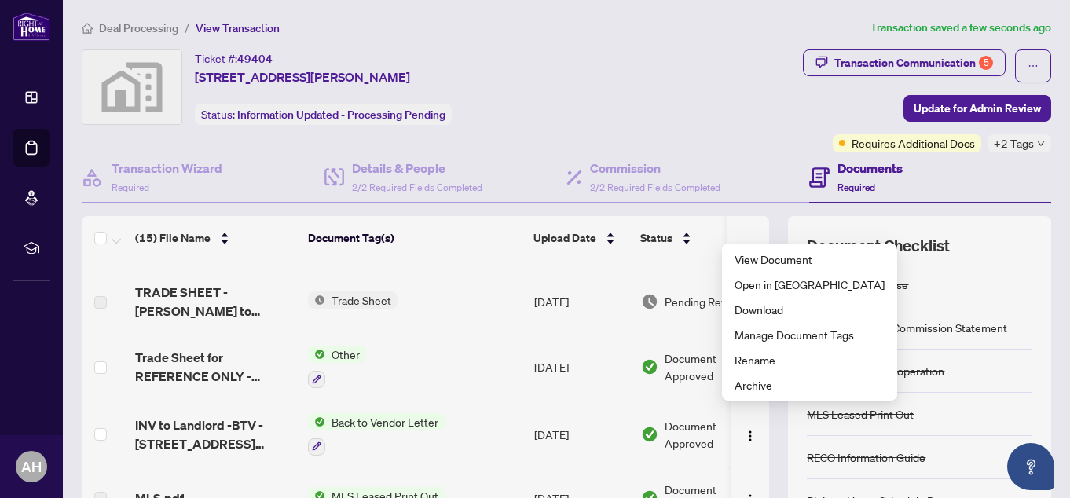
scroll to position [314, 0]
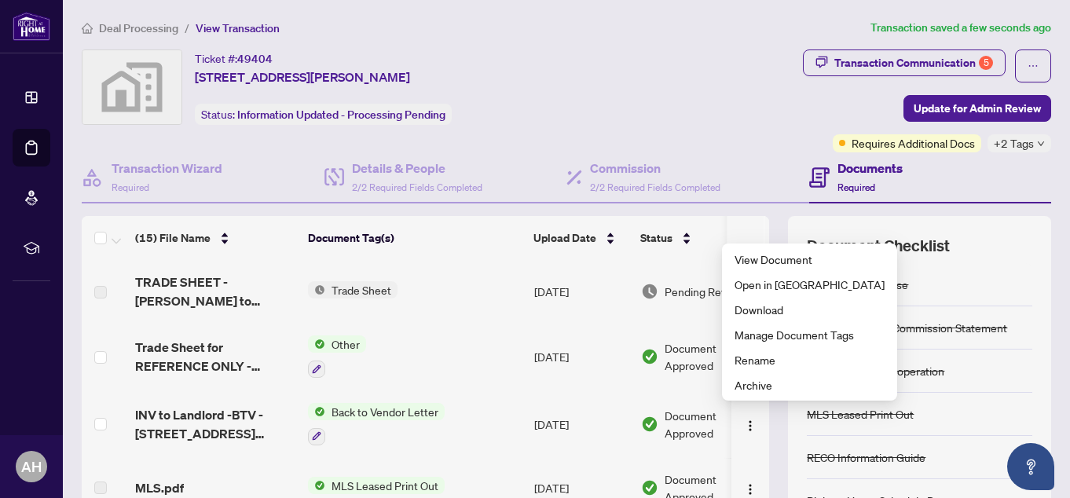
click at [960, 282] on div "Agreement to Lease" at bounding box center [918, 284] width 225 height 43
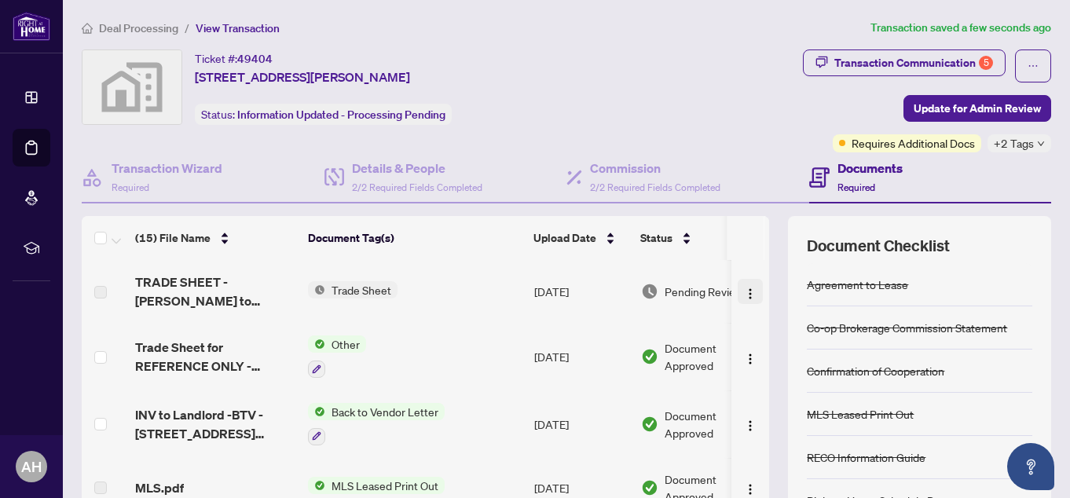
click at [744, 287] on img "button" at bounding box center [750, 293] width 13 height 13
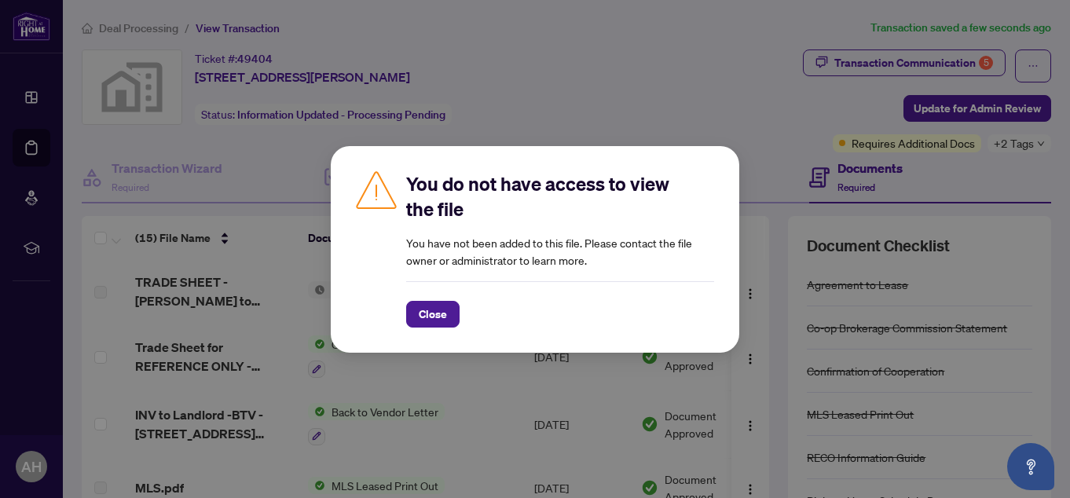
click at [989, 281] on div "You do not have access to view the file You have not been added to this file. P…" at bounding box center [535, 249] width 1070 height 498
click at [437, 315] on span "Close" at bounding box center [433, 314] width 28 height 25
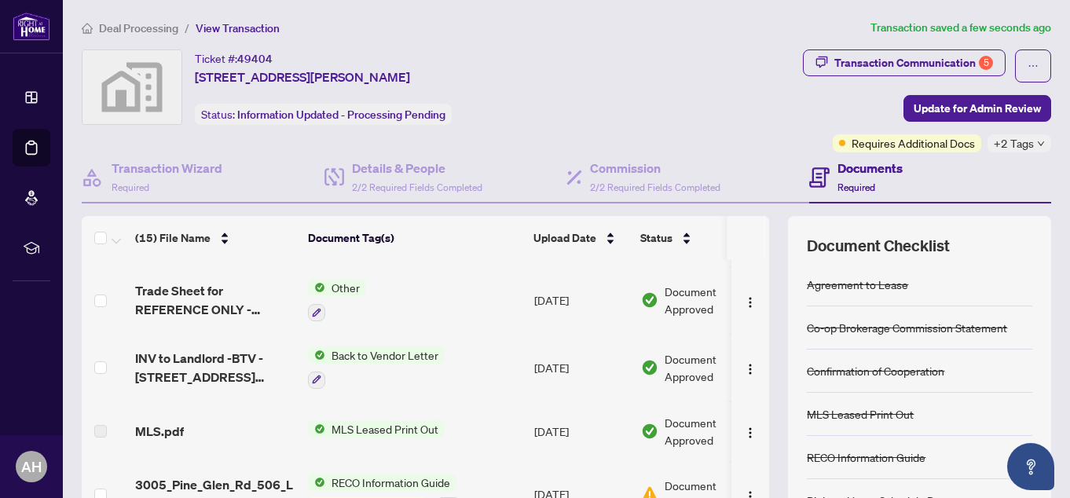
scroll to position [393, 0]
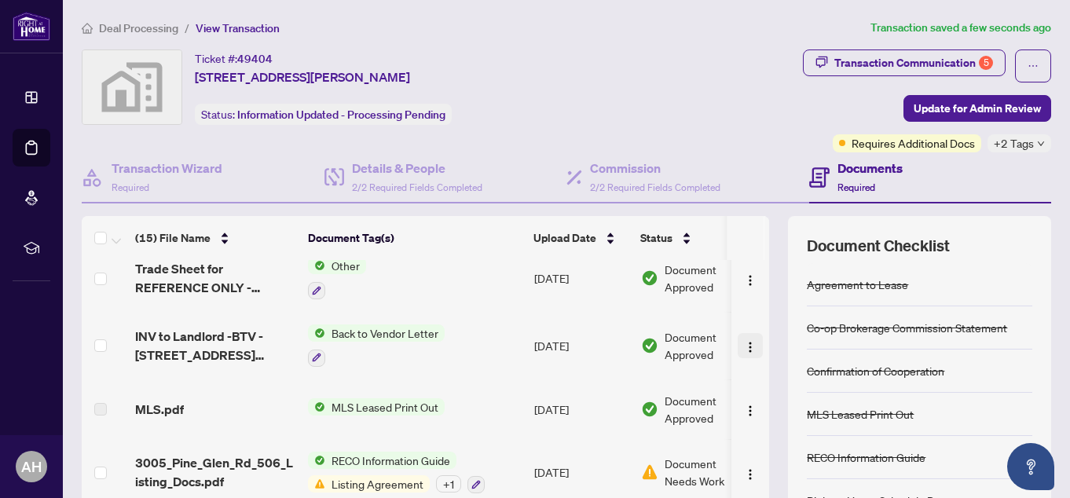
click at [744, 344] on img "button" at bounding box center [750, 347] width 13 height 13
click at [1037, 272] on div "Document Checklist Agreement to Lease Co-op Brokerage Commission Statement Conf…" at bounding box center [919, 408] width 263 height 385
click at [744, 404] on img "button" at bounding box center [750, 410] width 13 height 13
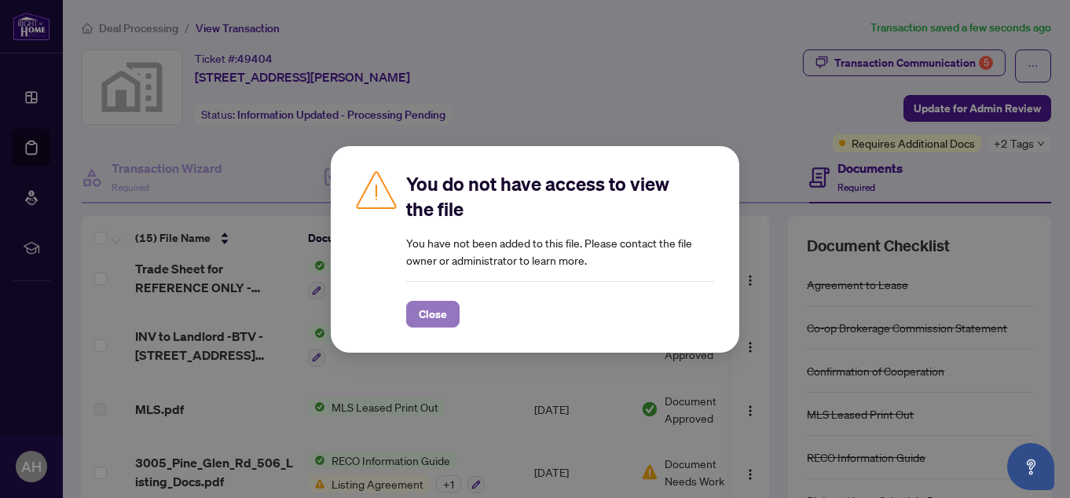
click at [442, 318] on span "Close" at bounding box center [433, 314] width 28 height 25
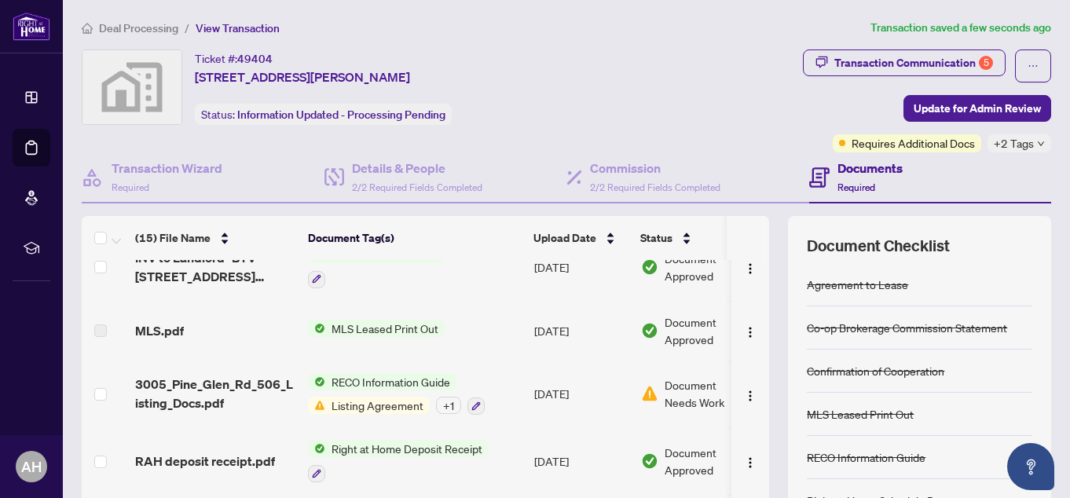
scroll to position [550, 0]
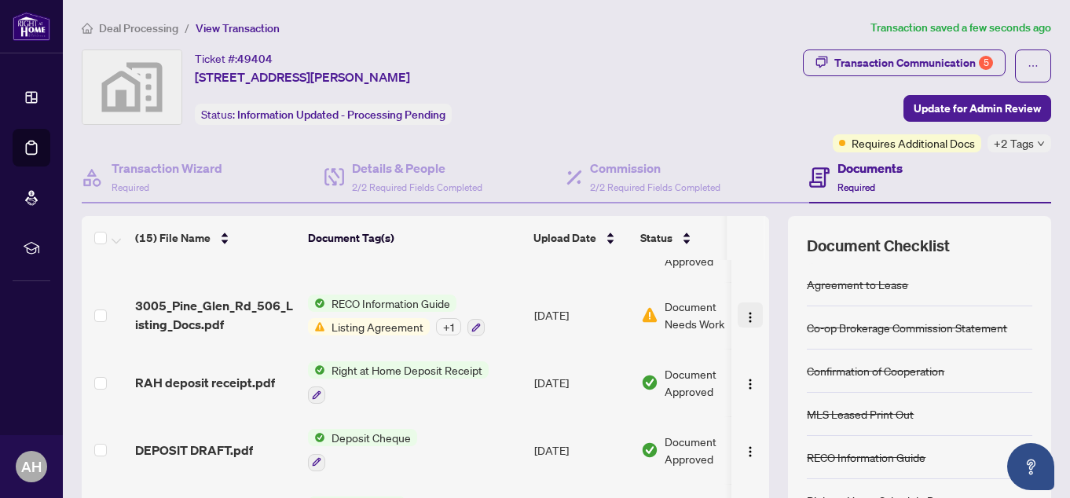
click at [744, 321] on img "button" at bounding box center [750, 317] width 13 height 13
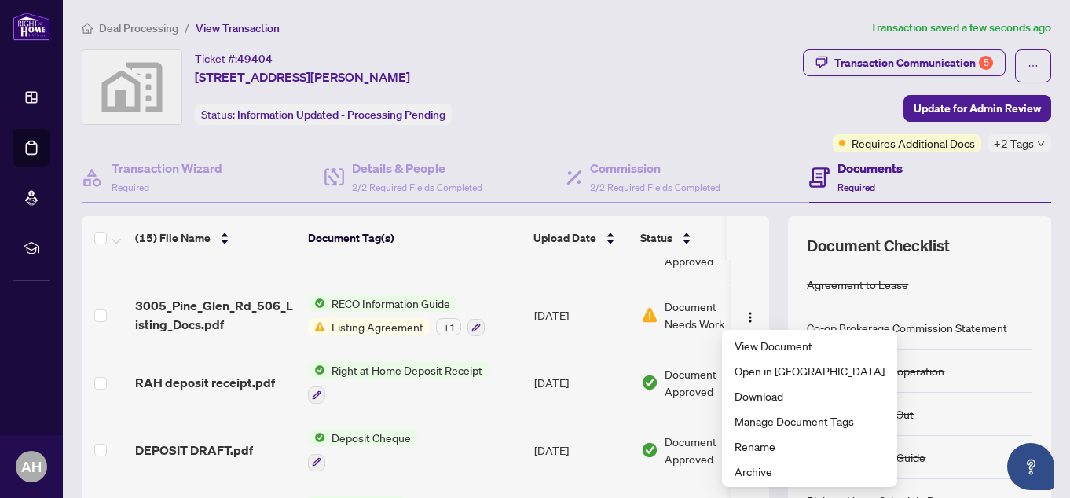
click at [982, 267] on div "Agreement to Lease" at bounding box center [918, 284] width 225 height 43
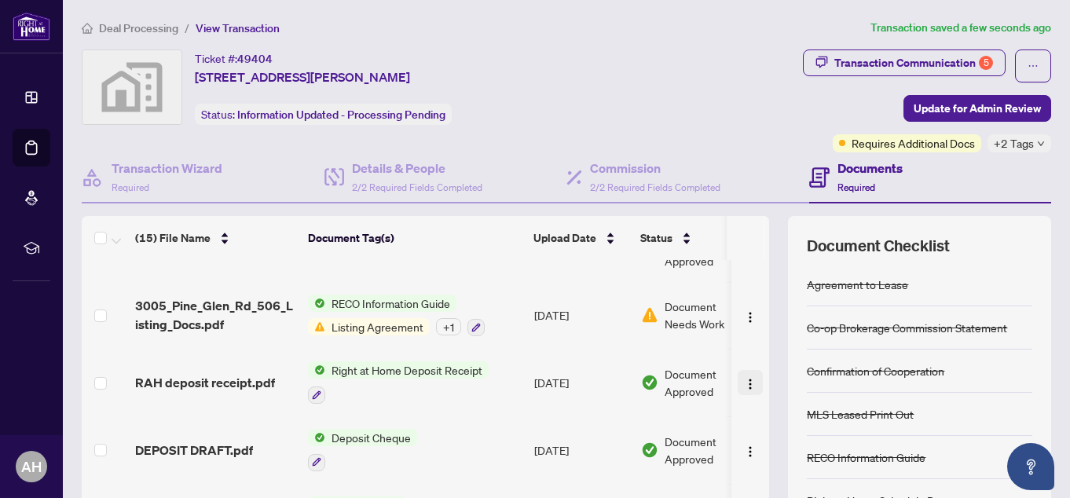
click at [744, 383] on img "button" at bounding box center [750, 384] width 13 height 13
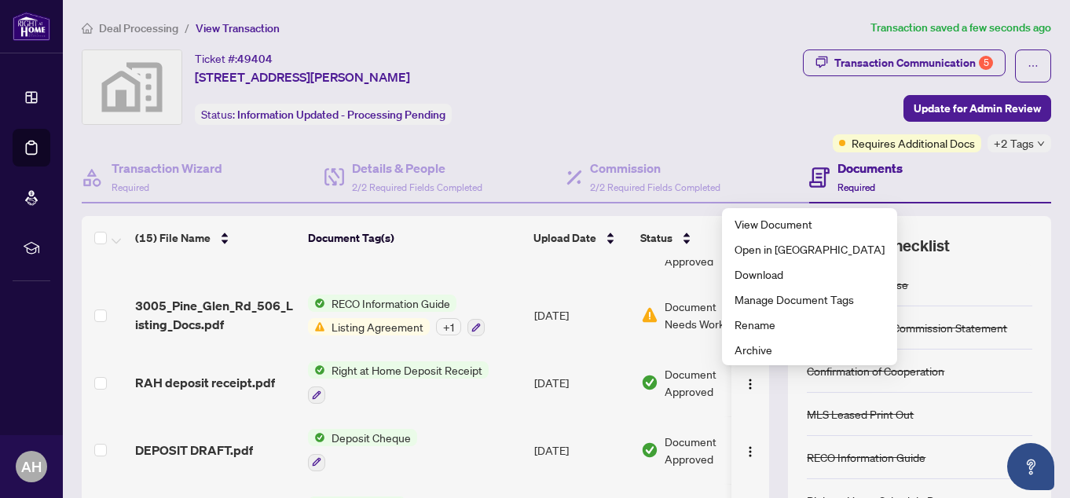
click at [671, 79] on div "Transaction Communication 5 Update for Admin Review Requires Additional Docs +2…" at bounding box center [841, 100] width 421 height 103
